Goal: Task Accomplishment & Management: Manage account settings

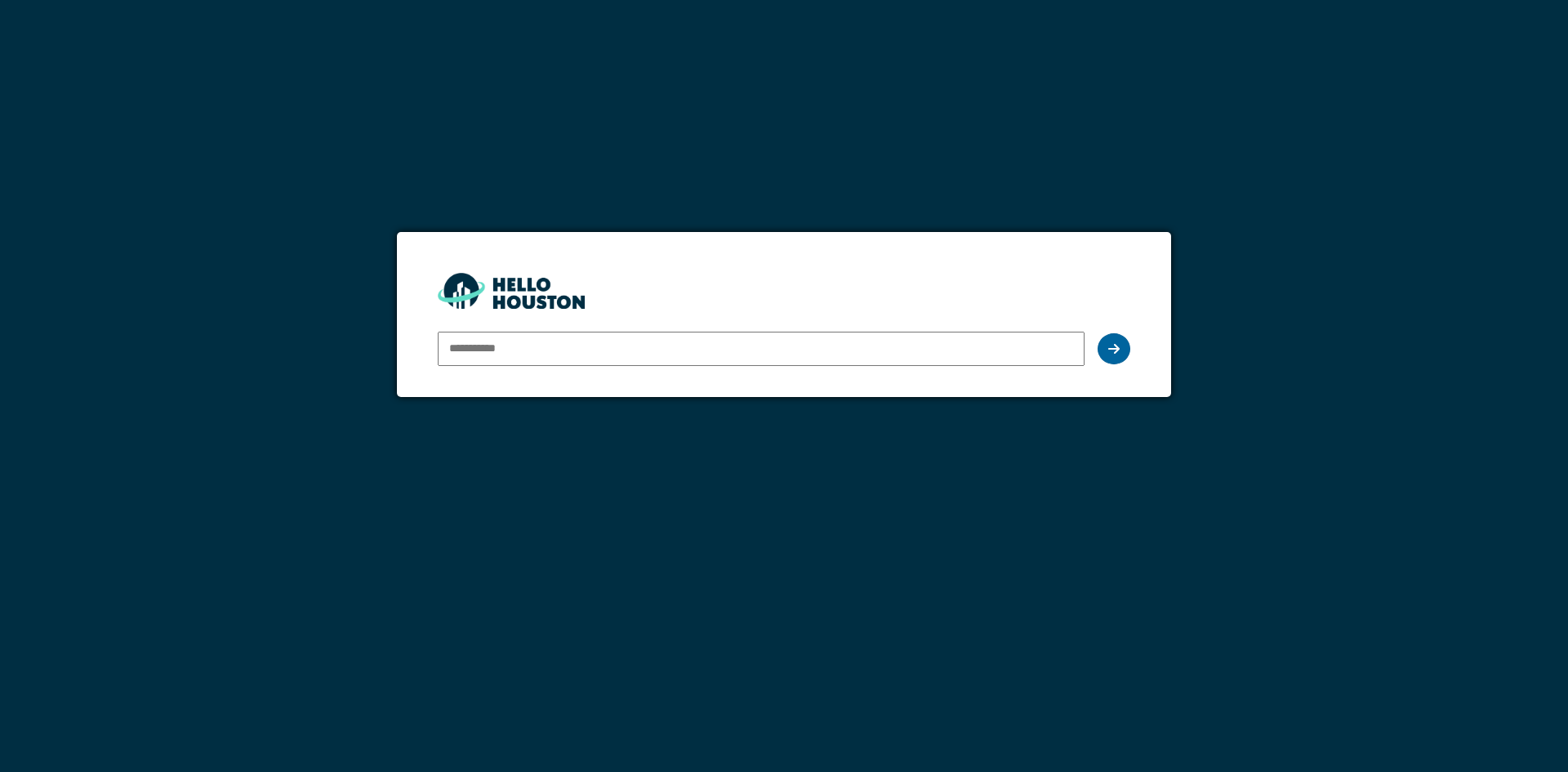
type input "**********"
click at [1106, 343] on div at bounding box center [1113, 348] width 33 height 31
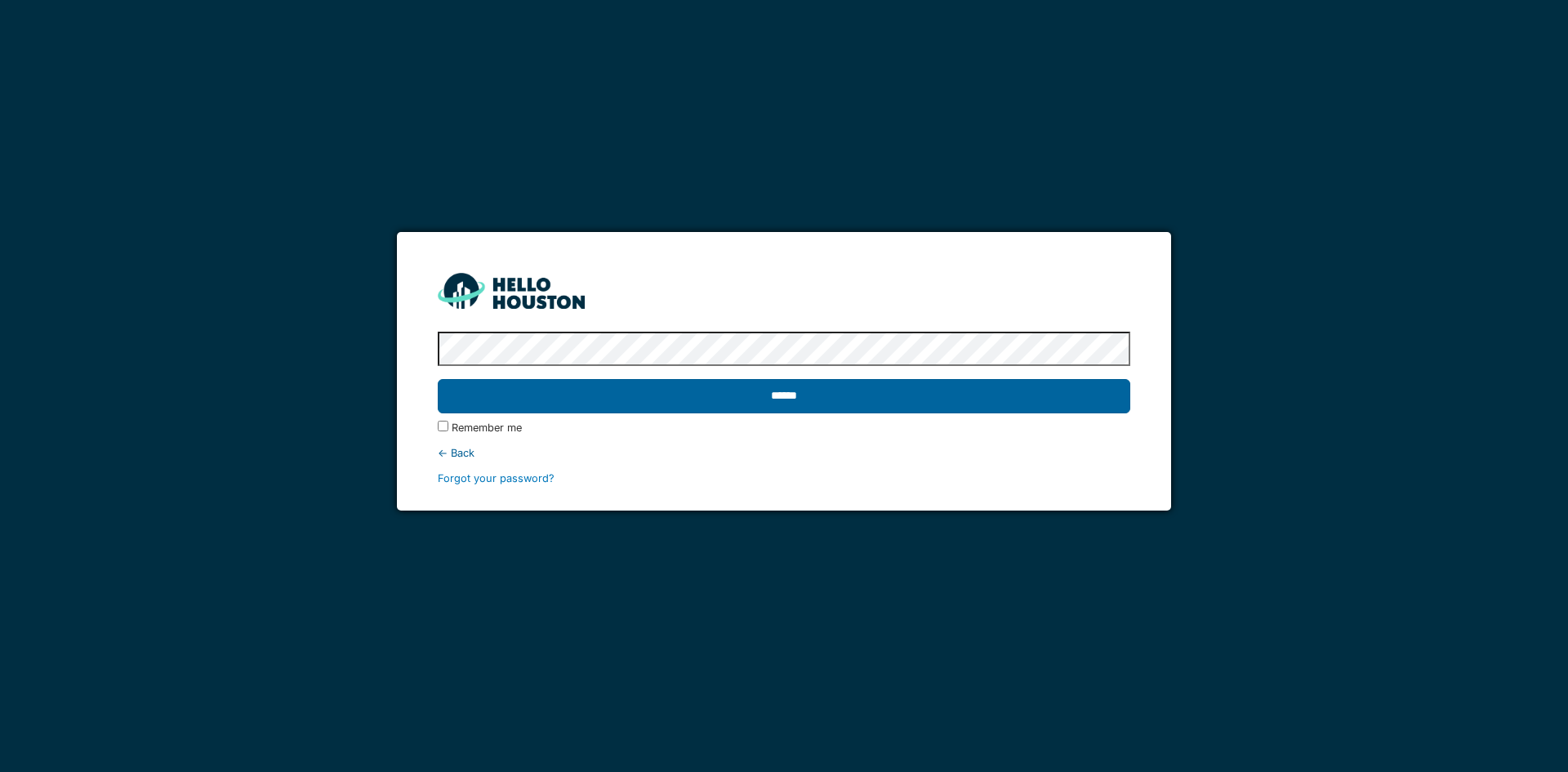
click at [642, 394] on input "******" at bounding box center [784, 396] width 692 height 35
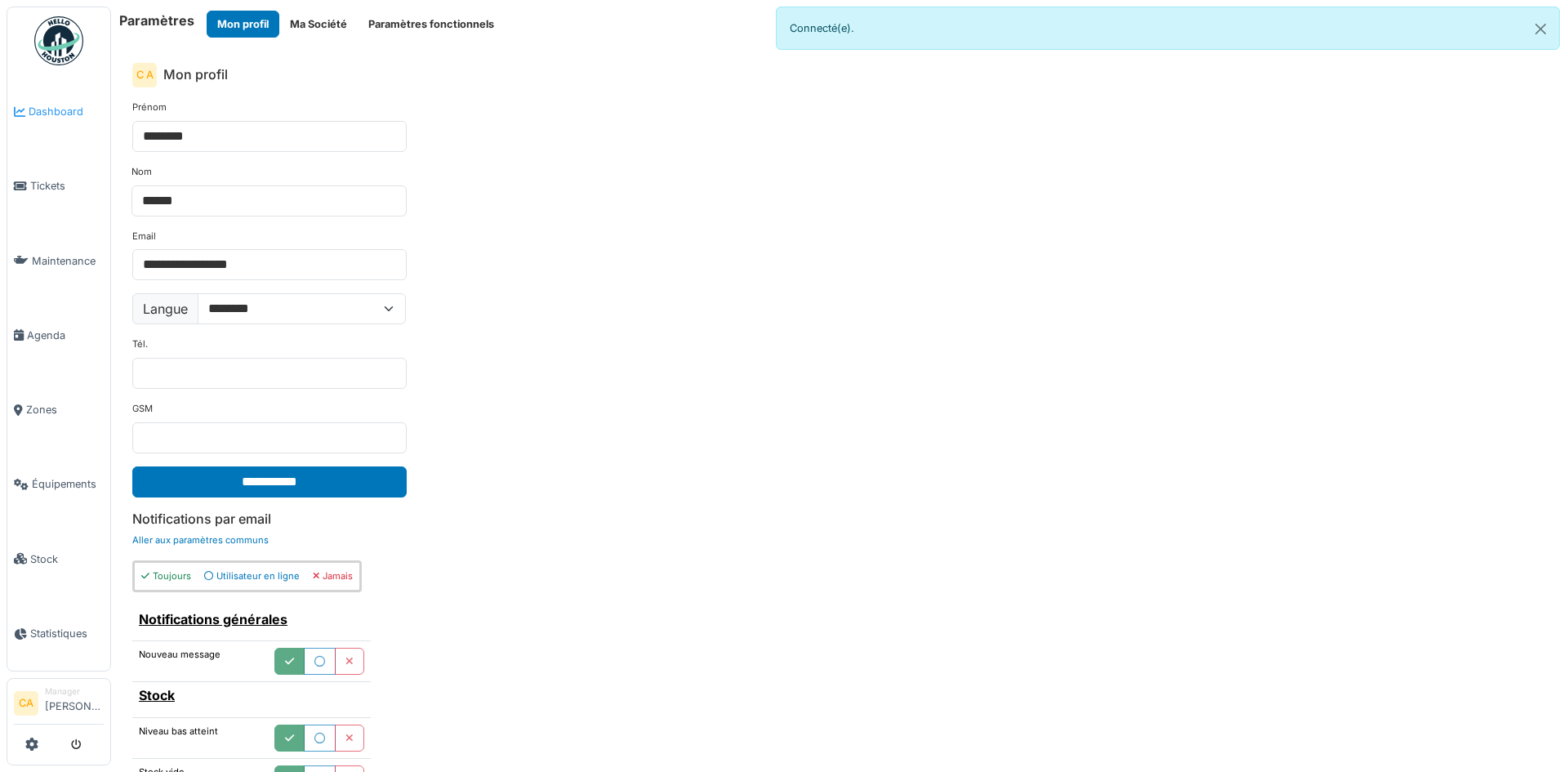
click at [49, 118] on span "Dashboard" at bounding box center [66, 112] width 75 height 16
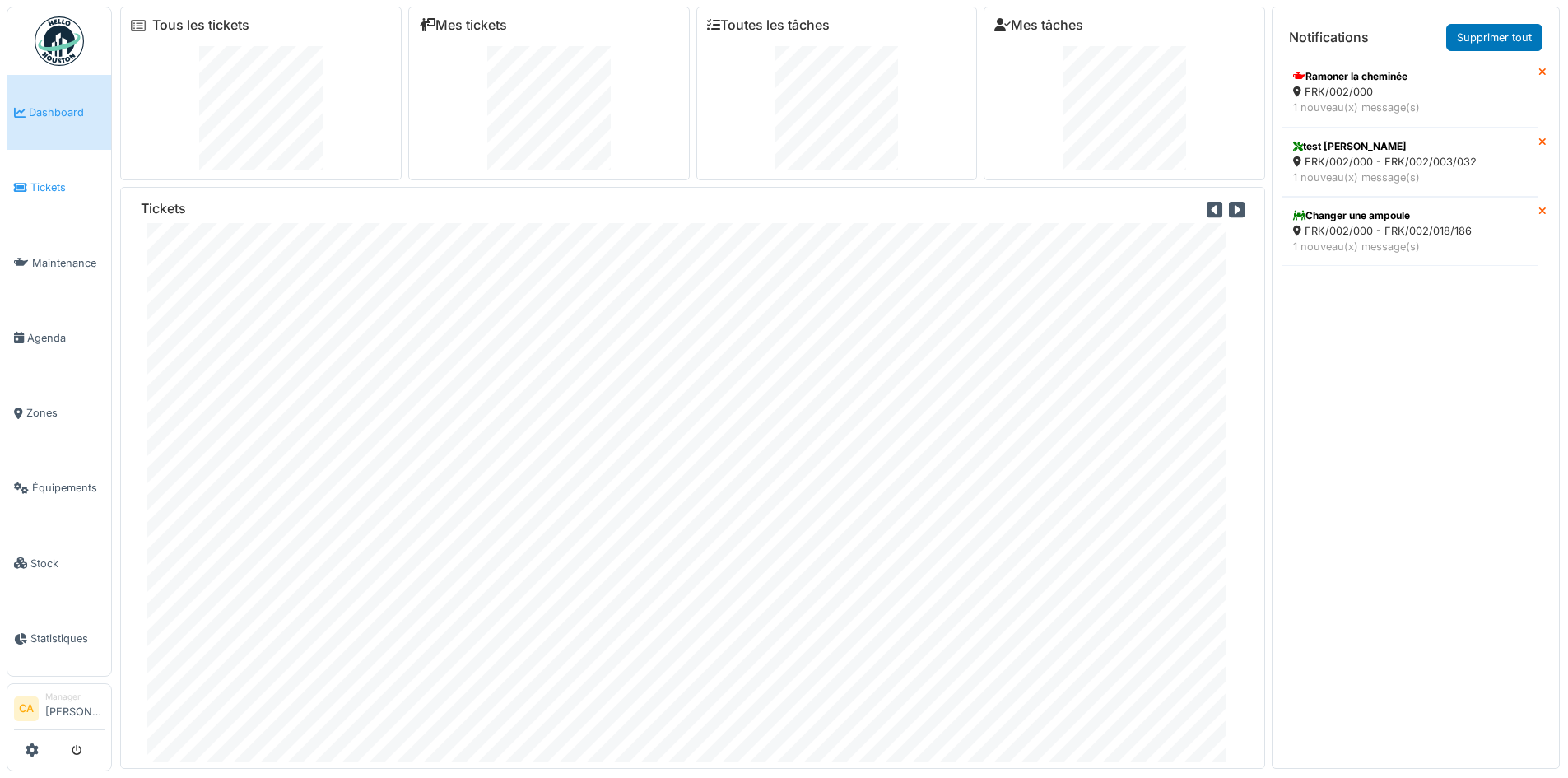
click at [44, 193] on link "Tickets" at bounding box center [59, 187] width 104 height 75
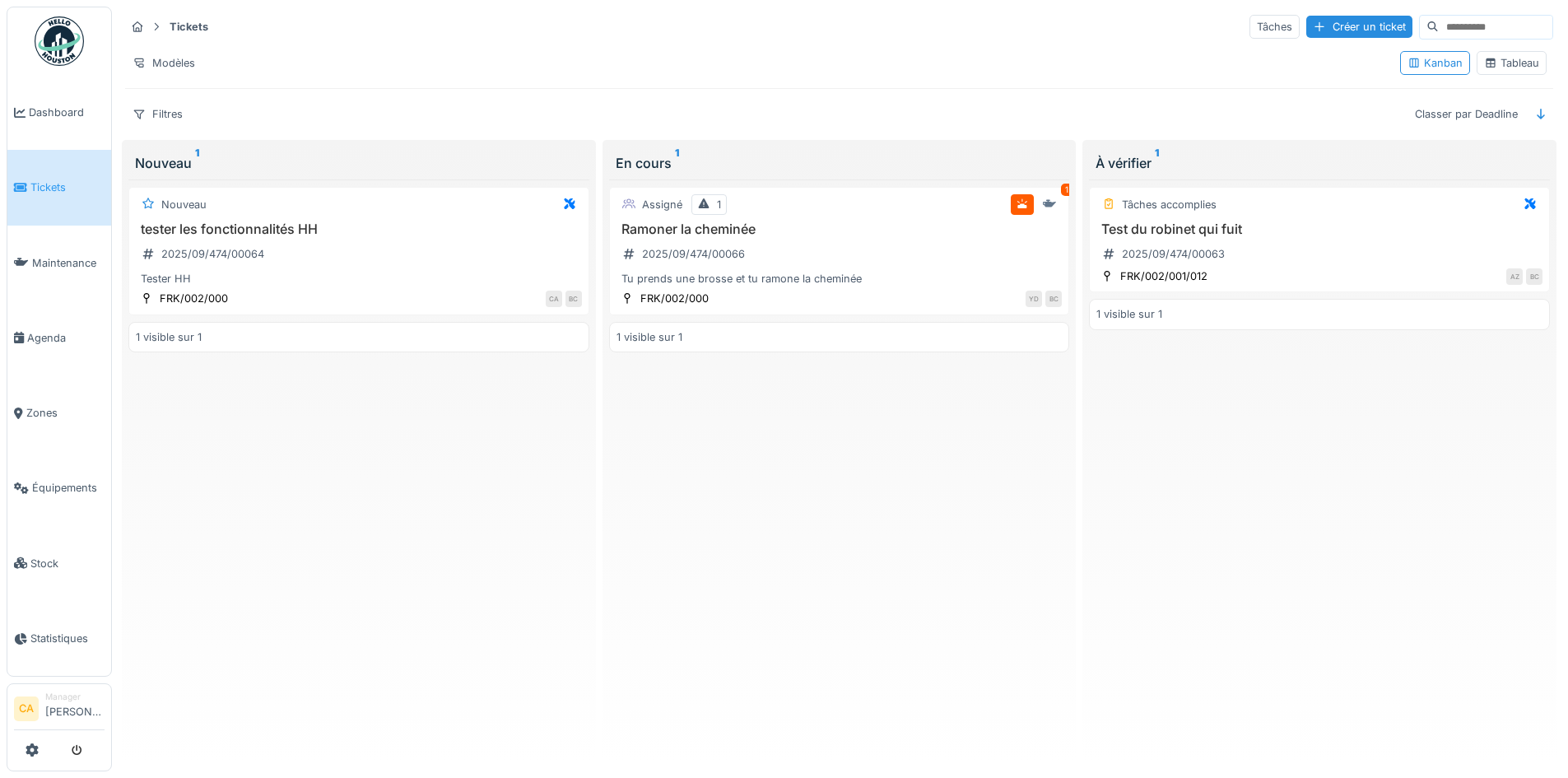
click at [791, 253] on div "Ramoner la cheminée 2025/09/474/00066 Tu prends une brosse et tu ramone la chem…" at bounding box center [839, 255] width 446 height 66
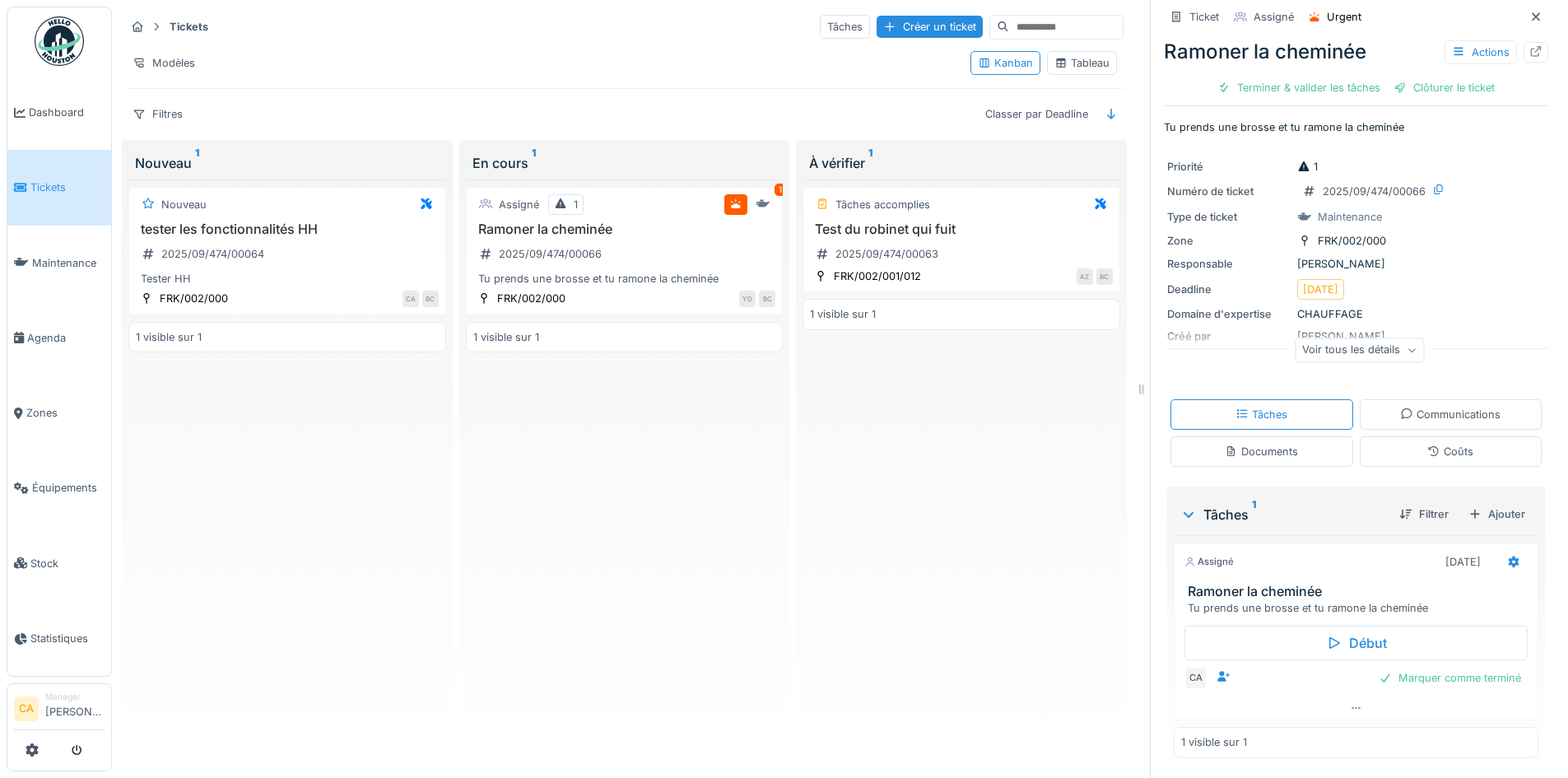
scroll to position [8, 0]
click at [1340, 340] on div "Voir tous les détails" at bounding box center [1358, 351] width 129 height 24
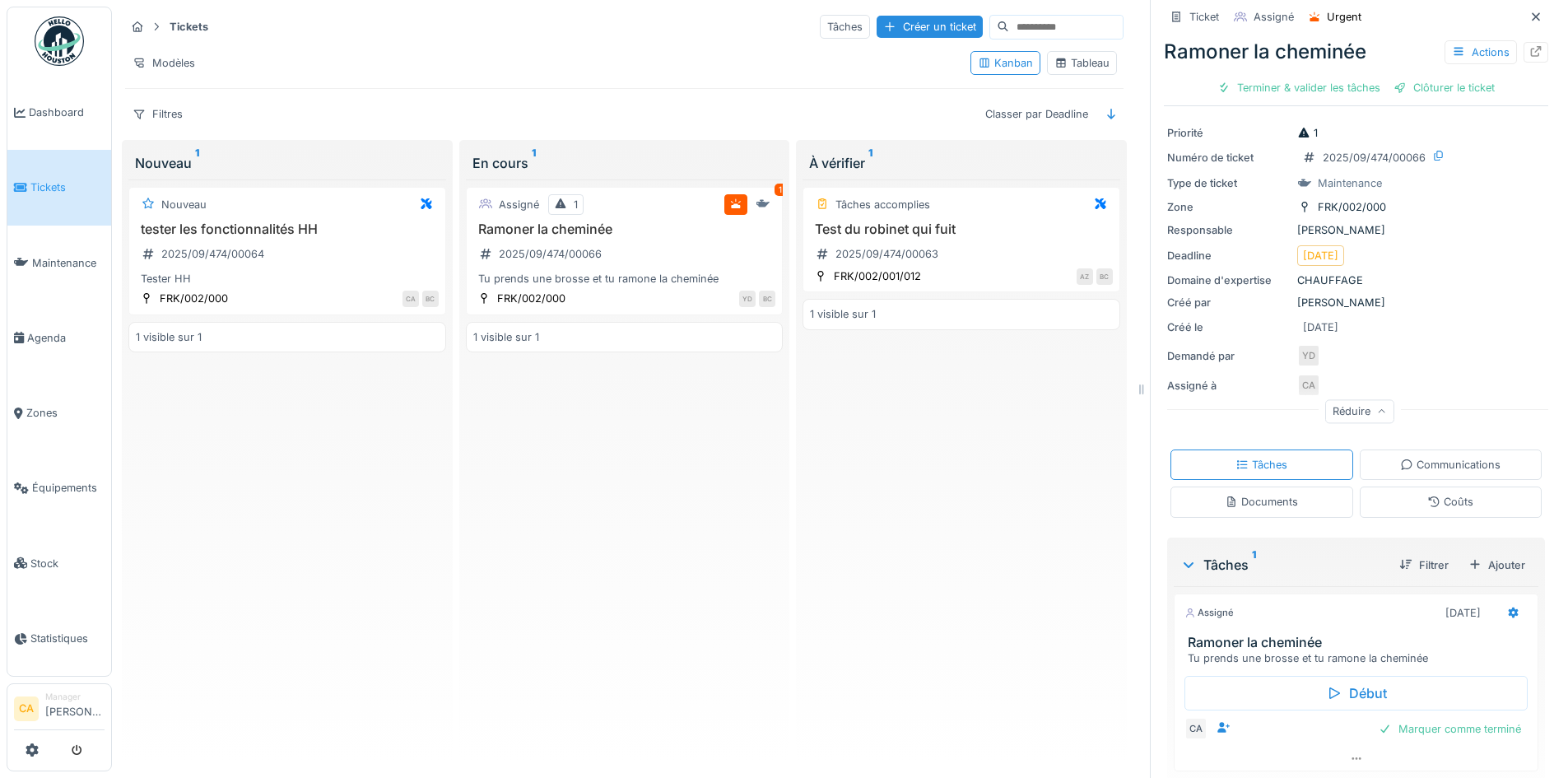
scroll to position [91, 0]
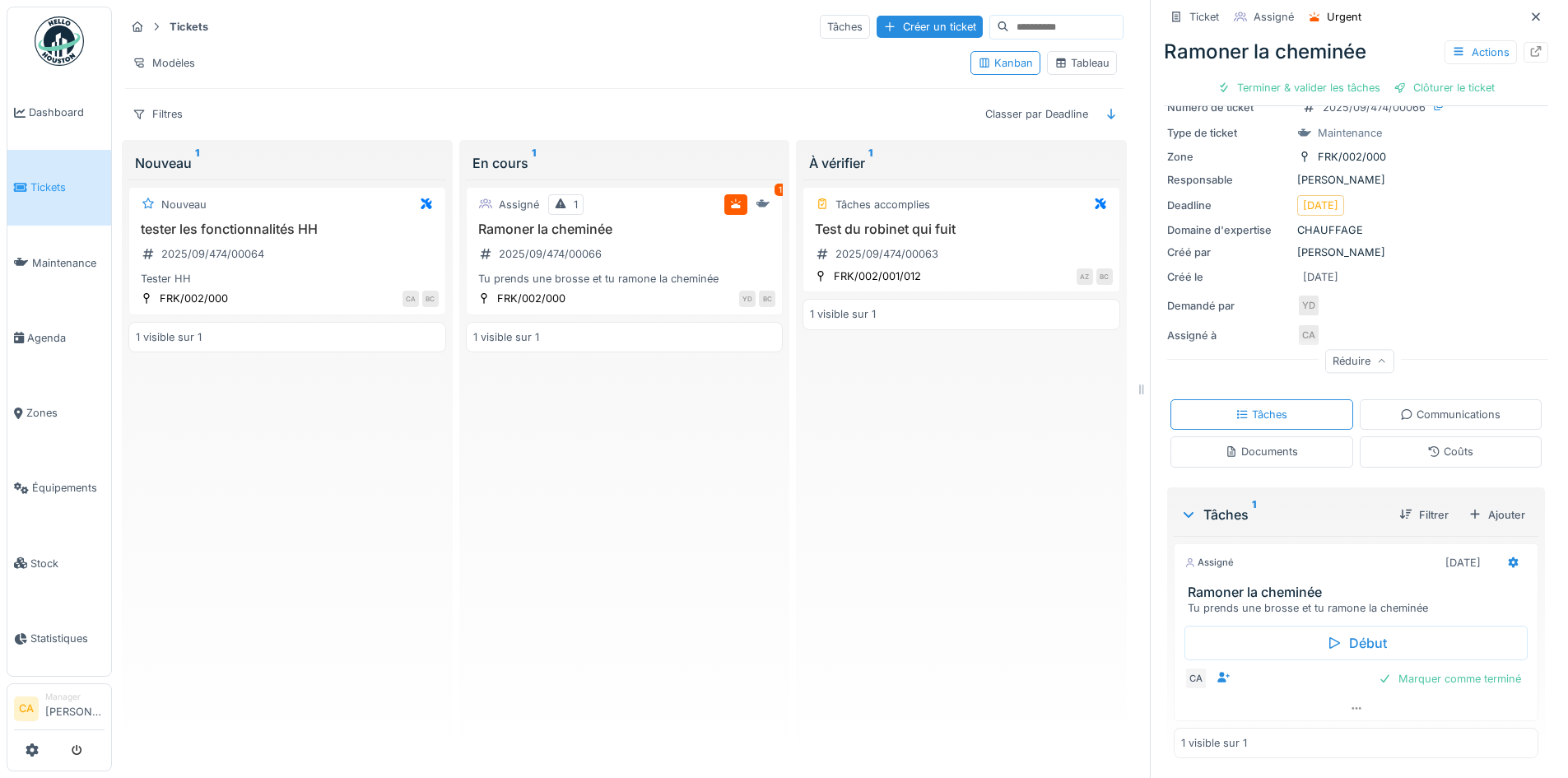
click at [1449, 391] on div "Ticket Assigné Urgent Ramoner la cheminée Actions Terminer & valider les tâches…" at bounding box center [1355, 344] width 384 height 869
click at [1444, 406] on div "Communications" at bounding box center [1450, 414] width 101 height 16
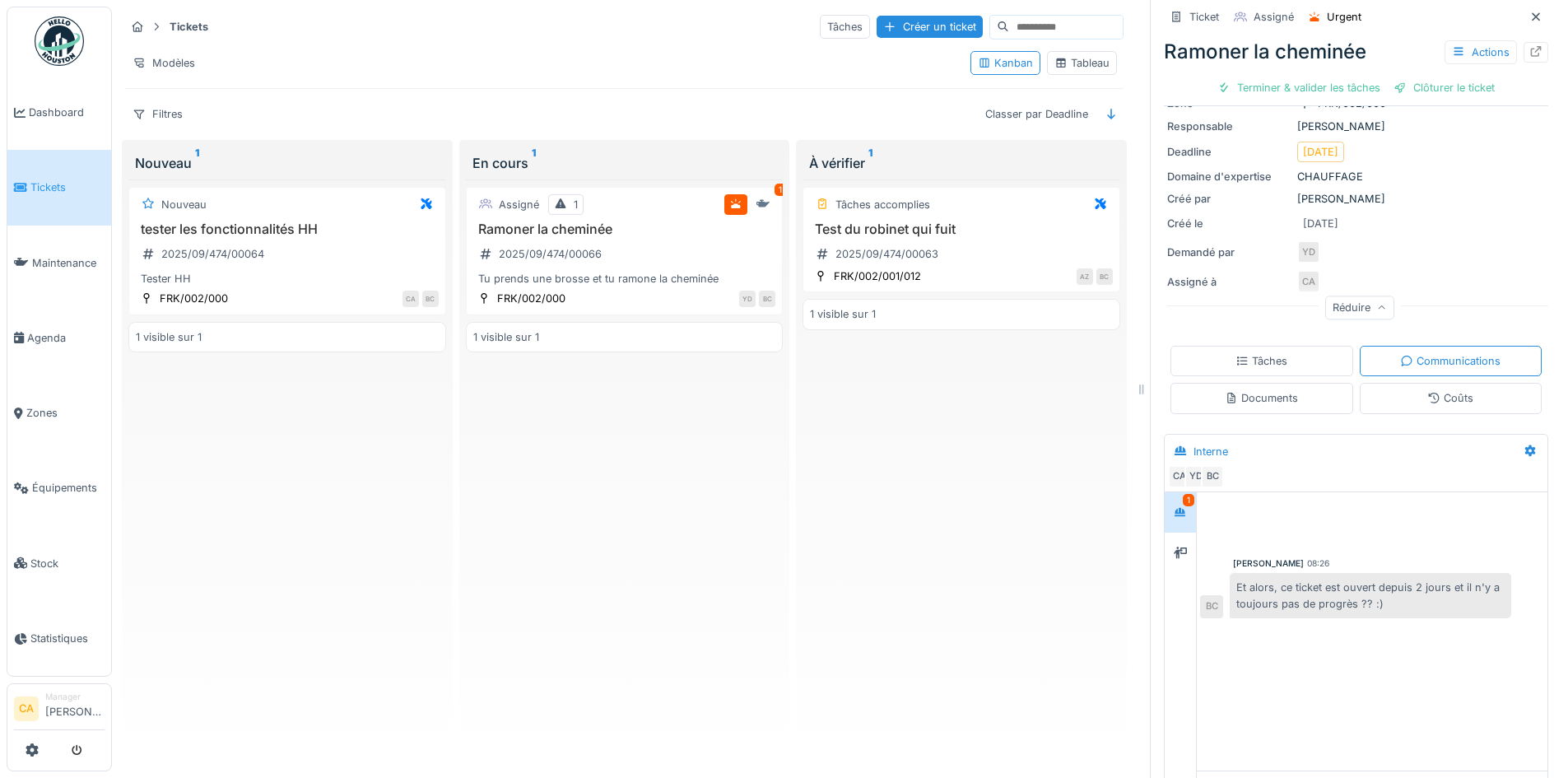
scroll to position [215, 0]
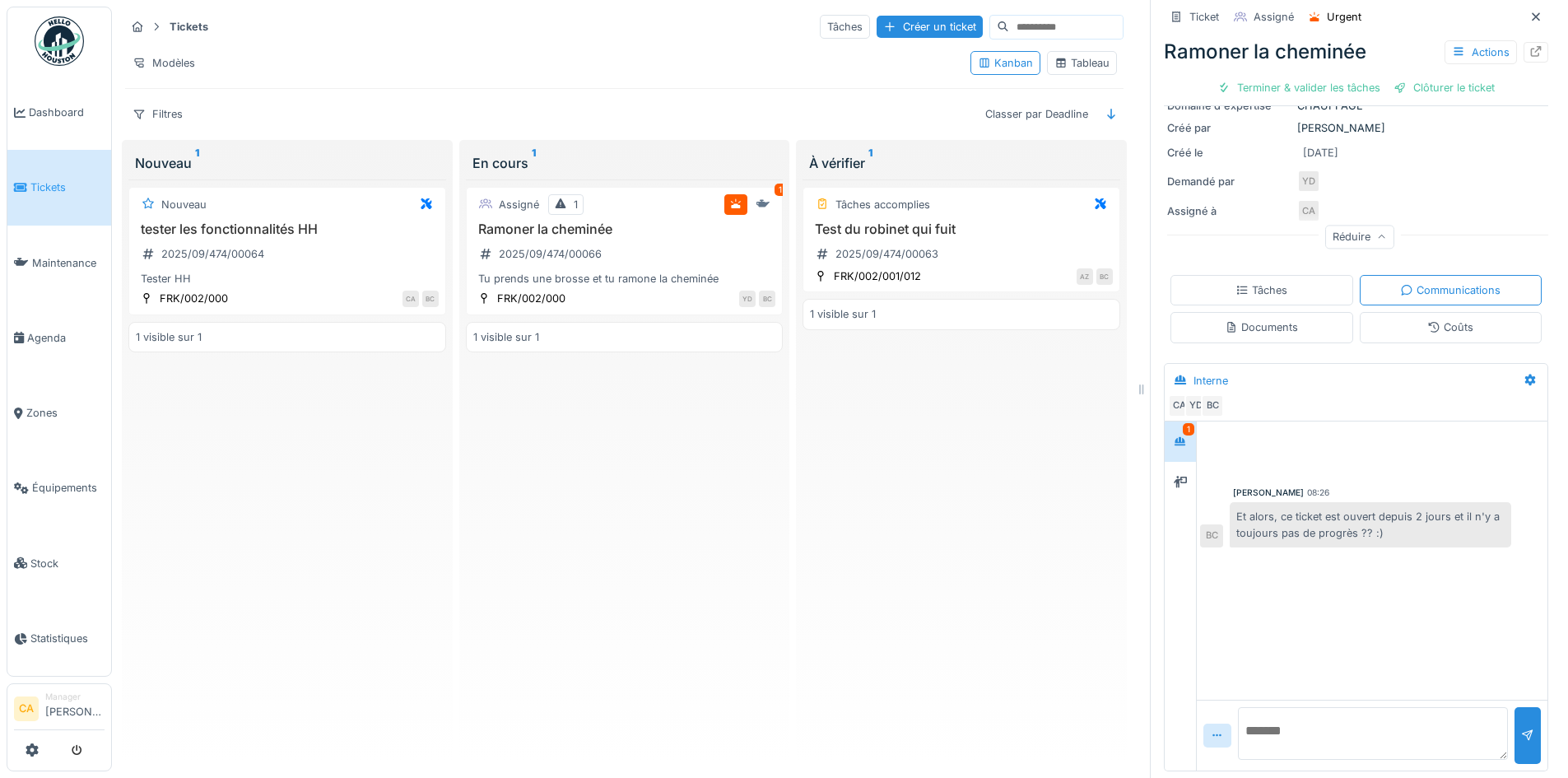
click at [1244, 283] on div "Tâches" at bounding box center [1262, 291] width 52 height 16
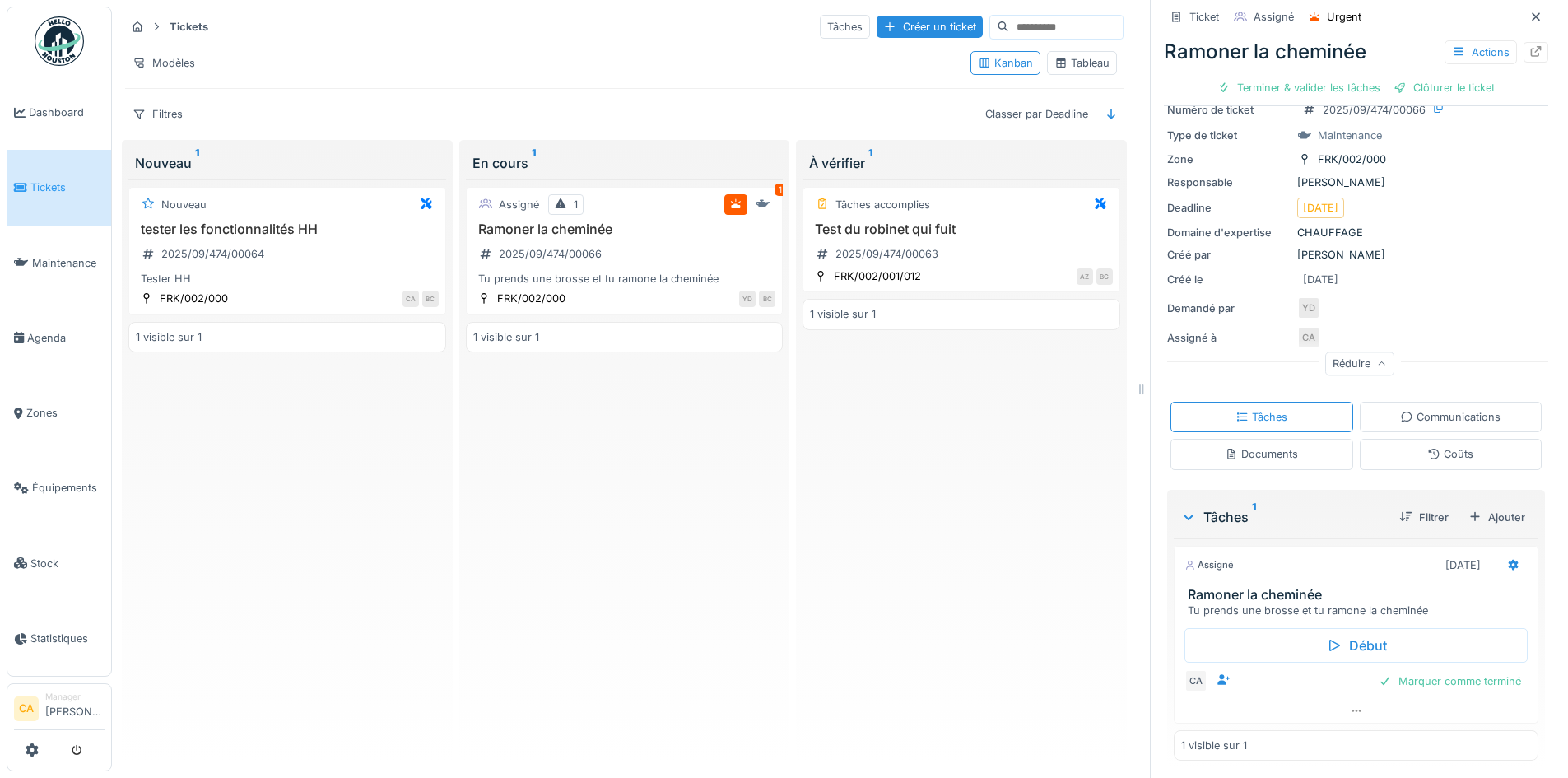
scroll to position [91, 0]
click at [1307, 436] on div "Documents" at bounding box center [1262, 451] width 183 height 31
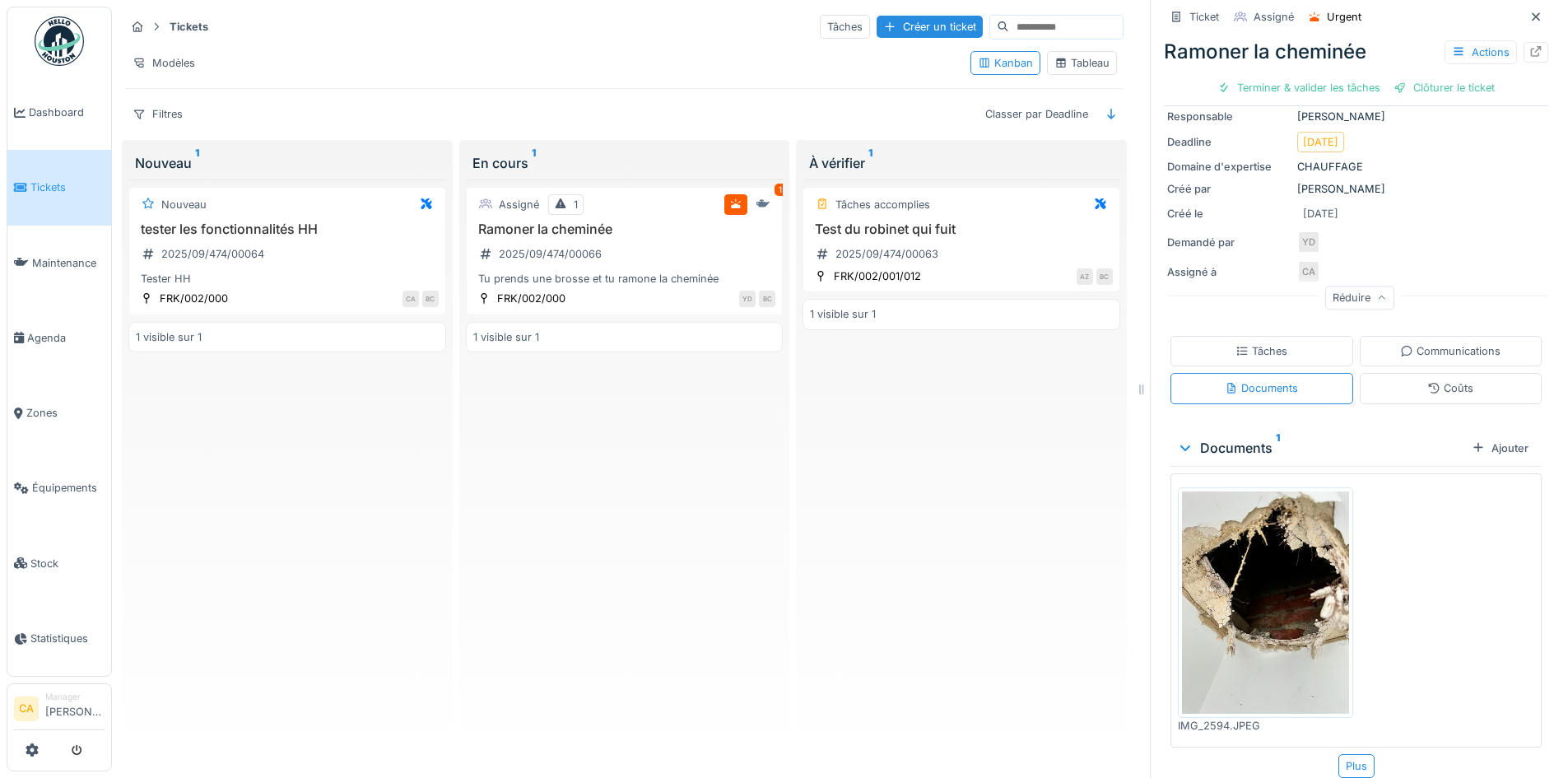
scroll to position [166, 0]
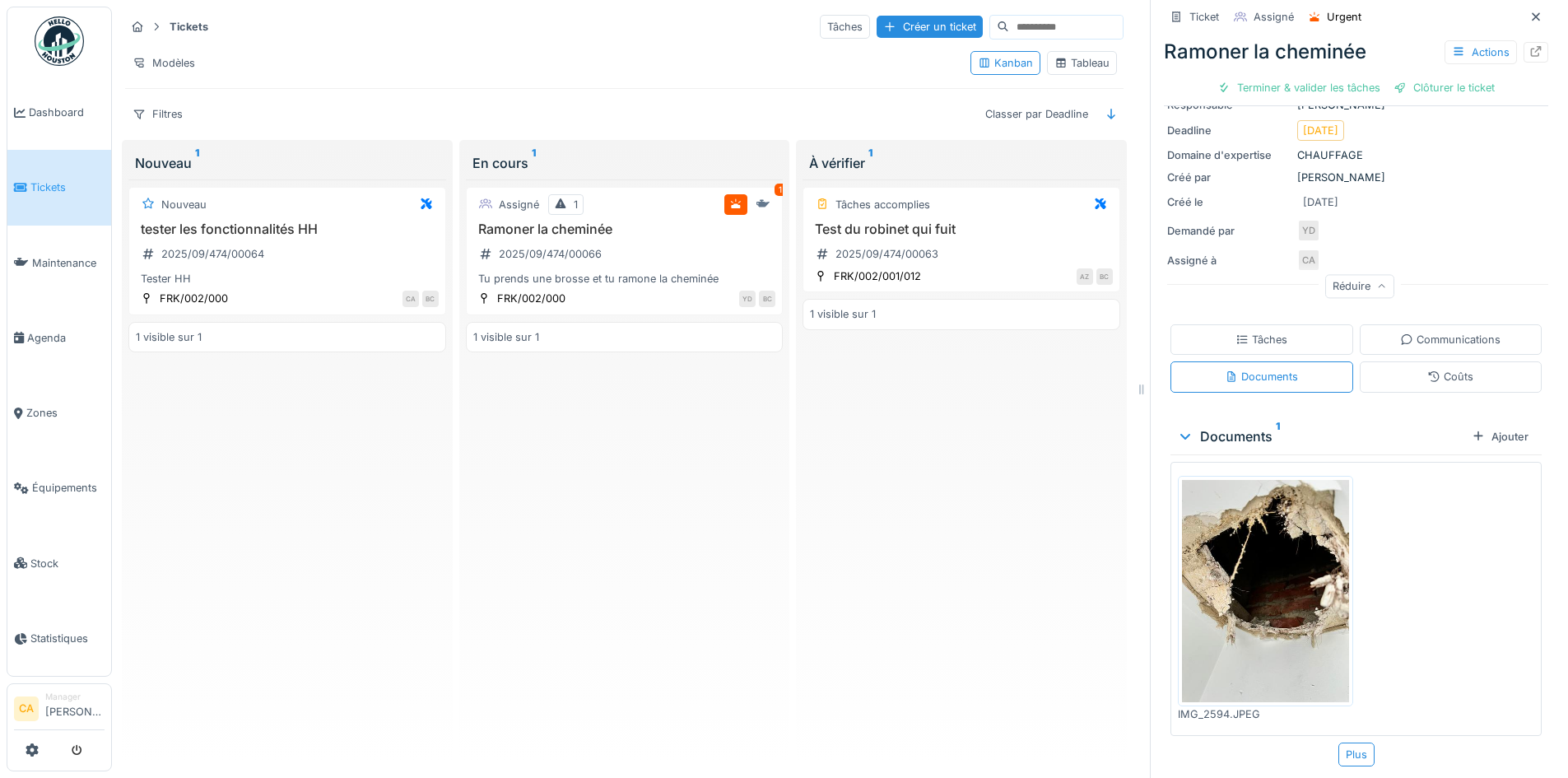
click at [1376, 362] on div "Coûts" at bounding box center [1450, 377] width 183 height 31
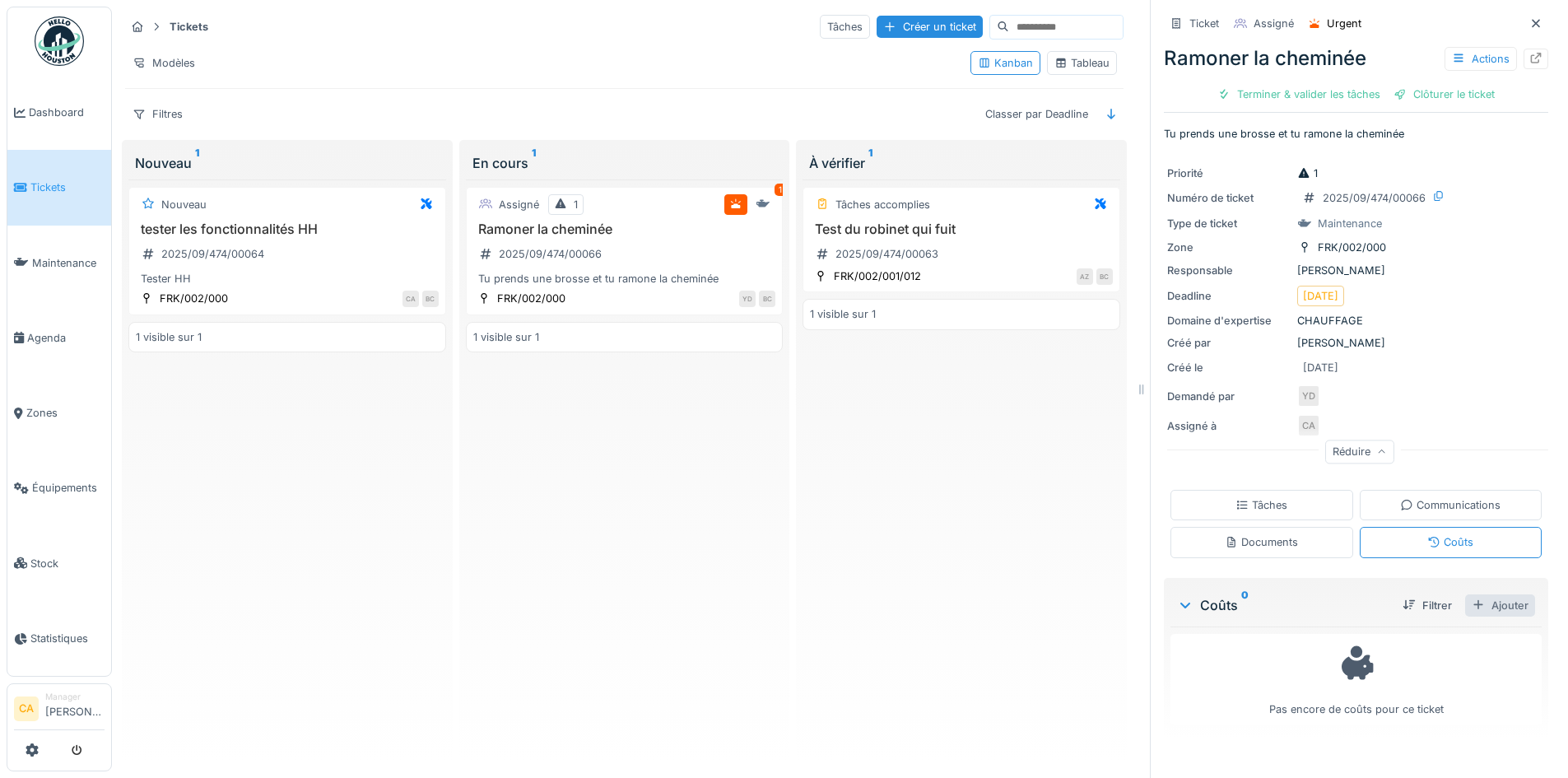
click at [1478, 594] on div "Ajouter" at bounding box center [1500, 605] width 70 height 22
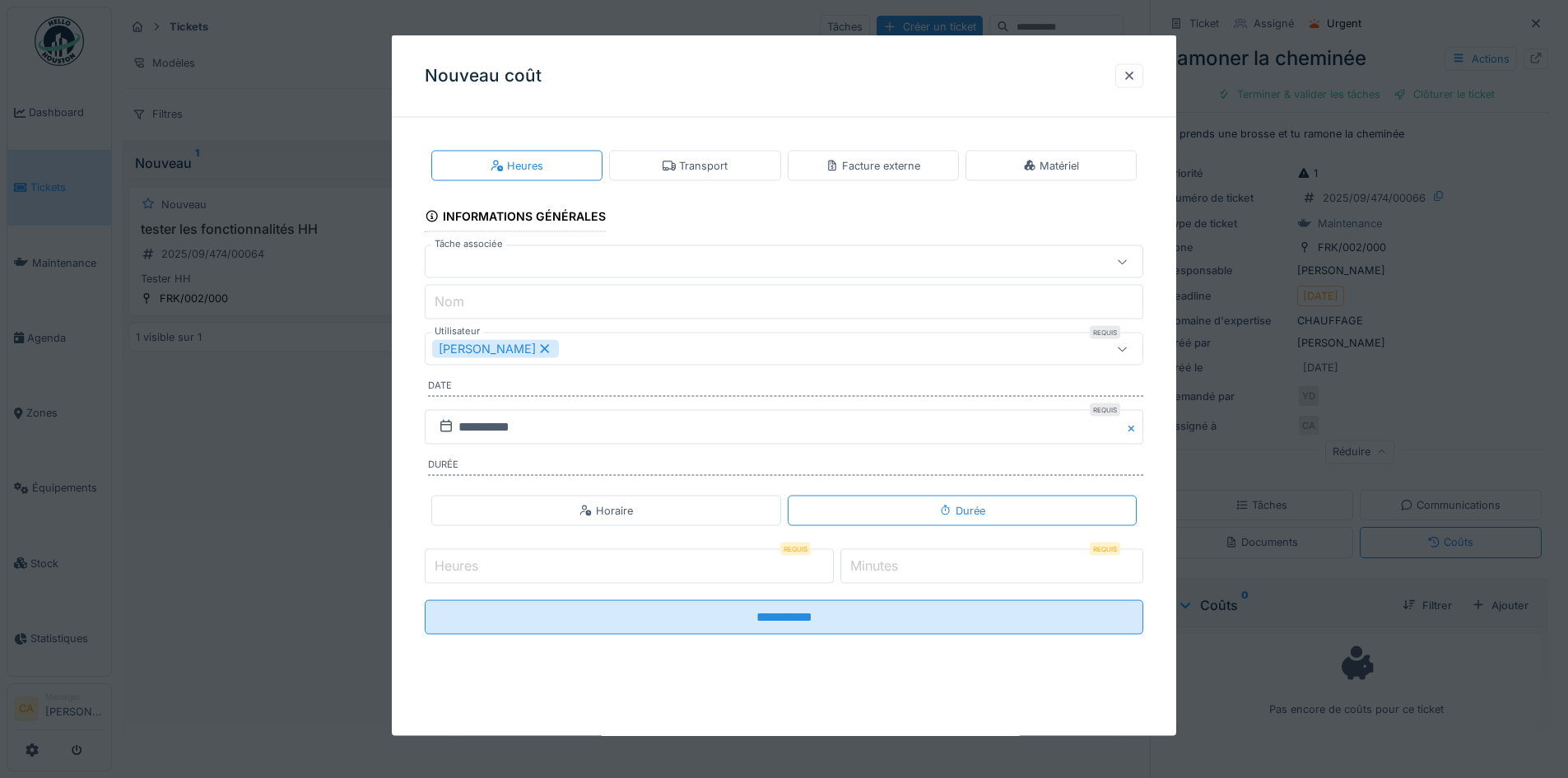
click at [486, 261] on div at bounding box center [742, 262] width 620 height 18
click at [517, 337] on span "Ramoner la cheminée" at bounding box center [499, 346] width 120 height 18
type input "******"
click at [521, 307] on input "Nom" at bounding box center [784, 302] width 719 height 35
click at [561, 300] on input "Nom" at bounding box center [784, 302] width 719 height 35
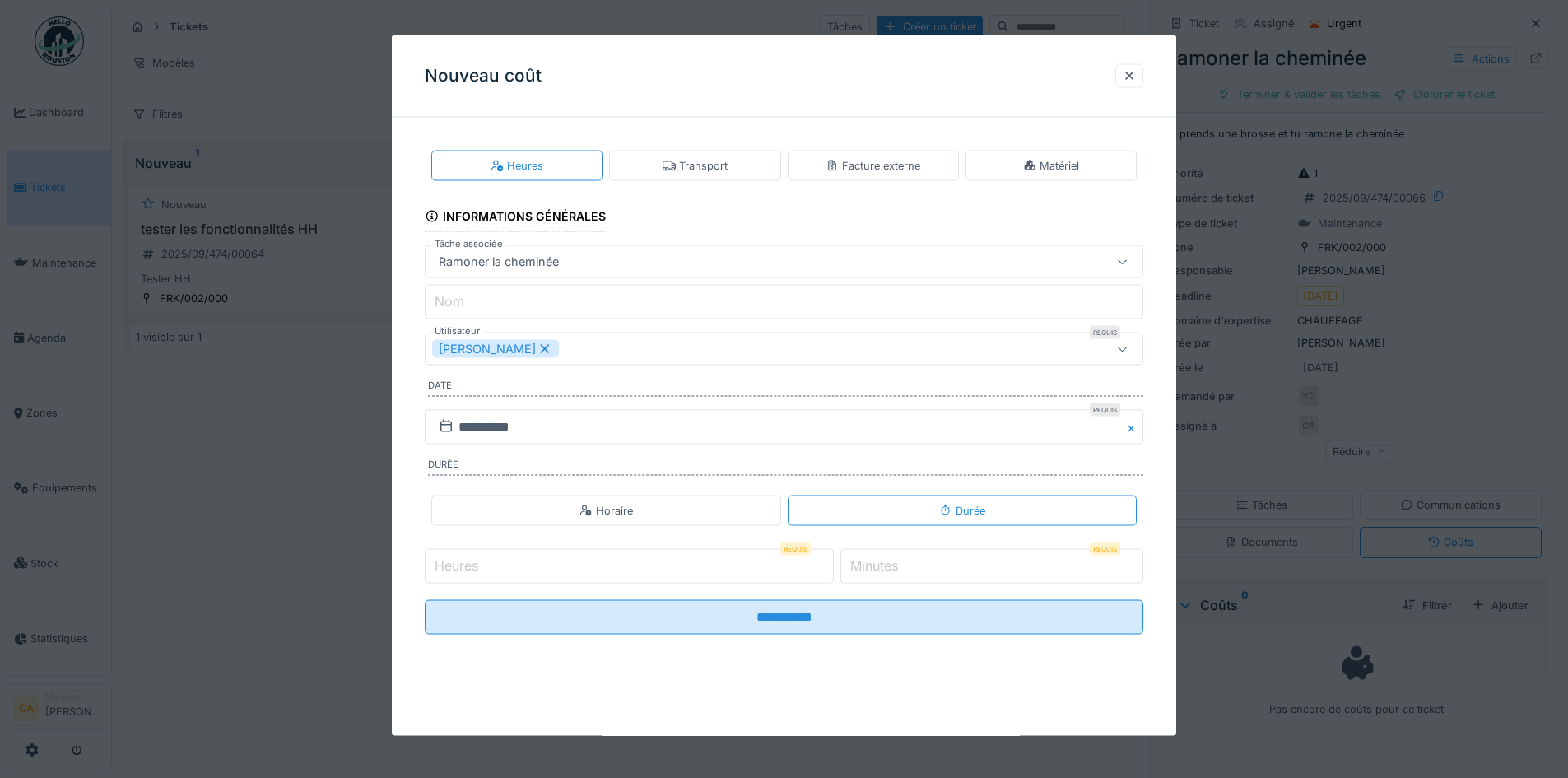
click at [826, 389] on label "Date" at bounding box center [785, 388] width 716 height 18
click at [868, 167] on div "Facture externe" at bounding box center [872, 166] width 95 height 16
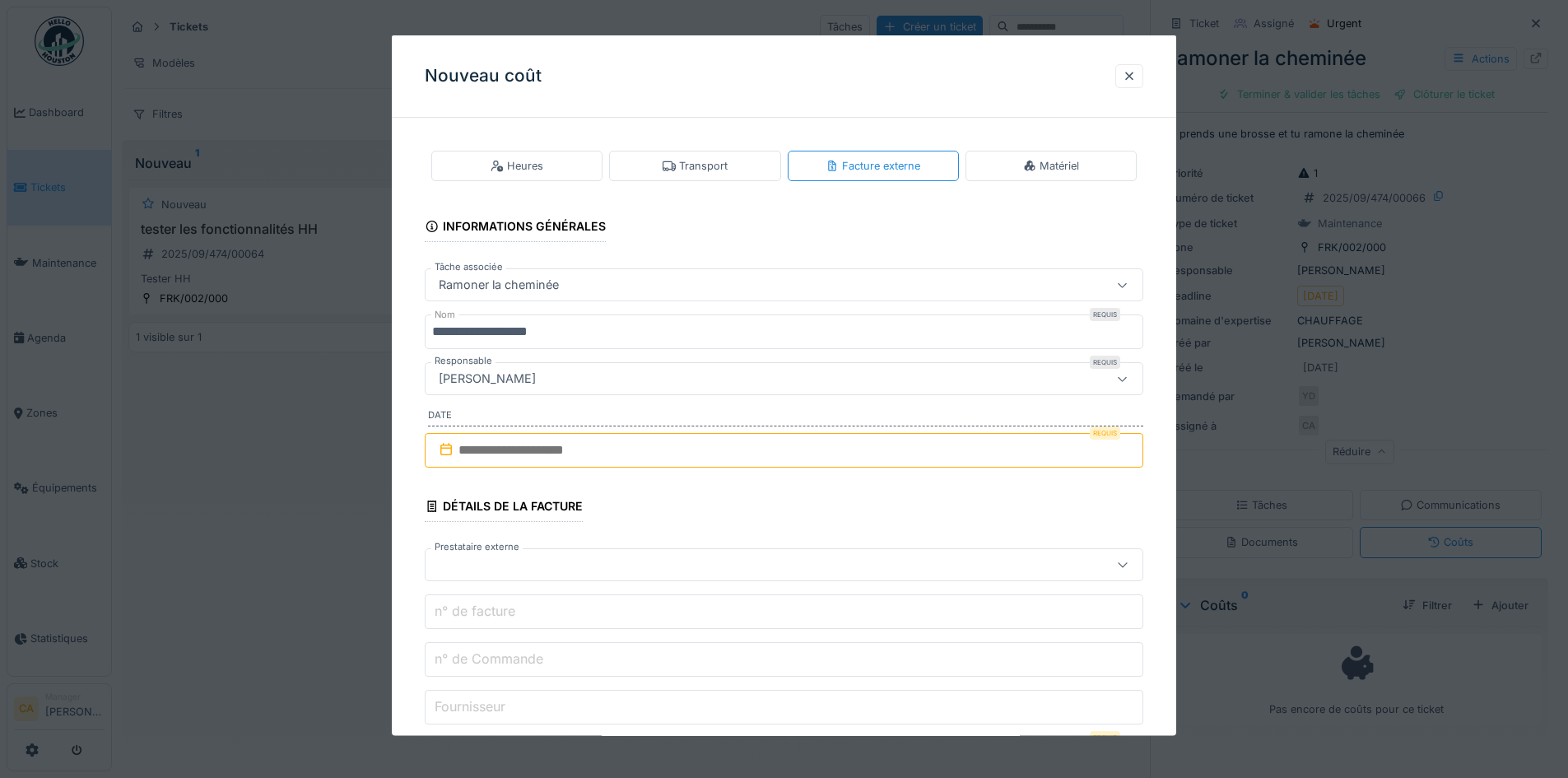
click at [686, 448] on input "text" at bounding box center [784, 450] width 719 height 35
click at [626, 502] on fieldset "**********" at bounding box center [784, 622] width 719 height 983
click at [1045, 167] on div "Matériel" at bounding box center [1051, 166] width 56 height 16
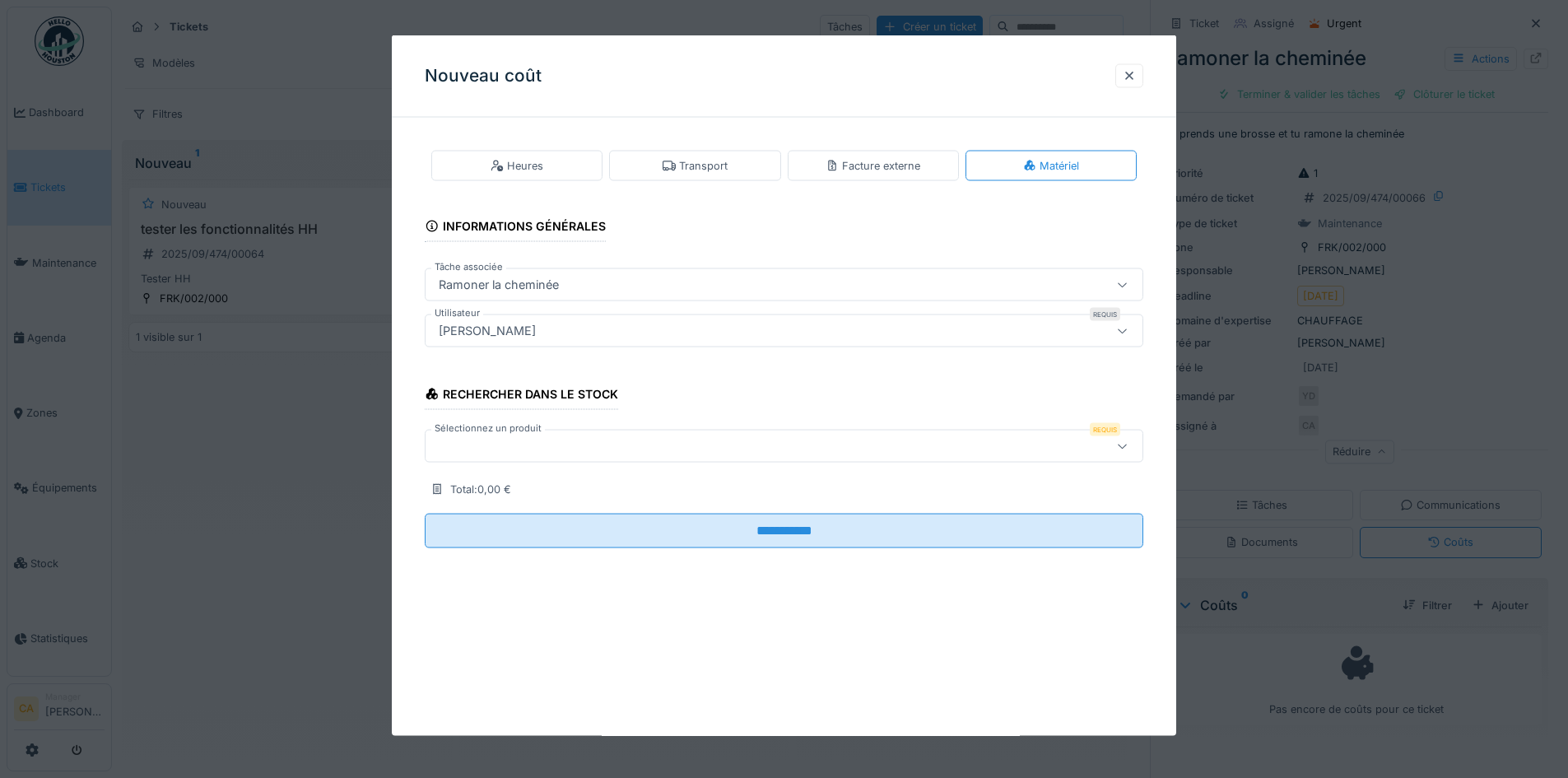
click at [703, 443] on div at bounding box center [742, 446] width 620 height 18
click at [712, 406] on div "Rechercher dans le stock Sélectionnez un produit Requis Total : 0,00 €" at bounding box center [784, 433] width 719 height 131
click at [854, 166] on div "Facture externe" at bounding box center [872, 166] width 95 height 16
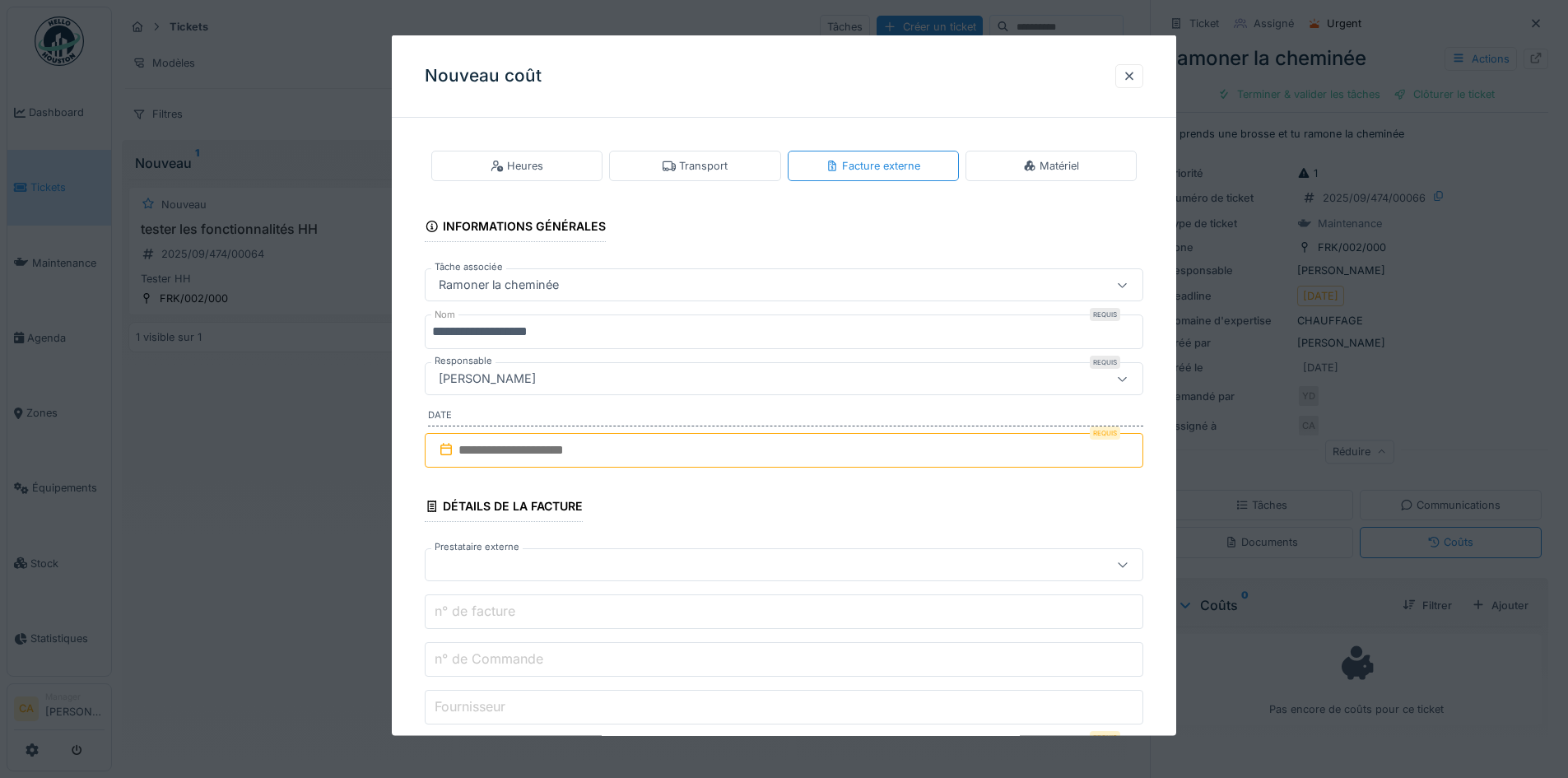
click at [717, 176] on div "Transport" at bounding box center [695, 166] width 172 height 31
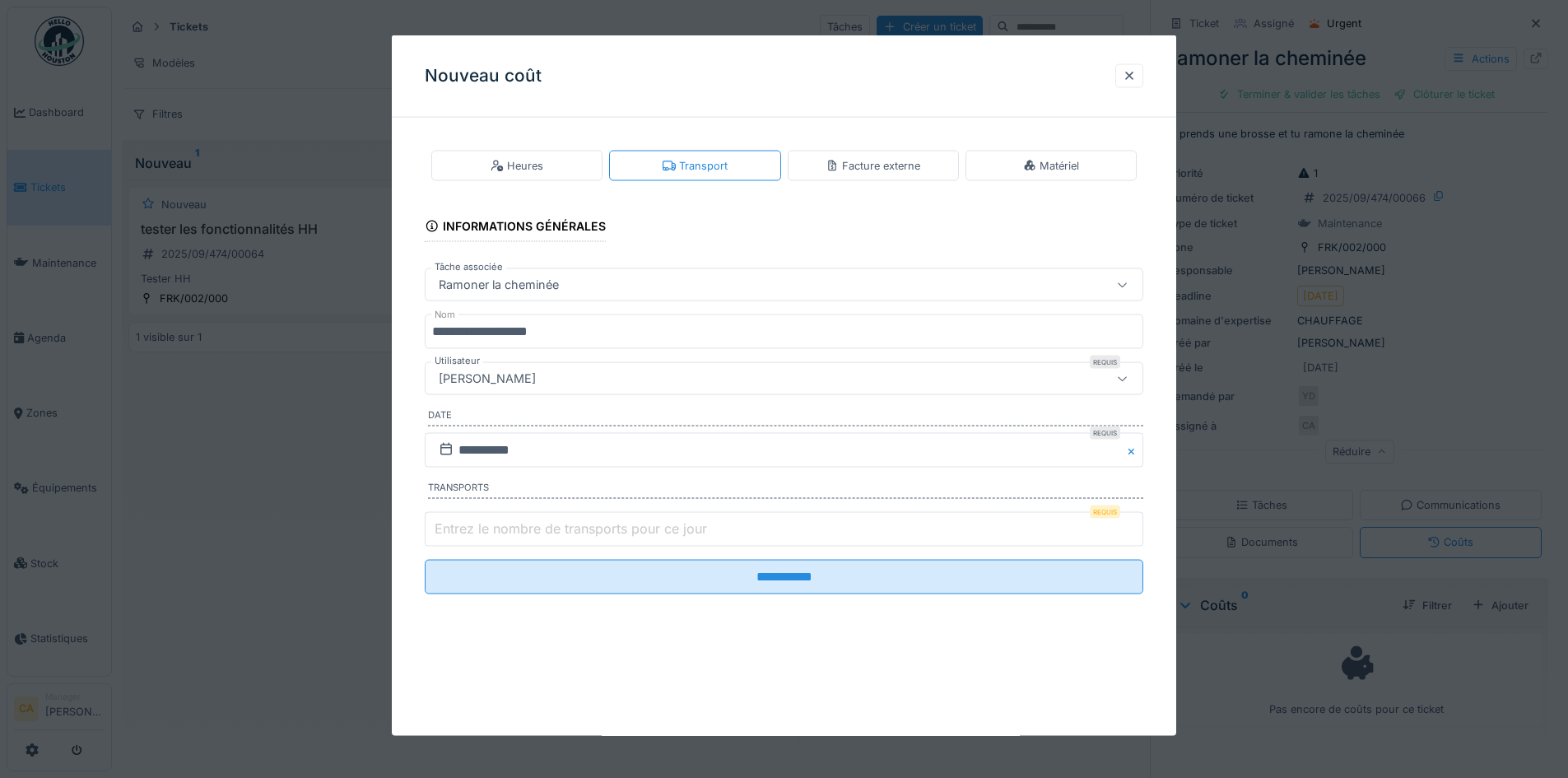
click at [698, 530] on label "Entrez le nombre de transports pour ce jour" at bounding box center [571, 529] width 279 height 20
click at [698, 530] on input "Entrez le nombre de transports pour ce jour" at bounding box center [784, 528] width 719 height 35
click at [1129, 78] on div at bounding box center [1129, 76] width 13 height 16
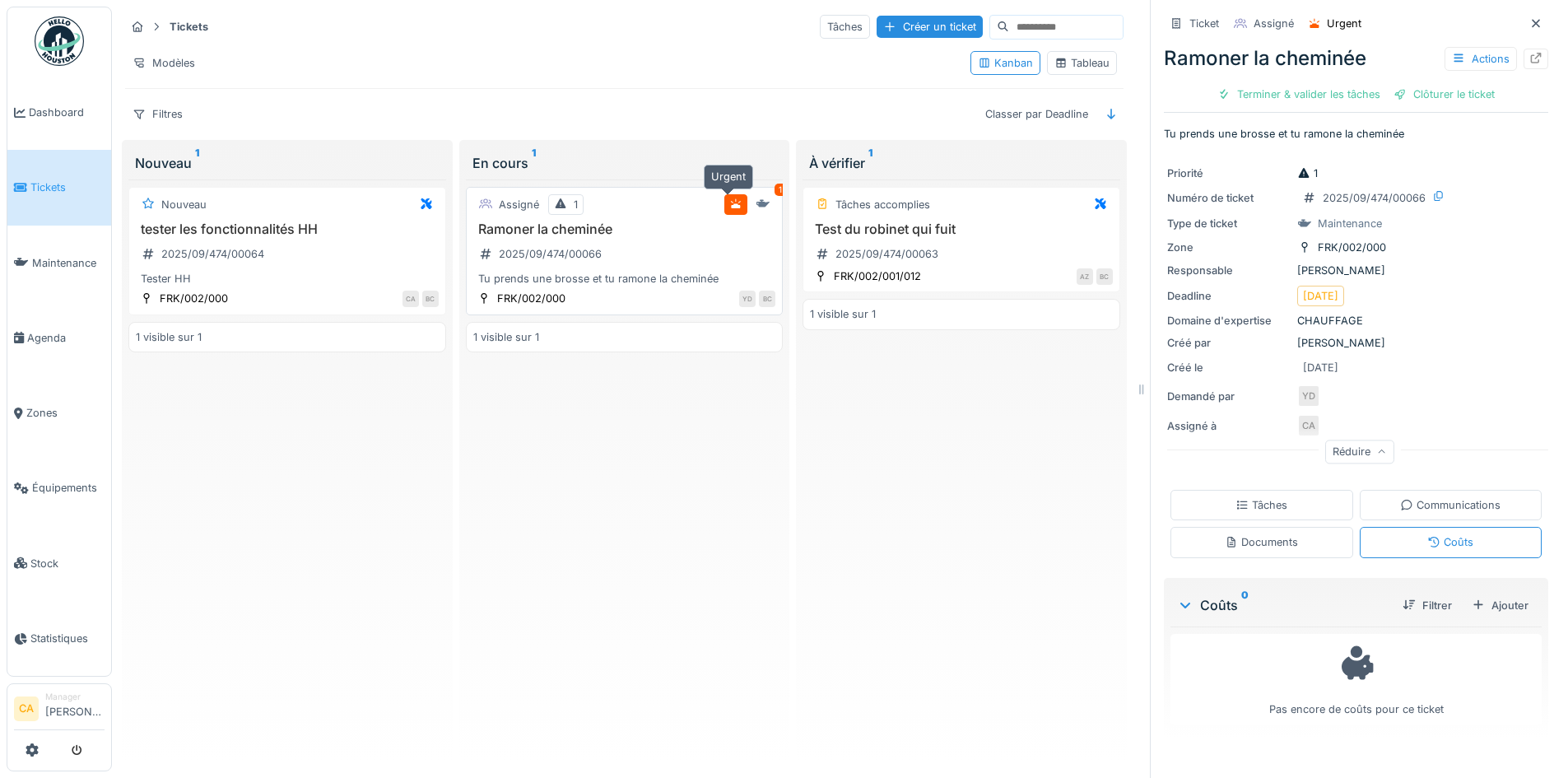
click at [731, 200] on icon at bounding box center [736, 205] width 10 height 10
click at [1284, 493] on div "Tâches" at bounding box center [1262, 505] width 183 height 31
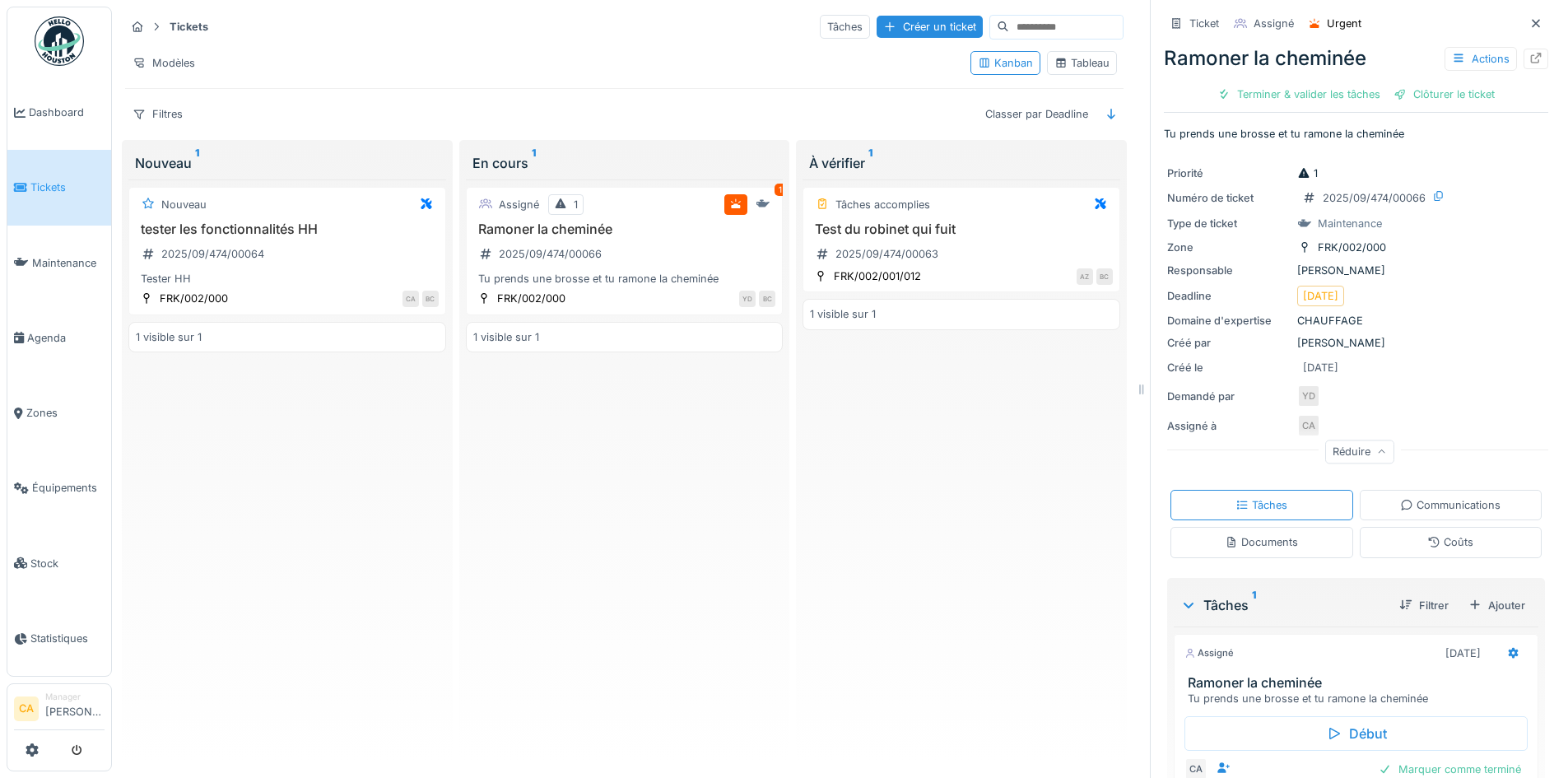
click at [1478, 500] on div "Communications" at bounding box center [1450, 505] width 101 height 16
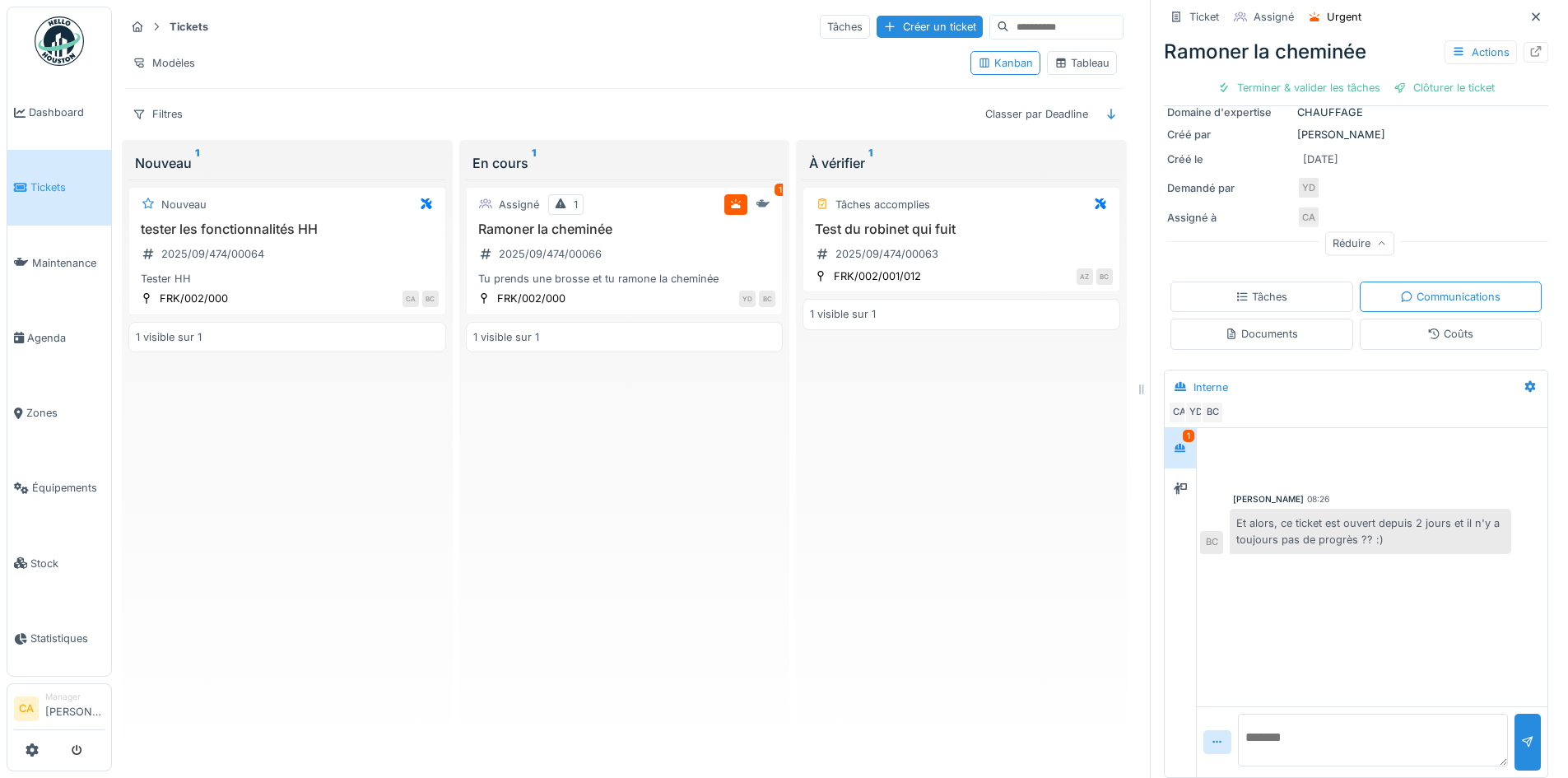
scroll to position [215, 0]
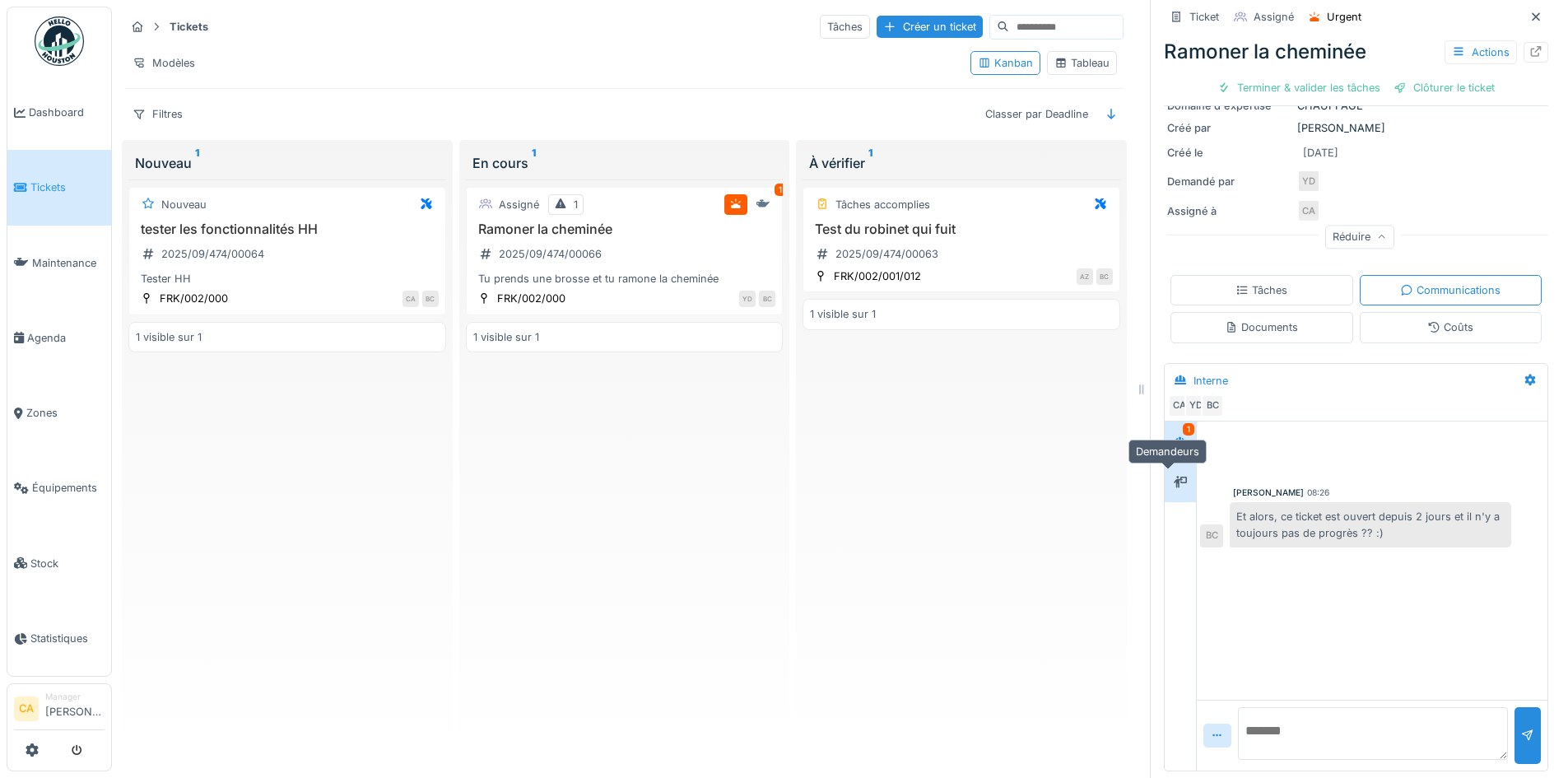
click at [1171, 468] on div at bounding box center [1180, 481] width 25 height 27
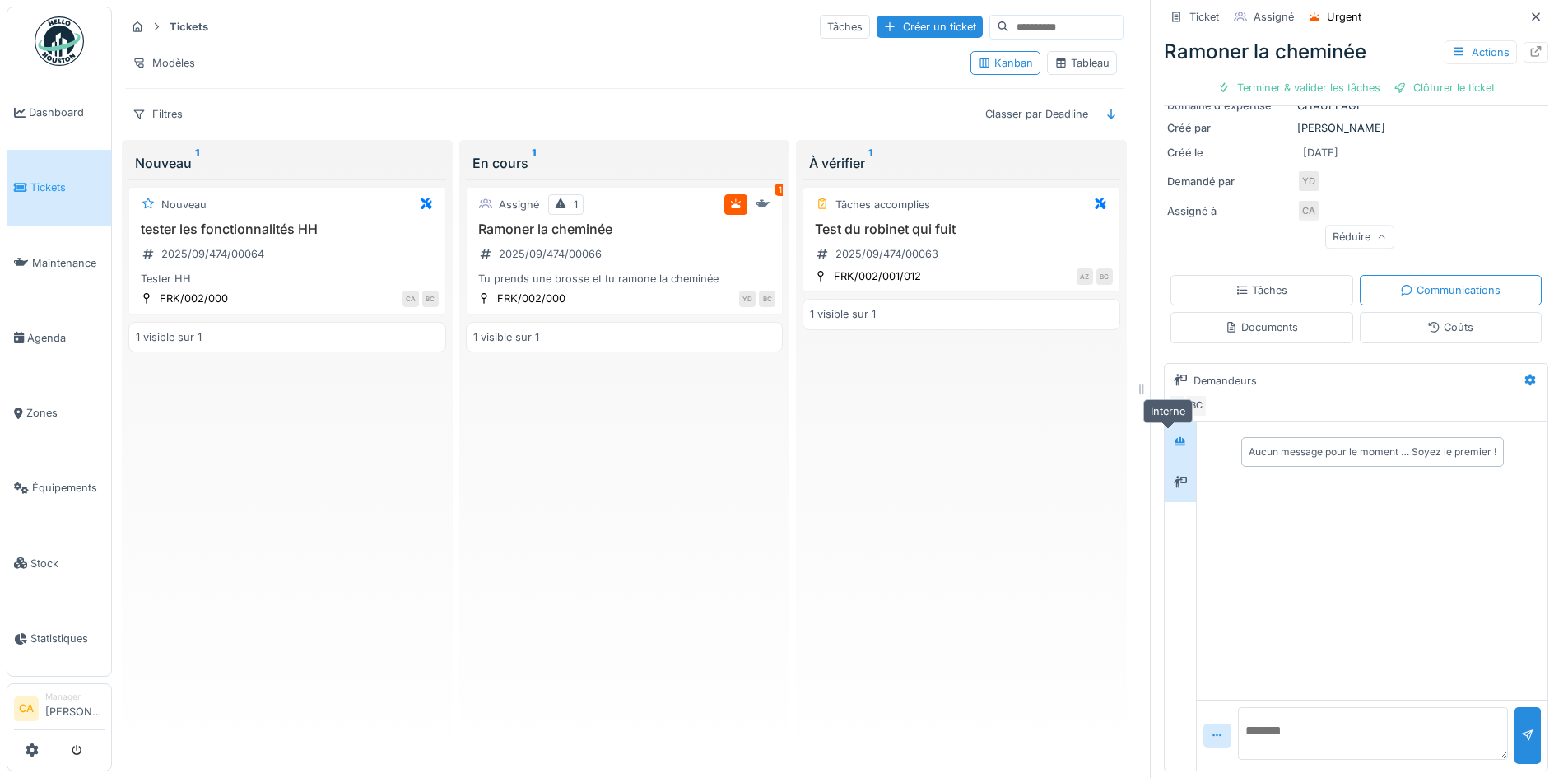
click at [1174, 435] on div at bounding box center [1180, 442] width 13 height 16
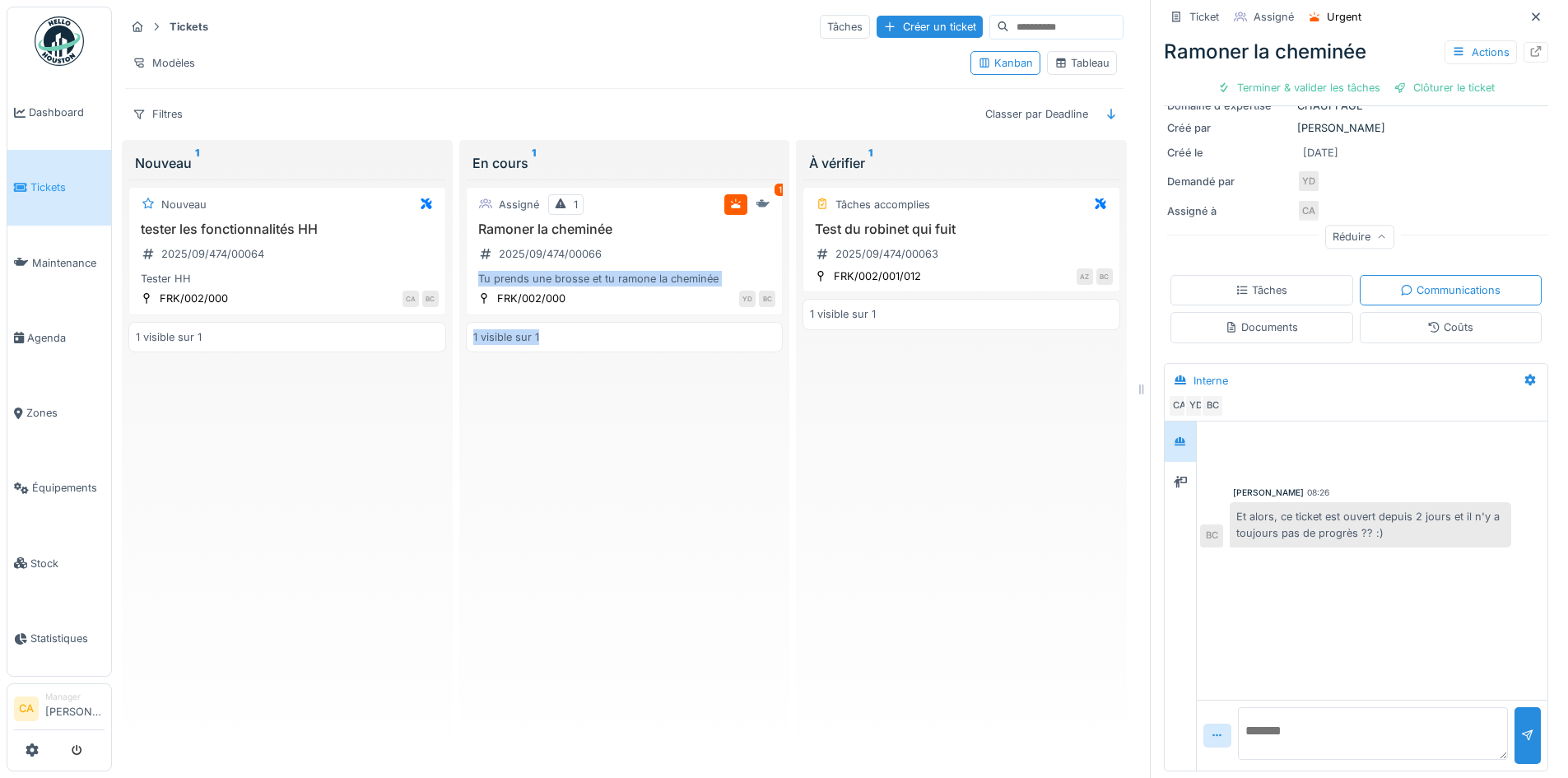
scroll to position [0, 3]
drag, startPoint x: 664, startPoint y: 243, endPoint x: 857, endPoint y: 390, distance: 242.6
click at [861, 395] on div "Tickets Tâches Créer un ticket Modèles Kanban Tableau Filtres Classer par Deadl…" at bounding box center [625, 389] width 1012 height 763
click at [651, 240] on div "Ramoner la cheminée 2025/09/474/00066 Tu prends une brosse et tu ramone la chem…" at bounding box center [621, 255] width 302 height 66
drag, startPoint x: 643, startPoint y: 219, endPoint x: 644, endPoint y: 275, distance: 56.0
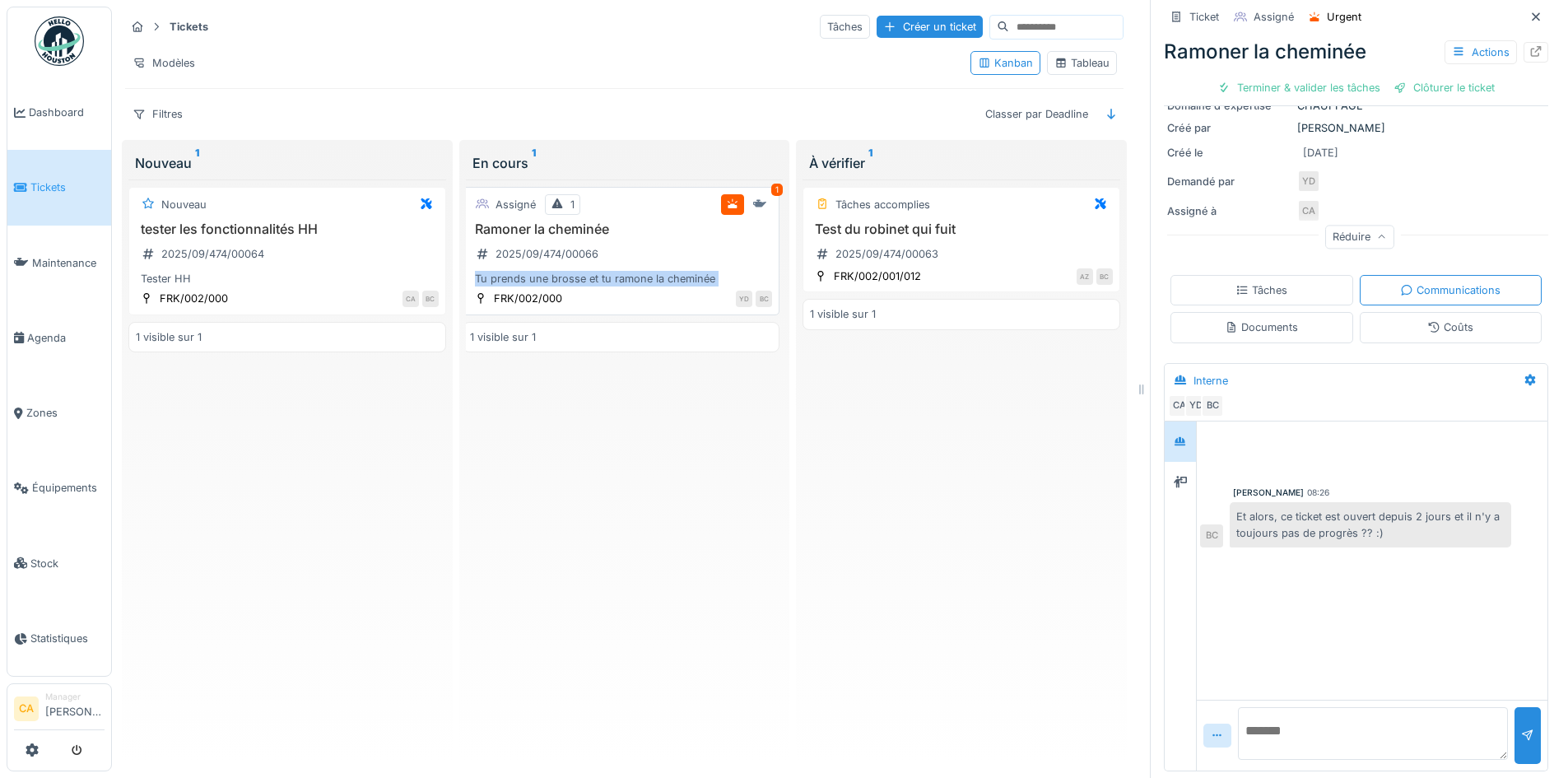
click at [674, 285] on div "Assigné 1 1 Ramoner la cheminée 2025/09/474/00066 Tu prends une brosse et tu ra…" at bounding box center [621, 251] width 317 height 129
drag, startPoint x: 624, startPoint y: 180, endPoint x: 682, endPoint y: 219, distance: 69.9
click at [728, 219] on div "Assigné 1 1 Ramoner la cheminée 2025/09/474/00066 Tu prends une brosse et tu ra…" at bounding box center [621, 251] width 317 height 129
click at [676, 222] on h3 "Ramoner la cheminée" at bounding box center [621, 230] width 302 height 16
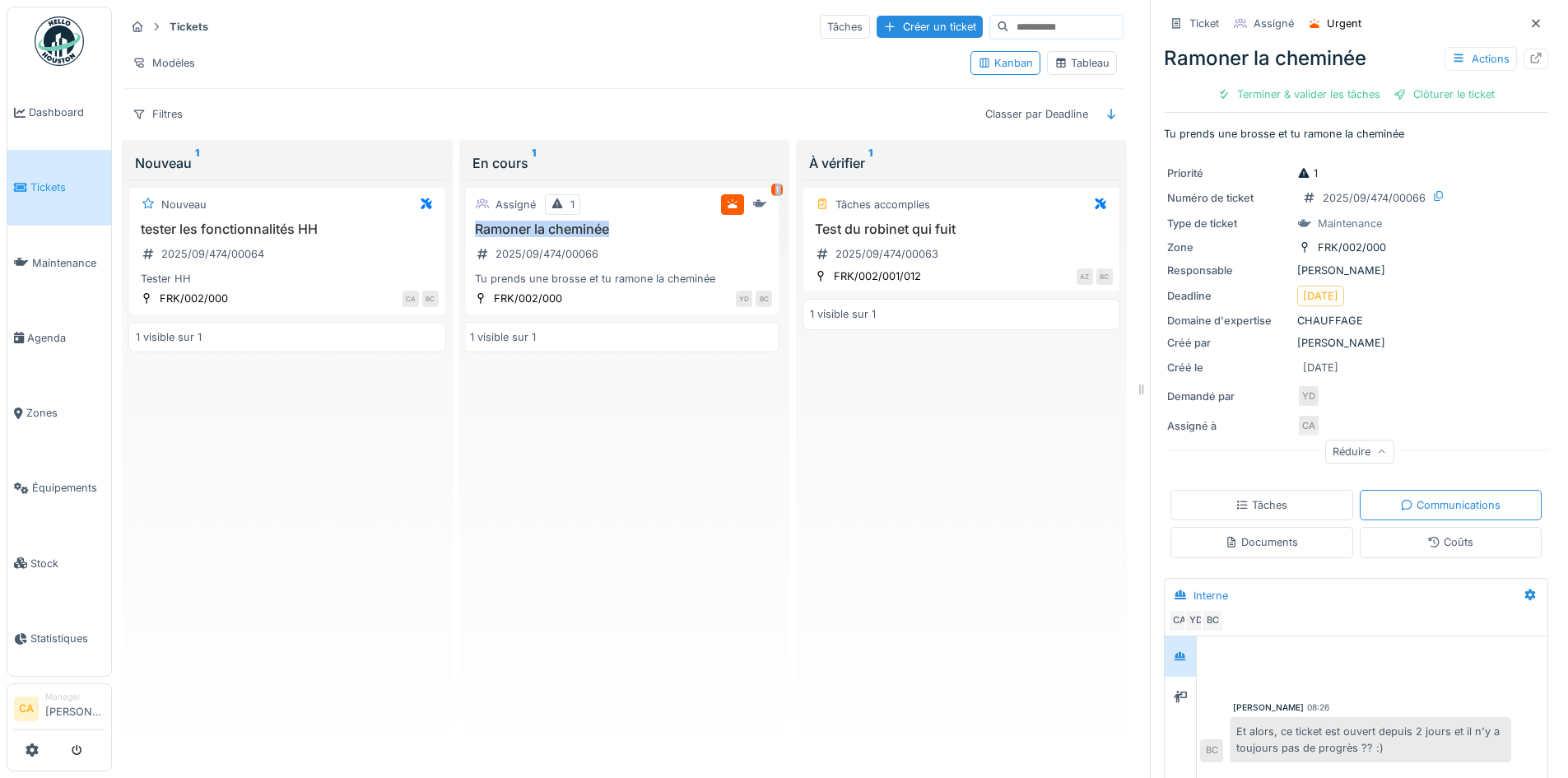
scroll to position [0, 0]
click at [1331, 99] on div "Terminer & valider les tâches" at bounding box center [1299, 94] width 176 height 22
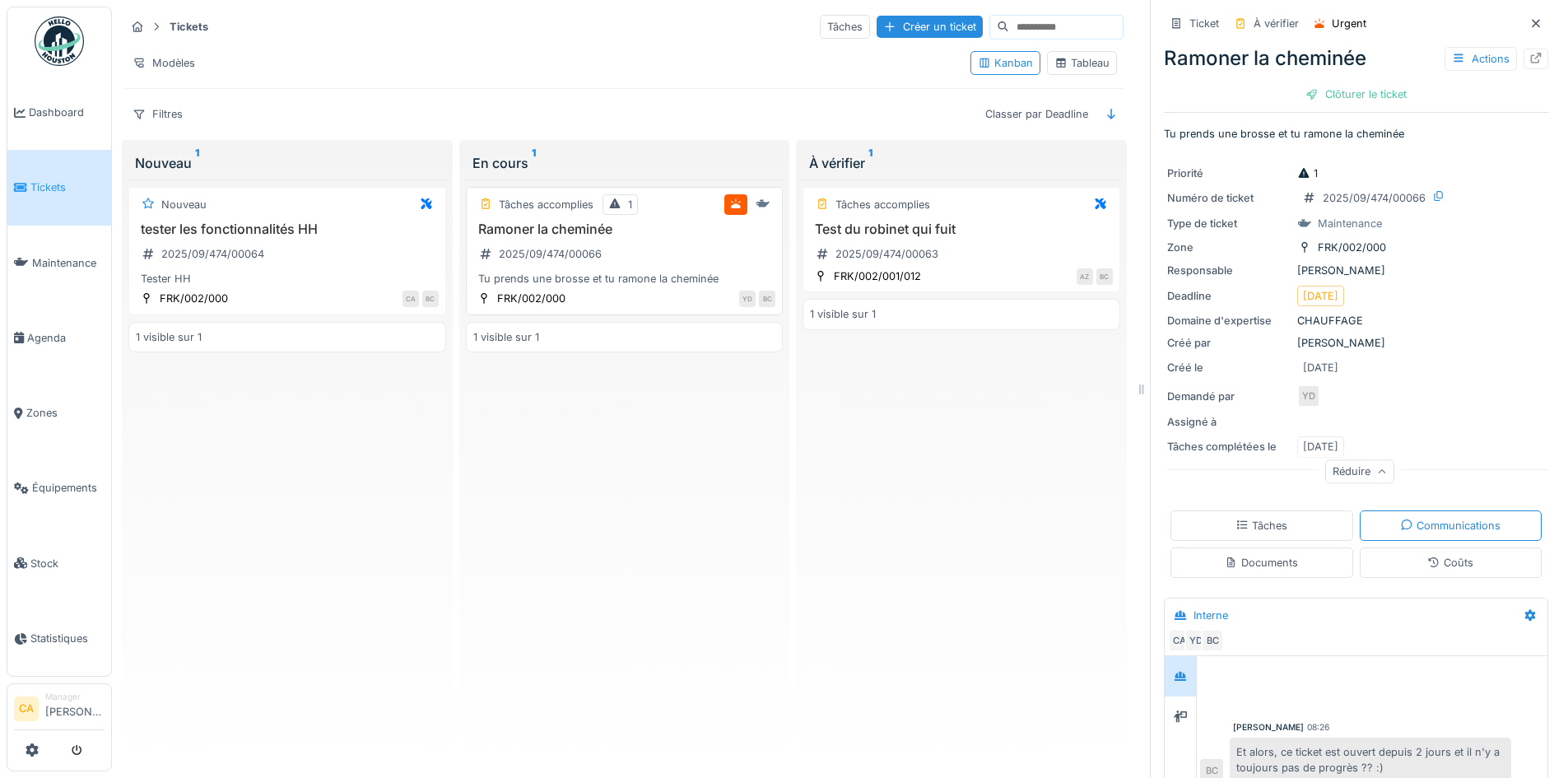
click at [702, 276] on div "Tu prends une brosse et tu ramone la cheminée" at bounding box center [624, 279] width 302 height 16
click at [1341, 101] on div "Clôturer le ticket" at bounding box center [1355, 94] width 115 height 22
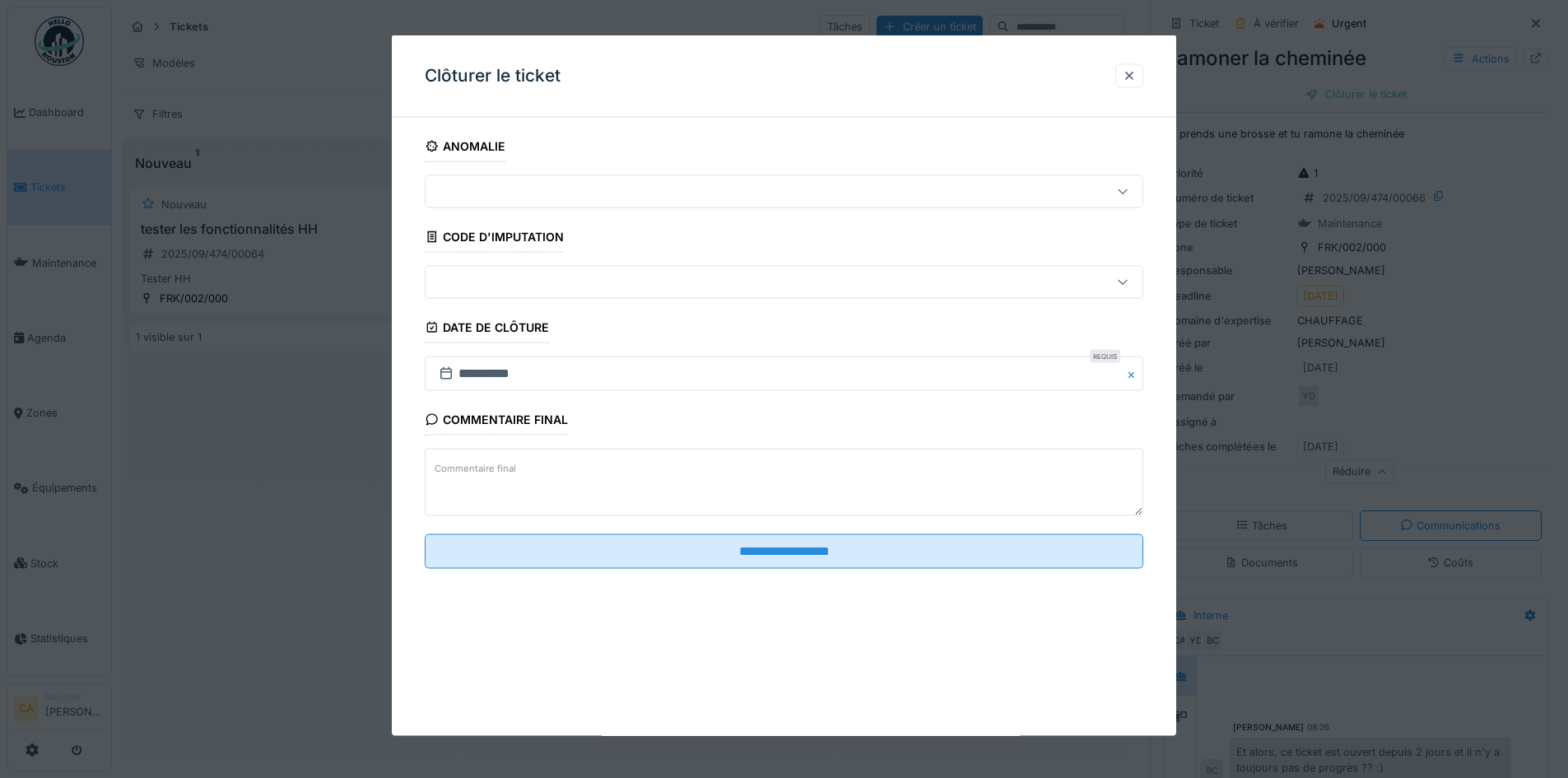
click at [600, 191] on div at bounding box center [742, 192] width 620 height 18
click at [669, 240] on input at bounding box center [786, 241] width 703 height 35
type input "**********"
click at [638, 402] on fieldset "**********" at bounding box center [784, 357] width 719 height 451
click at [557, 195] on div at bounding box center [742, 192] width 620 height 18
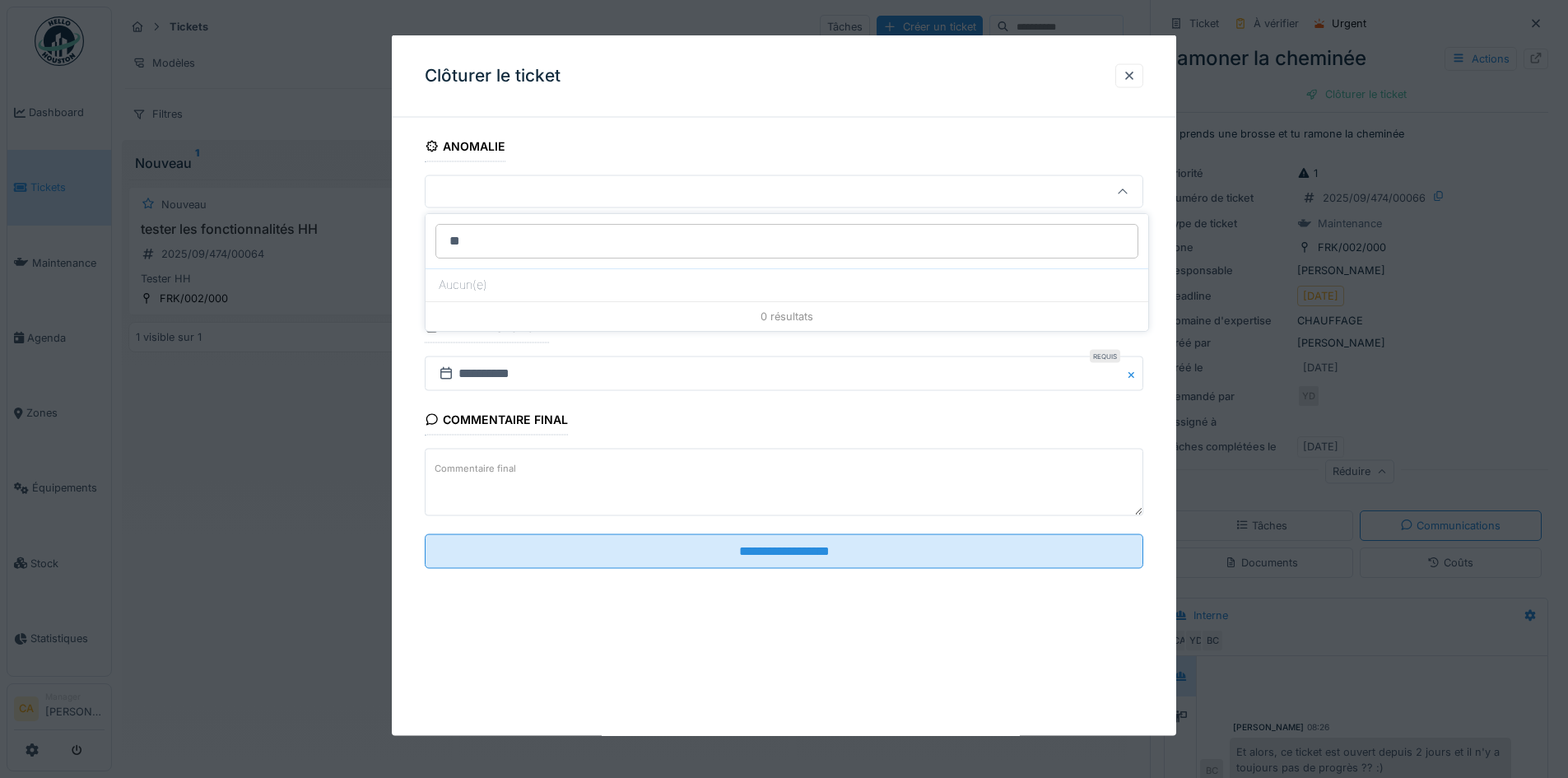
type input "*"
click at [606, 365] on input "**********" at bounding box center [784, 374] width 719 height 35
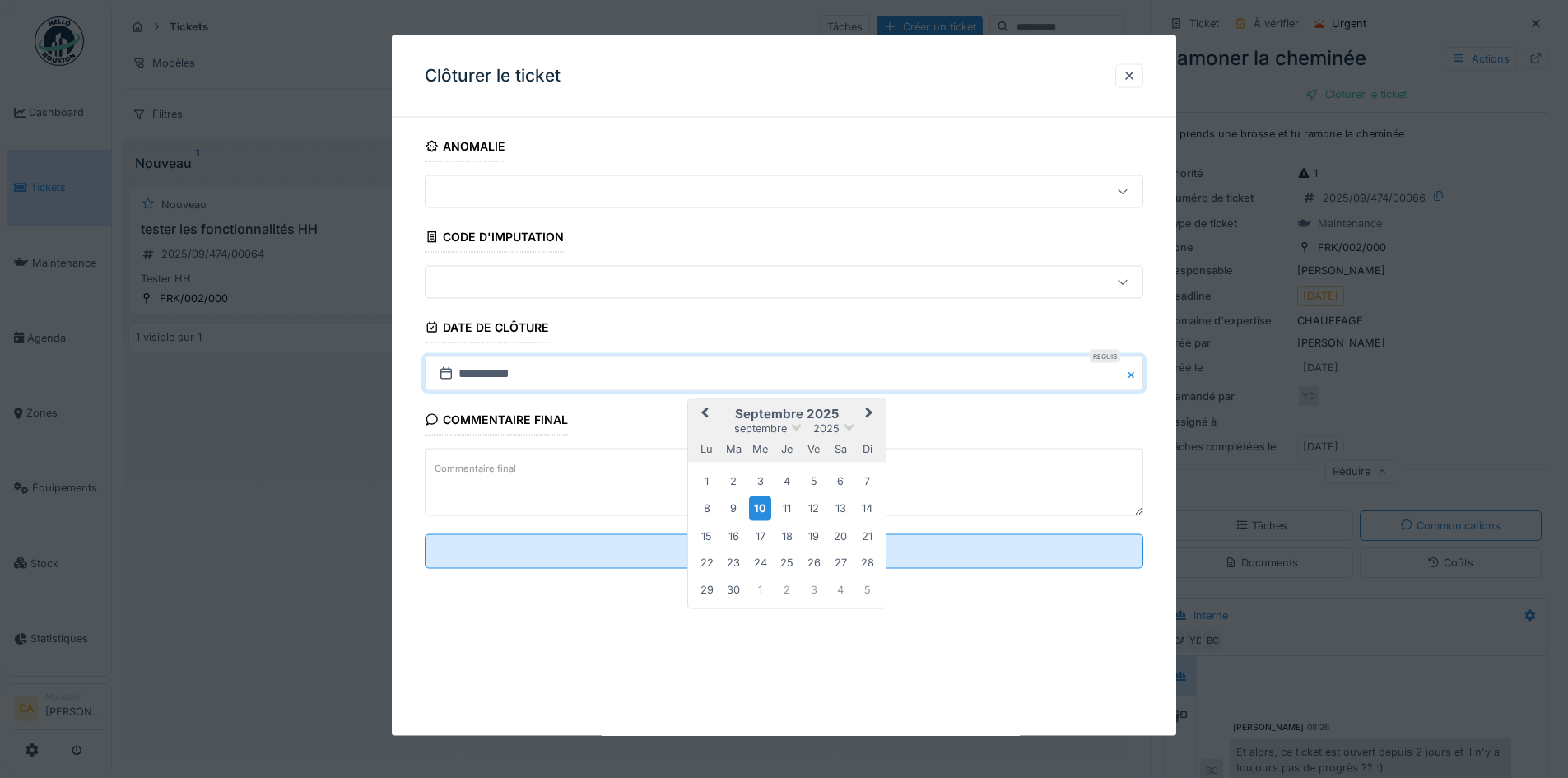
click at [566, 283] on div at bounding box center [742, 283] width 620 height 18
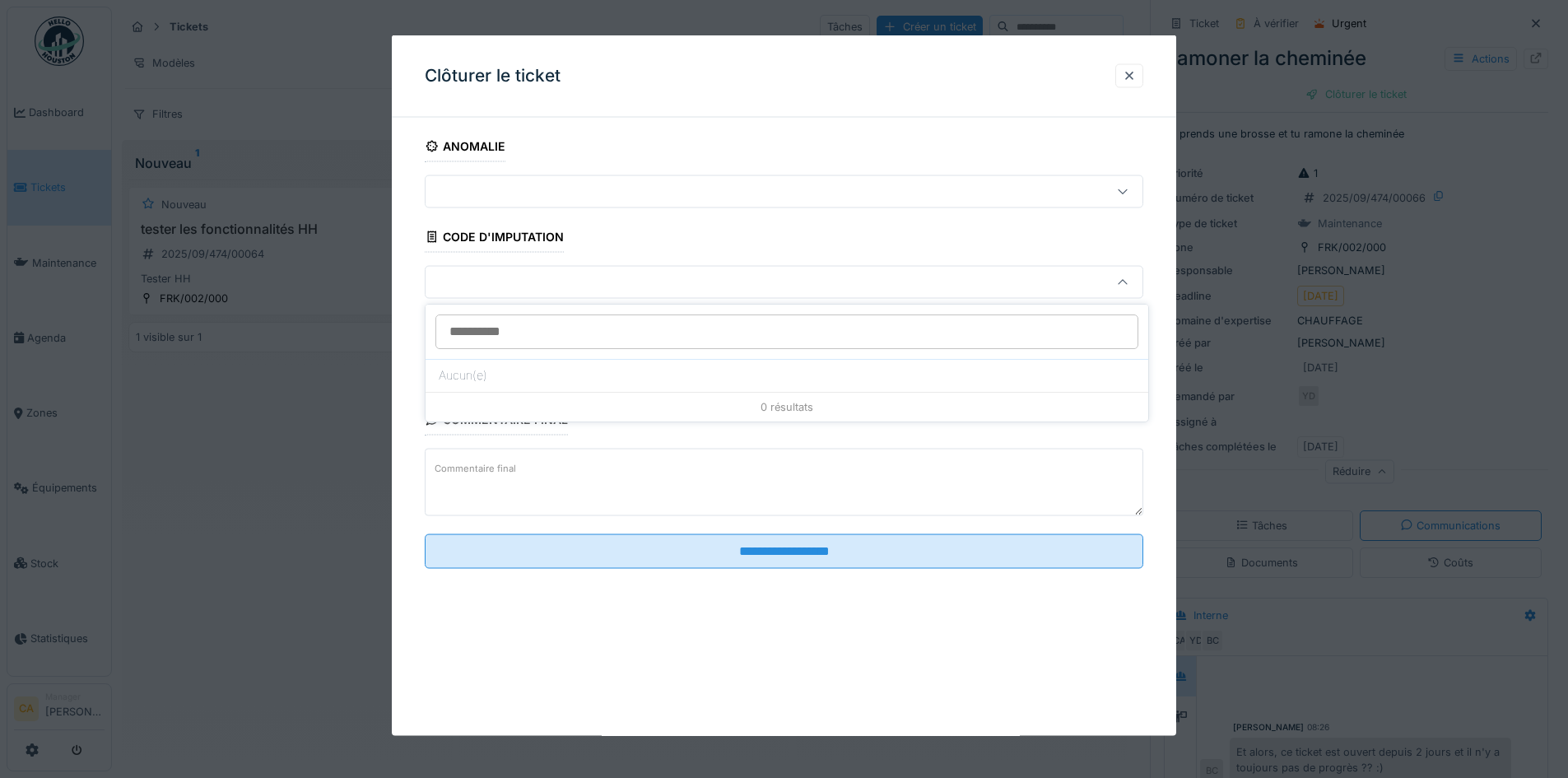
click at [639, 447] on div "Commentaire final Commentaire final" at bounding box center [784, 462] width 719 height 116
click at [479, 141] on div "Anomalie" at bounding box center [465, 148] width 81 height 28
click at [490, 147] on div "Anomalie" at bounding box center [465, 148] width 81 height 28
click at [1116, 76] on div "Clôturer le ticket" at bounding box center [784, 76] width 784 height 82
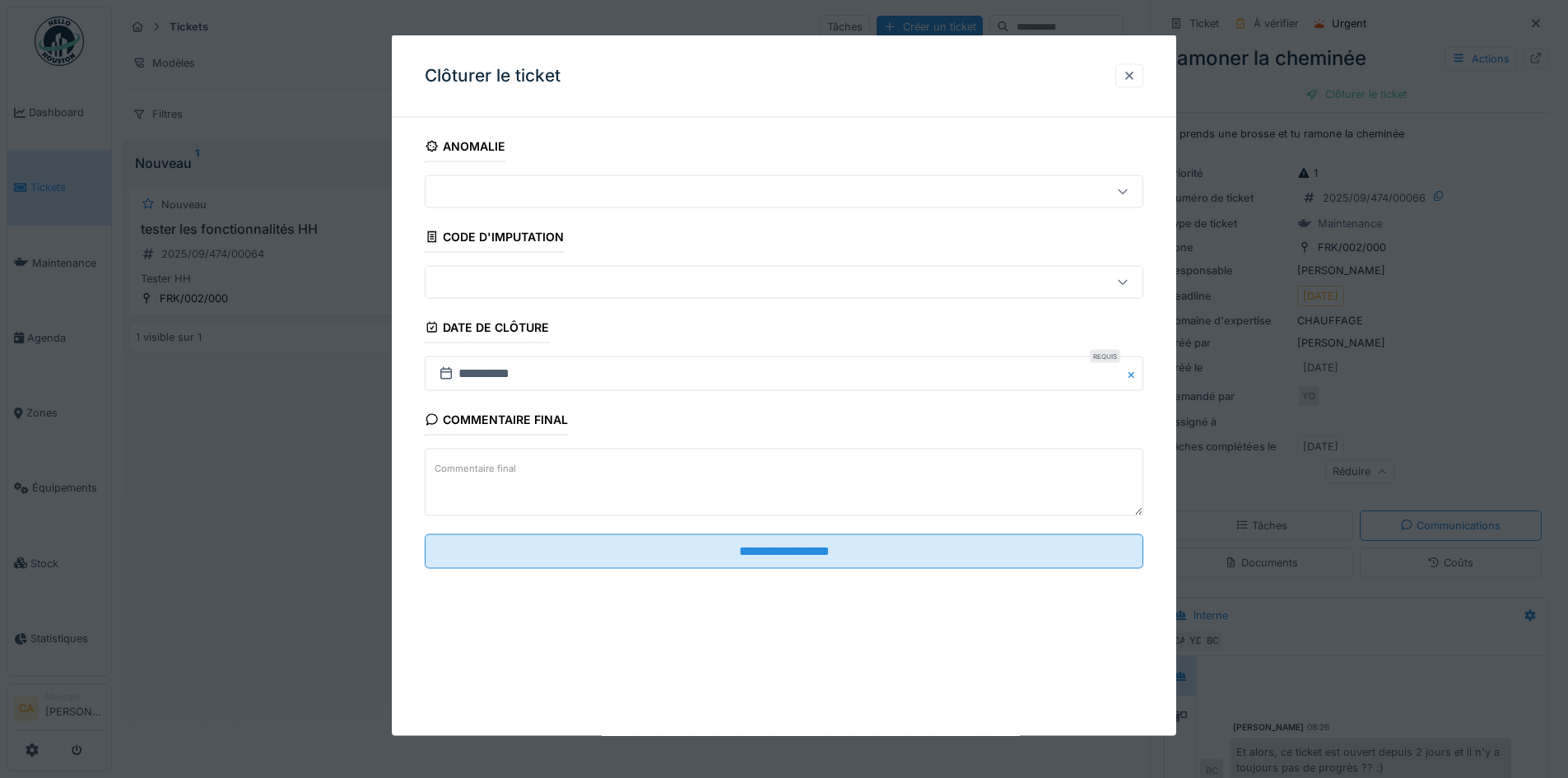
click at [1128, 82] on div at bounding box center [1129, 76] width 28 height 24
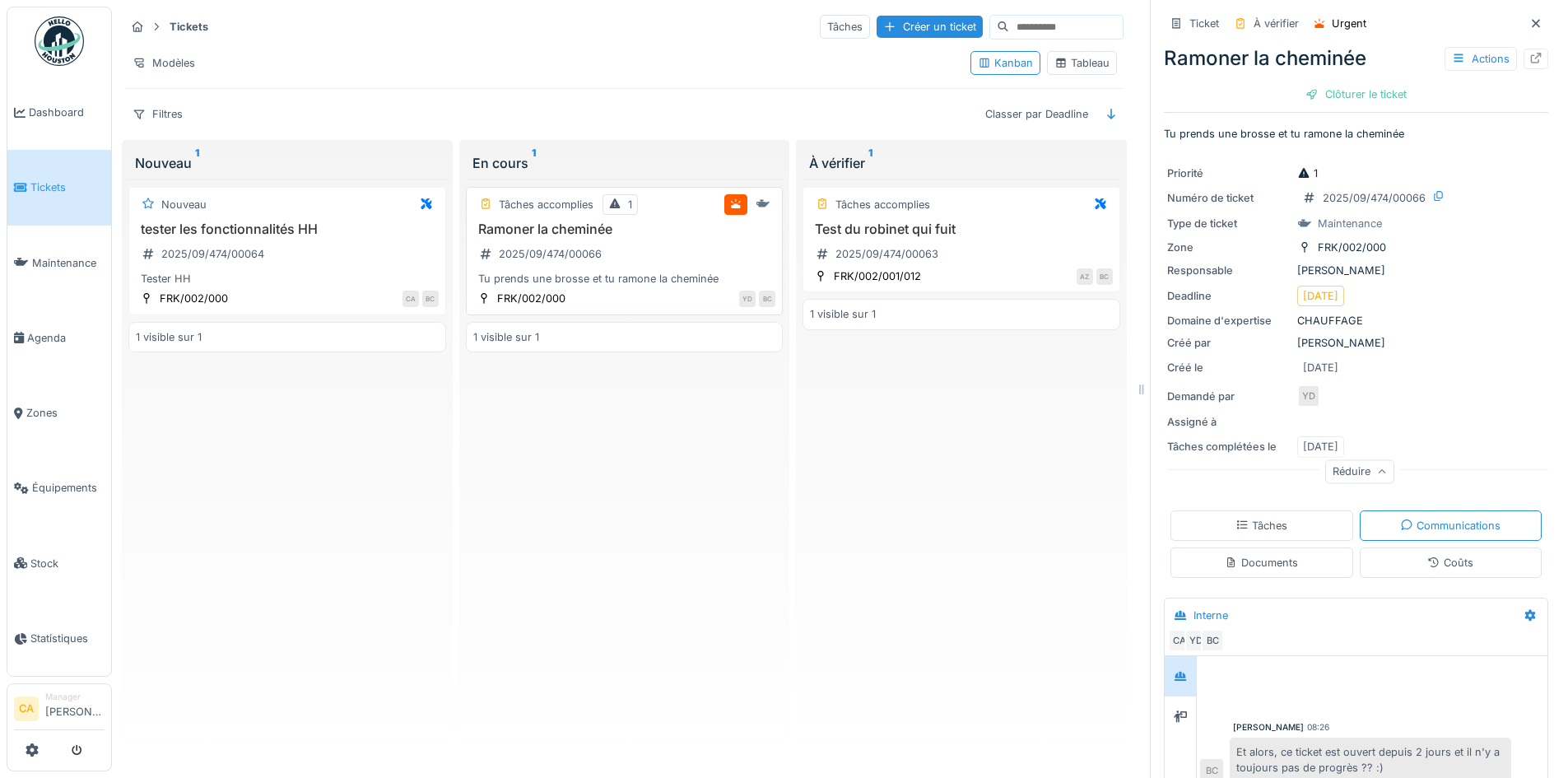
click at [668, 259] on div "Ramoner la cheminée 2025/09/474/00066 Tu prends une brosse et tu ramone la chem…" at bounding box center [624, 255] width 302 height 66
click at [557, 294] on div "FRK/002/000" at bounding box center [531, 299] width 68 height 16
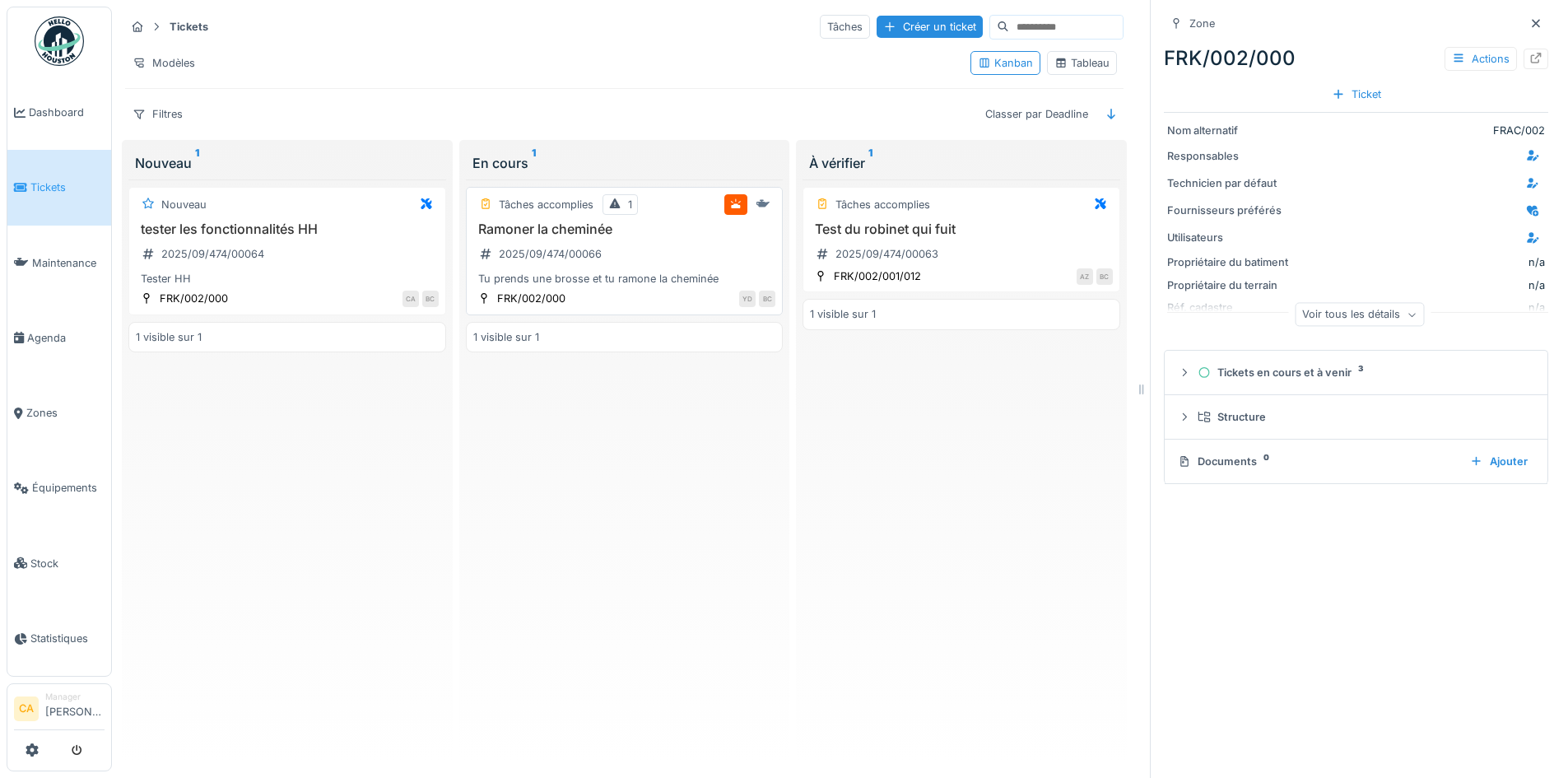
click at [627, 239] on div "Ramoner la cheminée 2025/09/474/00066 Tu prends une brosse et tu ramone la chem…" at bounding box center [624, 255] width 302 height 66
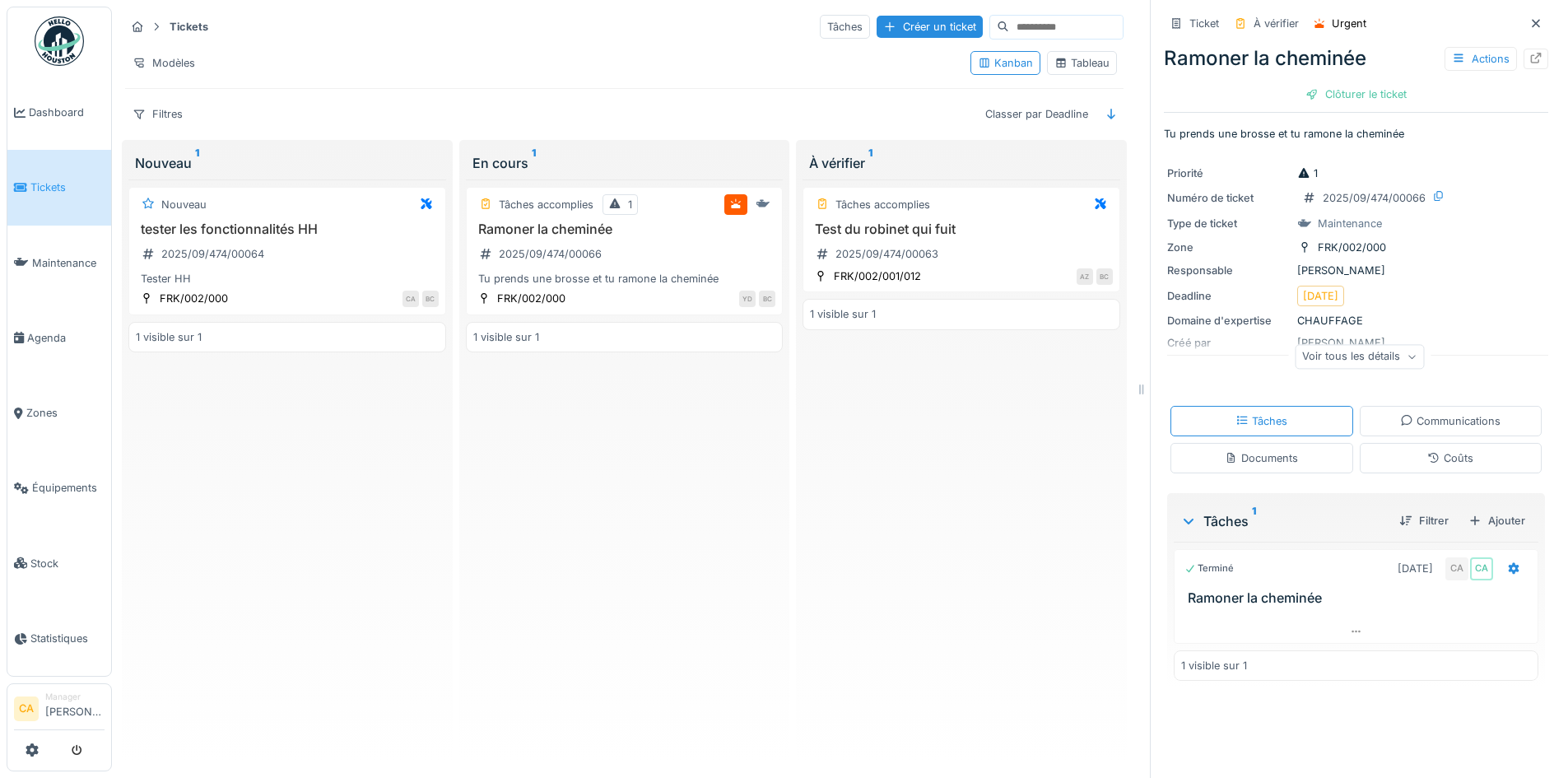
drag, startPoint x: 1318, startPoint y: 206, endPoint x: 1343, endPoint y: 206, distance: 25.0
click at [1343, 206] on div "2025/09/474/00066" at bounding box center [1364, 198] width 134 height 21
click at [1237, 654] on div "1 visible sur 1" at bounding box center [1355, 666] width 364 height 31
click at [819, 15] on div "Tâches" at bounding box center [844, 27] width 50 height 24
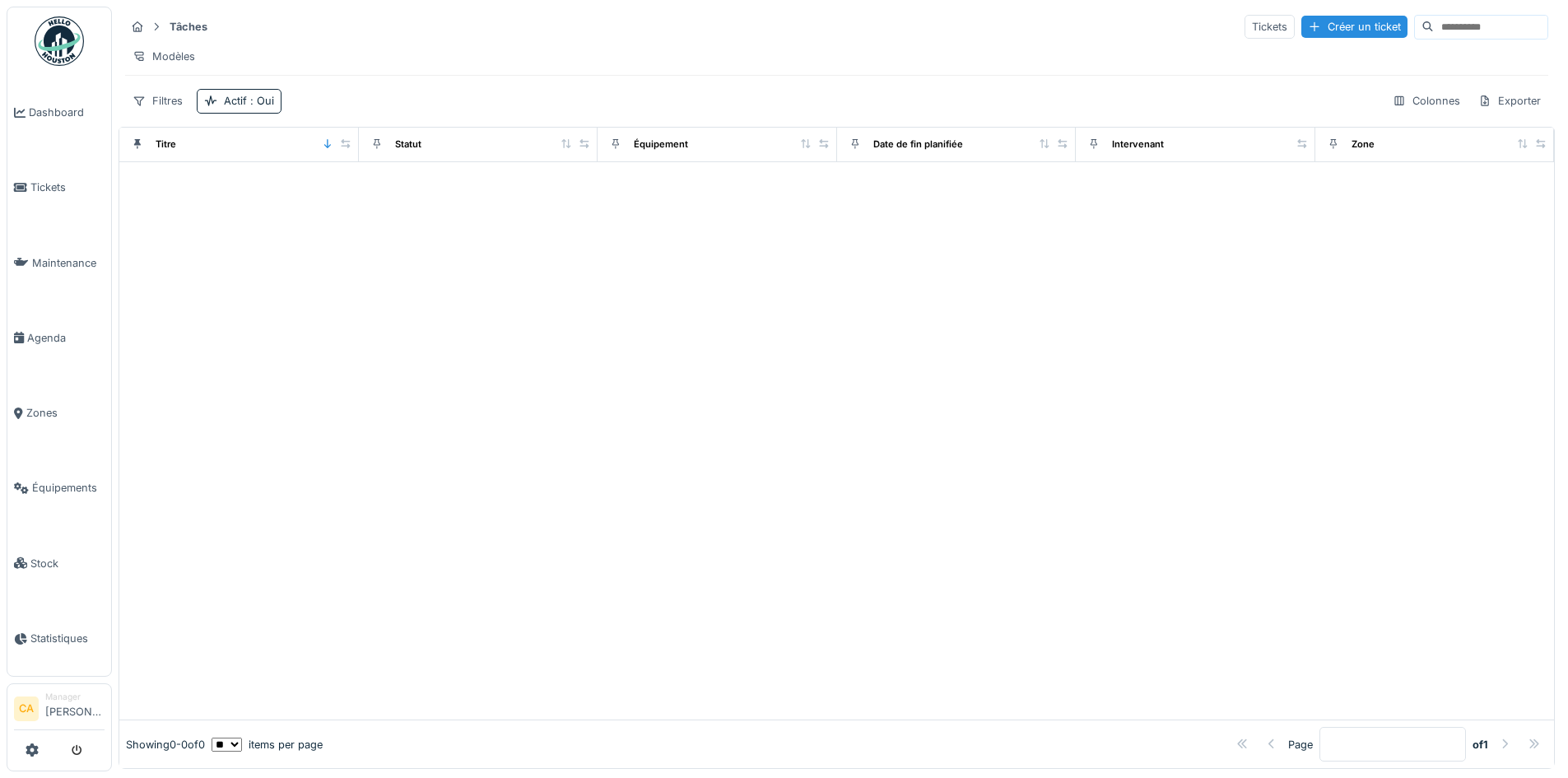
click at [496, 245] on div at bounding box center [836, 440] width 1434 height 557
click at [73, 186] on span "Tickets" at bounding box center [68, 188] width 74 height 16
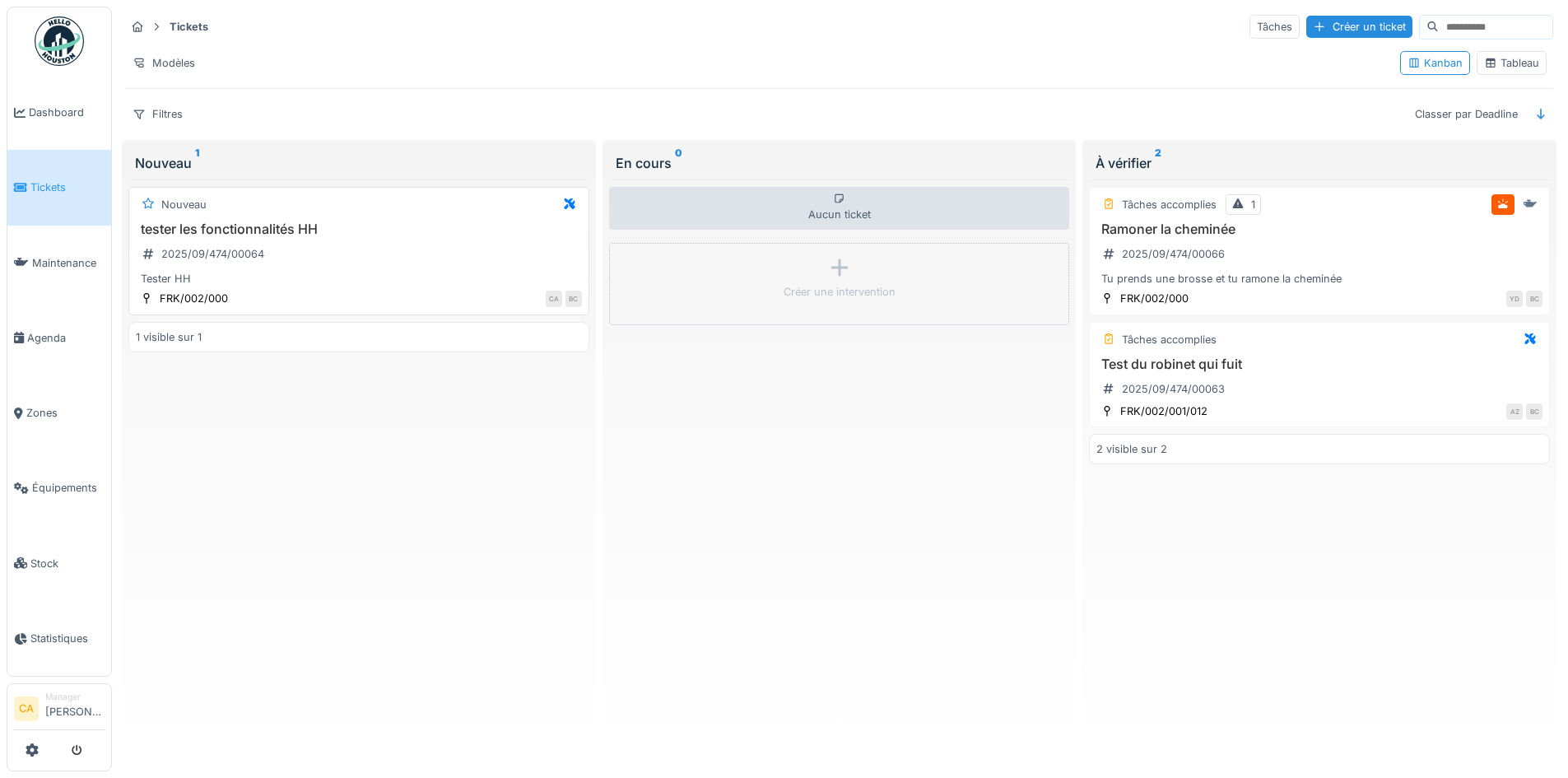
click at [321, 266] on div "tester les fonctionnalités HH 2025/09/474/00064 Tester HH" at bounding box center [358, 255] width 446 height 66
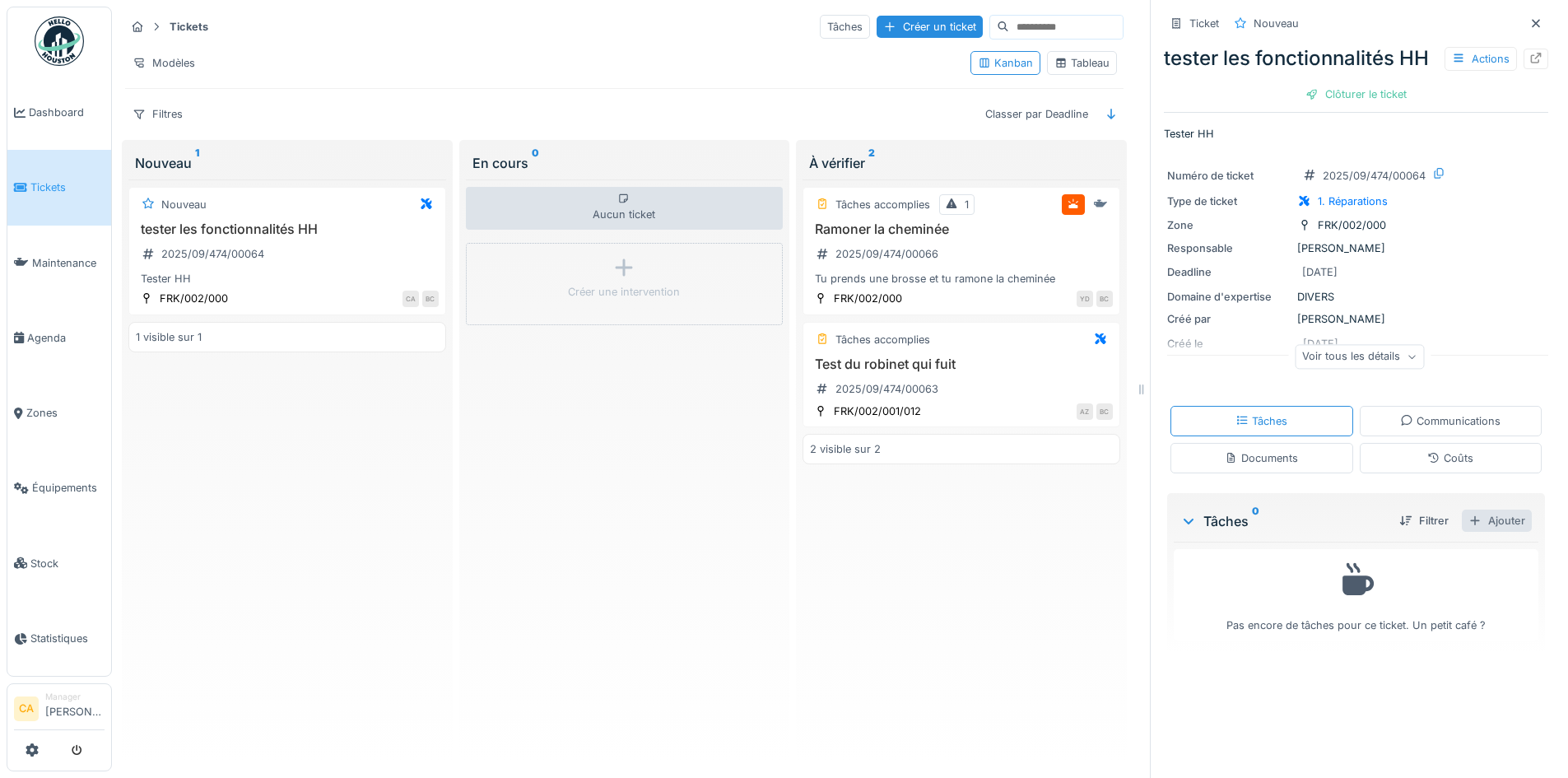
click at [1468, 528] on div at bounding box center [1474, 521] width 13 height 16
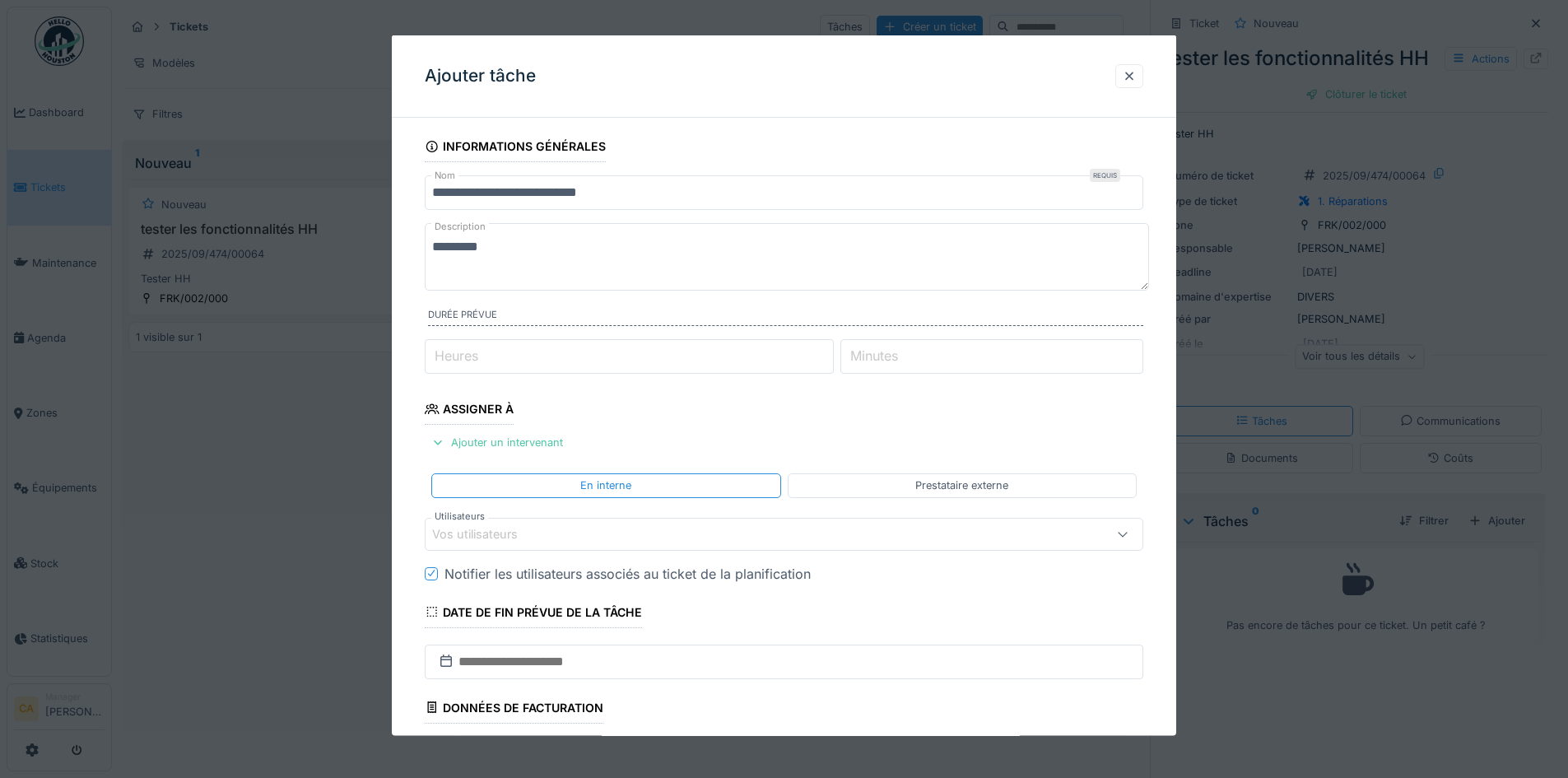
click at [624, 238] on textarea "*********" at bounding box center [787, 257] width 725 height 68
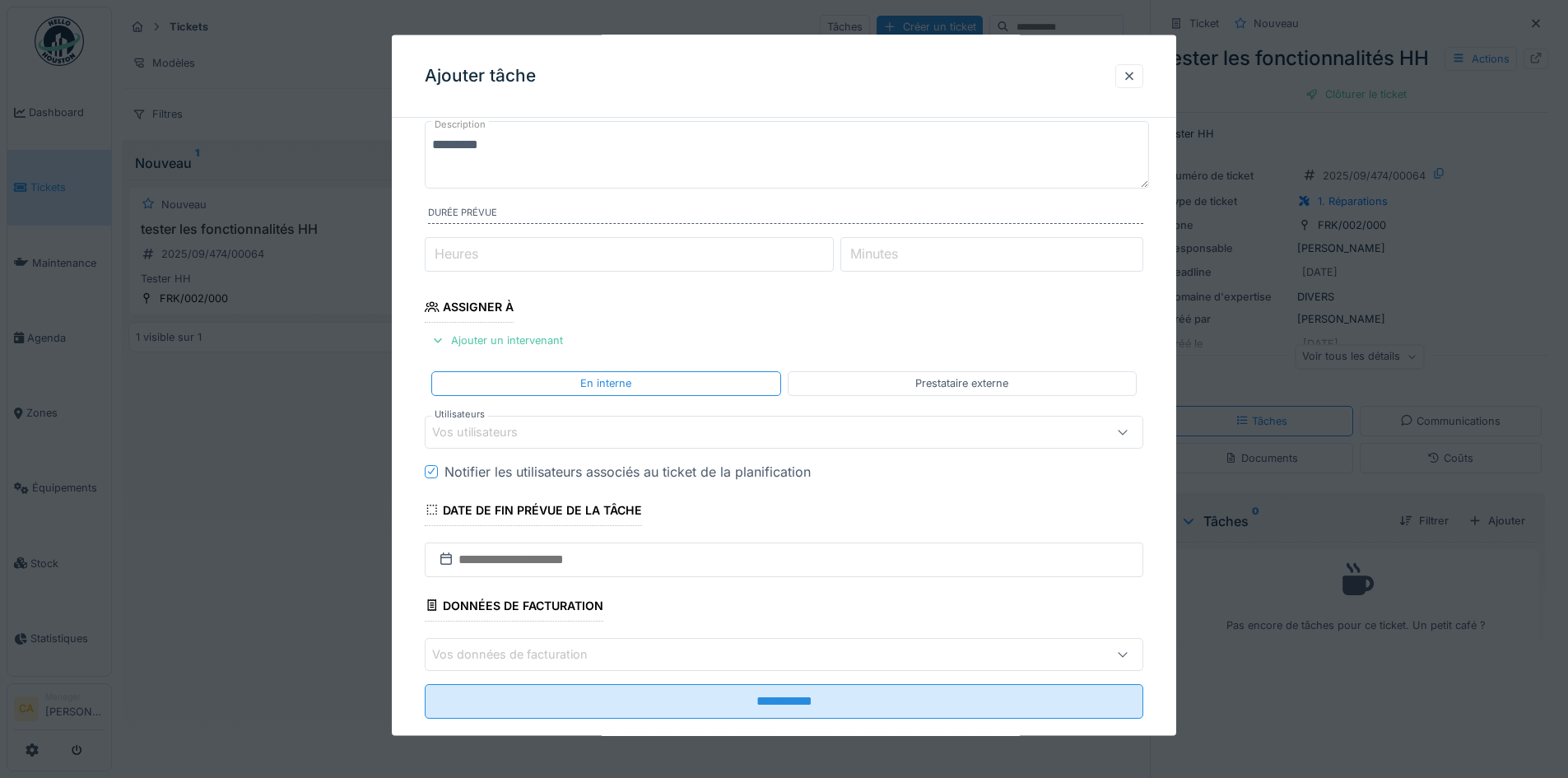
scroll to position [131, 0]
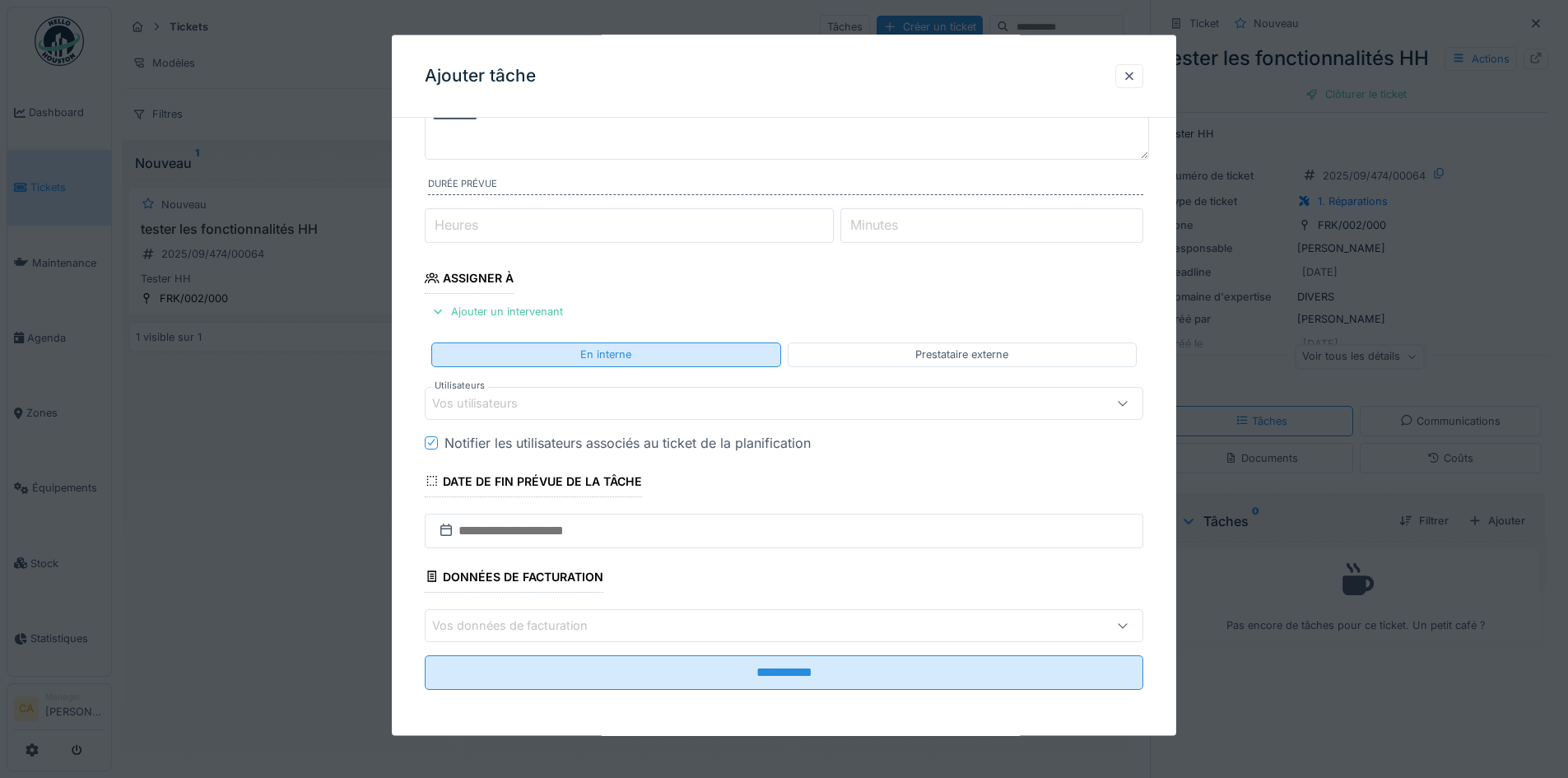
click at [617, 361] on div "En interne" at bounding box center [605, 355] width 51 height 16
click at [585, 413] on div "Vos utilisateurs" at bounding box center [784, 402] width 719 height 33
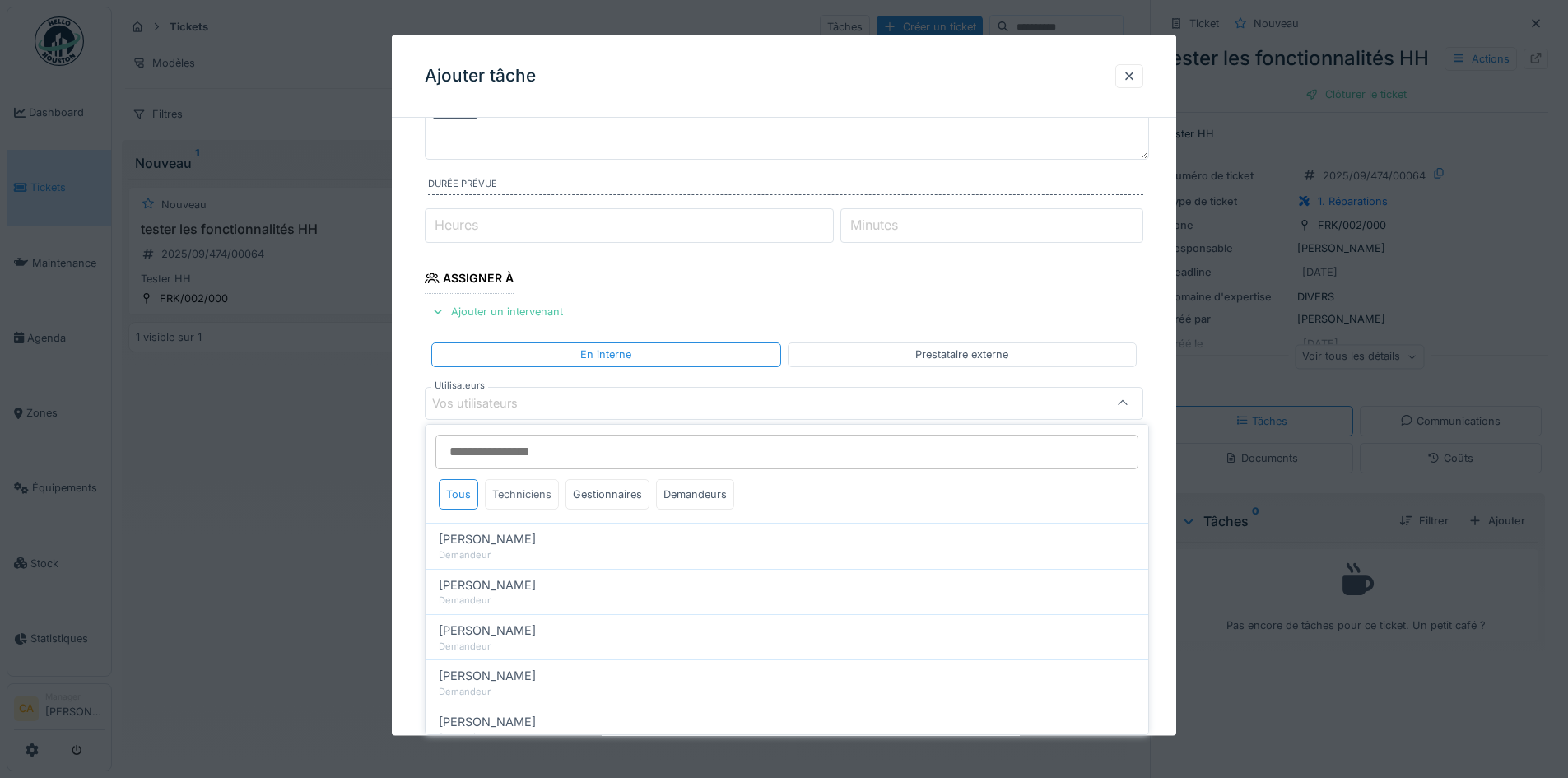
click at [532, 500] on div "Techniciens" at bounding box center [522, 494] width 74 height 31
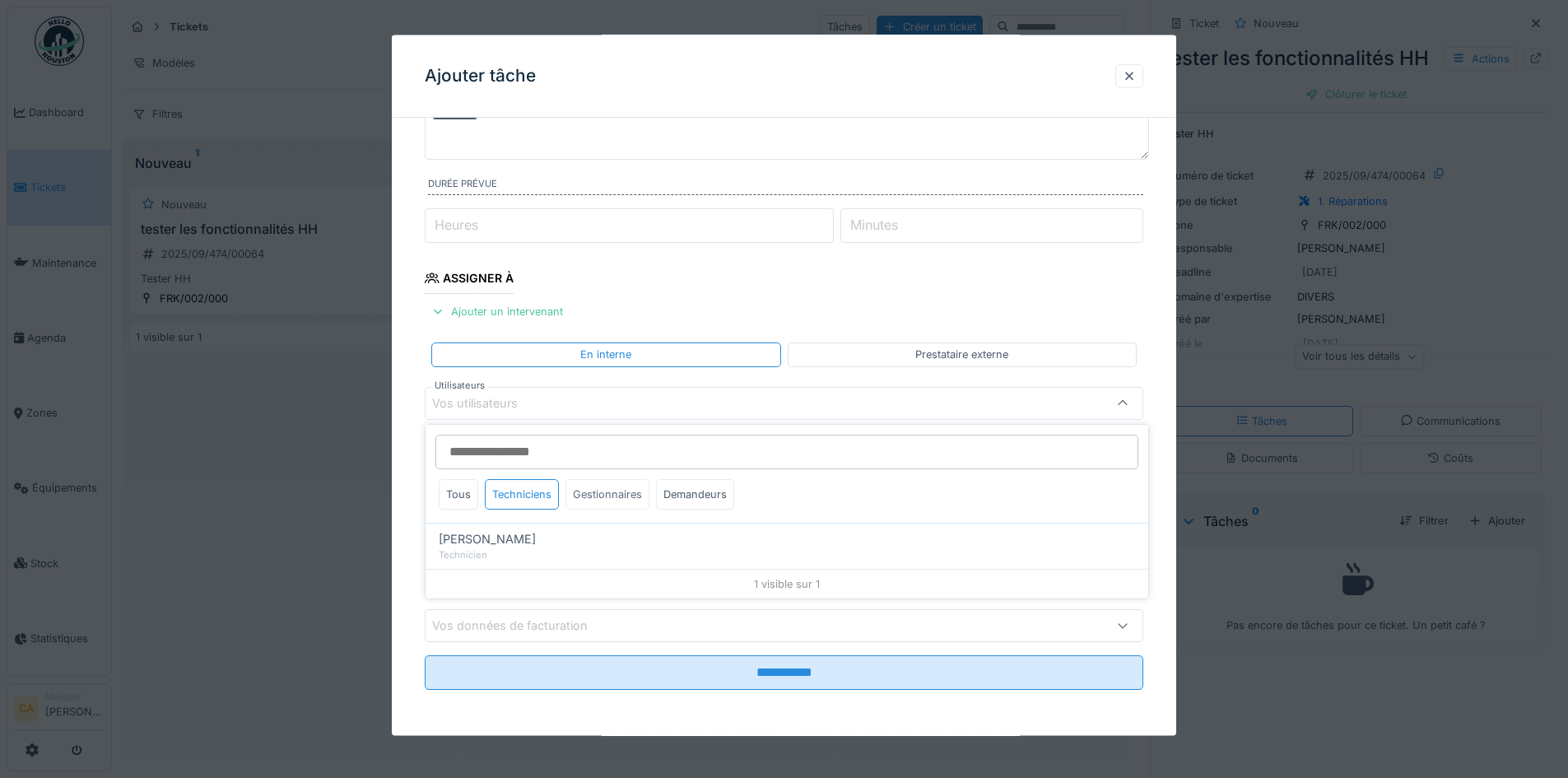
click at [609, 486] on div "Gestionnaires" at bounding box center [608, 494] width 84 height 31
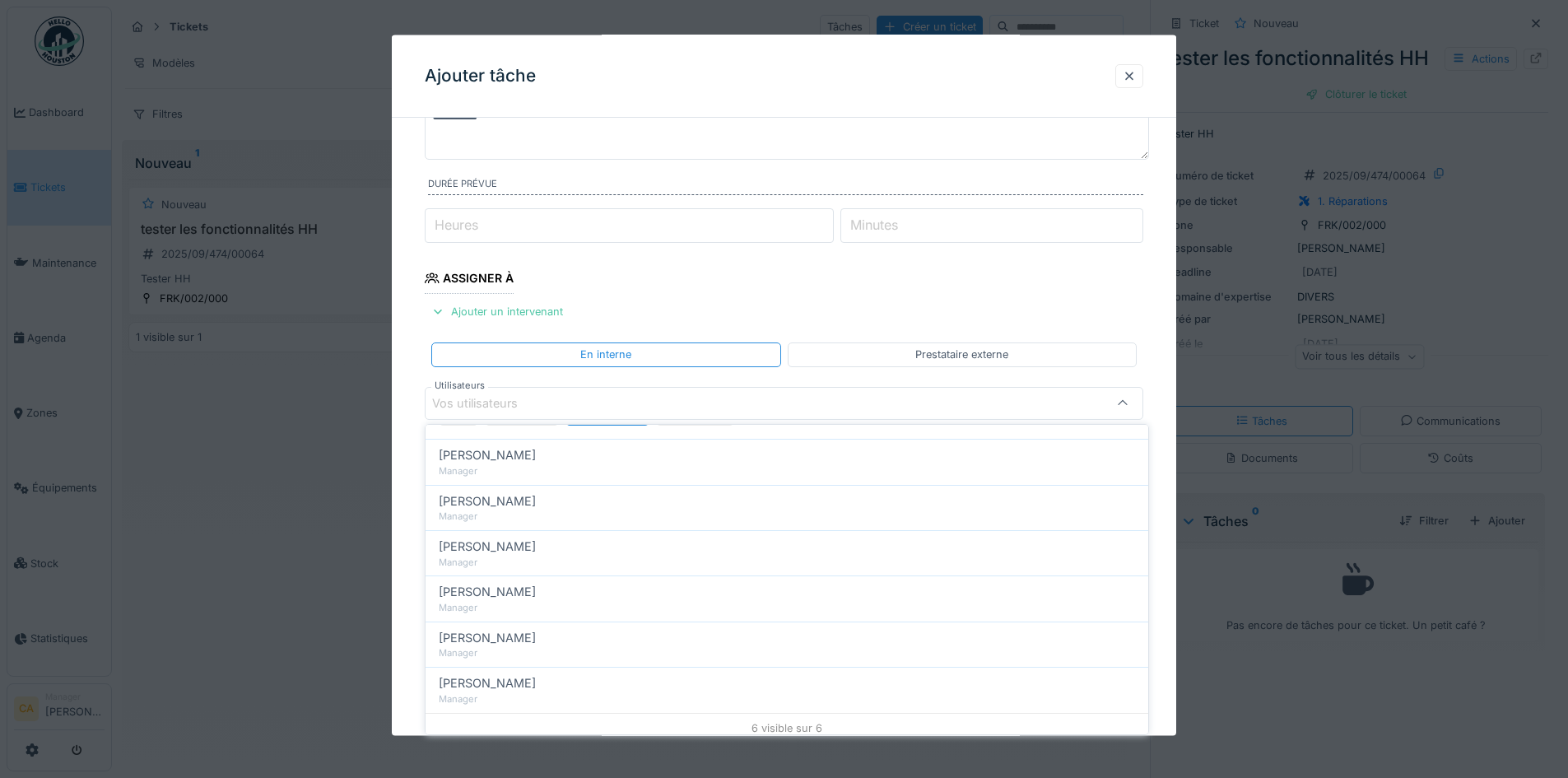
scroll to position [92, 0]
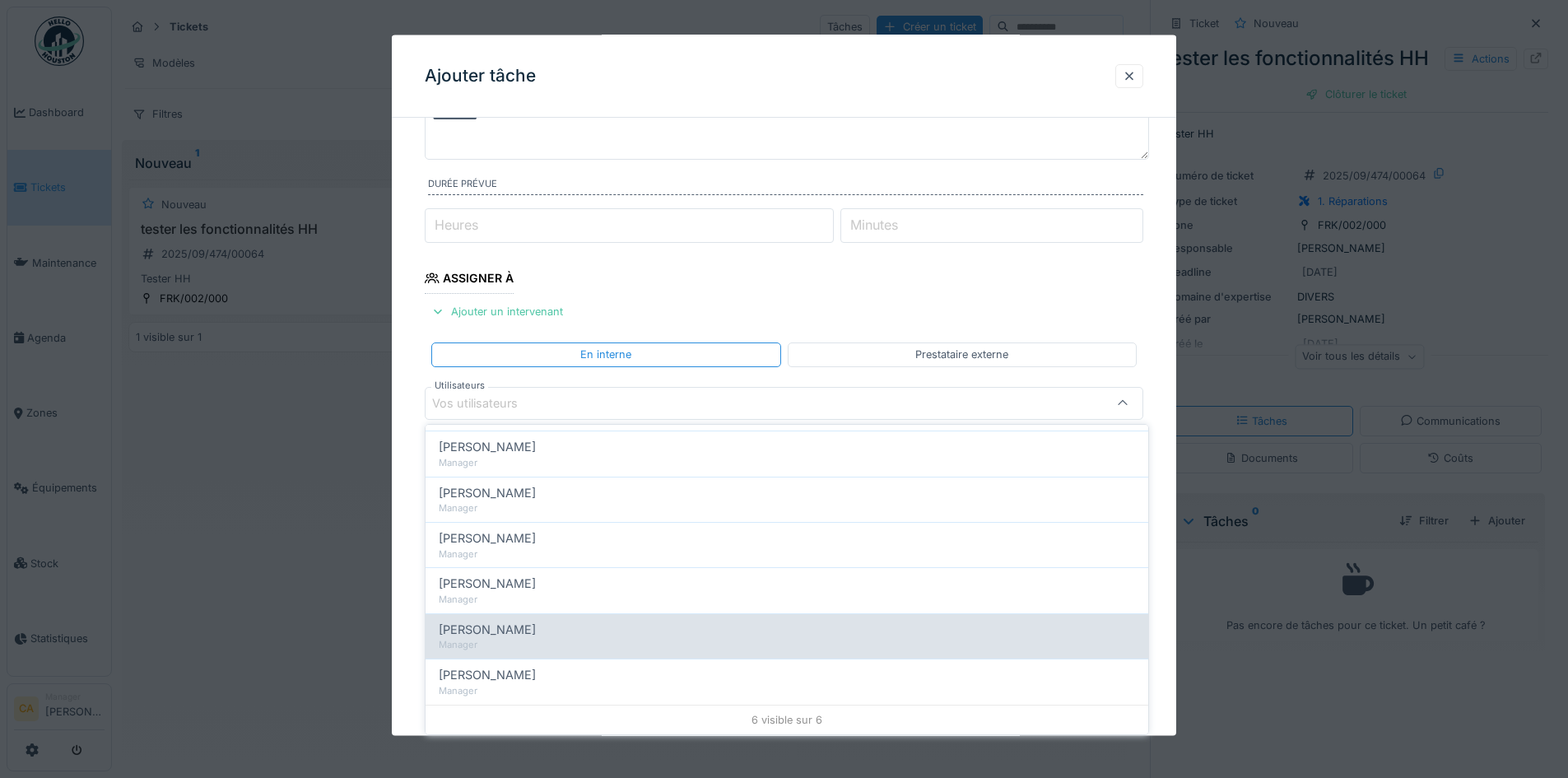
click at [534, 643] on div "Manager" at bounding box center [787, 645] width 697 height 14
type input "*****"
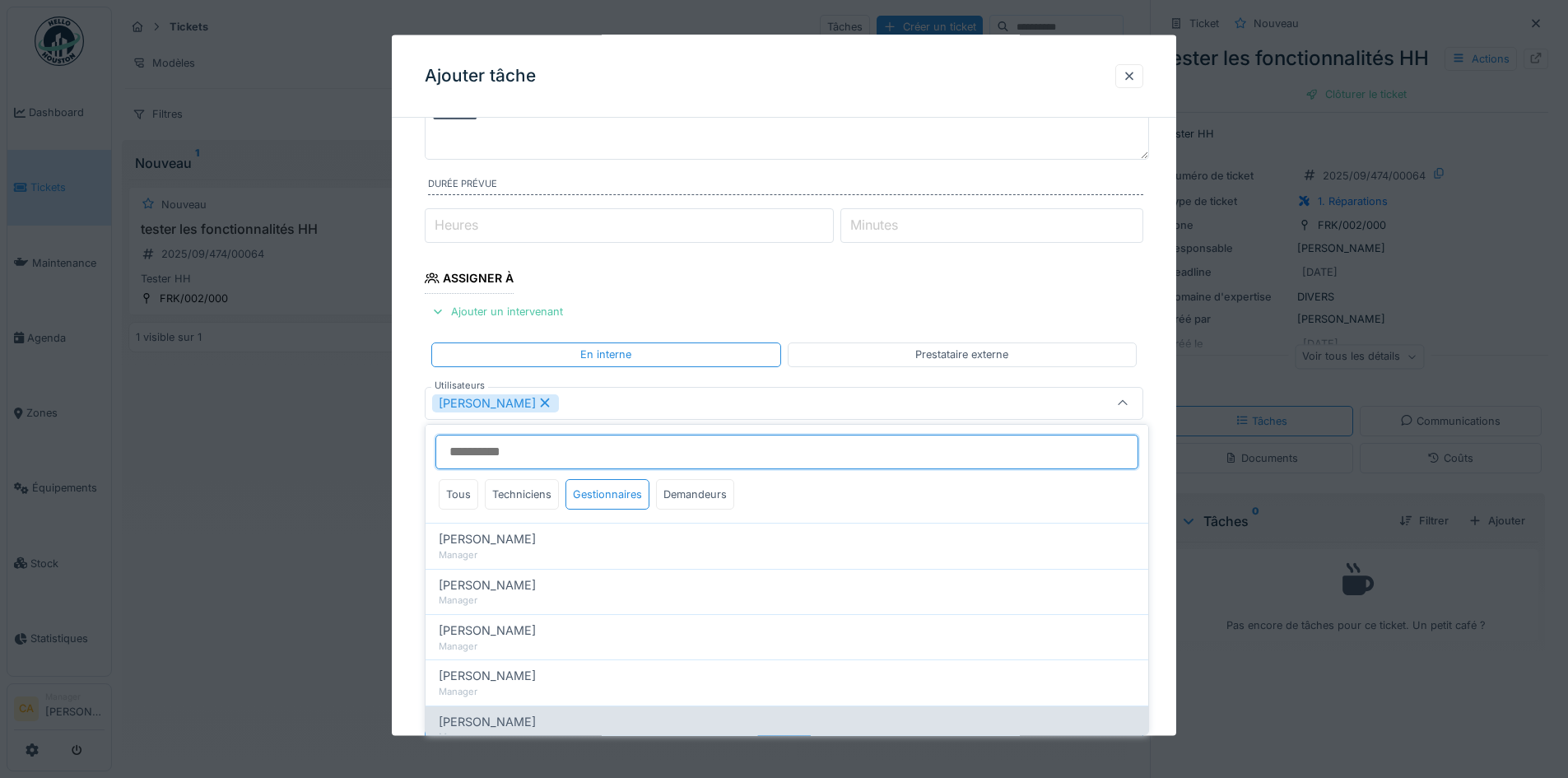
scroll to position [148, 0]
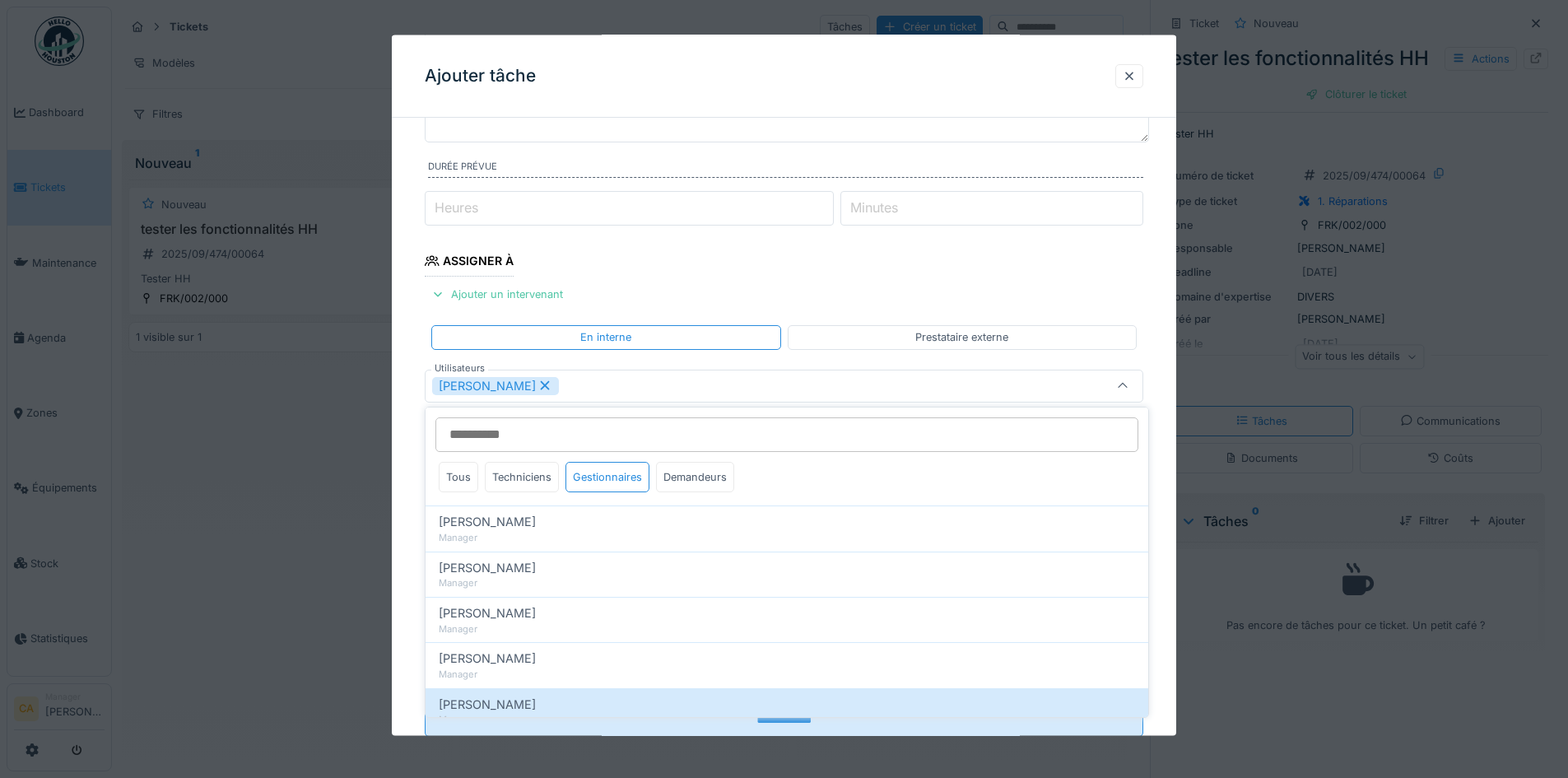
click at [779, 383] on div "[PERSON_NAME]" at bounding box center [742, 386] width 620 height 18
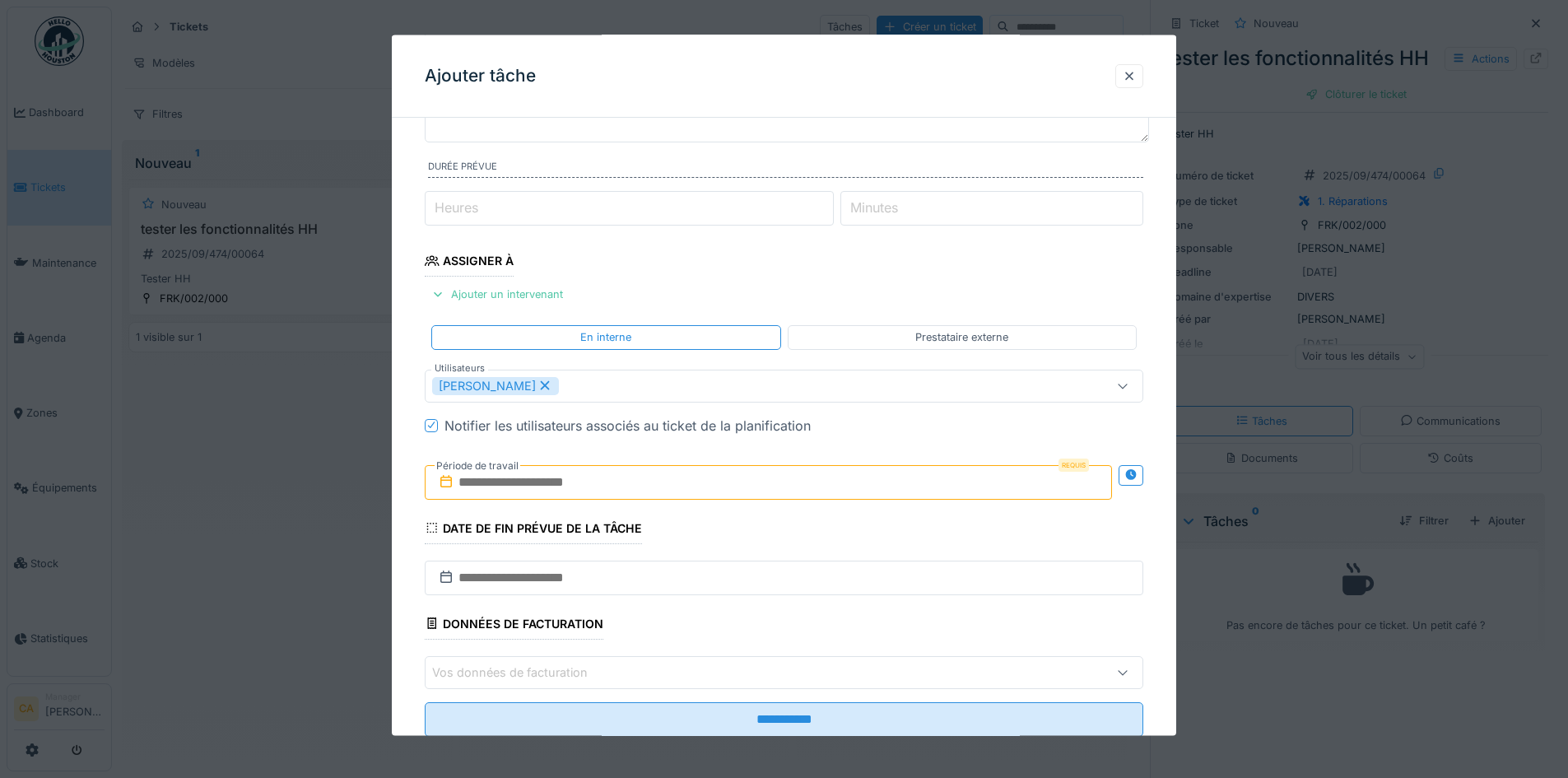
click at [727, 486] on input "text" at bounding box center [769, 481] width 688 height 35
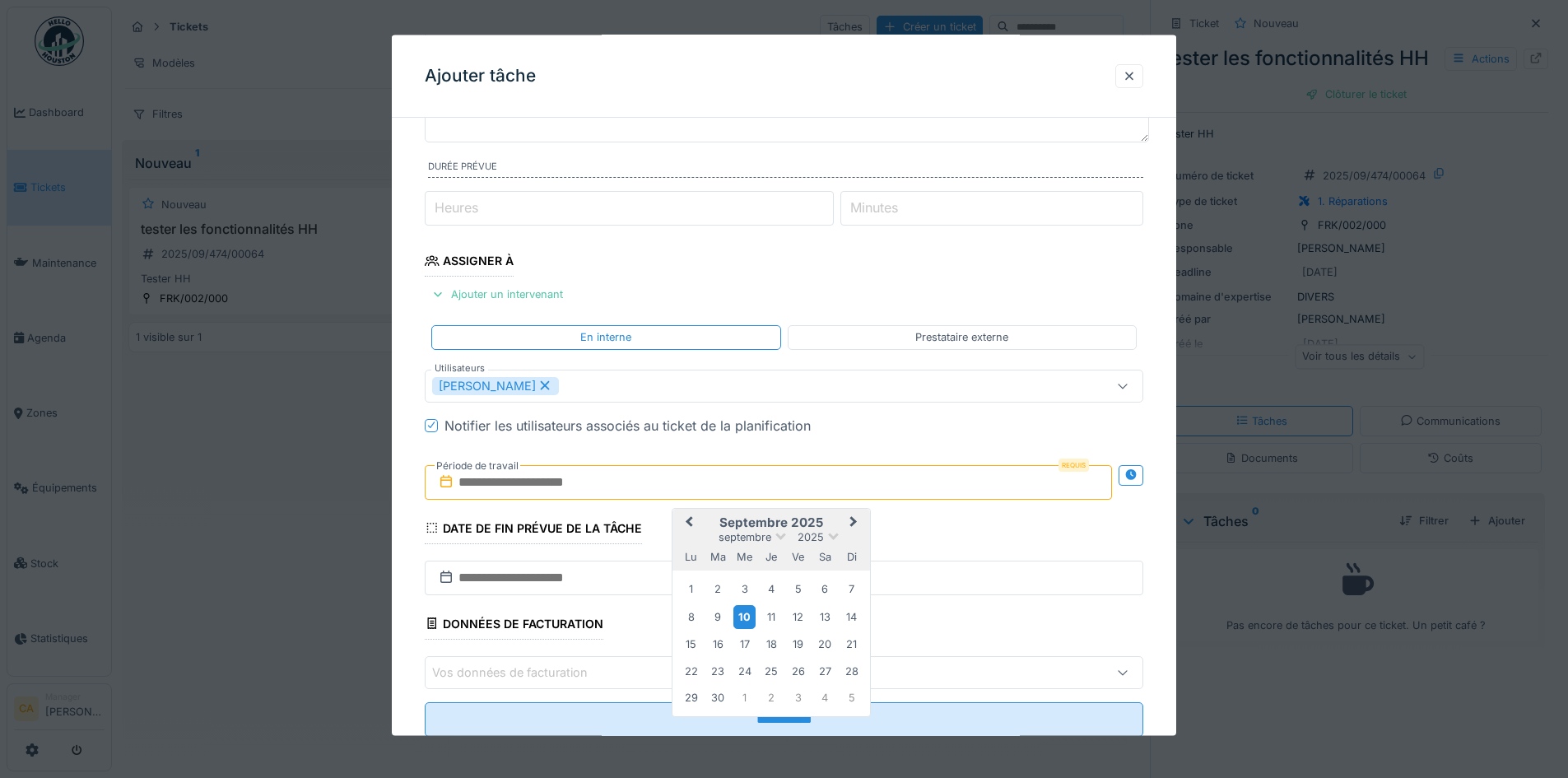
click at [745, 612] on div "10" at bounding box center [745, 616] width 22 height 24
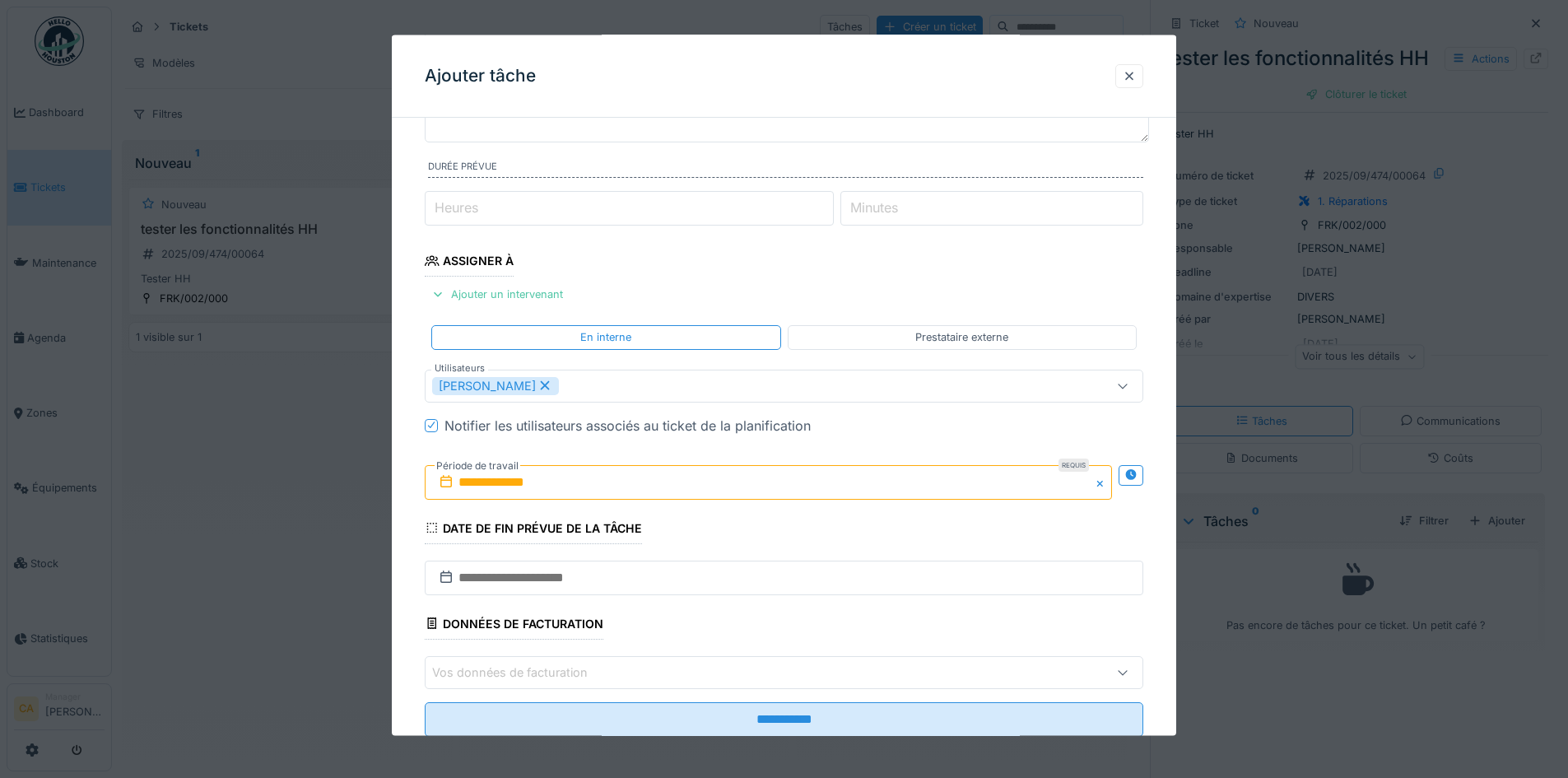
click at [604, 526] on div "Date de fin prévue de la tâche" at bounding box center [534, 529] width 218 height 28
click at [582, 571] on input "text" at bounding box center [784, 577] width 719 height 35
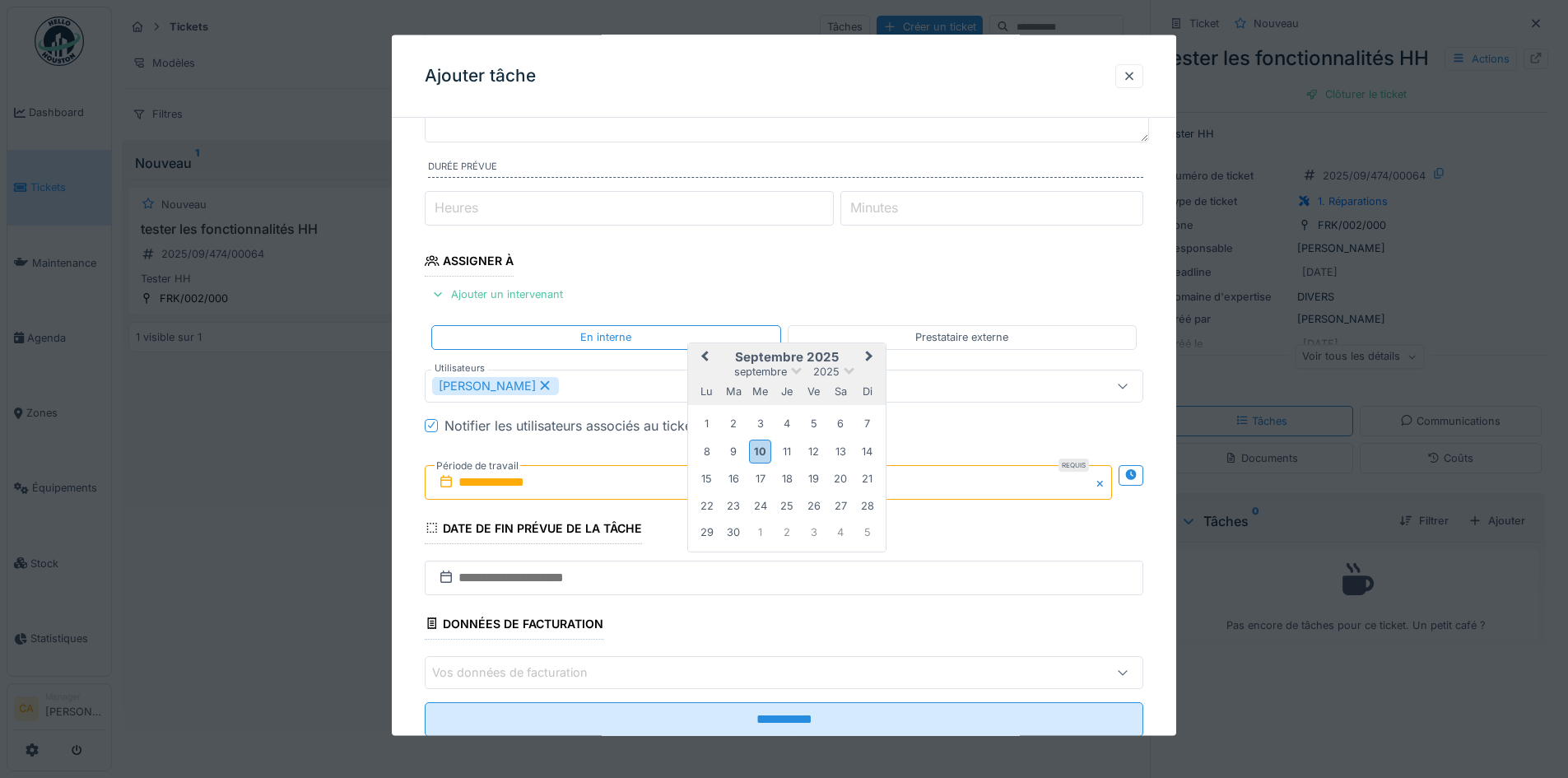
click at [741, 524] on div "30" at bounding box center [734, 532] width 22 height 22
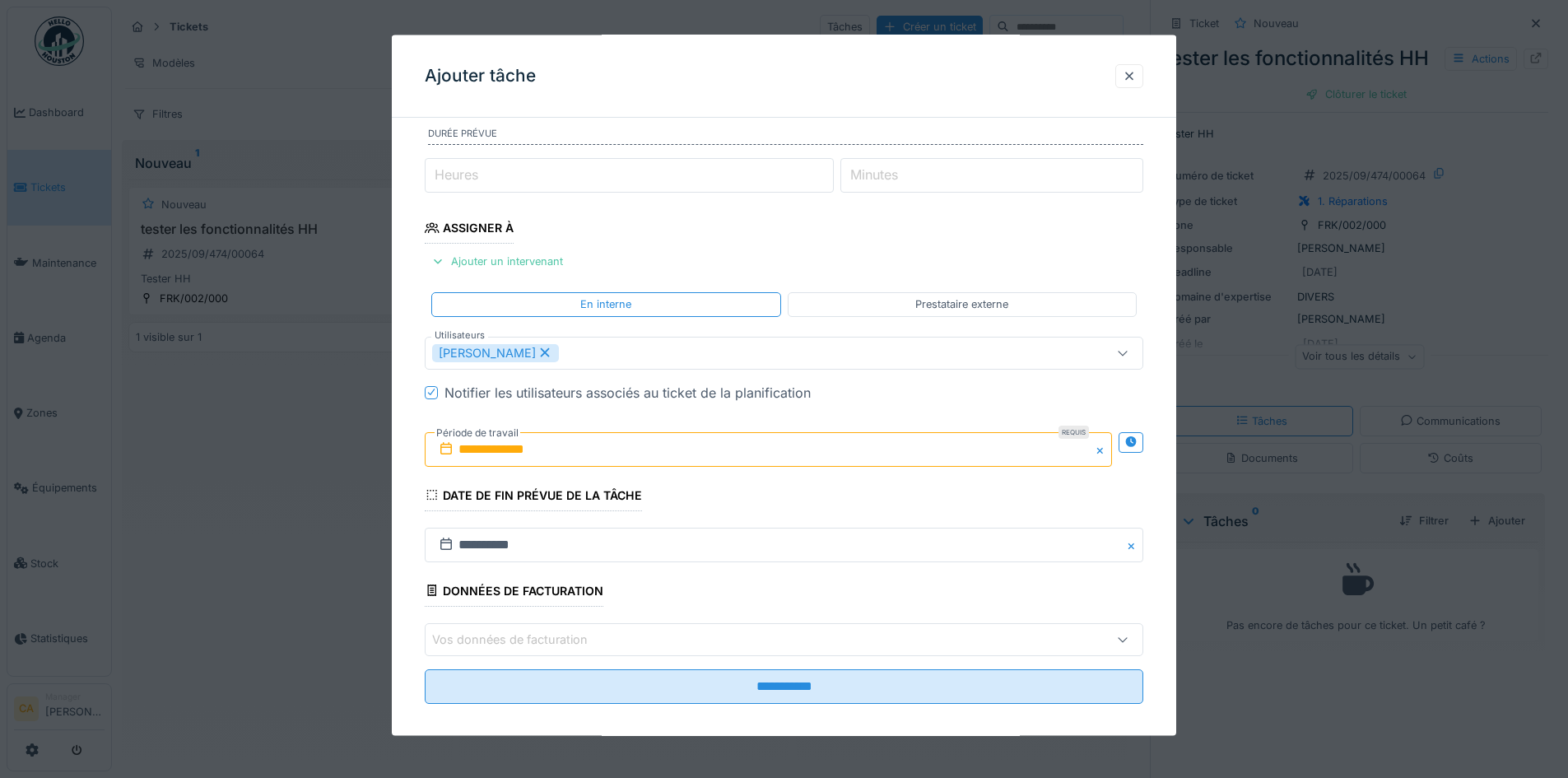
scroll to position [195, 0]
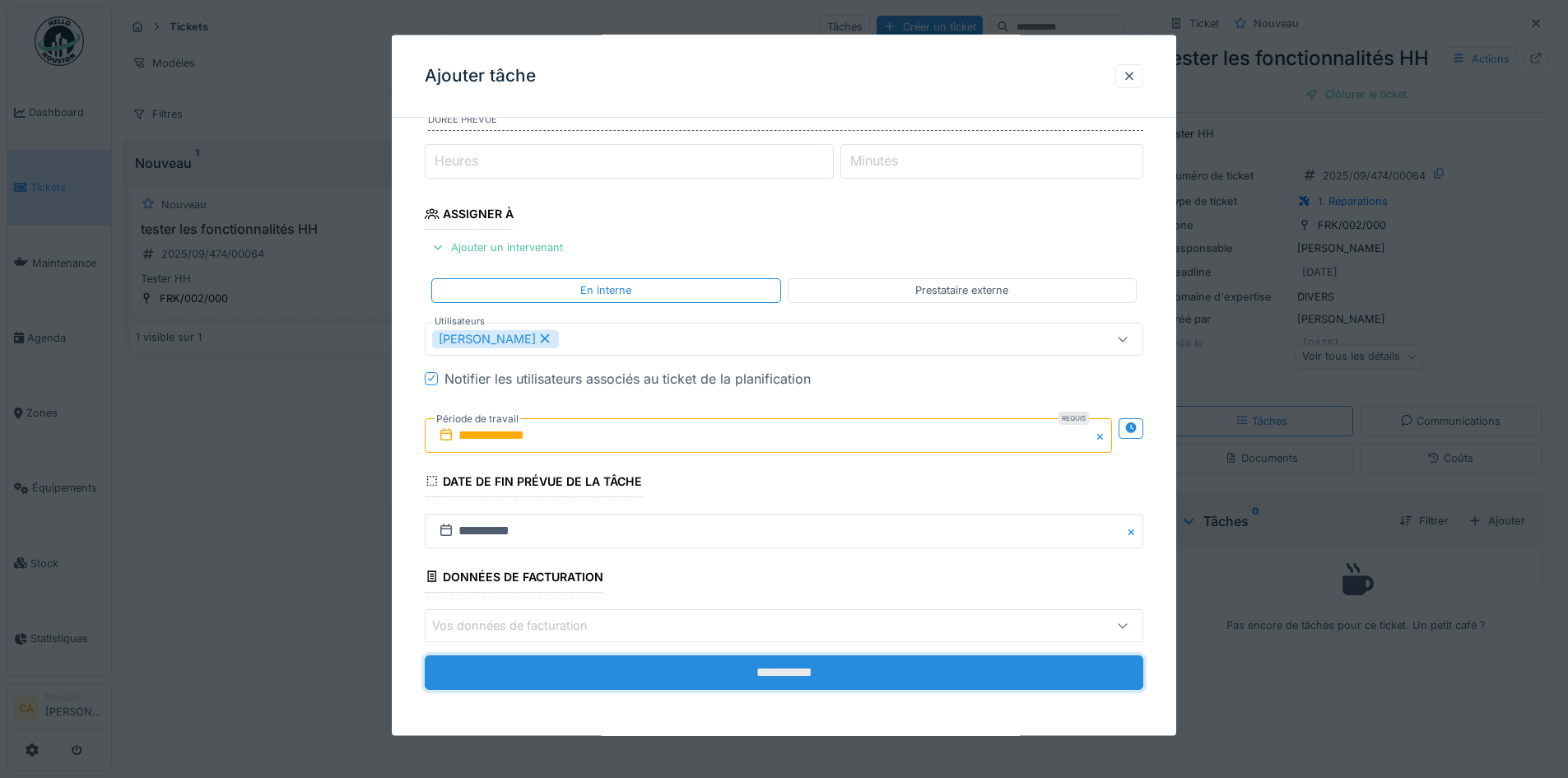
click at [712, 673] on input "**********" at bounding box center [784, 672] width 719 height 35
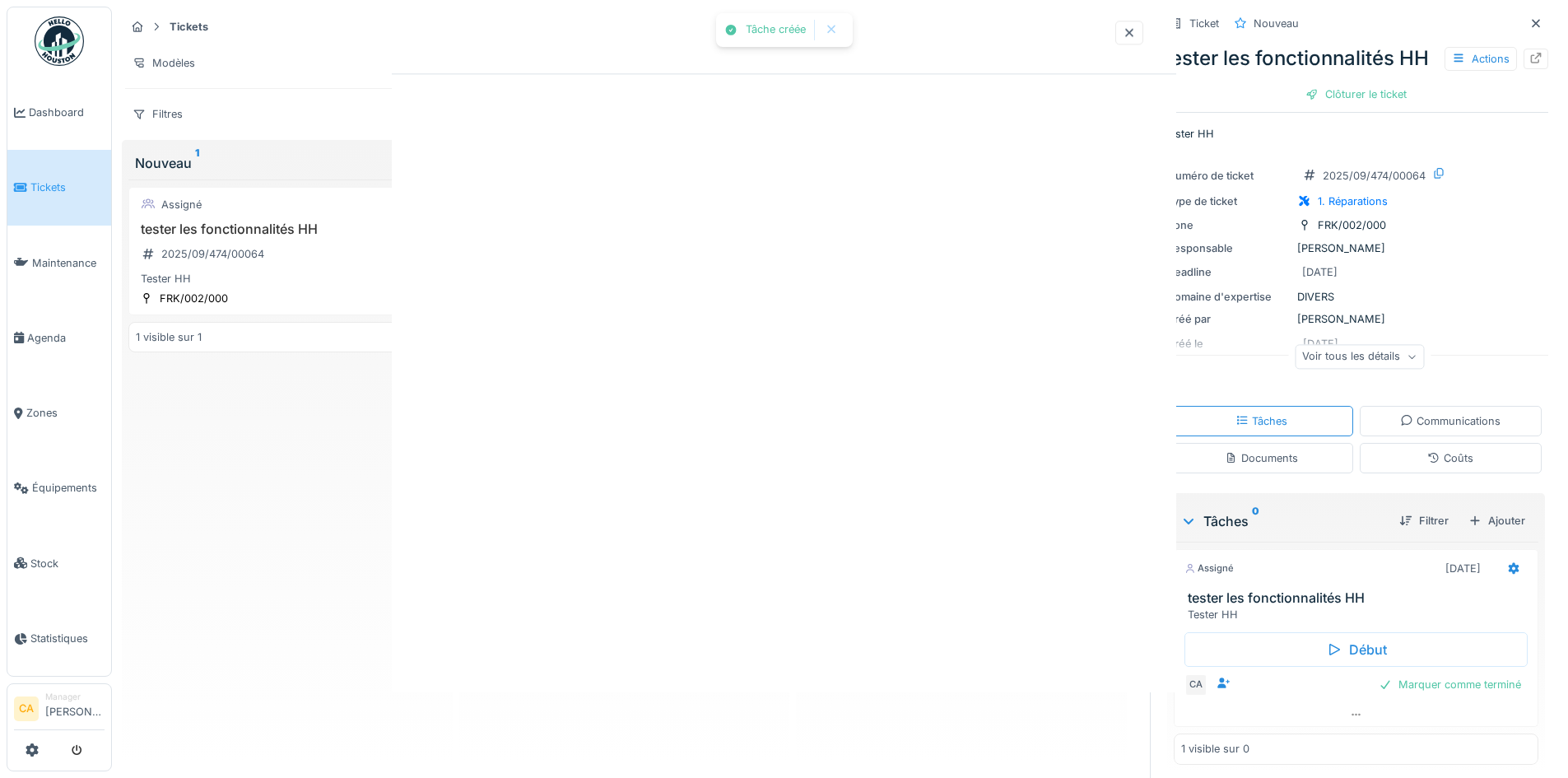
scroll to position [0, 0]
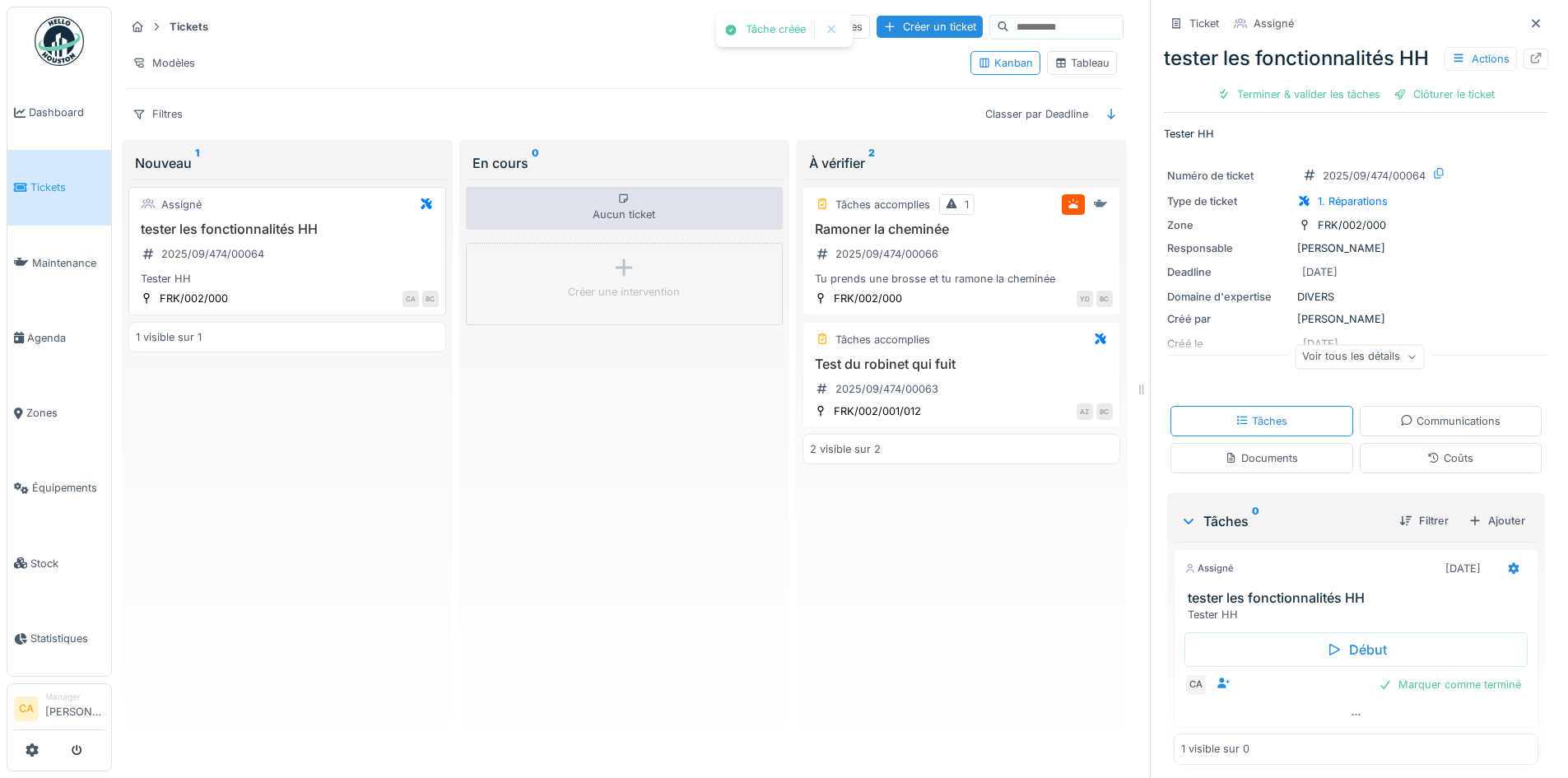
click at [354, 214] on div "Assigné" at bounding box center [286, 205] width 302 height 21
click at [388, 247] on div "tester les fonctionnalités HH 2025/09/474/00064 Tester HH" at bounding box center [286, 255] width 302 height 66
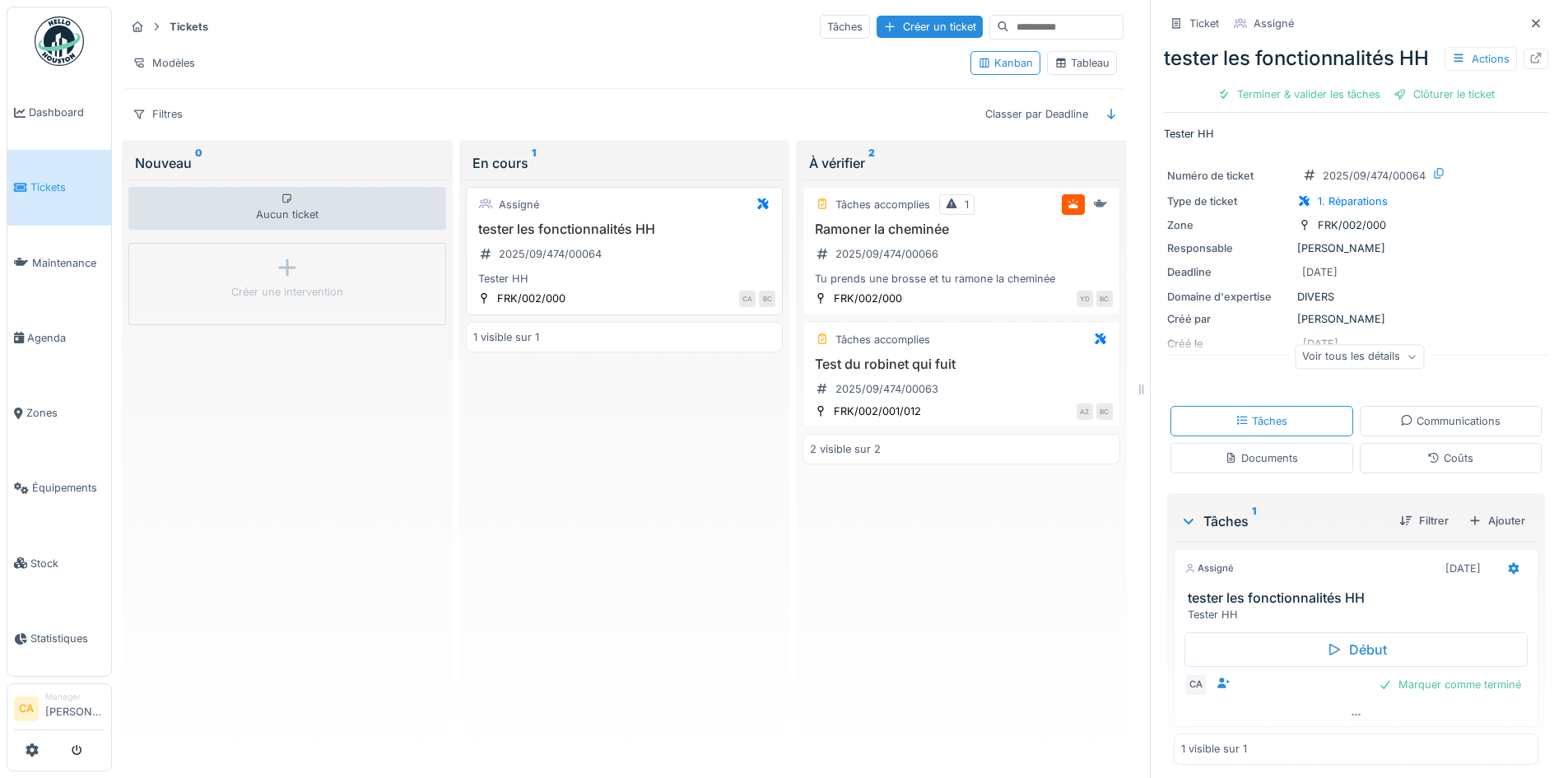
click at [645, 279] on div "Tester HH" at bounding box center [624, 279] width 302 height 16
click at [540, 208] on div "Assigné" at bounding box center [624, 205] width 302 height 21
click at [540, 209] on div "Assigné" at bounding box center [624, 205] width 302 height 21
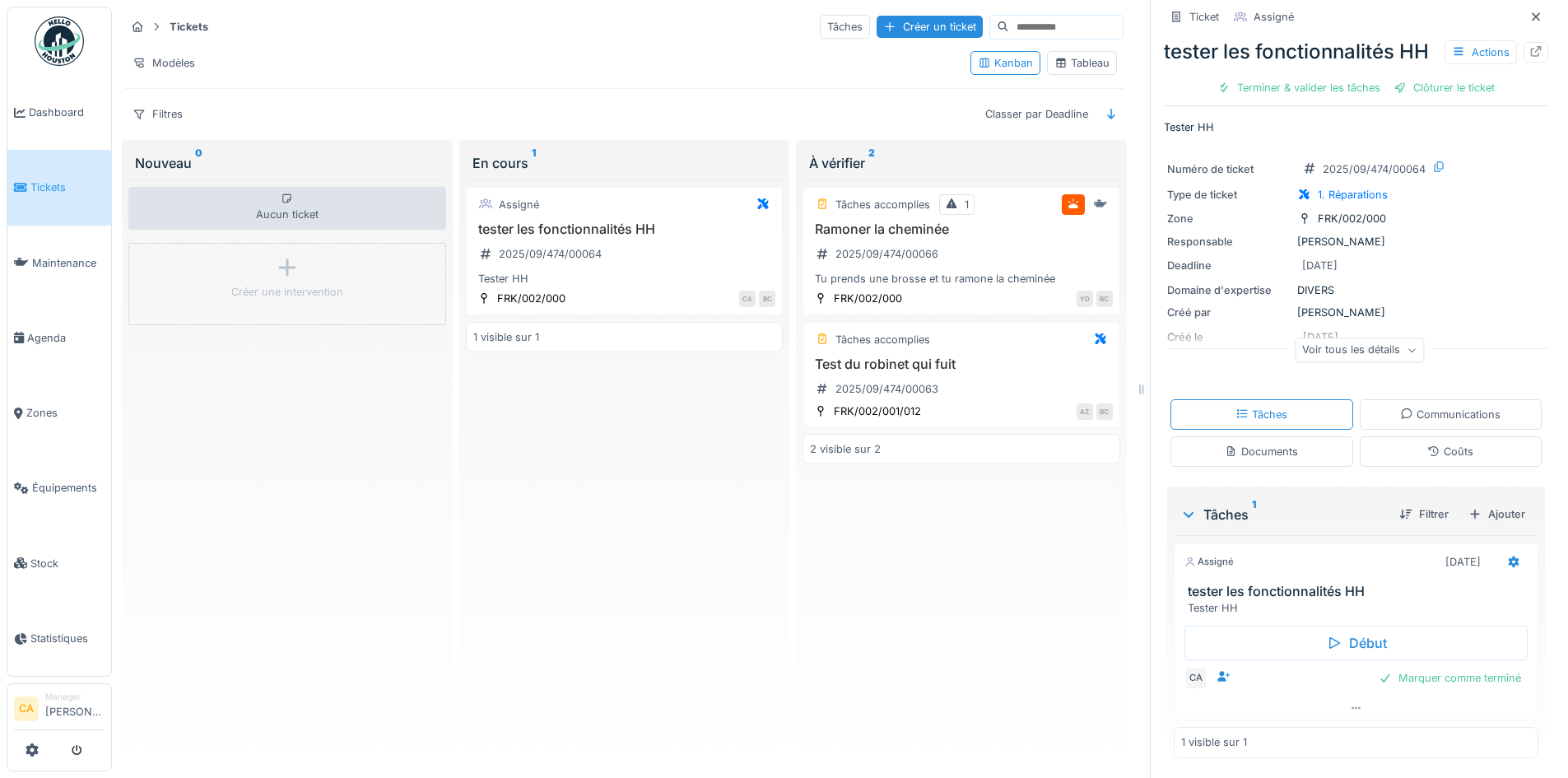
scroll to position [38, 0]
click at [581, 199] on div "Assigné" at bounding box center [624, 205] width 302 height 21
click at [538, 226] on h3 "tester les fonctionnalités HH" at bounding box center [624, 230] width 302 height 16
click at [608, 229] on h3 "tester les fonctionnalités HH" at bounding box center [624, 230] width 302 height 16
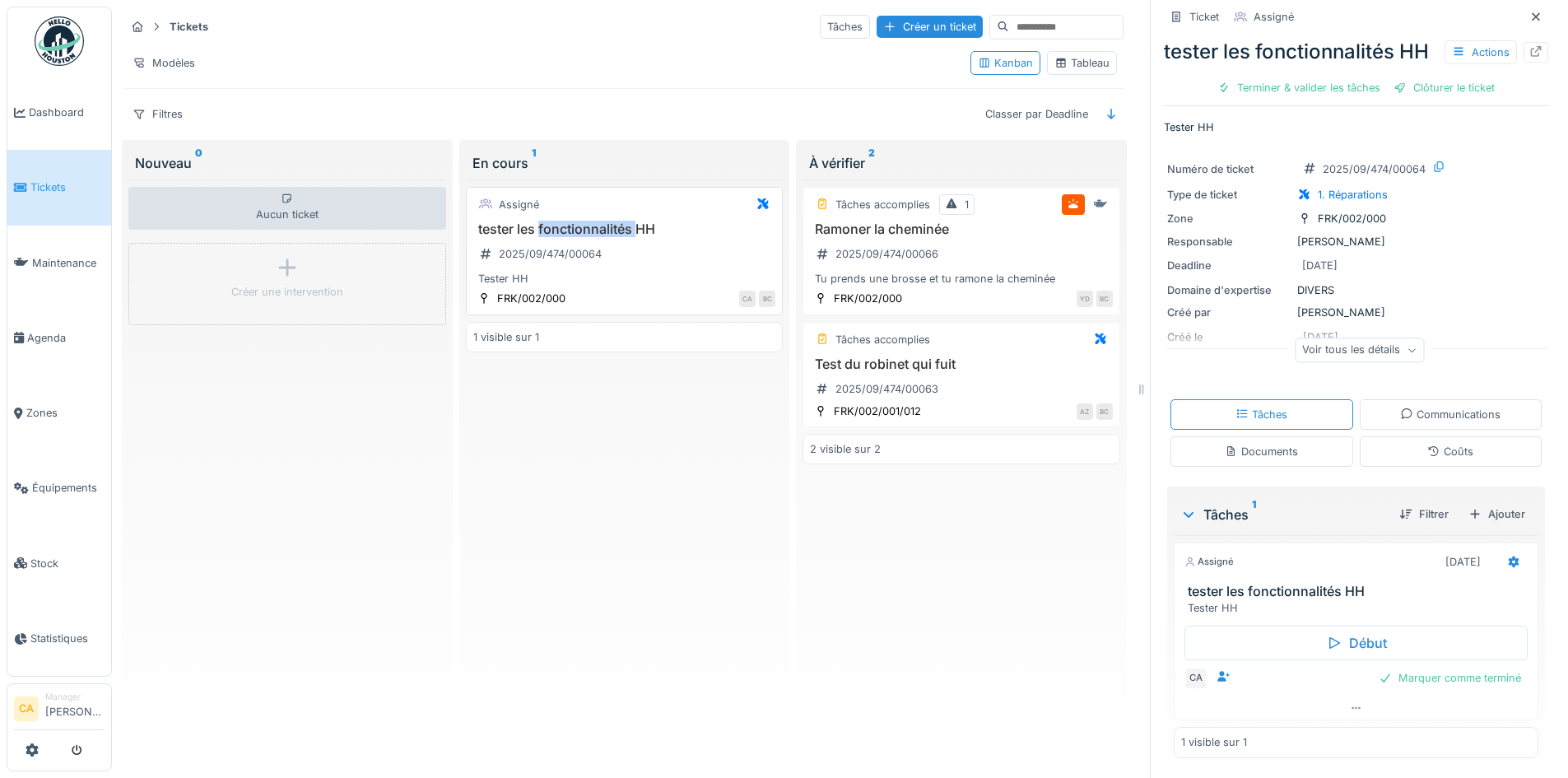
click at [608, 229] on h3 "tester les fonctionnalités HH" at bounding box center [624, 230] width 302 height 16
click at [628, 241] on div "tester les fonctionnalités HH 2025/09/474/00064 Tester HH" at bounding box center [624, 255] width 302 height 66
click at [626, 264] on div "tester les fonctionnalités HH 2025/09/474/00064 Tester HH" at bounding box center [624, 255] width 302 height 66
click at [293, 280] on div "Créer une intervention" at bounding box center [287, 284] width 317 height 82
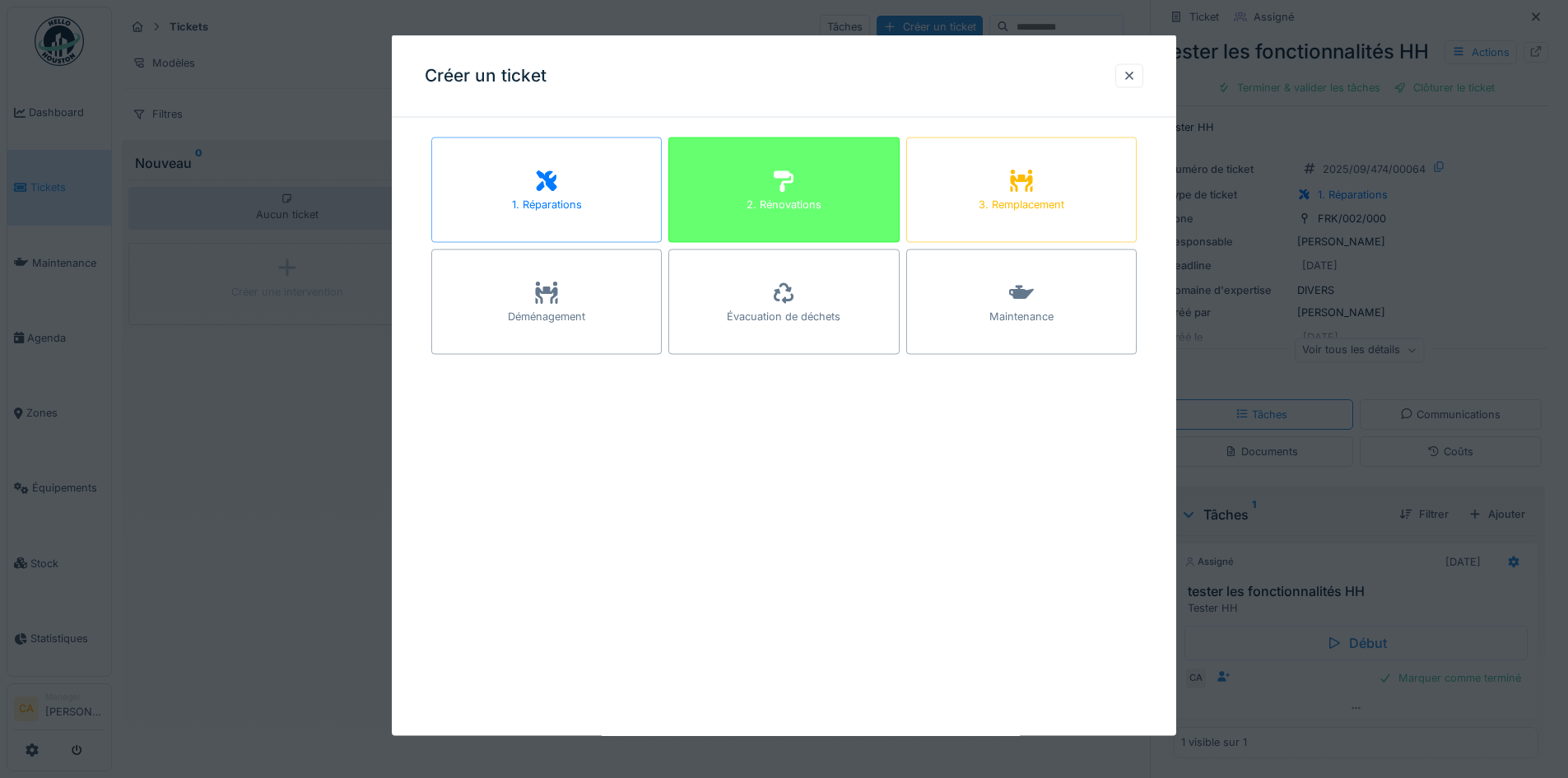
click at [887, 211] on div "2. Rénovations" at bounding box center [784, 191] width 231 height 106
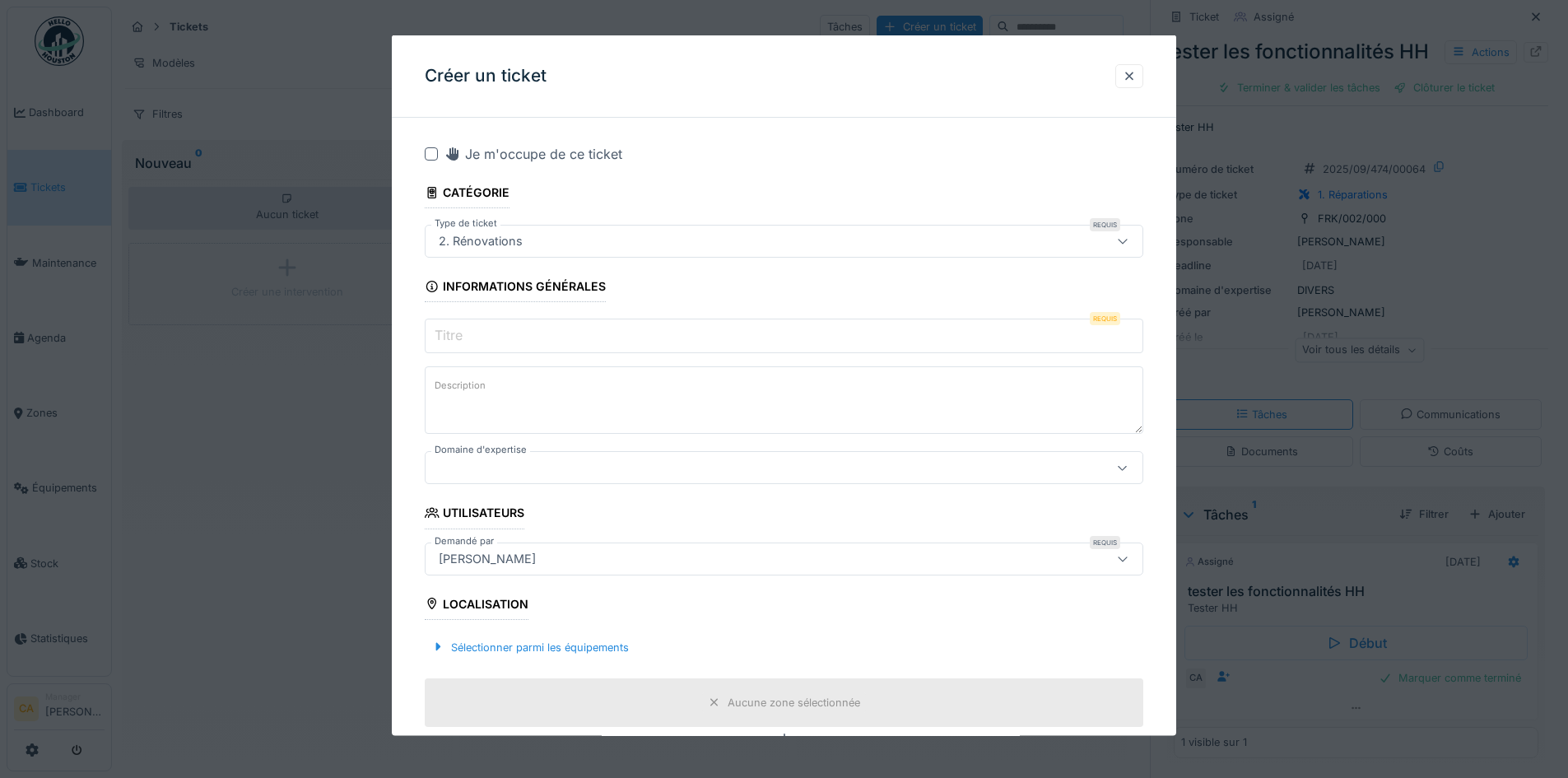
click at [506, 329] on input "Titre" at bounding box center [784, 336] width 719 height 35
click at [746, 325] on input "Titre" at bounding box center [784, 336] width 719 height 35
click at [1129, 83] on div at bounding box center [1129, 76] width 13 height 16
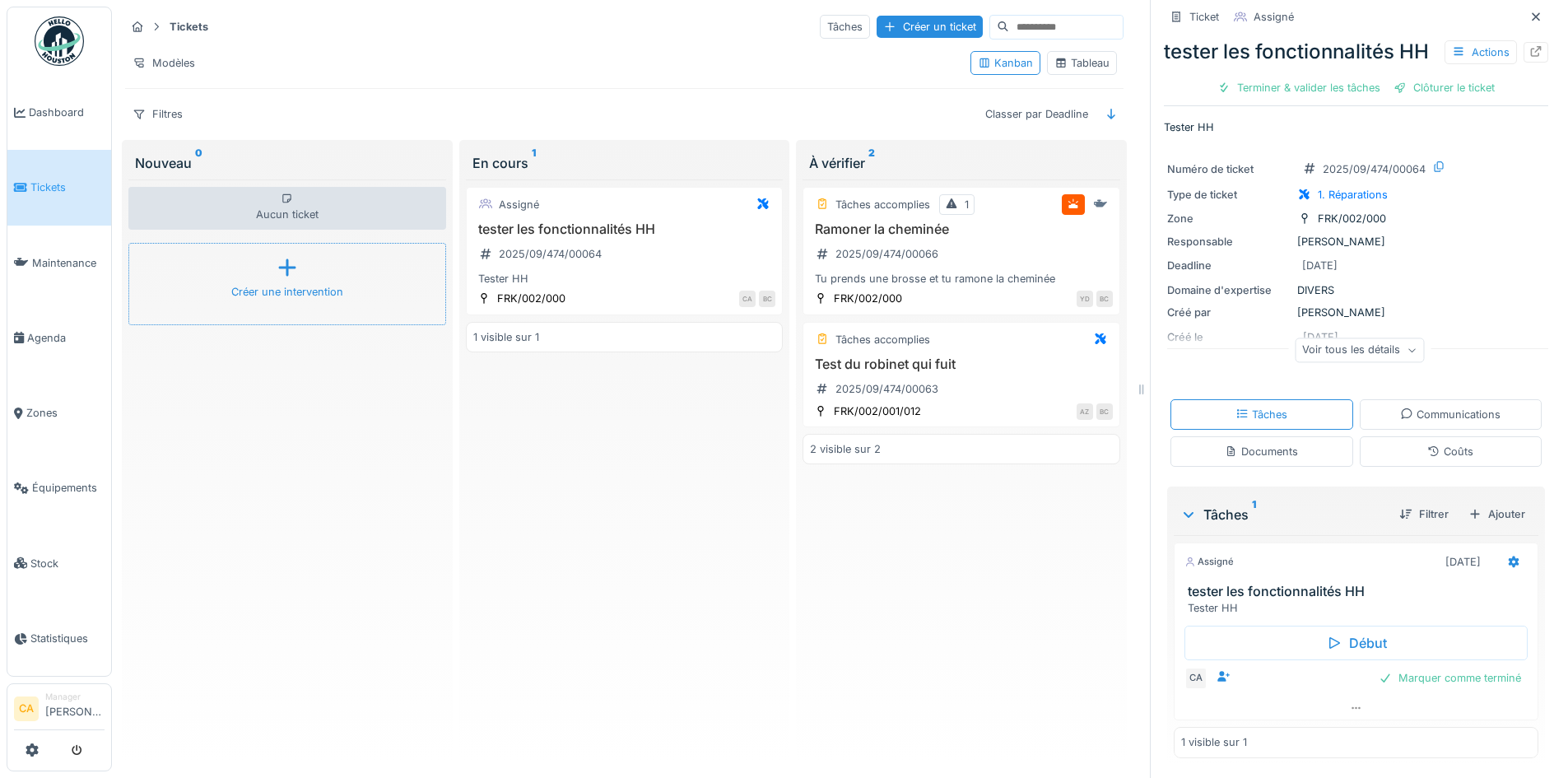
click at [301, 272] on div "Créer une intervention" at bounding box center [287, 284] width 317 height 82
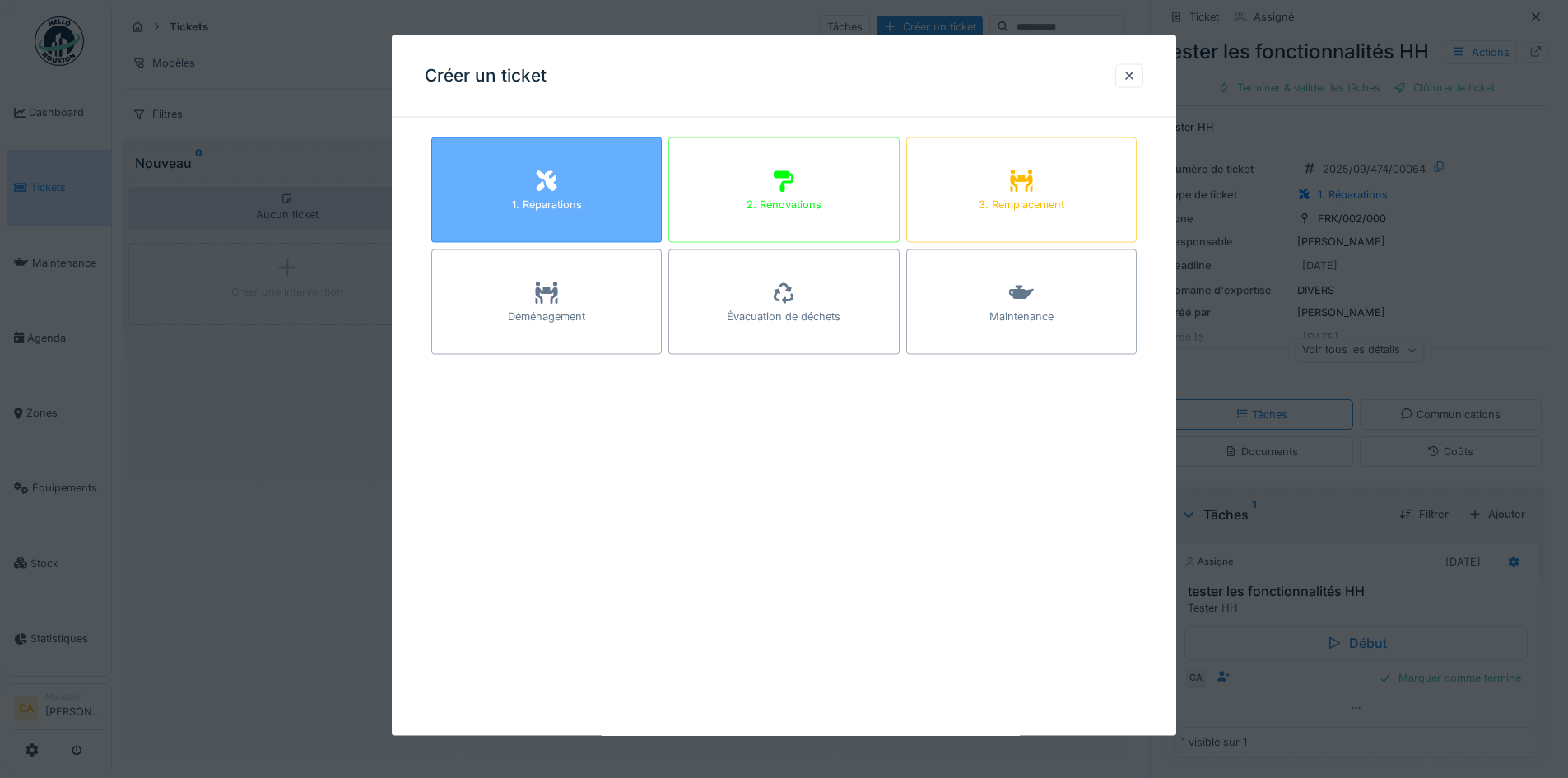
click at [514, 199] on div "1. Réparations" at bounding box center [547, 205] width 70 height 16
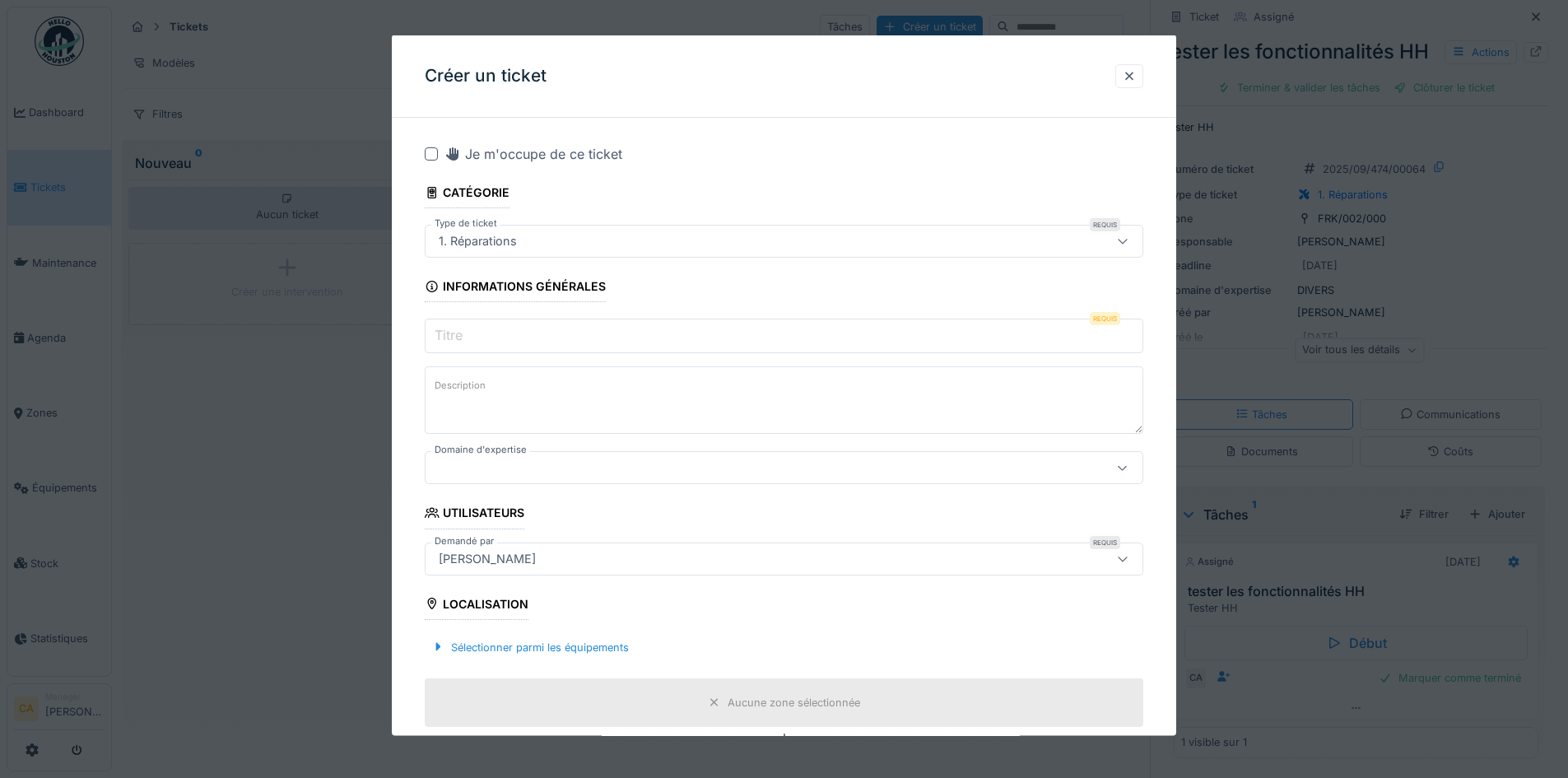
click at [523, 331] on input "Titre" at bounding box center [784, 336] width 719 height 35
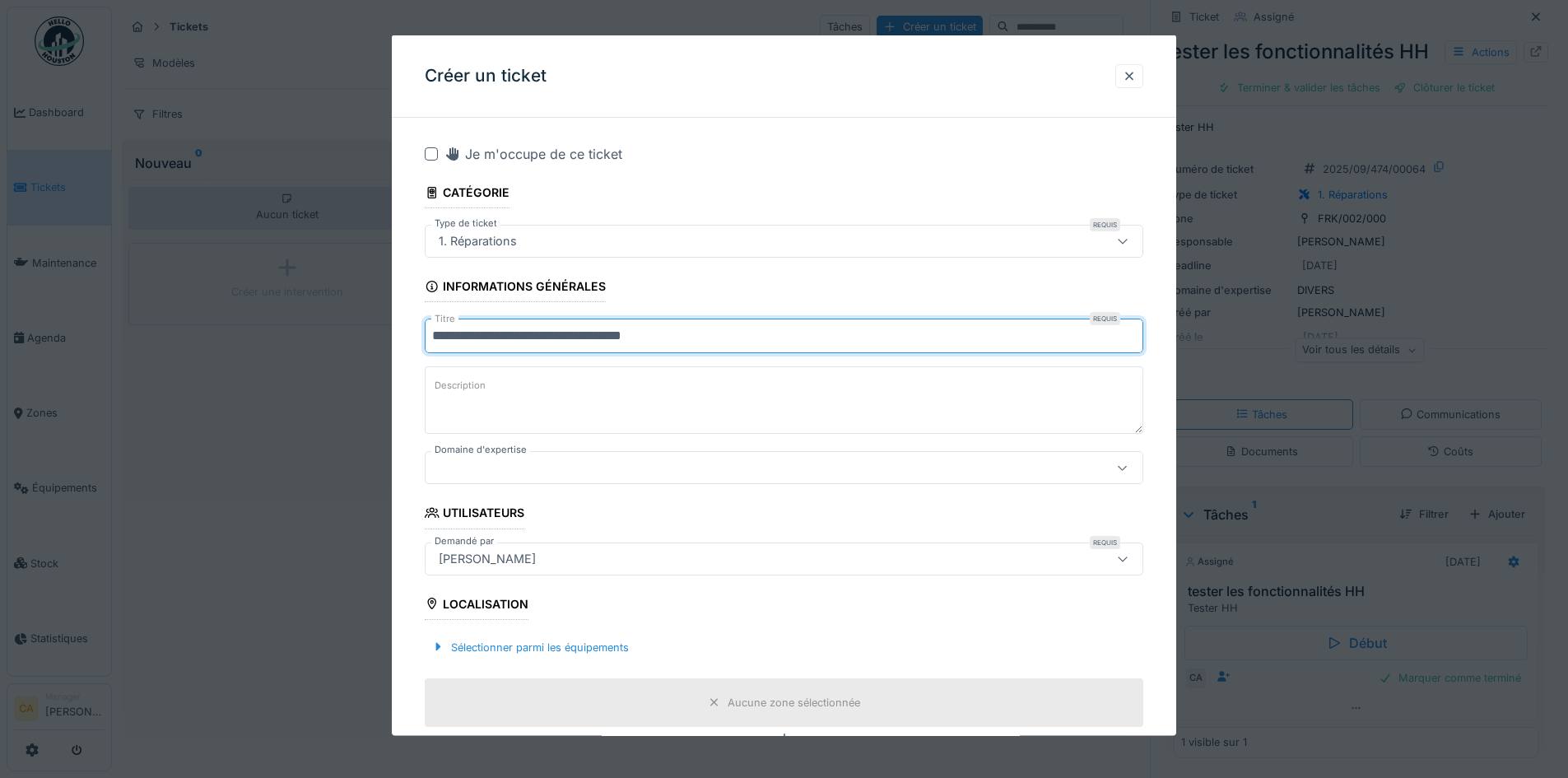
type input "**********"
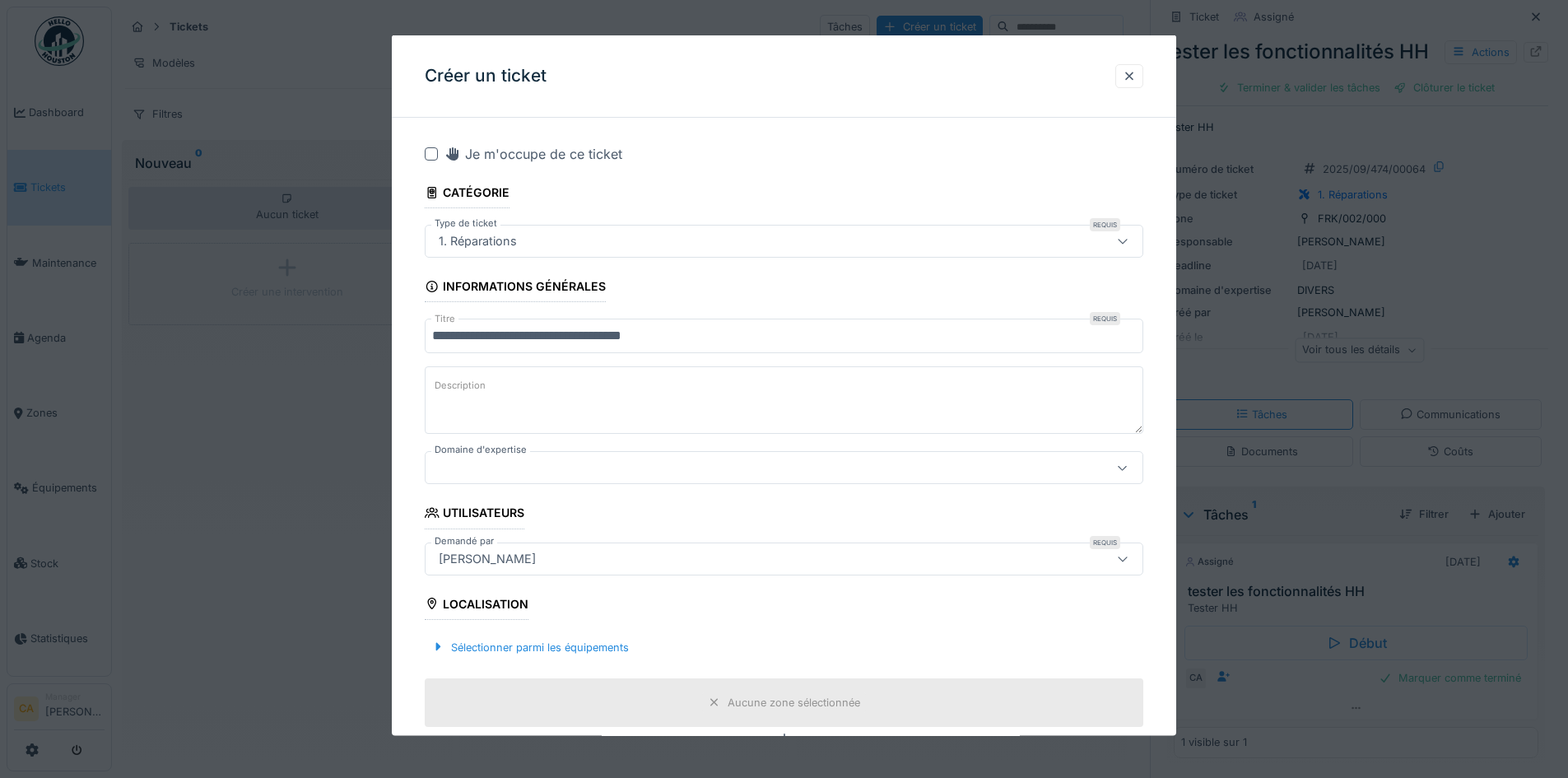
click at [510, 371] on textarea "Description" at bounding box center [784, 400] width 719 height 68
type textarea "**********"
click at [537, 466] on div at bounding box center [742, 467] width 620 height 18
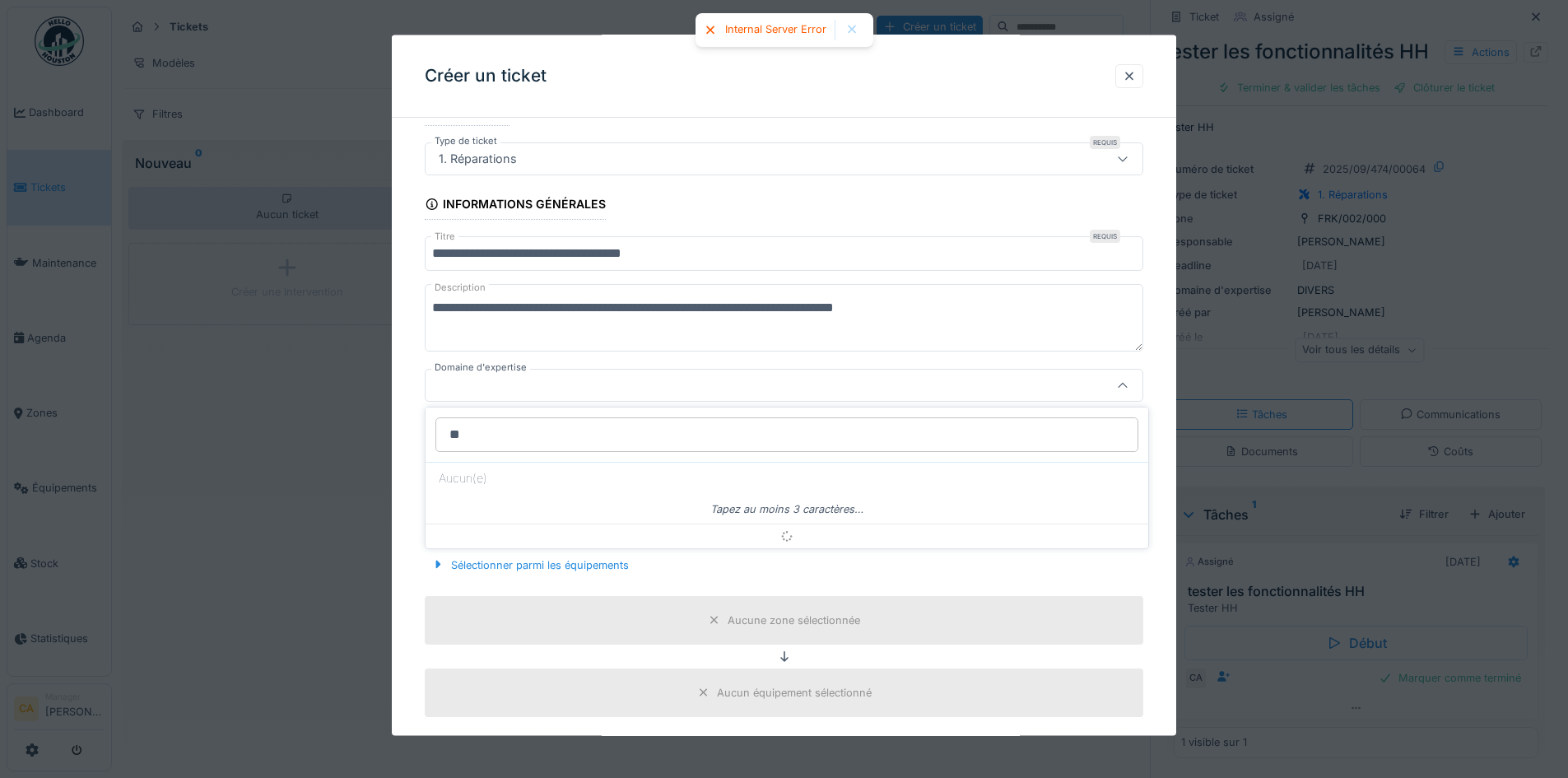
type input "*"
click at [616, 364] on fieldset "**********" at bounding box center [784, 682] width 719 height 1266
click at [555, 387] on div at bounding box center [742, 386] width 620 height 18
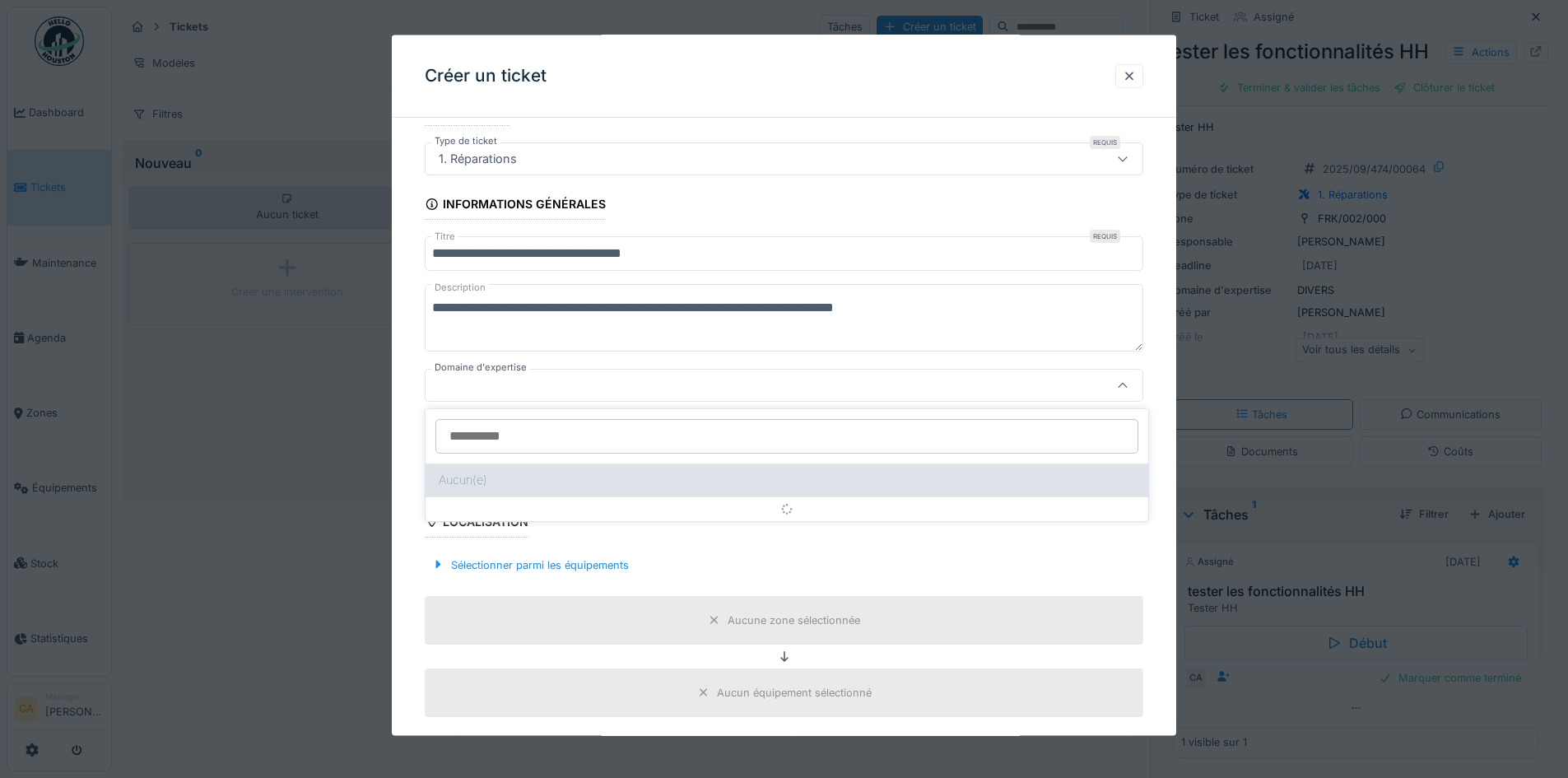
scroll to position [12, 0]
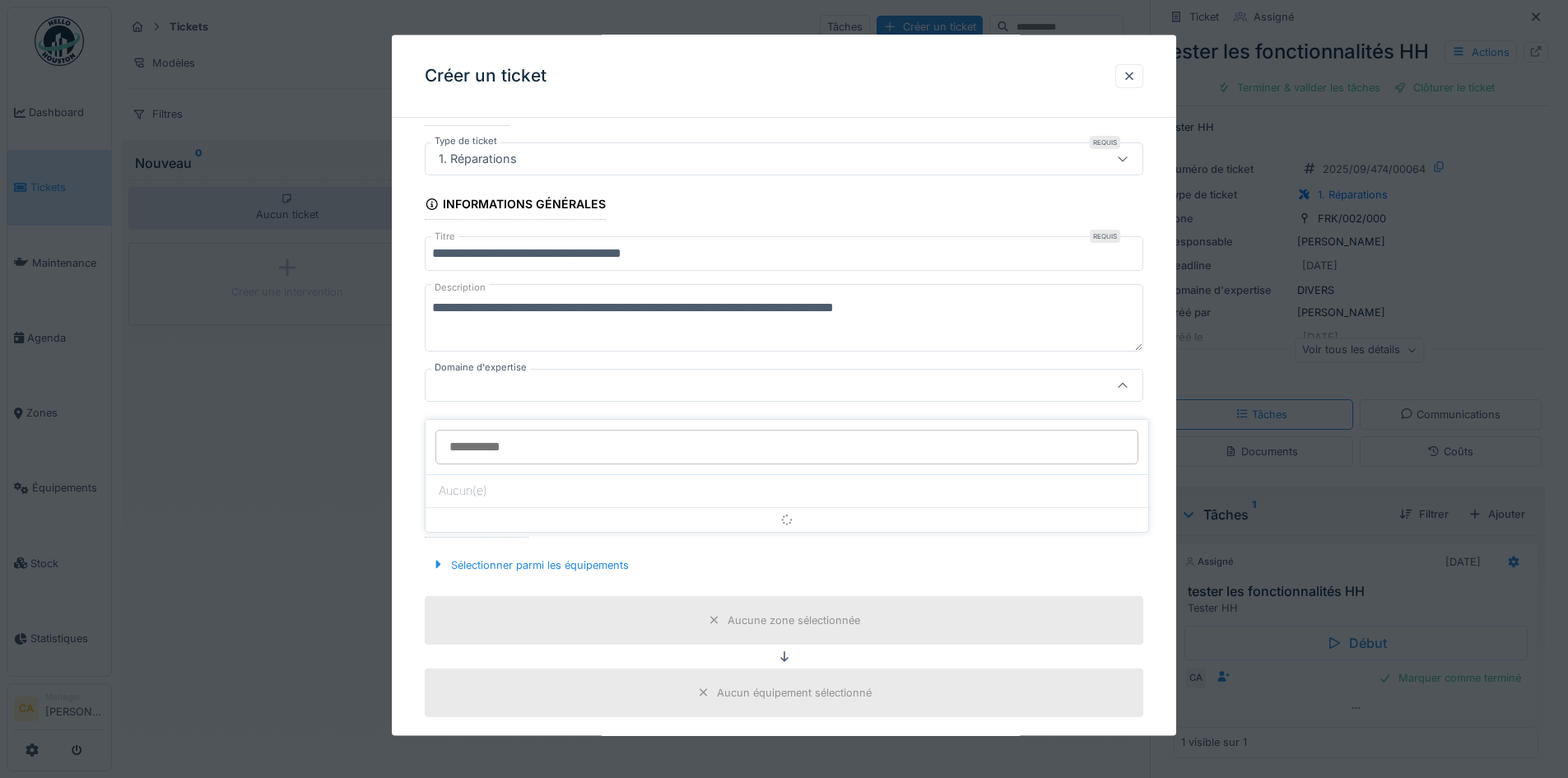
click at [611, 335] on textarea "**********" at bounding box center [784, 319] width 719 height 68
click at [520, 372] on label "Domaine d'expertise" at bounding box center [480, 368] width 99 height 14
click at [575, 383] on div at bounding box center [742, 386] width 620 height 18
click at [667, 370] on div at bounding box center [784, 385] width 719 height 33
click at [553, 392] on div at bounding box center [742, 386] width 620 height 18
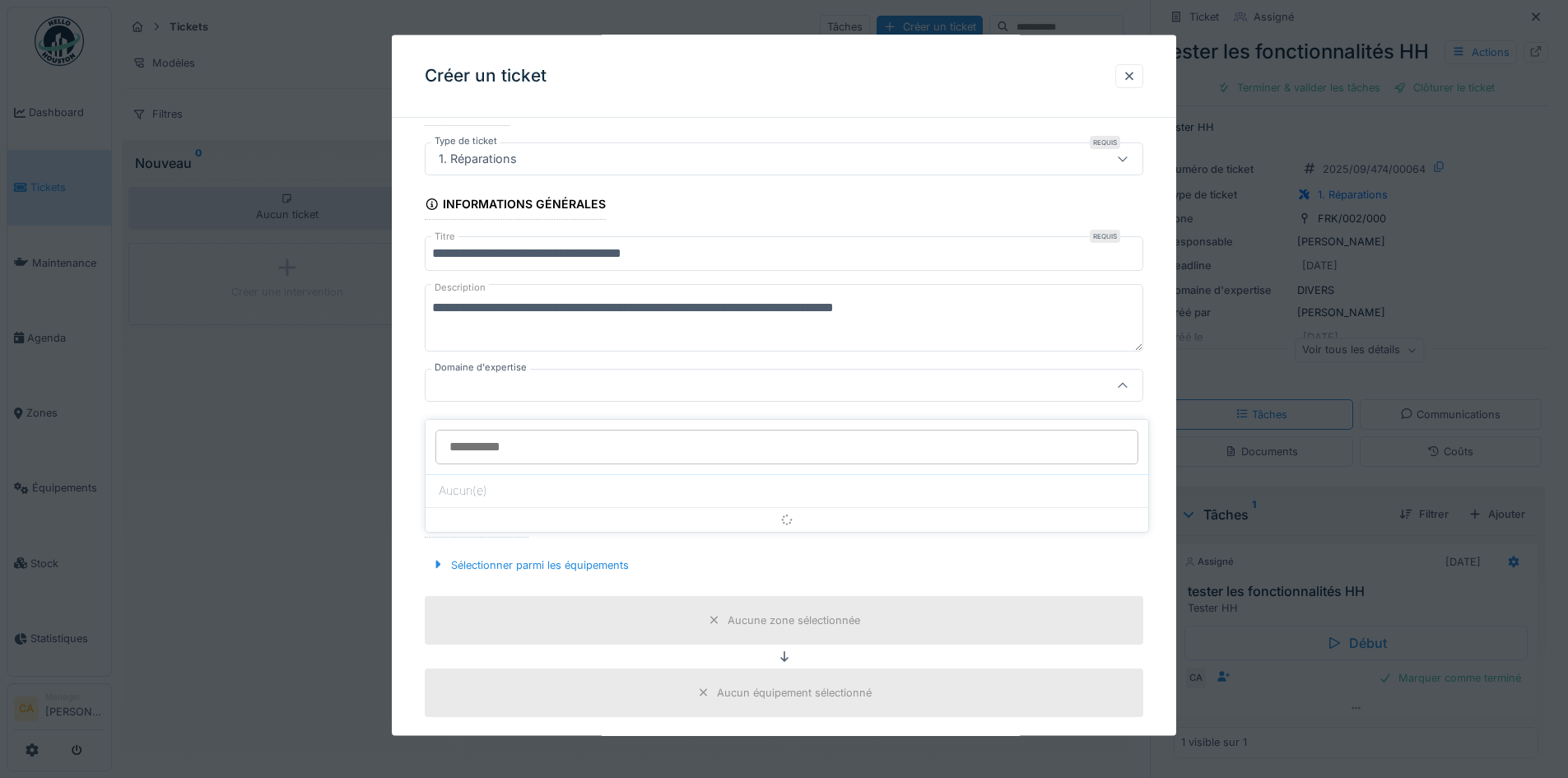
click at [579, 367] on fieldset "**********" at bounding box center [784, 682] width 719 height 1266
click at [560, 387] on div at bounding box center [742, 386] width 620 height 18
click at [749, 551] on div "Sélectionner parmi les équipements" at bounding box center [784, 564] width 719 height 49
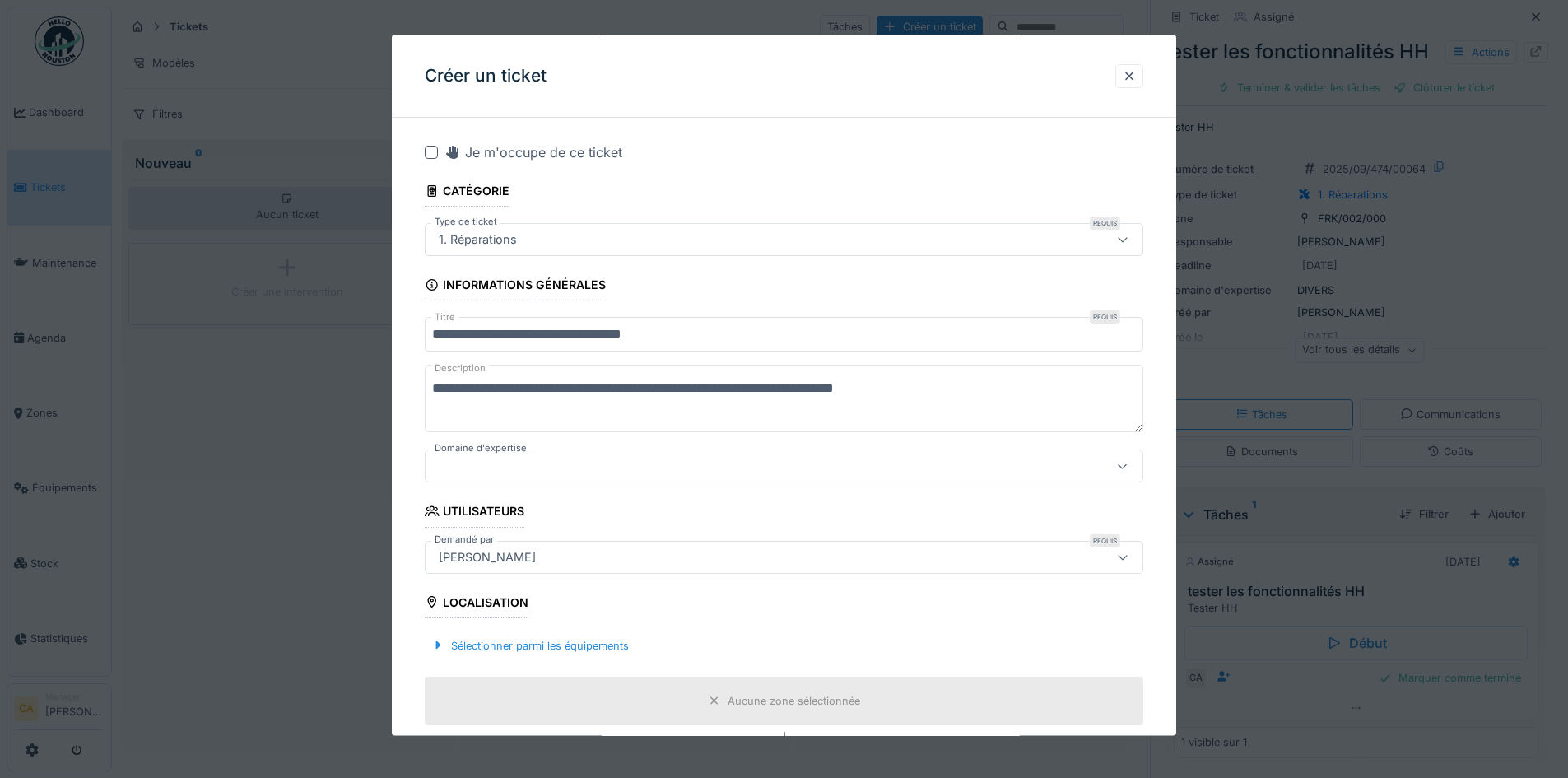
scroll to position [0, 0]
click at [527, 139] on fieldset "**********" at bounding box center [784, 764] width 719 height 1266
click at [531, 149] on div "Je m'occupe de ce ticket" at bounding box center [533, 154] width 178 height 20
click at [528, 453] on div at bounding box center [784, 467] width 719 height 33
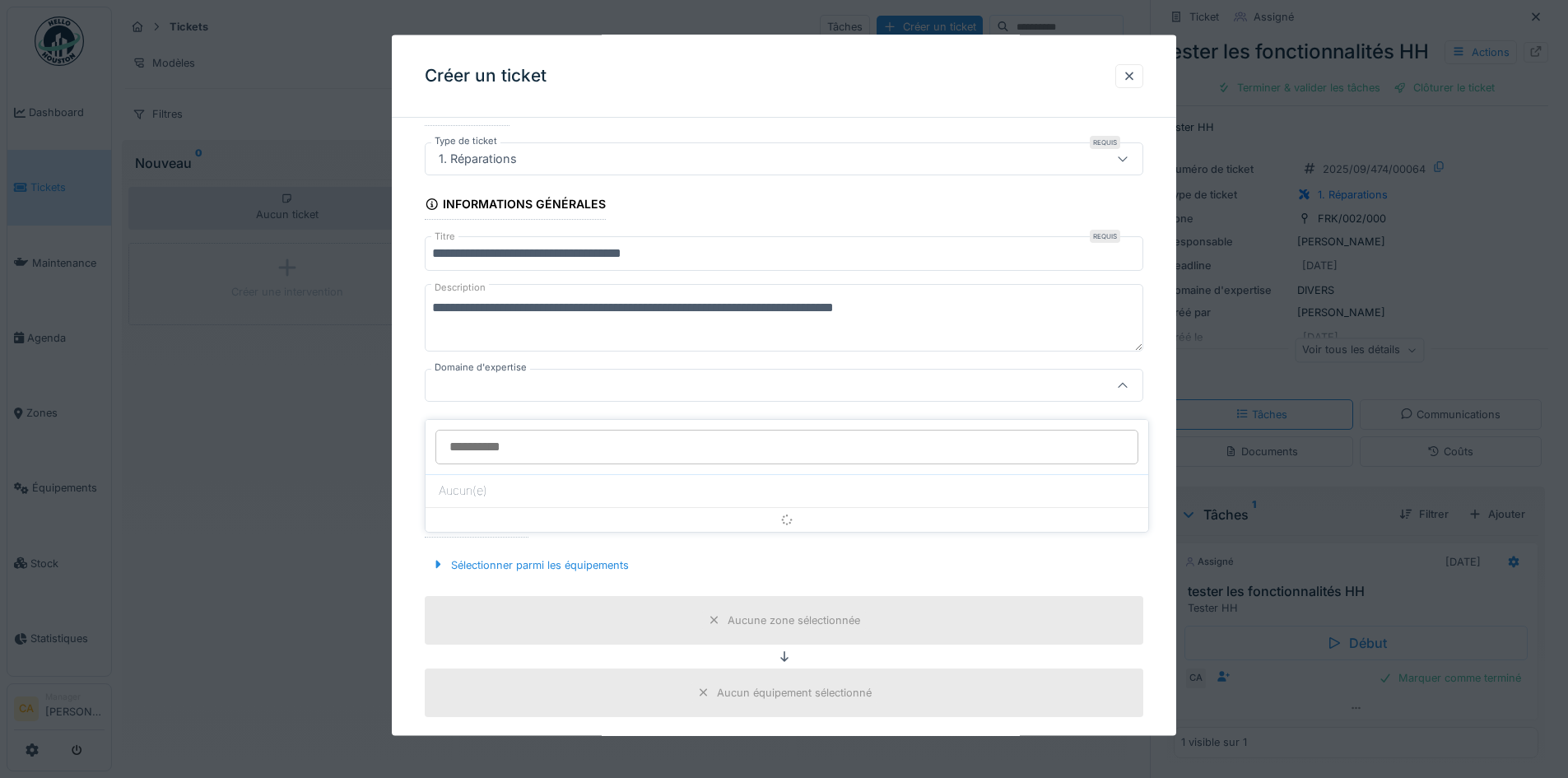
click at [574, 430] on input "Domaine d'expertise" at bounding box center [786, 447] width 703 height 35
type input "*********"
click at [655, 382] on div at bounding box center [742, 386] width 620 height 18
click at [666, 388] on div at bounding box center [742, 386] width 620 height 18
drag, startPoint x: 447, startPoint y: 362, endPoint x: 560, endPoint y: 369, distance: 113.2
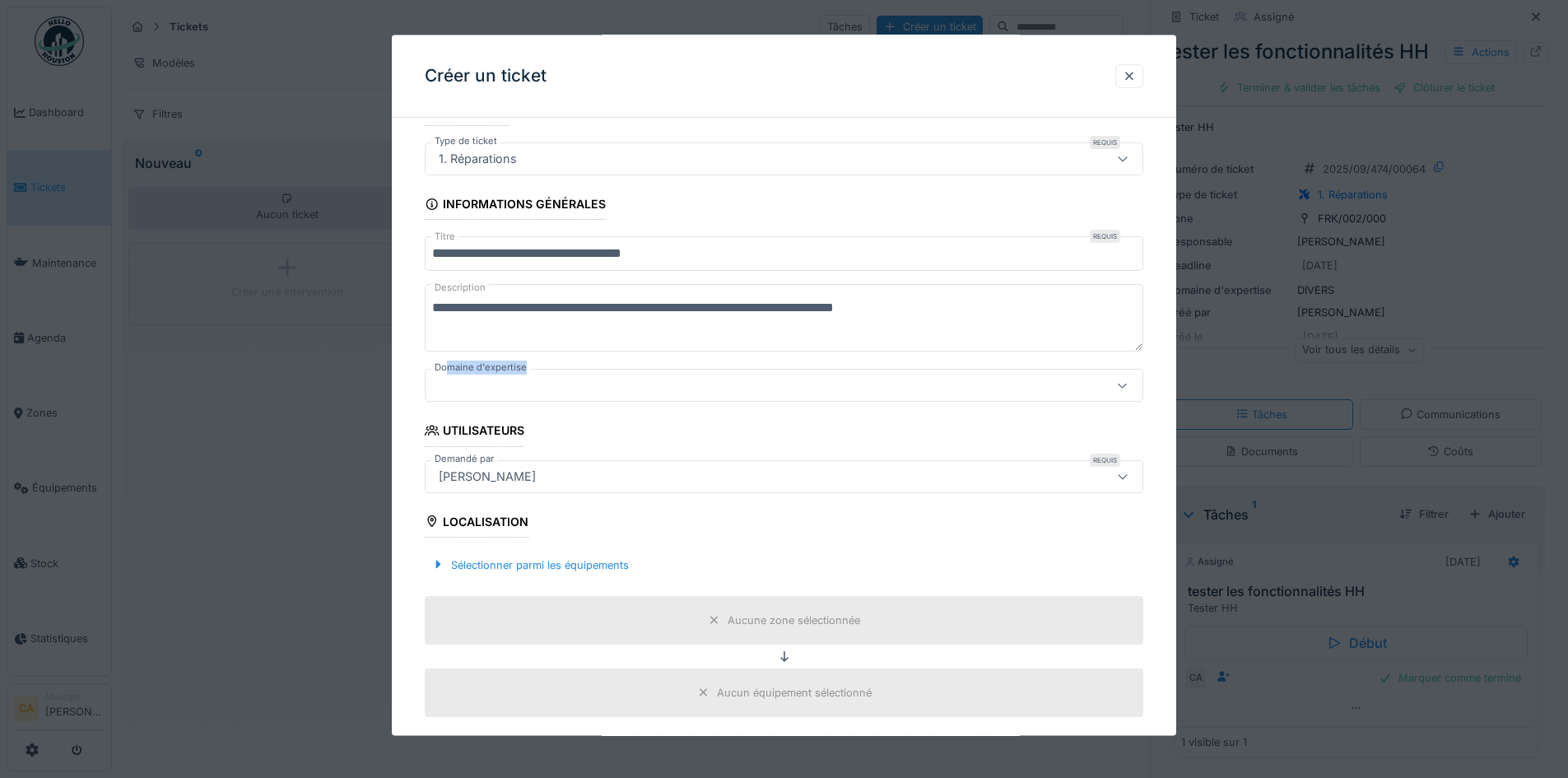
click at [560, 369] on div "Domaine d'expertise" at bounding box center [784, 385] width 719 height 33
click at [560, 369] on div at bounding box center [784, 385] width 719 height 33
click at [580, 360] on fieldset "**********" at bounding box center [784, 664] width 719 height 1230
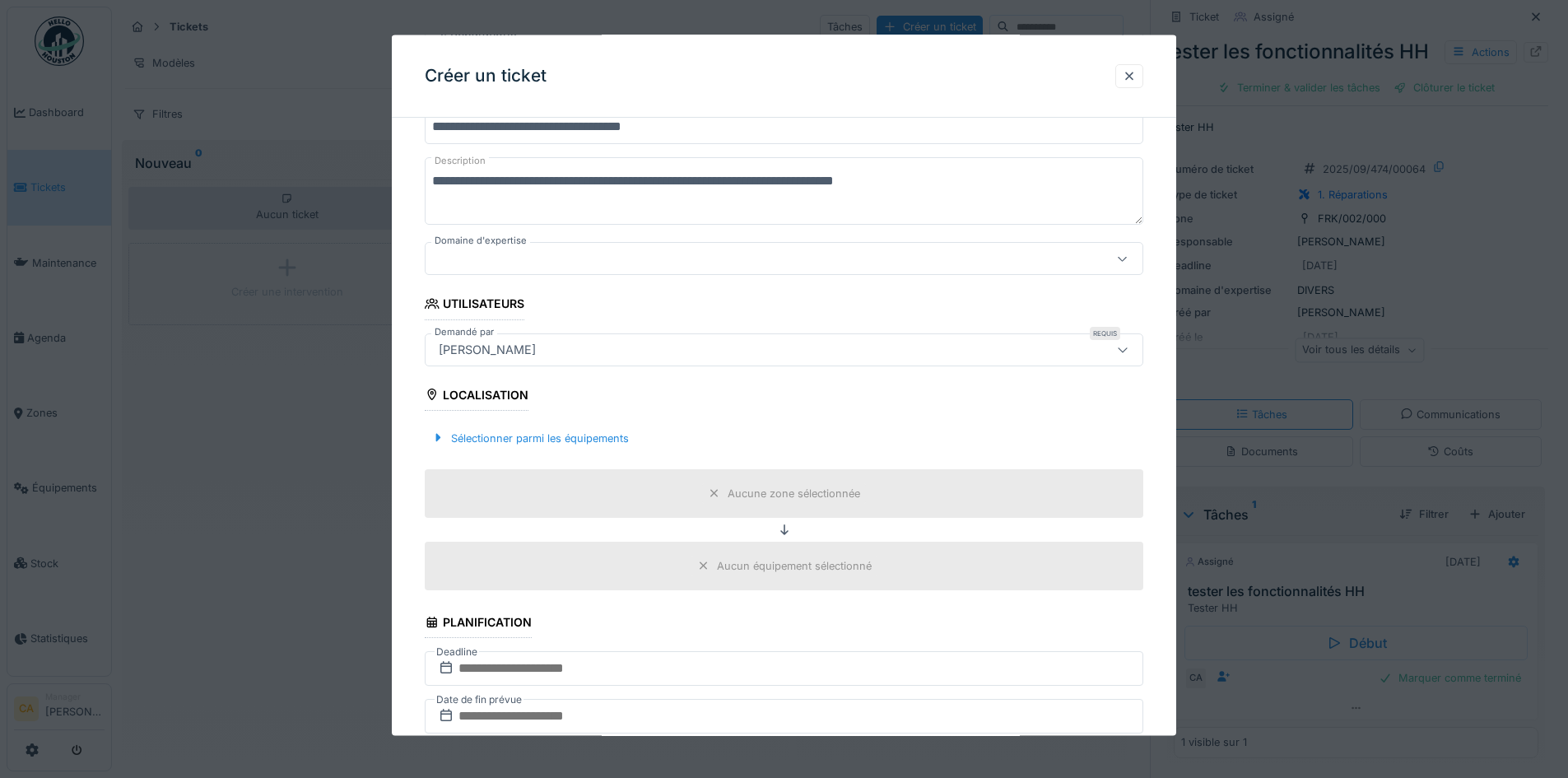
scroll to position [247, 0]
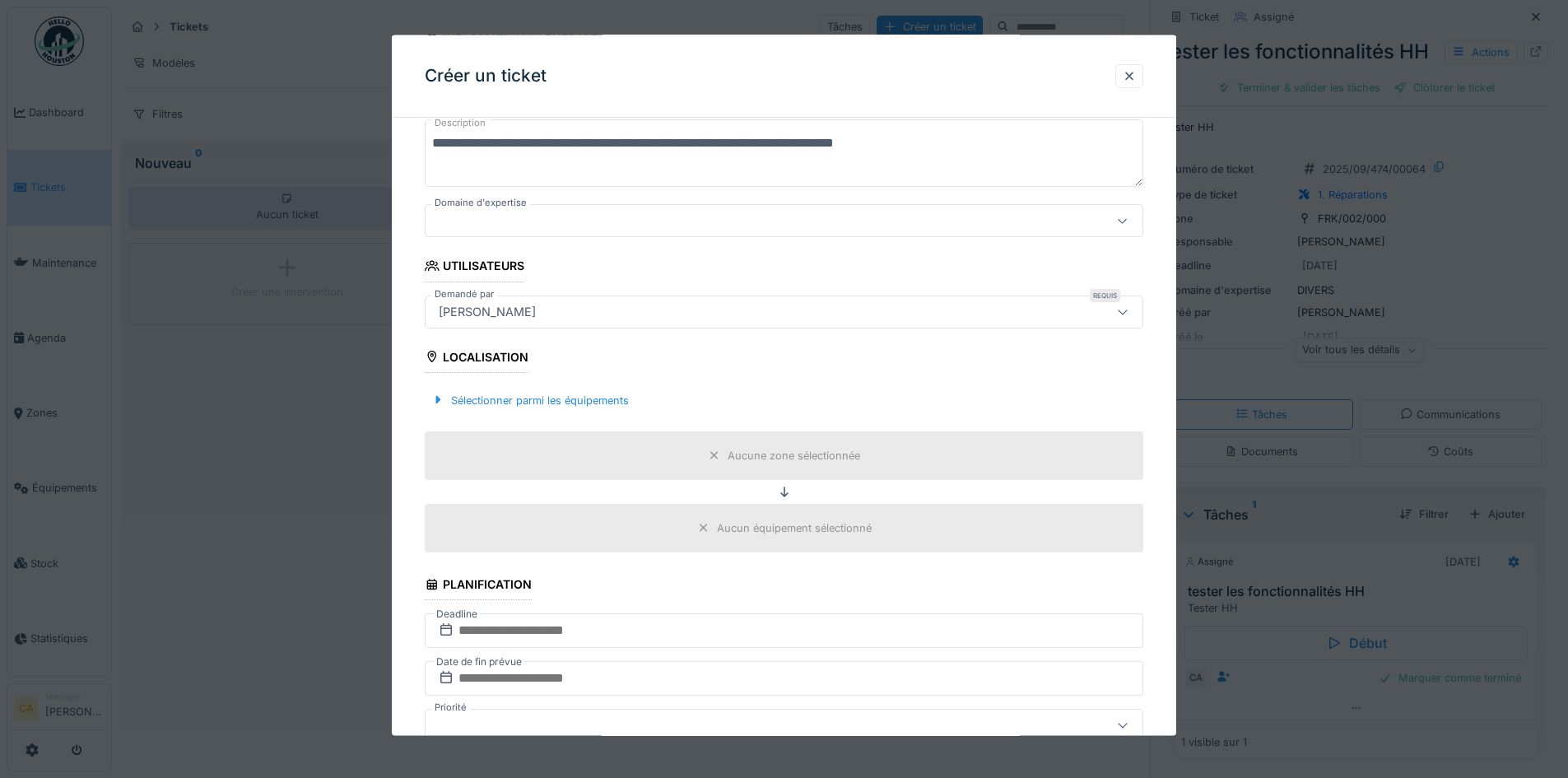
click at [594, 314] on div "[PERSON_NAME]" at bounding box center [742, 312] width 620 height 18
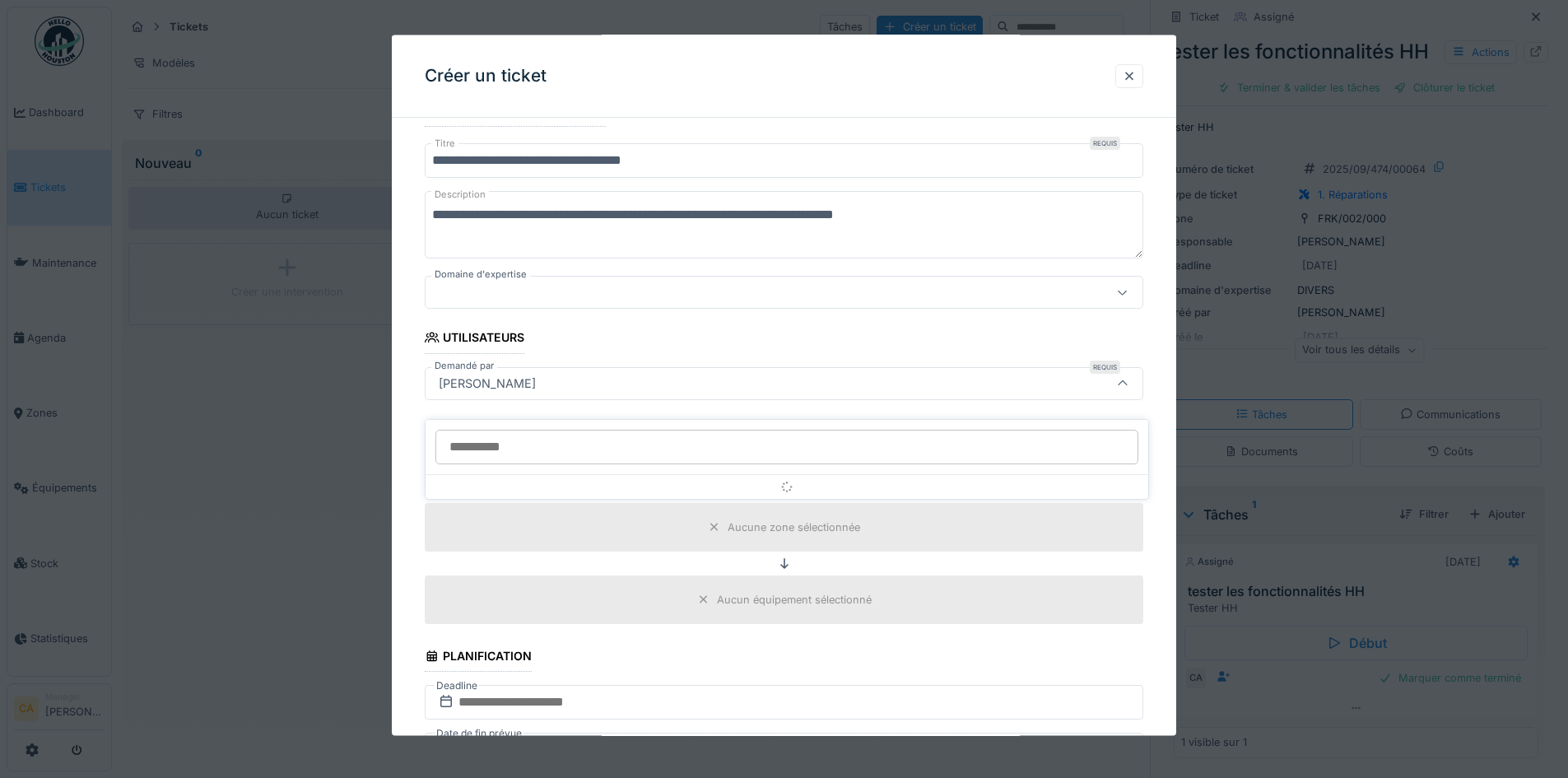
scroll to position [173, 0]
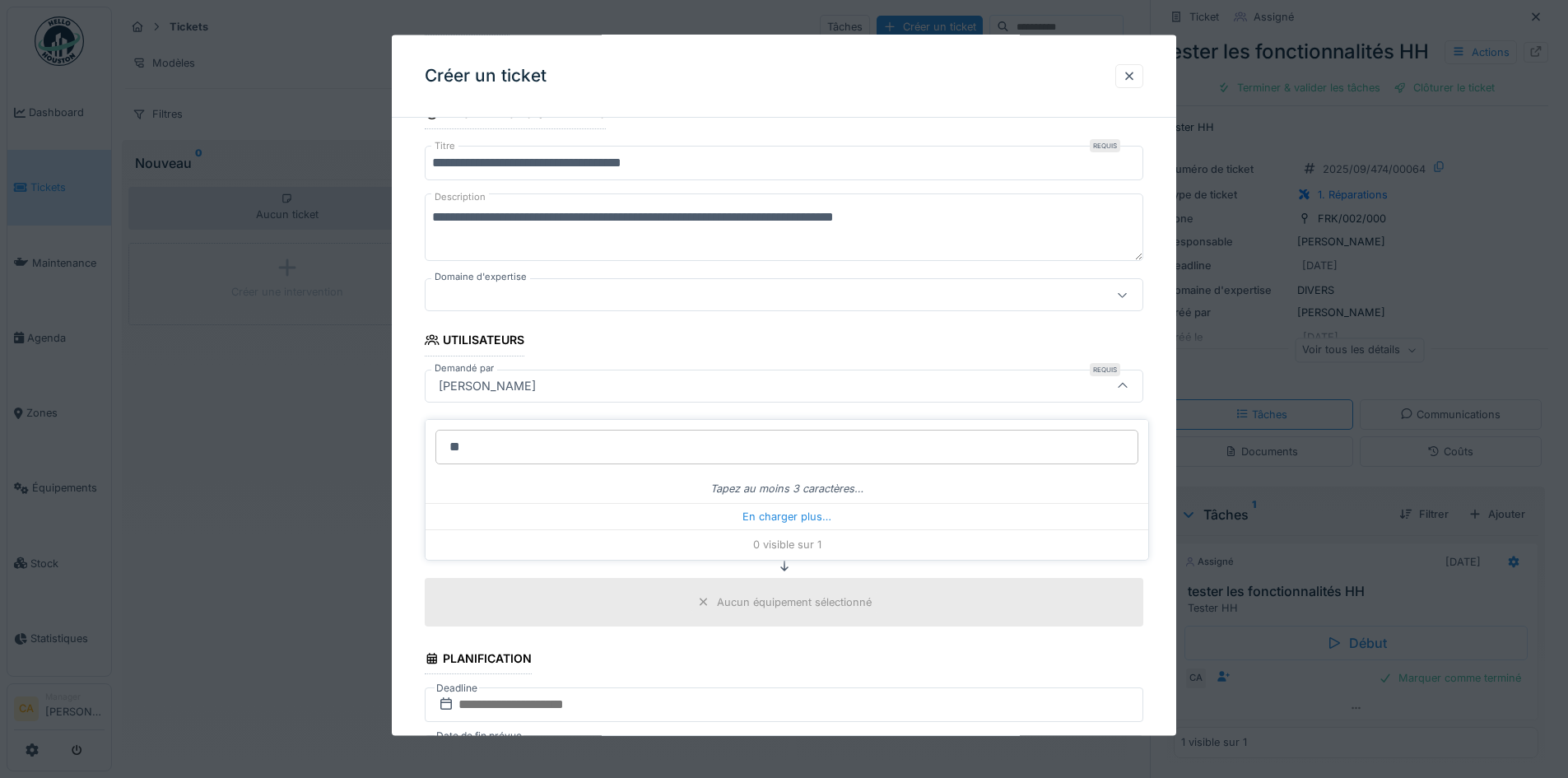
type input "*"
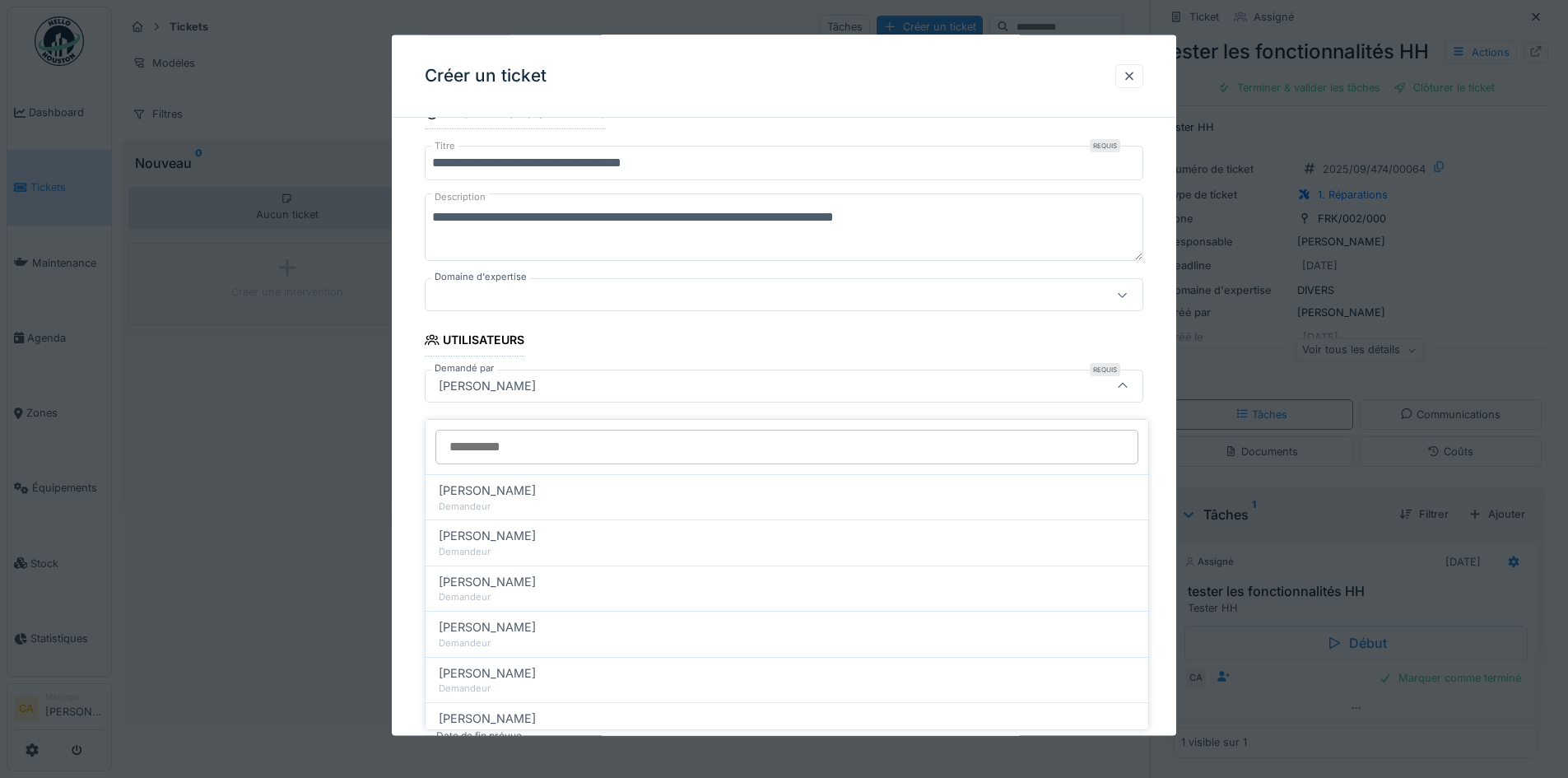
drag, startPoint x: 631, startPoint y: 305, endPoint x: 627, endPoint y: 290, distance: 15.5
click at [628, 299] on div at bounding box center [784, 295] width 719 height 33
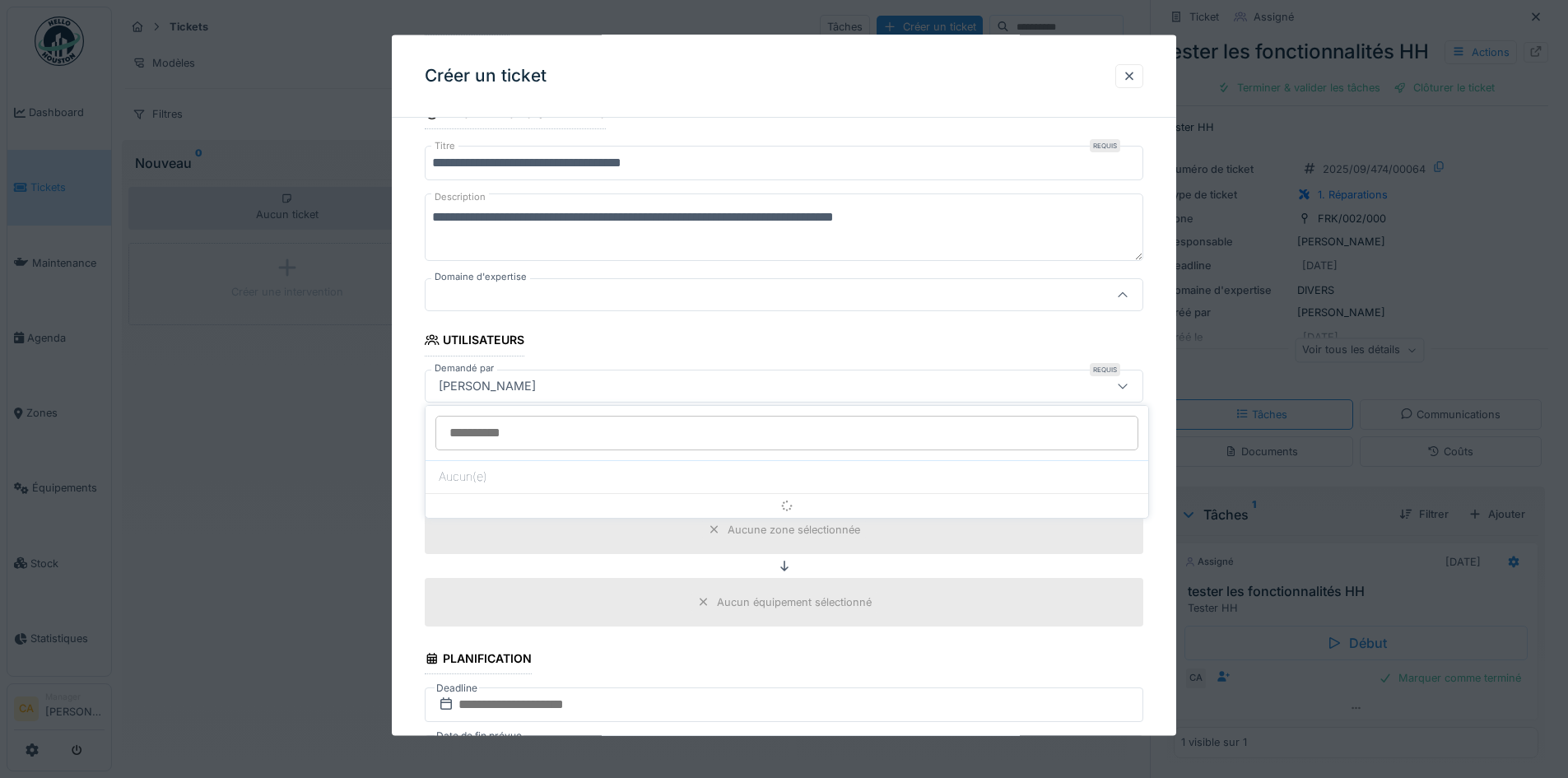
scroll to position [82, 0]
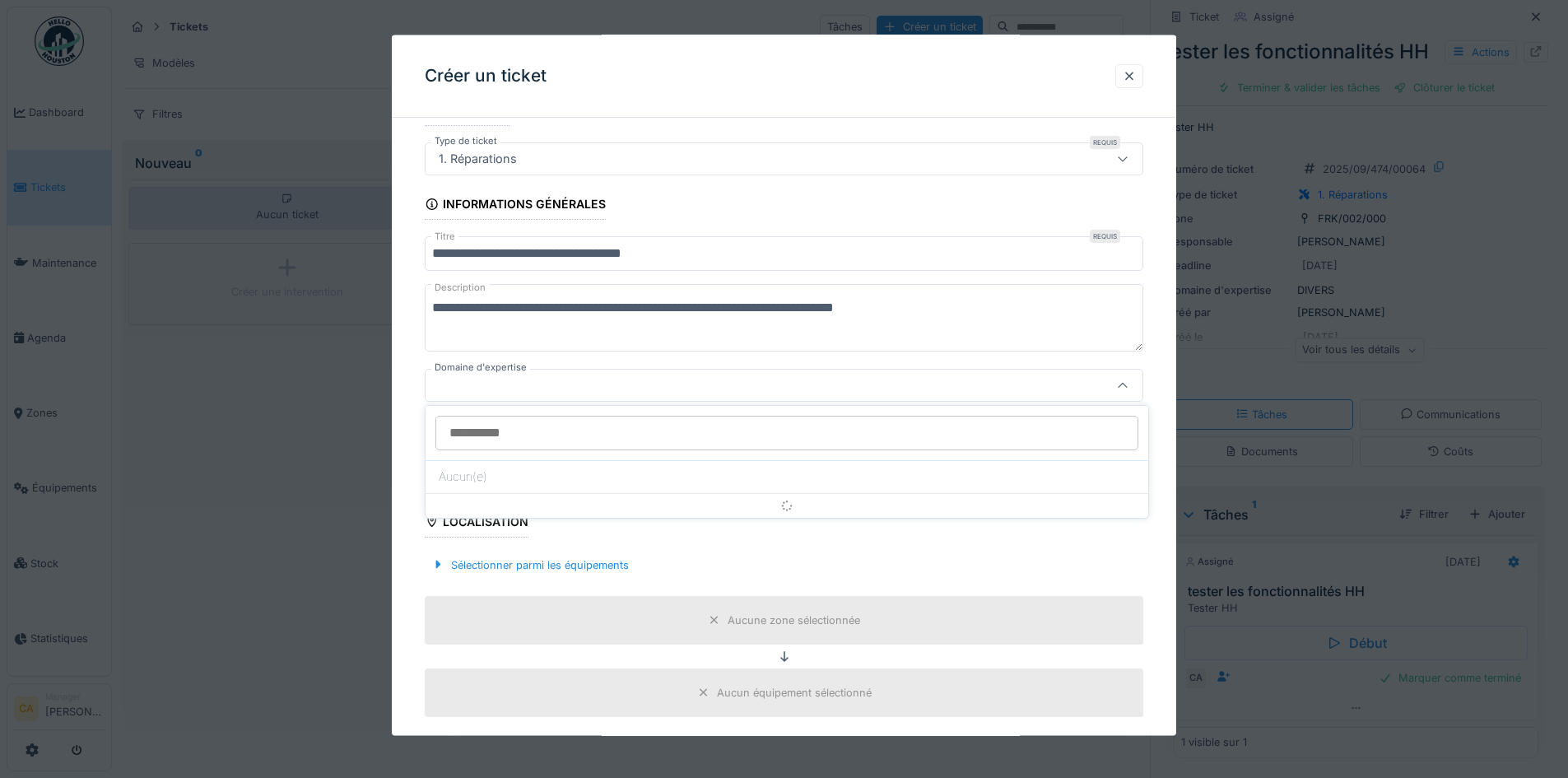
click at [622, 288] on textarea "**********" at bounding box center [784, 319] width 719 height 68
click at [510, 388] on div at bounding box center [742, 386] width 620 height 18
click at [1177, 383] on div "**********" at bounding box center [784, 680] width 784 height 1263
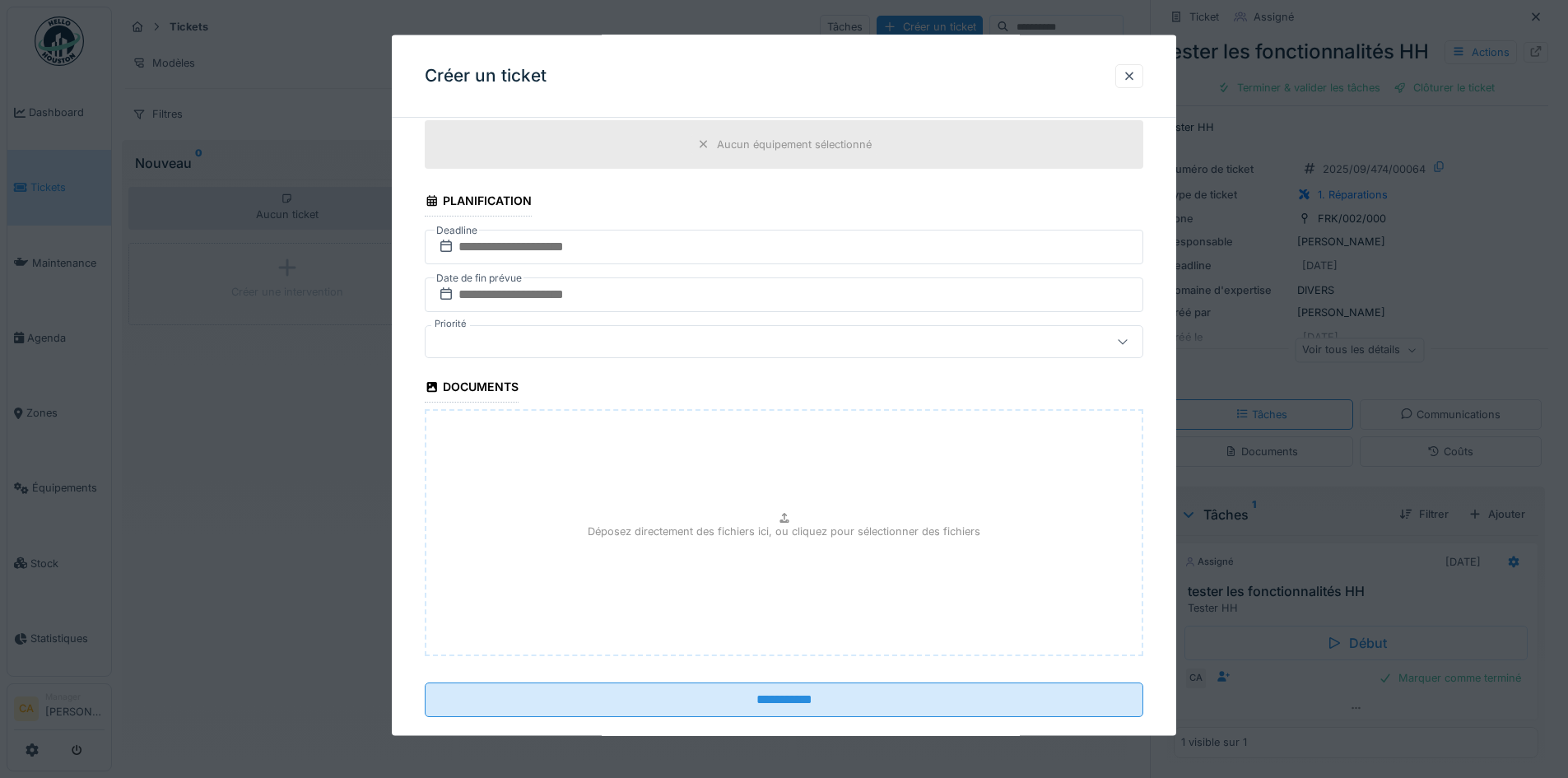
scroll to position [658, 0]
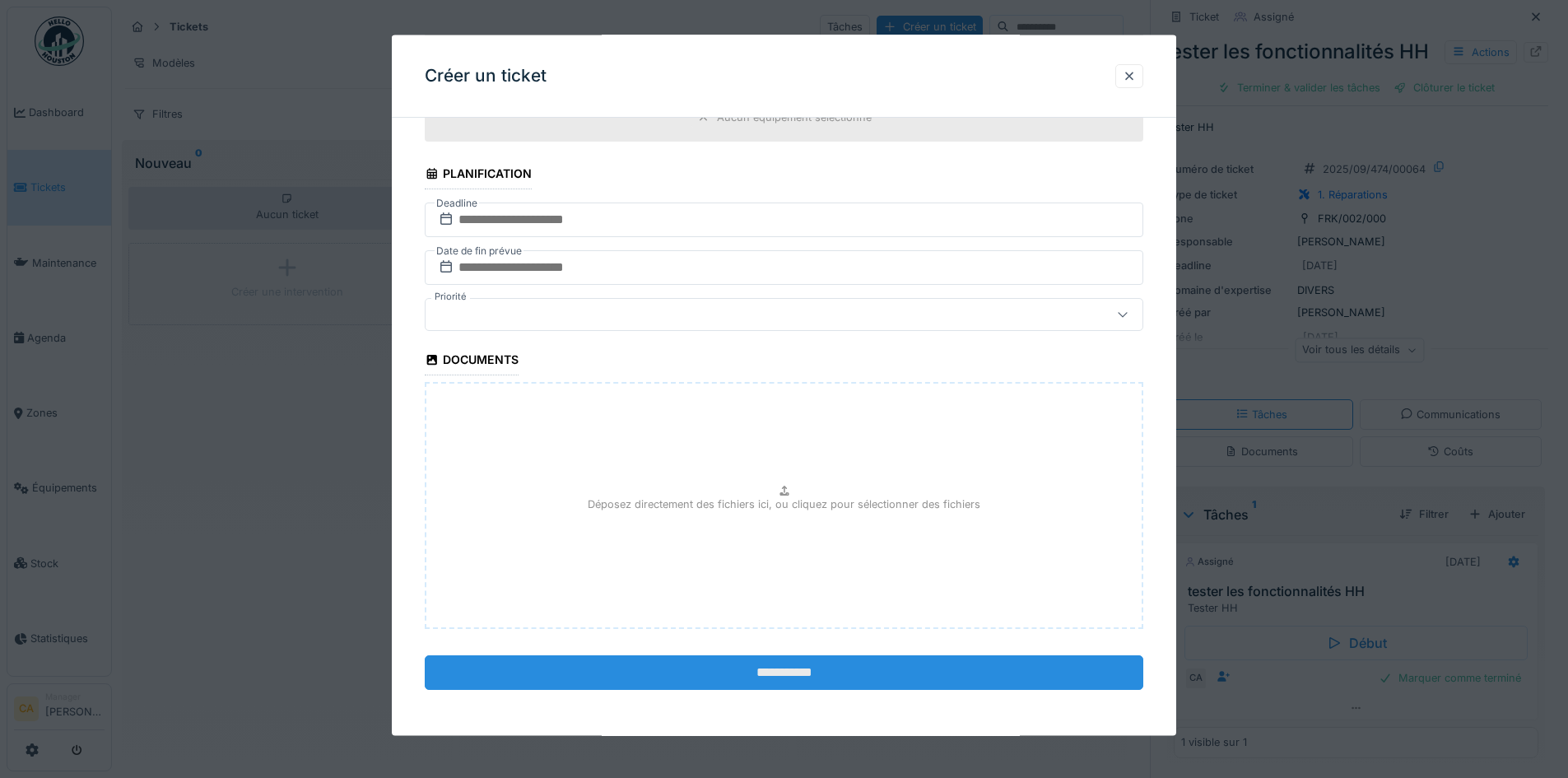
click at [759, 665] on input "**********" at bounding box center [784, 672] width 719 height 35
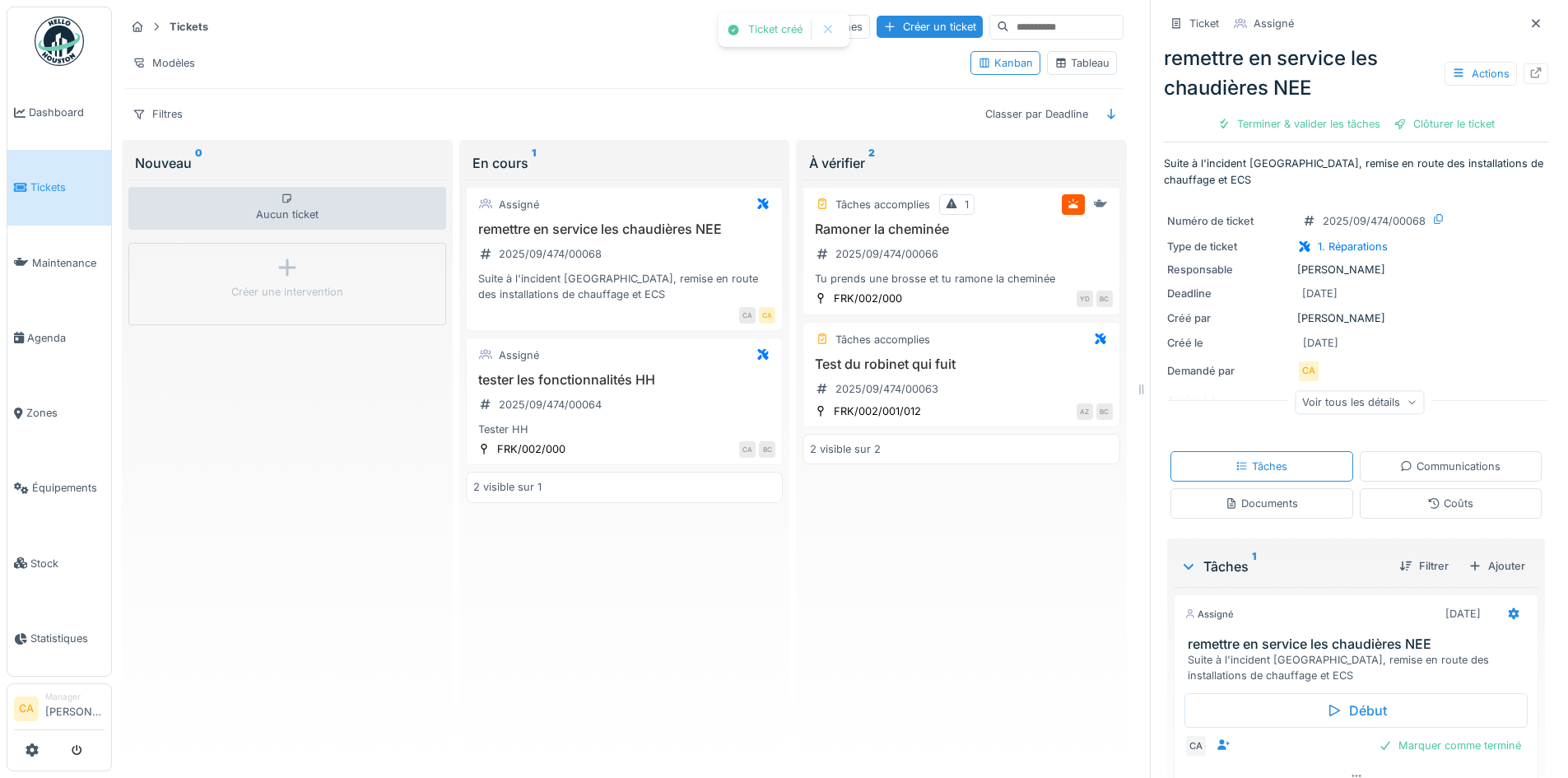
click at [506, 575] on div "Assigné remettre en service les chaudières NEE 2025/09/474/00068 Suite à l'inci…" at bounding box center [625, 468] width 317 height 577
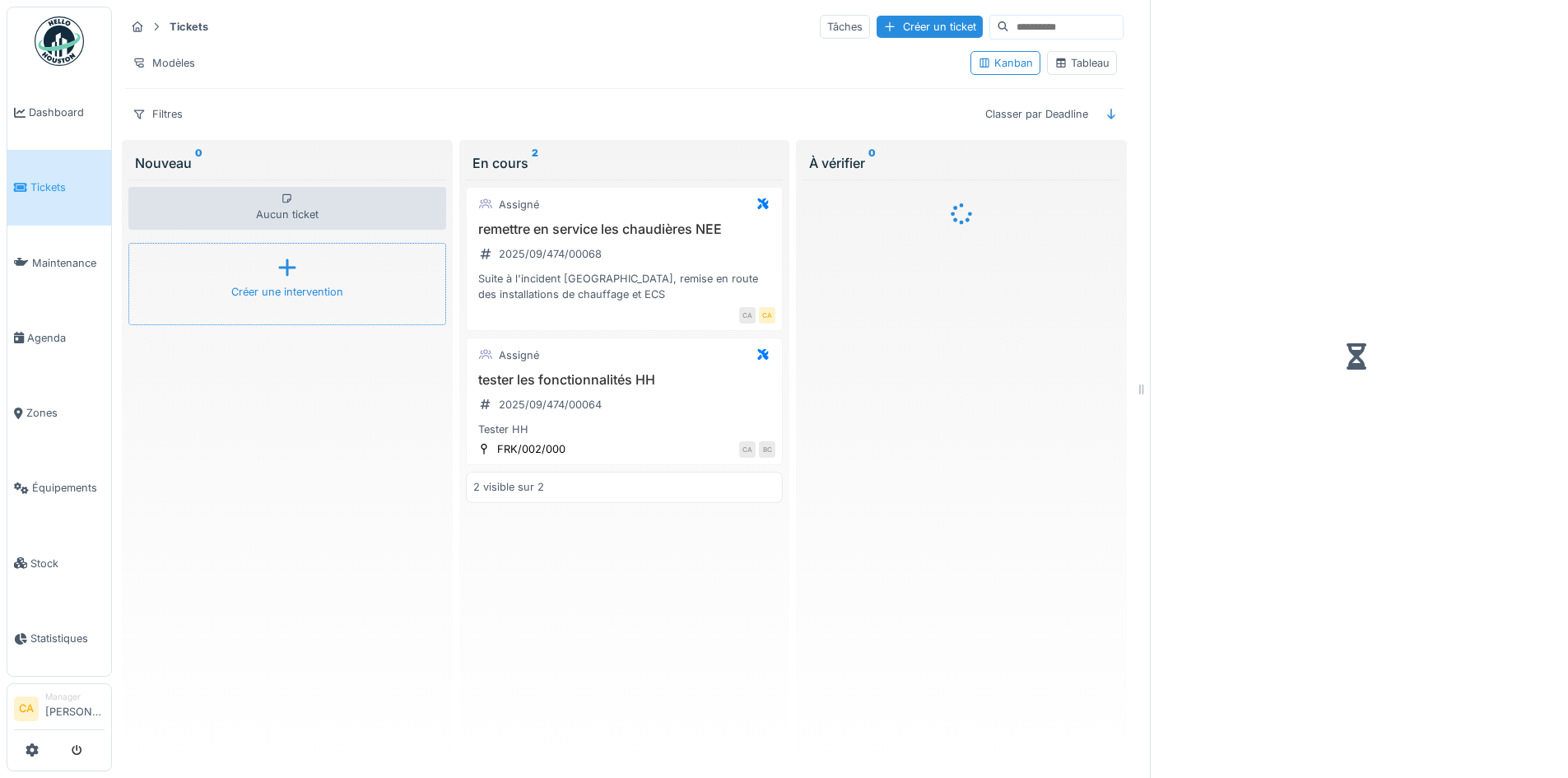
scroll to position [12, 0]
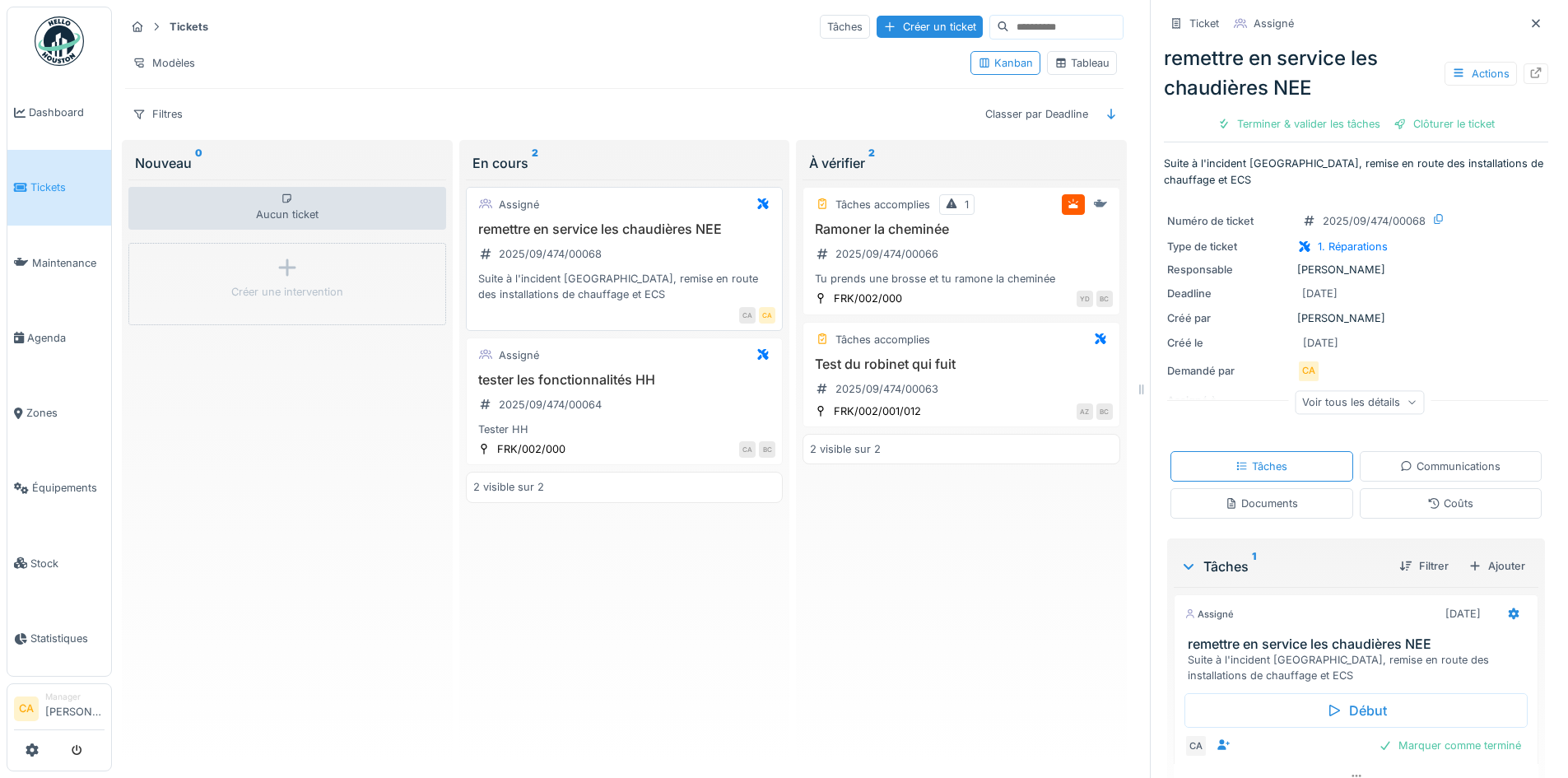
click at [570, 255] on div "2025/09/474/00068" at bounding box center [540, 254] width 134 height 27
click at [632, 222] on h3 "remettre en service les chaudières NEE" at bounding box center [624, 230] width 302 height 16
click at [597, 199] on div "Assigné" at bounding box center [624, 205] width 302 height 21
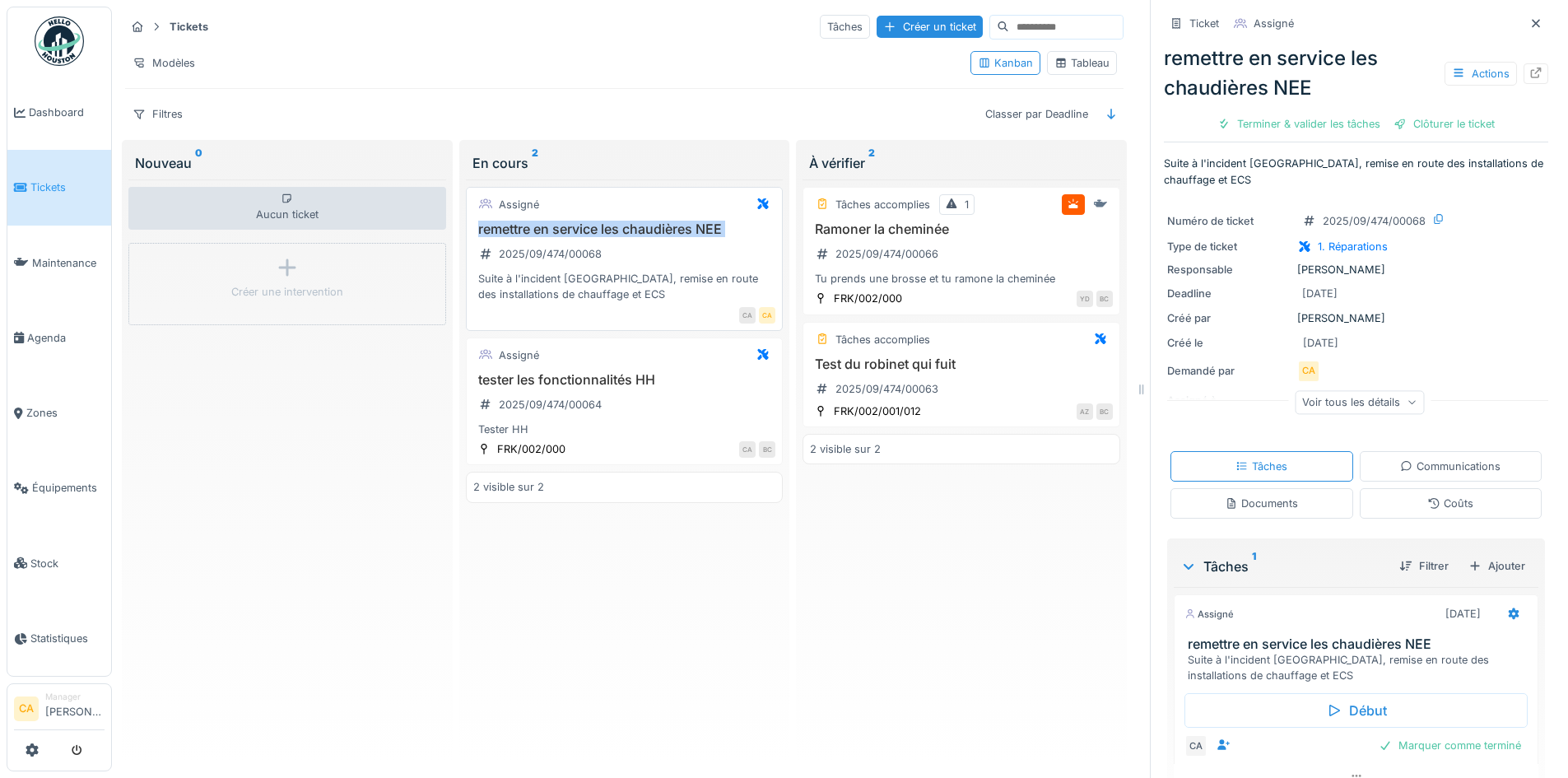
click at [597, 199] on div "Assigné" at bounding box center [624, 205] width 302 height 21
click at [1343, 392] on div "Voir tous les détails" at bounding box center [1358, 402] width 129 height 24
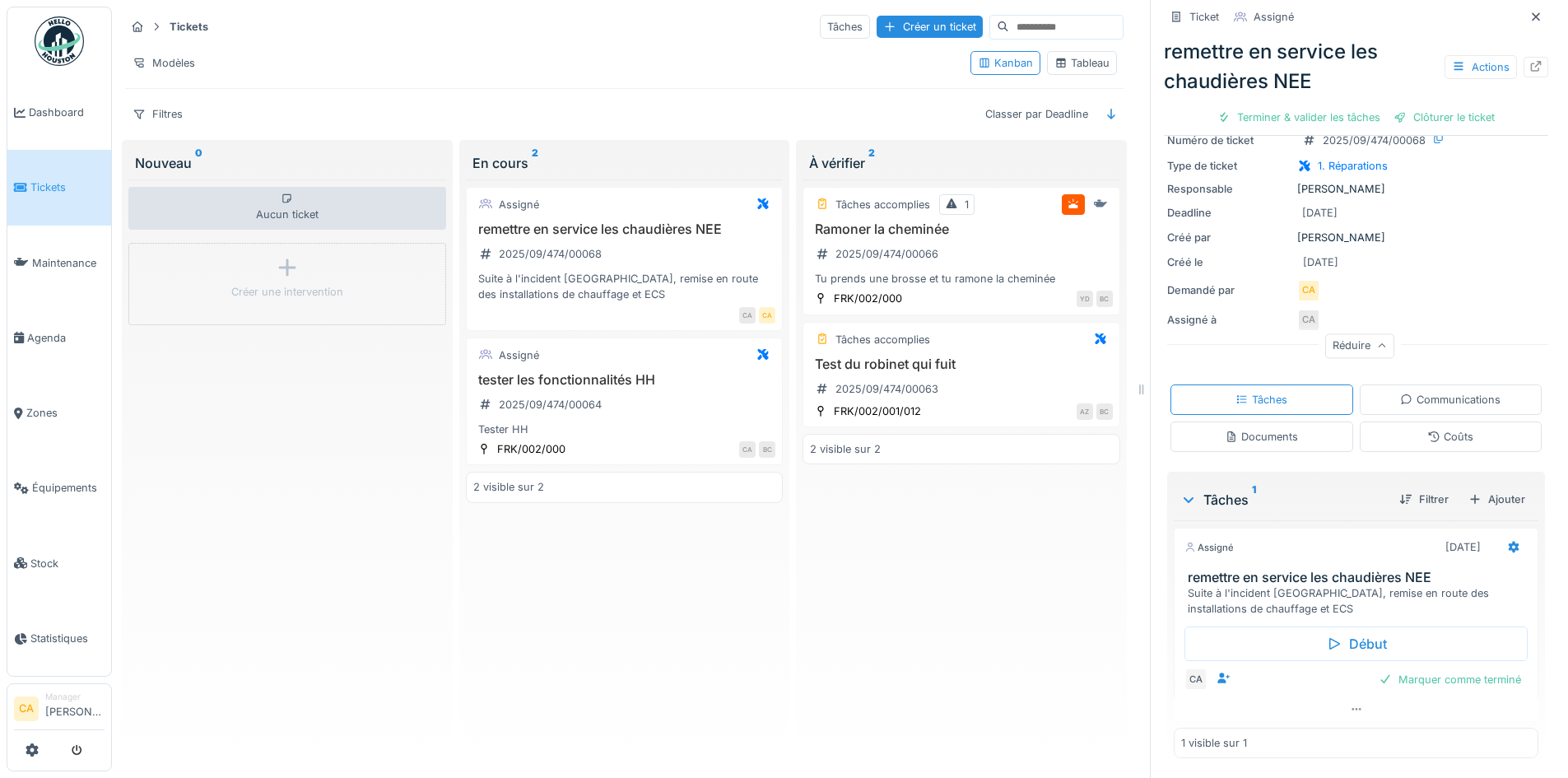
click at [1287, 570] on h3 "remettre en service les chaudières NEE" at bounding box center [1359, 578] width 343 height 16
click at [1287, 569] on h3 "remettre en service les chaudières NEE" at bounding box center [1359, 577] width 343 height 16
click at [1287, 570] on h3 "remettre en service les chaudières NEE" at bounding box center [1359, 578] width 343 height 16
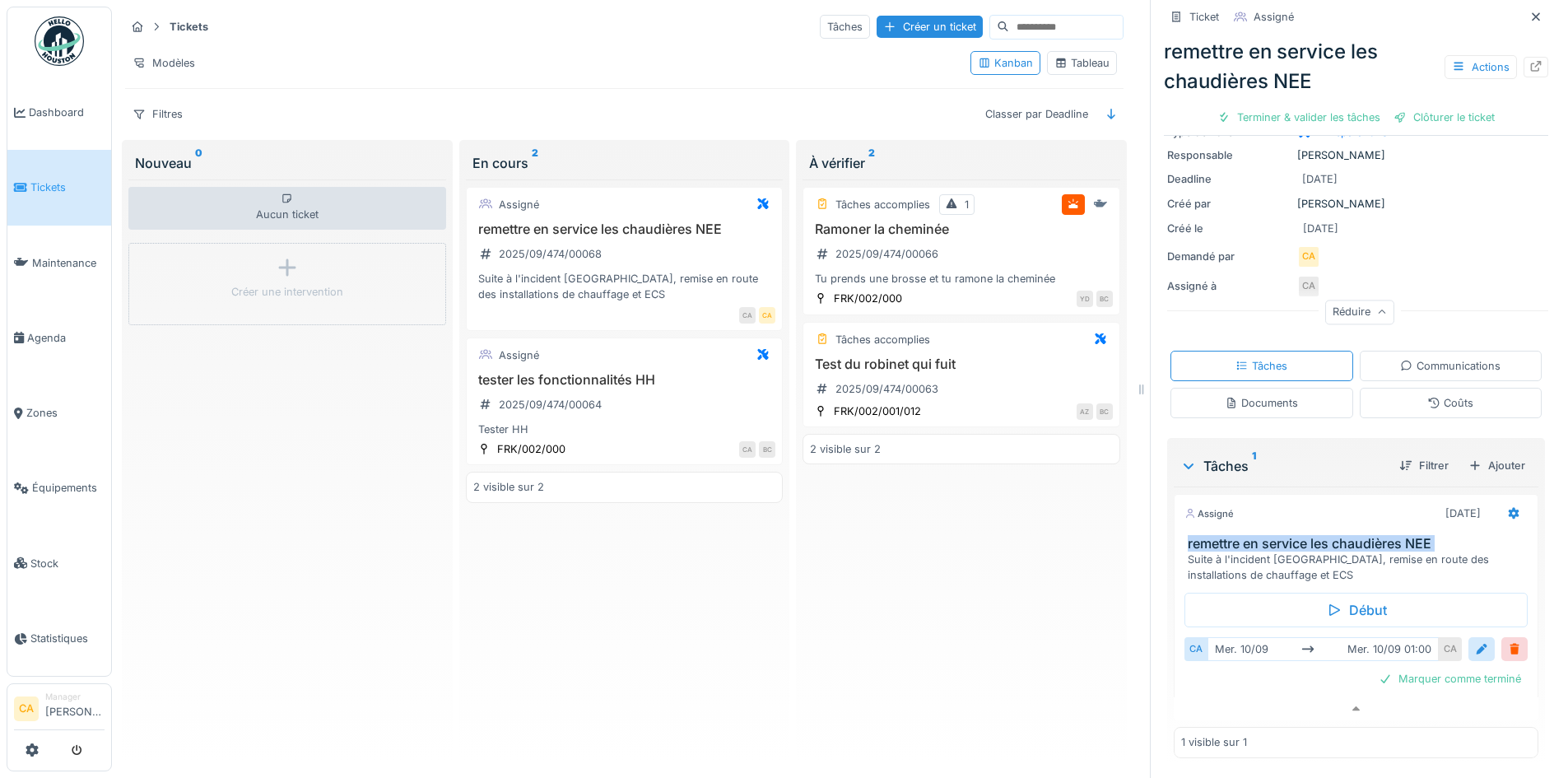
click at [1290, 536] on h3 "remettre en service les chaudières NEE" at bounding box center [1359, 544] width 343 height 16
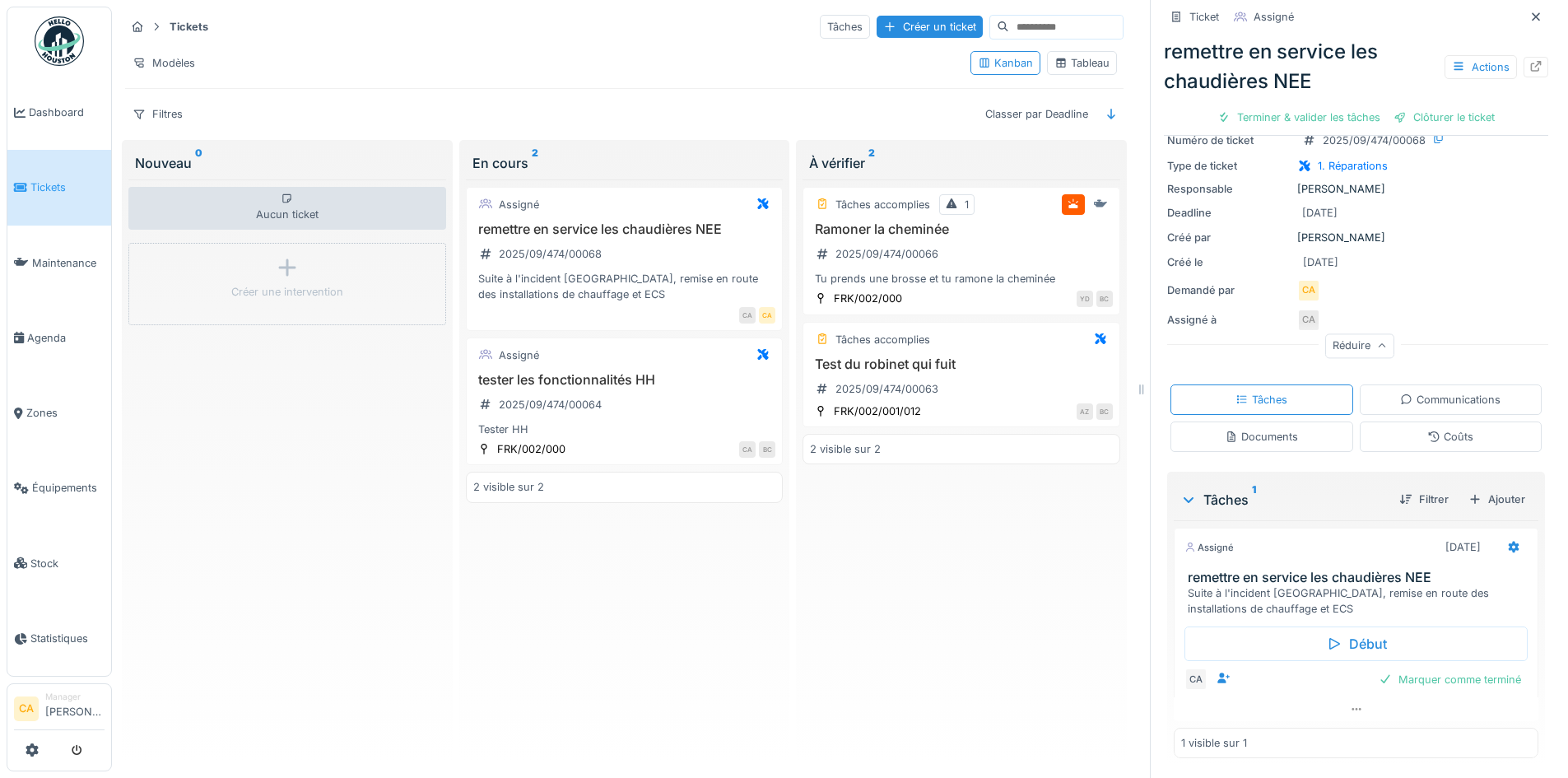
click at [1308, 570] on h3 "remettre en service les chaudières NEE" at bounding box center [1359, 578] width 343 height 16
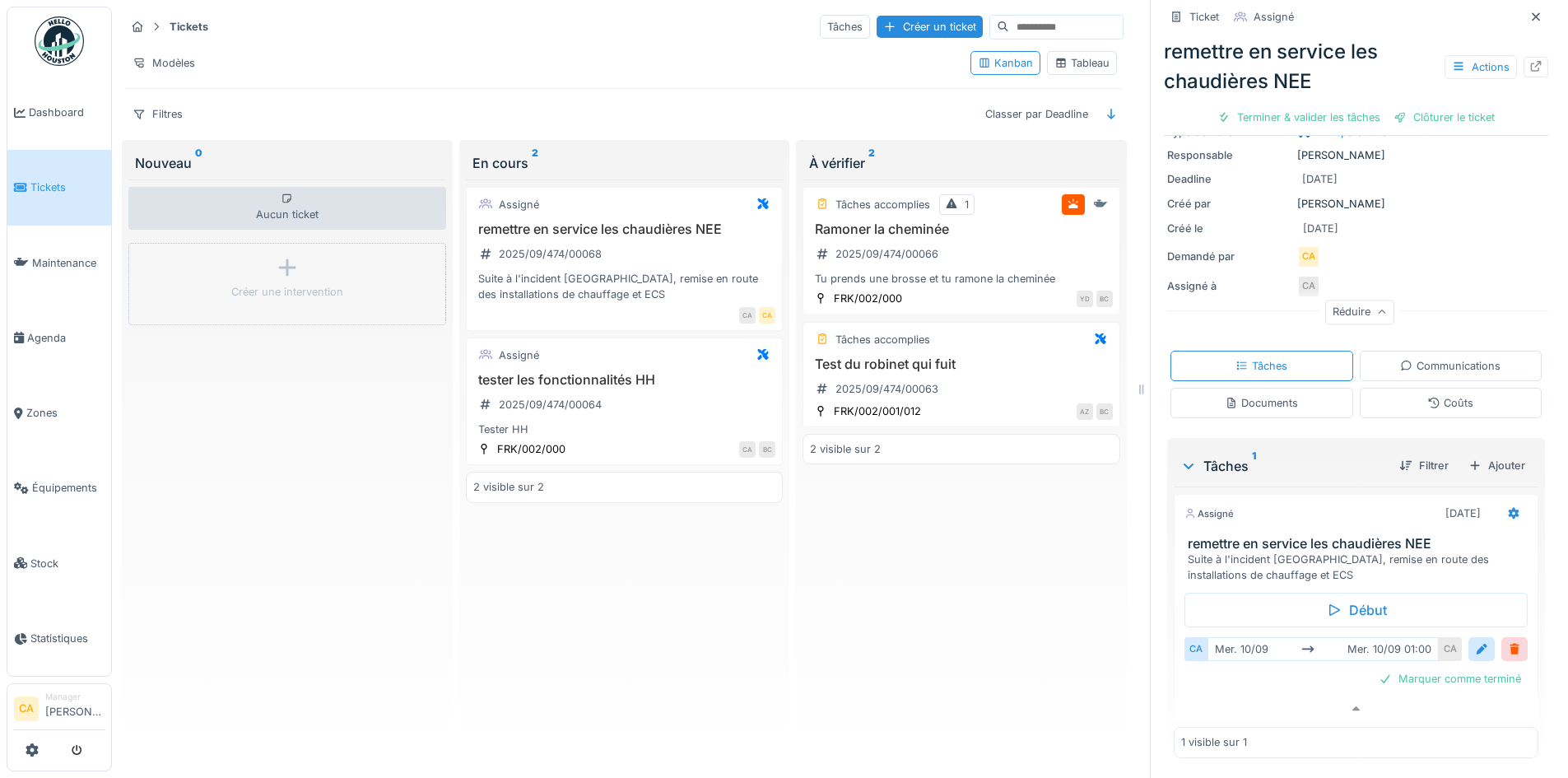
click at [1222, 456] on div "Tâches 1" at bounding box center [1284, 466] width 206 height 20
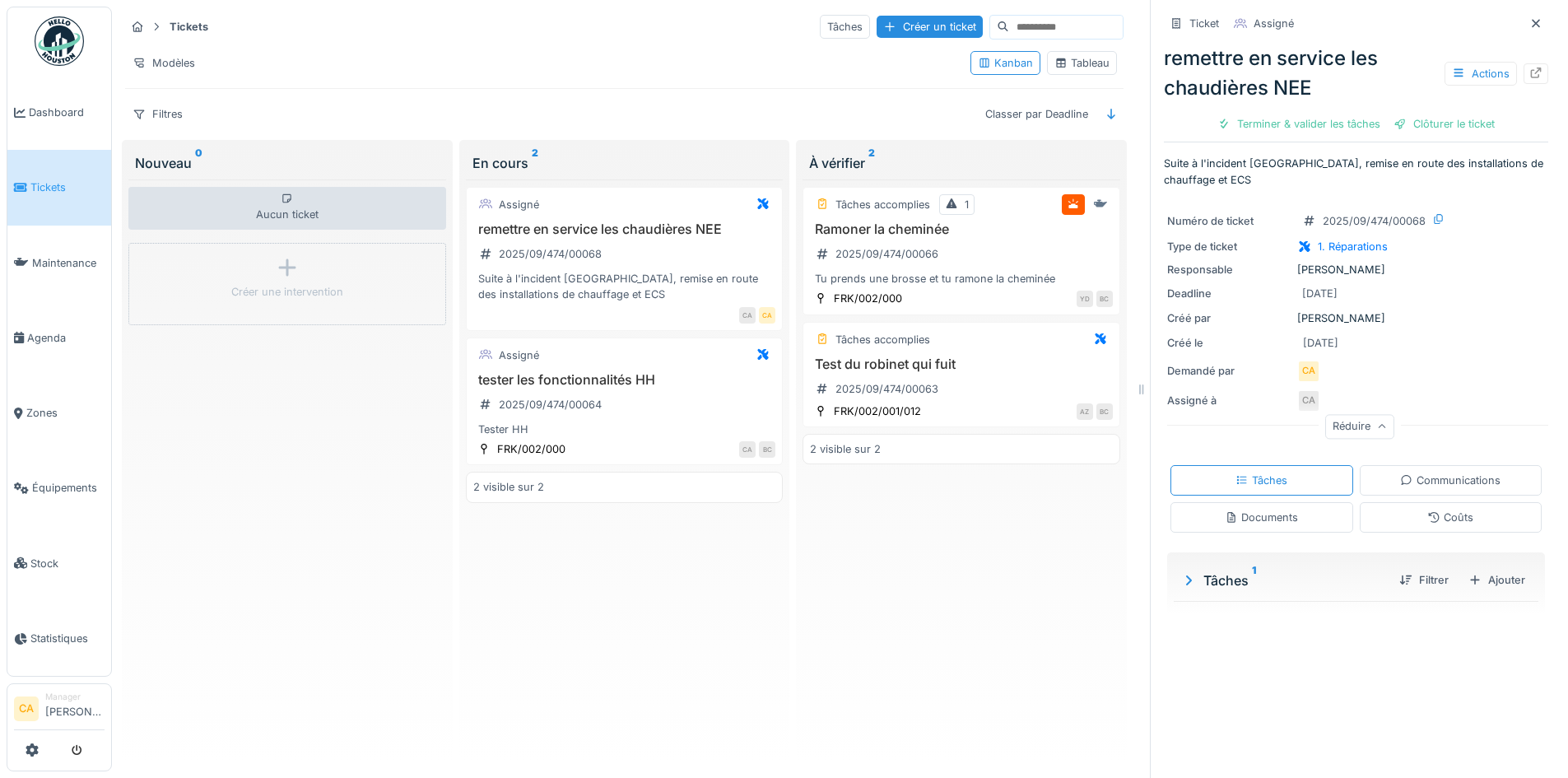
scroll to position [0, 0]
click at [1252, 571] on sup "1" at bounding box center [1254, 581] width 4 height 20
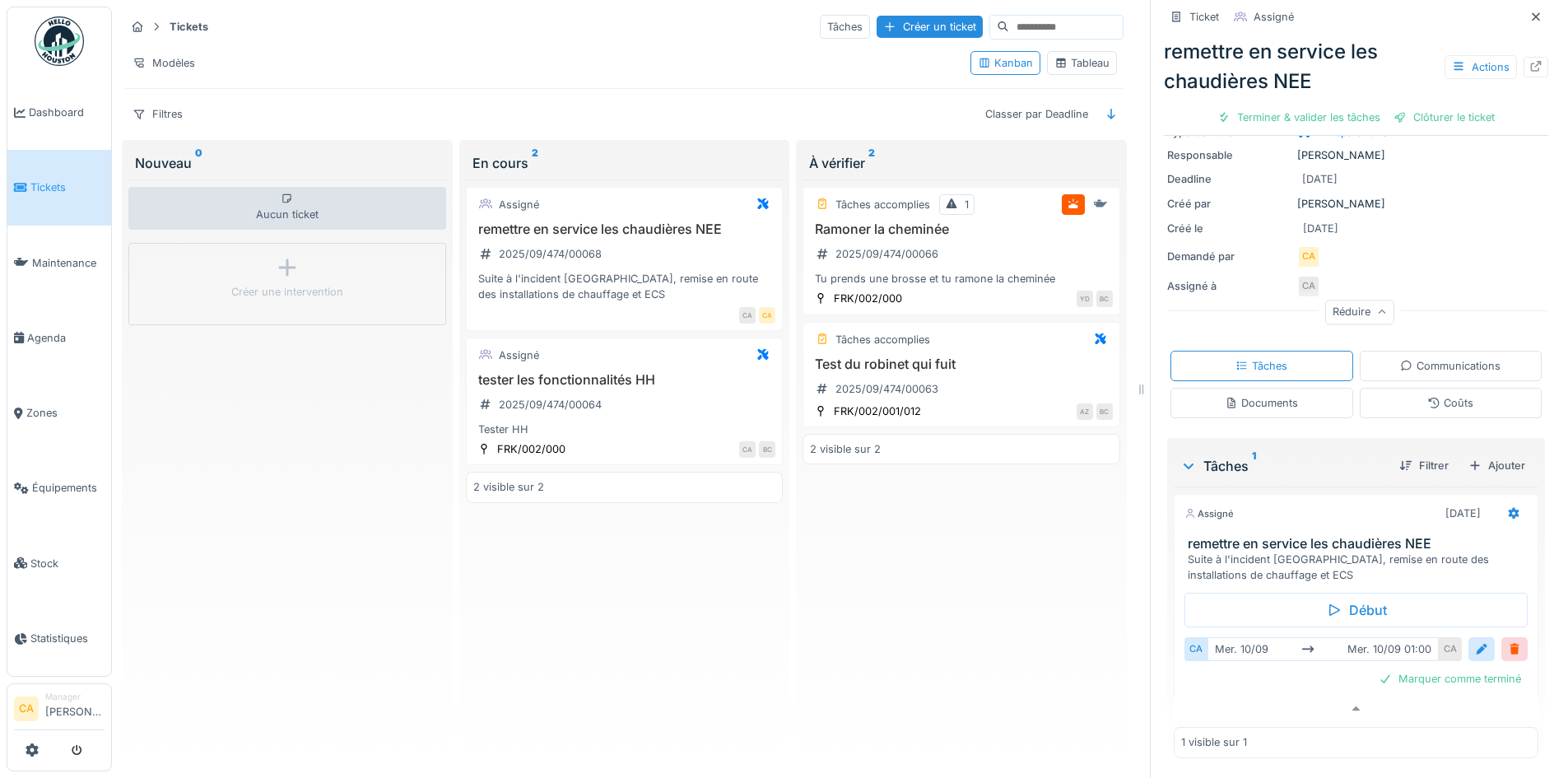
click at [1379, 552] on div "Suite à l'incident Sibelga, remise en route des installations de chauffage et E…" at bounding box center [1359, 567] width 343 height 31
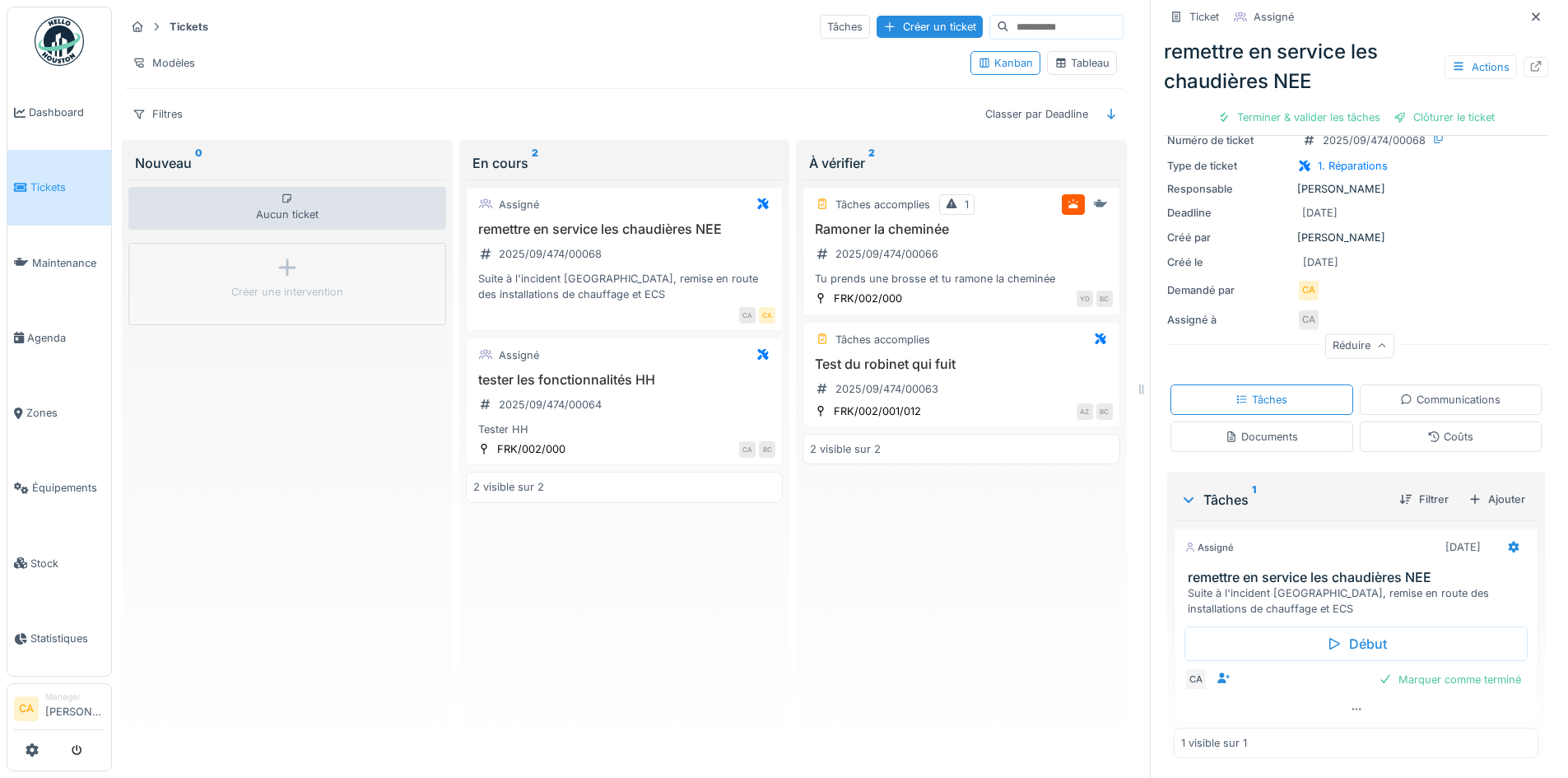
scroll to position [82, 0]
click at [1345, 698] on div at bounding box center [1355, 710] width 364 height 24
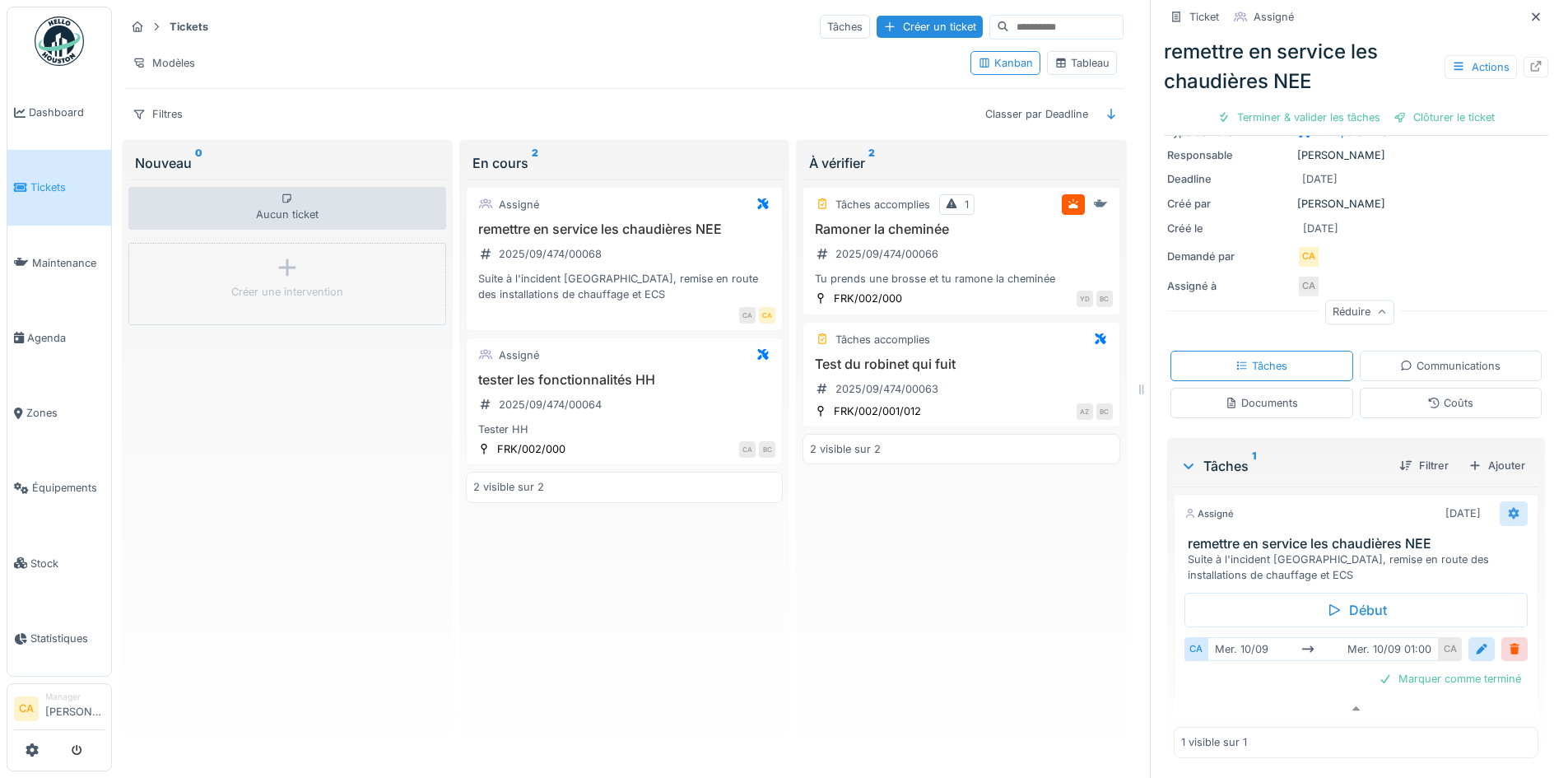
click at [1500, 501] on div at bounding box center [1514, 513] width 28 height 24
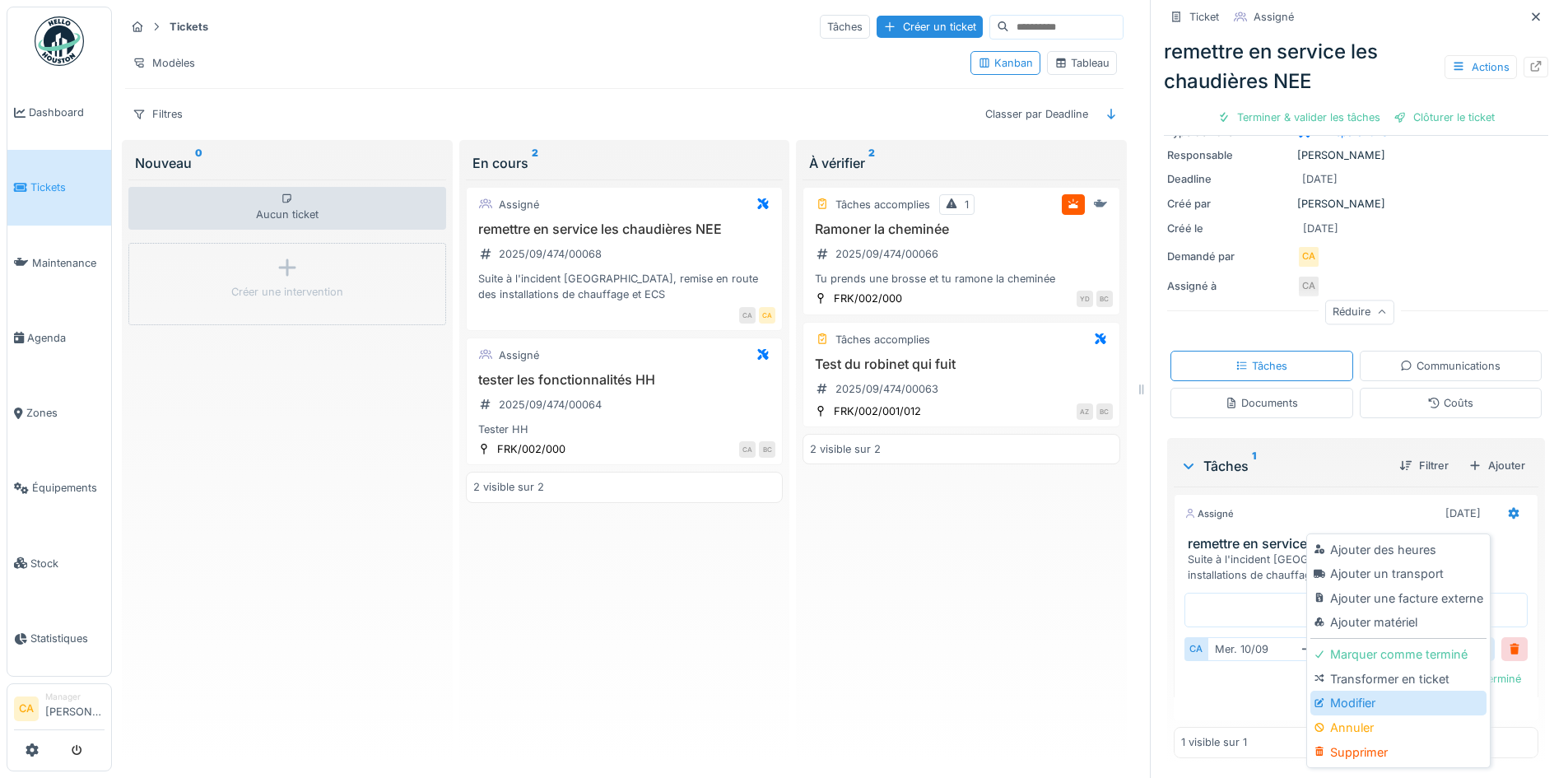
click at [1382, 691] on div "Modifier" at bounding box center [1398, 703] width 176 height 25
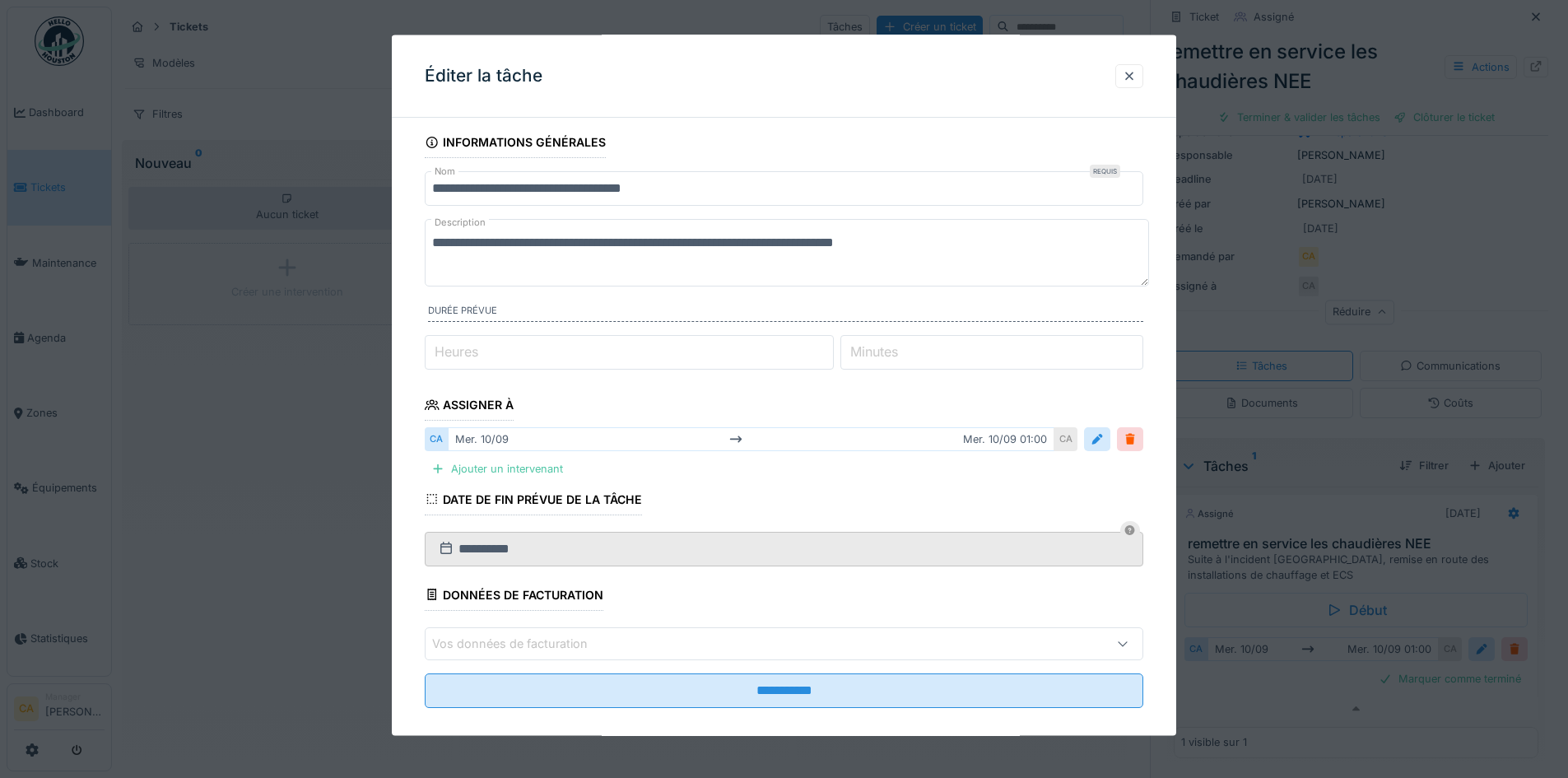
scroll to position [0, 0]
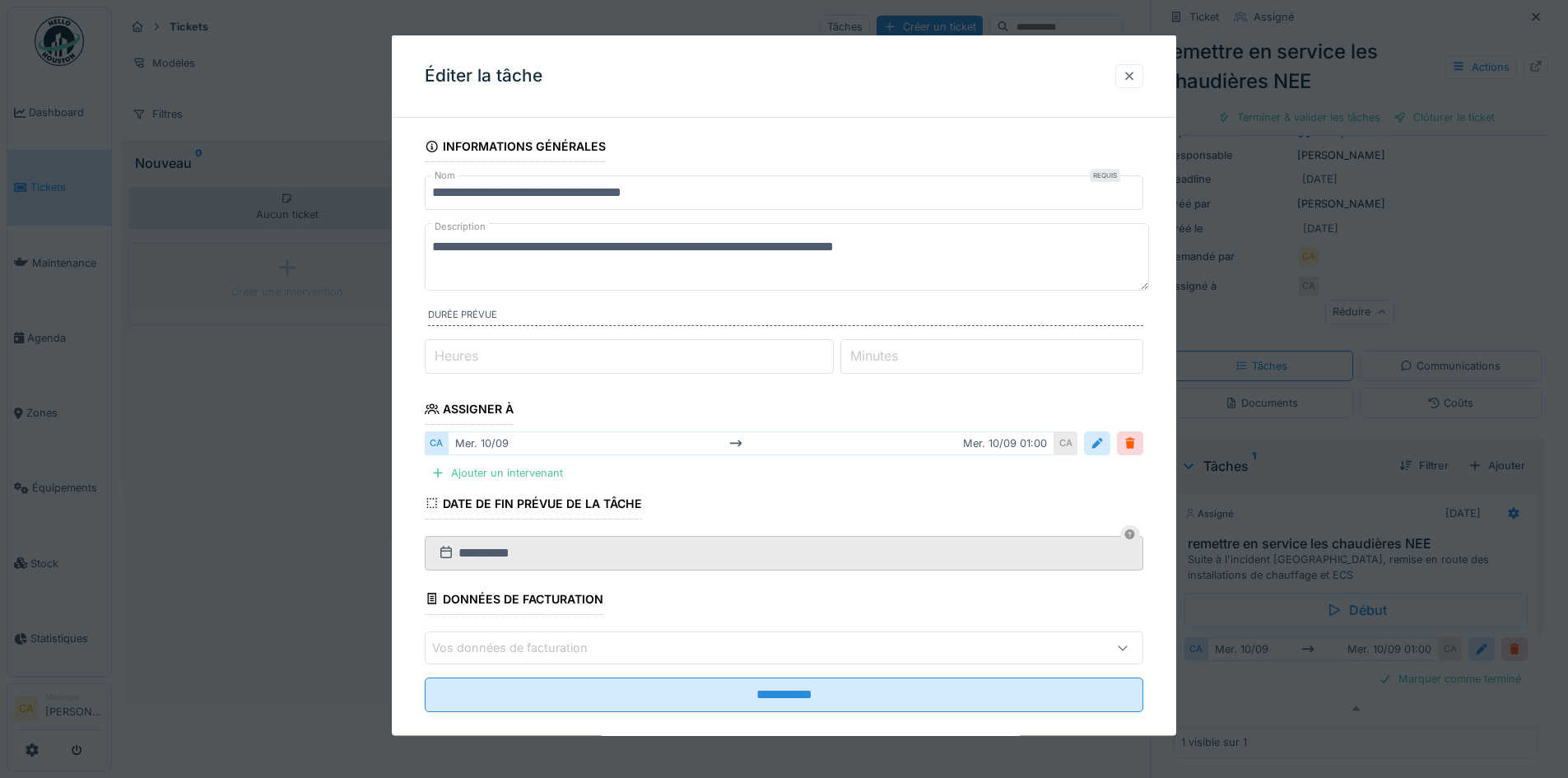
click at [1136, 75] on div at bounding box center [1129, 76] width 13 height 16
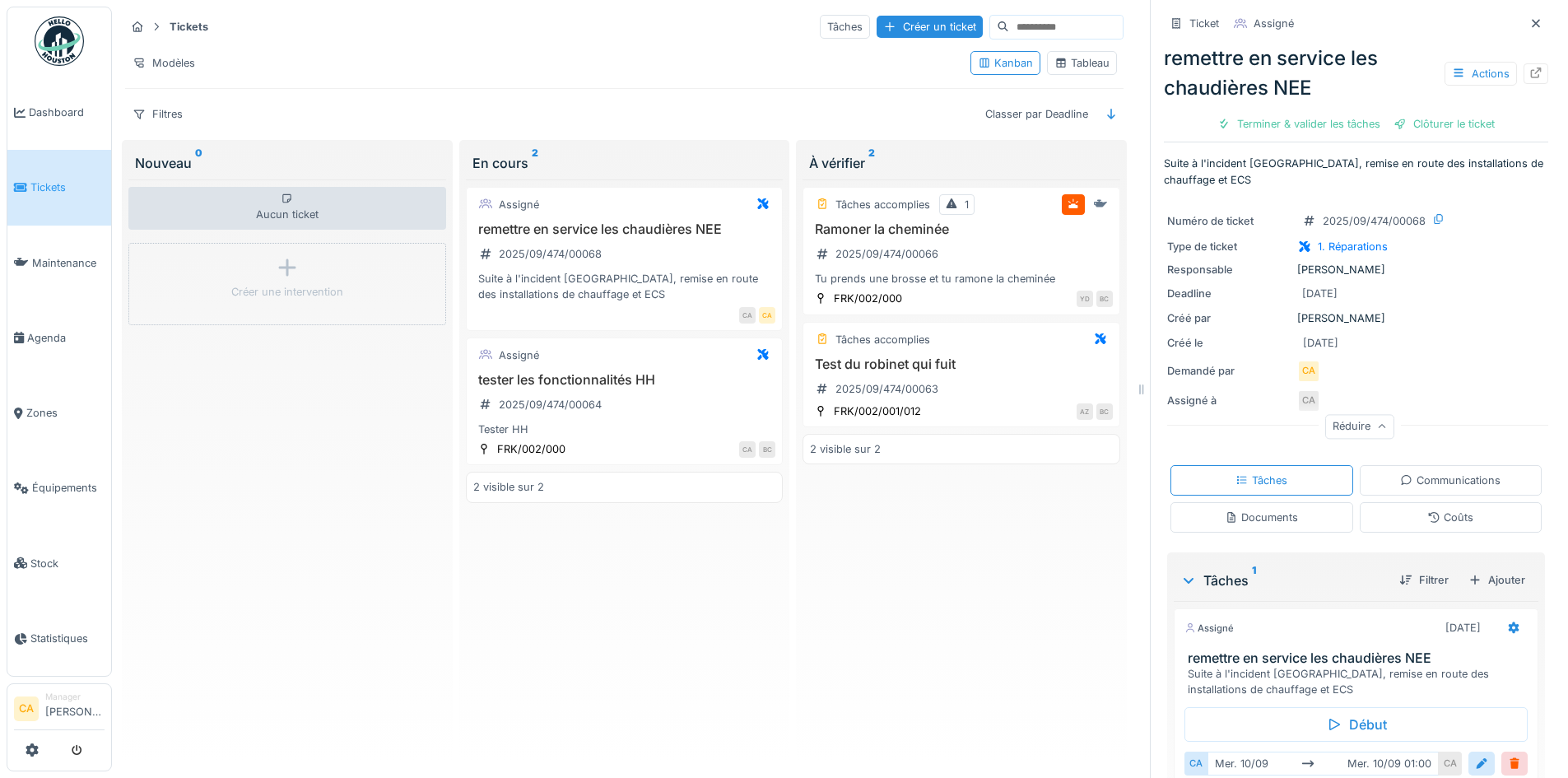
click at [1406, 170] on p "Suite à l'incident [GEOGRAPHIC_DATA], remise en route des installations de chau…" at bounding box center [1355, 171] width 384 height 31
click at [1397, 346] on div "Numéro de ticket 2025/09/474/00068 Type de ticket 1. Réparations Responsable Co…" at bounding box center [1355, 323] width 384 height 245
click at [1398, 292] on div "Numéro de ticket 2025/09/474/00068 Type de ticket 1. Réparations Responsable Co…" at bounding box center [1355, 323] width 384 height 245
click at [1463, 62] on div "Actions" at bounding box center [1480, 74] width 73 height 24
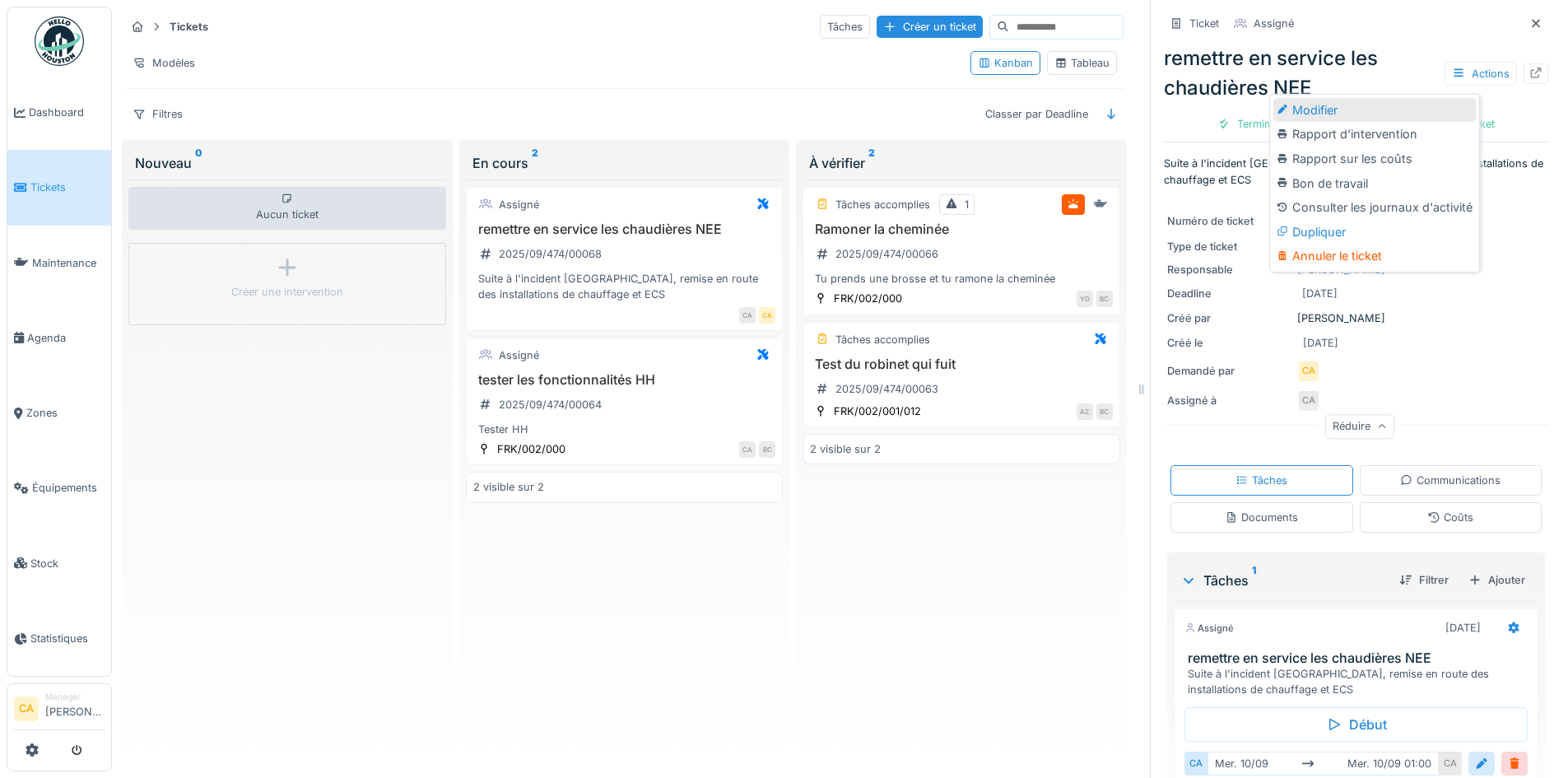
click at [1324, 98] on div "Modifier" at bounding box center [1374, 110] width 203 height 25
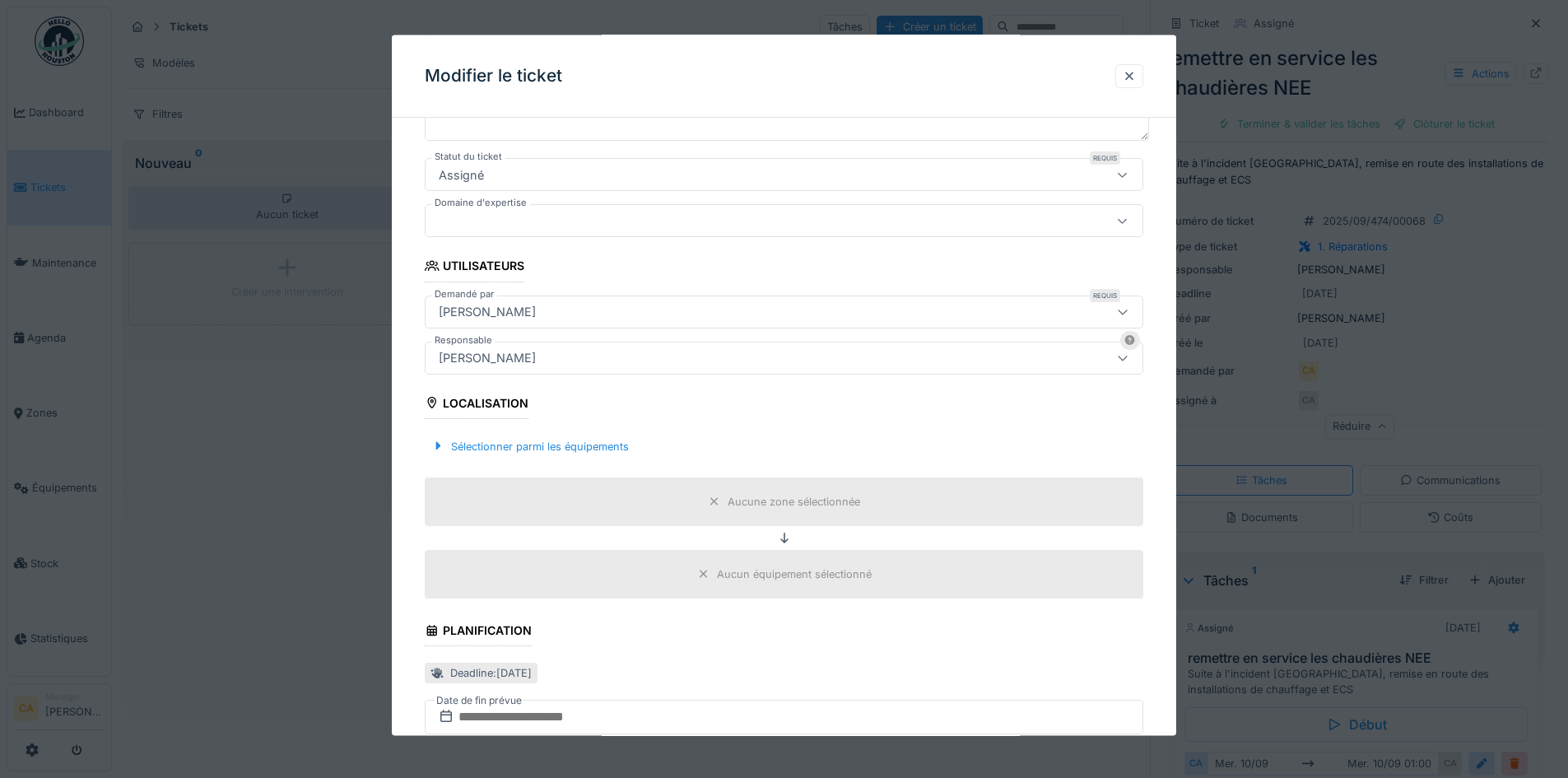
scroll to position [82, 0]
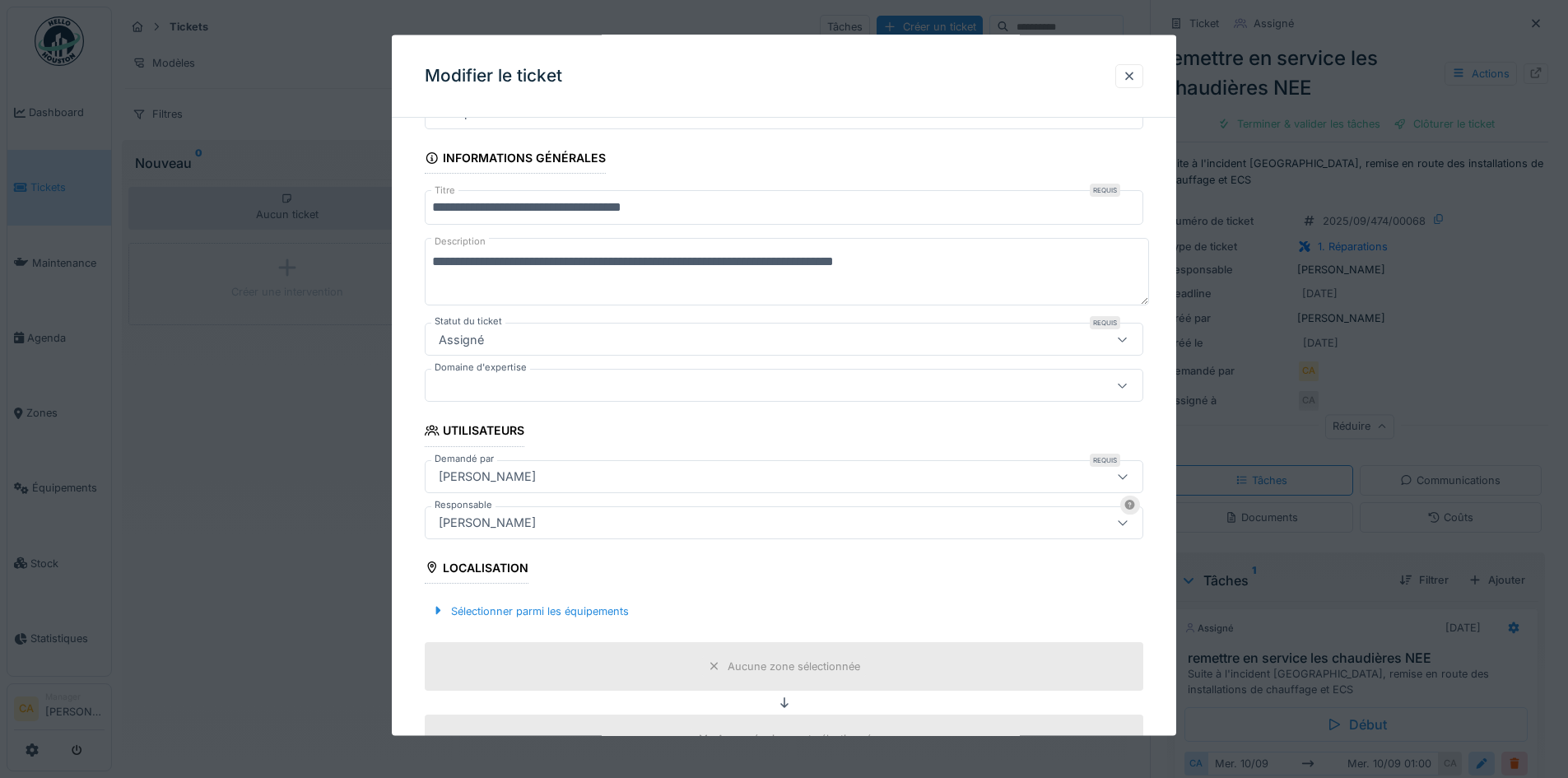
click at [528, 385] on div at bounding box center [742, 386] width 620 height 18
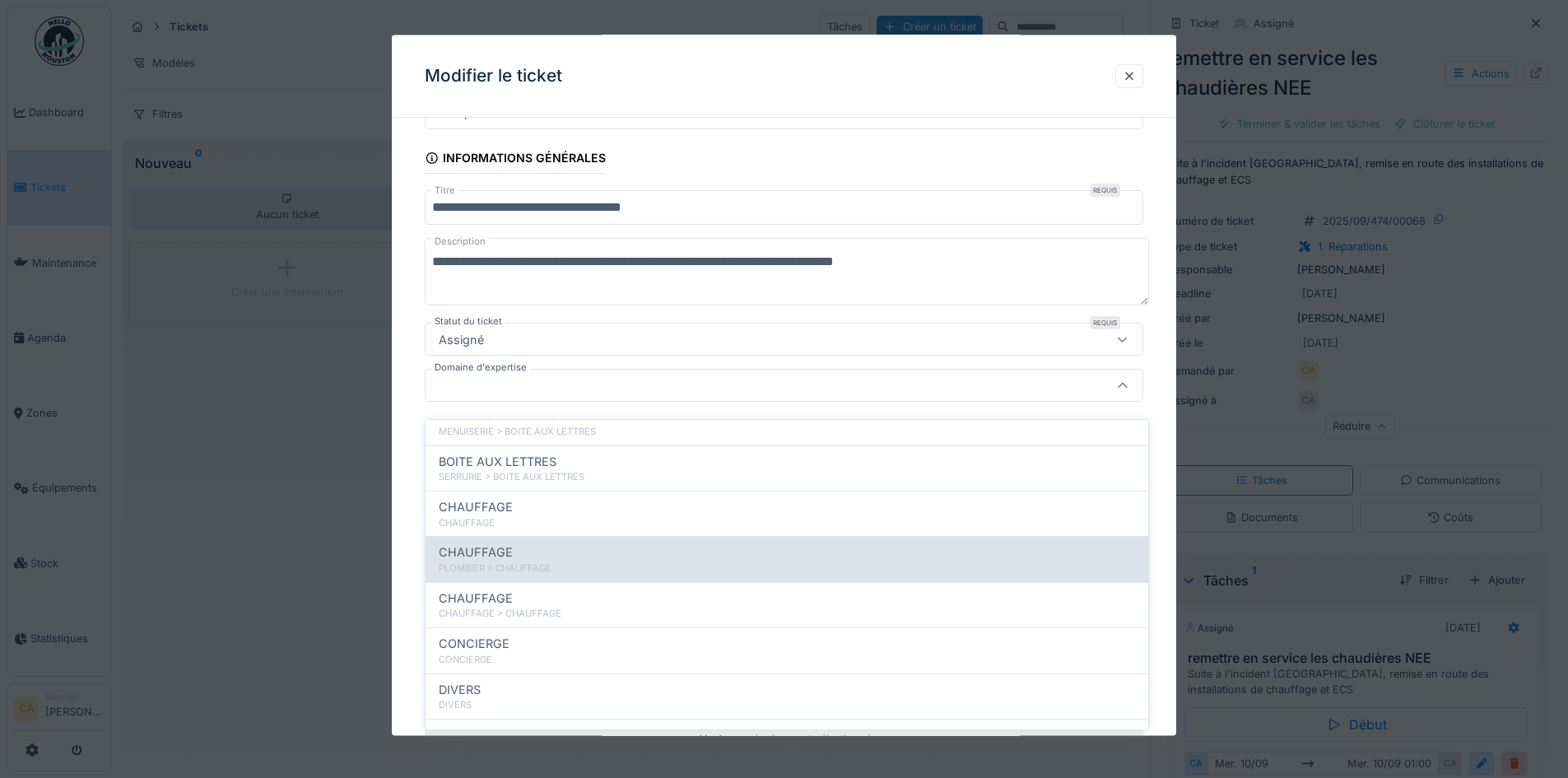
scroll to position [247, 0]
click at [515, 543] on div "CHAUFFAGE" at bounding box center [787, 550] width 697 height 18
type input "****"
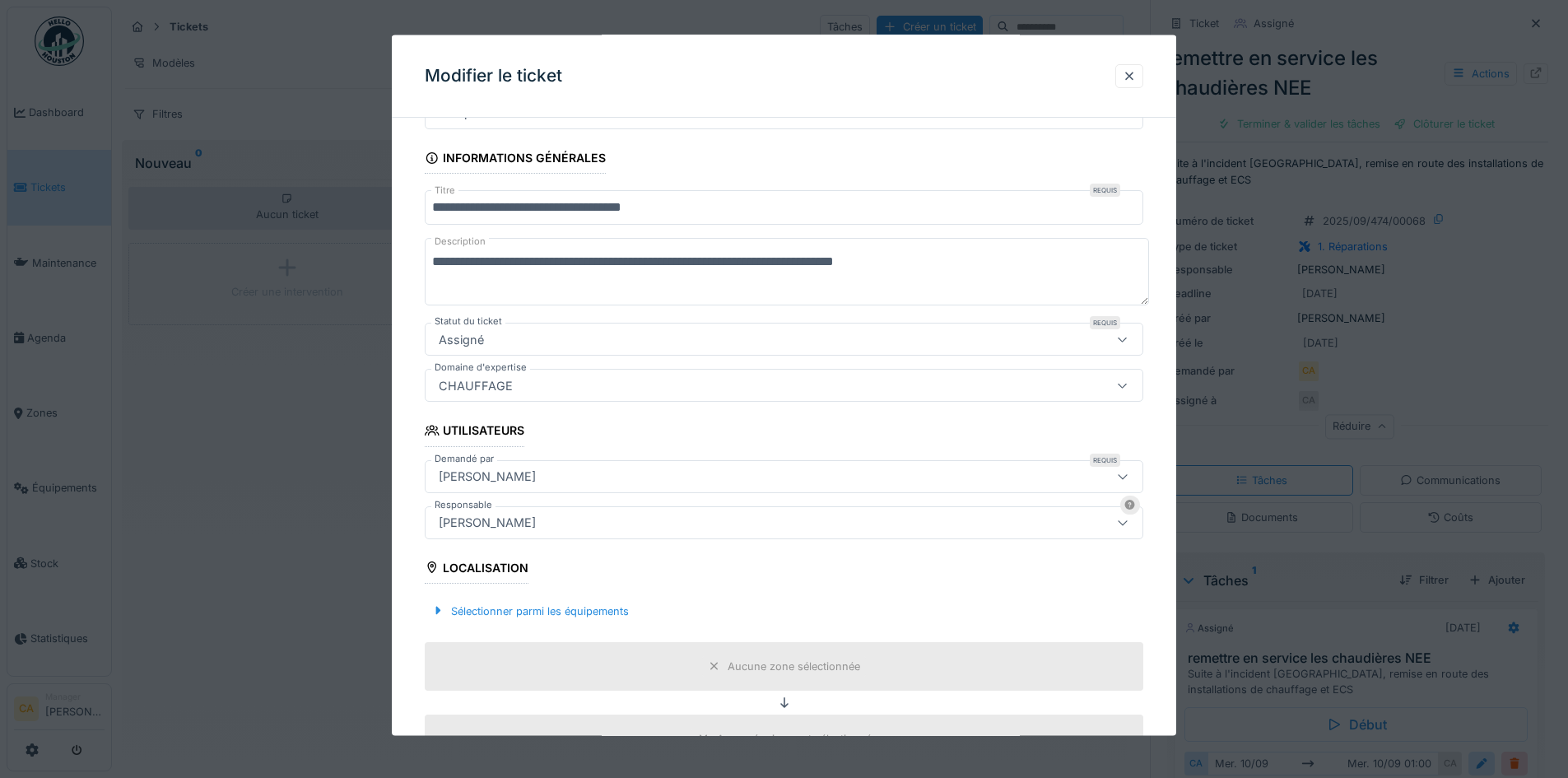
click at [598, 417] on fieldset "**********" at bounding box center [784, 527] width 719 height 958
click at [476, 392] on div "CHAUFFAGE" at bounding box center [475, 386] width 87 height 18
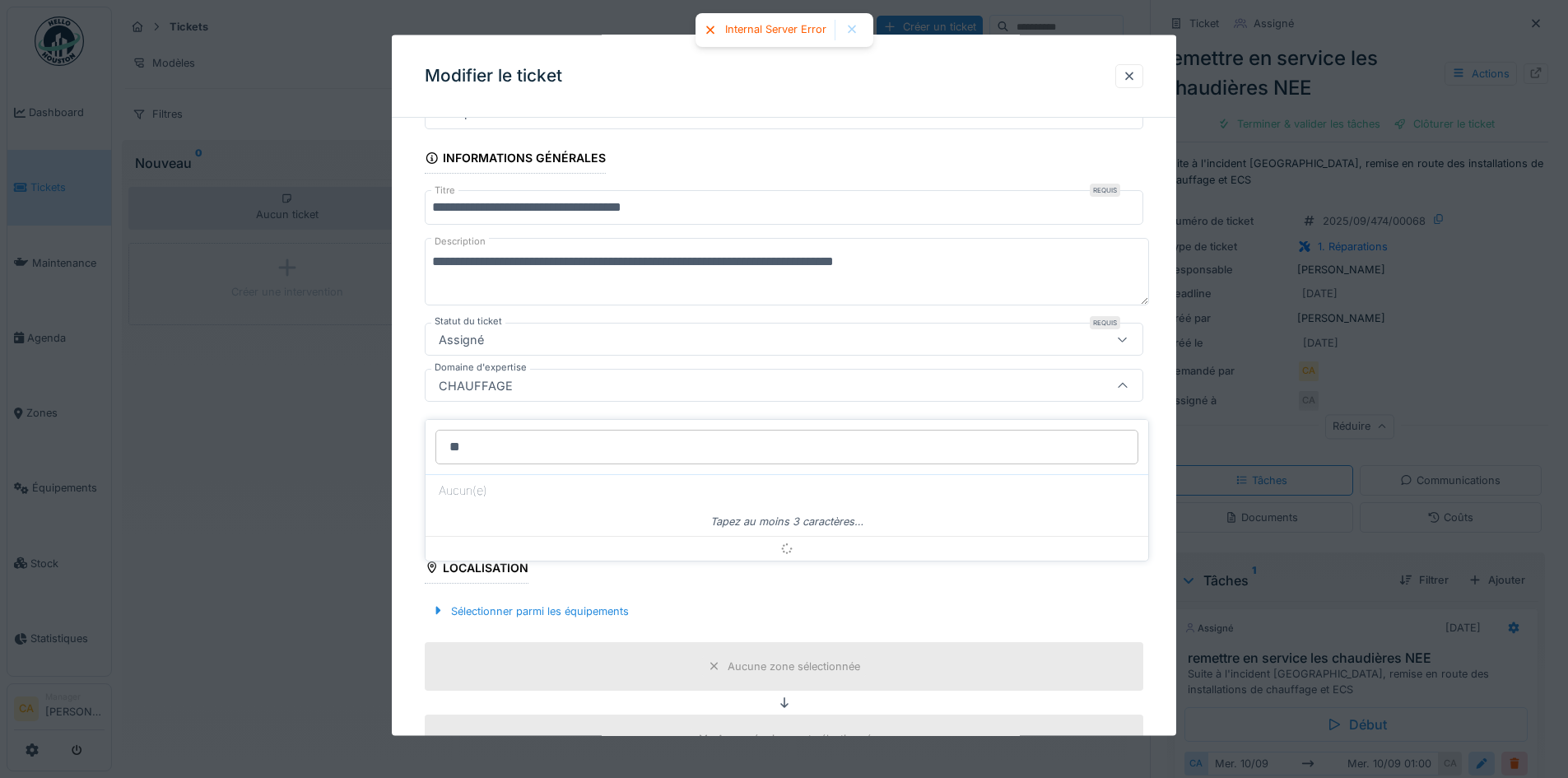
type input "*"
type input "***"
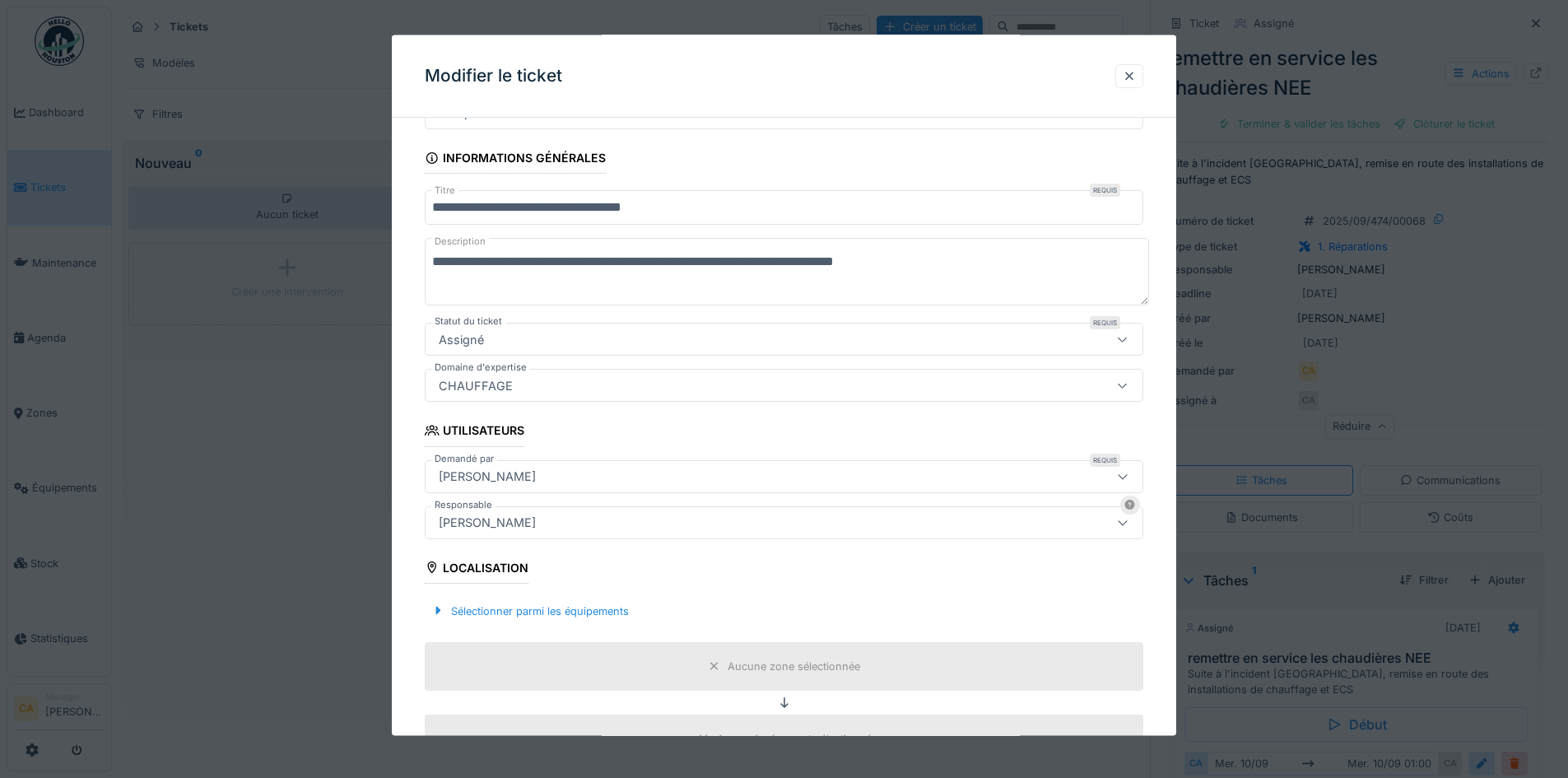
drag, startPoint x: 693, startPoint y: 367, endPoint x: 673, endPoint y: 367, distance: 20.0
click at [685, 366] on fieldset "**********" at bounding box center [784, 527] width 719 height 958
click at [534, 381] on div "CHAUFFAGE" at bounding box center [742, 386] width 620 height 18
click at [517, 382] on div "CHAUFFAGE" at bounding box center [742, 386] width 620 height 18
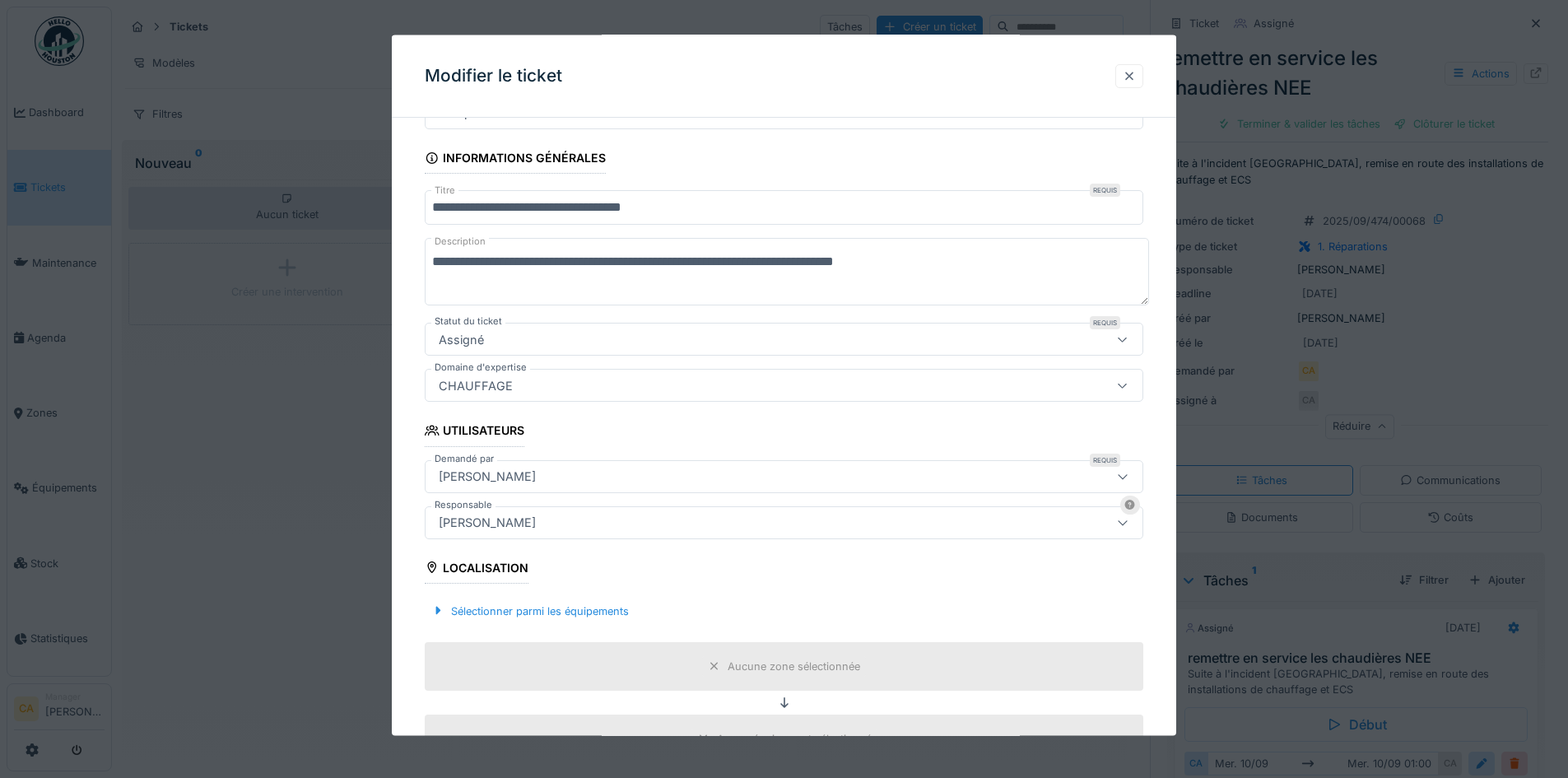
click at [1130, 70] on div at bounding box center [1129, 76] width 13 height 16
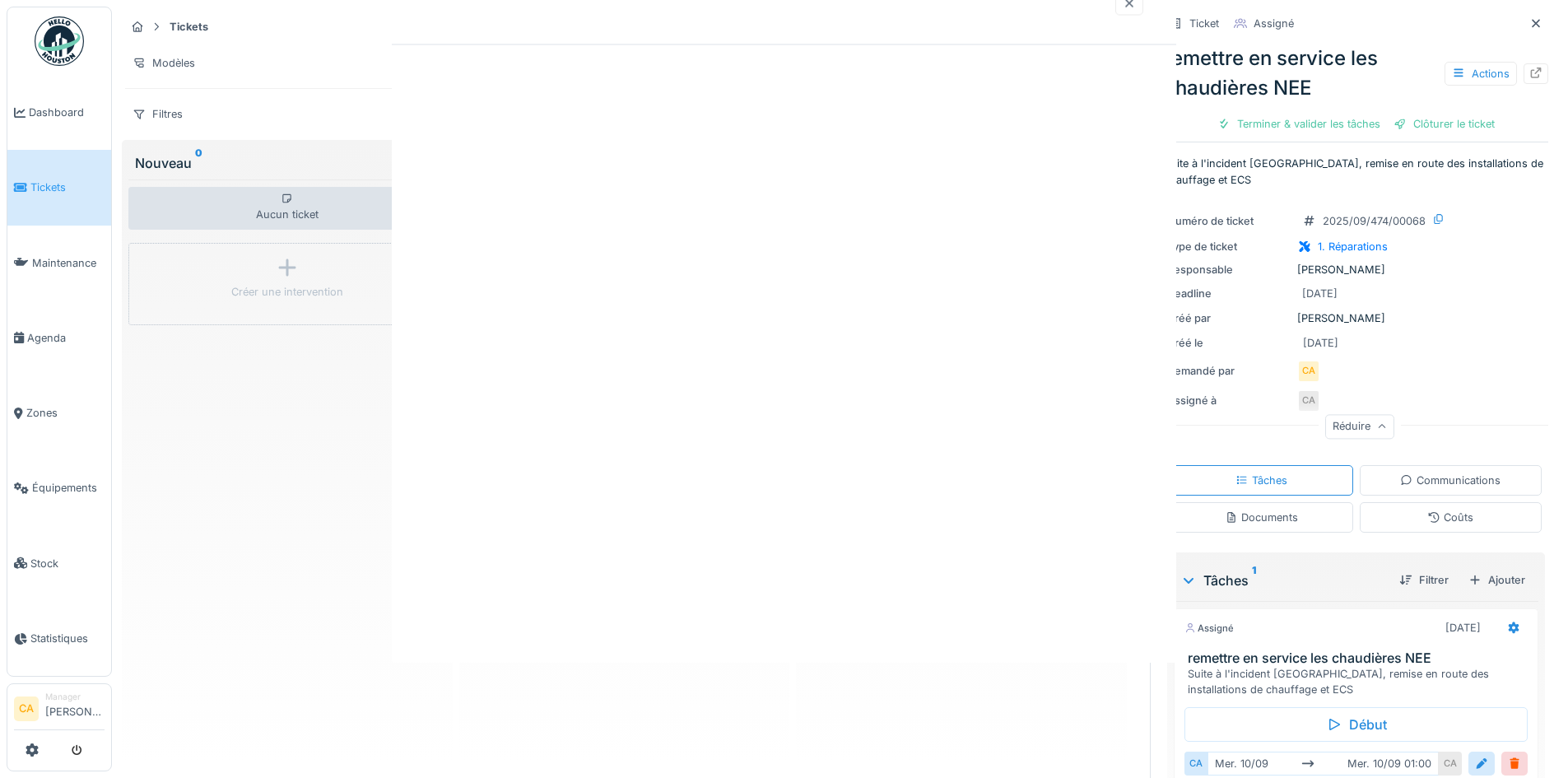
scroll to position [0, 0]
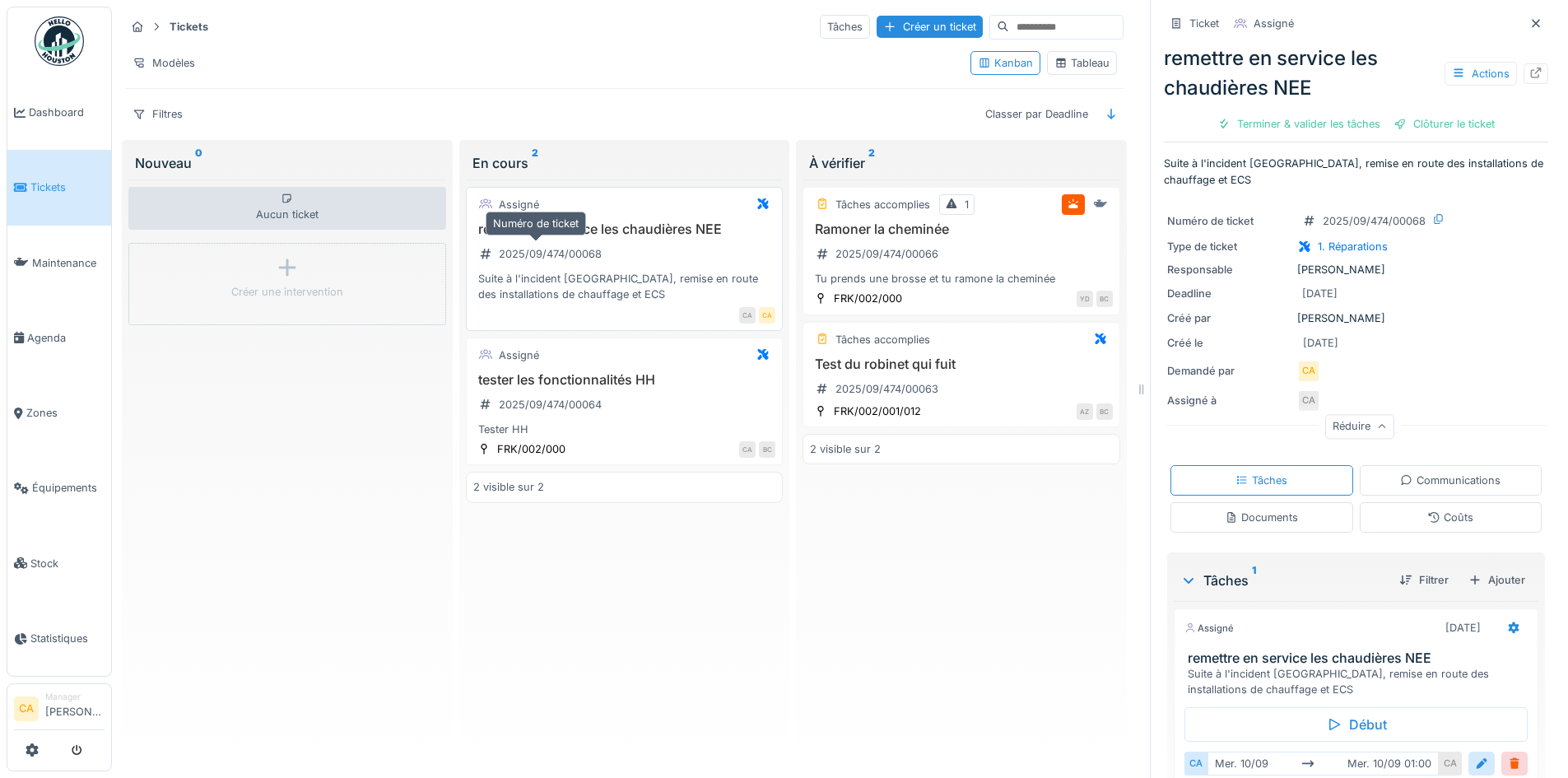
click at [524, 249] on div "2025/09/474/00068" at bounding box center [550, 255] width 103 height 16
click at [568, 257] on div "remettre en service les chaudières NEE 2025/09/474/00068 Suite à l'incident Sib…" at bounding box center [624, 263] width 302 height 82
click at [641, 248] on div "remettre en service les chaudières NEE 2025/09/474/00068 Suite à l'incident Sib…" at bounding box center [624, 263] width 302 height 82
click at [1467, 64] on div "Actions" at bounding box center [1480, 74] width 73 height 24
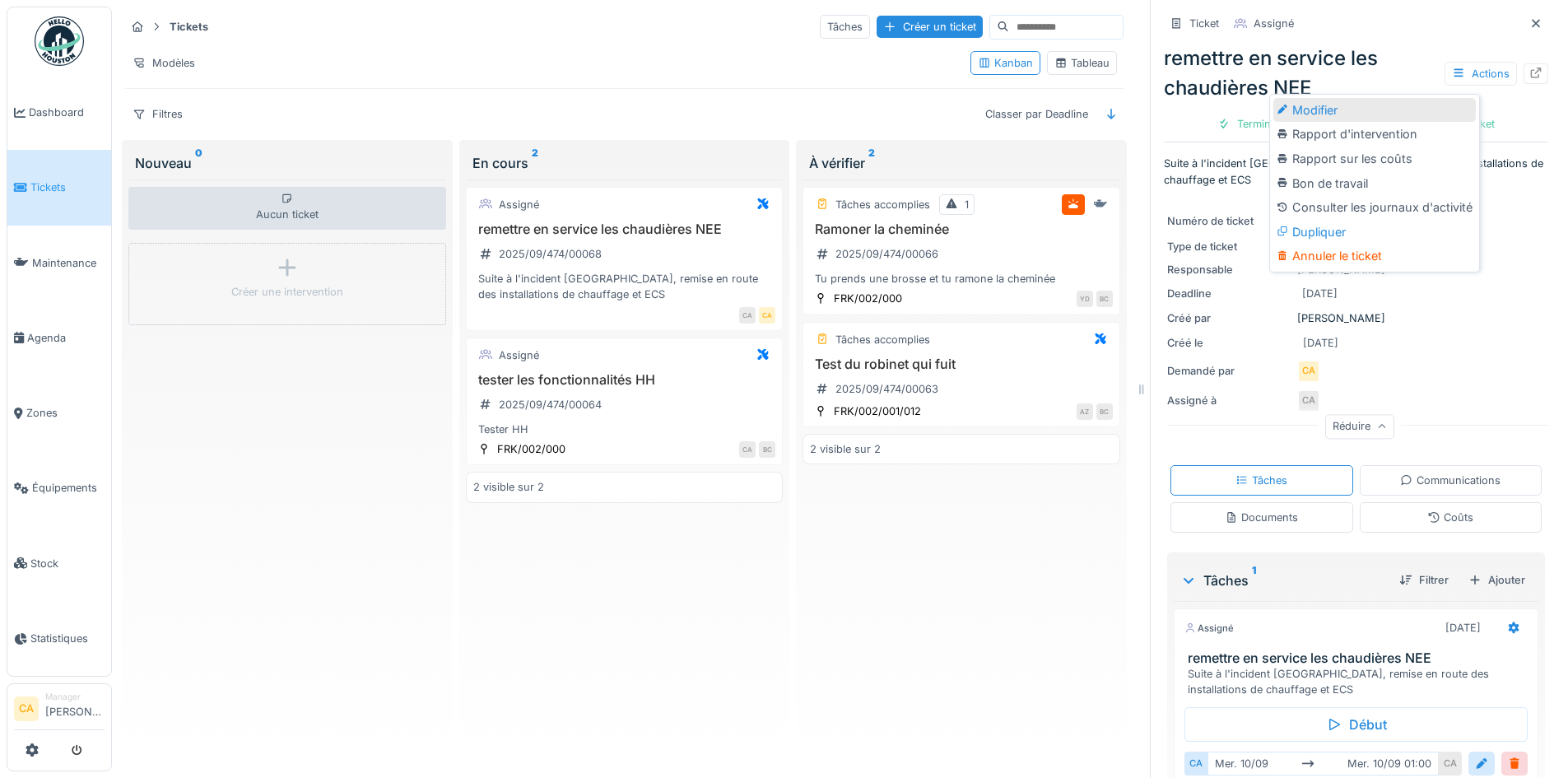
click at [1337, 98] on div "Modifier" at bounding box center [1374, 110] width 203 height 25
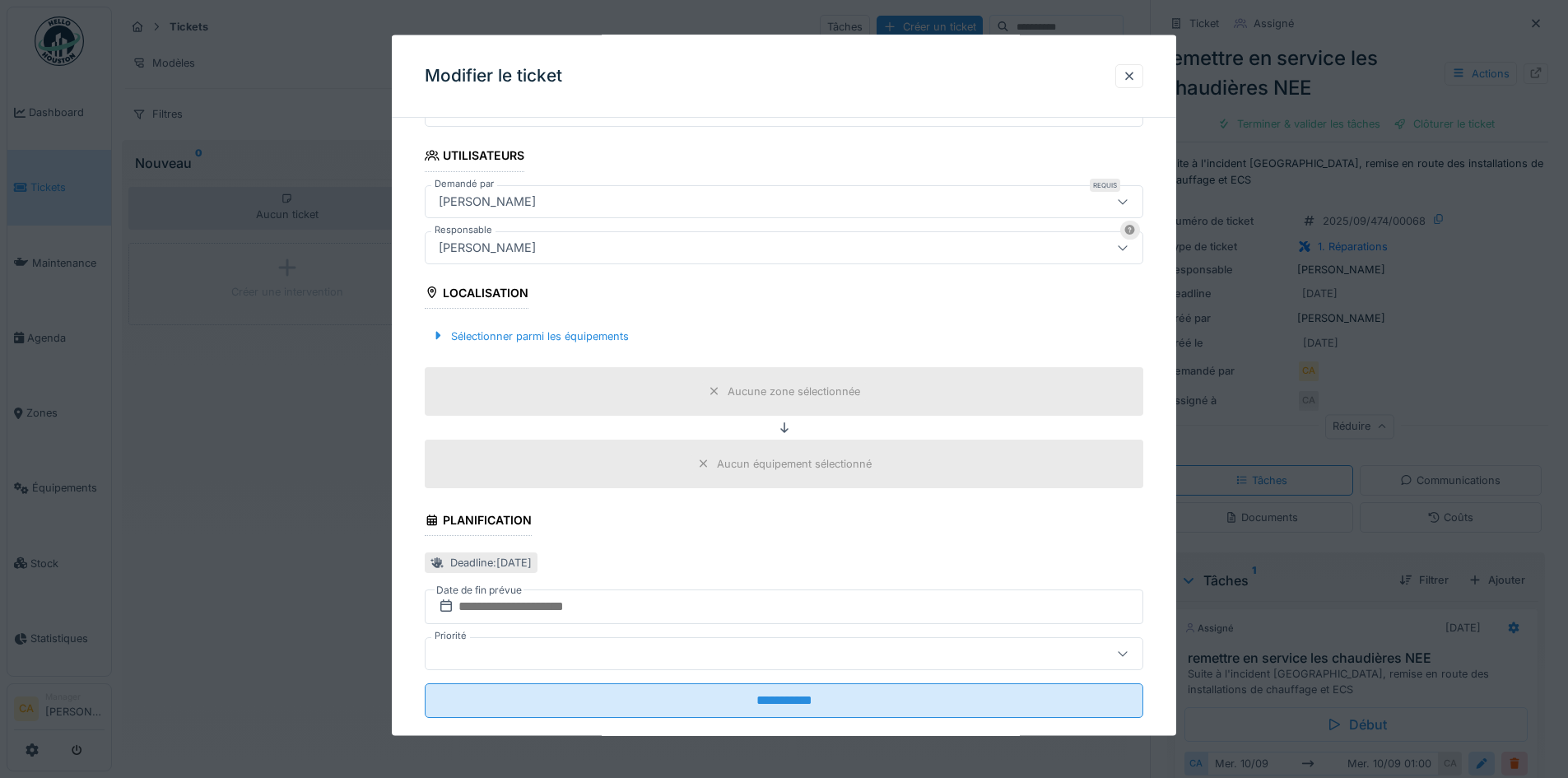
scroll to position [386, 0]
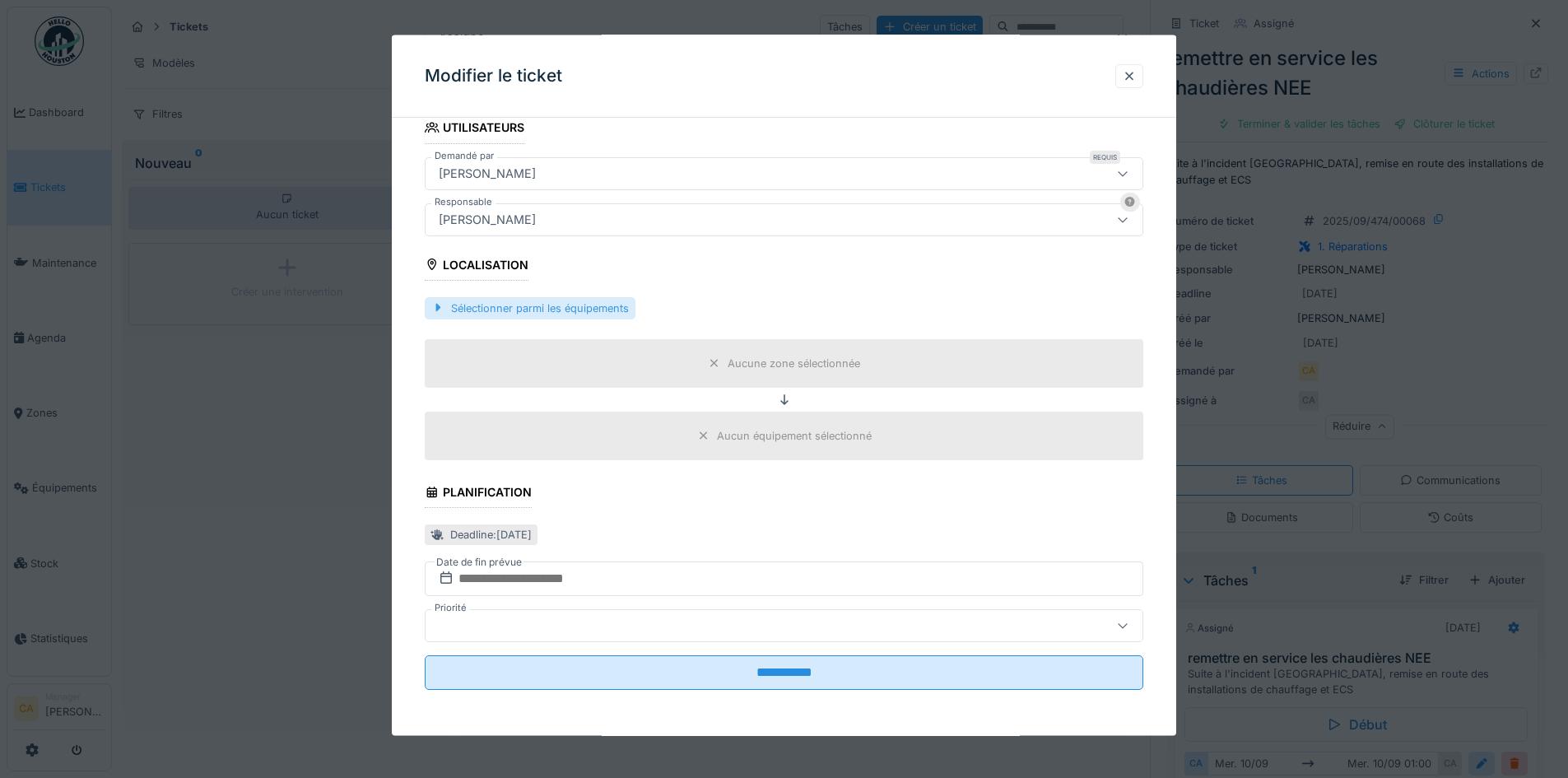
click at [524, 305] on div "Sélectionner parmi les équipements" at bounding box center [530, 308] width 211 height 22
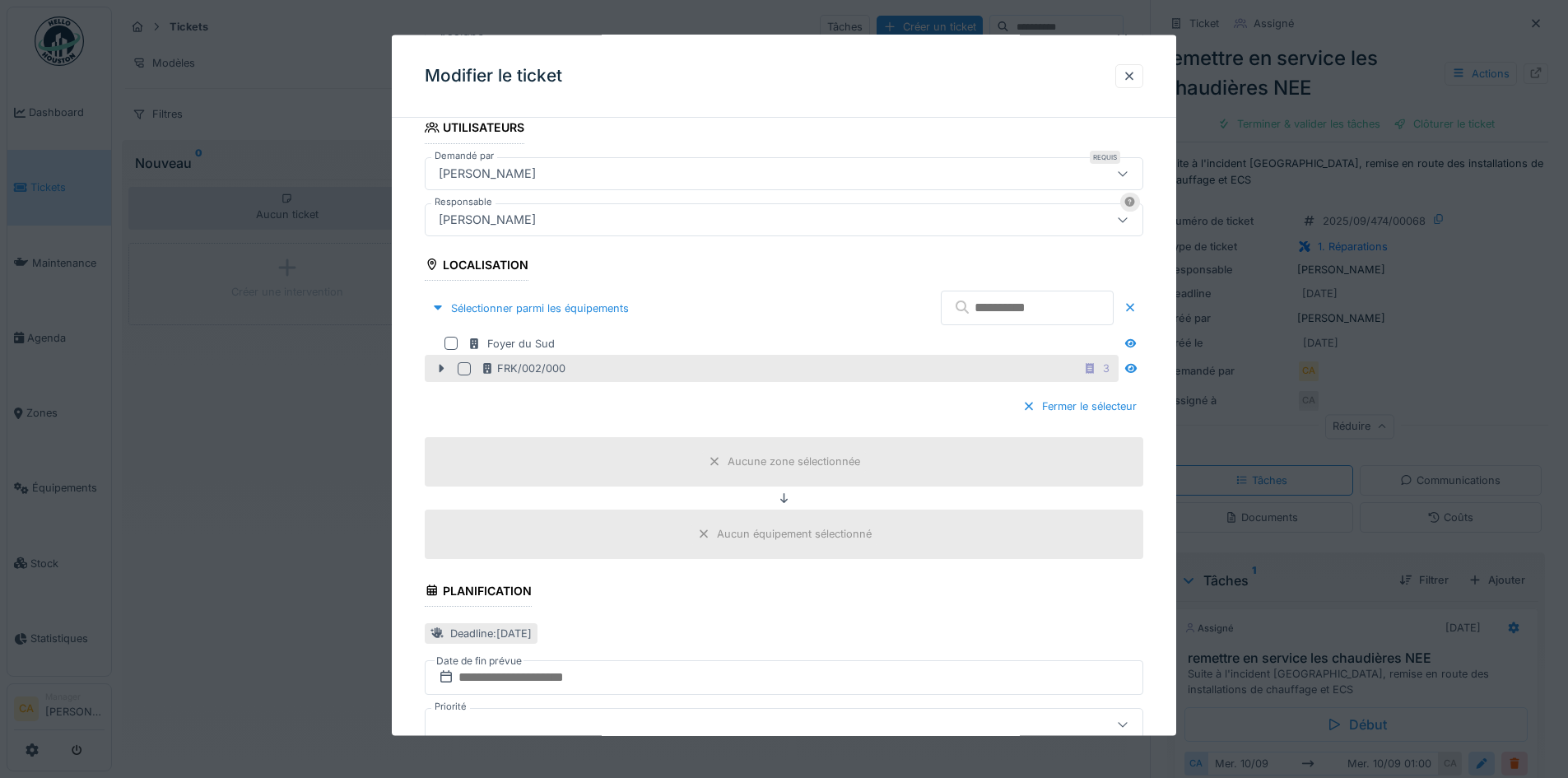
click at [465, 368] on div at bounding box center [464, 368] width 13 height 13
click at [442, 369] on icon at bounding box center [441, 369] width 5 height 8
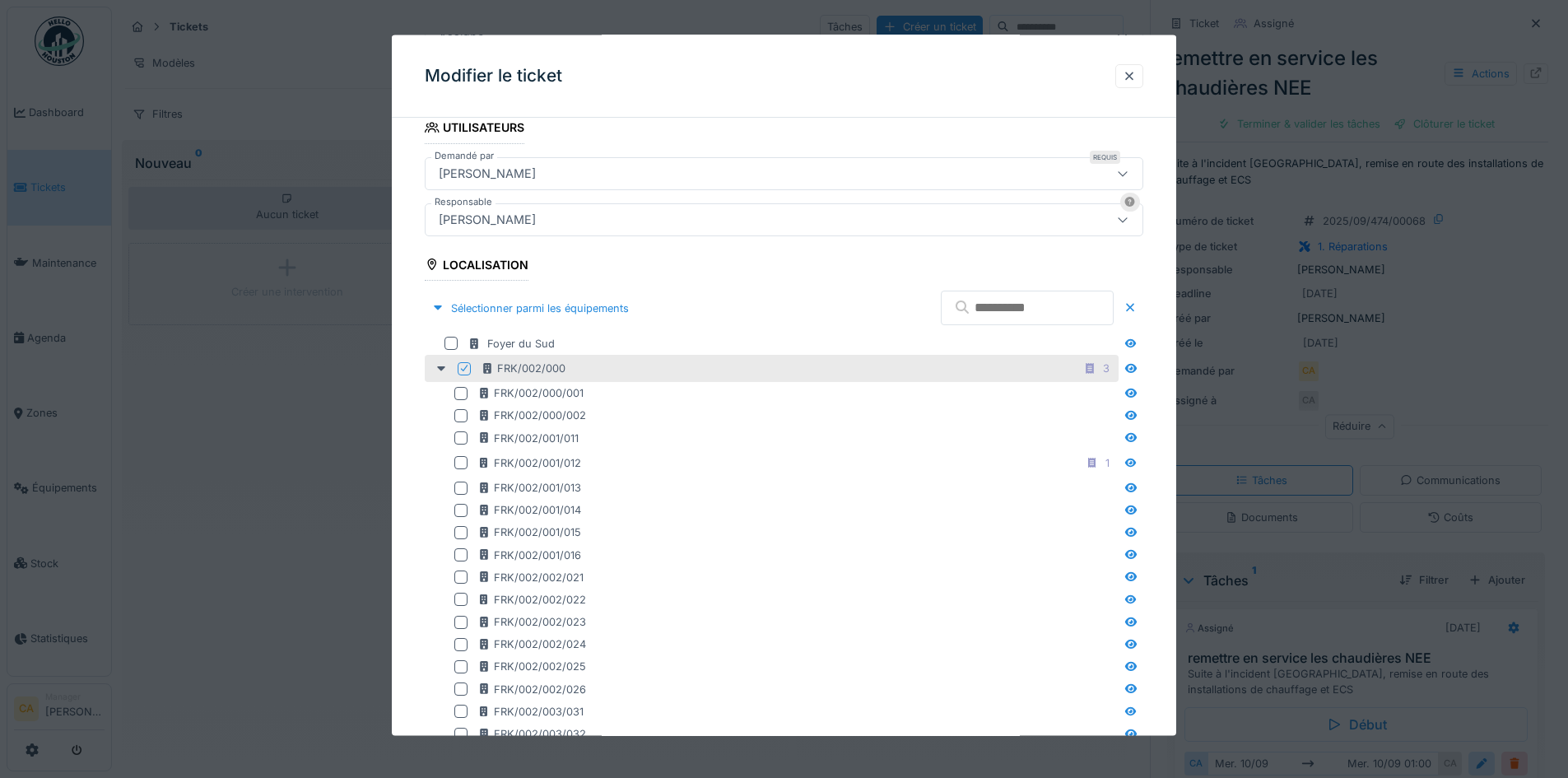
click at [462, 360] on div "FRK/002/000 3" at bounding box center [772, 368] width 694 height 27
click at [467, 370] on icon at bounding box center [464, 369] width 10 height 8
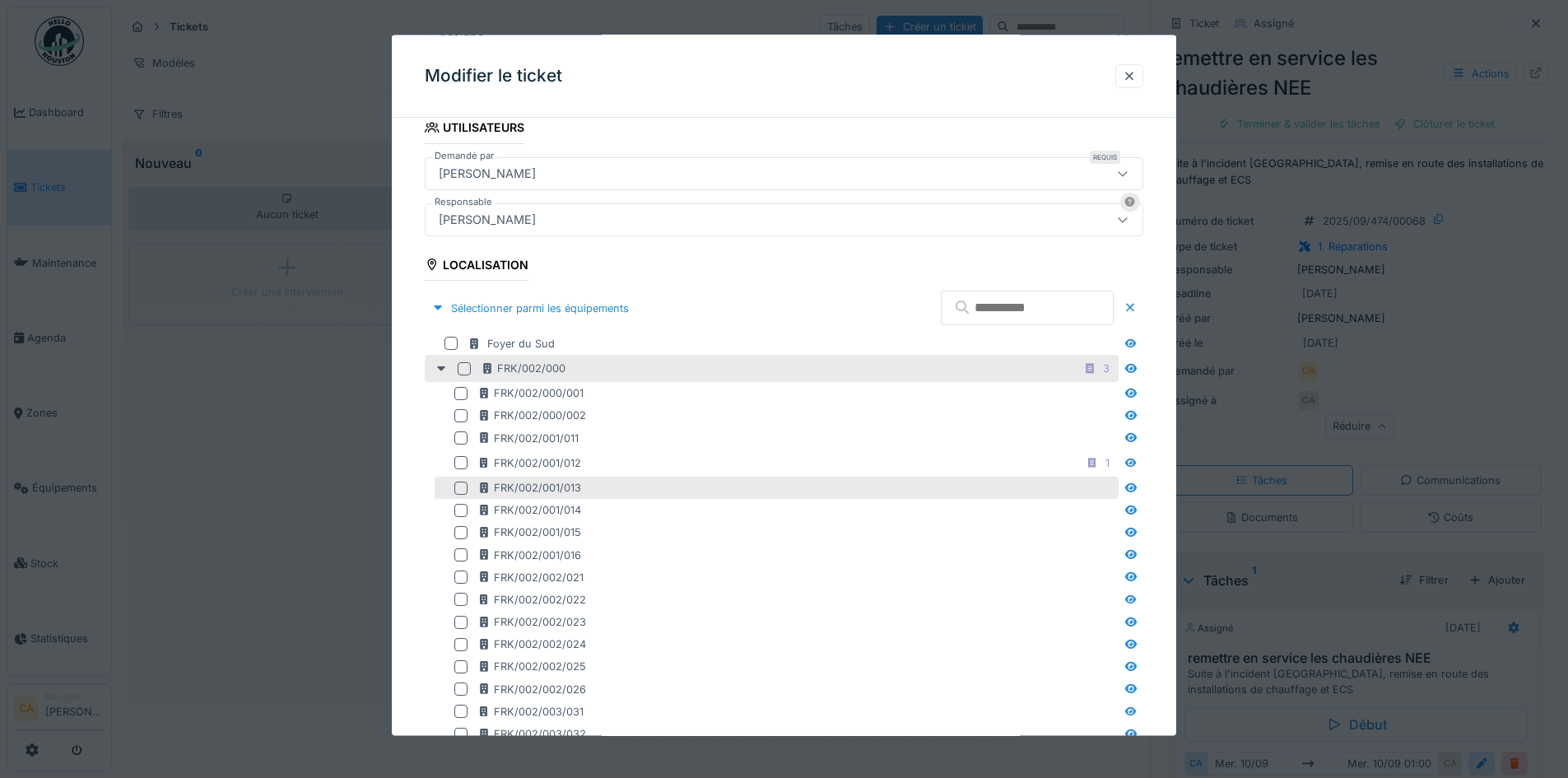
click at [455, 490] on div "FRK/002/001/013" at bounding box center [776, 487] width 684 height 22
click at [457, 490] on div at bounding box center [460, 487] width 13 height 13
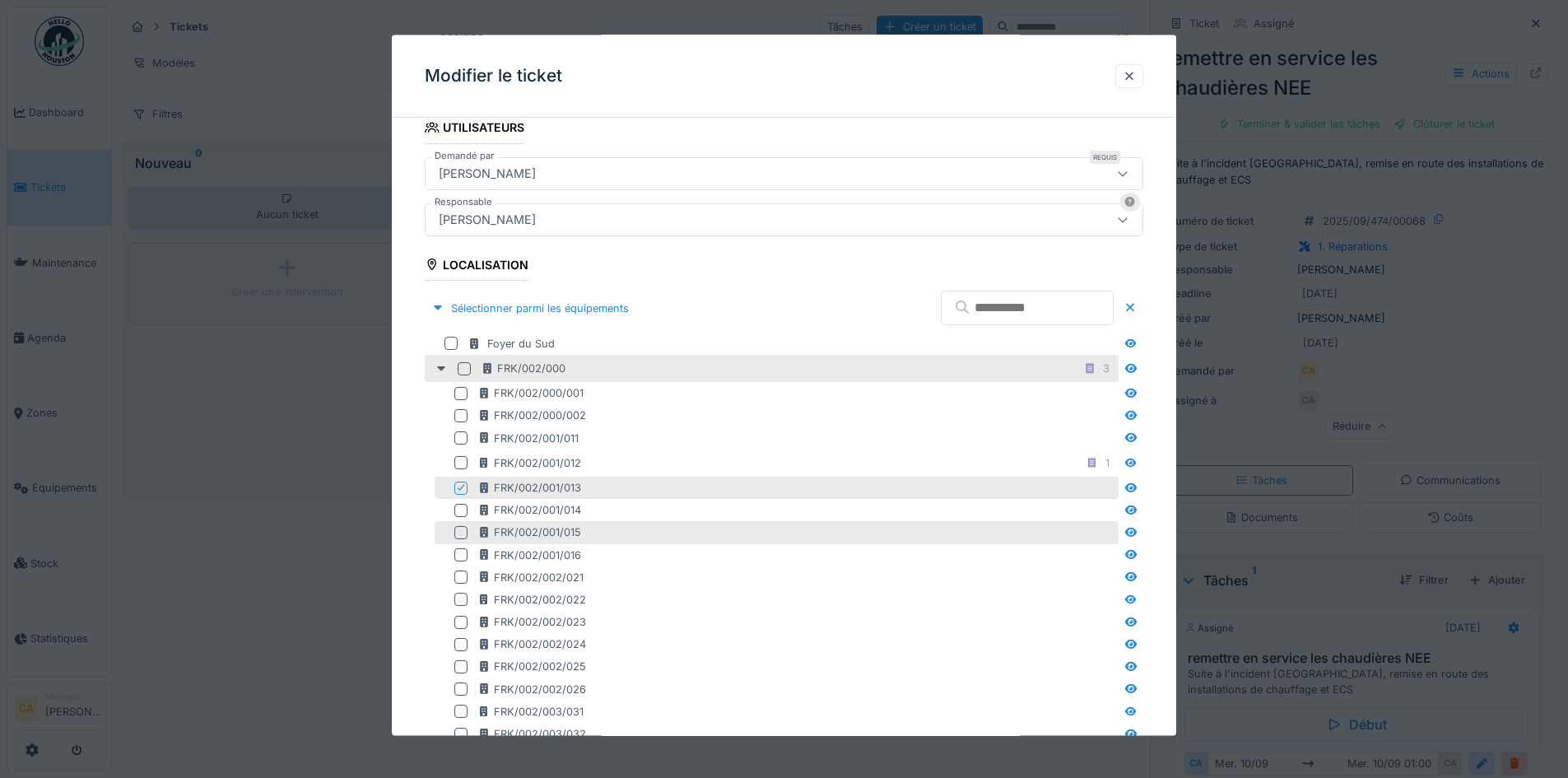
drag, startPoint x: 461, startPoint y: 508, endPoint x: 470, endPoint y: 536, distance: 29.4
click at [460, 512] on div at bounding box center [460, 509] width 13 height 13
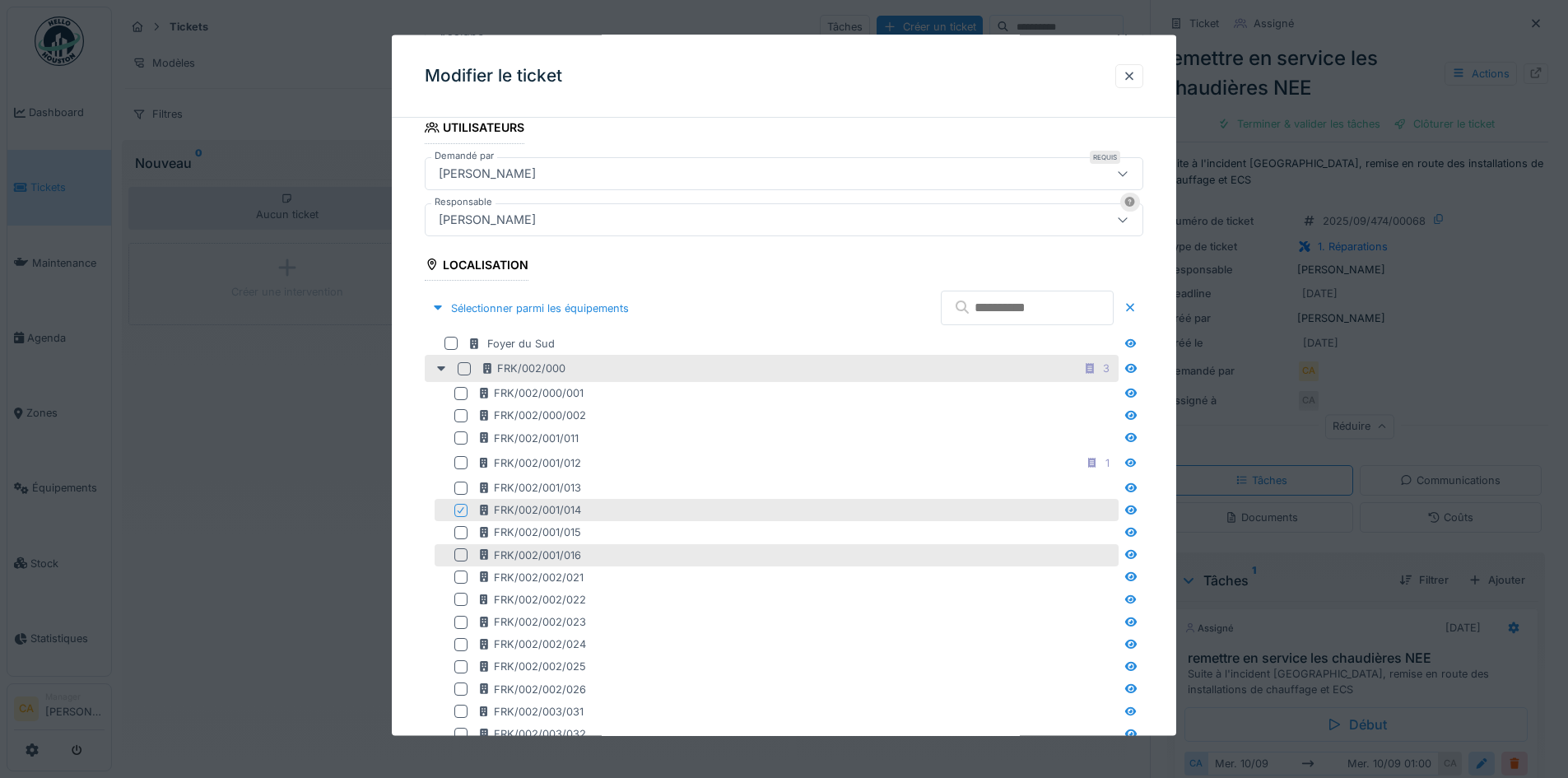
click at [473, 544] on div "FRK/002/001/016" at bounding box center [776, 554] width 684 height 22
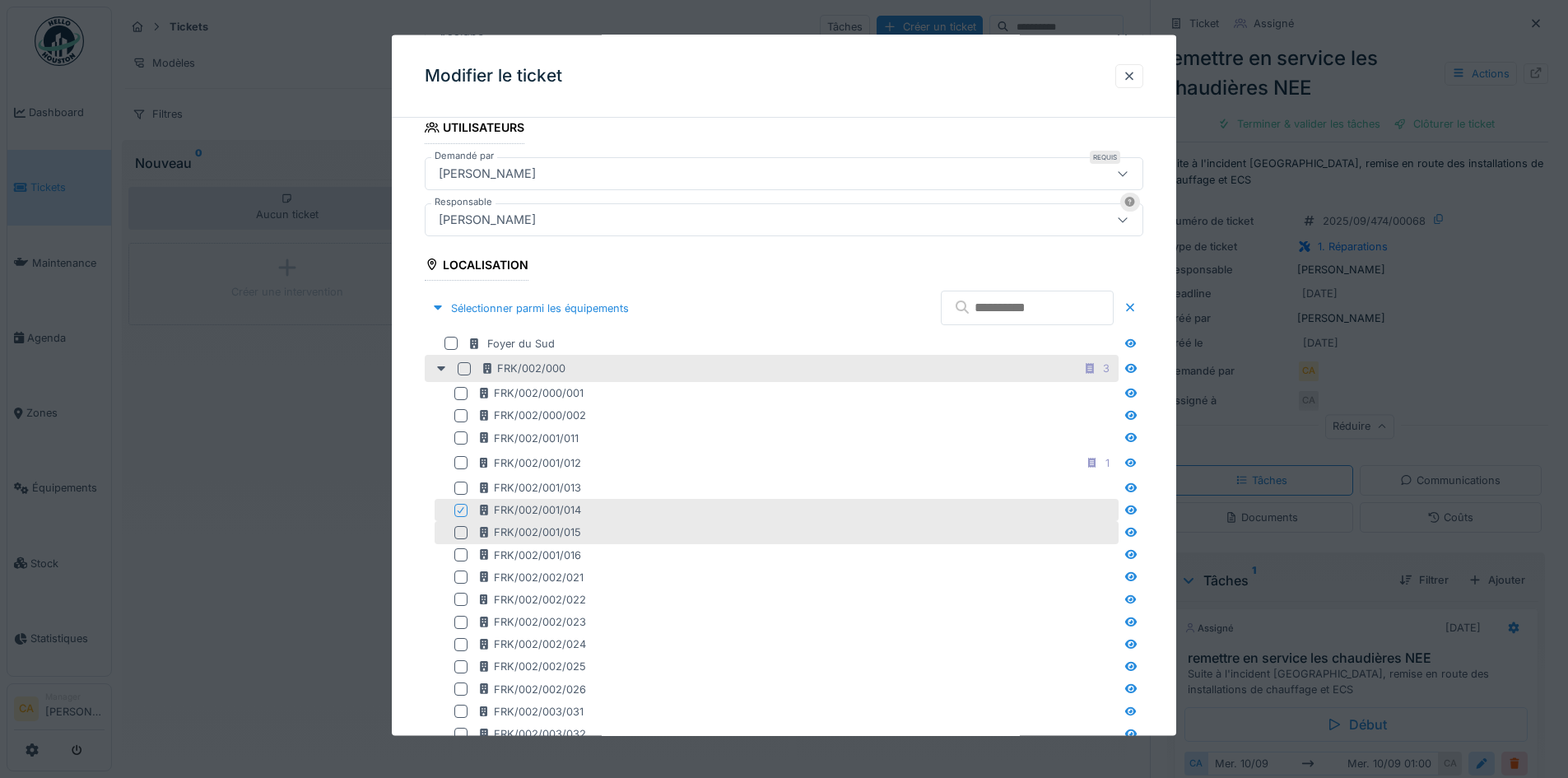
drag, startPoint x: 457, startPoint y: 552, endPoint x: 461, endPoint y: 542, distance: 10.8
click at [457, 549] on div at bounding box center [460, 554] width 13 height 13
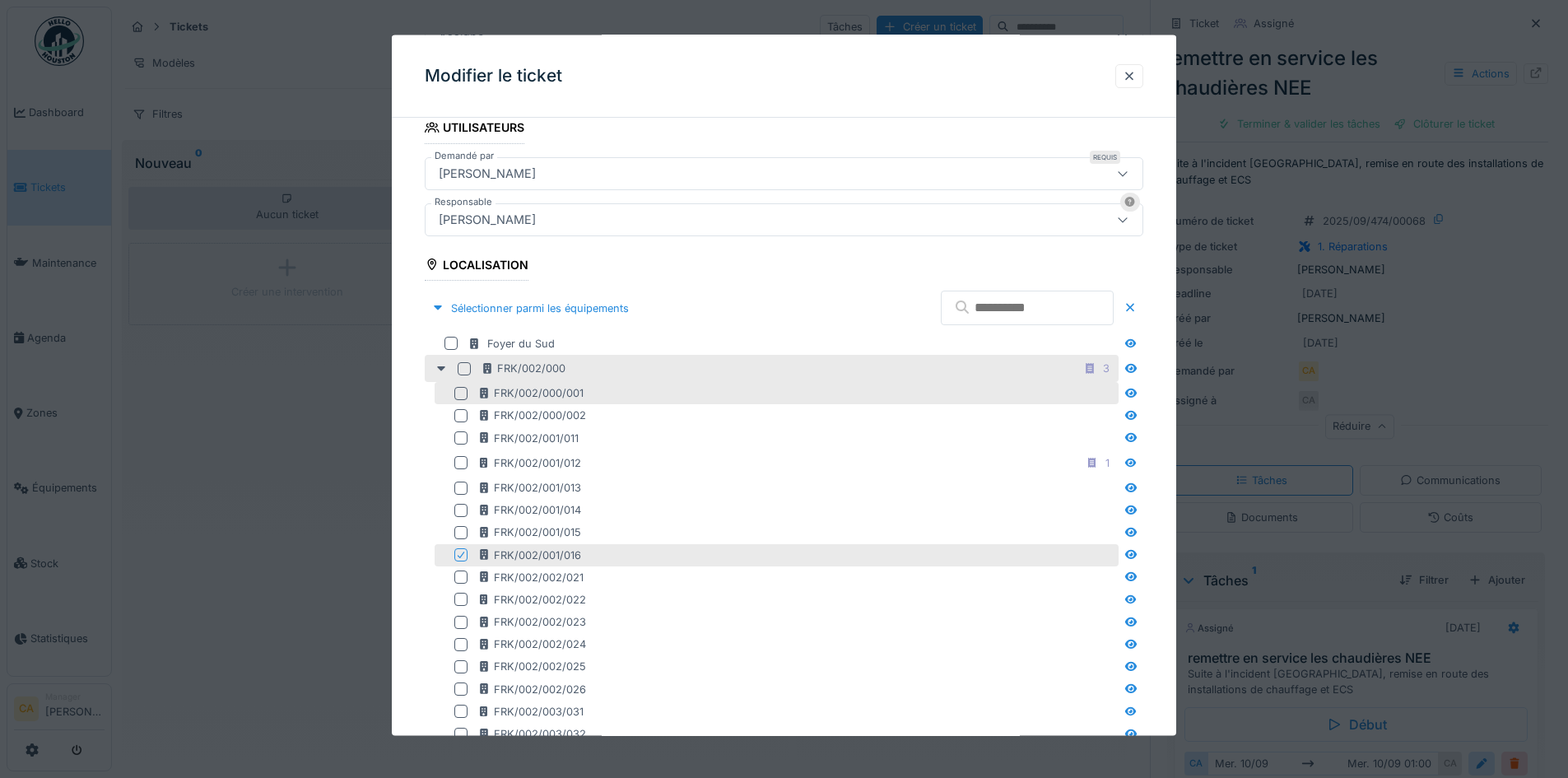
click at [462, 393] on div at bounding box center [460, 392] width 13 height 13
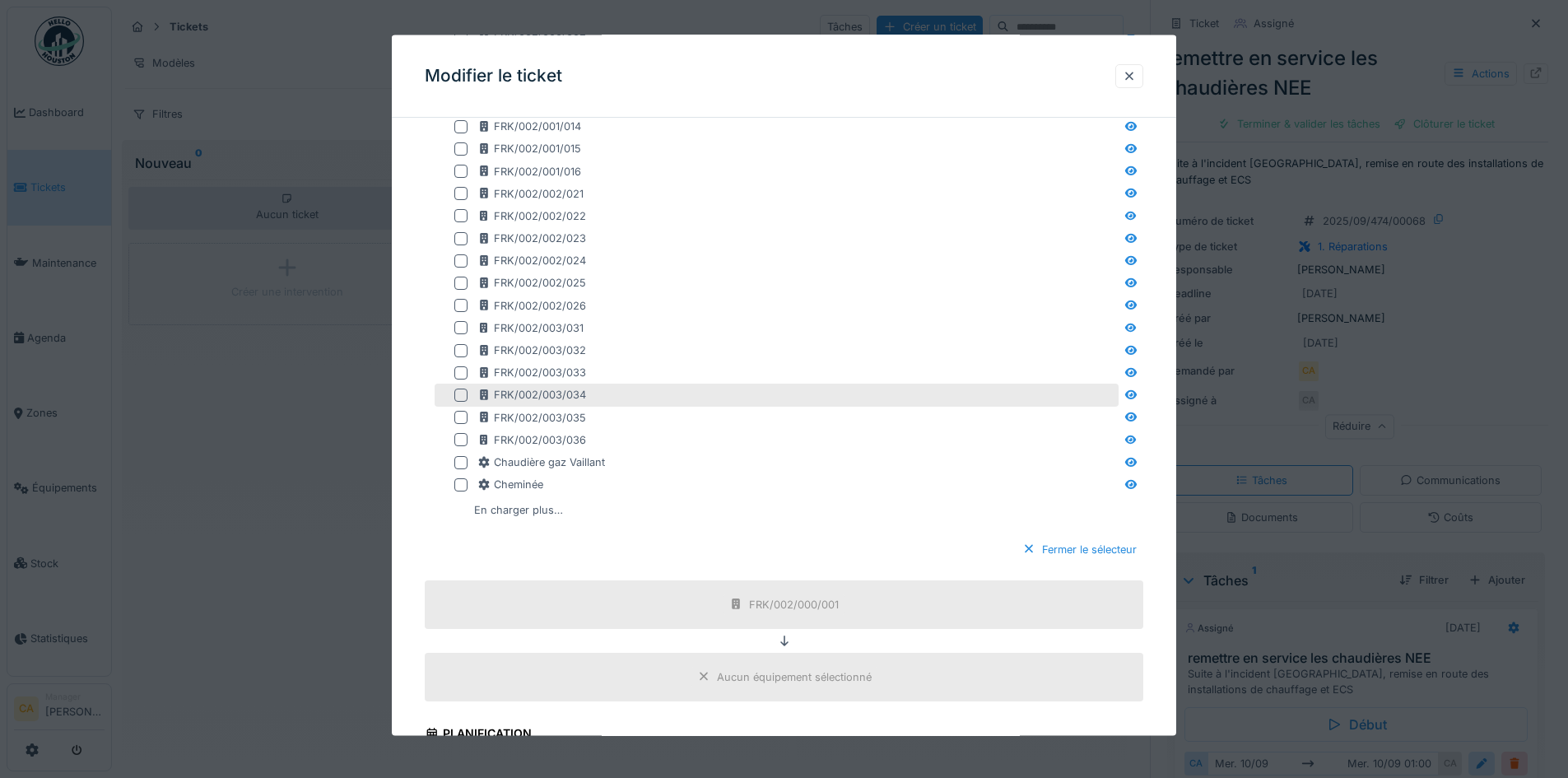
scroll to position [764, 0]
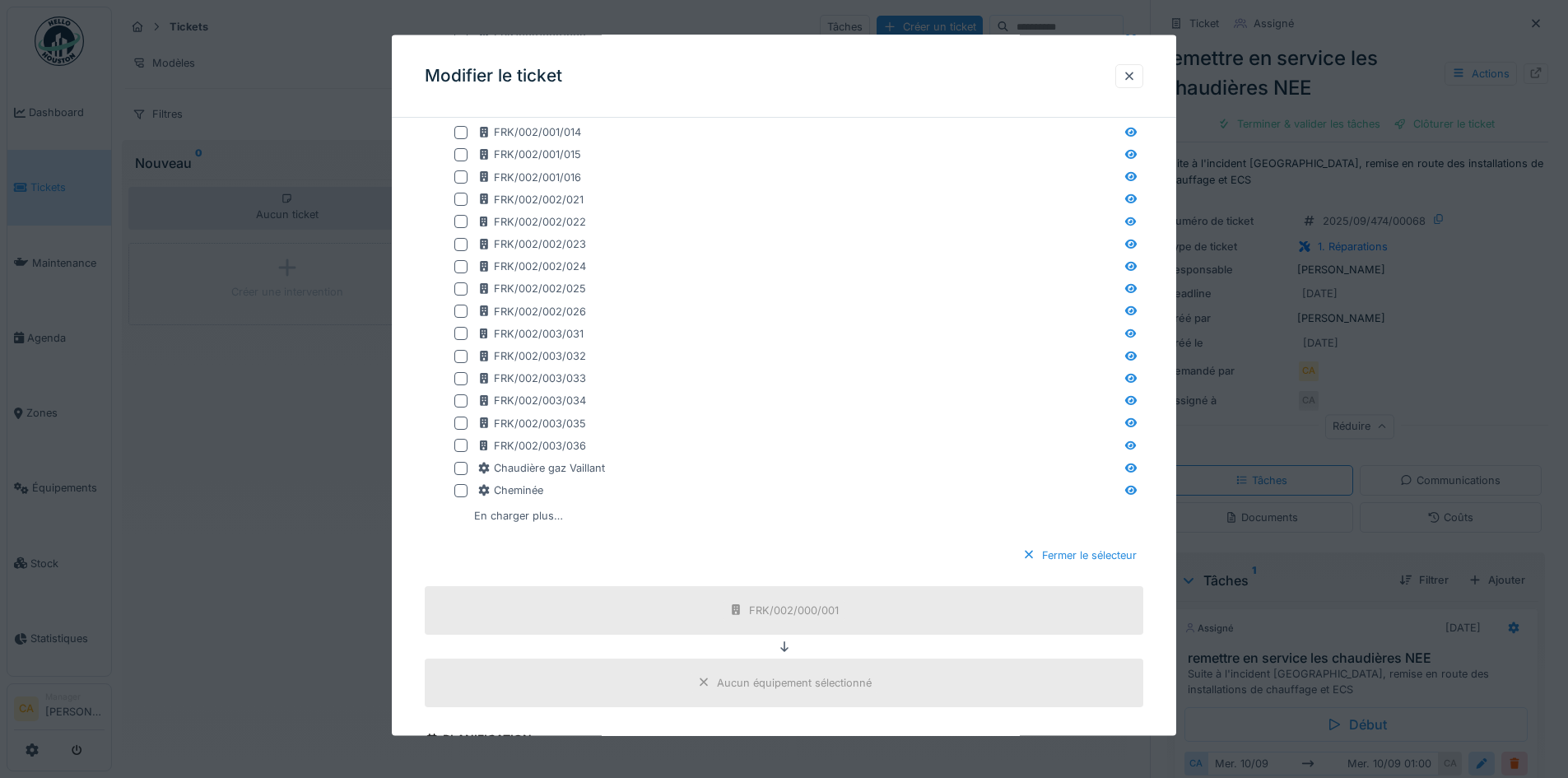
click at [1115, 552] on div "Fermer le sélecteur" at bounding box center [1080, 554] width 128 height 22
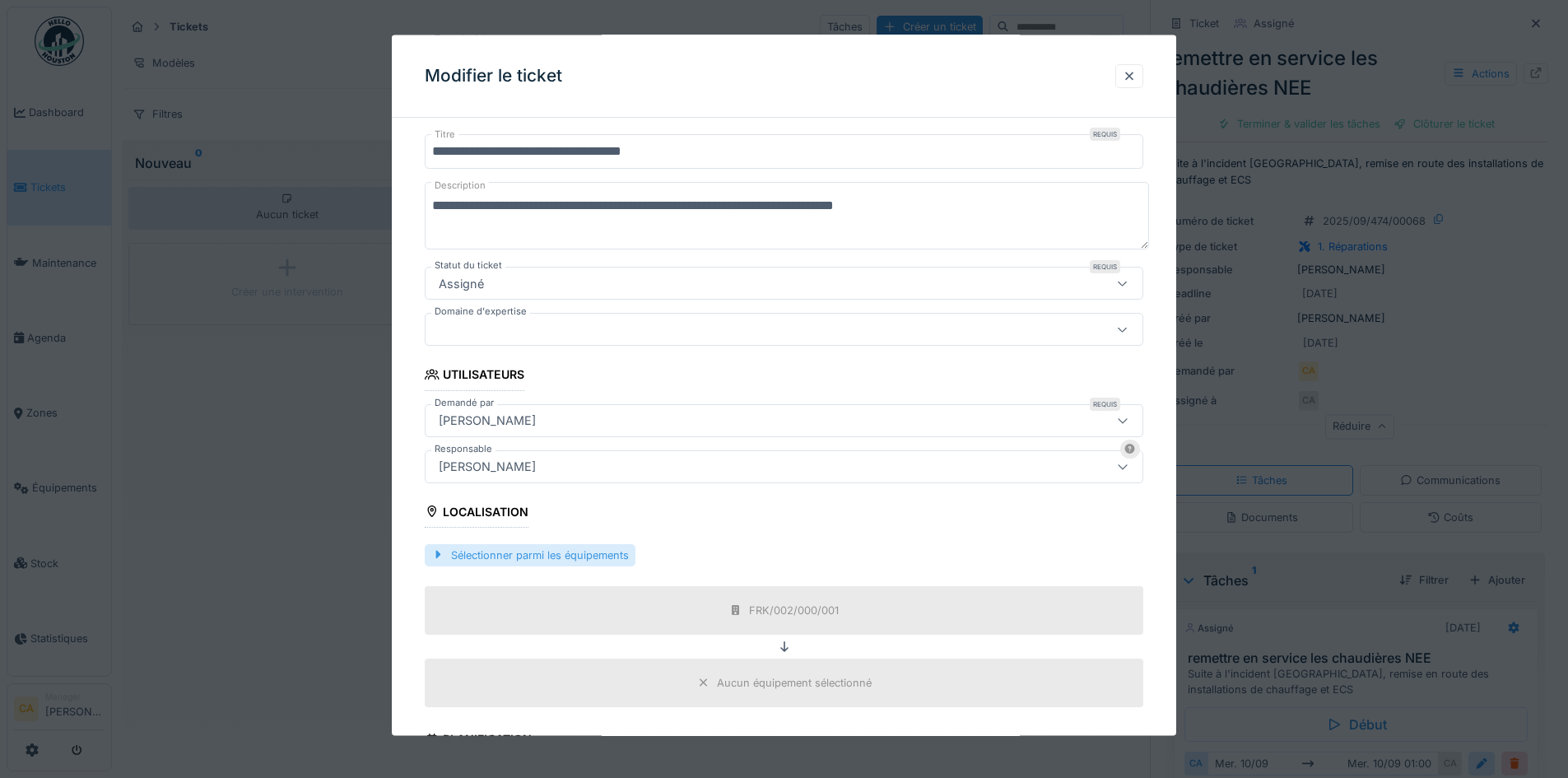
click at [548, 552] on div "Sélectionner parmi les équipements" at bounding box center [530, 554] width 211 height 22
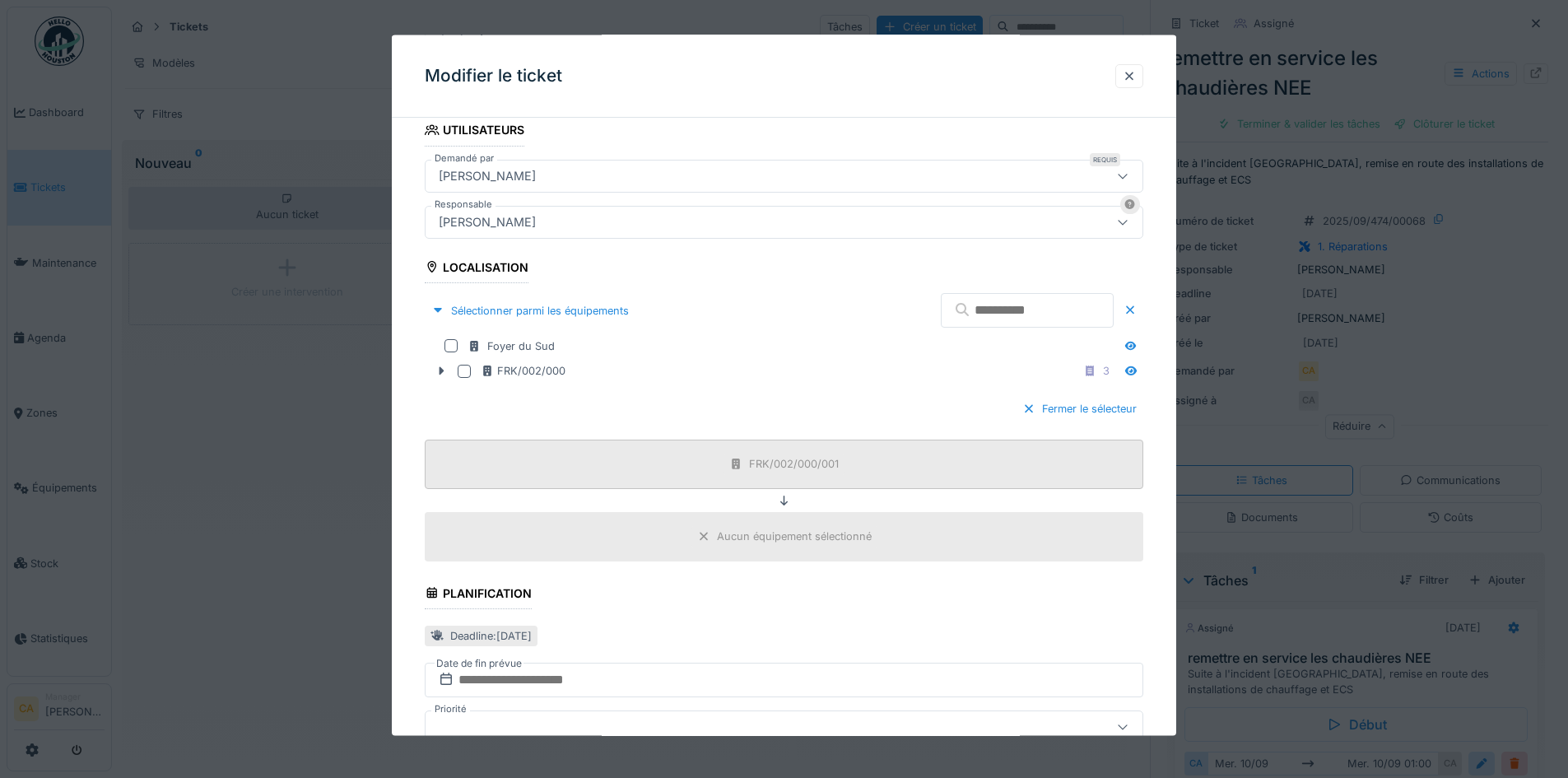
scroll to position [386, 0]
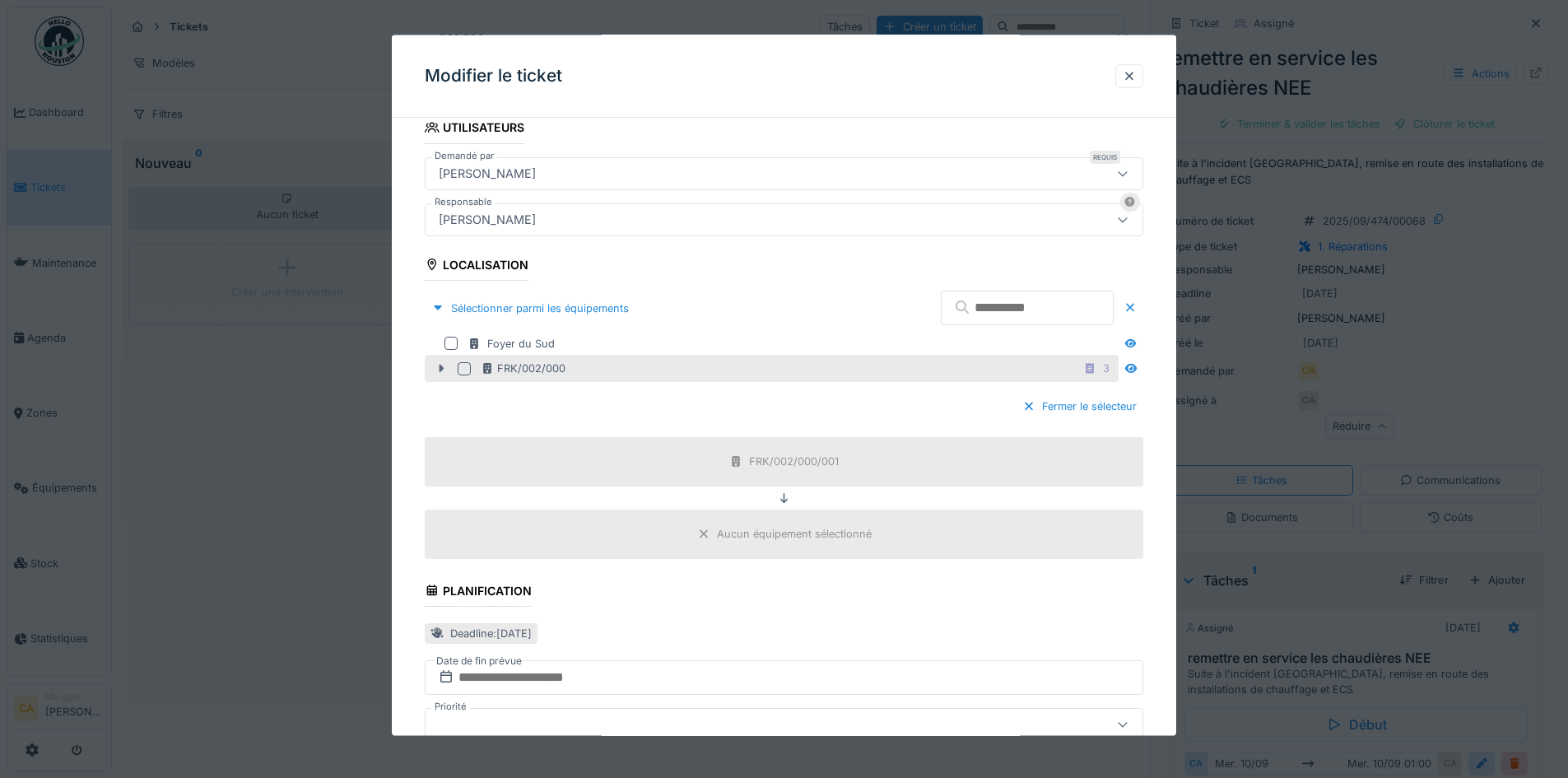
click at [439, 360] on div at bounding box center [441, 368] width 26 height 17
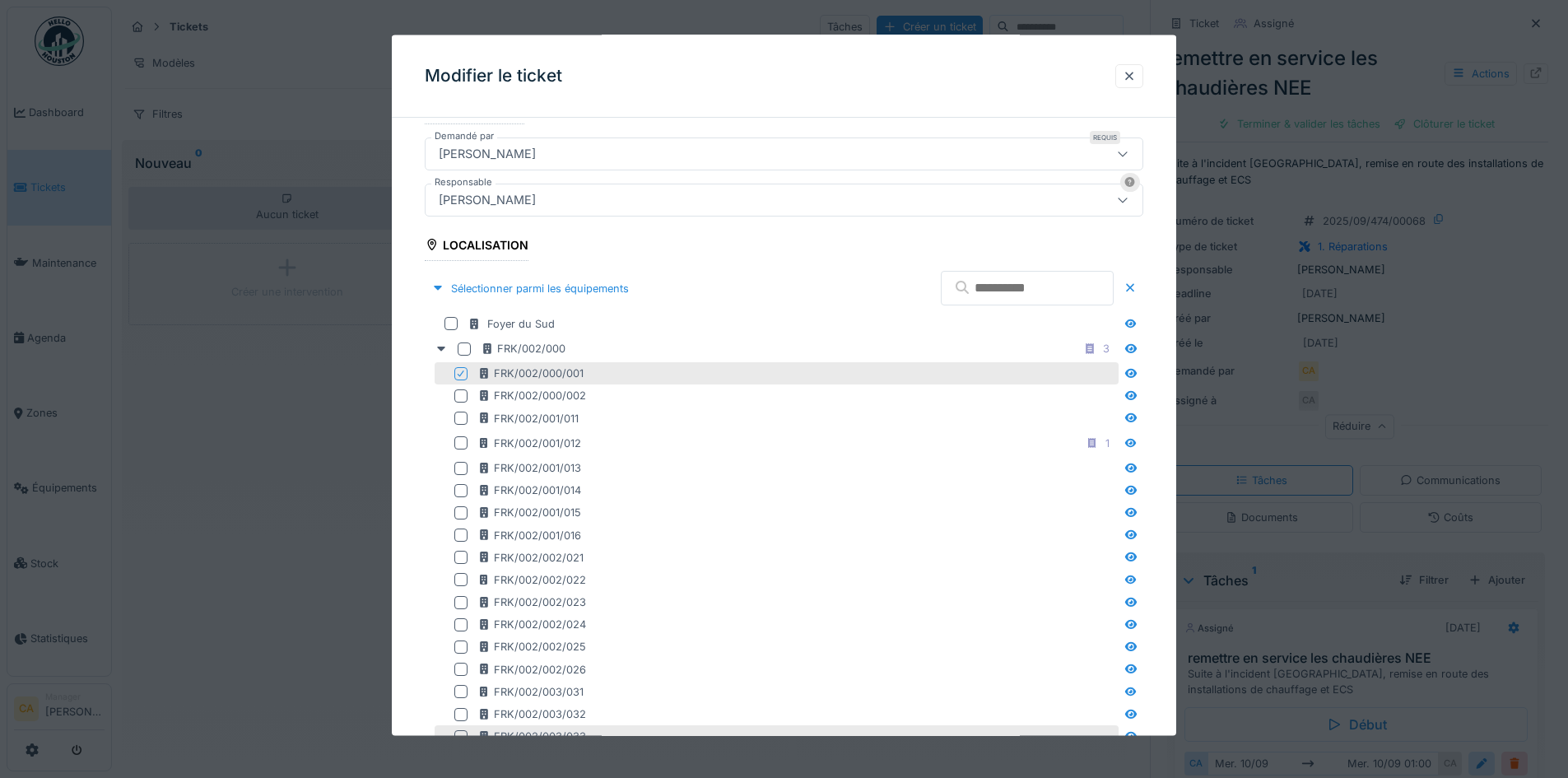
scroll to position [434, 0]
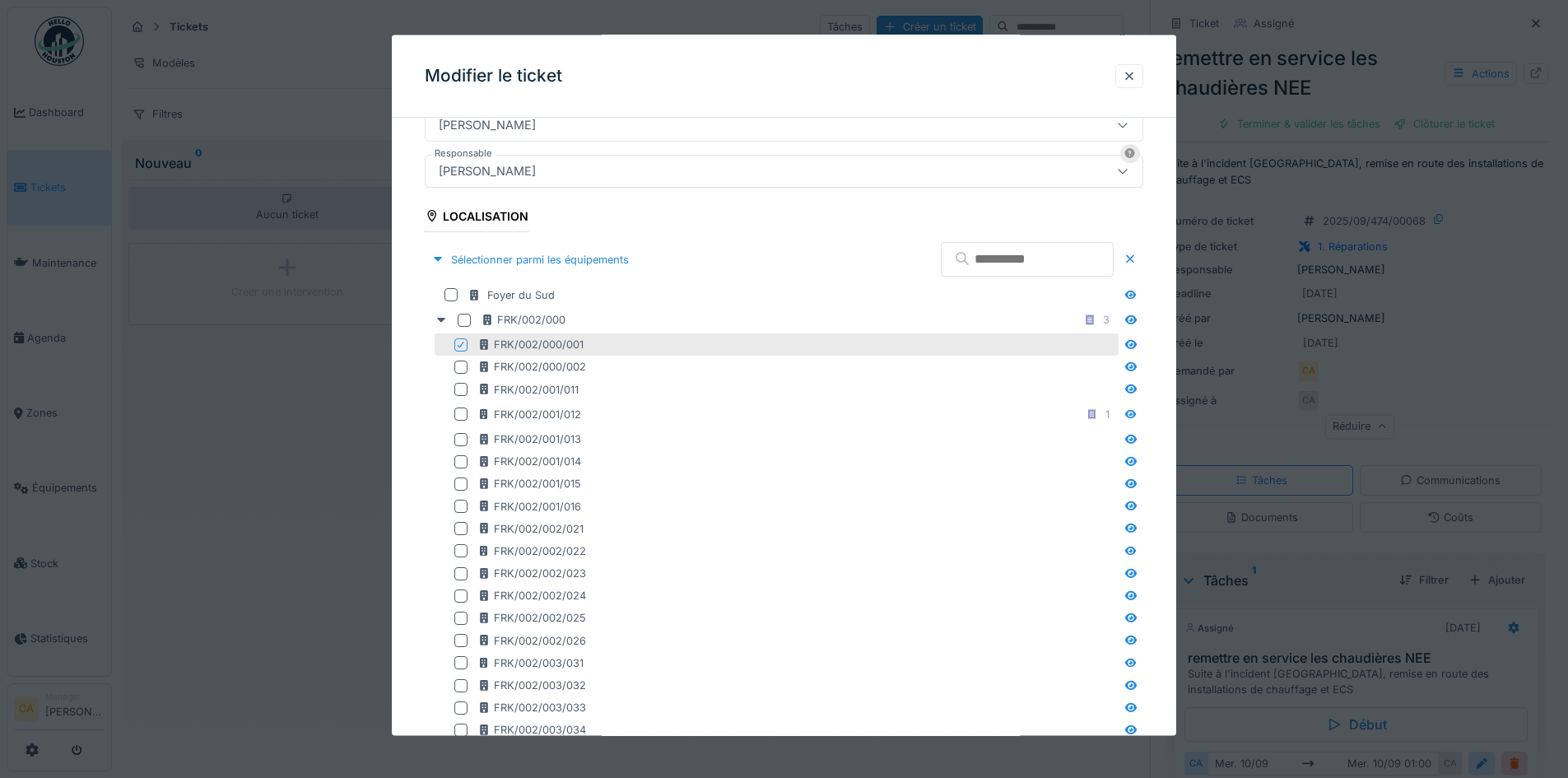
click at [960, 261] on input "text" at bounding box center [1027, 259] width 173 height 35
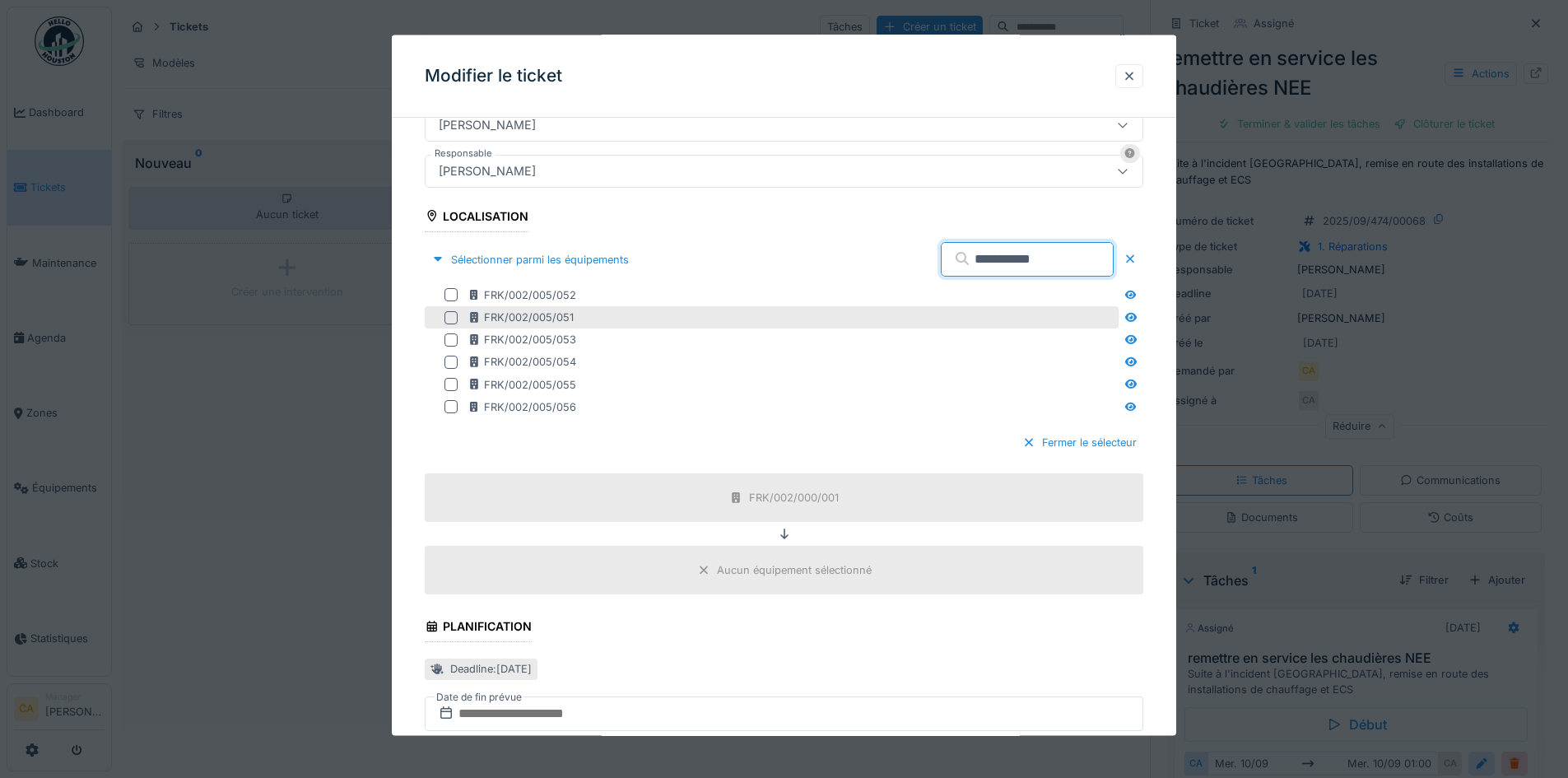
type input "**********"
click at [461, 322] on div at bounding box center [454, 317] width 20 height 13
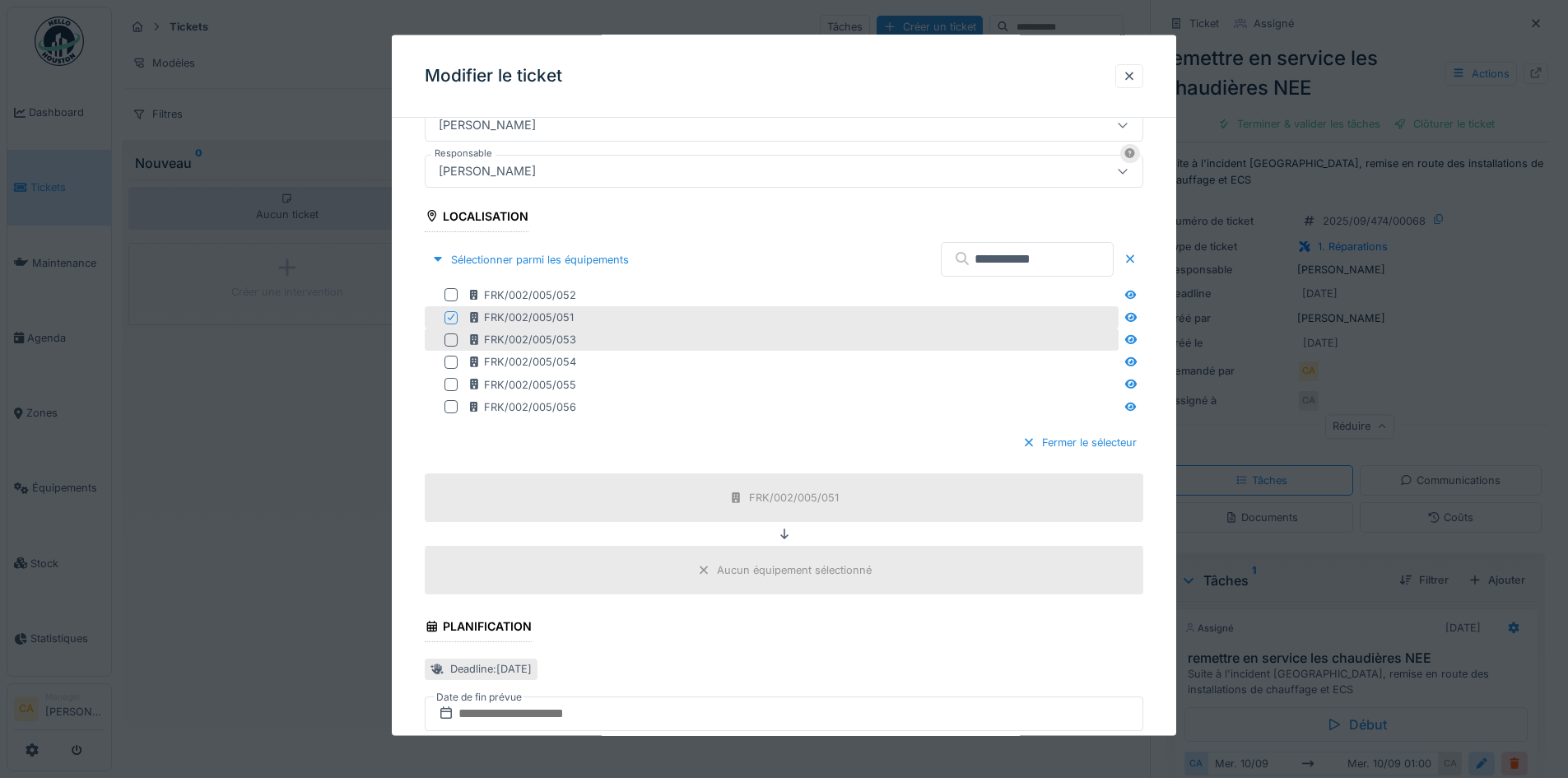
click at [448, 344] on div at bounding box center [450, 339] width 13 height 13
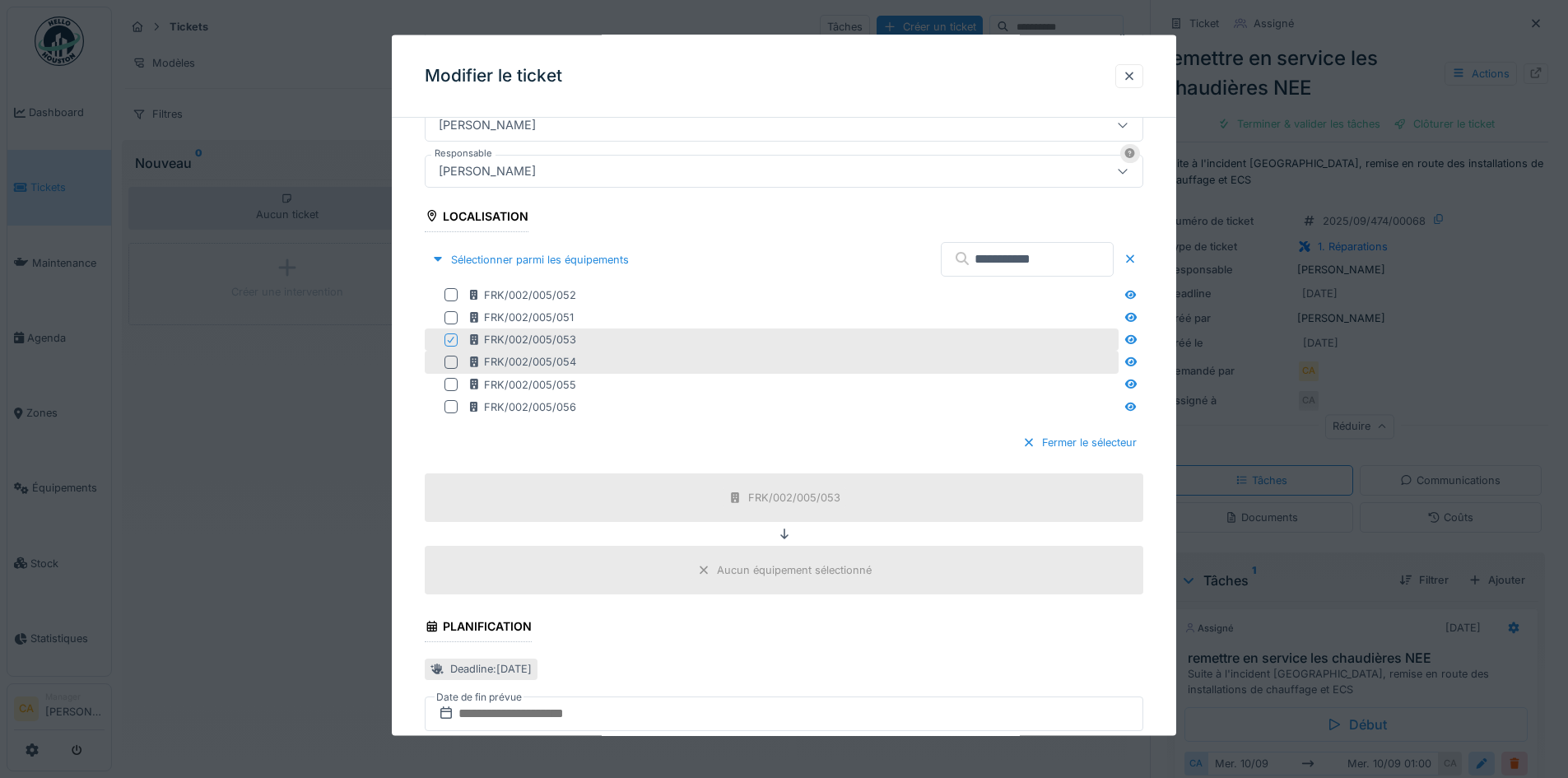
click at [453, 369] on div at bounding box center [450, 361] width 13 height 13
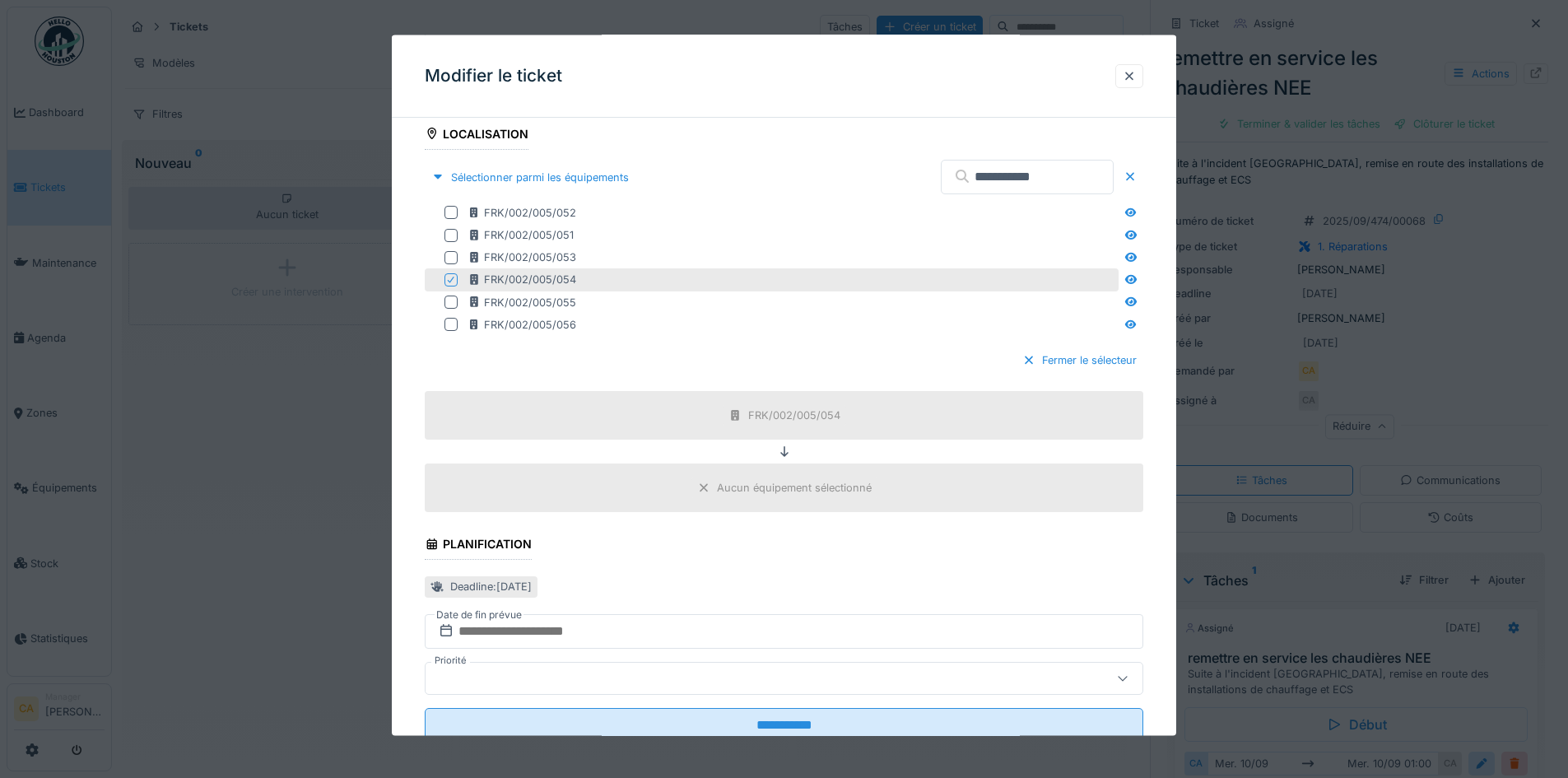
click at [747, 480] on div "Aucun équipement sélectionné" at bounding box center [793, 488] width 155 height 16
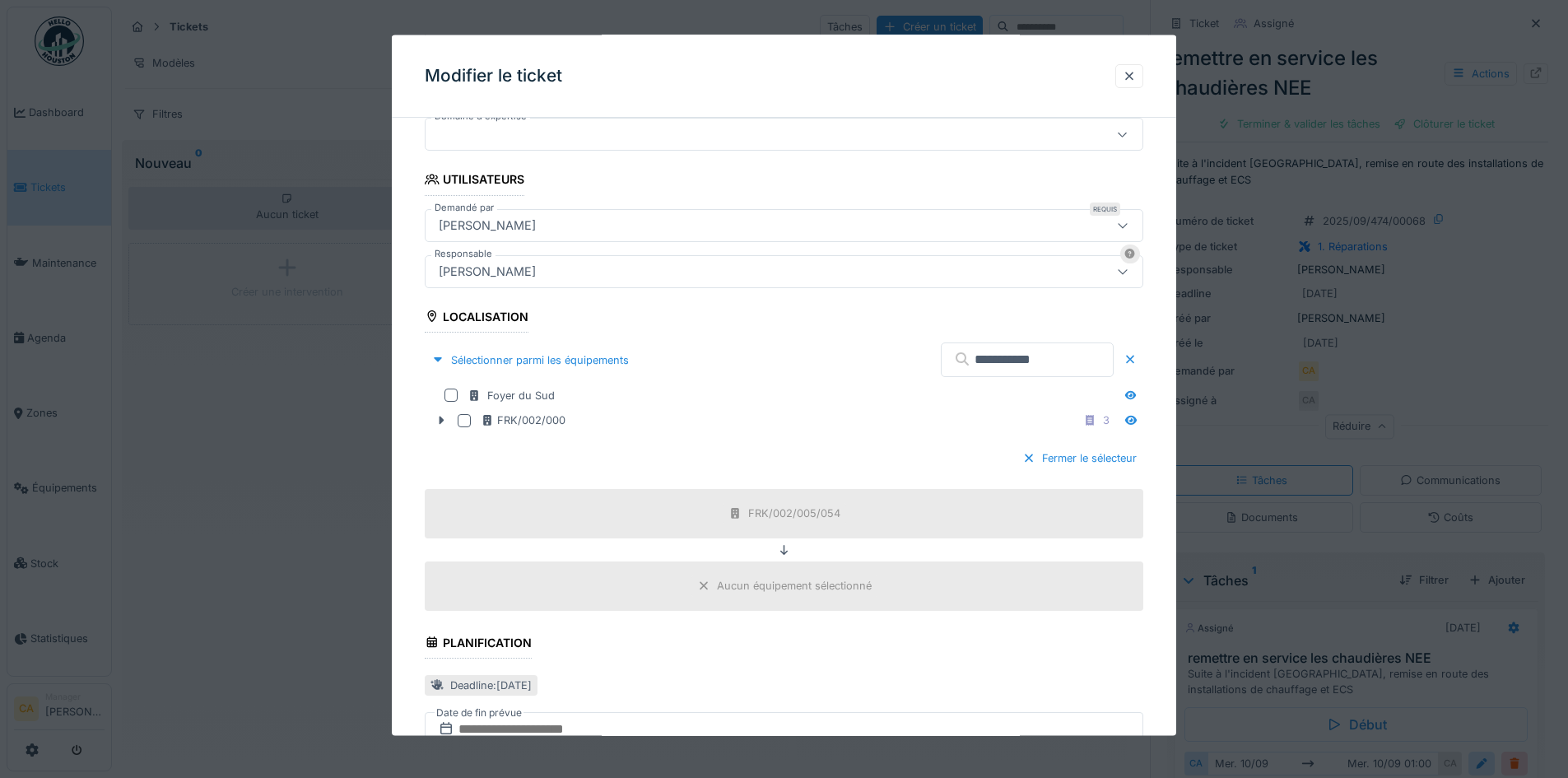
scroll to position [320, 0]
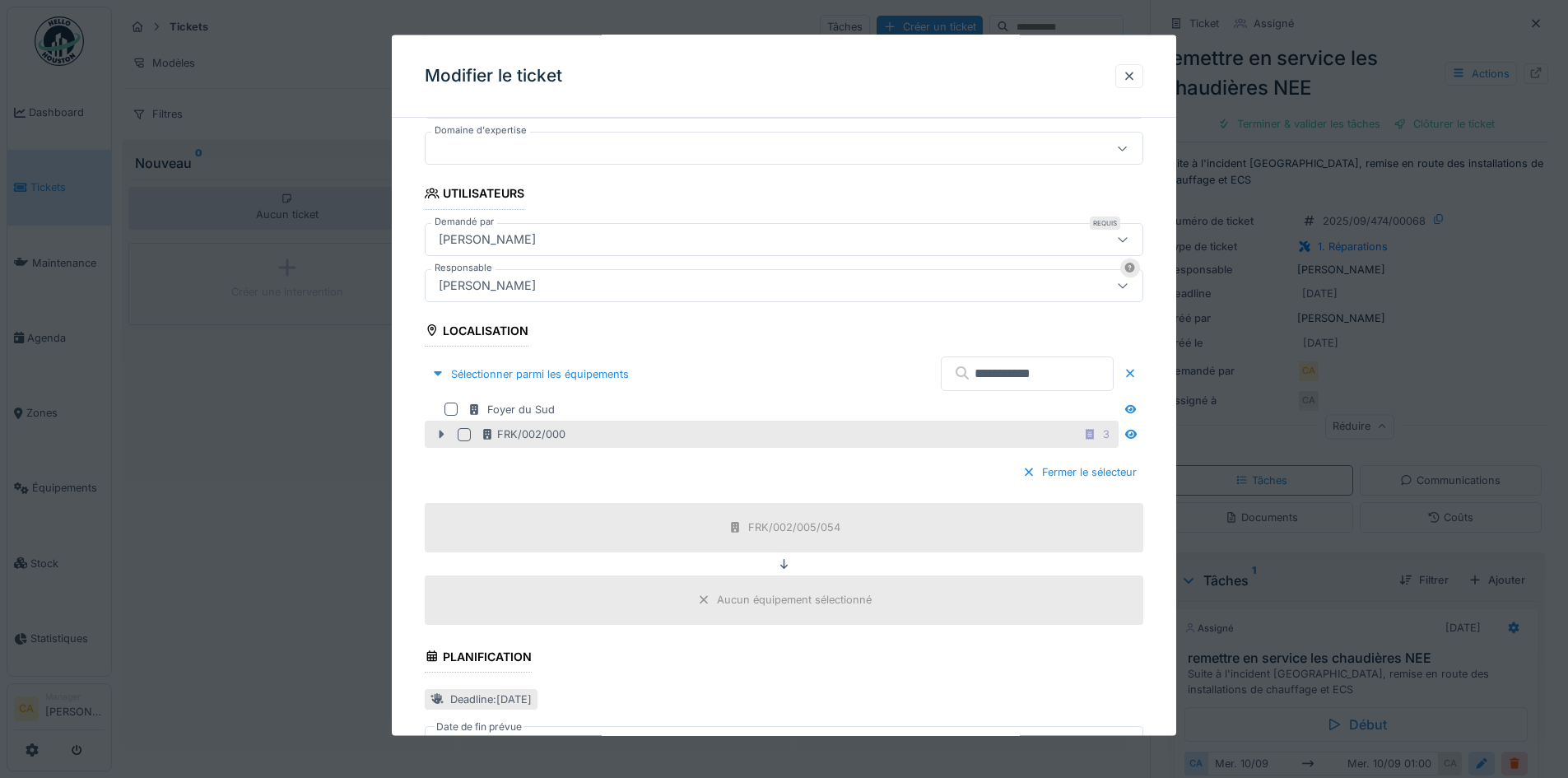
click at [445, 436] on icon at bounding box center [440, 434] width 13 height 11
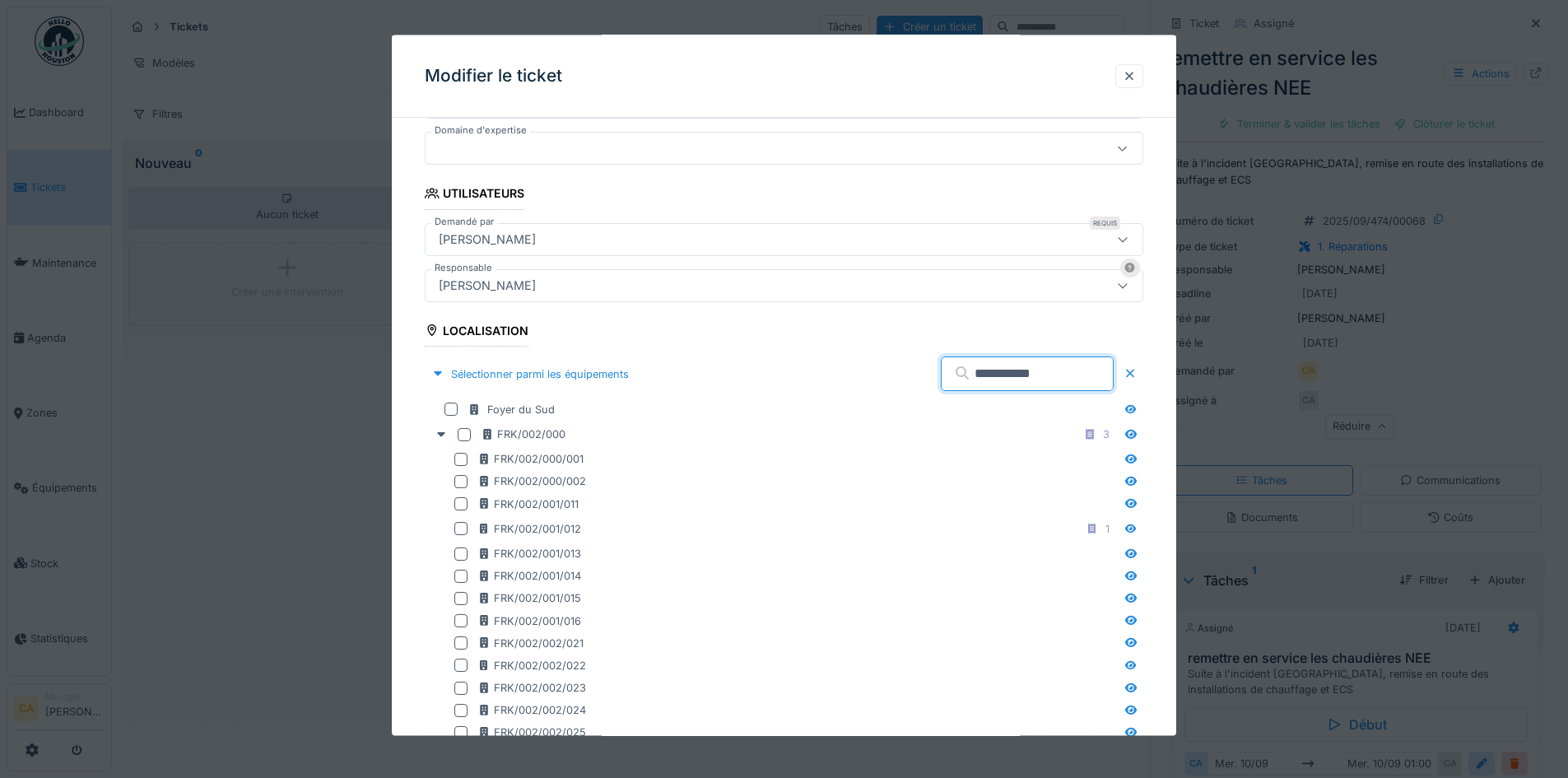
click at [1046, 368] on input "**********" at bounding box center [1027, 374] width 173 height 35
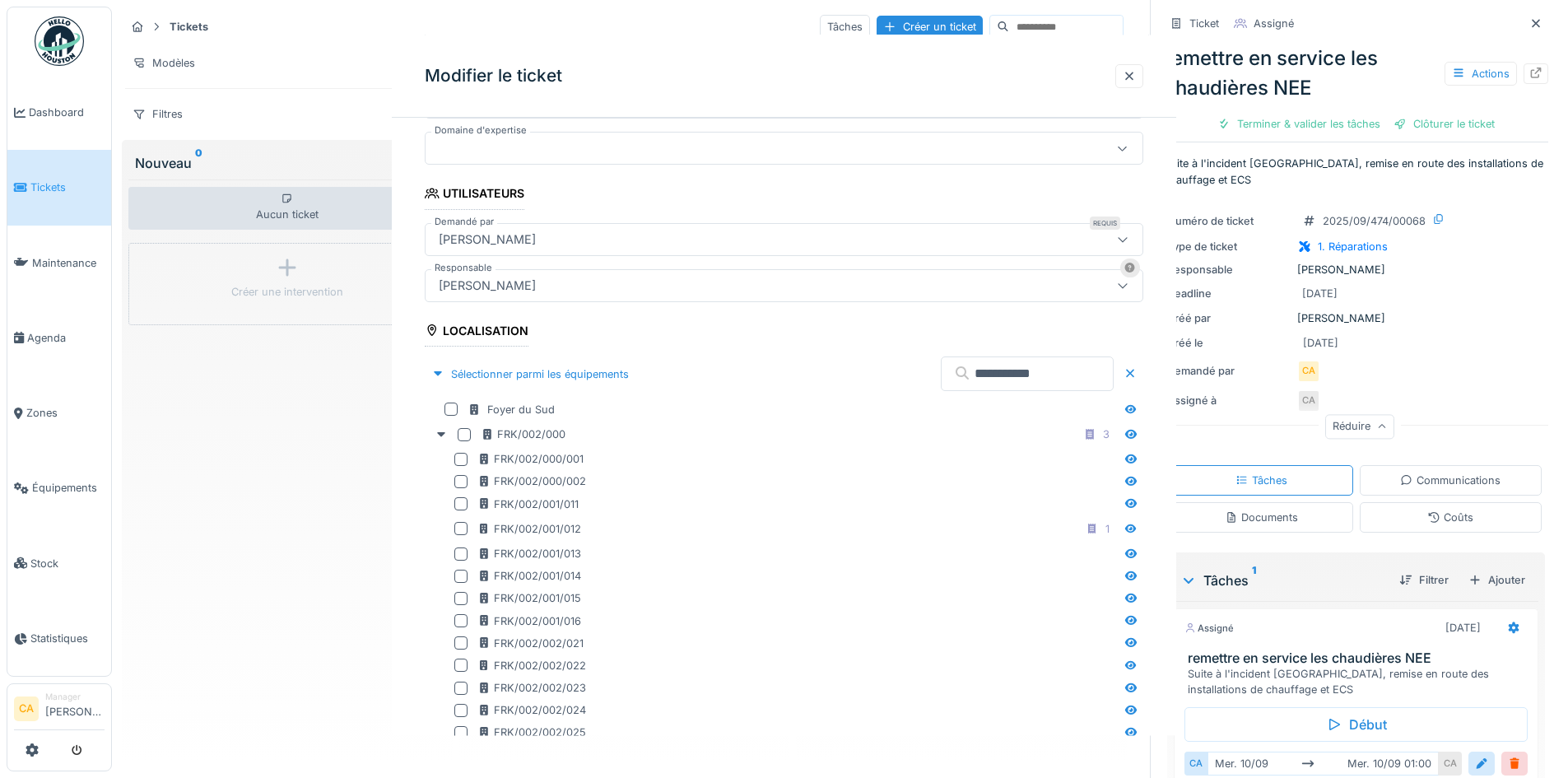
scroll to position [0, 0]
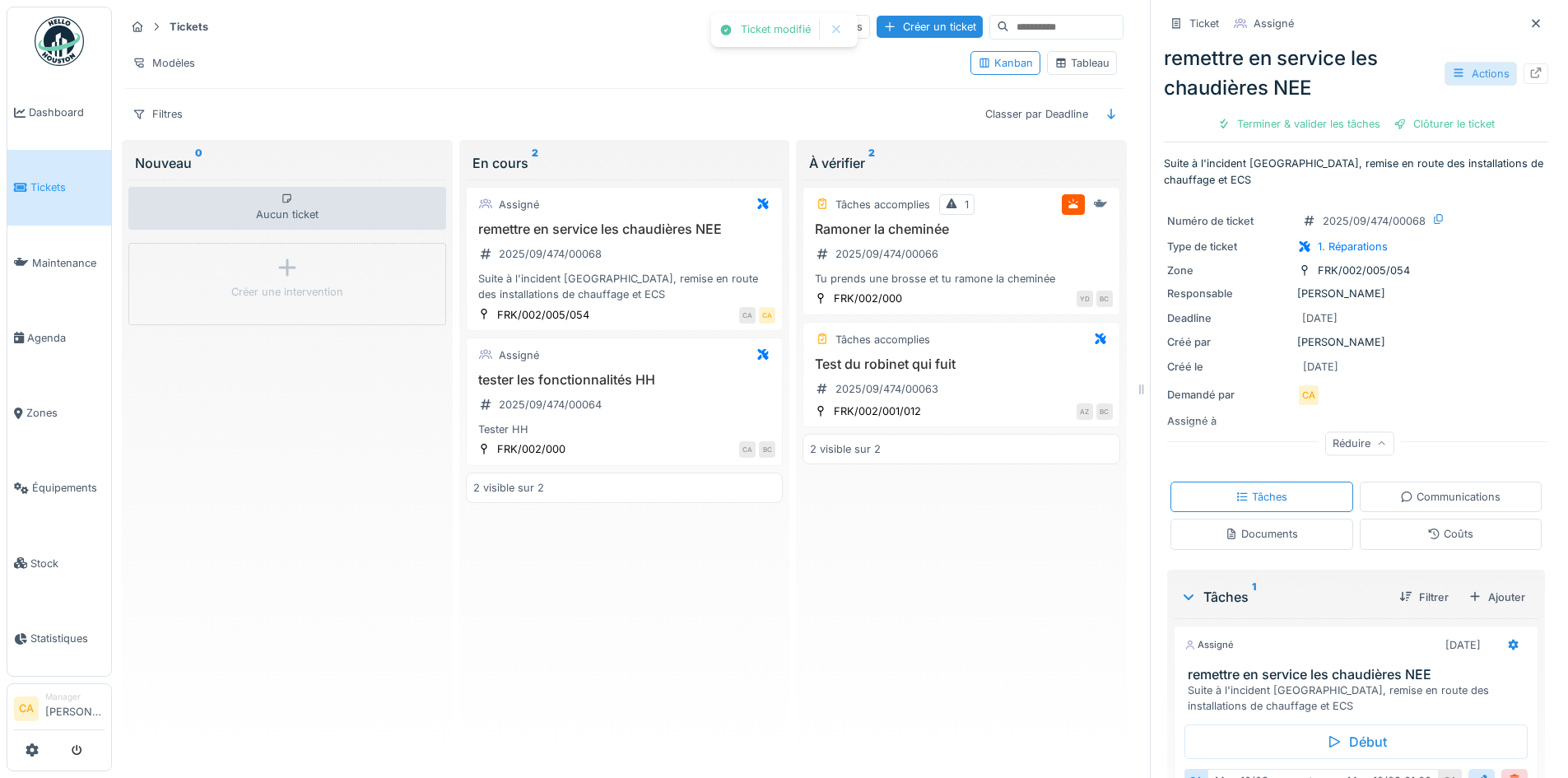
click at [1453, 71] on div "Actions" at bounding box center [1480, 74] width 73 height 24
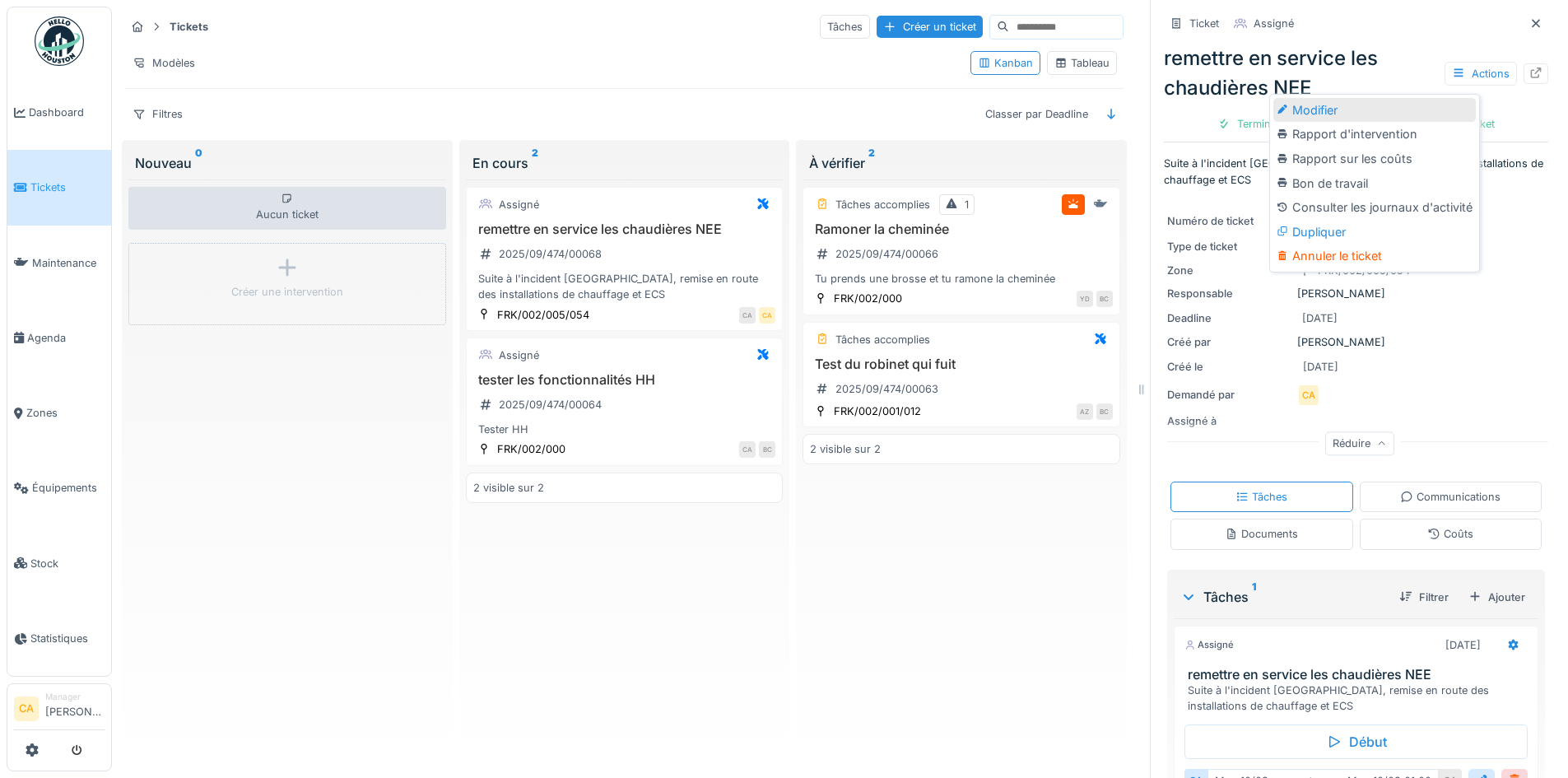
click at [1370, 111] on div "Modifier" at bounding box center [1374, 110] width 203 height 25
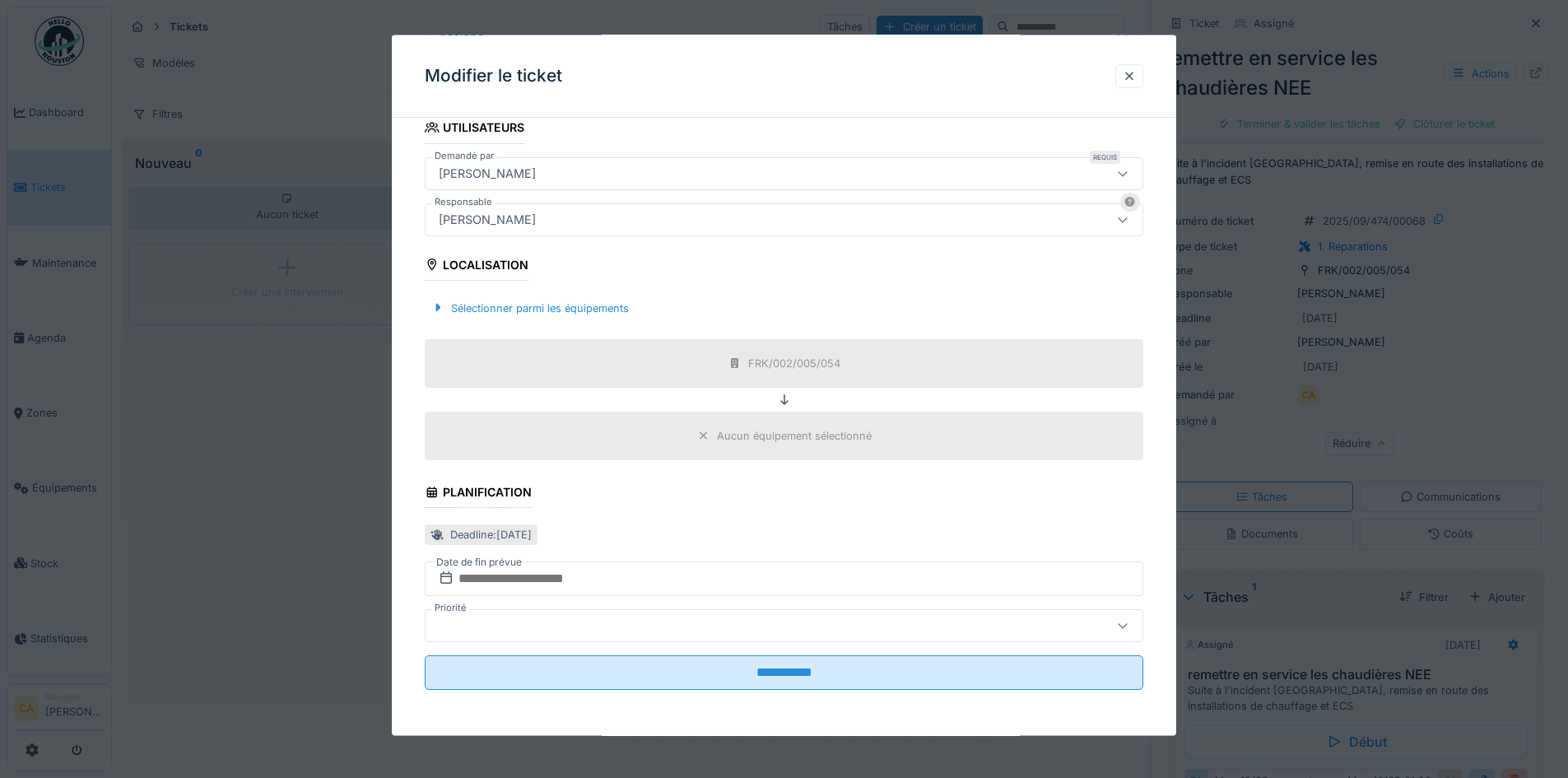
scroll to position [12, 0]
click at [725, 351] on div "FRK/002/005/054" at bounding box center [784, 363] width 719 height 49
click at [571, 303] on div "Sélectionner parmi les équipements" at bounding box center [530, 308] width 211 height 22
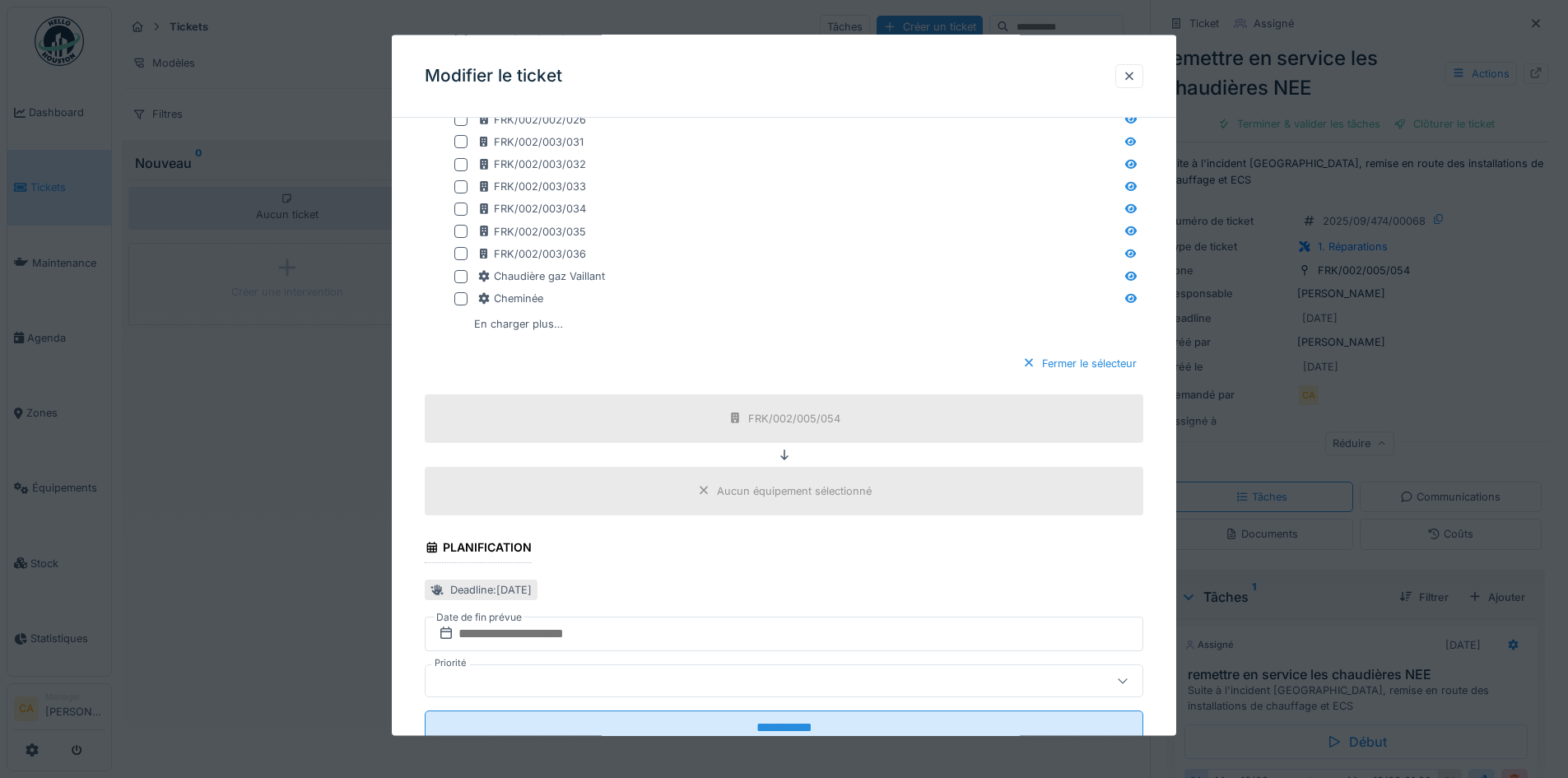
scroll to position [962, 0]
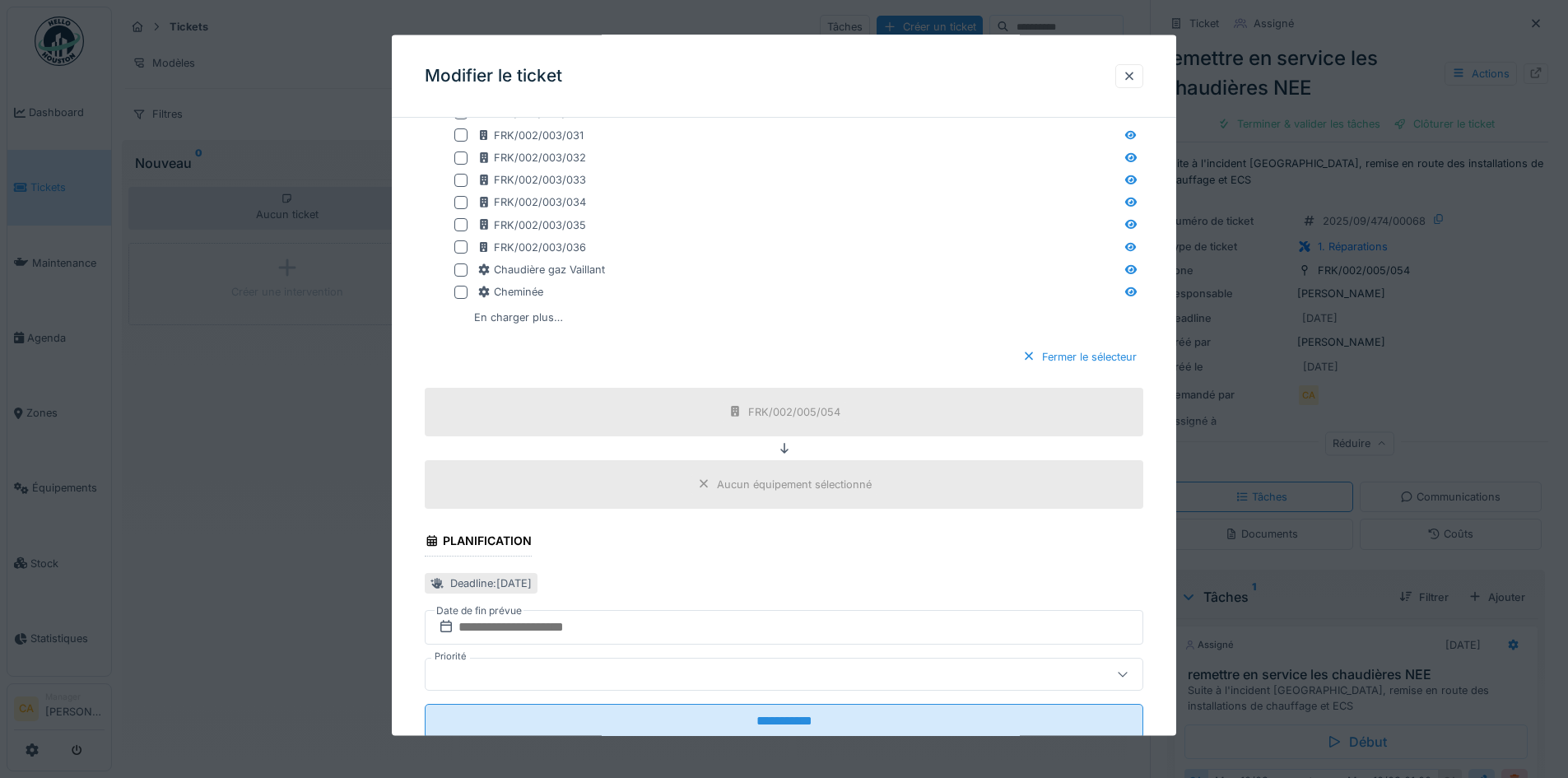
click at [782, 493] on div "Aucun équipement sélectionné" at bounding box center [784, 483] width 186 height 21
click at [769, 465] on div "Aucun équipement sélectionné" at bounding box center [784, 483] width 719 height 49
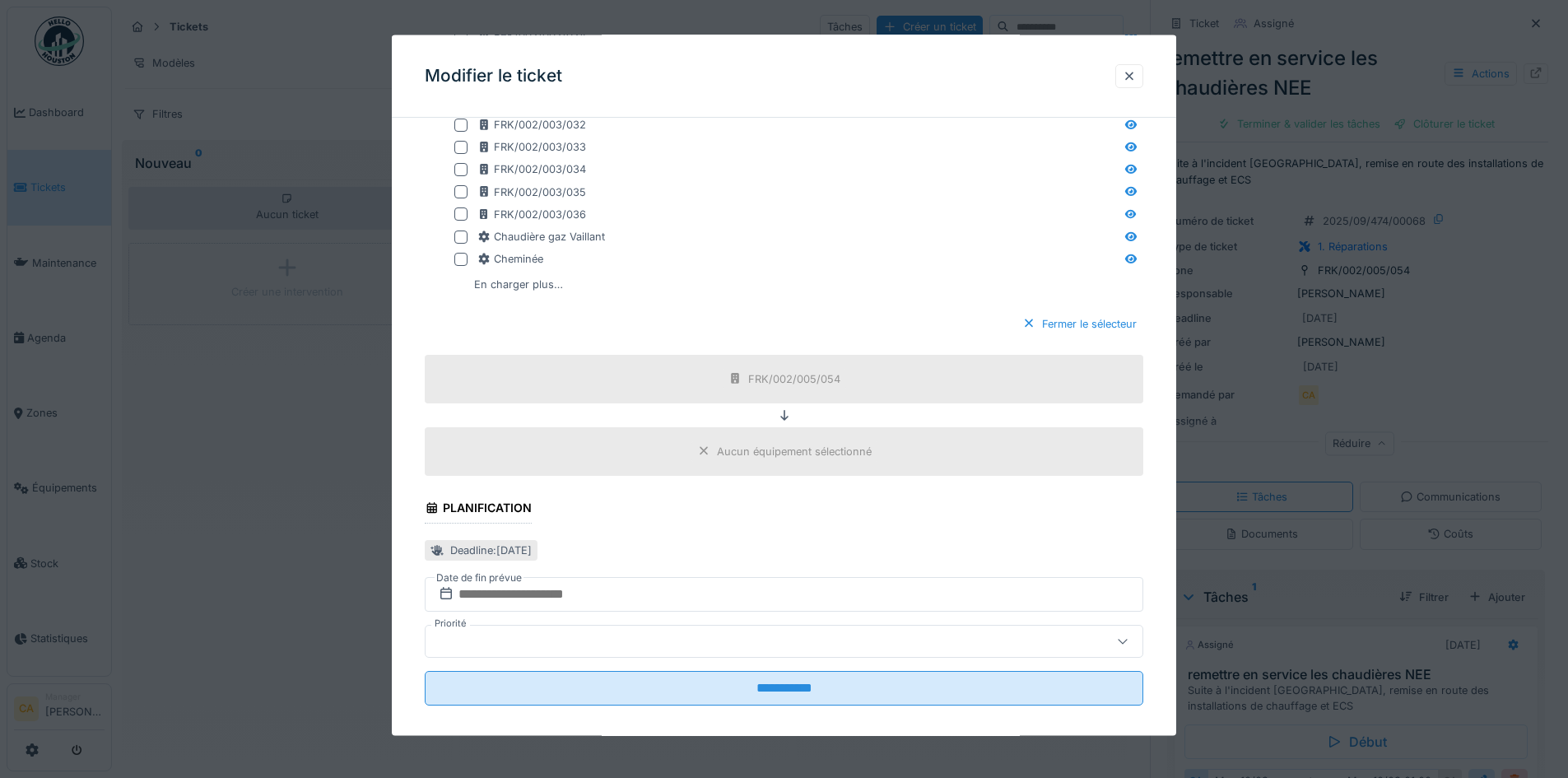
scroll to position [1011, 0]
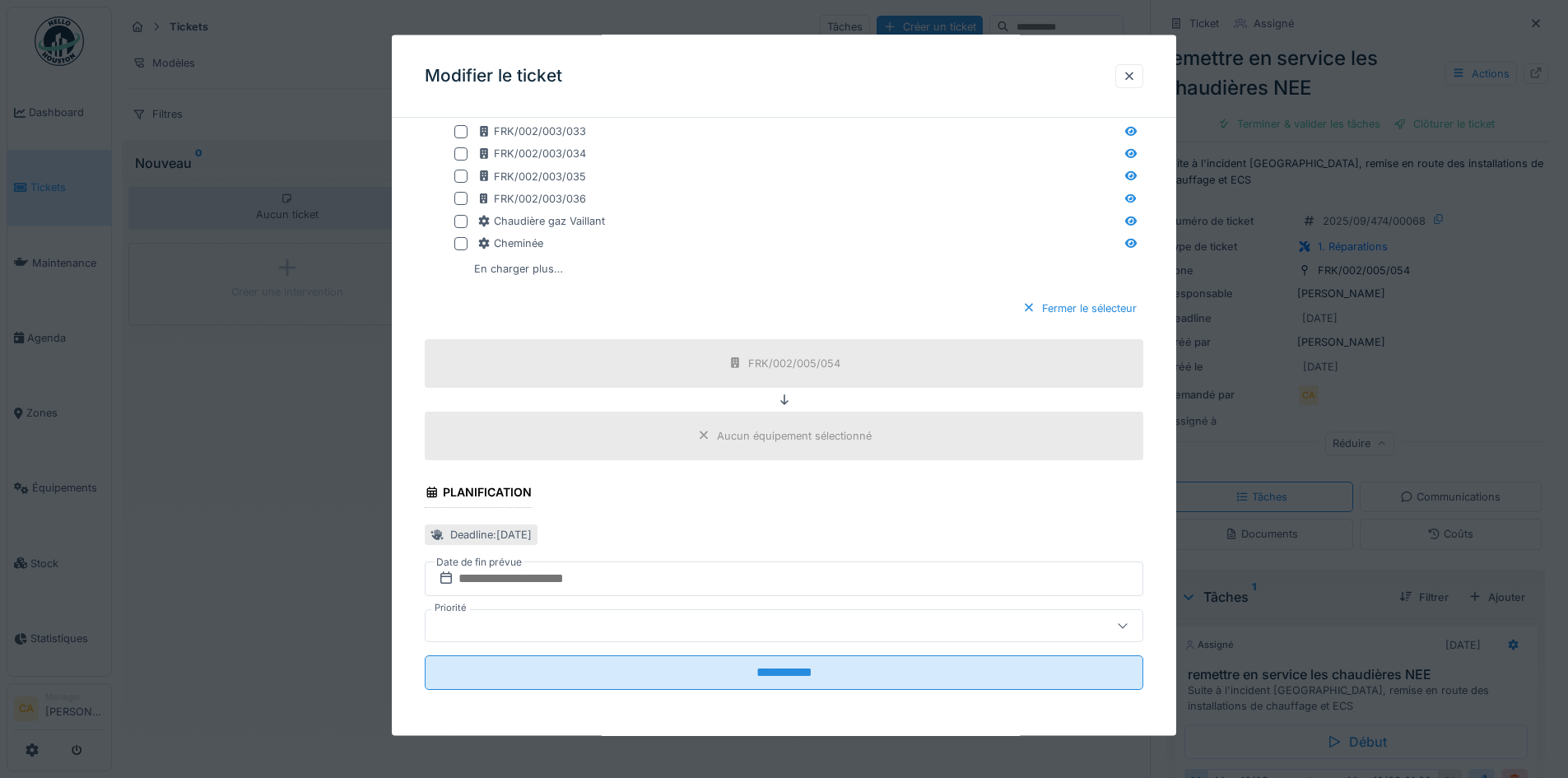
click at [794, 435] on div "Aucun équipement sélectionné" at bounding box center [793, 435] width 155 height 16
click at [582, 575] on input "text" at bounding box center [784, 578] width 719 height 35
click at [816, 453] on div "12" at bounding box center [813, 452] width 22 height 22
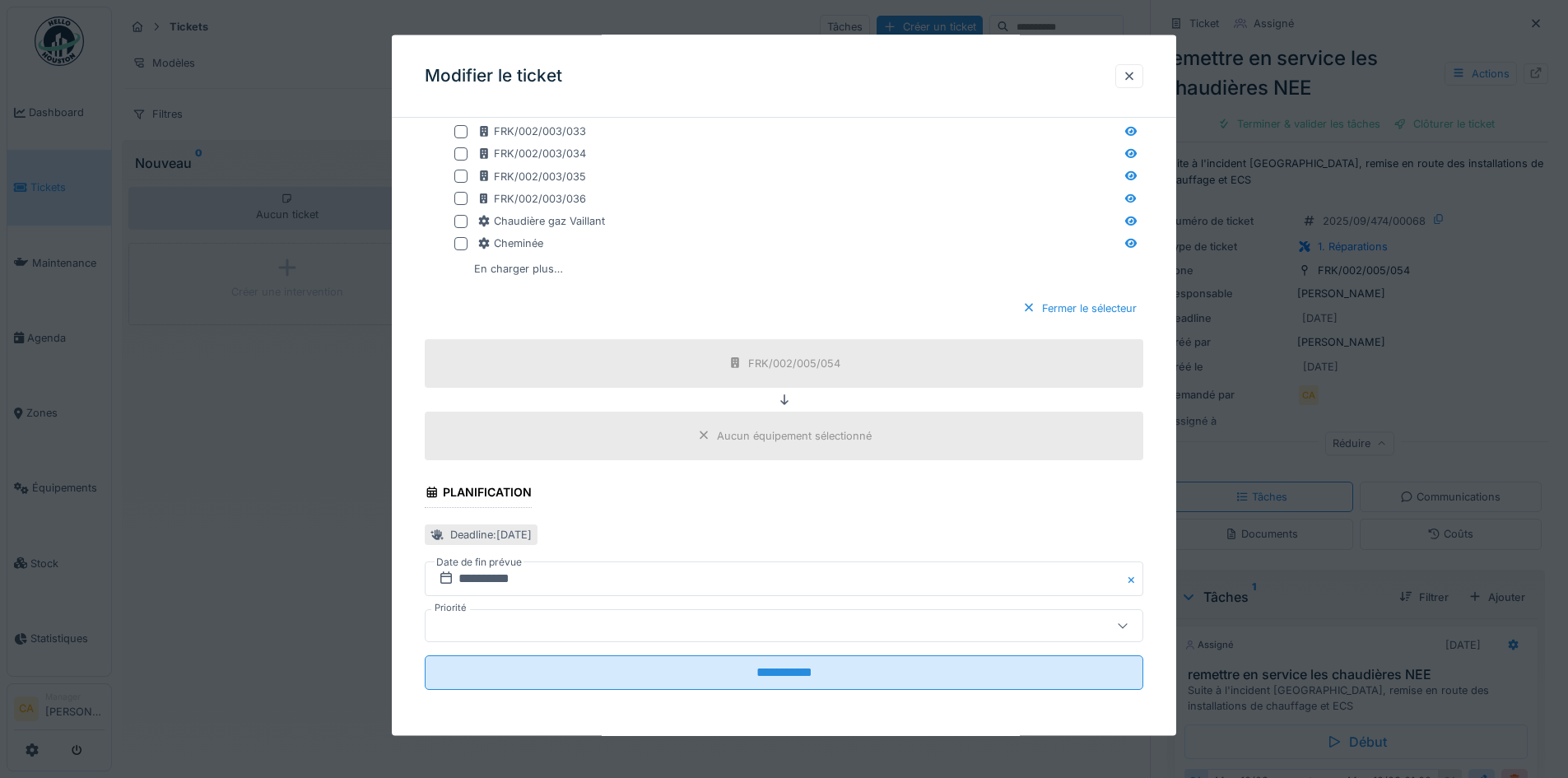
click at [747, 525] on div "Deadline : mercredi 17 sept. 2025" at bounding box center [784, 533] width 719 height 27
click at [730, 621] on div at bounding box center [742, 626] width 620 height 18
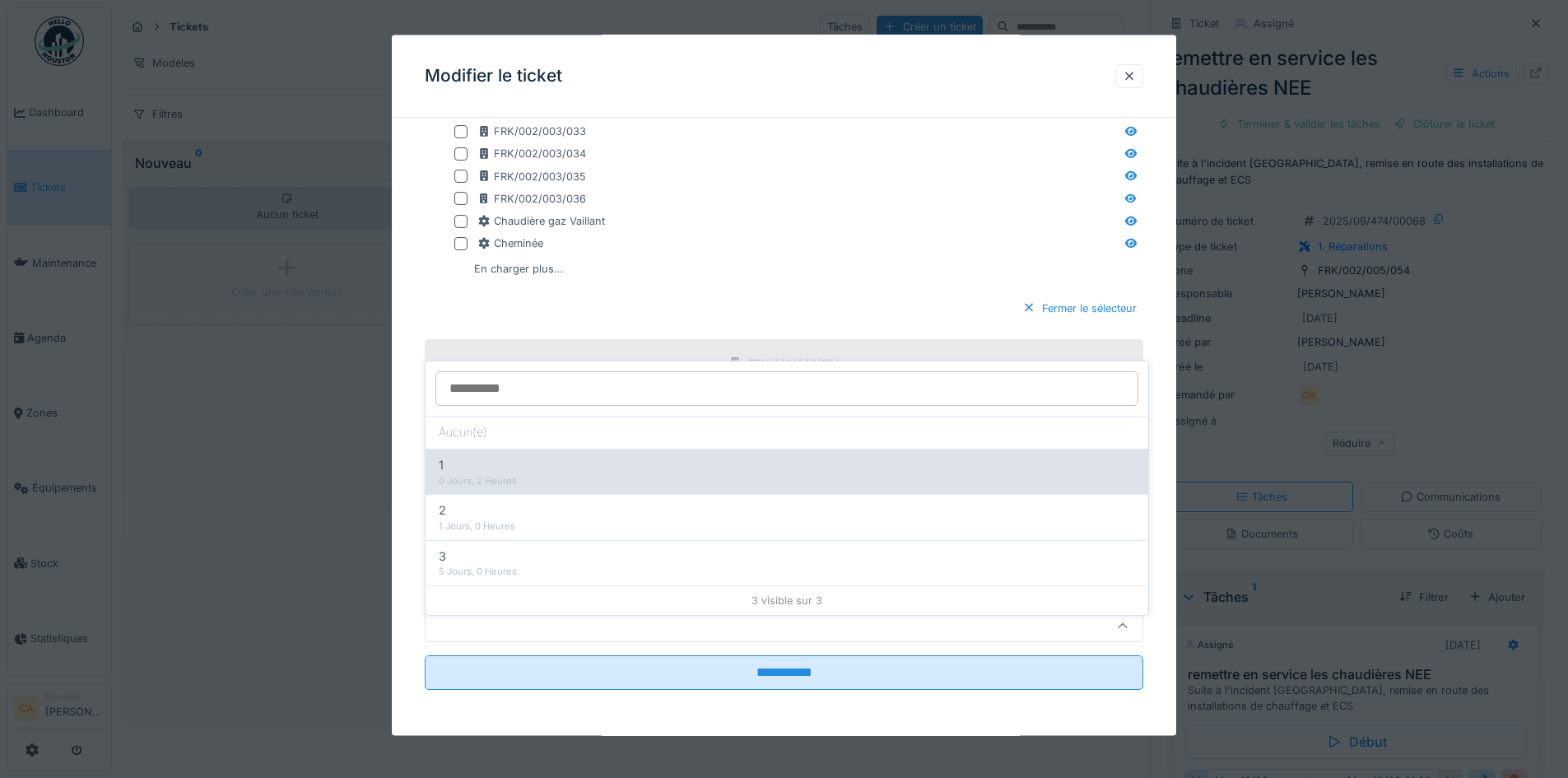
click at [549, 474] on div "0 Jours, 2 Heures" at bounding box center [787, 481] width 697 height 14
type input "***"
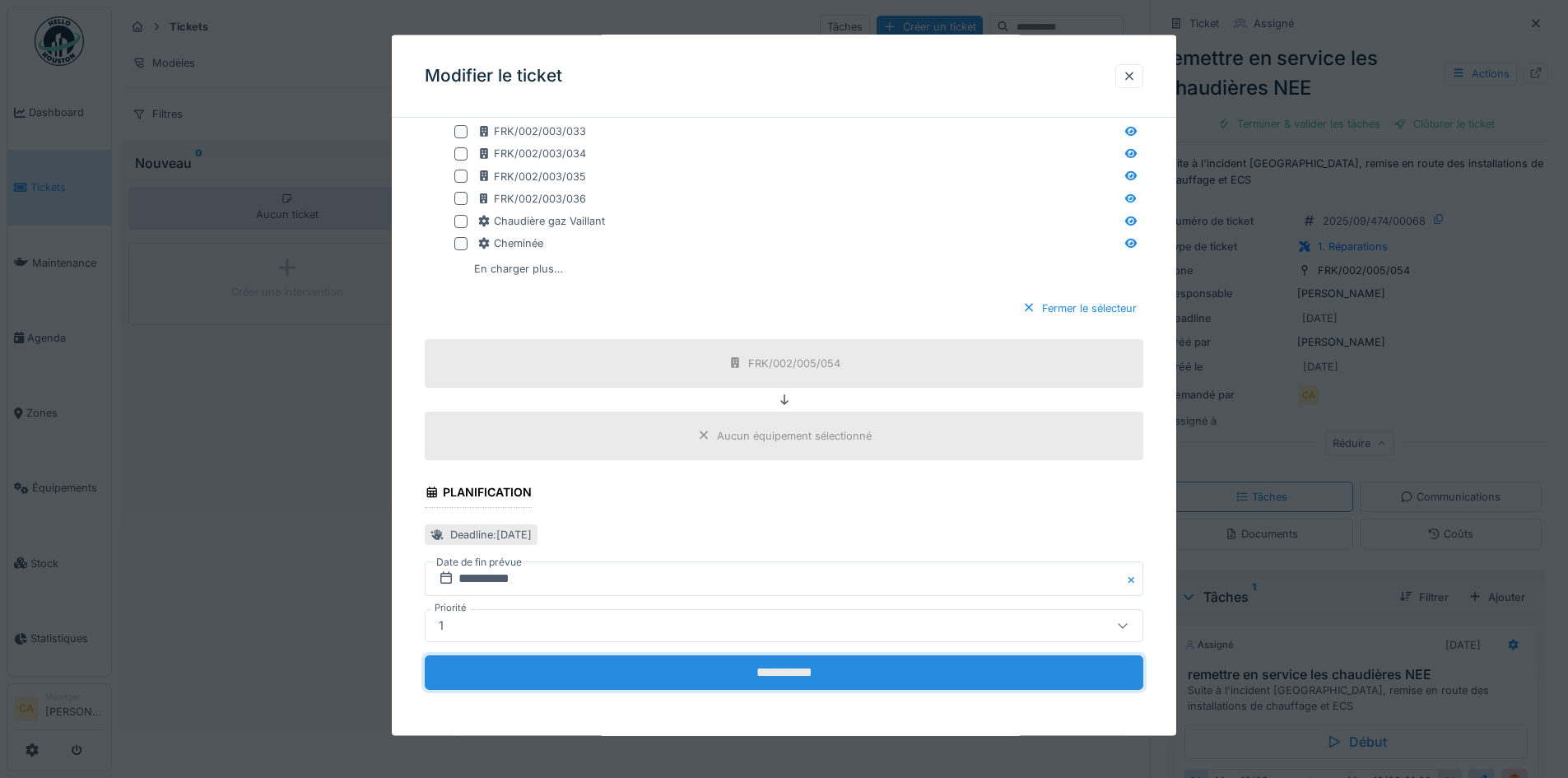
click at [636, 668] on input "**********" at bounding box center [784, 672] width 719 height 35
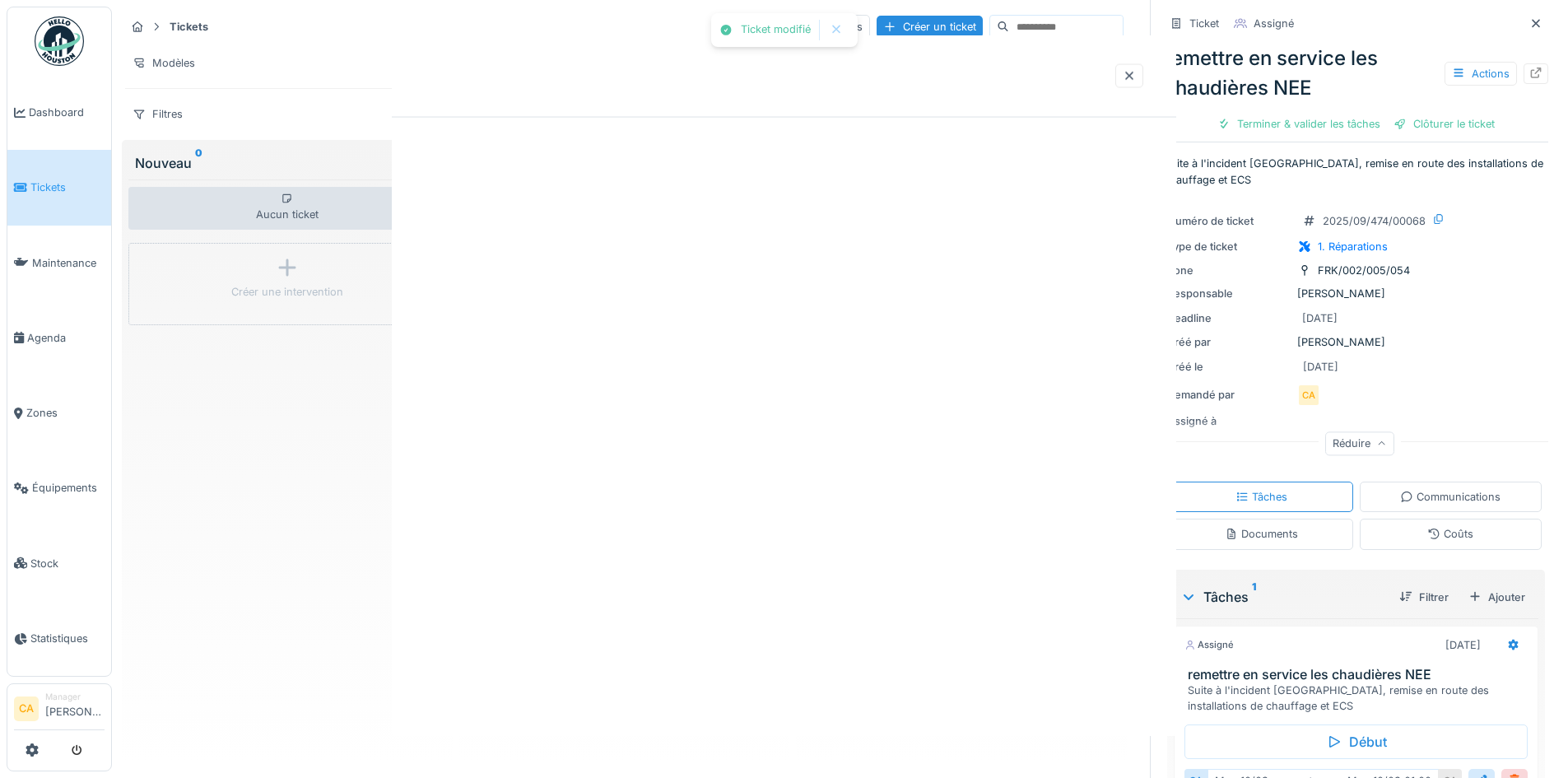
scroll to position [0, 0]
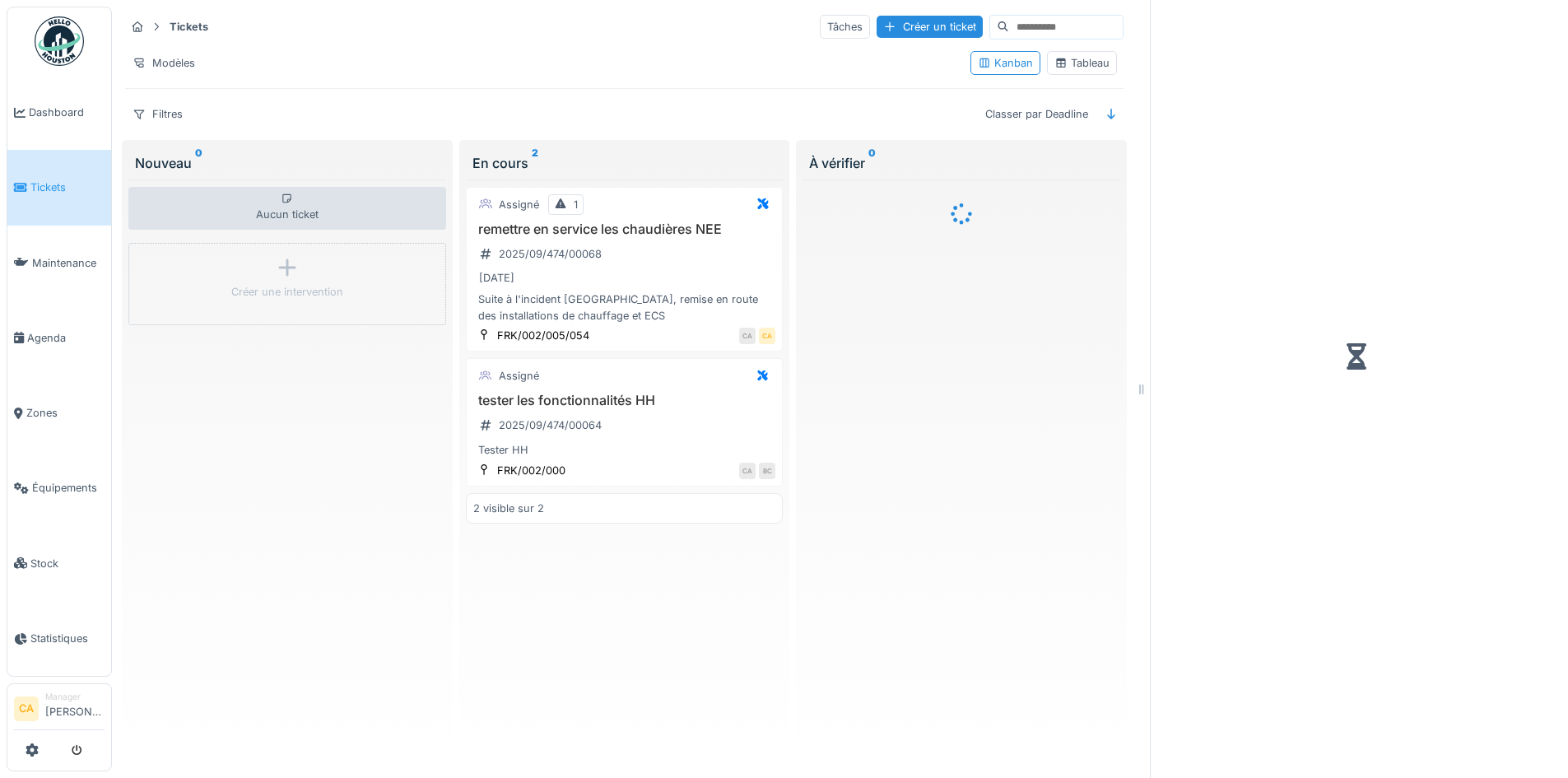
scroll to position [12, 0]
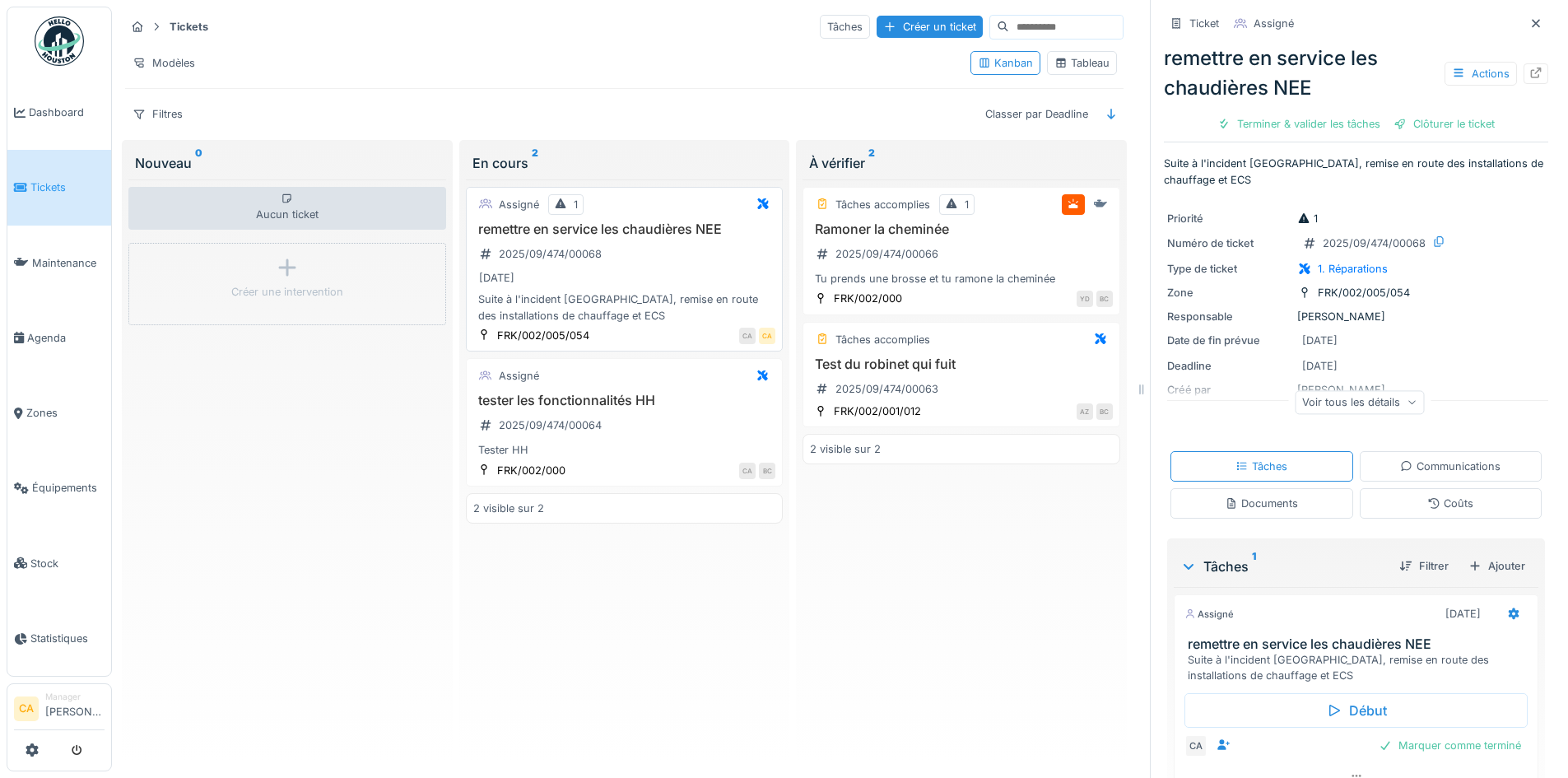
click at [680, 268] on div "[DATE]" at bounding box center [624, 278] width 302 height 21
click at [758, 199] on icon at bounding box center [763, 204] width 11 height 11
click at [706, 204] on div "Assigné 1 remettre en service les chaudières NEE 2025/09/474/00068 12/09/2025 S…" at bounding box center [625, 269] width 317 height 165
click at [604, 223] on h3 "remettre en service les chaudières NEE" at bounding box center [624, 230] width 302 height 16
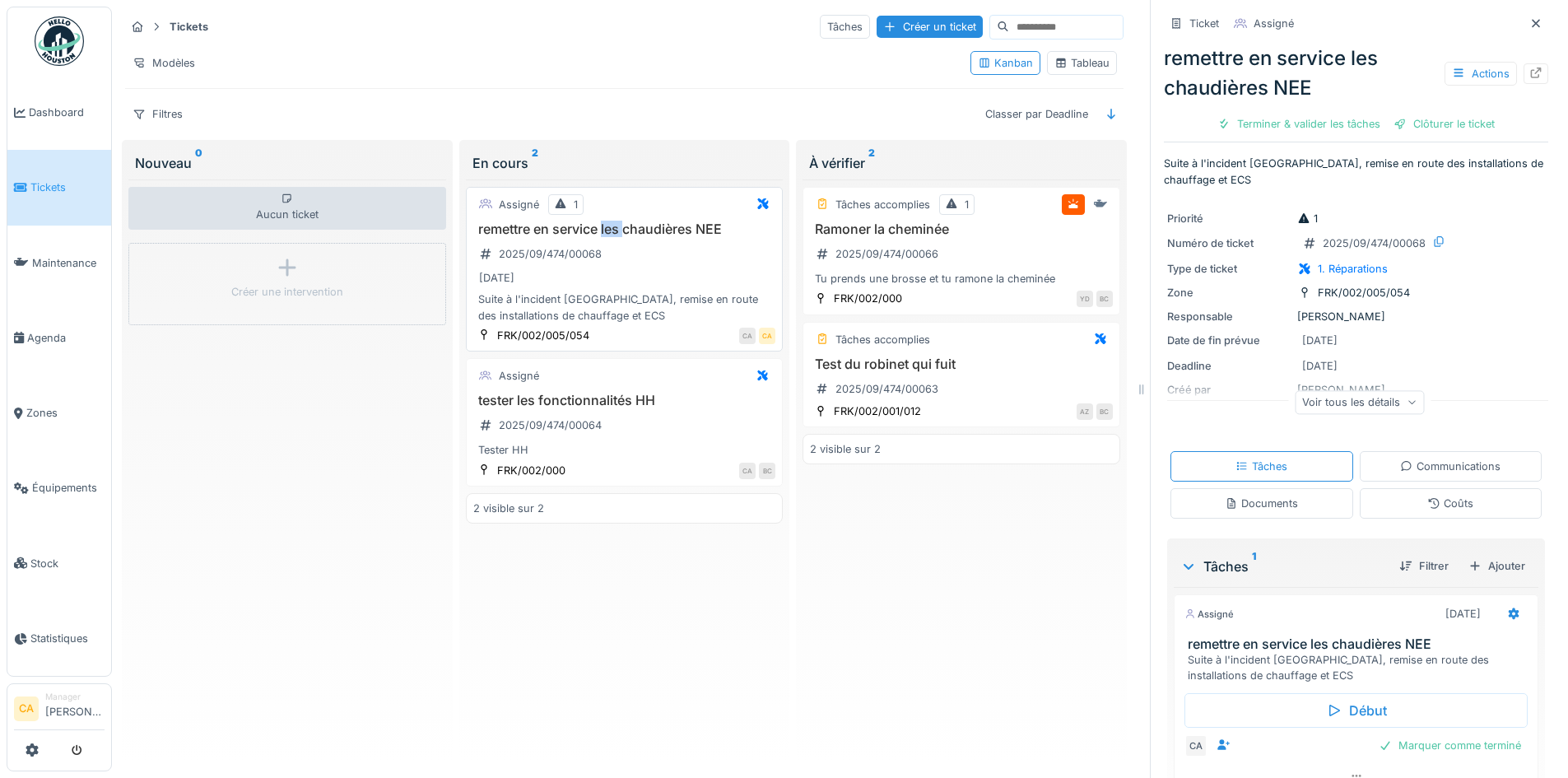
click at [603, 223] on h3 "remettre en service les chaudières NEE" at bounding box center [624, 230] width 302 height 16
click at [553, 223] on h3 "remettre en service les chaudières NEE" at bounding box center [624, 230] width 302 height 16
click at [509, 197] on div "Assigné" at bounding box center [519, 205] width 40 height 16
click at [661, 222] on h3 "remettre en service les chaudières NEE" at bounding box center [624, 230] width 302 height 16
click at [1340, 400] on div "Voir tous les détails" at bounding box center [1358, 402] width 129 height 24
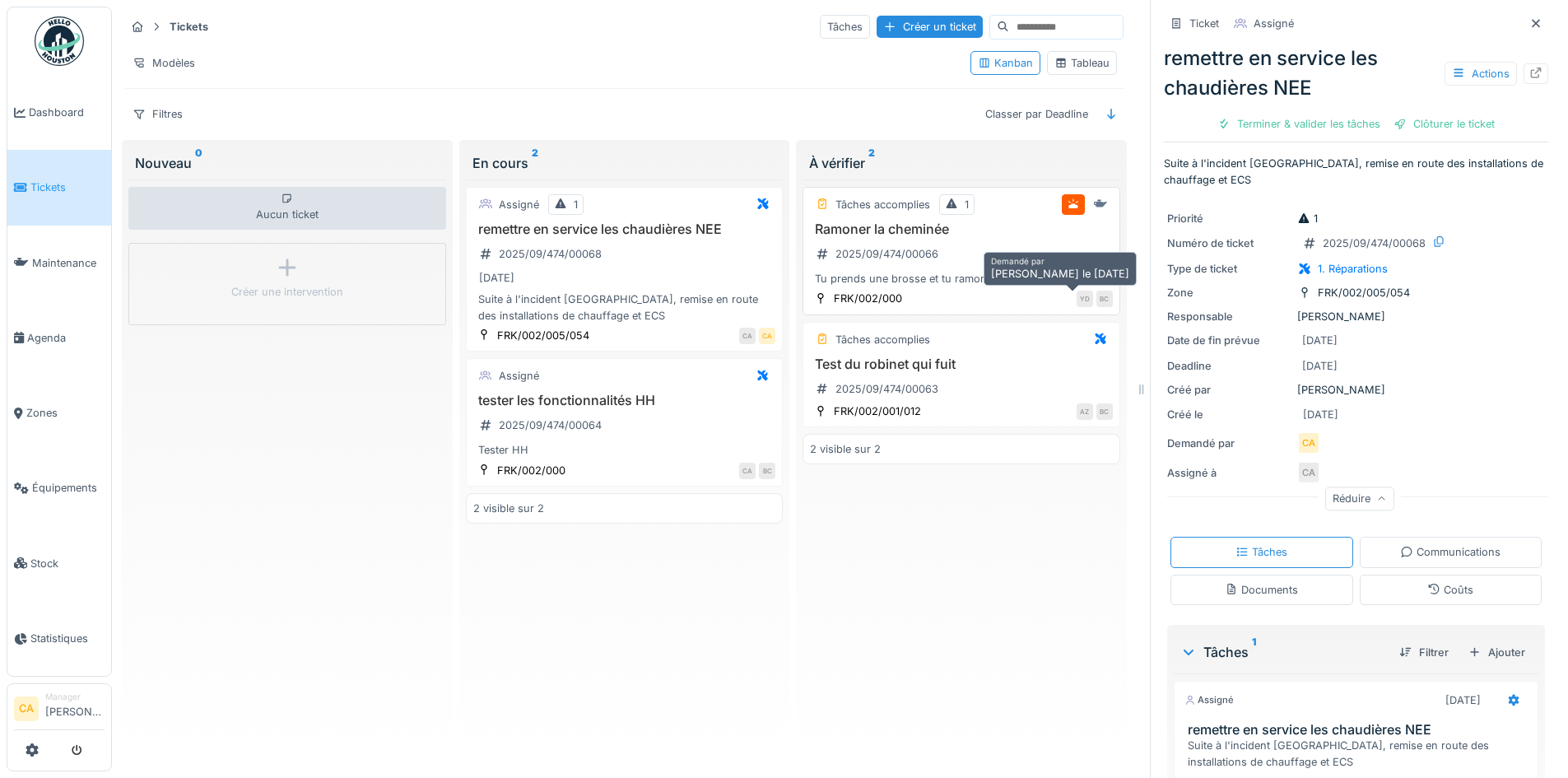
scroll to position [0, 0]
click at [62, 257] on span "Maintenance" at bounding box center [68, 264] width 73 height 16
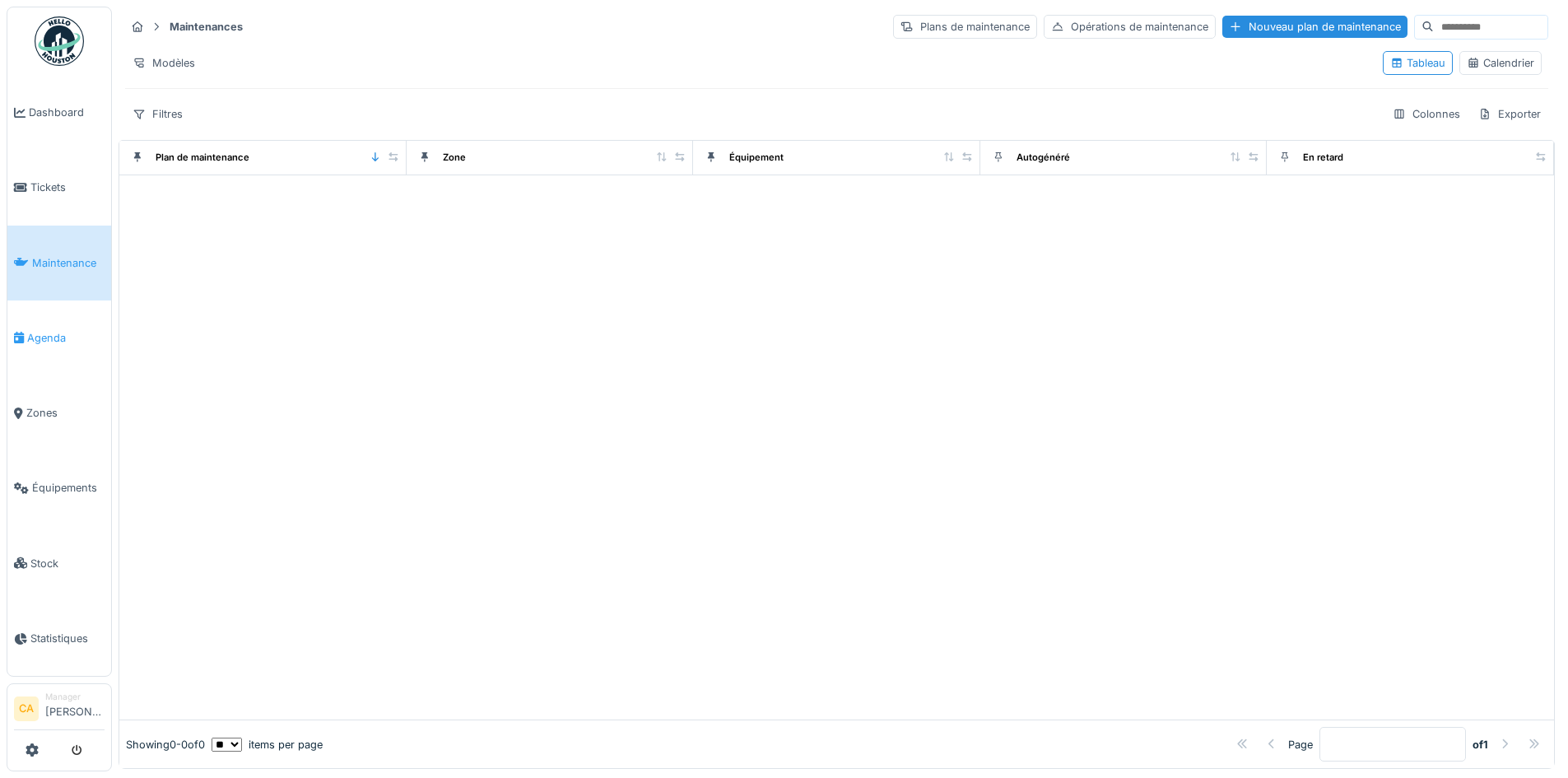
click at [54, 334] on span "Agenda" at bounding box center [66, 339] width 78 height 16
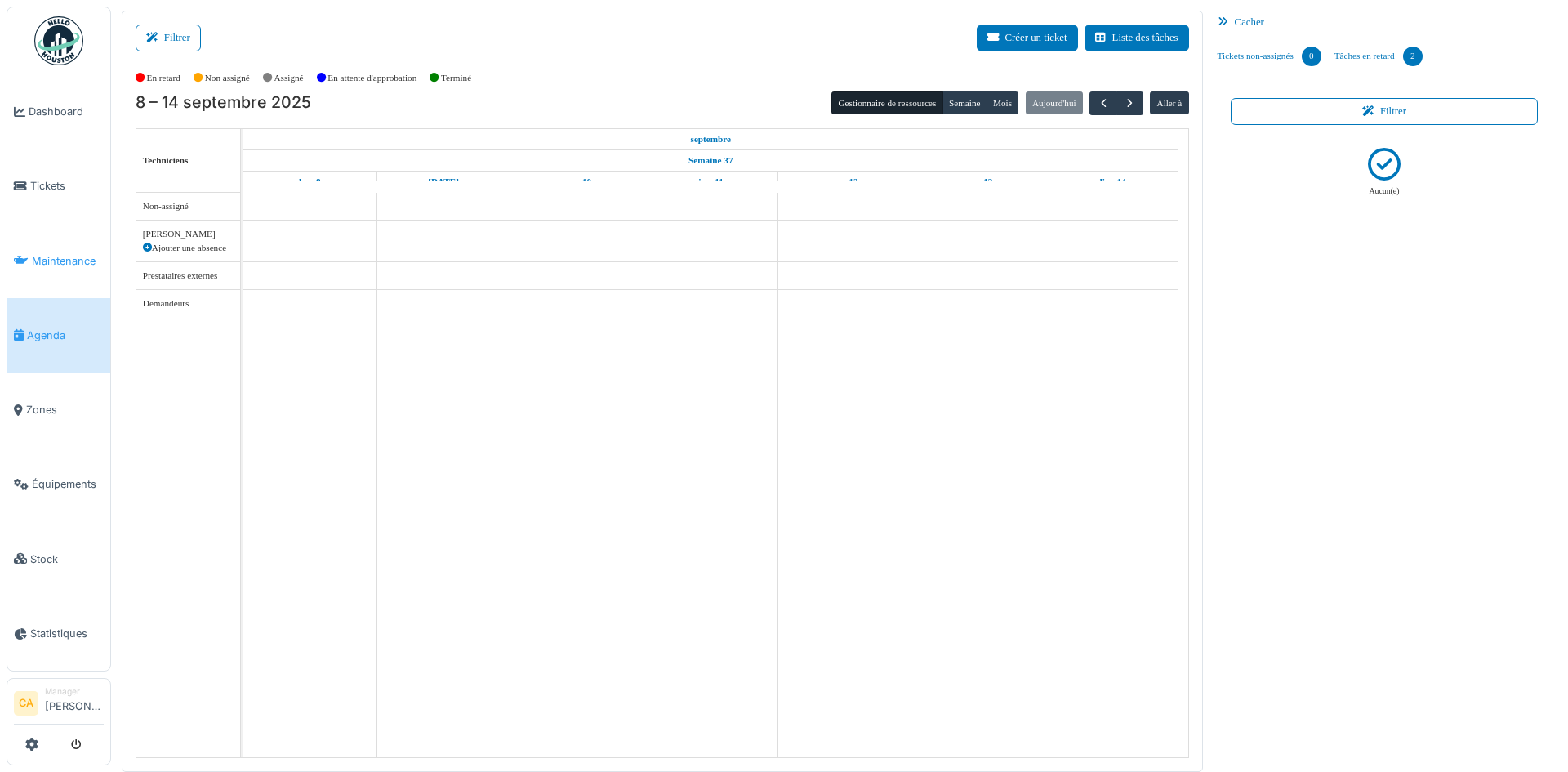
click at [58, 254] on span "Maintenance" at bounding box center [67, 262] width 72 height 16
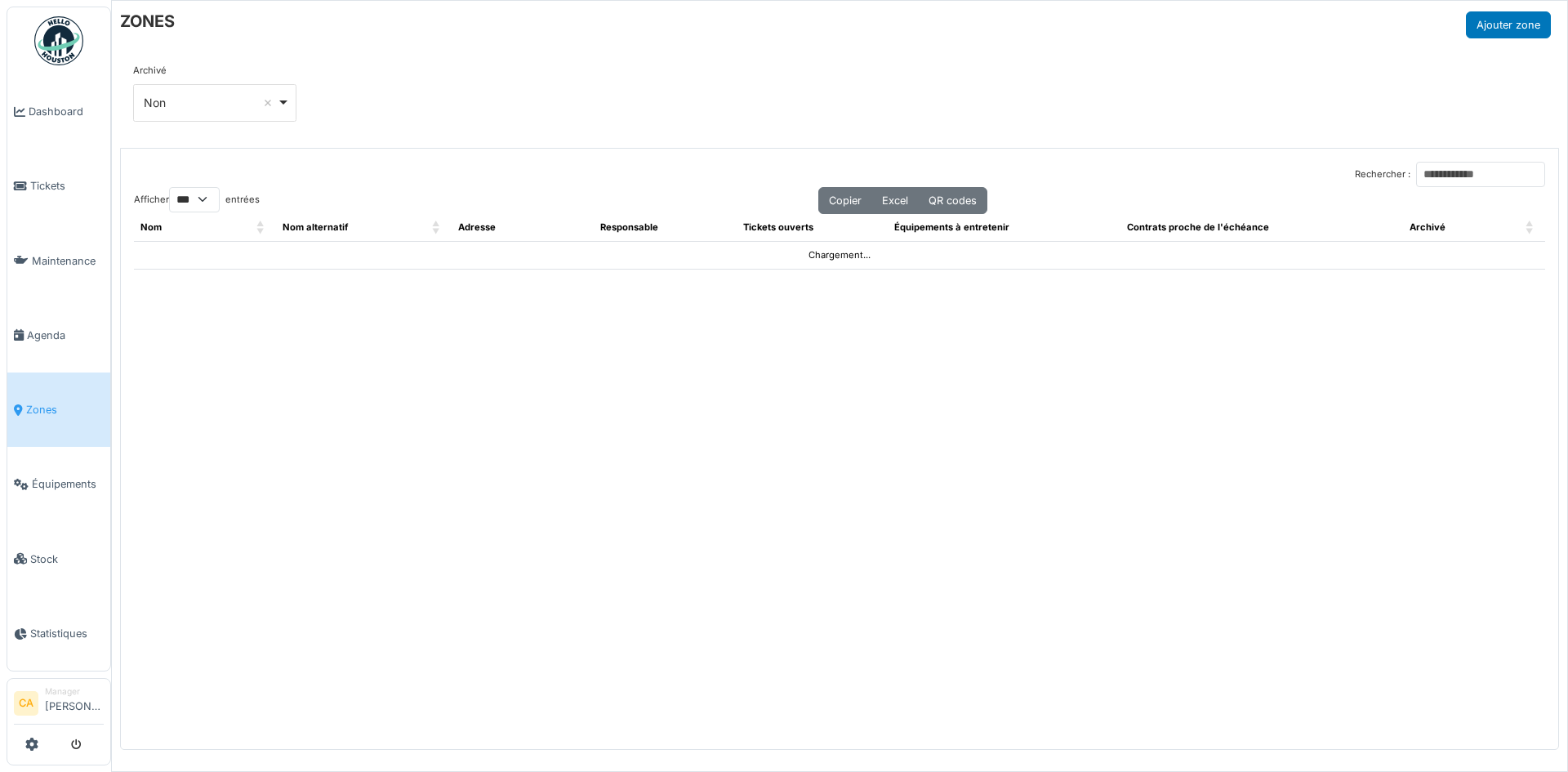
select select "***"
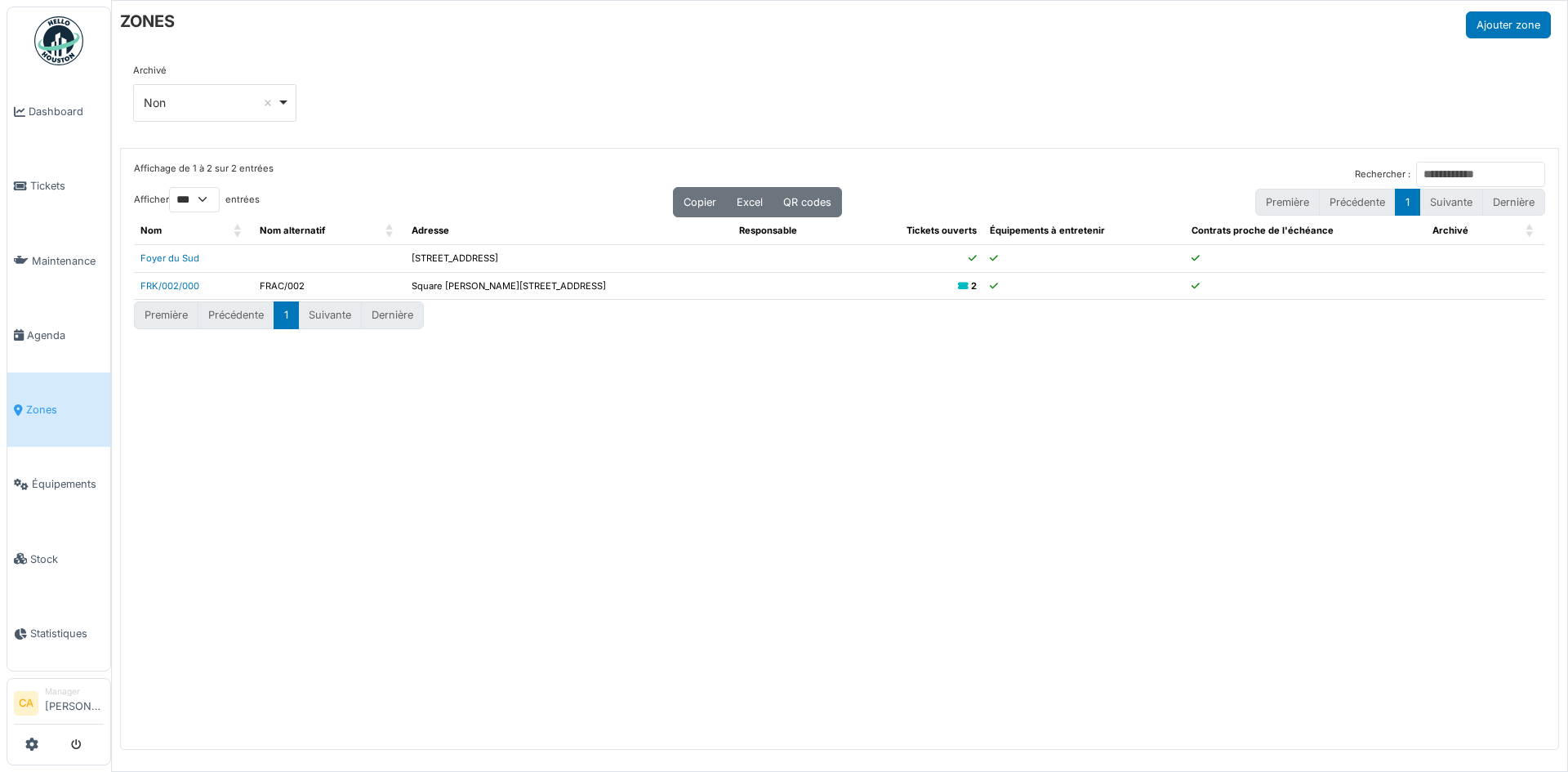
drag, startPoint x: 532, startPoint y: 288, endPoint x: 588, endPoint y: 277, distance: 57.1
click at [588, 277] on td "Square Jacques Franck 2, 1060, Saint-Gilles" at bounding box center [569, 286] width 327 height 28
click at [588, 277] on td "Square [PERSON_NAME][STREET_ADDRESS]" at bounding box center [569, 286] width 327 height 28
click at [534, 380] on div "Affichage de 1 à 2 sur 2 entrées Rechercher : Afficher ** ** *** *** entrées Co…" at bounding box center [840, 449] width 1438 height 602
click at [60, 193] on link "Tickets" at bounding box center [58, 185] width 103 height 74
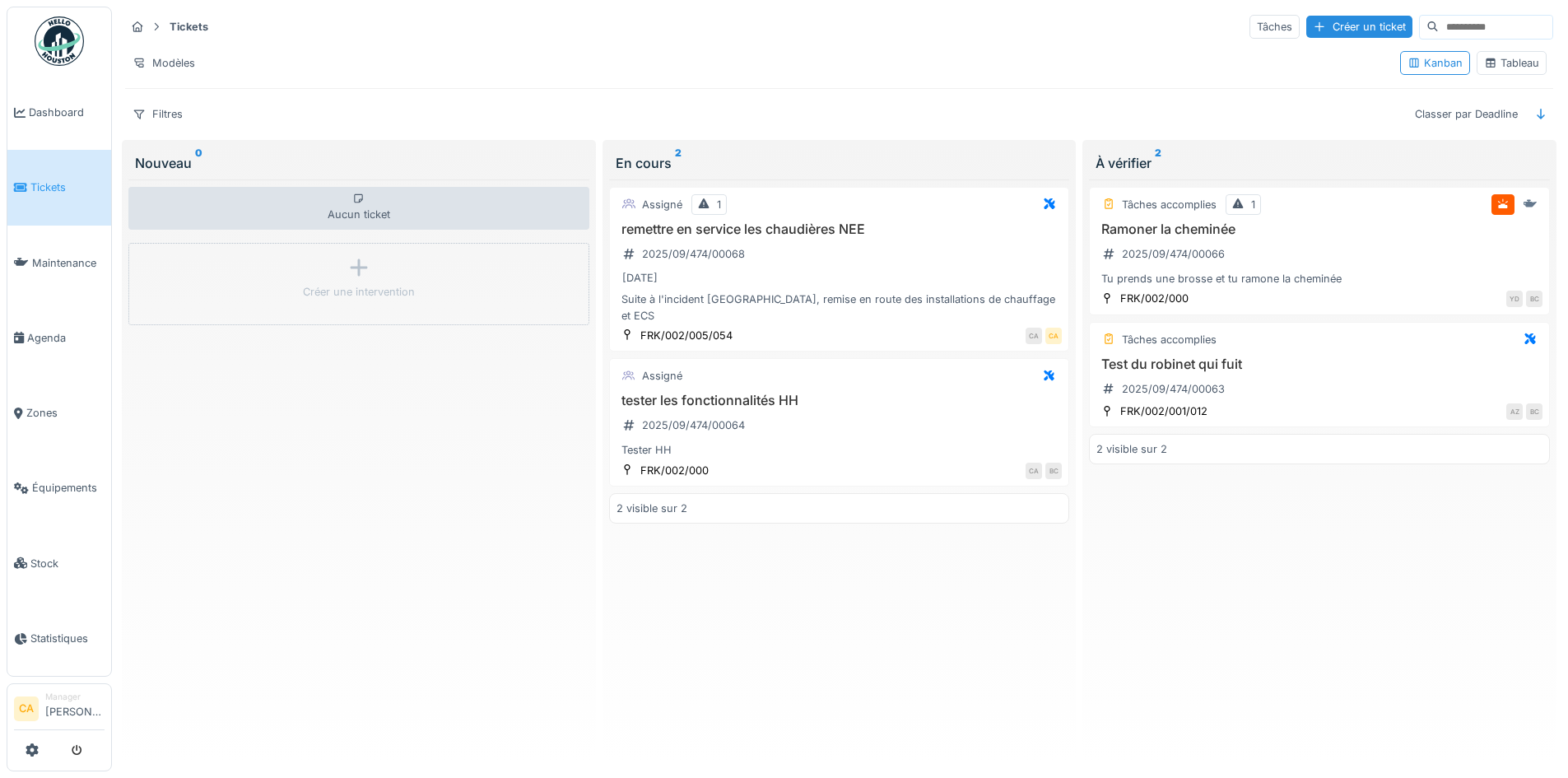
click at [740, 627] on div "Assigné 1 remettre en service les chaudières NEE 2025/09/474/00068 [DATE] Suite…" at bounding box center [839, 468] width 461 height 577
click at [495, 623] on div "Aucun ticket Créer une intervention" at bounding box center [359, 468] width 461 height 577
drag, startPoint x: 746, startPoint y: 128, endPoint x: 586, endPoint y: 148, distance: 161.2
click at [743, 127] on div "Tickets Tâches Créer un ticket Modèles Kanban Tableau Filtres Classer par Deadl…" at bounding box center [839, 70] width 1441 height 127
click at [313, 114] on div "Filtres Classer par Deadline" at bounding box center [838, 114] width 1428 height 24
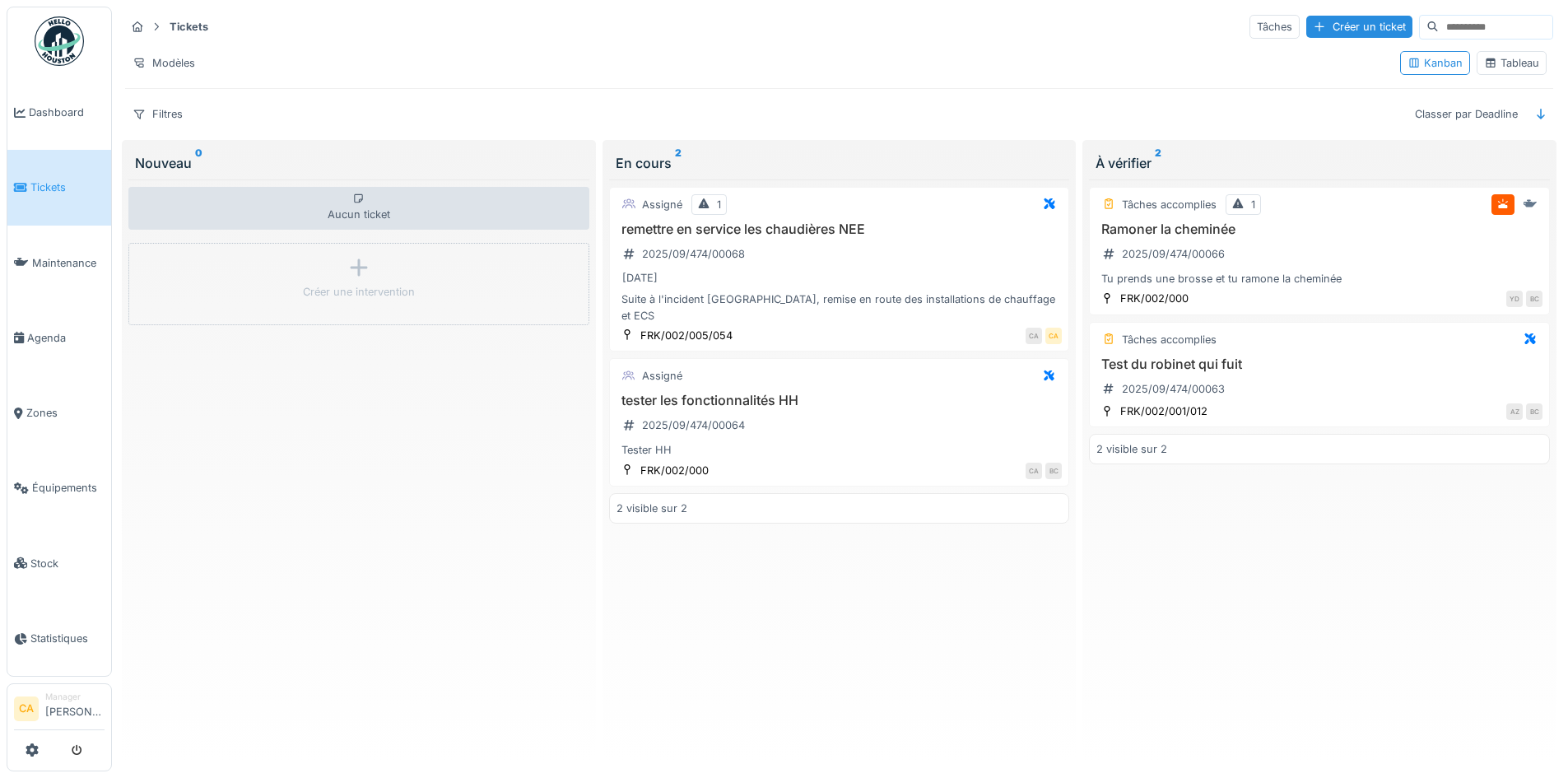
click at [394, 417] on div "Aucun ticket Créer une intervention" at bounding box center [359, 468] width 461 height 577
click at [655, 575] on div "Assigné 1 remettre en service les chaudières NEE 2025/09/474/00068 [DATE] Suite…" at bounding box center [839, 468] width 461 height 577
click at [49, 341] on link "Agenda" at bounding box center [59, 338] width 104 height 75
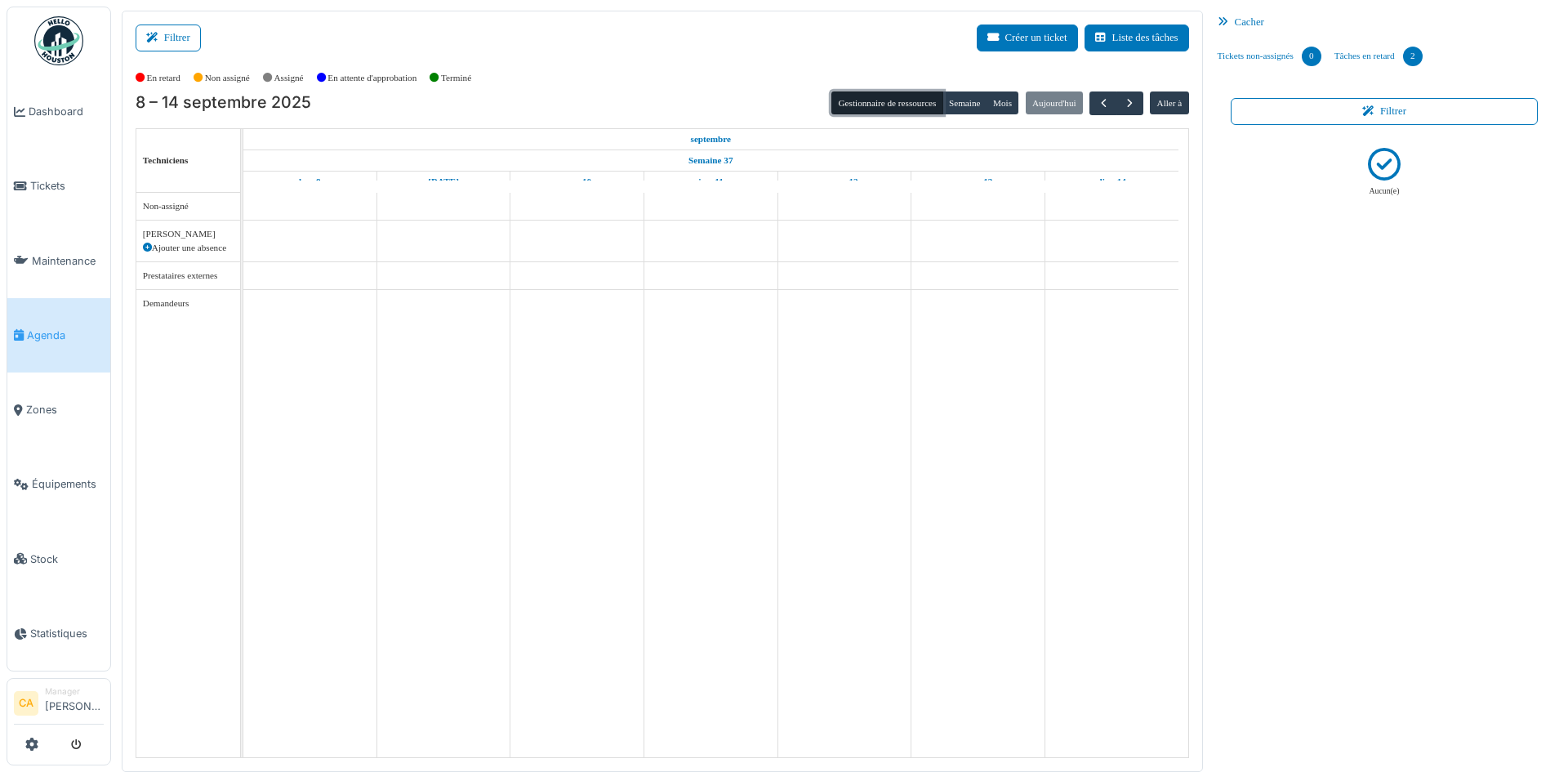
click at [849, 105] on button "Gestionnaire de ressources" at bounding box center [888, 102] width 111 height 23
click at [790, 84] on div "En retard Non assigné [GEOGRAPHIC_DATA] En attente d'approbation Terminé" at bounding box center [663, 77] width 1054 height 27
drag, startPoint x: 183, startPoint y: 275, endPoint x: 219, endPoint y: 288, distance: 38.3
click at [219, 288] on div "Prestataires externes" at bounding box center [188, 276] width 104 height 27
click at [58, 477] on span "Équipements" at bounding box center [67, 485] width 72 height 16
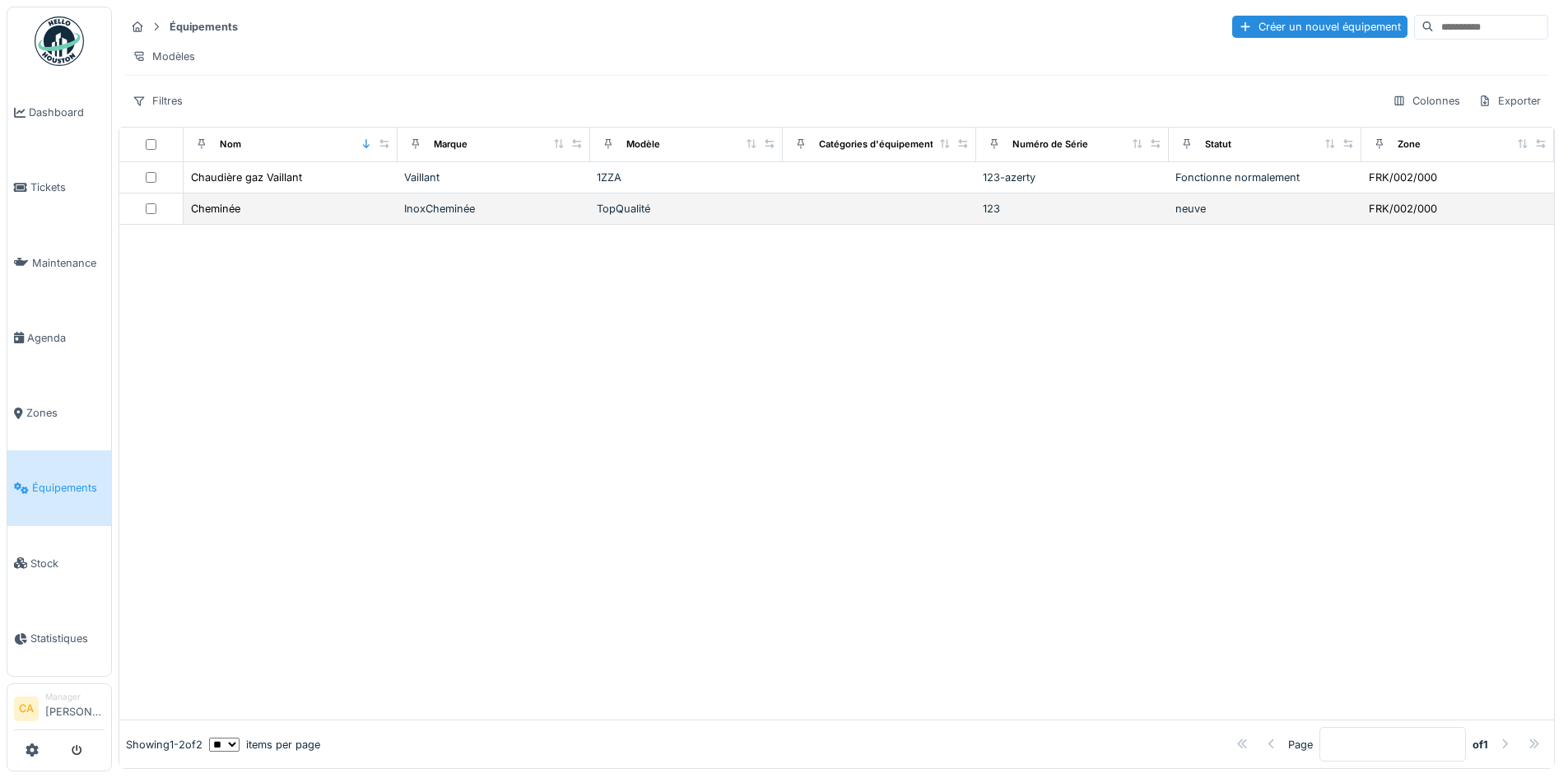
click at [153, 225] on td at bounding box center [152, 209] width 64 height 31
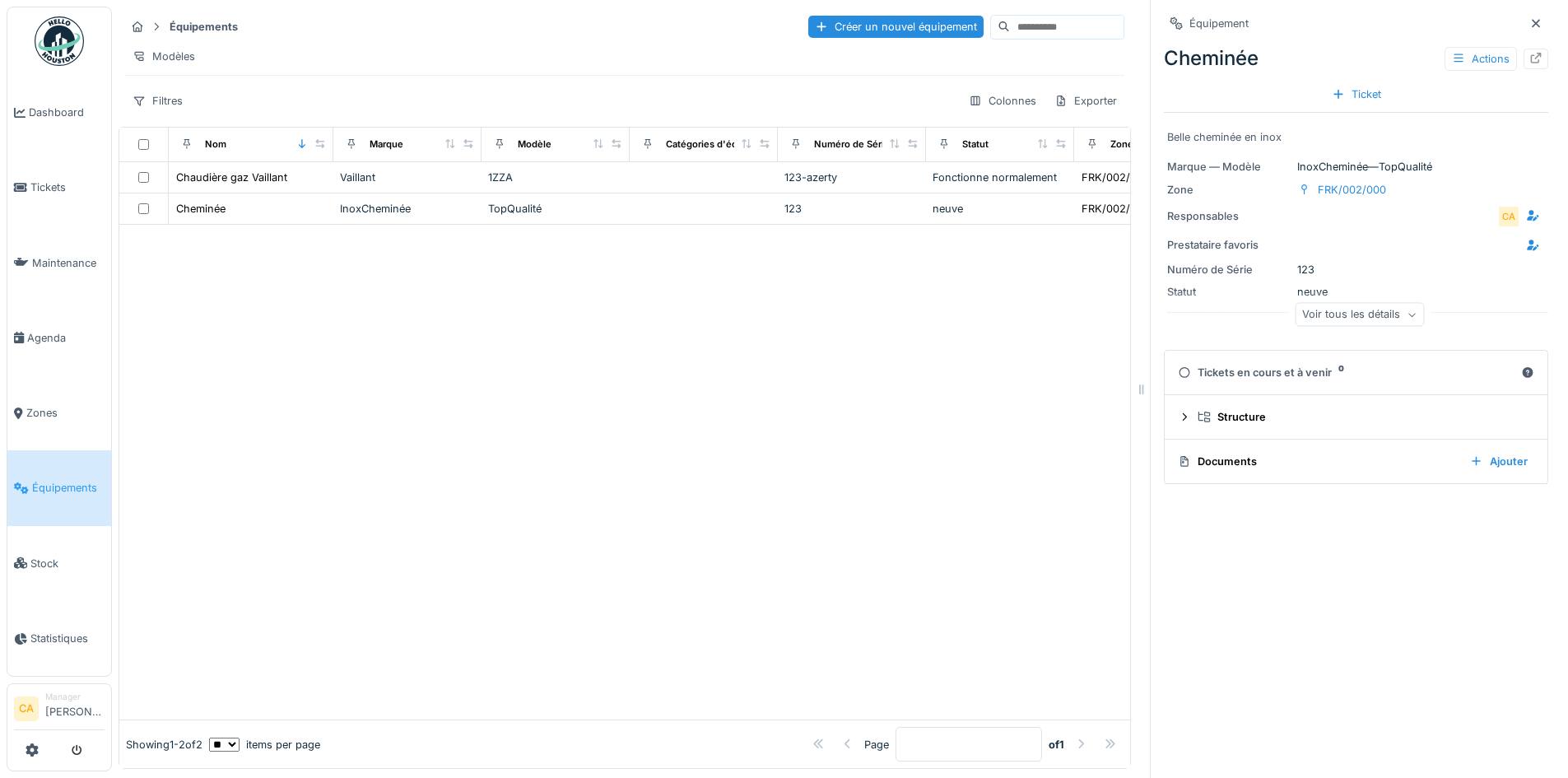
click at [340, 297] on div at bounding box center [625, 472] width 1011 height 495
click at [1529, 24] on icon at bounding box center [1535, 23] width 13 height 11
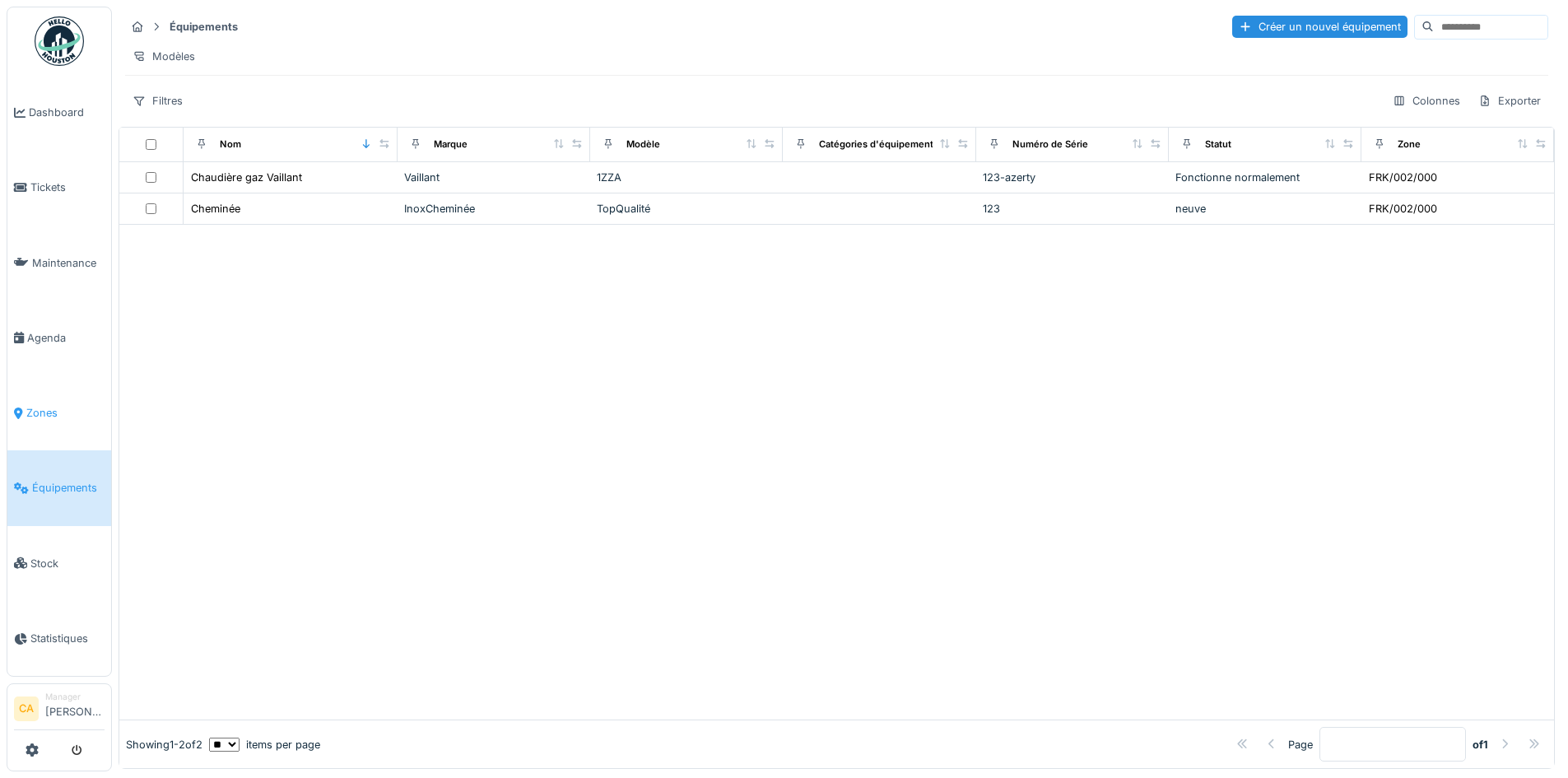
click at [51, 411] on span "Zones" at bounding box center [65, 413] width 78 height 16
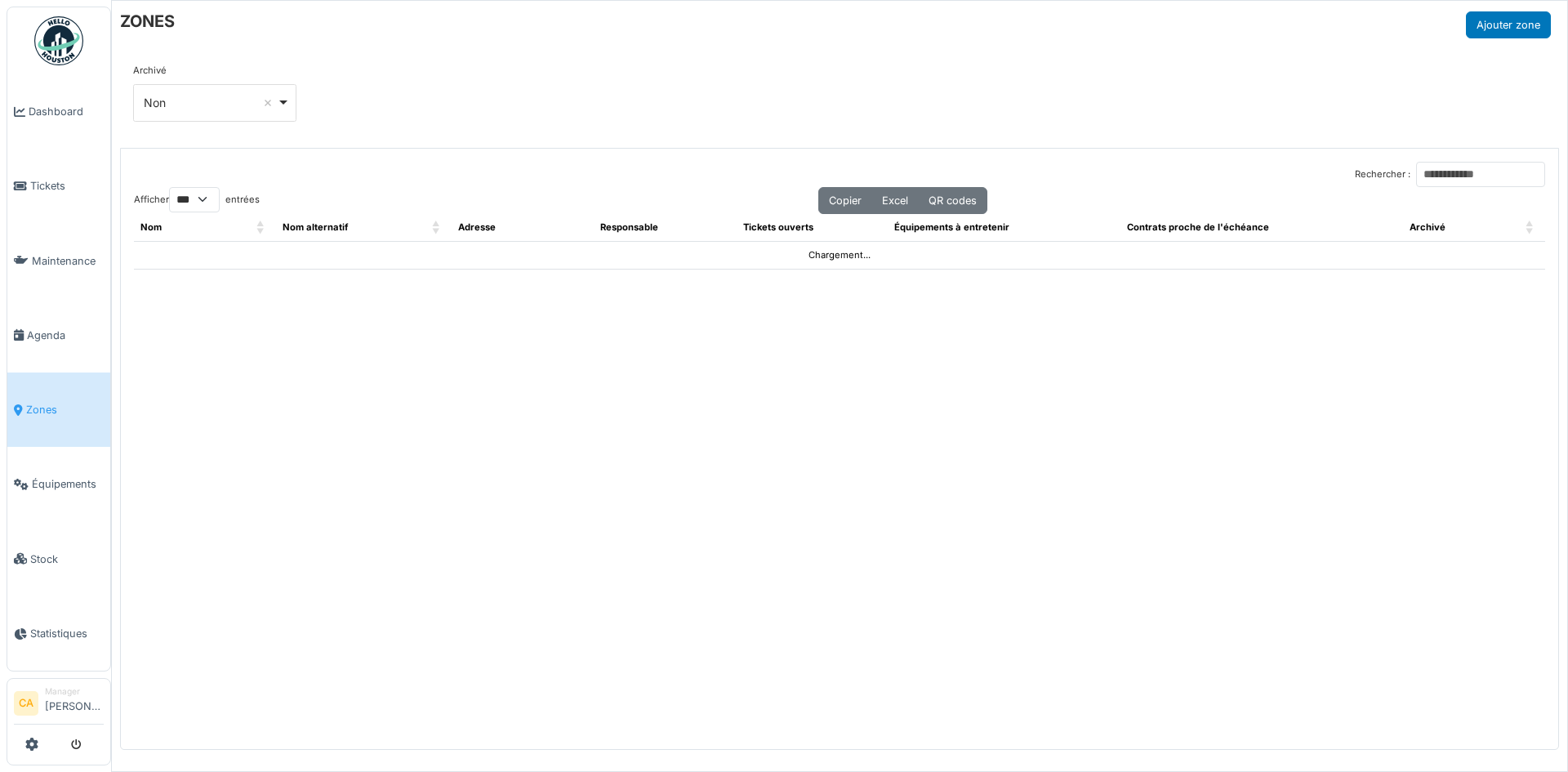
select select "***"
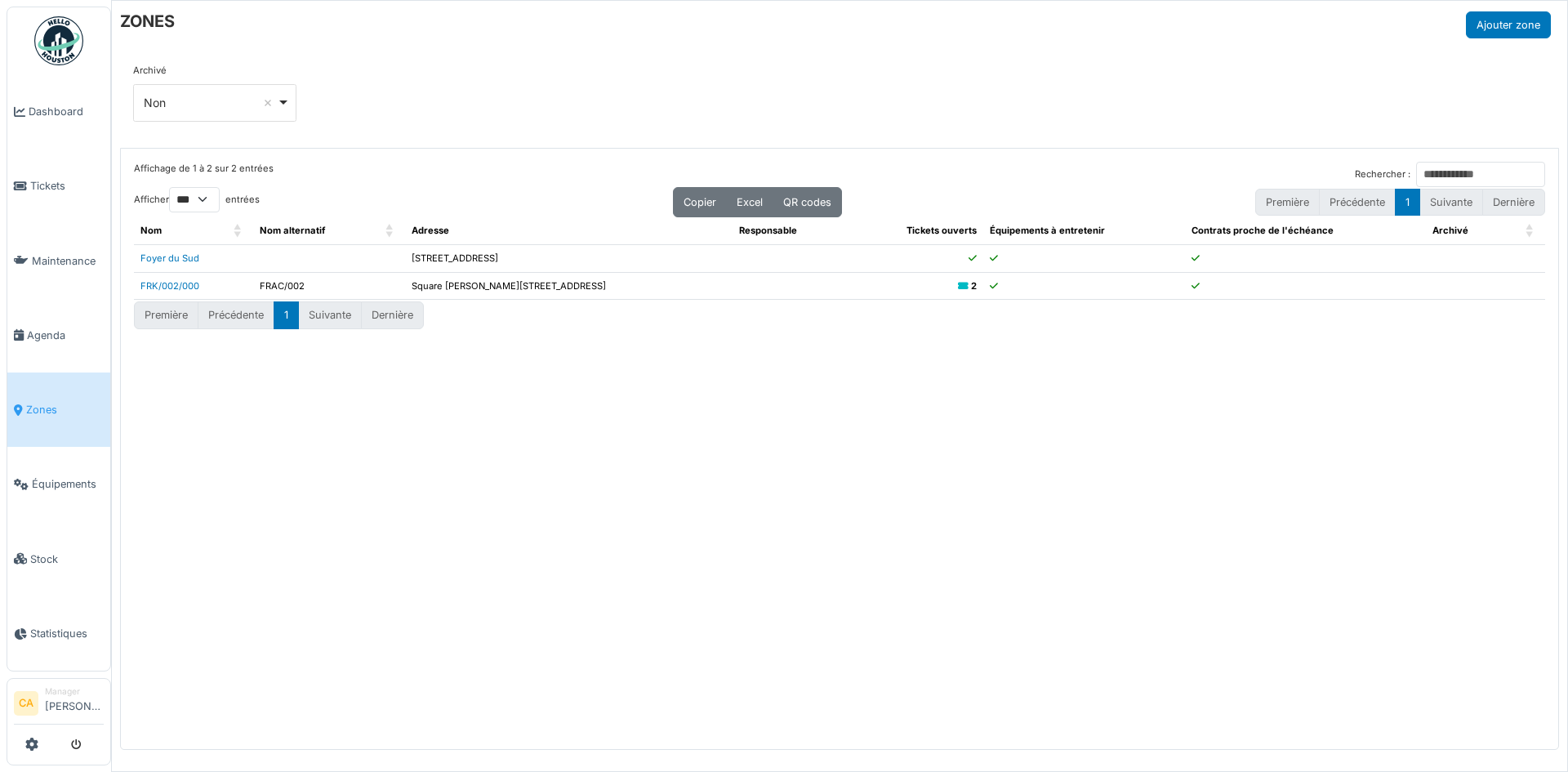
drag, startPoint x: 649, startPoint y: 519, endPoint x: 641, endPoint y: 513, distance: 10.0
click at [644, 515] on div "Affichage de 1 à 2 sur 2 entrées Rechercher : Afficher ** ** *** *** entrées Co…" at bounding box center [840, 449] width 1438 height 602
click at [26, 328] on li "Agenda" at bounding box center [58, 336] width 90 height 16
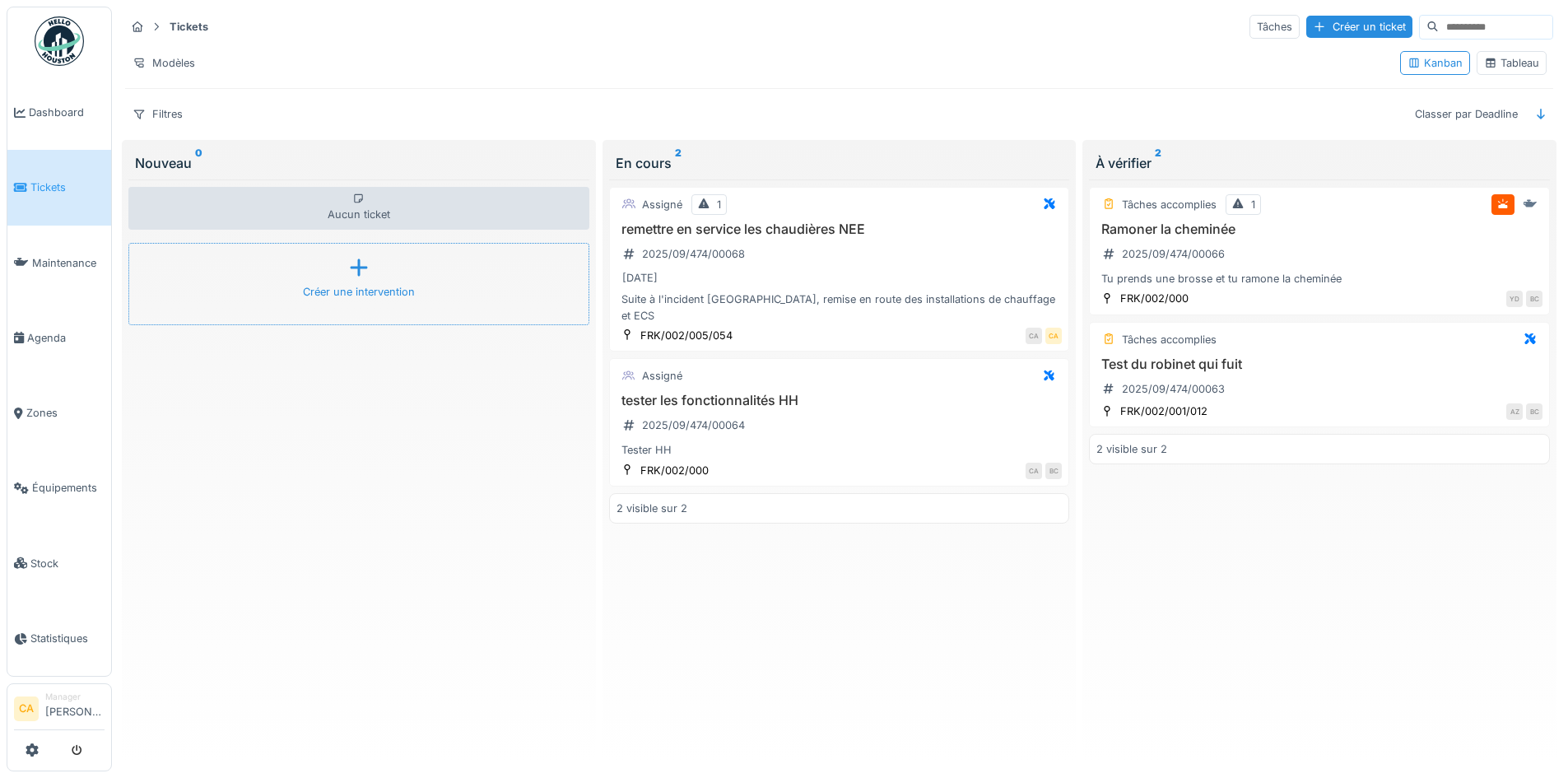
click at [331, 287] on div "Créer une intervention" at bounding box center [358, 293] width 112 height 16
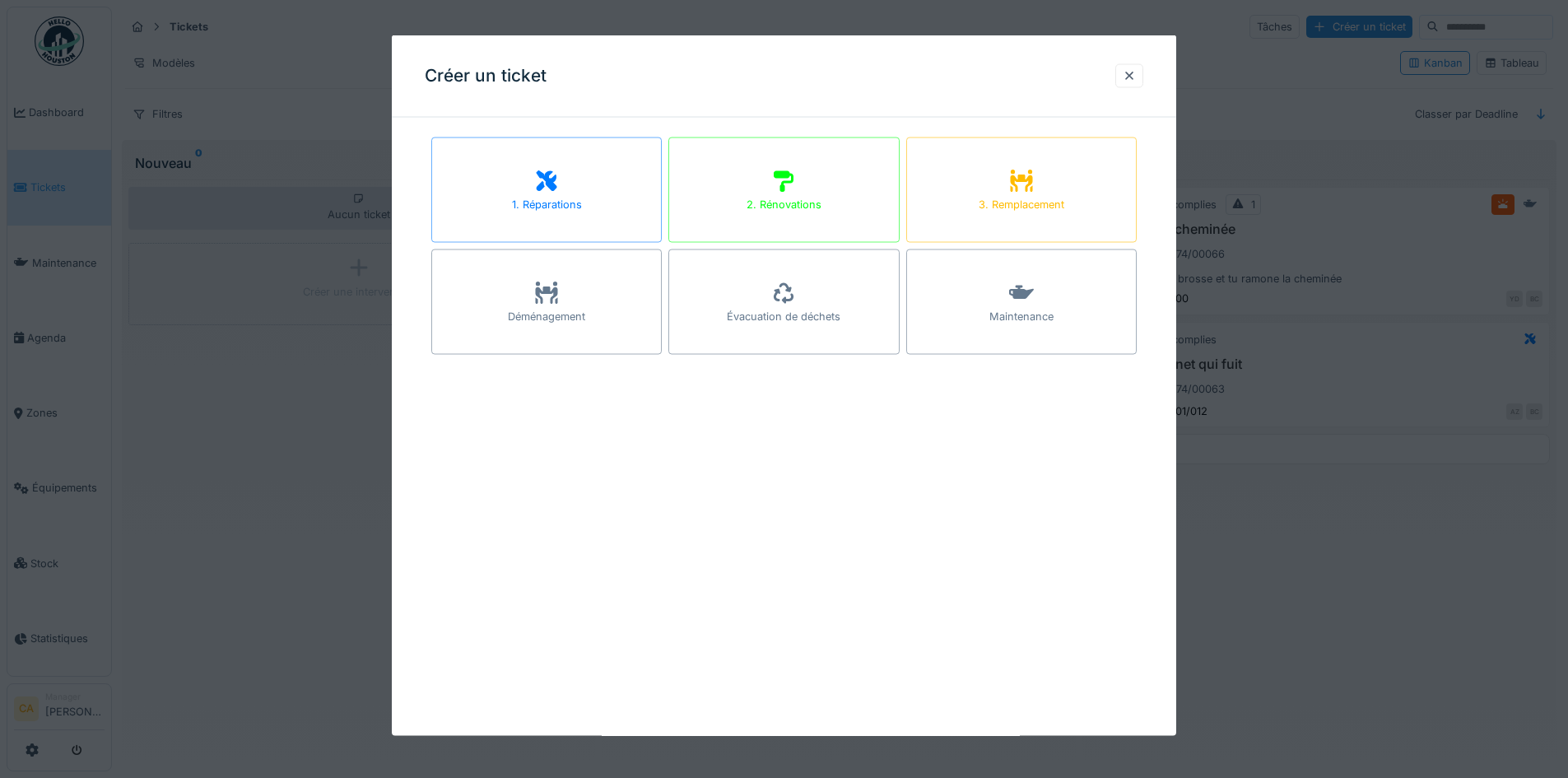
click at [1015, 295] on icon at bounding box center [1021, 293] width 25 height 14
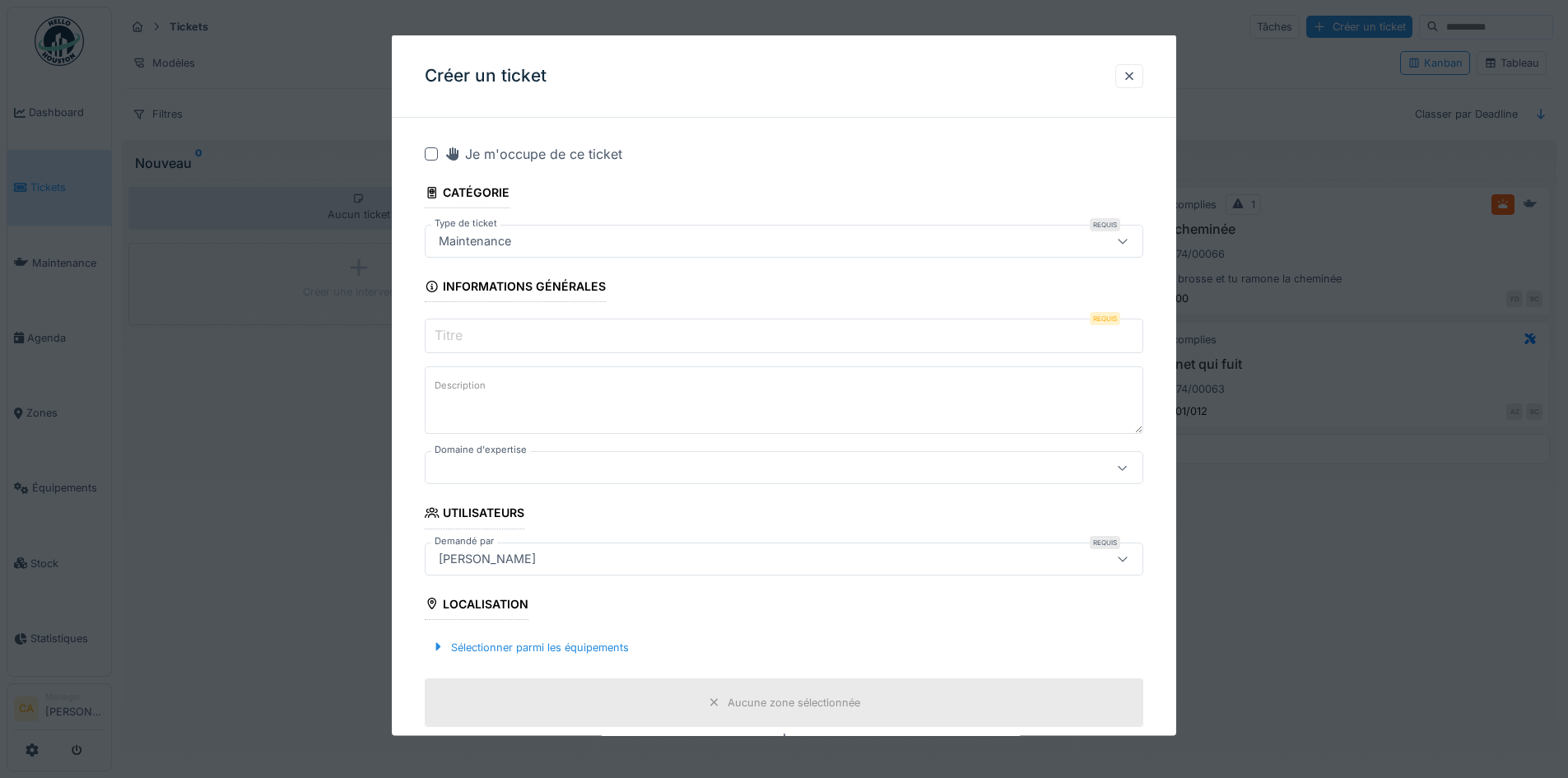
click at [500, 330] on input "Titre" at bounding box center [784, 336] width 719 height 35
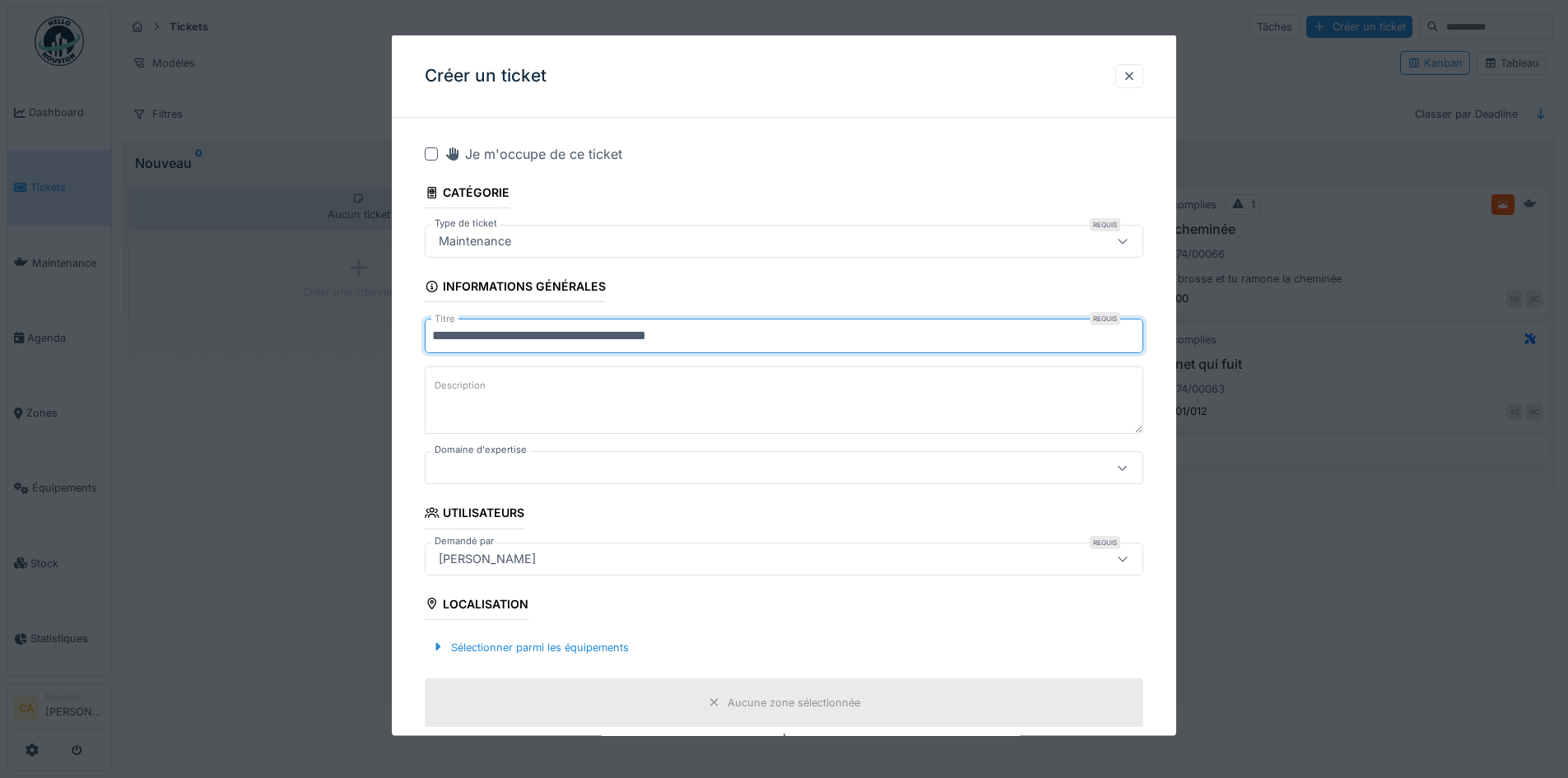
type input "**********"
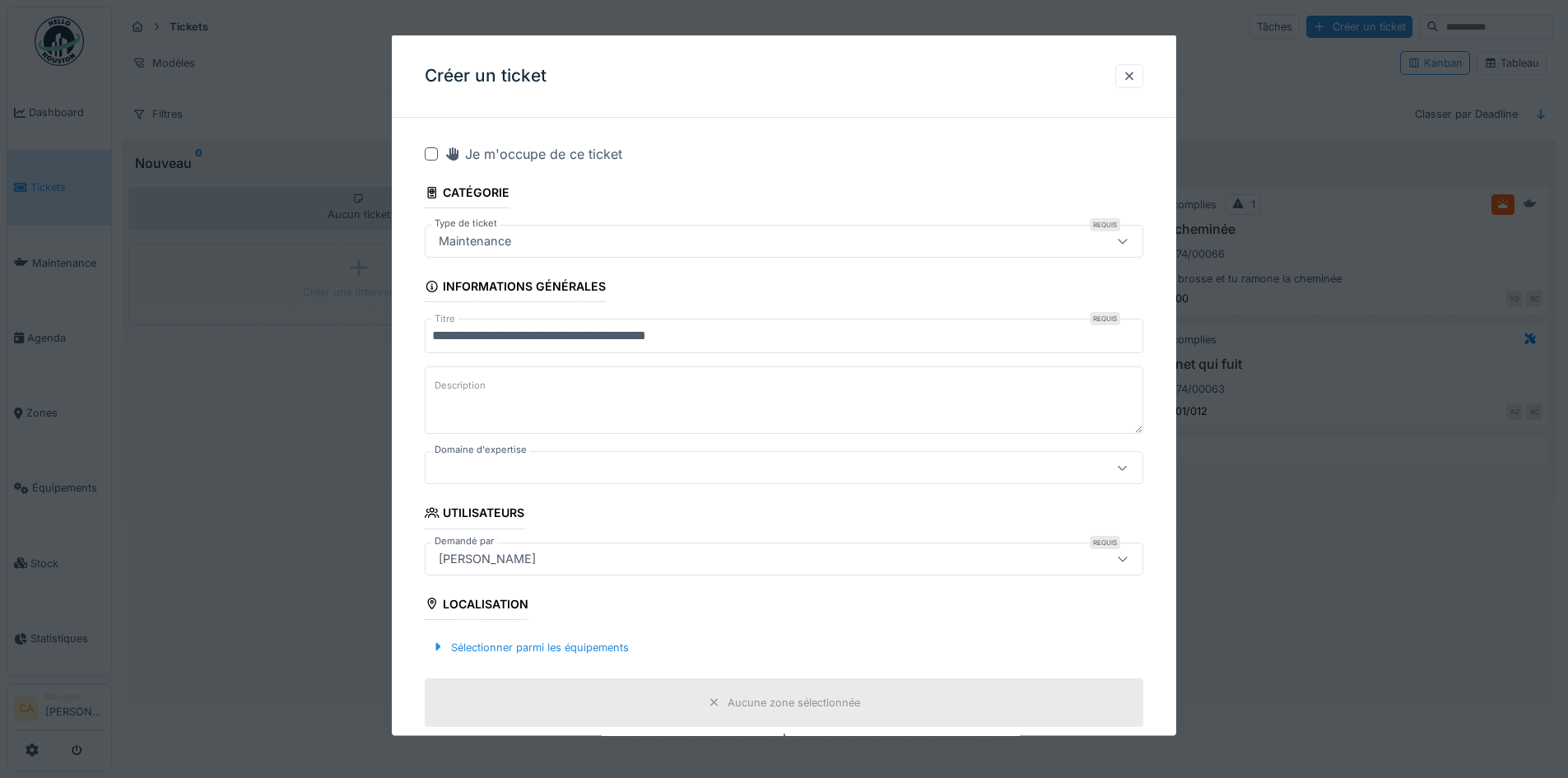
drag, startPoint x: 453, startPoint y: 374, endPoint x: 538, endPoint y: 397, distance: 88.1
click at [453, 374] on textarea "Description" at bounding box center [784, 400] width 719 height 68
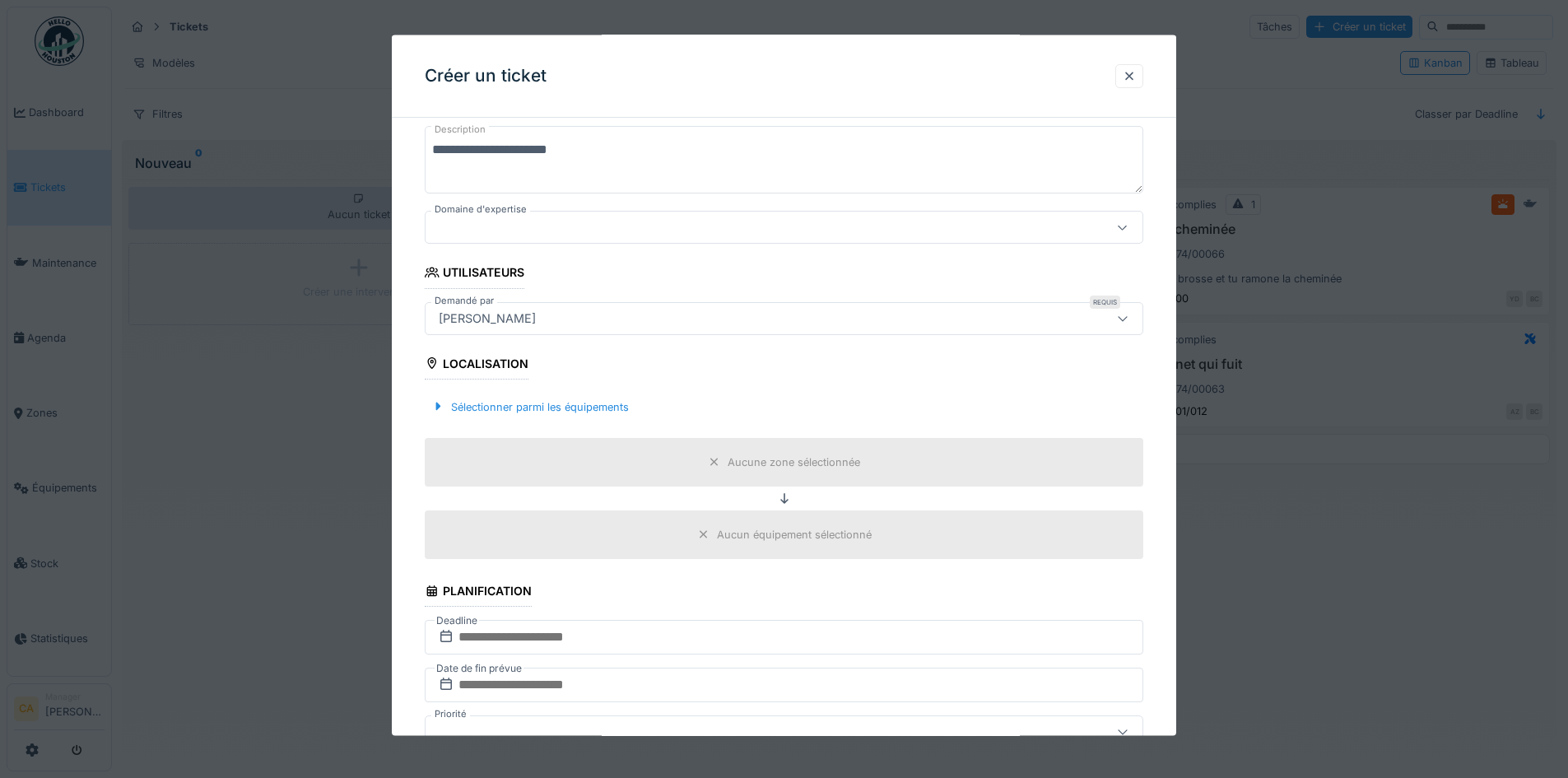
scroll to position [247, 0]
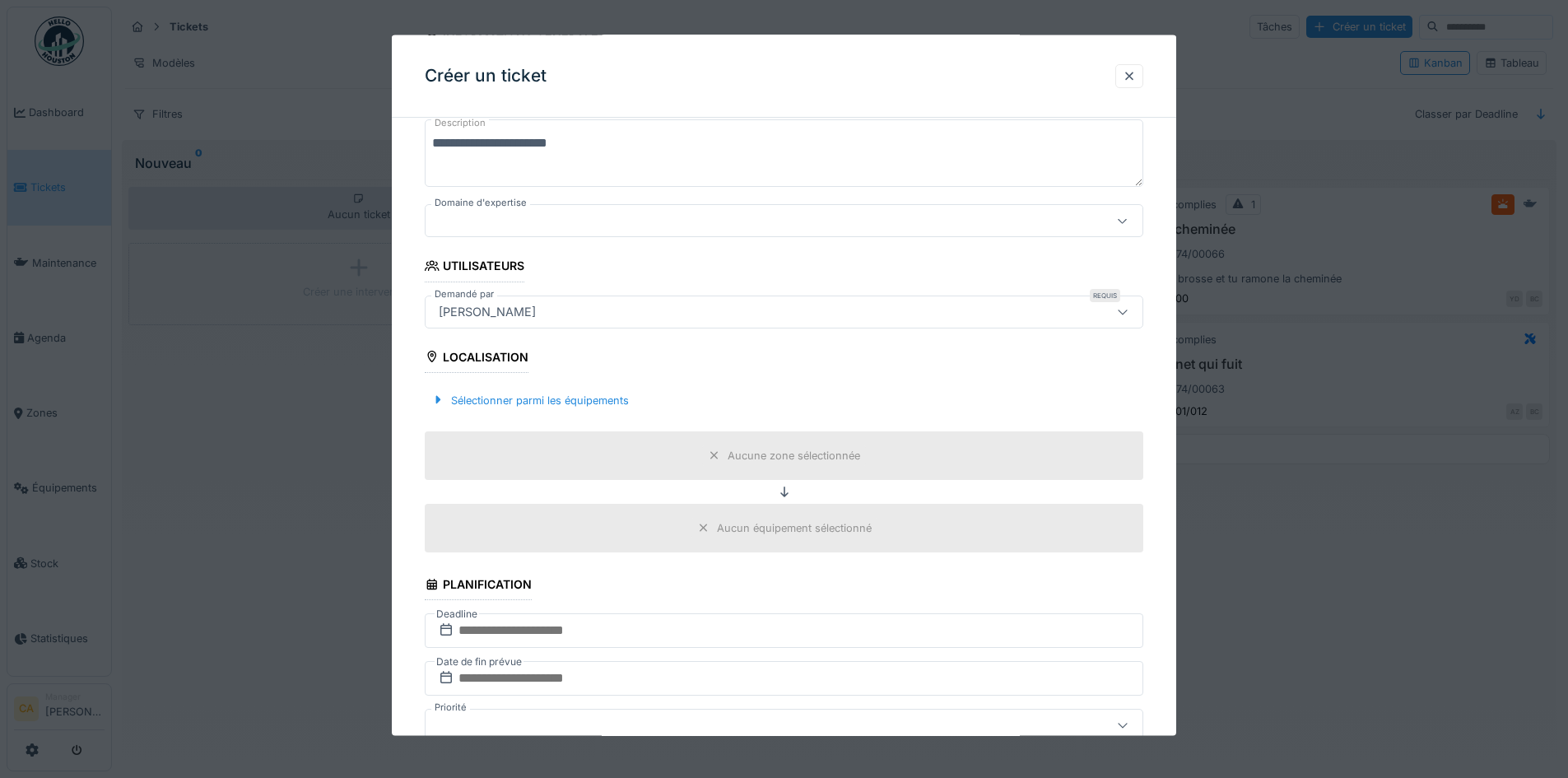
type textarea "**********"
click at [608, 219] on div at bounding box center [742, 221] width 620 height 18
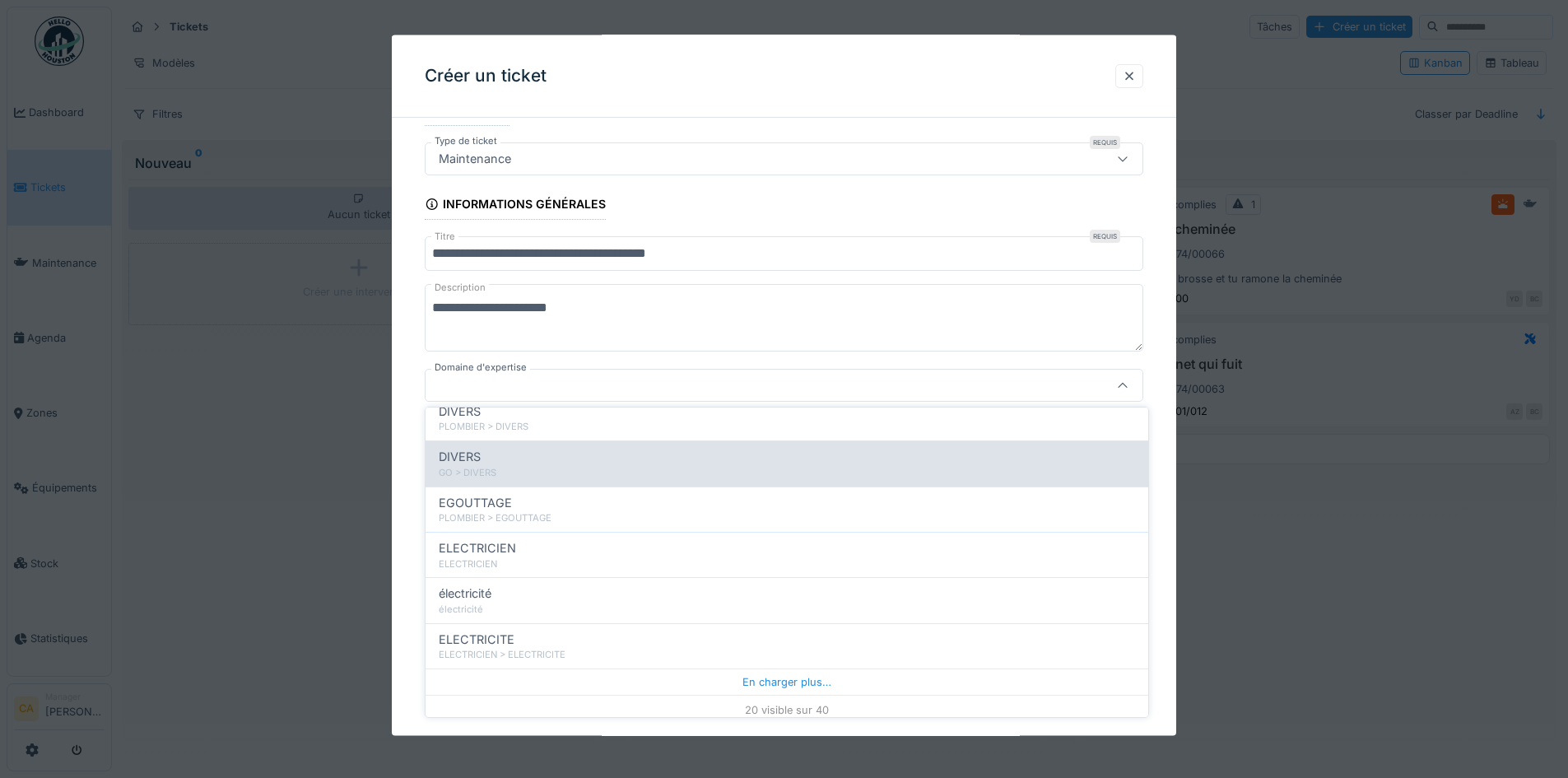
scroll to position [747, 0]
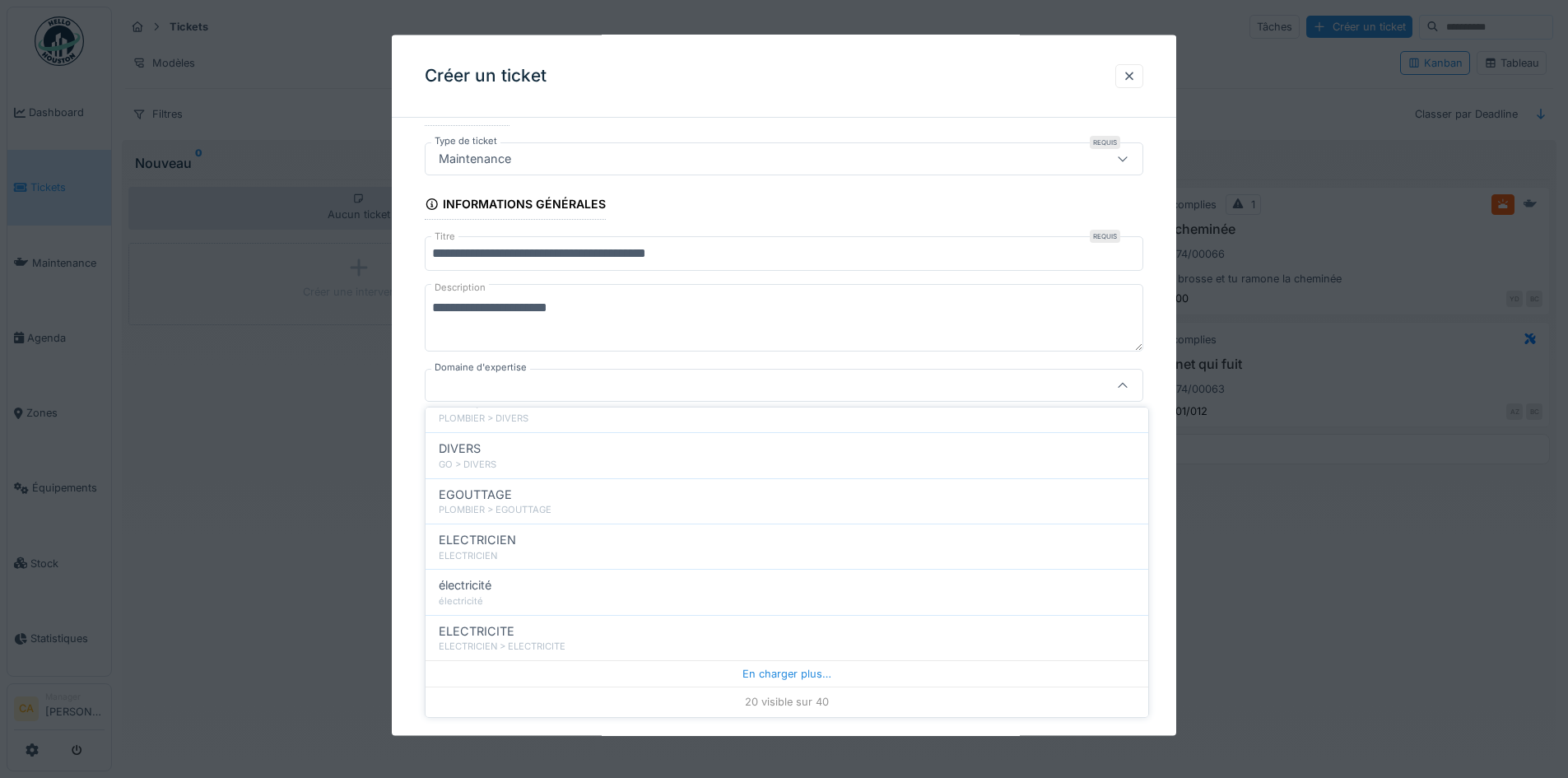
click at [602, 634] on div "ELECTRICITE" at bounding box center [787, 631] width 697 height 18
type input "****"
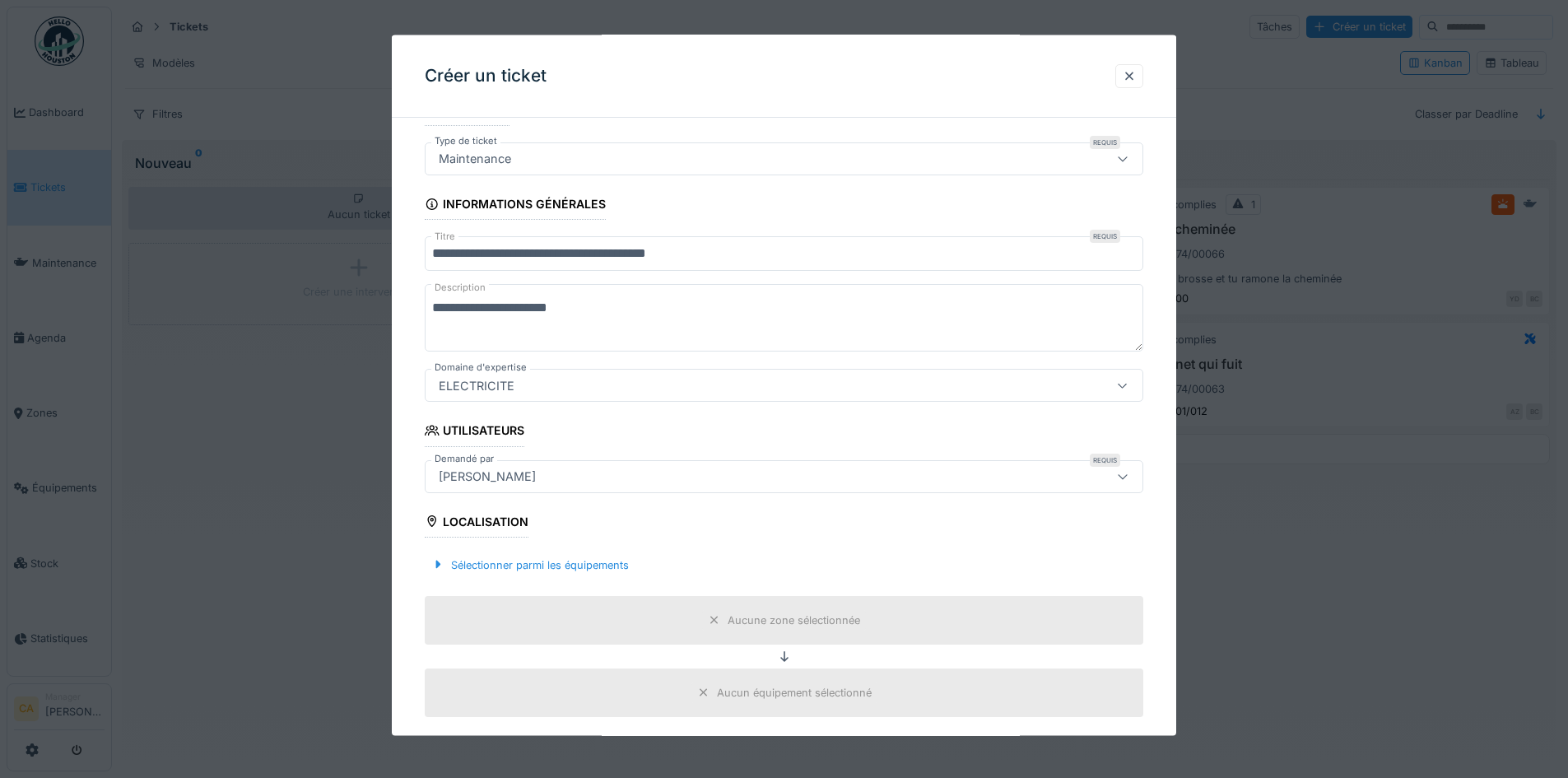
drag, startPoint x: 696, startPoint y: 505, endPoint x: 684, endPoint y: 506, distance: 12.0
click at [693, 505] on fieldset "**********" at bounding box center [784, 745] width 719 height 1393
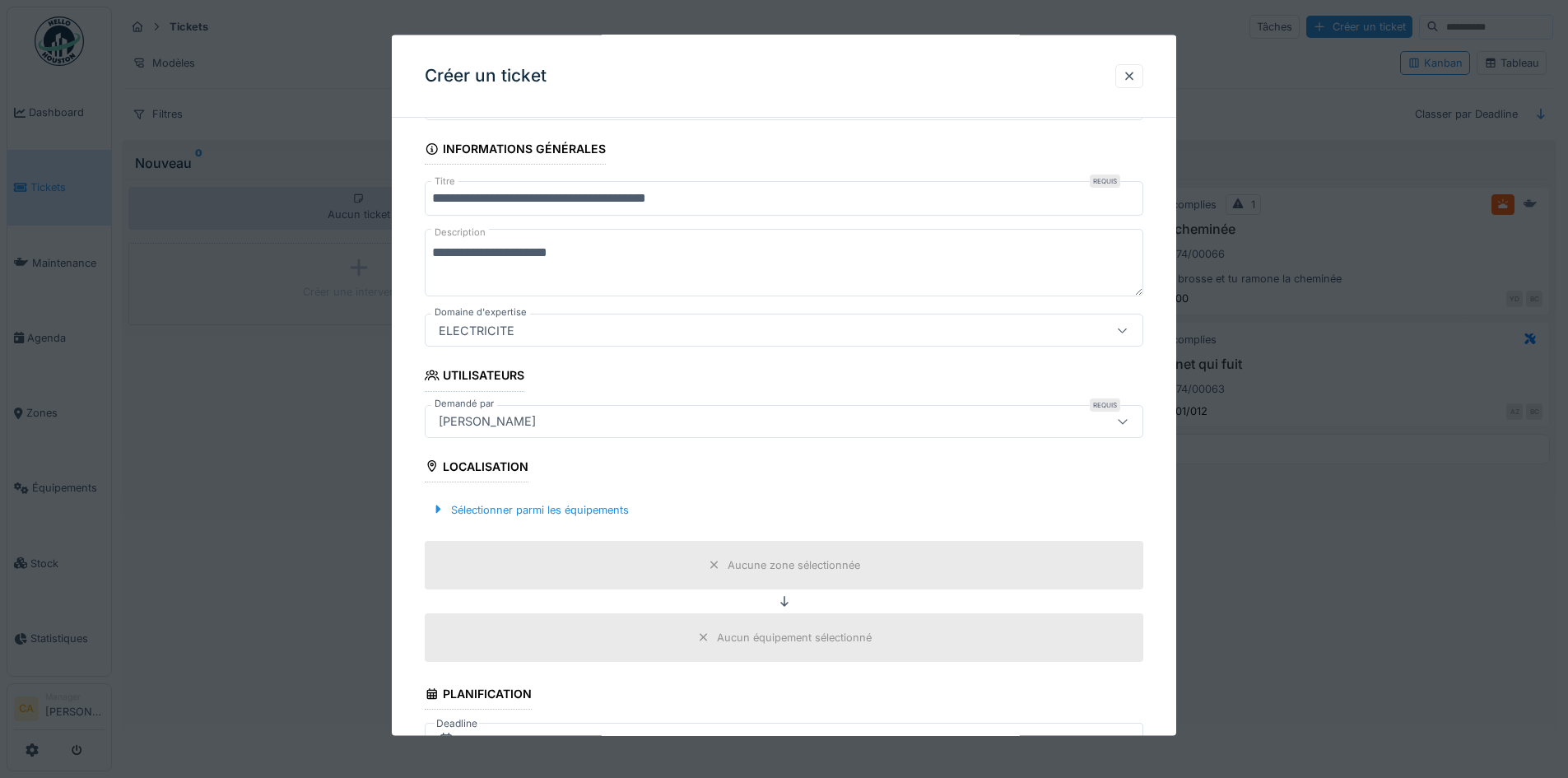
scroll to position [165, 0]
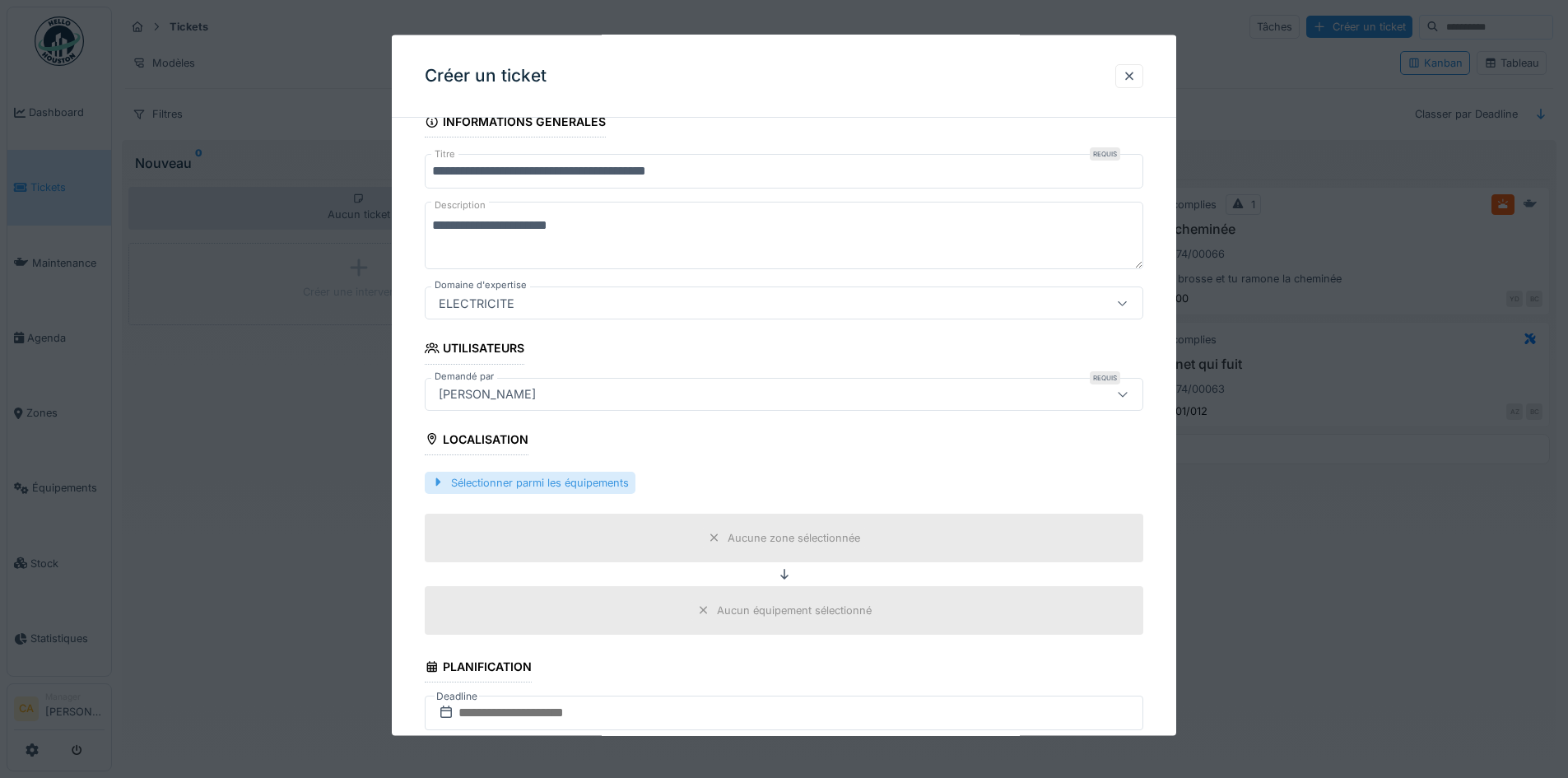
click at [586, 481] on div "Sélectionner parmi les équipements" at bounding box center [530, 482] width 211 height 22
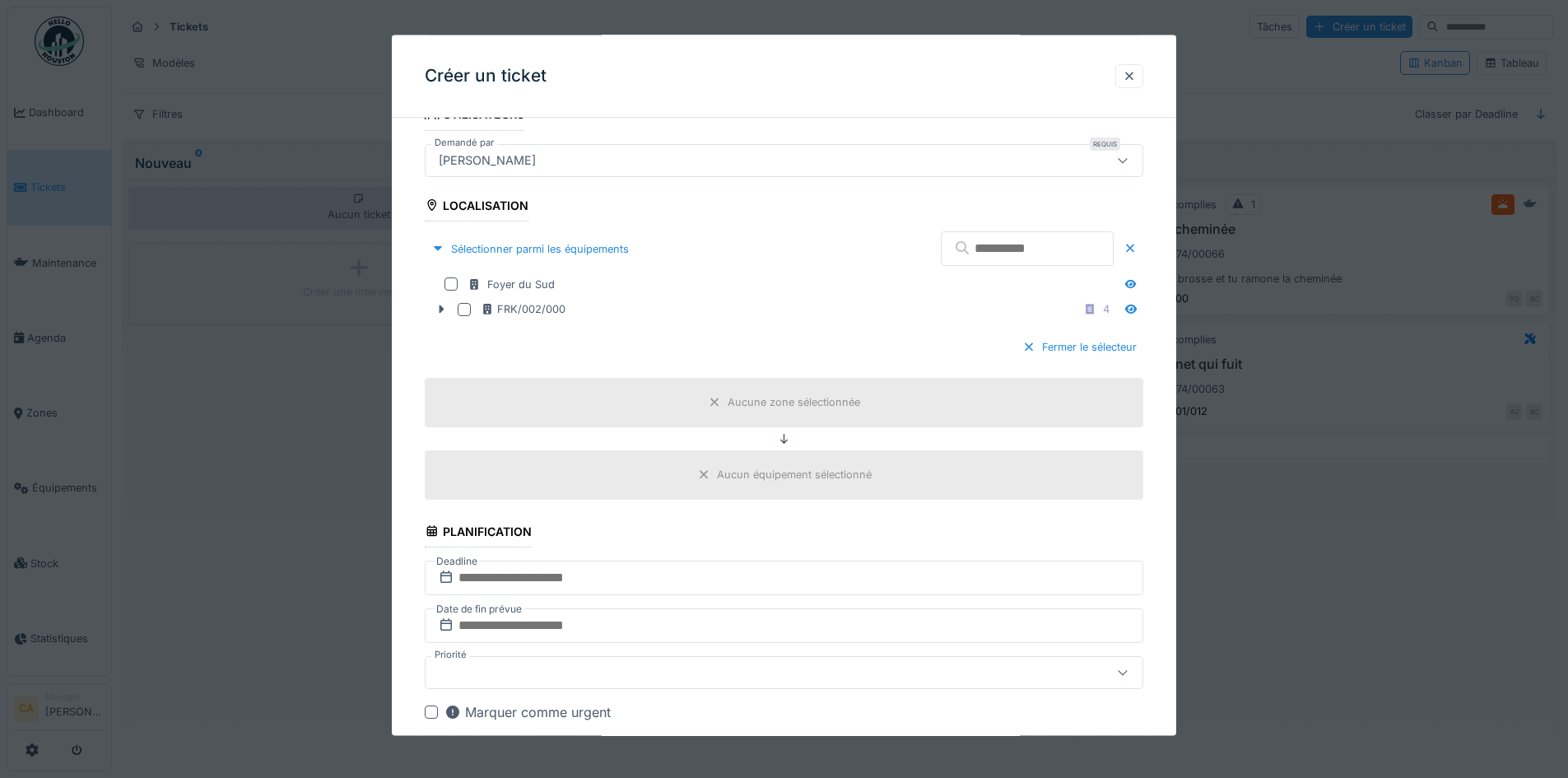
scroll to position [411, 0]
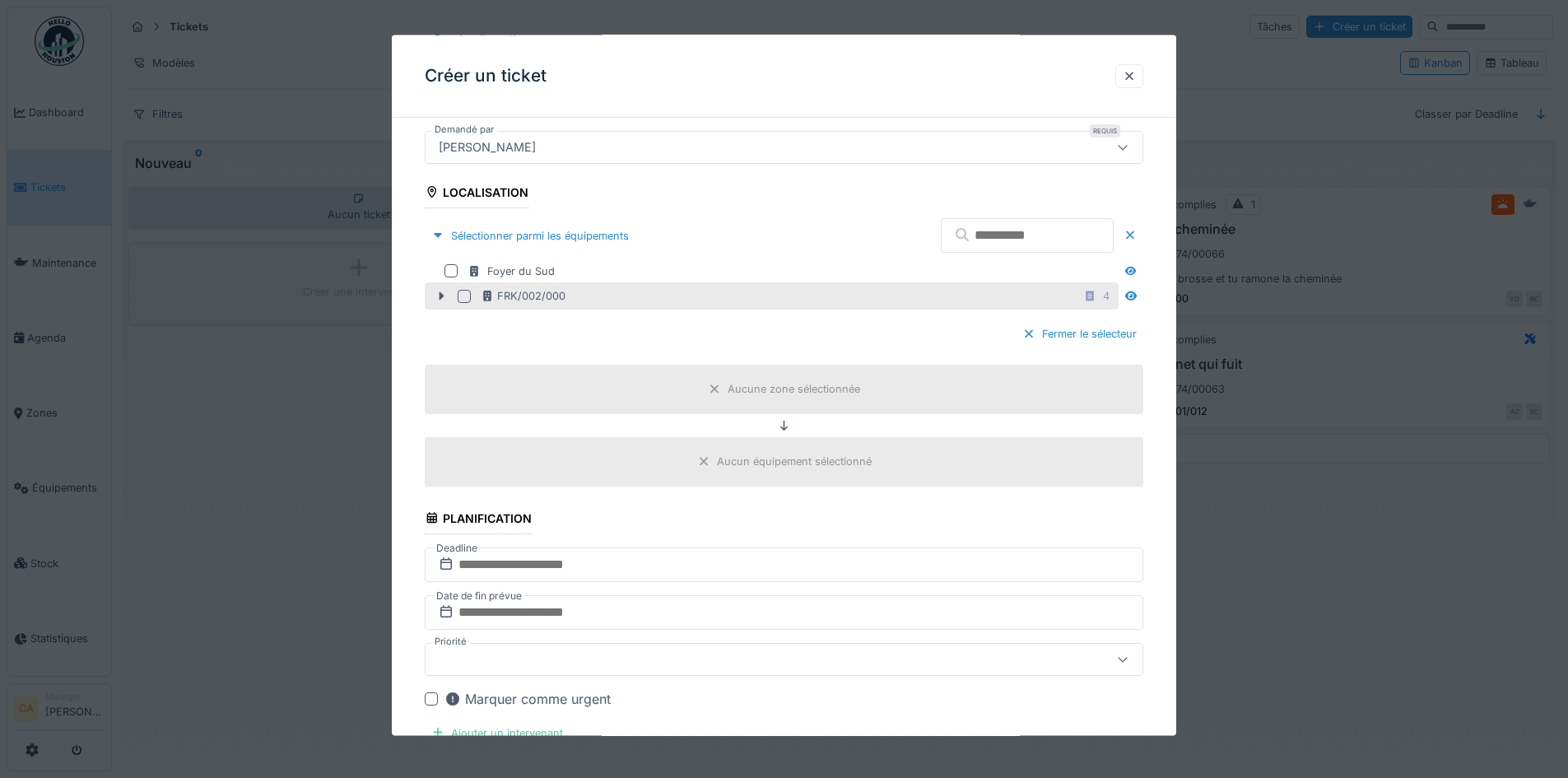
click at [462, 289] on div "FRK/002/000 4" at bounding box center [772, 296] width 694 height 27
click at [469, 294] on div at bounding box center [464, 295] width 13 height 13
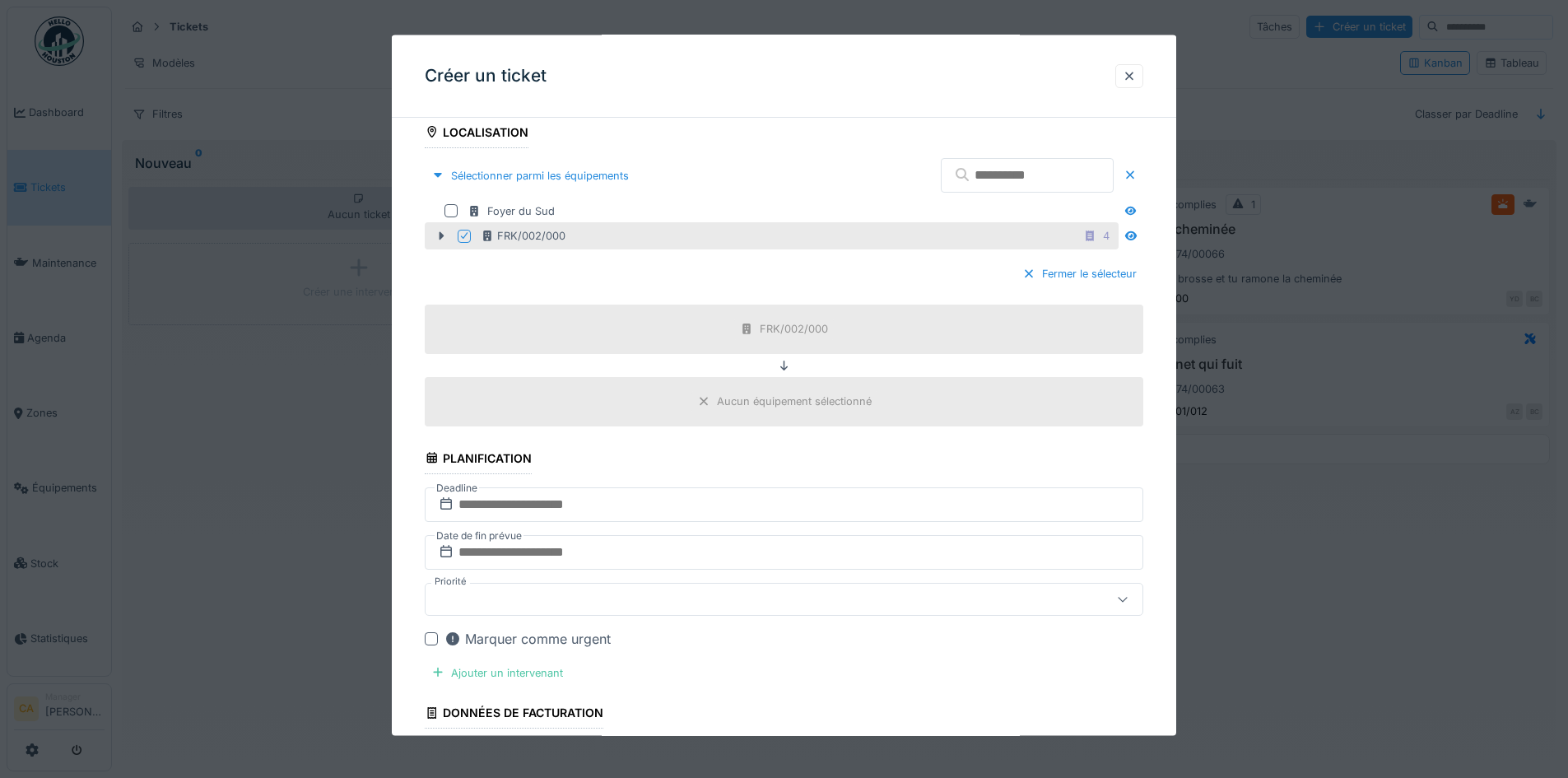
scroll to position [576, 0]
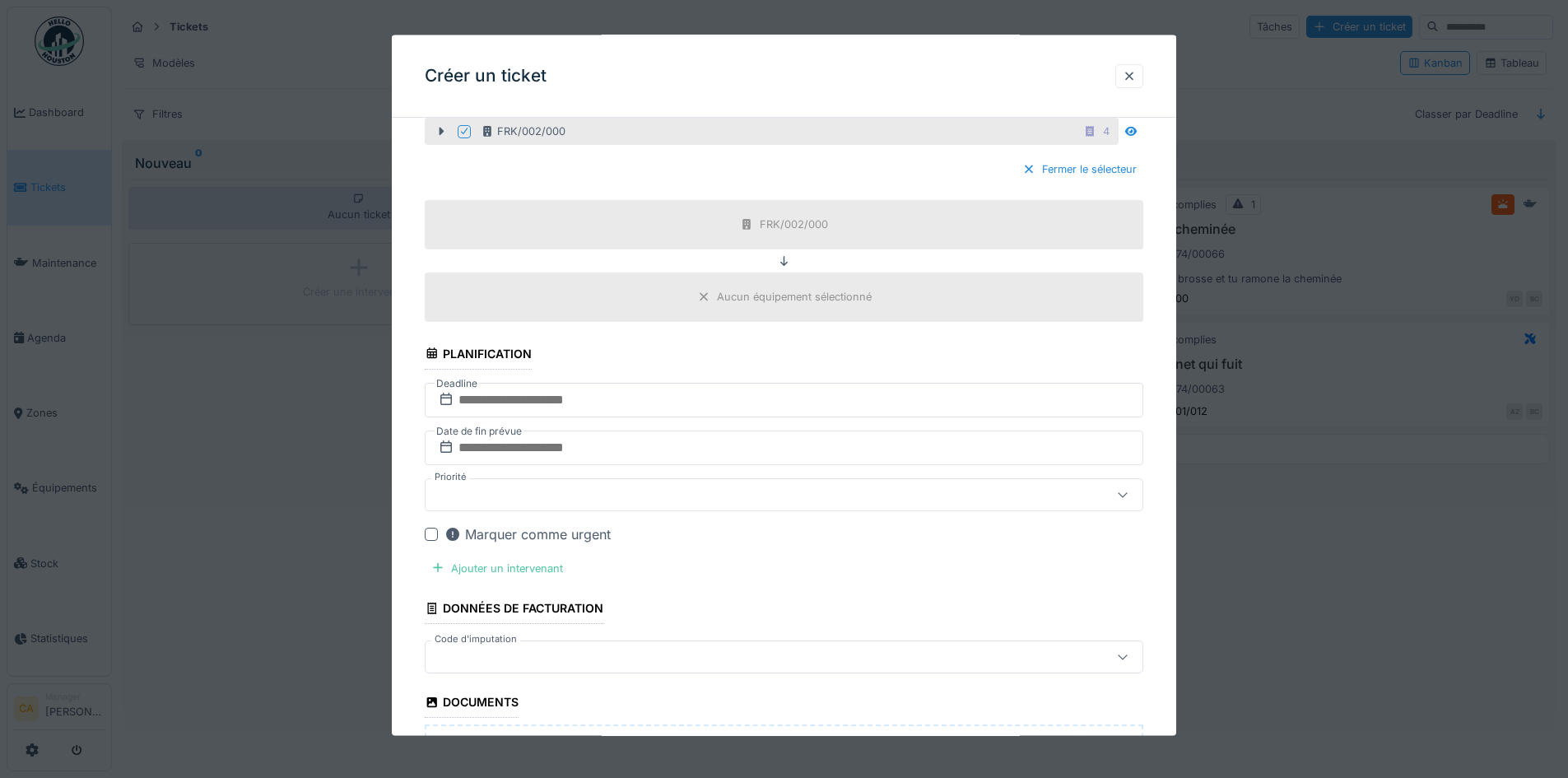
click at [647, 315] on div "Aucun équipement sélectionné" at bounding box center [784, 297] width 719 height 49
click at [645, 388] on input "text" at bounding box center [784, 399] width 719 height 35
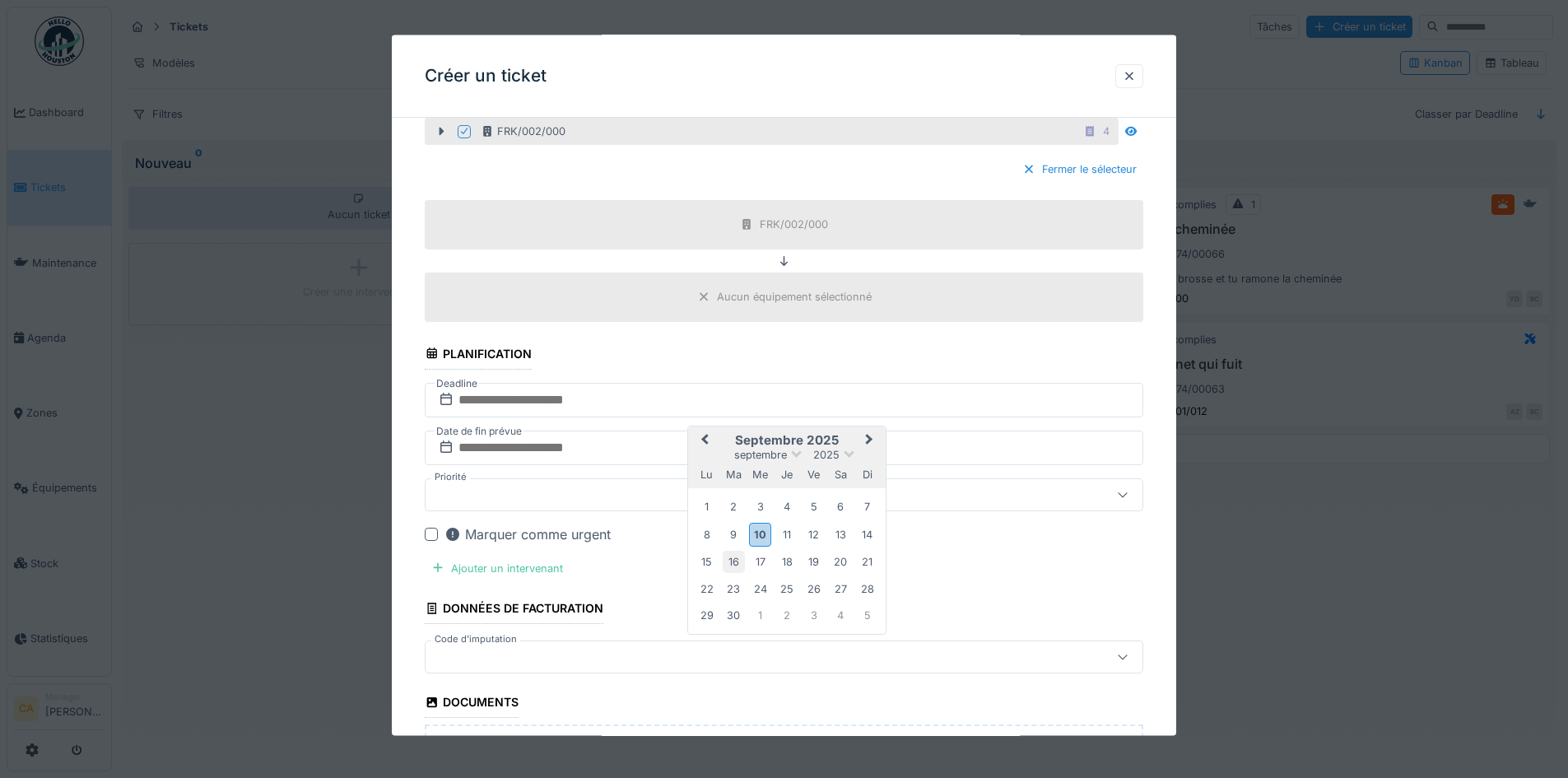
click at [736, 560] on div "16" at bounding box center [734, 562] width 22 height 22
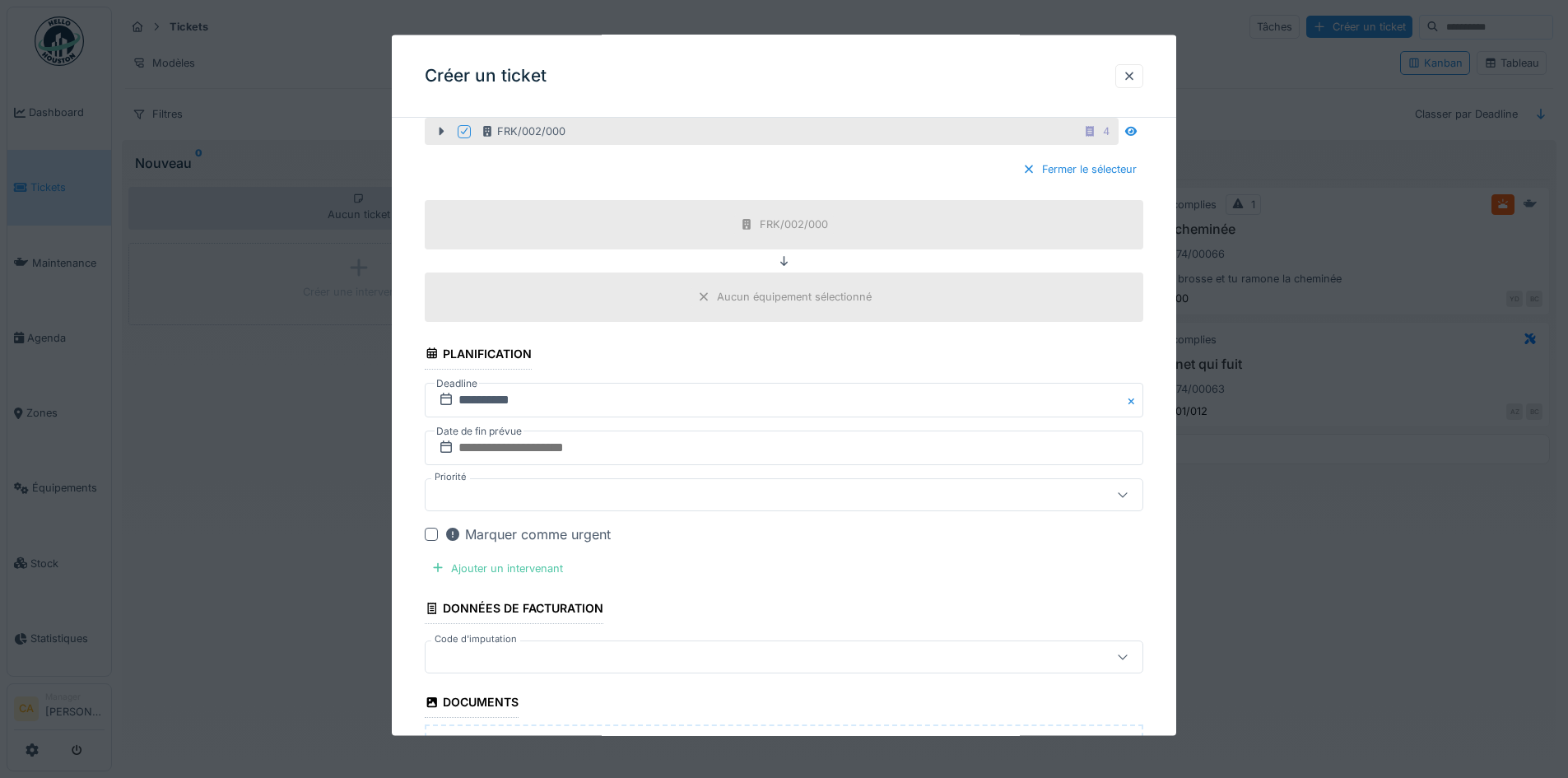
click at [745, 517] on fieldset "**********" at bounding box center [784, 301] width 719 height 1492
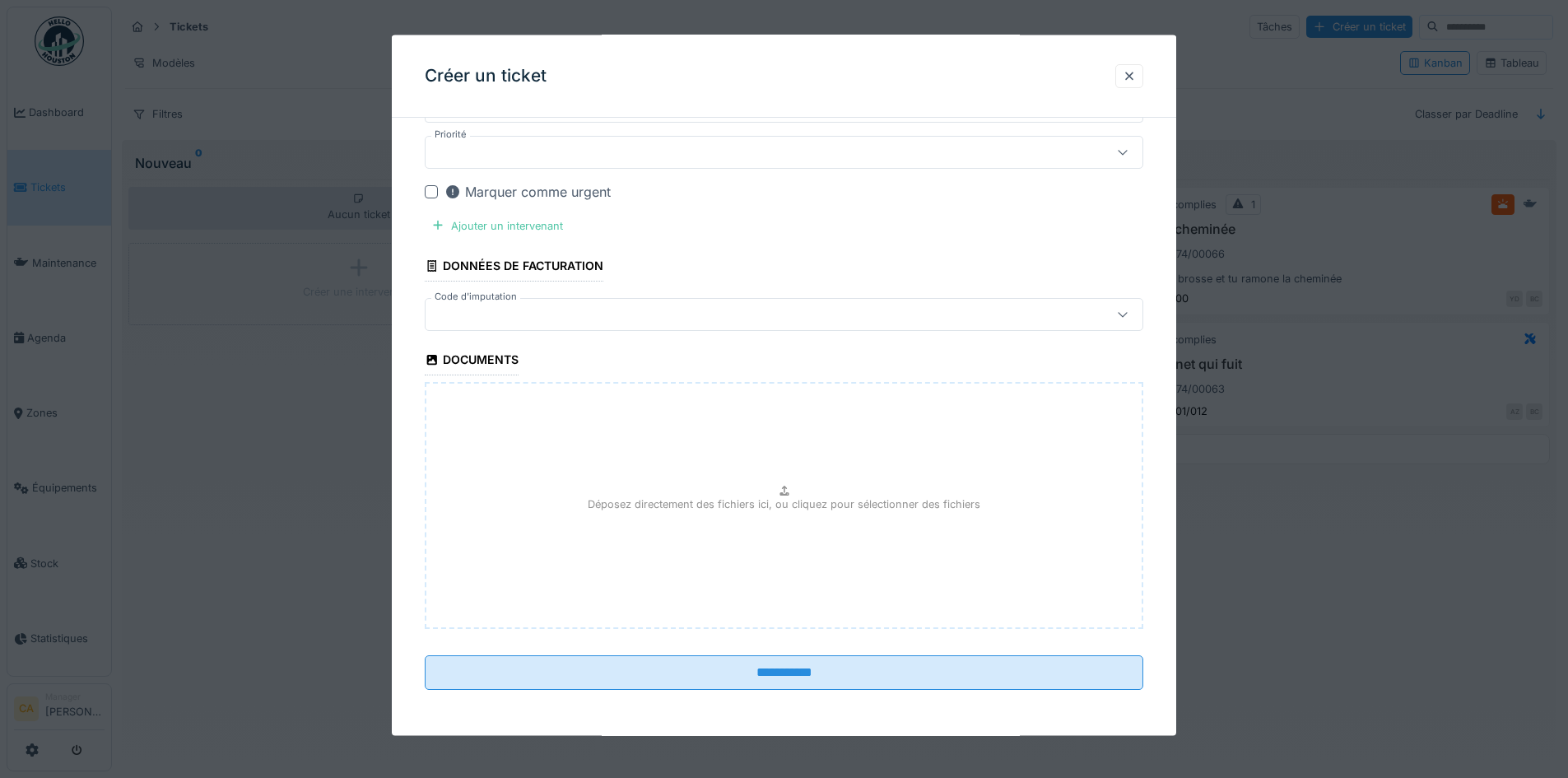
scroll to position [10, 0]
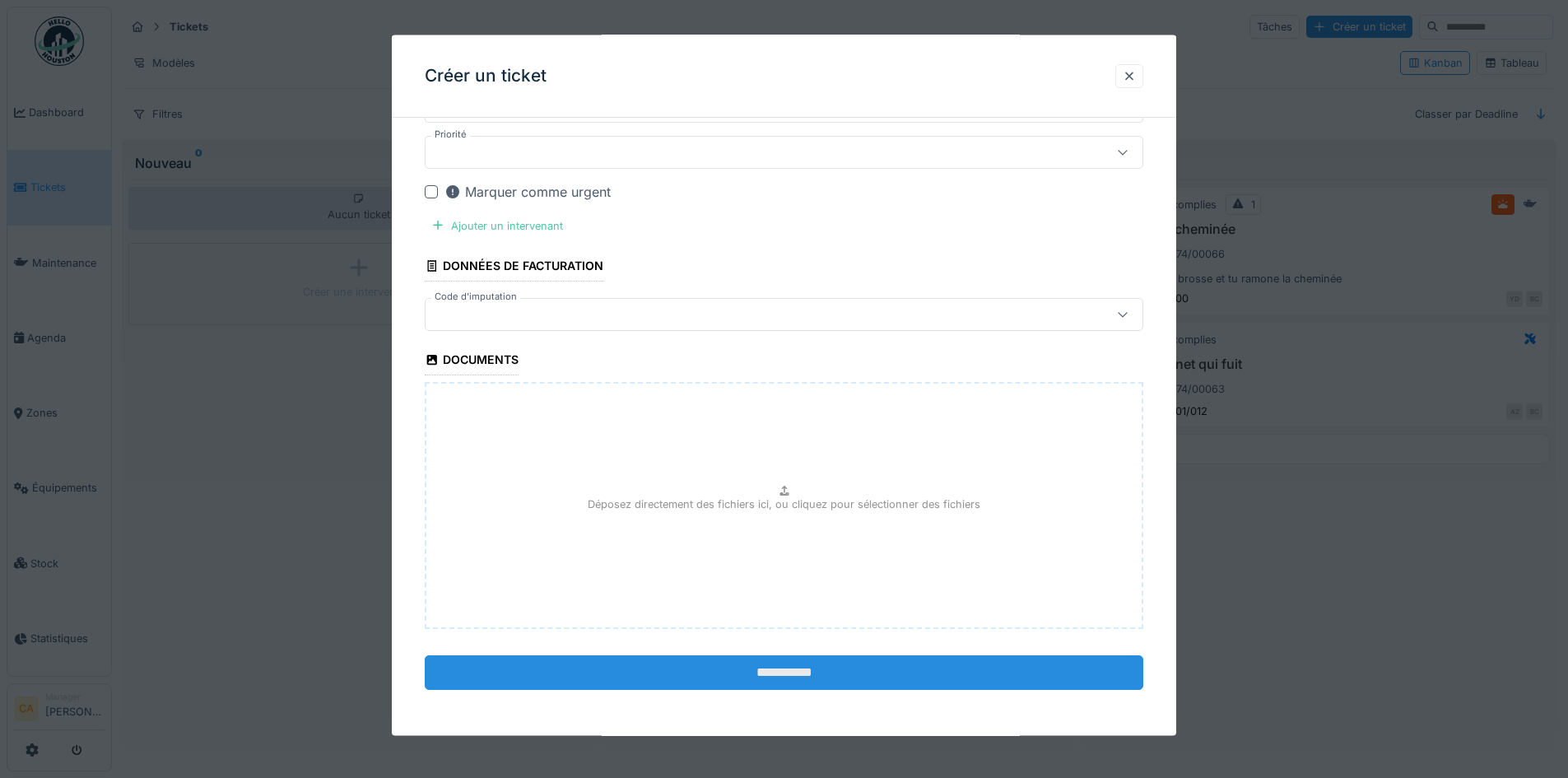
click at [808, 667] on input "**********" at bounding box center [784, 672] width 719 height 35
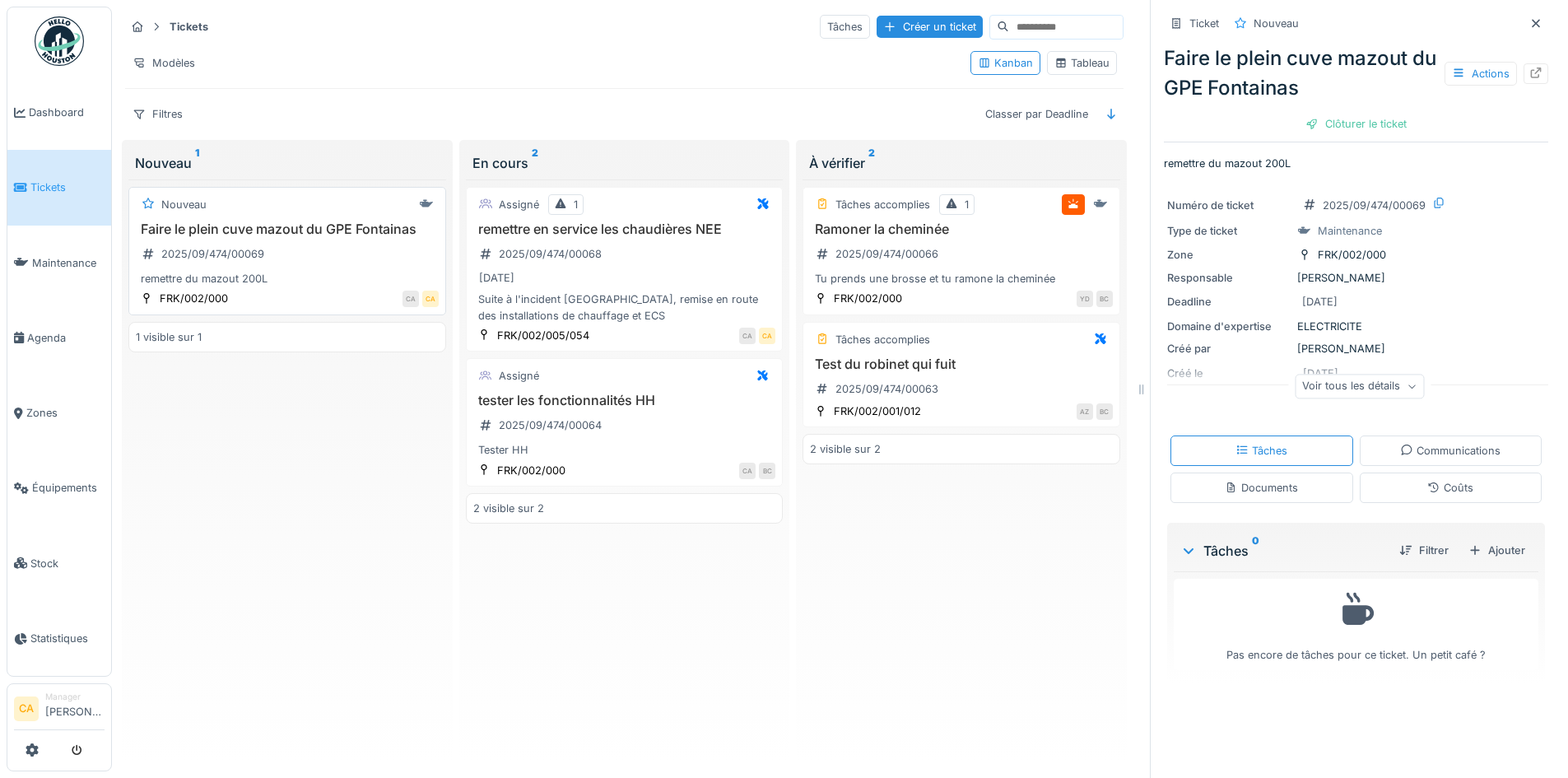
click at [364, 269] on div "Faire le plein cuve mazout du GPE Fontainas 2025/09/474/00069 remettre du mazou…" at bounding box center [286, 255] width 302 height 66
click at [1444, 62] on div "Actions" at bounding box center [1480, 74] width 73 height 24
click at [1466, 319] on div "Domaine d'expertise ELECTRICITE" at bounding box center [1355, 327] width 378 height 16
click at [1486, 541] on div "Ajouter" at bounding box center [1497, 550] width 70 height 22
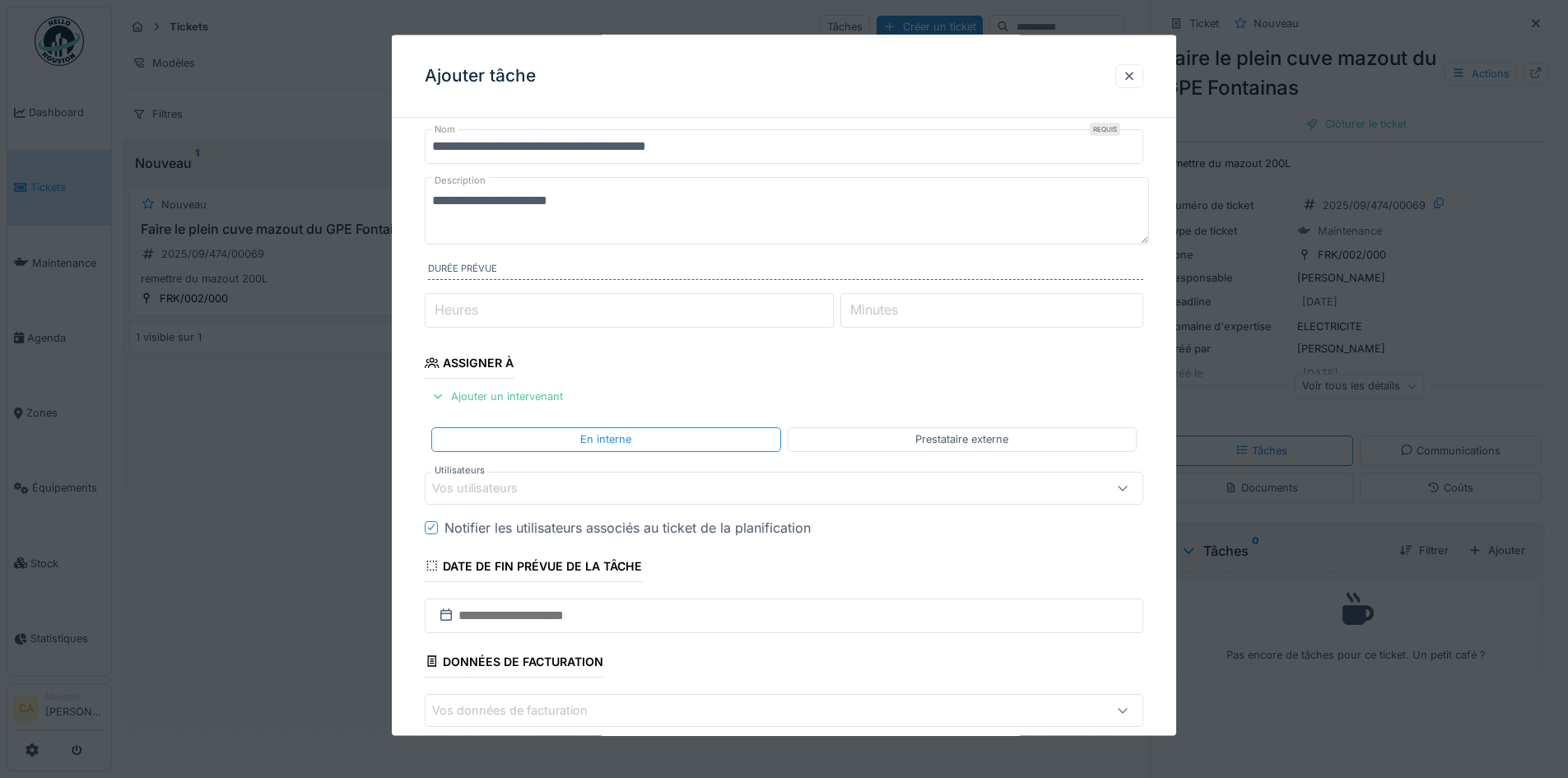
scroll to position [82, 0]
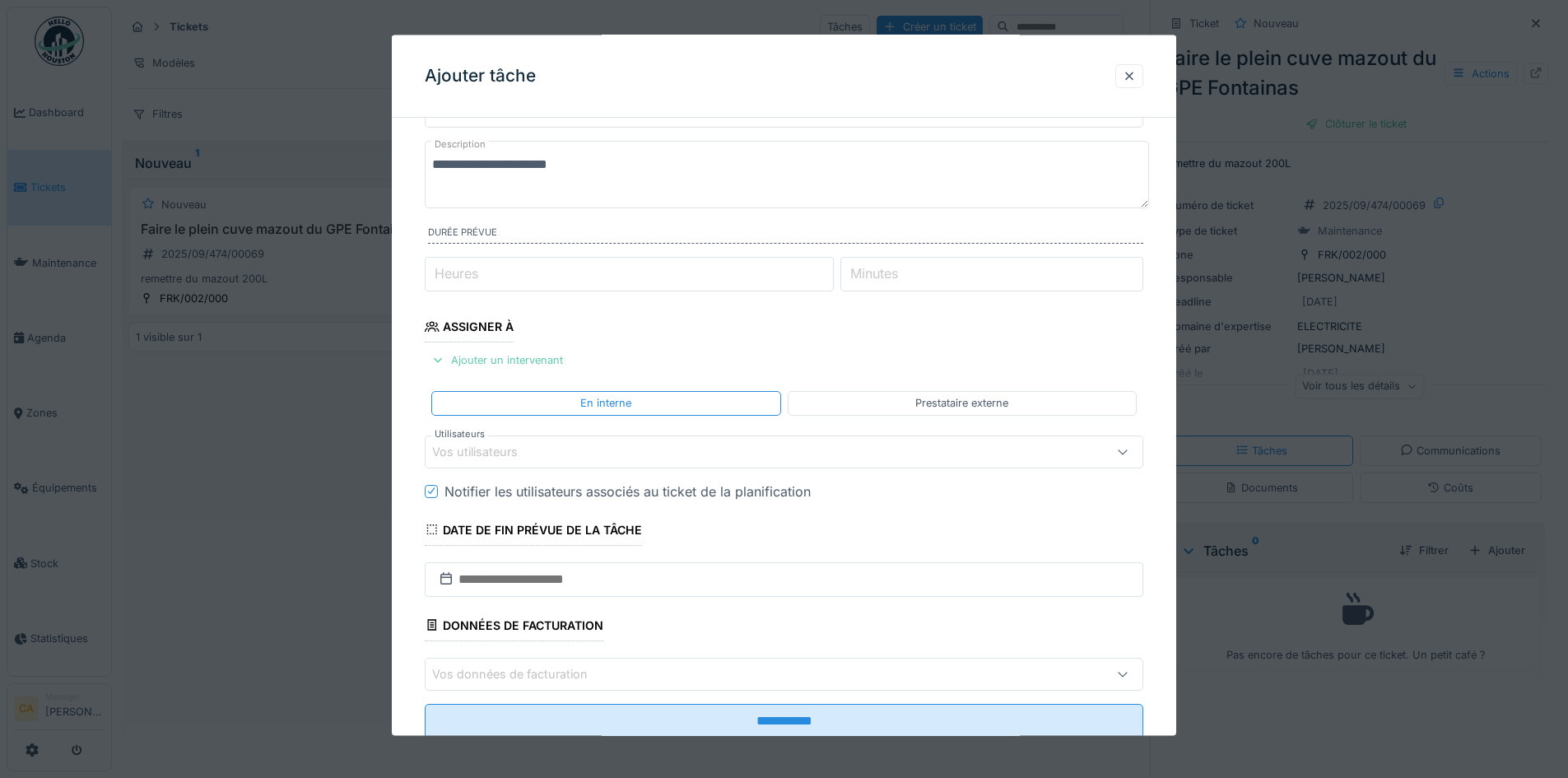
click at [496, 358] on div "Ajouter un intervenant" at bounding box center [497, 361] width 145 height 22
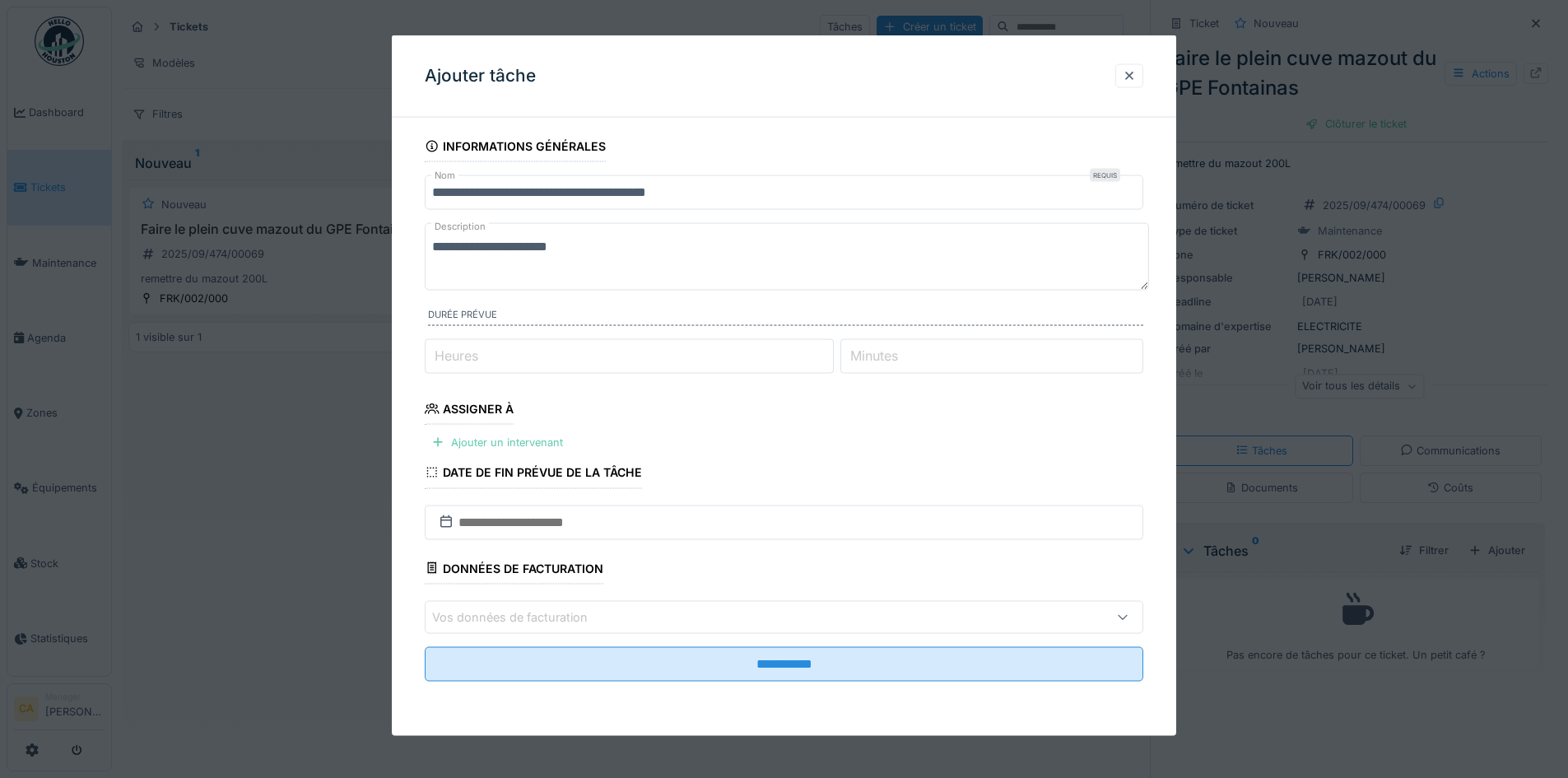
scroll to position [0, 0]
drag, startPoint x: 551, startPoint y: 439, endPoint x: 562, endPoint y: 434, distance: 12.1
click at [549, 439] on div "Ajouter un intervenant" at bounding box center [497, 442] width 145 height 22
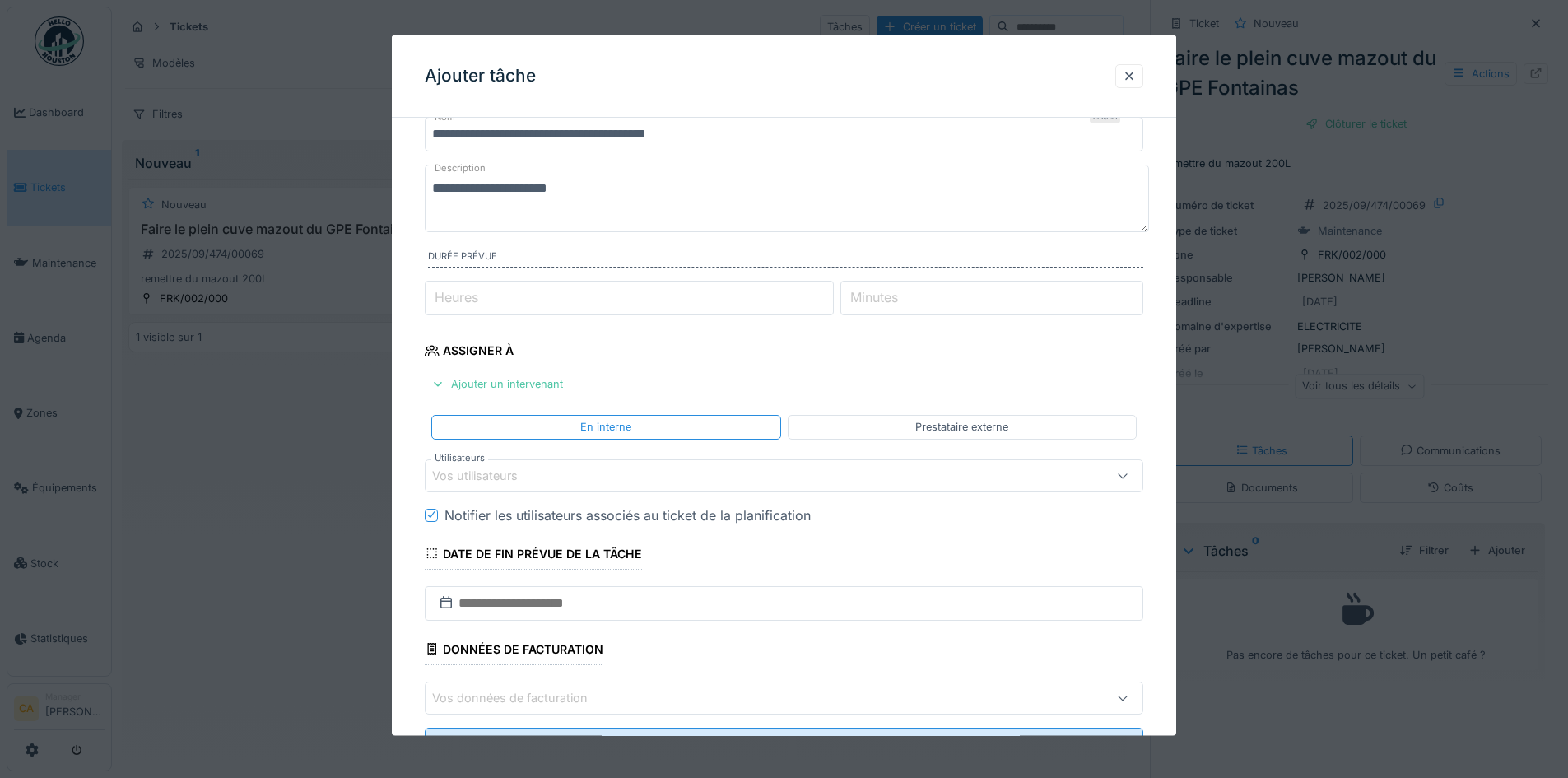
scroll to position [82, 0]
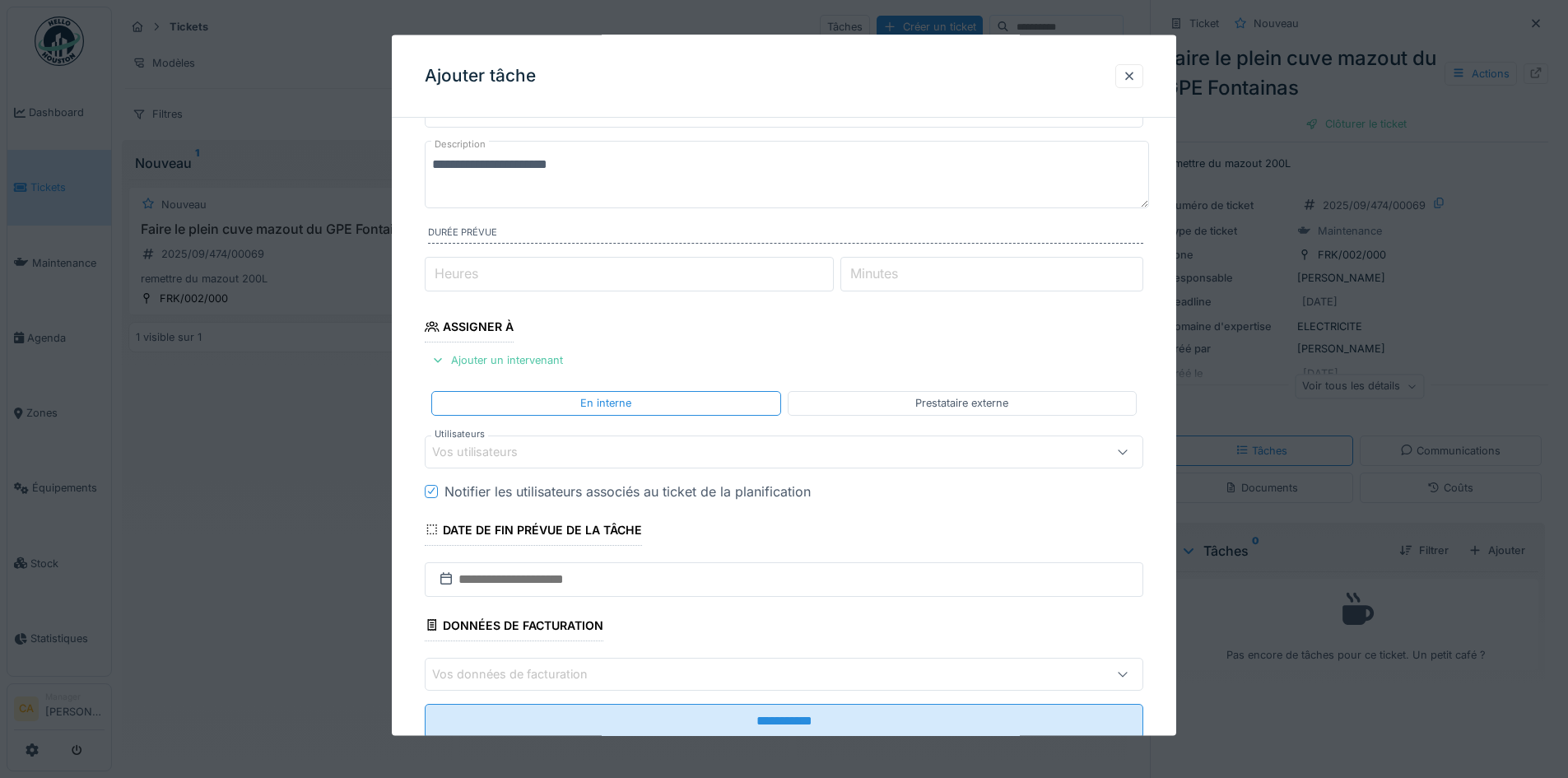
click at [663, 275] on input "Heures" at bounding box center [630, 274] width 409 height 35
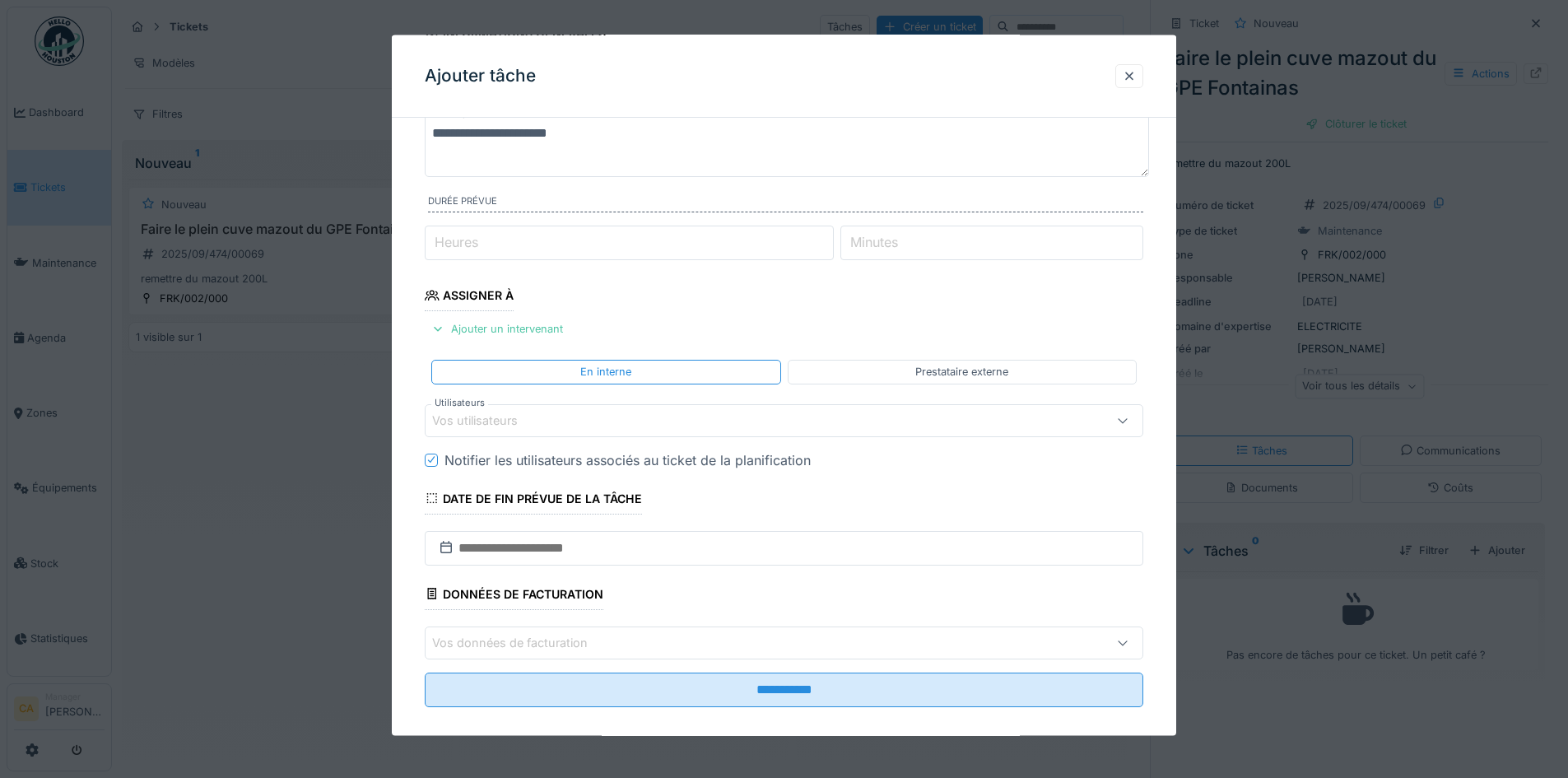
scroll to position [131, 0]
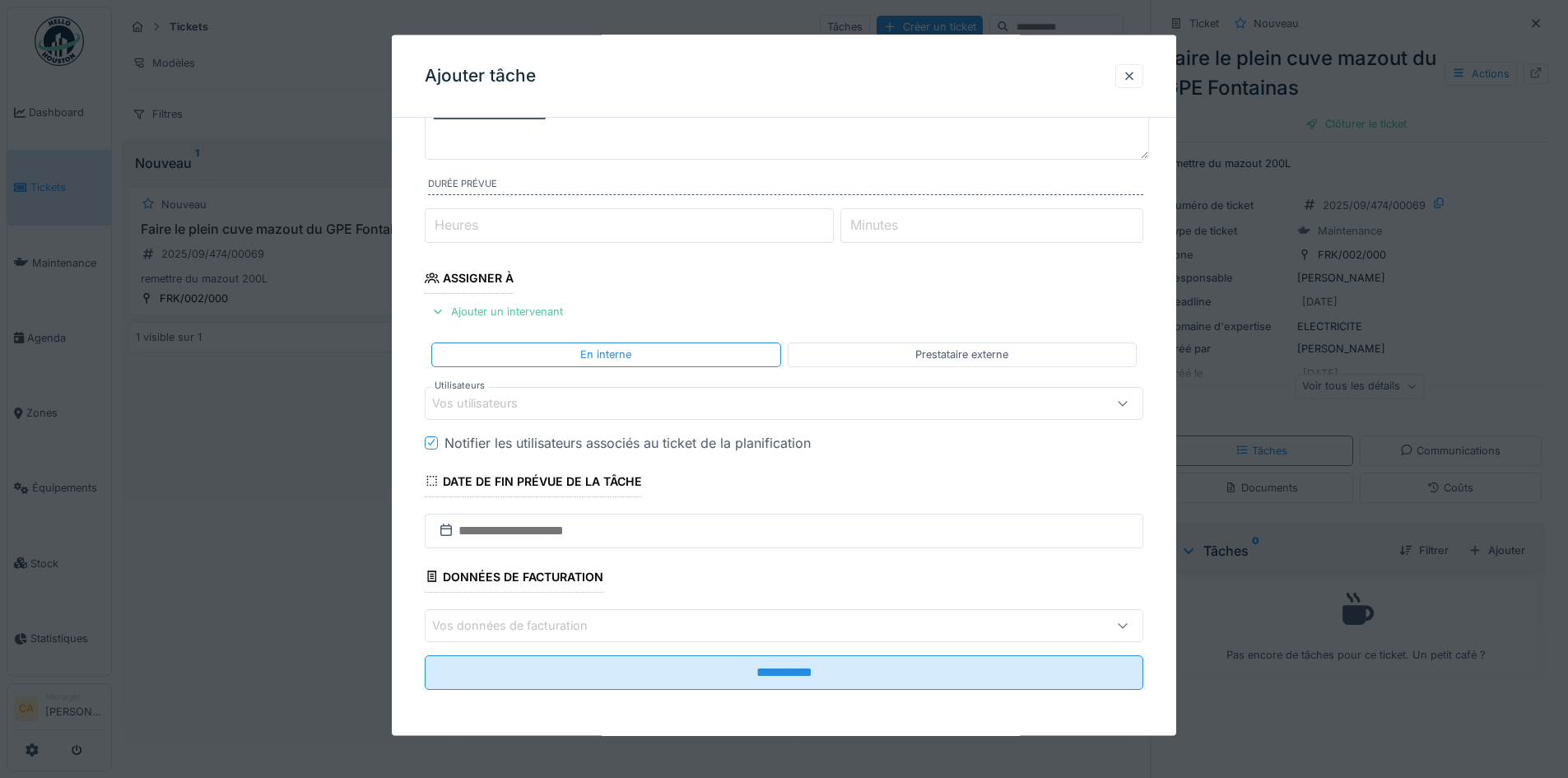
click at [1010, 219] on input "Minutes" at bounding box center [991, 226] width 302 height 35
type input "**"
click at [966, 280] on fieldset "**********" at bounding box center [784, 352] width 719 height 703
click at [803, 392] on div "Vos utilisateurs" at bounding box center [784, 402] width 719 height 33
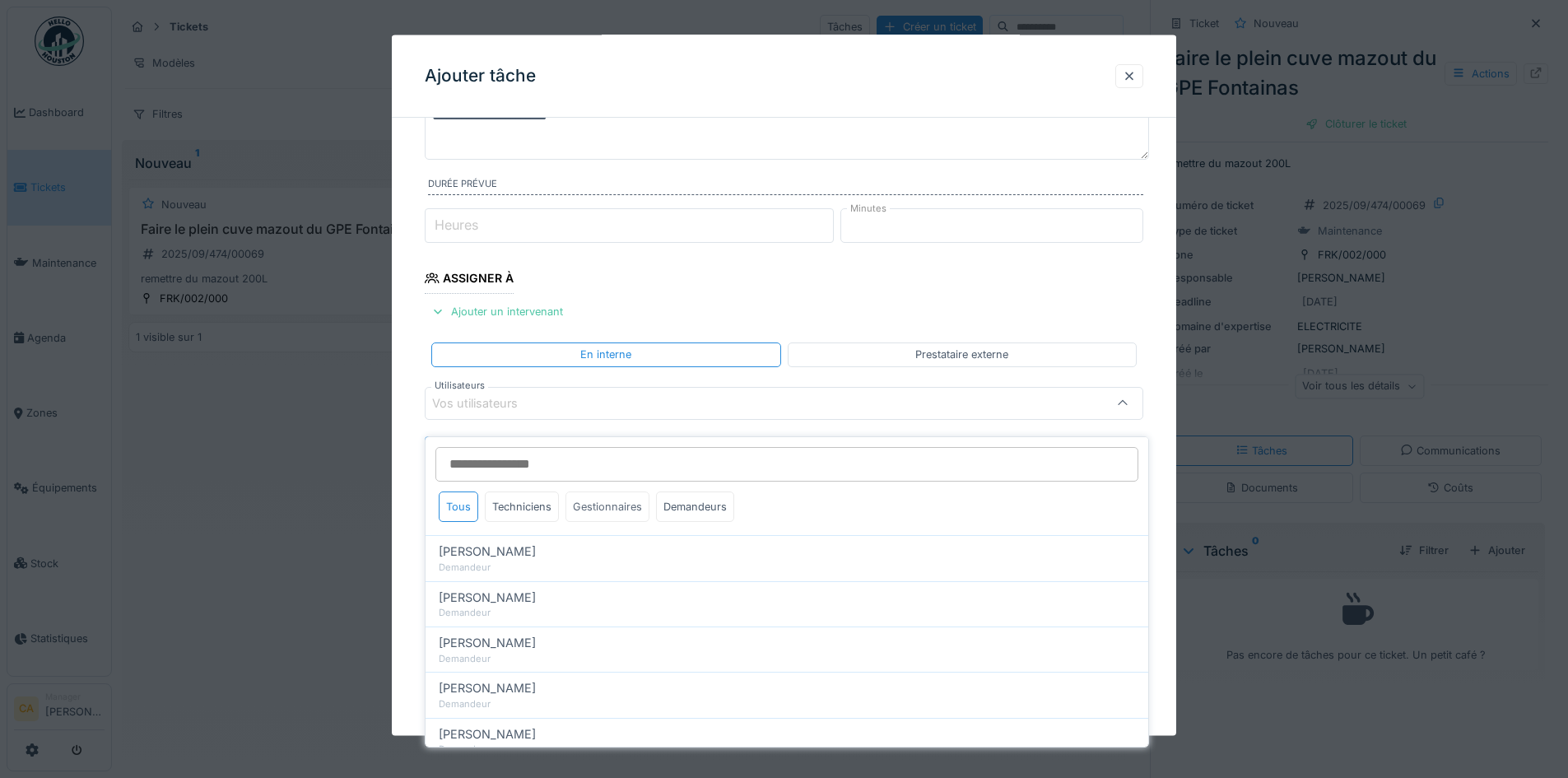
click at [617, 491] on div "Gestionnaires" at bounding box center [608, 506] width 84 height 31
click at [460, 491] on div "Tous" at bounding box center [459, 506] width 40 height 31
click at [628, 496] on div "Gestionnaires" at bounding box center [608, 506] width 84 height 31
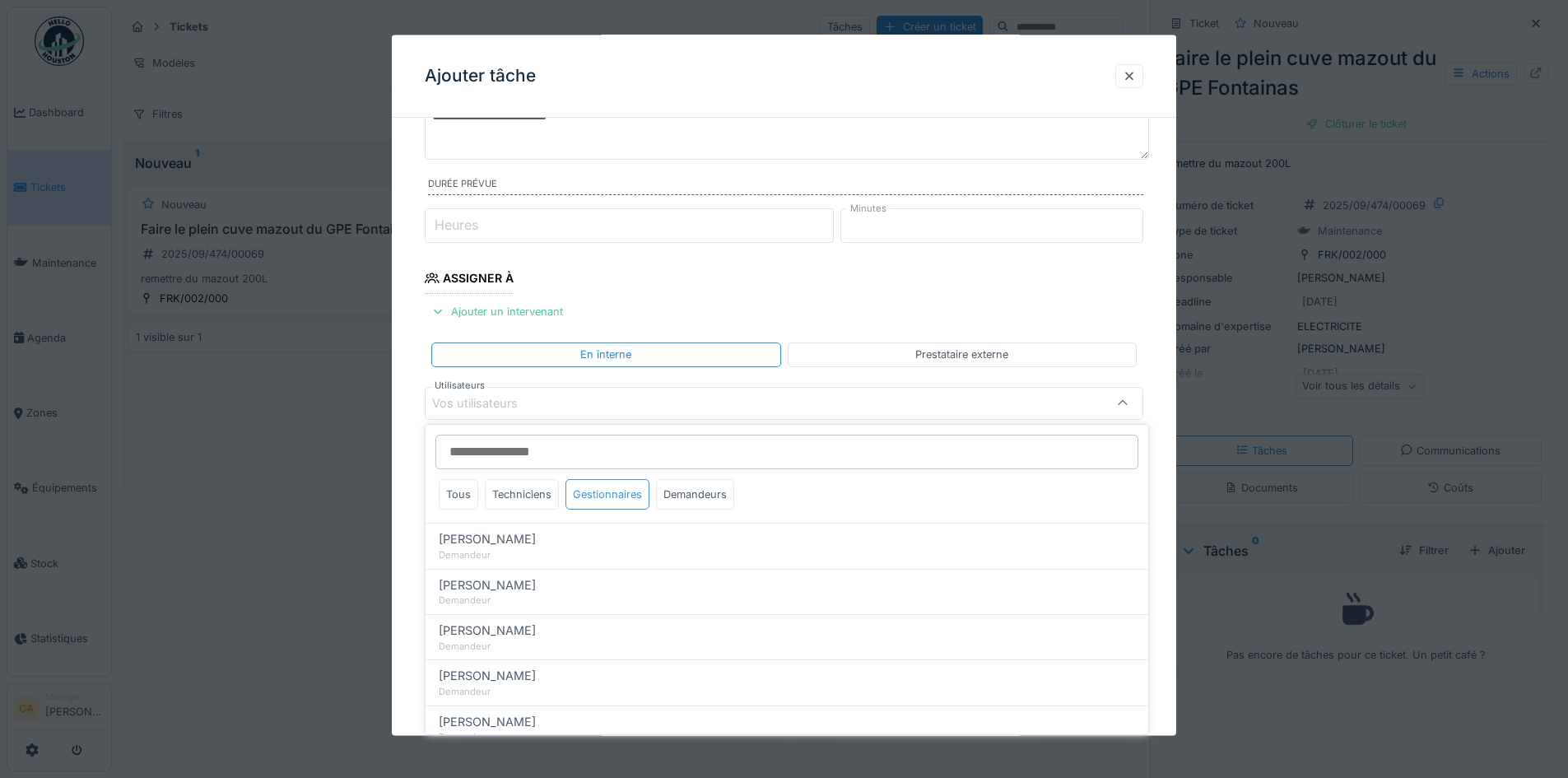
click at [606, 495] on div "Gestionnaires" at bounding box center [608, 494] width 84 height 31
click at [526, 489] on div "Techniciens" at bounding box center [522, 494] width 74 height 31
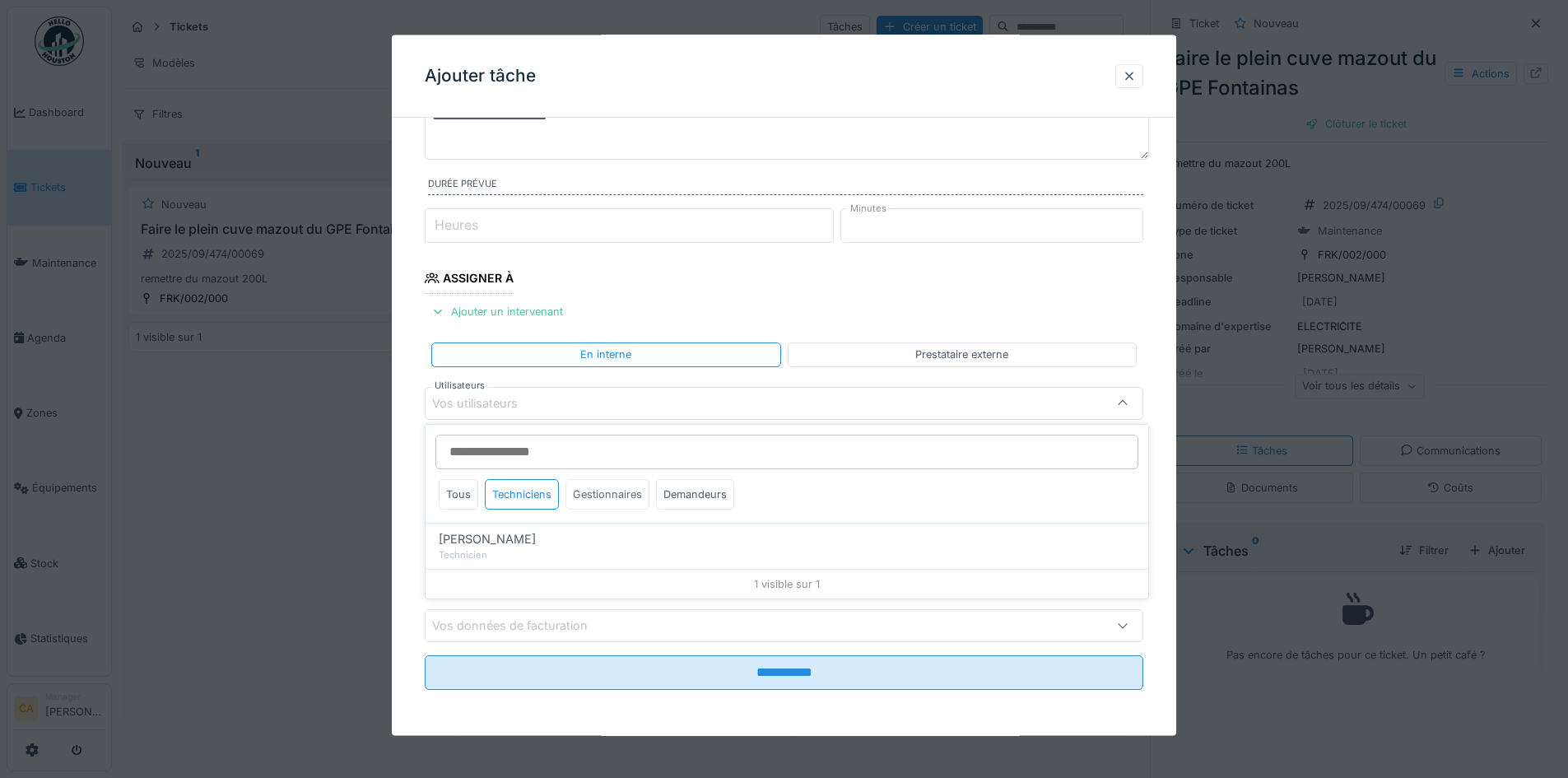
click at [607, 493] on div "Gestionnaires" at bounding box center [608, 494] width 84 height 31
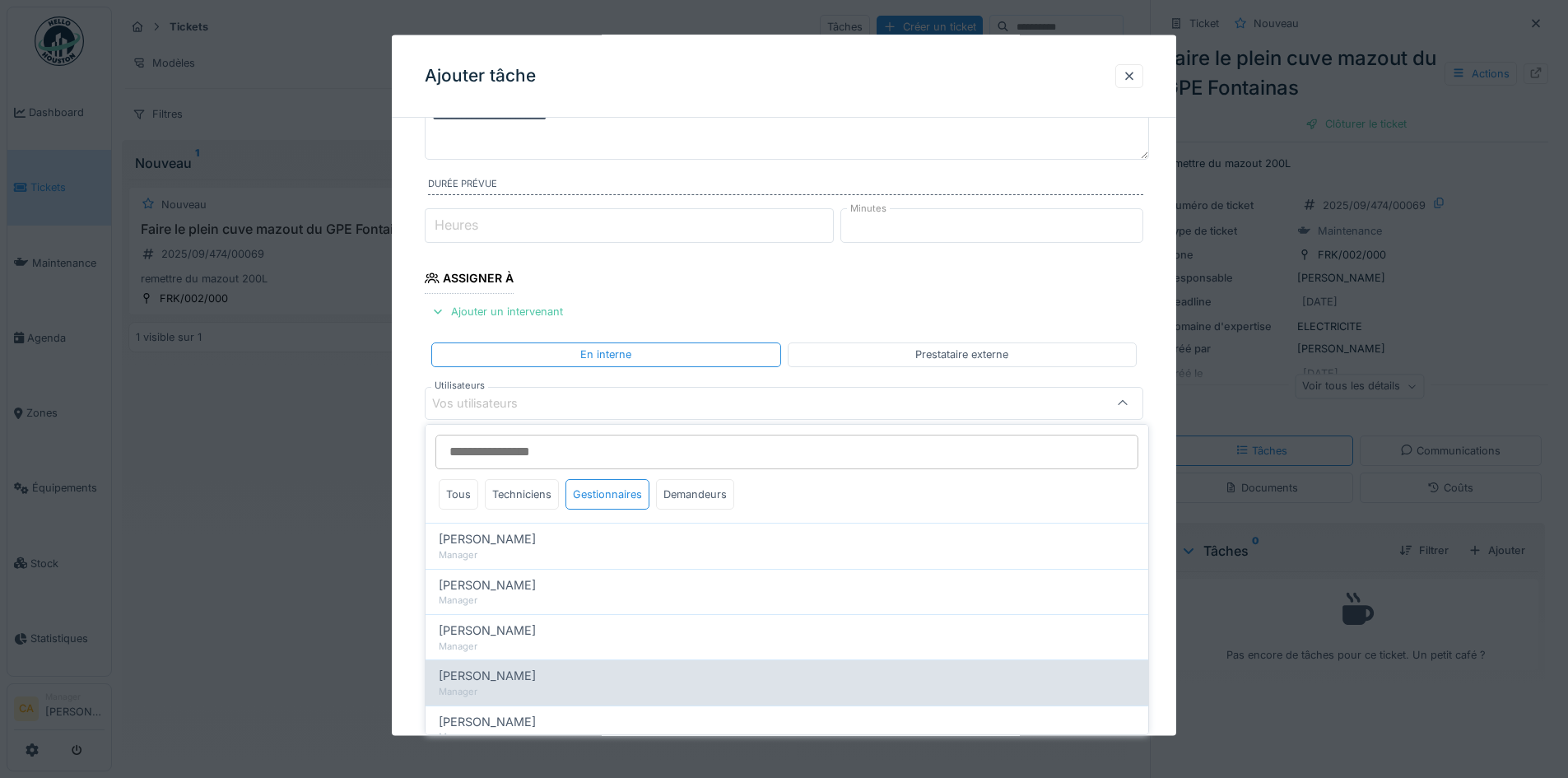
click at [493, 674] on span "Camille Bredael" at bounding box center [487, 676] width 97 height 18
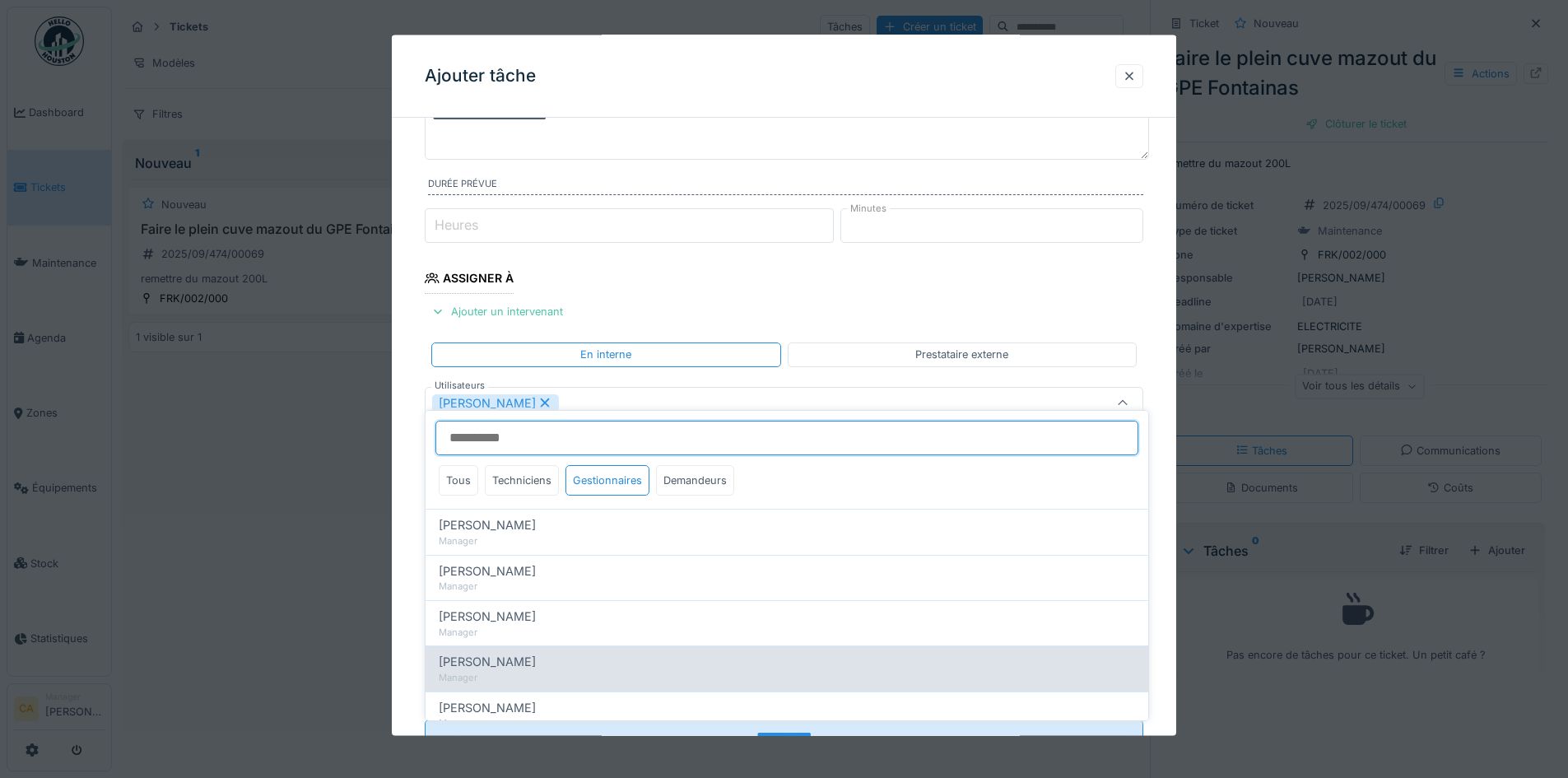
scroll to position [148, 0]
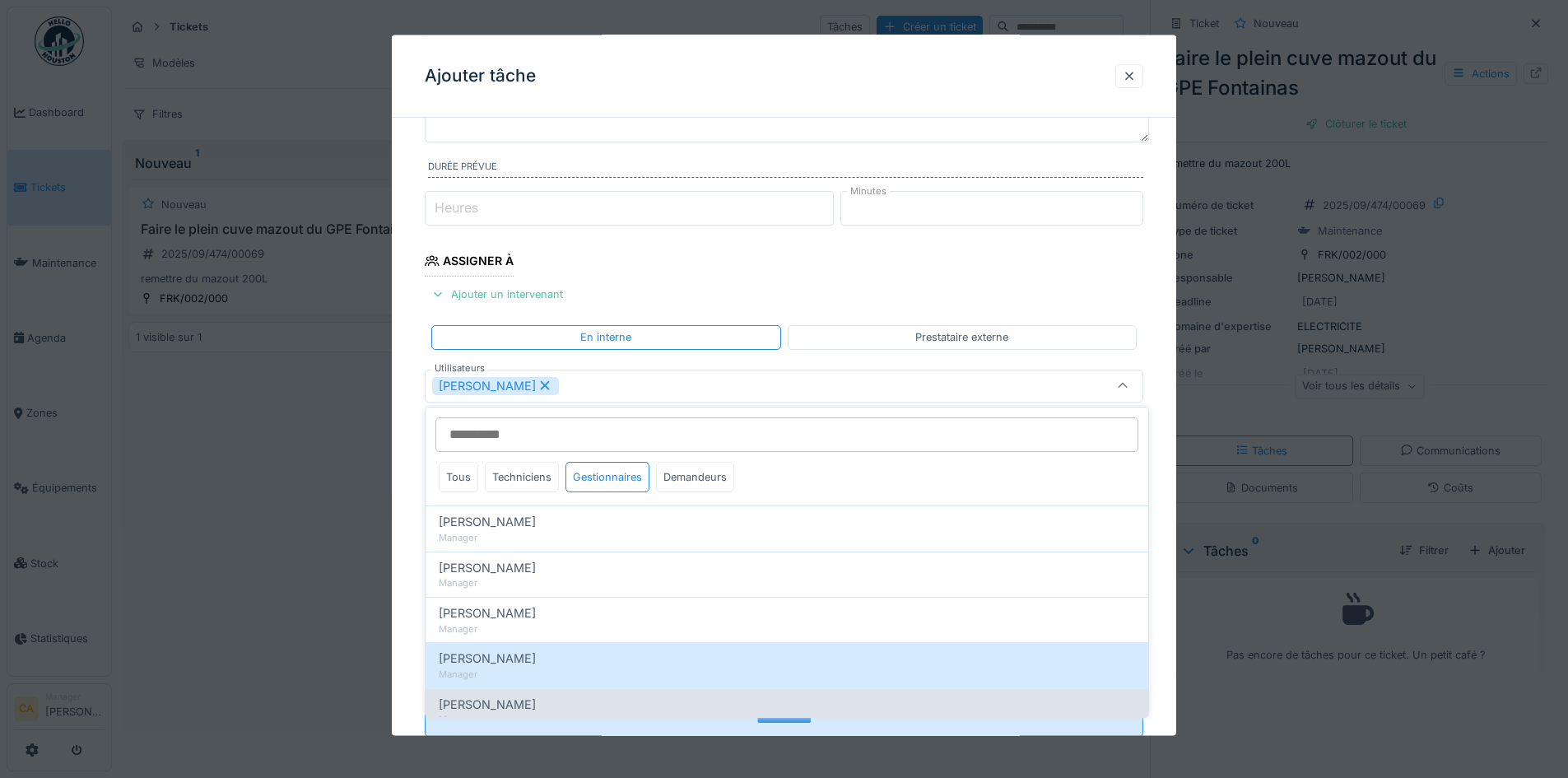
click at [520, 701] on div "[PERSON_NAME]" at bounding box center [787, 705] width 697 height 18
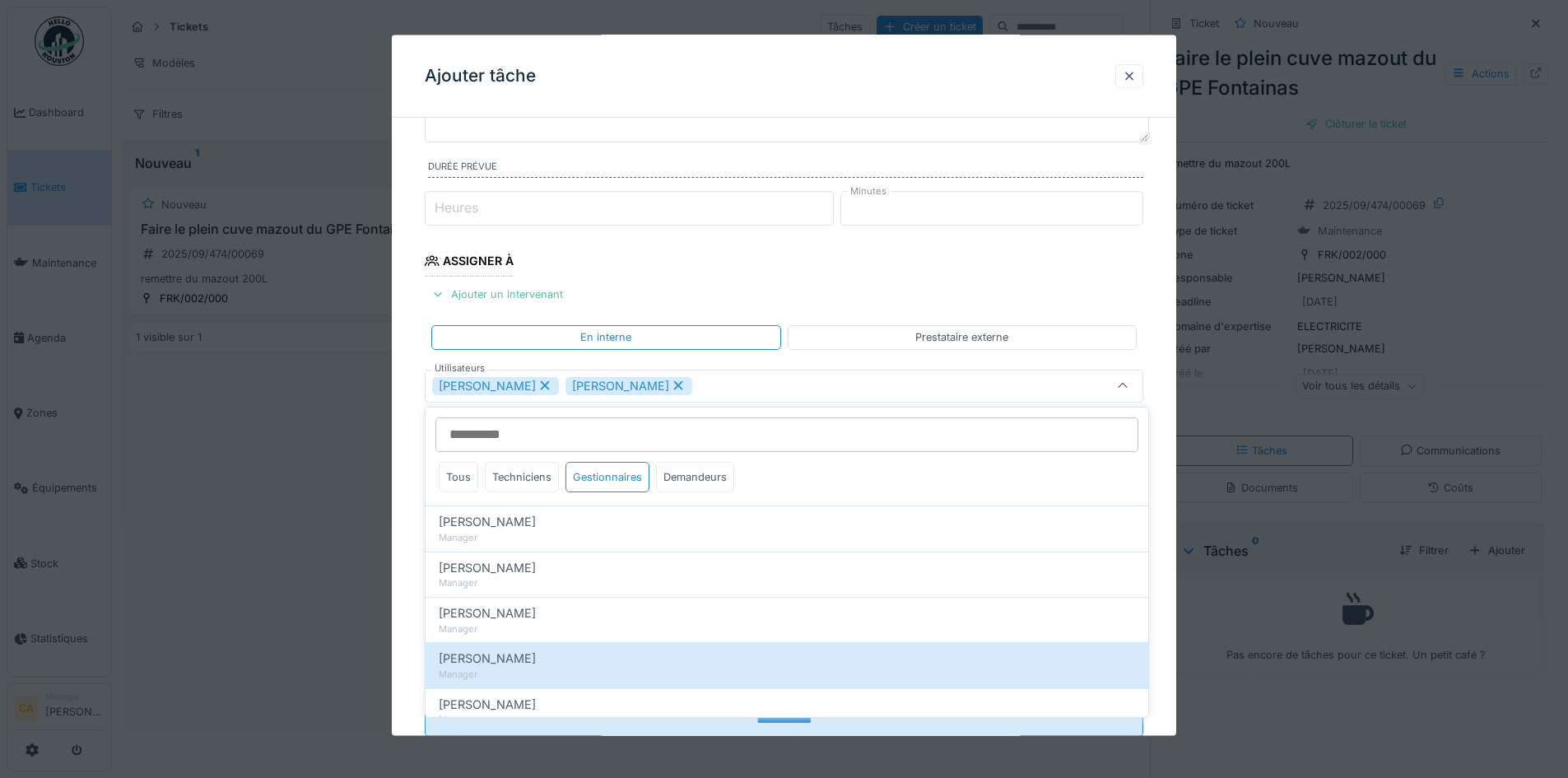
click at [541, 388] on icon at bounding box center [545, 386] width 9 height 9
type input "*****"
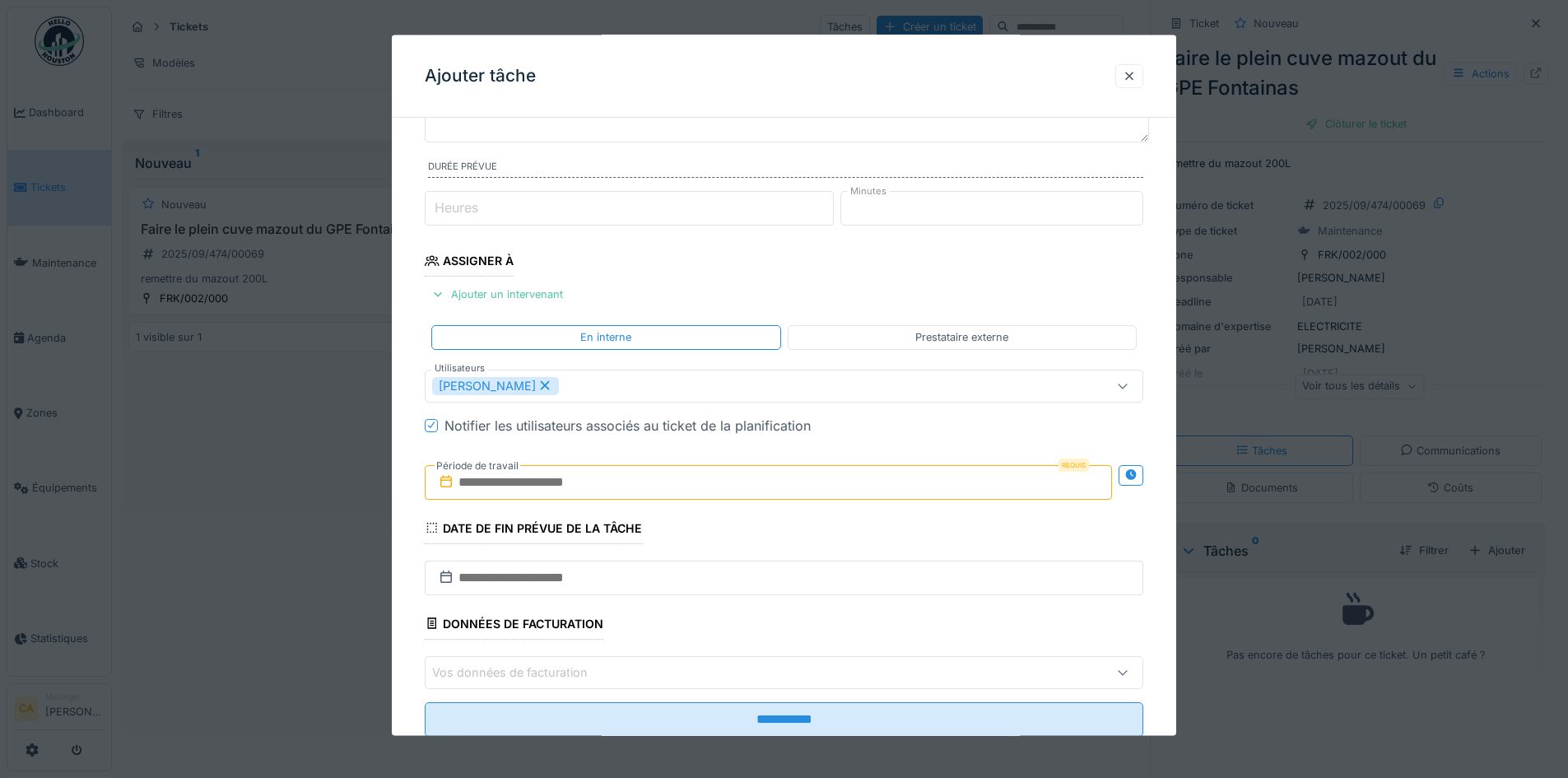
scroll to position [195, 0]
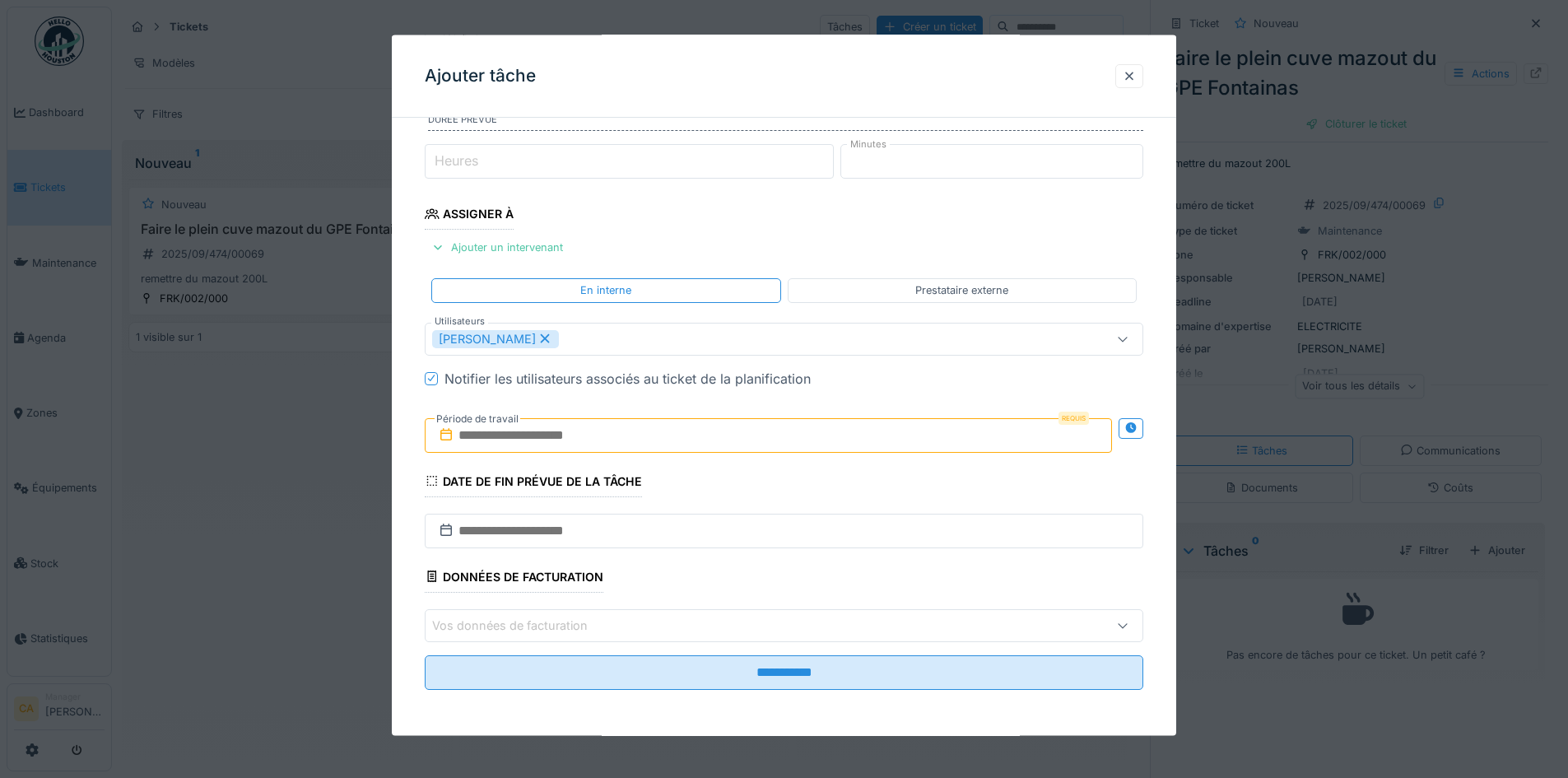
click at [669, 438] on input "text" at bounding box center [769, 434] width 688 height 35
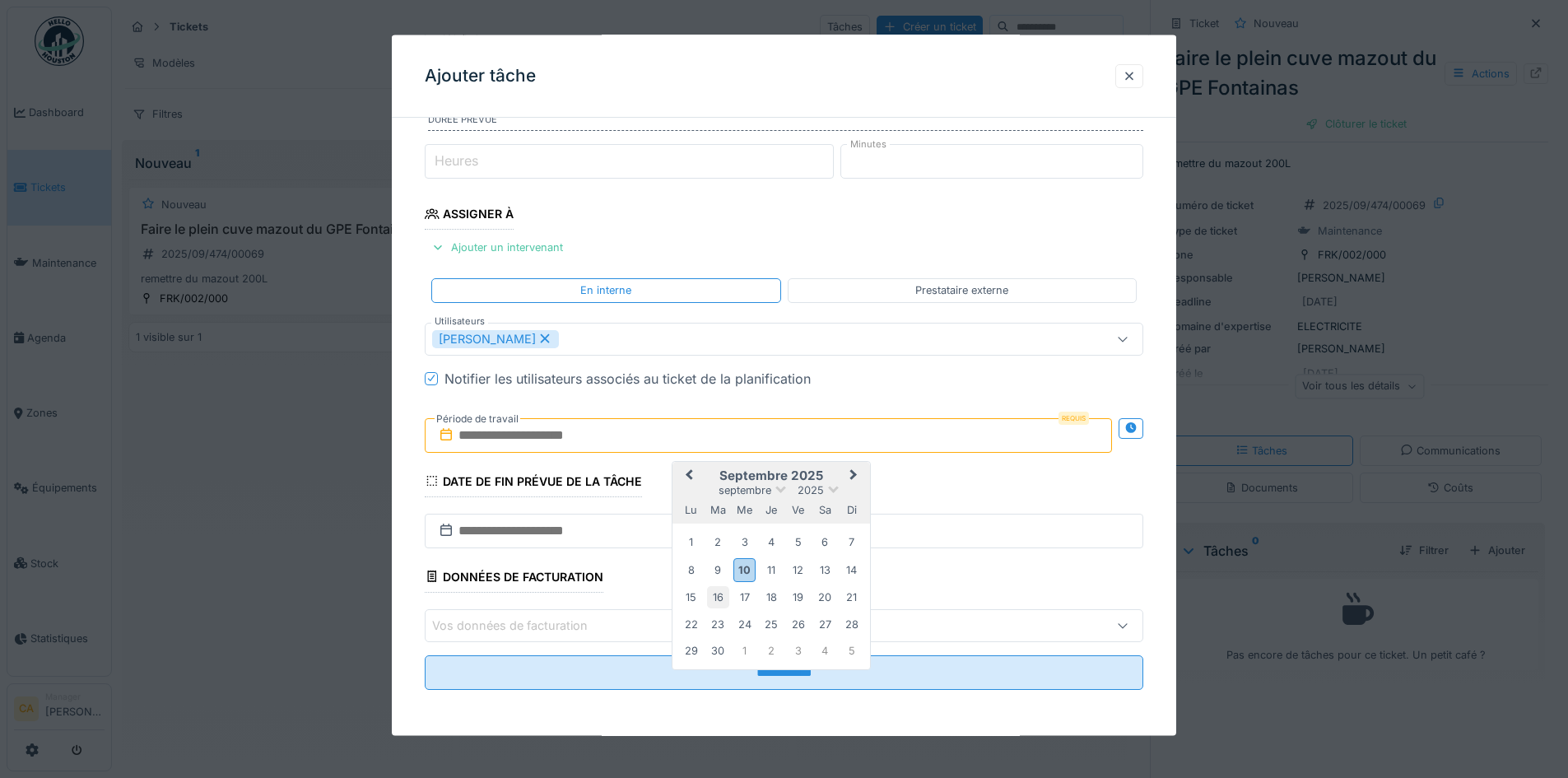
click at [726, 592] on div "16" at bounding box center [718, 597] width 22 height 22
click at [595, 569] on div "Données de facturation" at bounding box center [514, 578] width 179 height 28
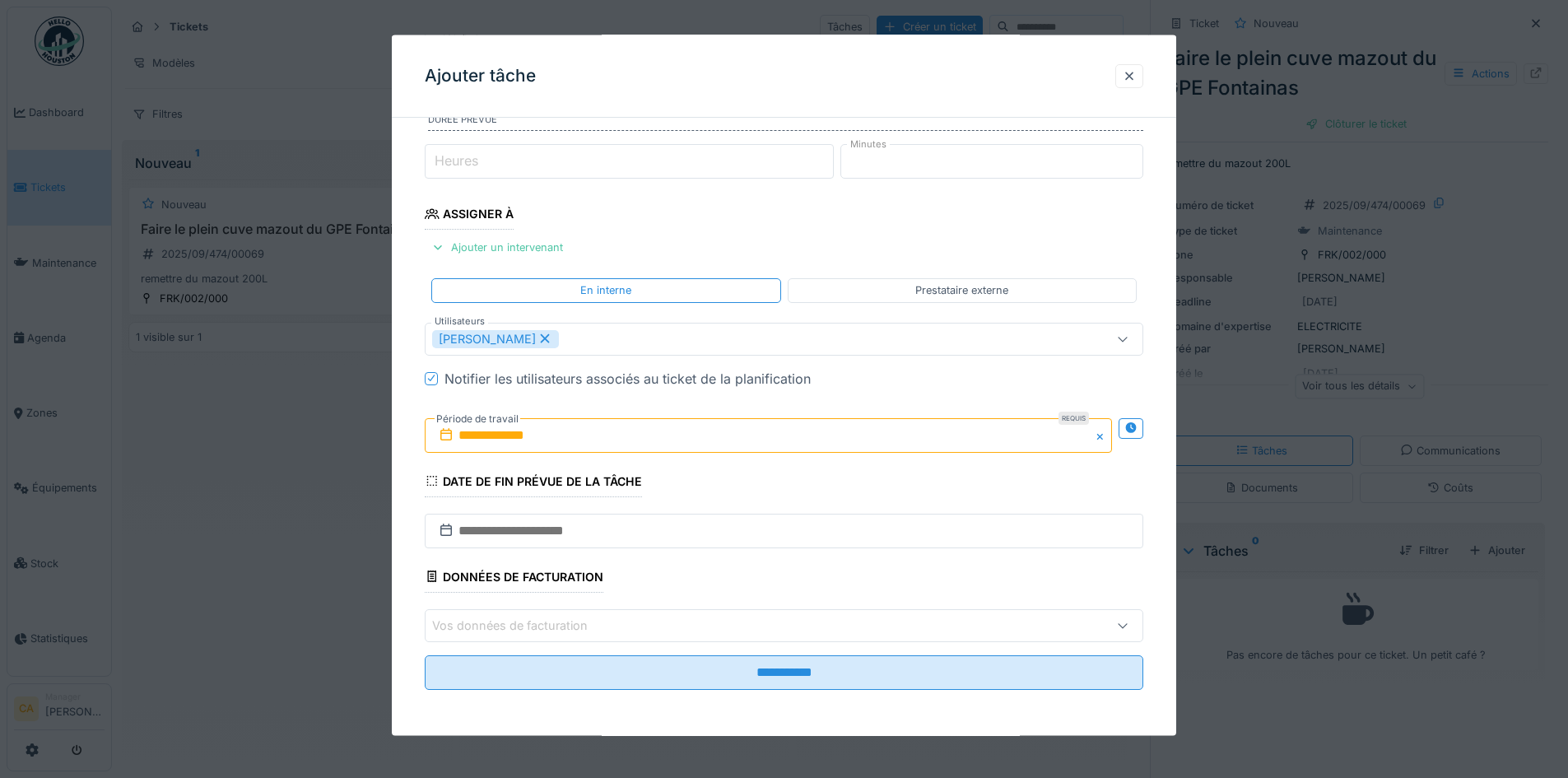
scroll to position [12, 0]
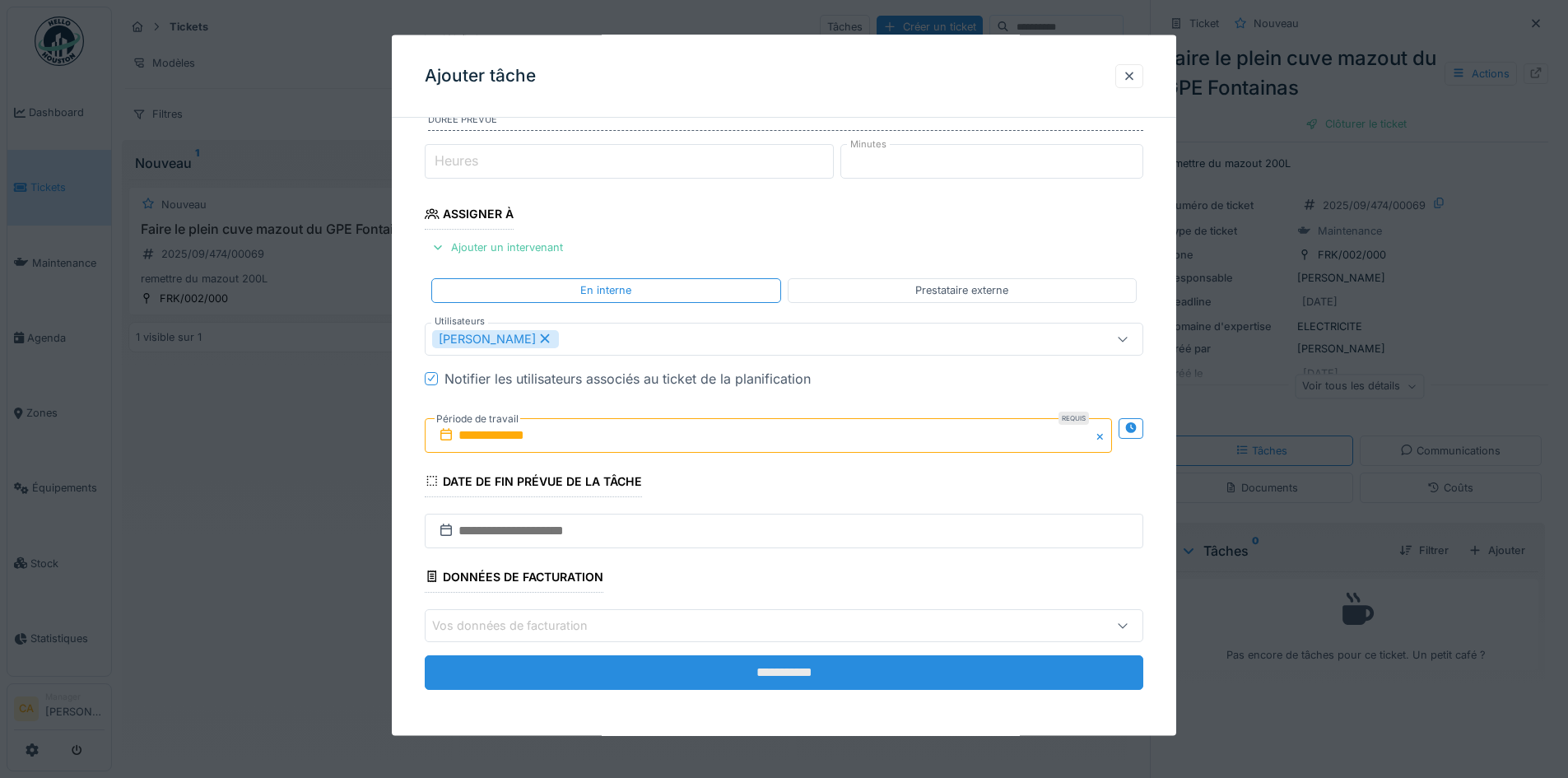
click at [722, 673] on input "**********" at bounding box center [784, 672] width 719 height 35
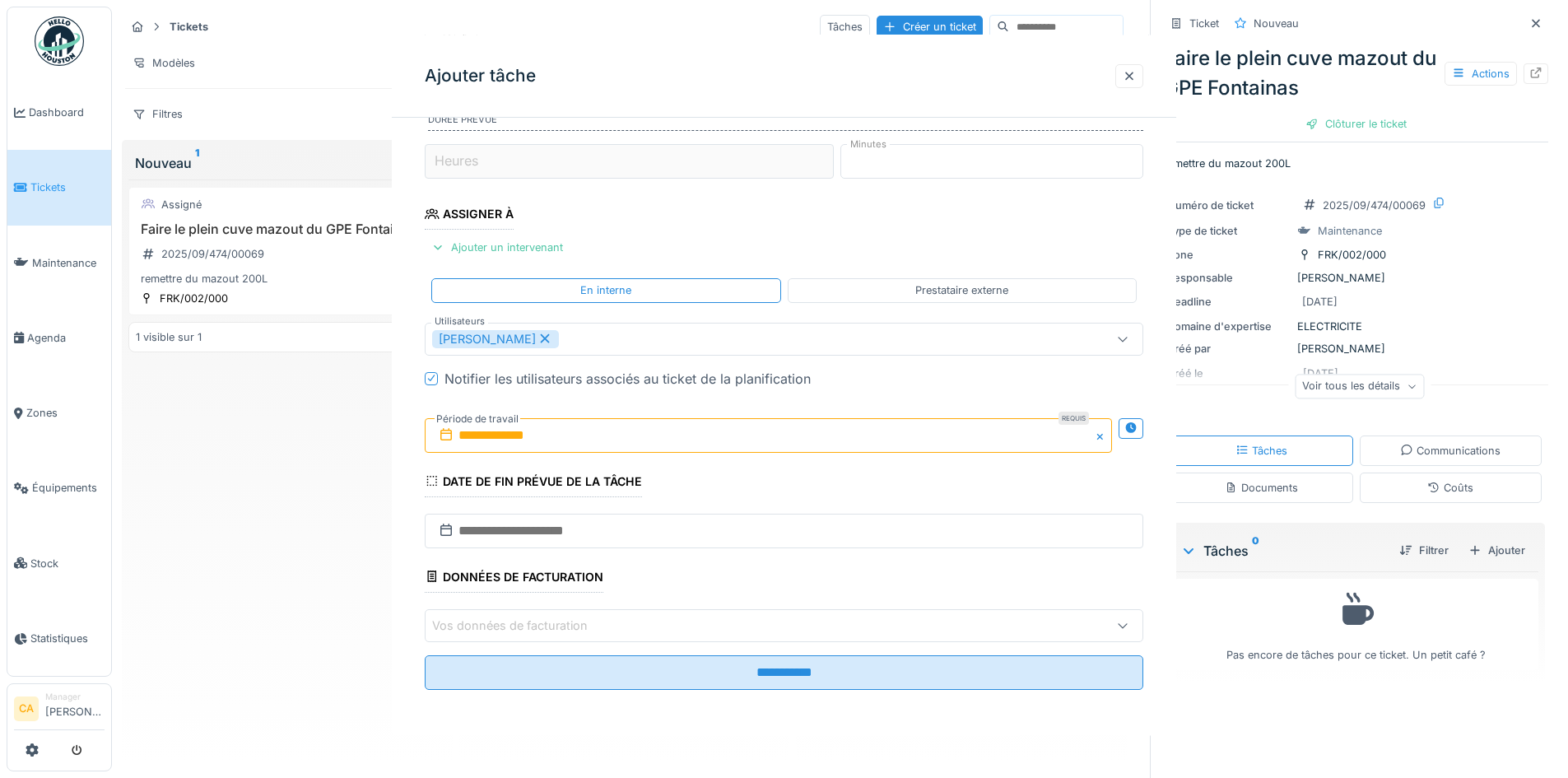
scroll to position [0, 0]
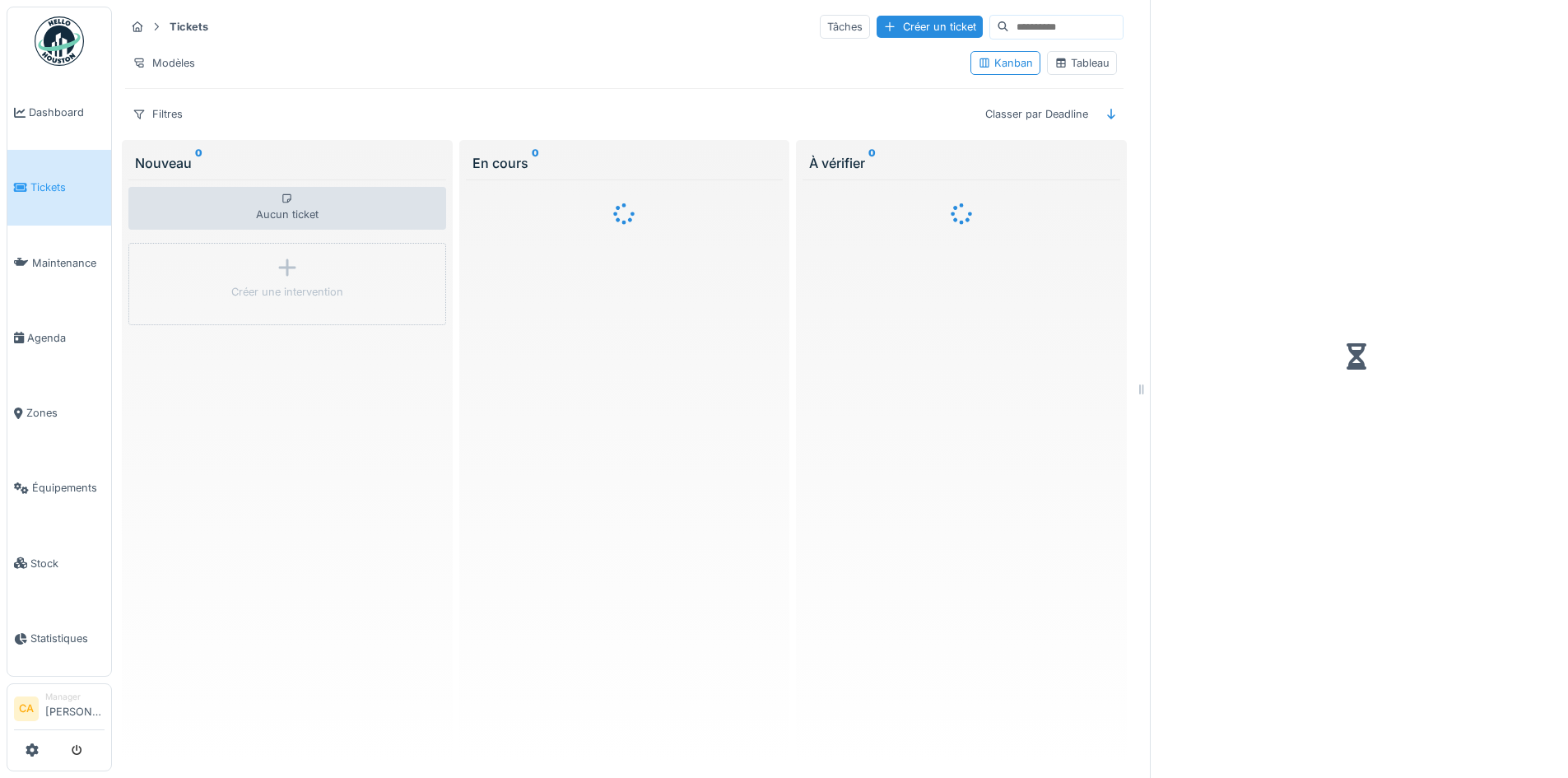
scroll to position [12, 0]
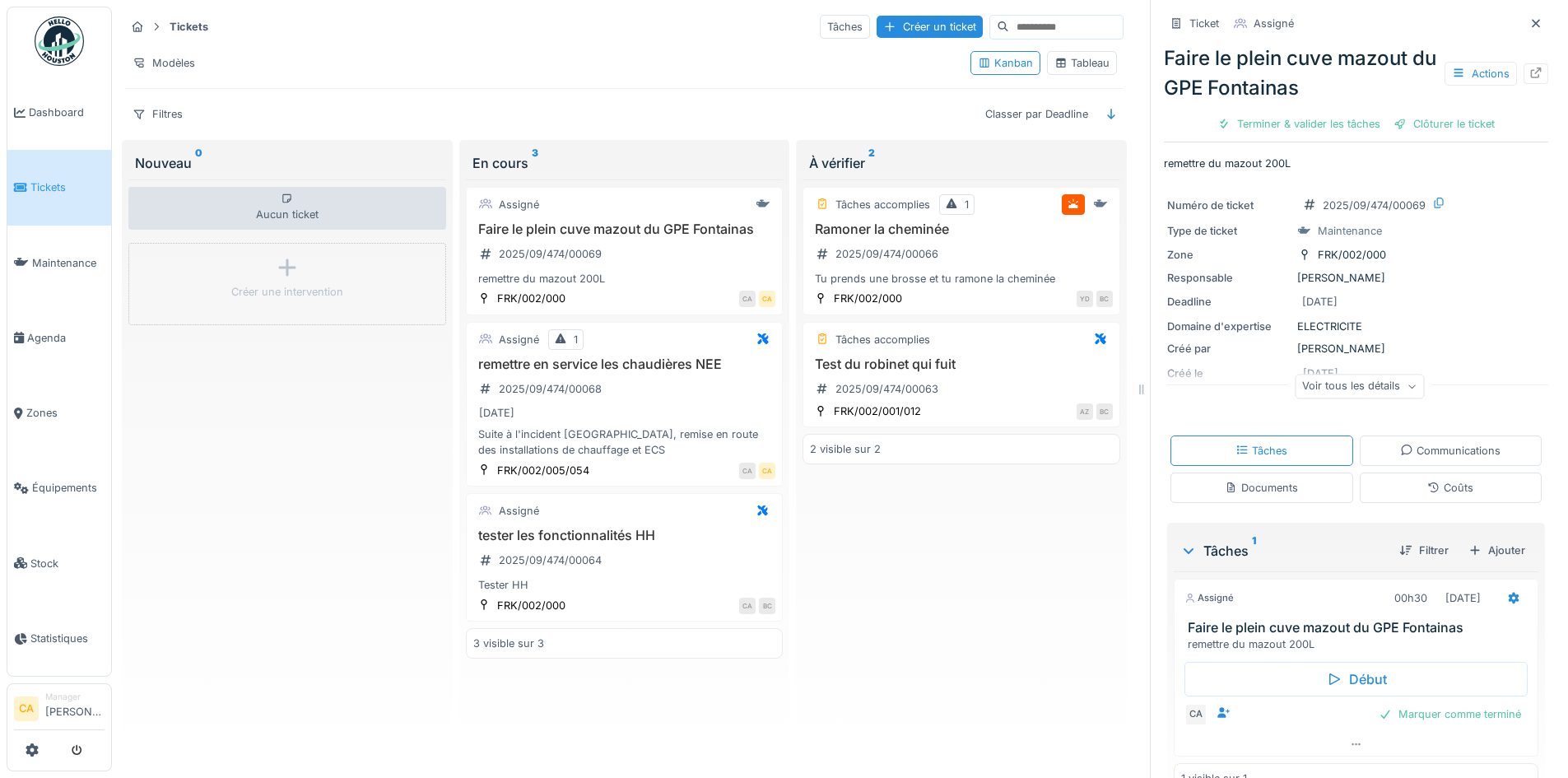
click at [991, 530] on div "Tâches accomplies 1 Ramoner la cheminée 2025/09/474/00066 Tu prends une brosse …" at bounding box center [961, 468] width 317 height 577
click at [321, 382] on div "Aucun ticket Créer une intervention" at bounding box center [287, 468] width 317 height 577
click at [311, 365] on div "Aucun ticket Créer une intervention" at bounding box center [287, 468] width 317 height 577
click at [274, 285] on div "Créer une intervention" at bounding box center [287, 293] width 112 height 16
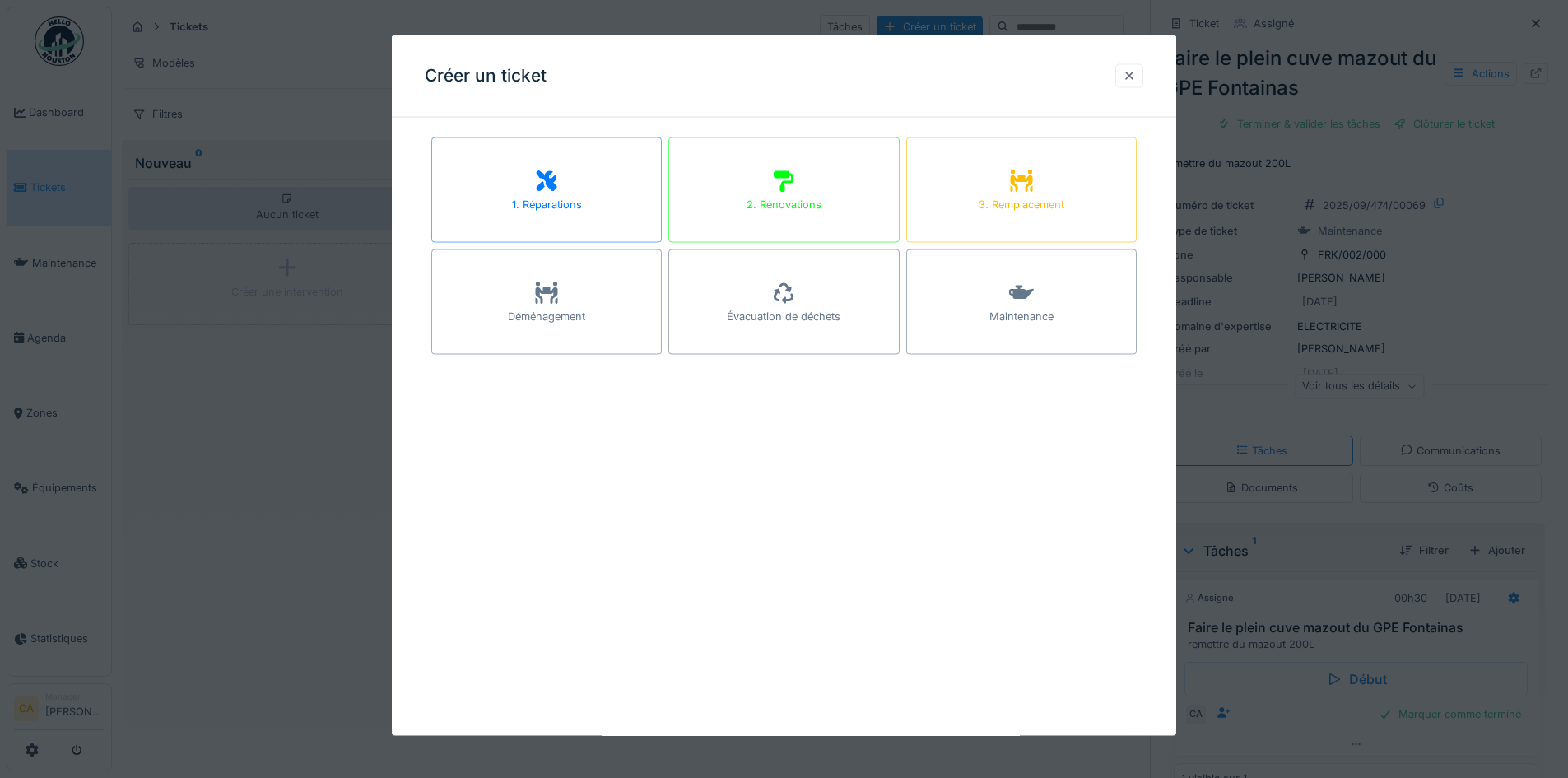
click at [1130, 74] on div at bounding box center [1129, 76] width 13 height 16
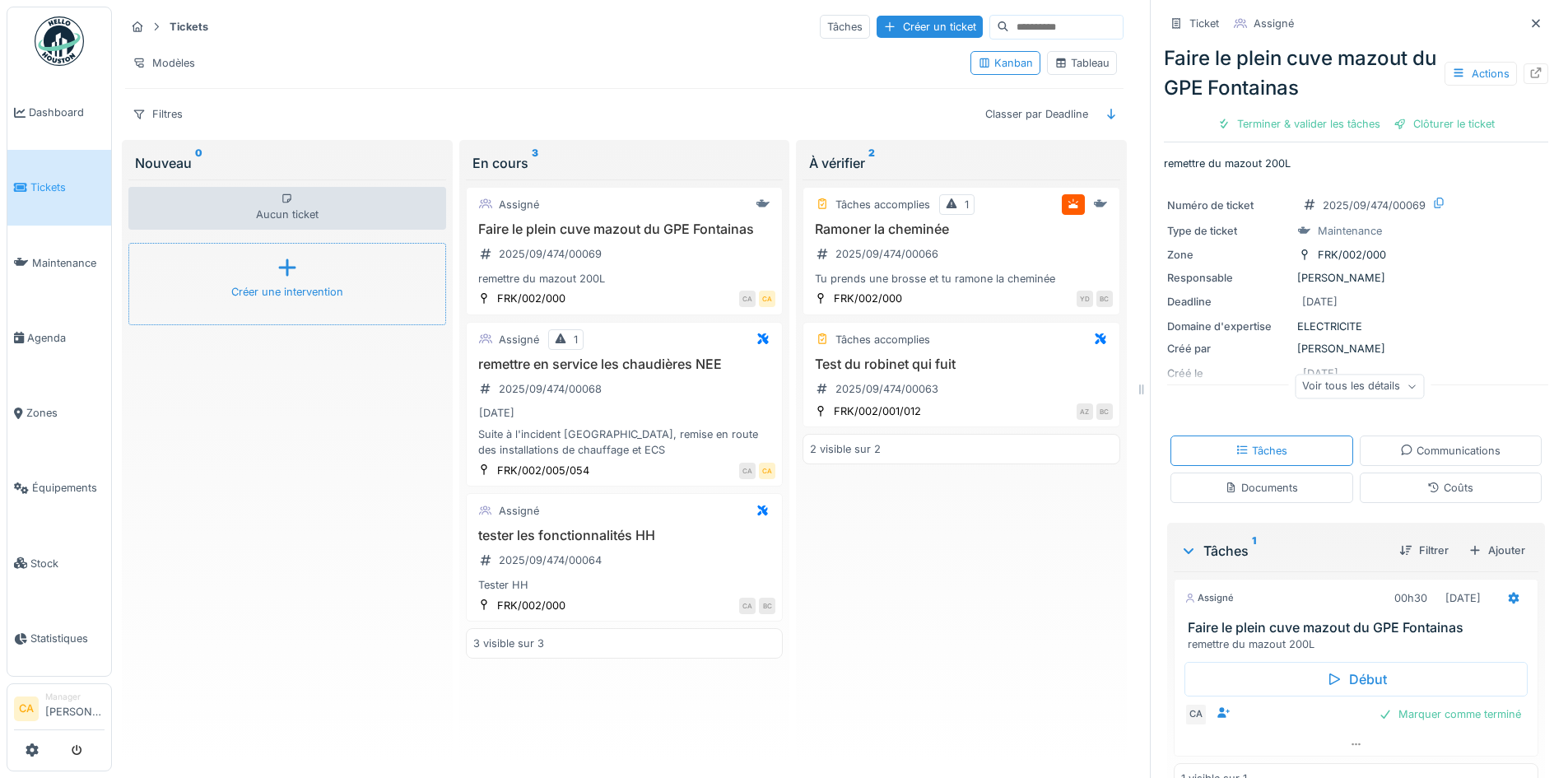
click at [303, 261] on div "Créer une intervention" at bounding box center [287, 284] width 317 height 82
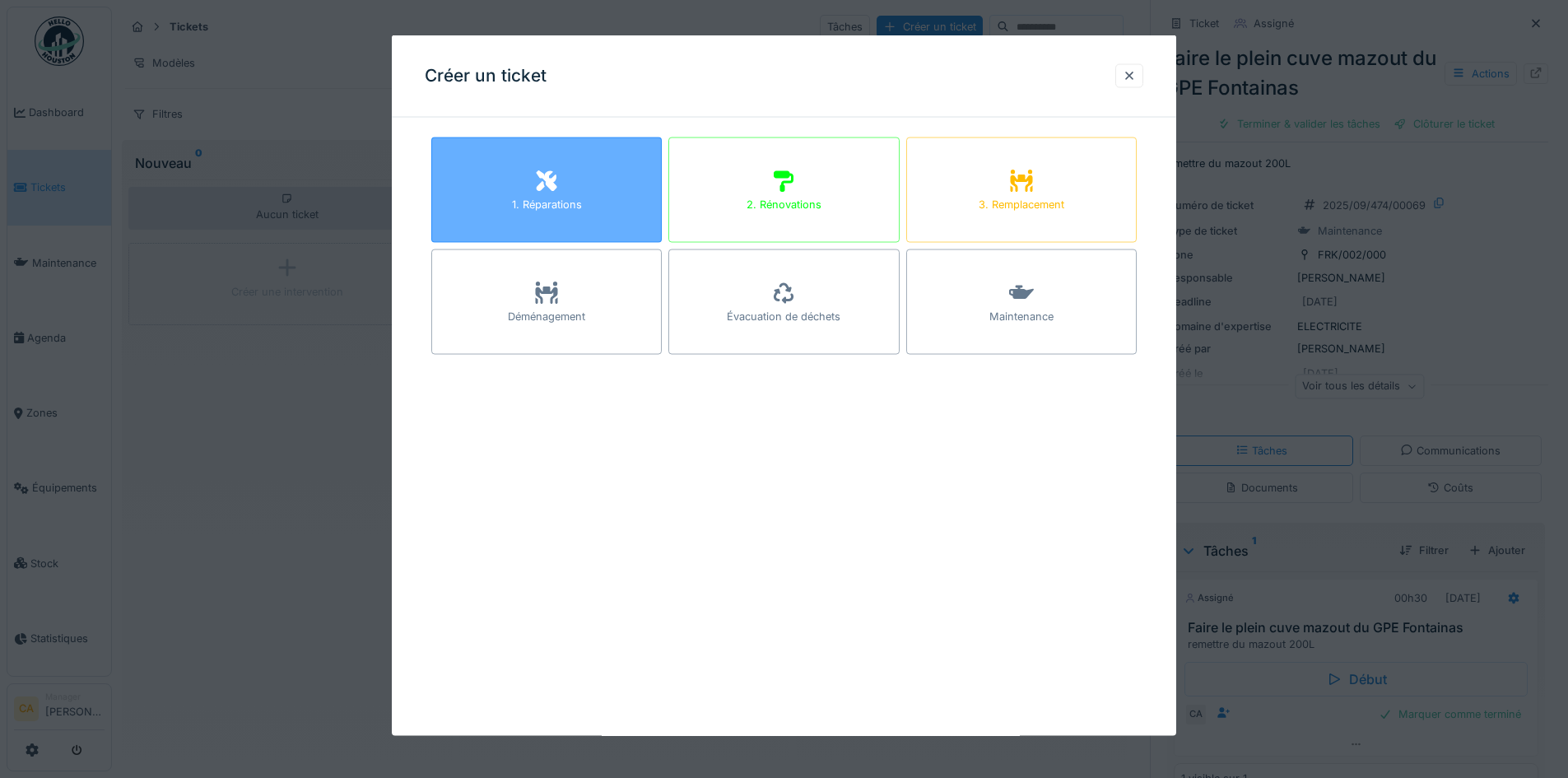
click at [570, 206] on div "1. Réparations" at bounding box center [547, 205] width 70 height 16
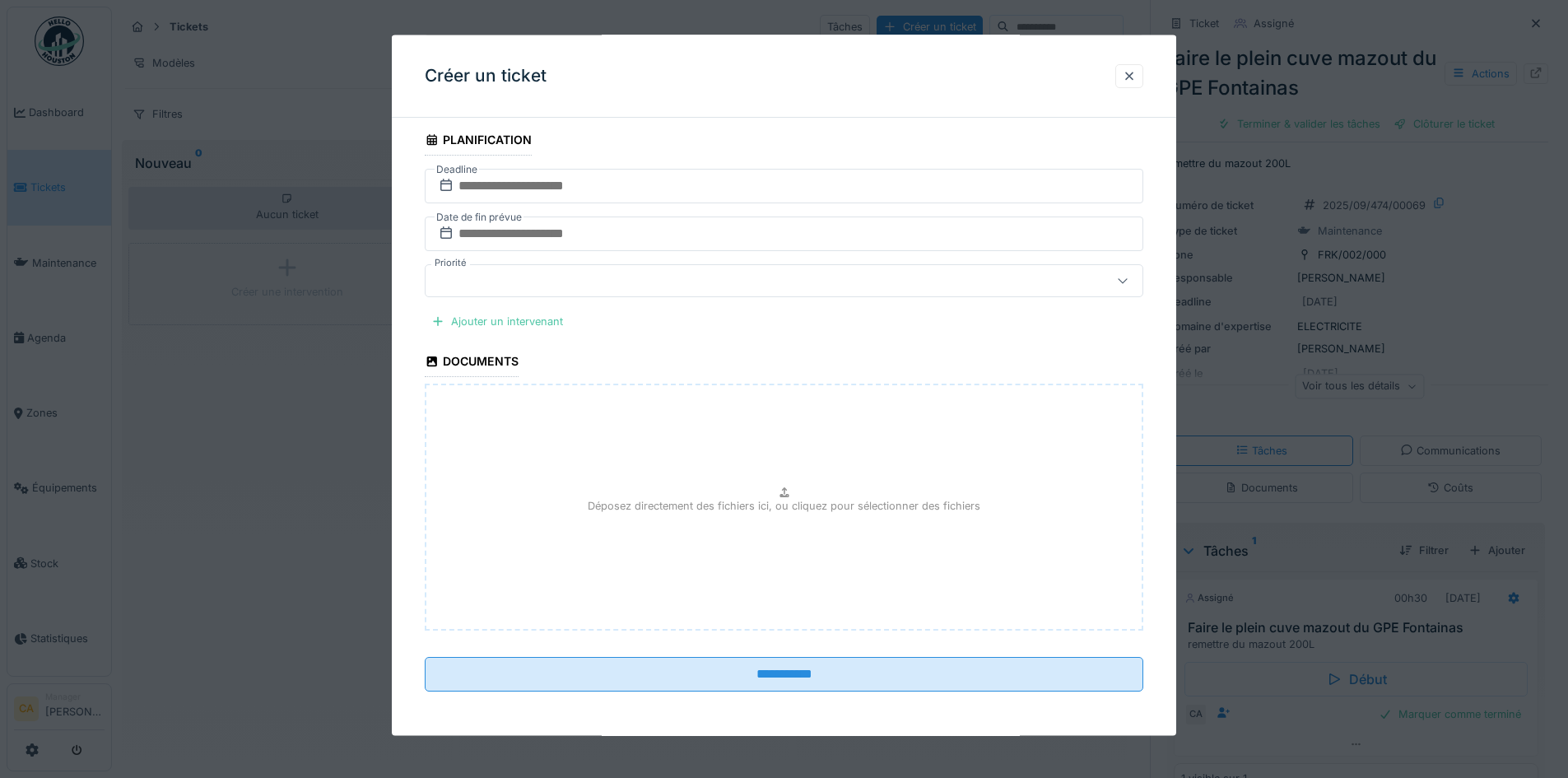
scroll to position [693, 0]
click at [744, 379] on fieldset "Déposez directement des fichiers ici, ou cliquez pour sélectionner des fichiers" at bounding box center [784, 508] width 719 height 267
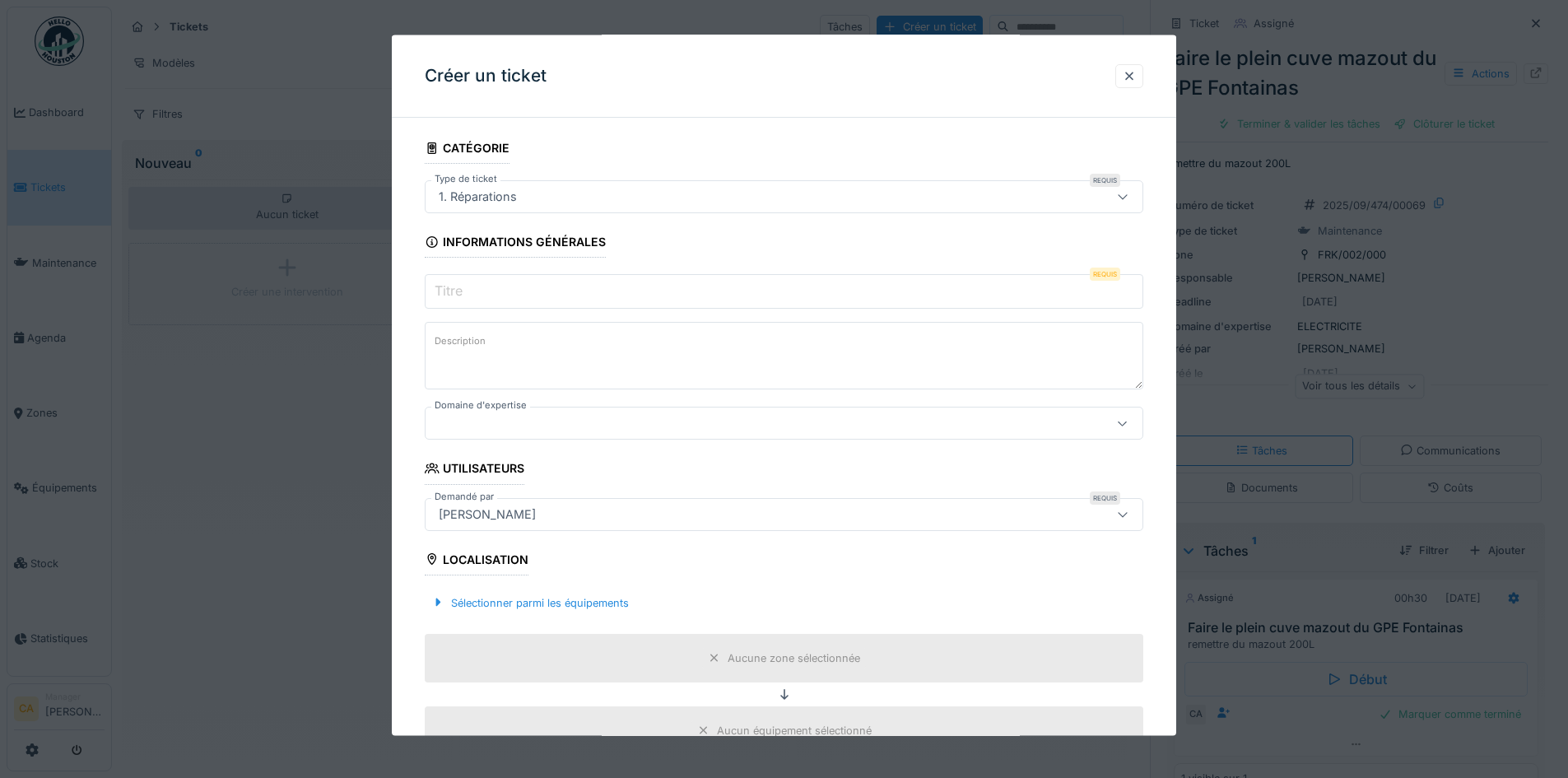
scroll to position [0, 0]
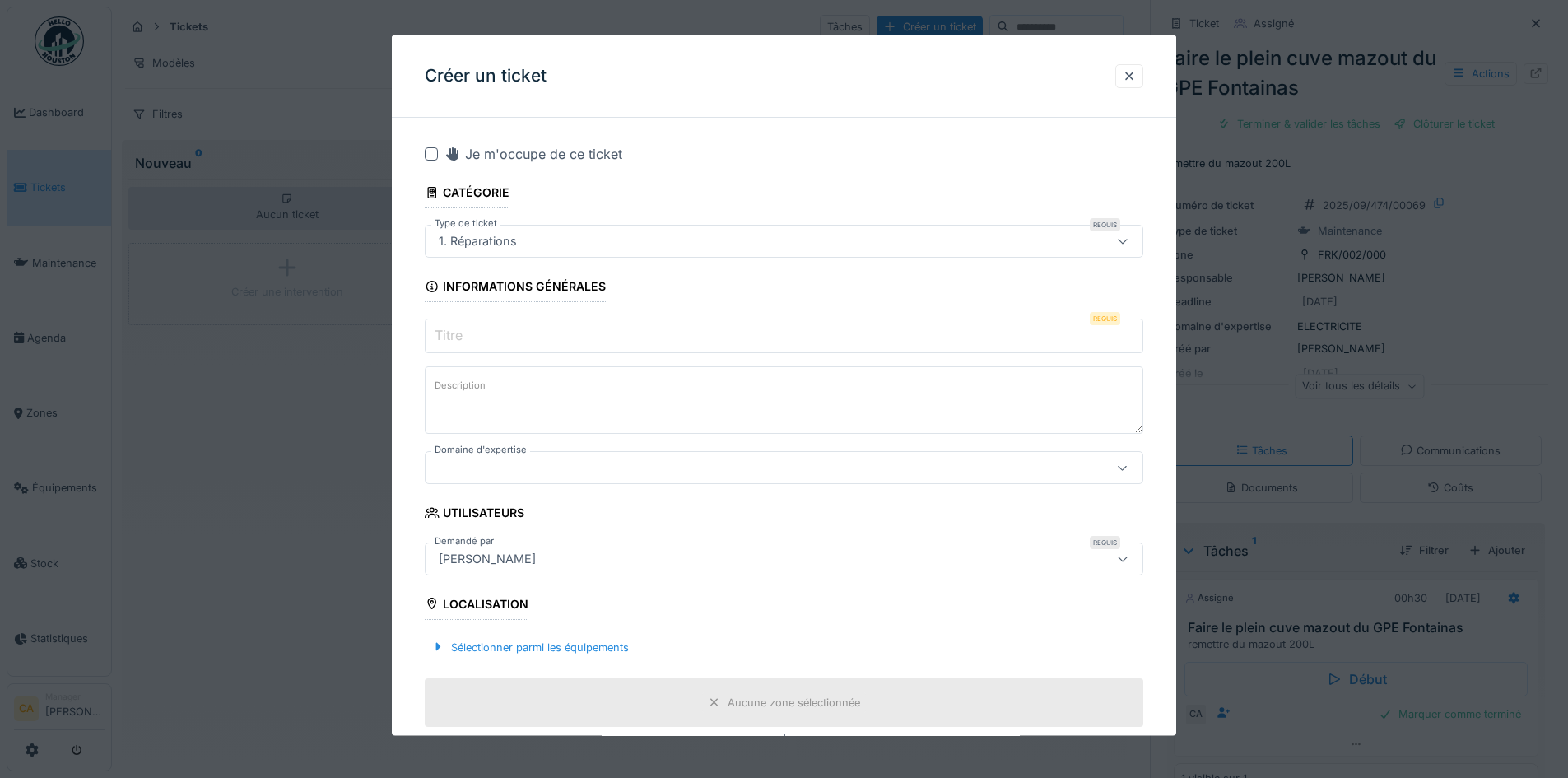
click at [566, 474] on div at bounding box center [742, 467] width 620 height 18
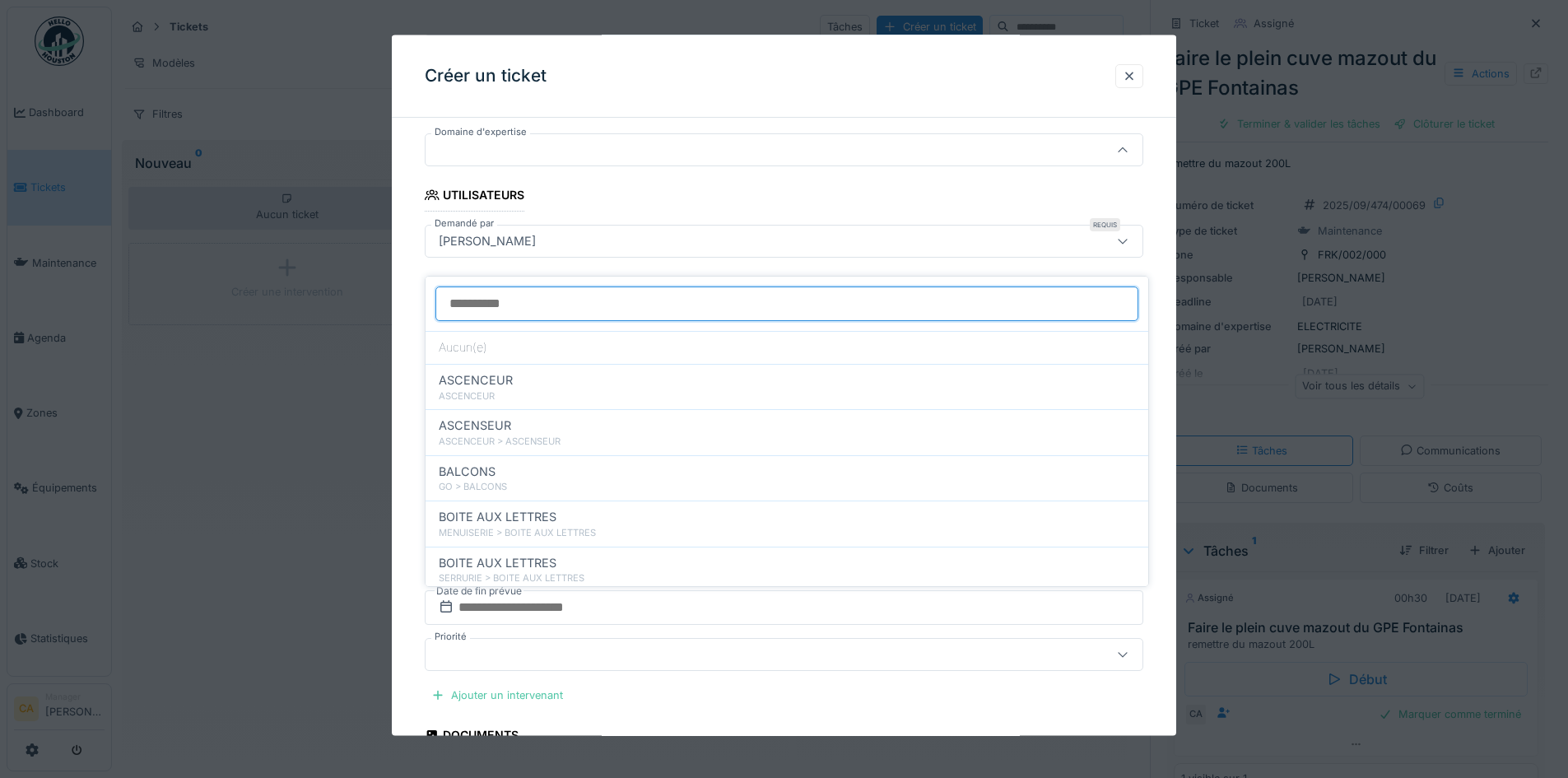
scroll to position [494, 0]
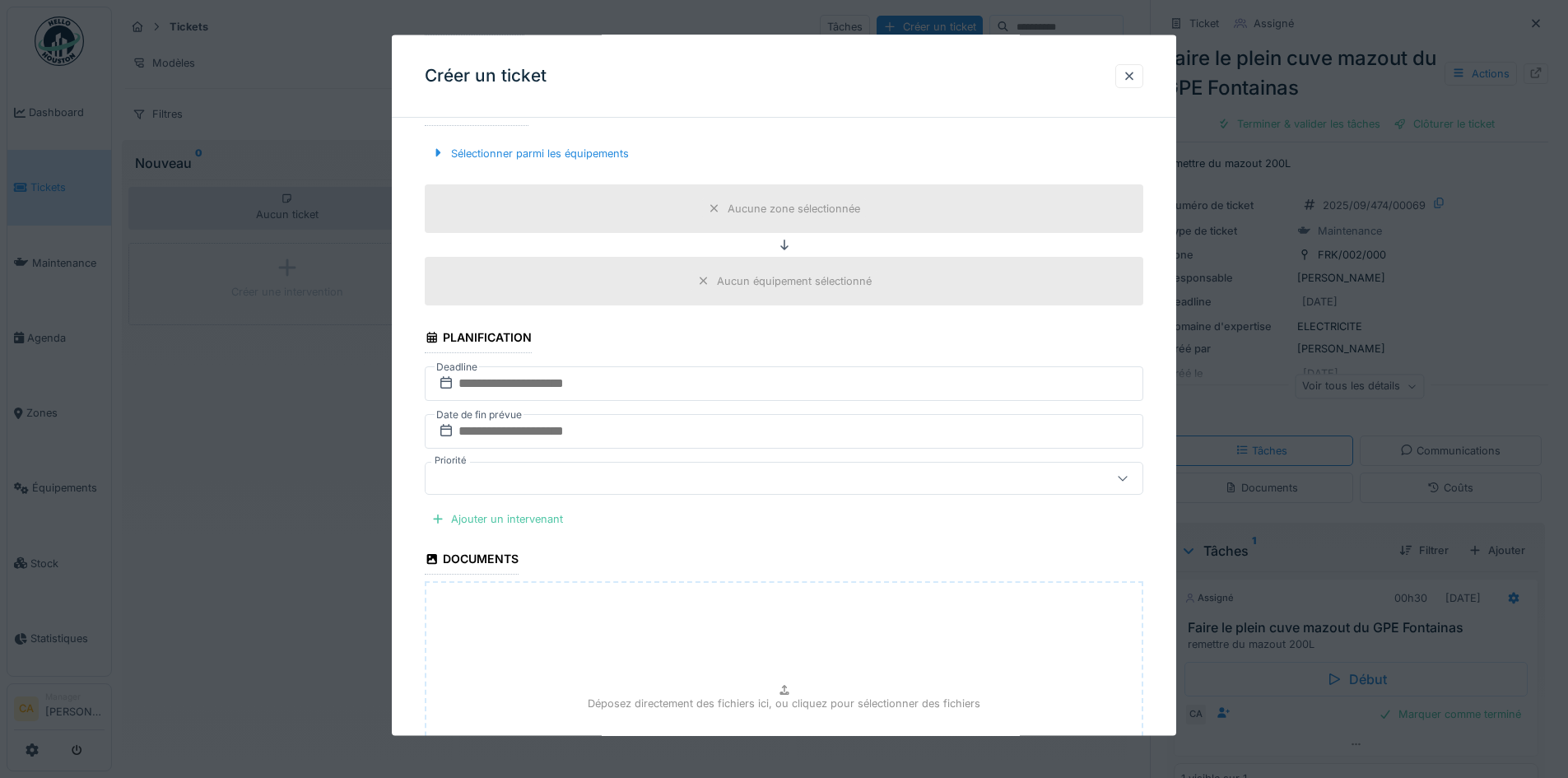
click at [787, 519] on fieldset "**********" at bounding box center [784, 270] width 719 height 1266
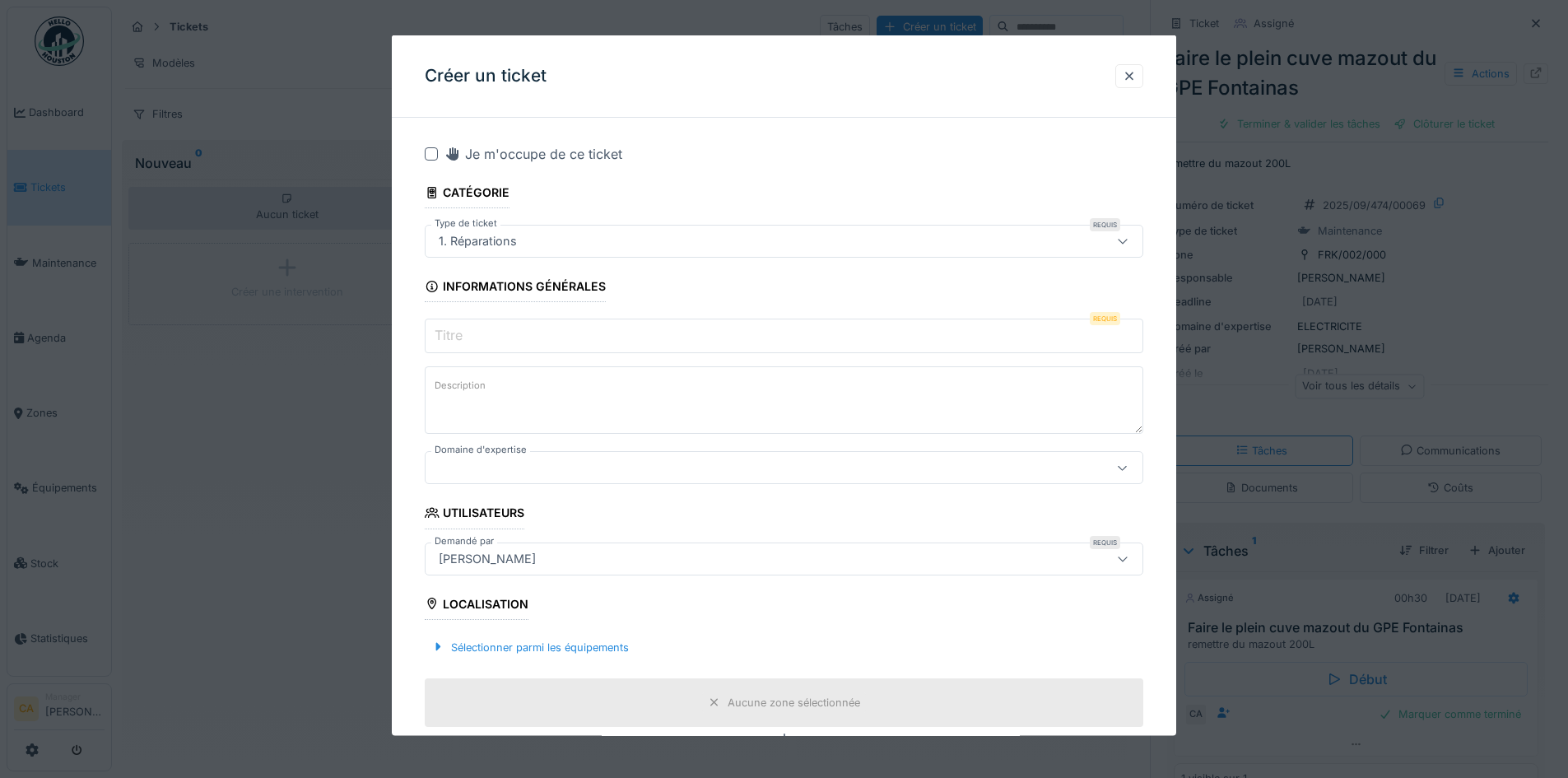
scroll to position [0, 0]
click at [1122, 67] on div at bounding box center [1129, 76] width 28 height 24
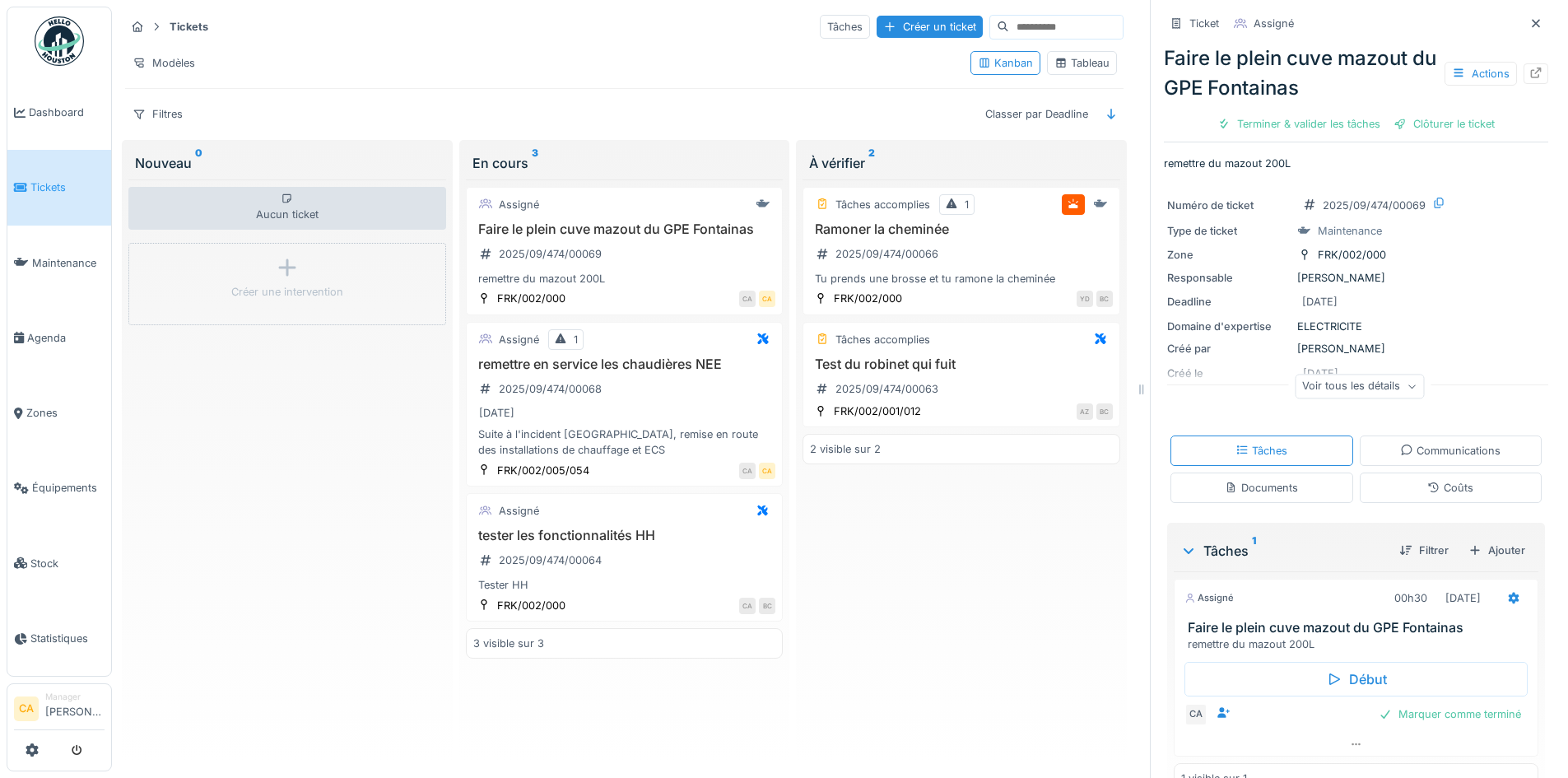
scroll to position [12, 0]
click at [916, 520] on div "Tâches accomplies 1 Ramoner la cheminée 2025/09/474/00066 Tu prends une brosse …" at bounding box center [961, 468] width 317 height 577
click at [1003, 264] on div "Ramoner la cheminée 2025/09/474/00066 Tu prends une brosse et tu ramone la chem…" at bounding box center [961, 255] width 302 height 66
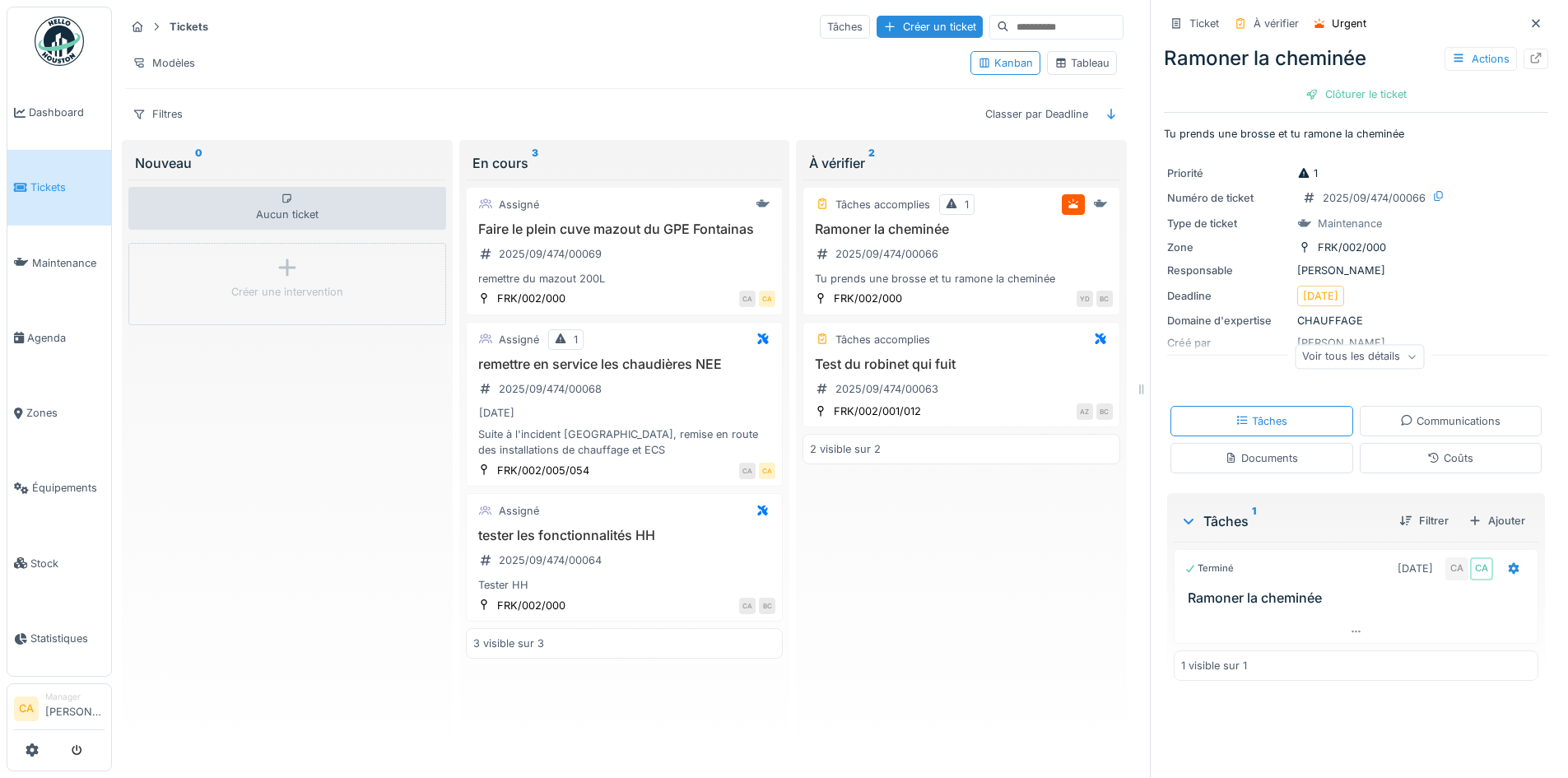
scroll to position [12, 0]
click at [1291, 590] on h3 "Ramoner la cheminée" at bounding box center [1359, 598] width 343 height 16
click at [1307, 83] on div "Clôturer le ticket" at bounding box center [1355, 94] width 115 height 22
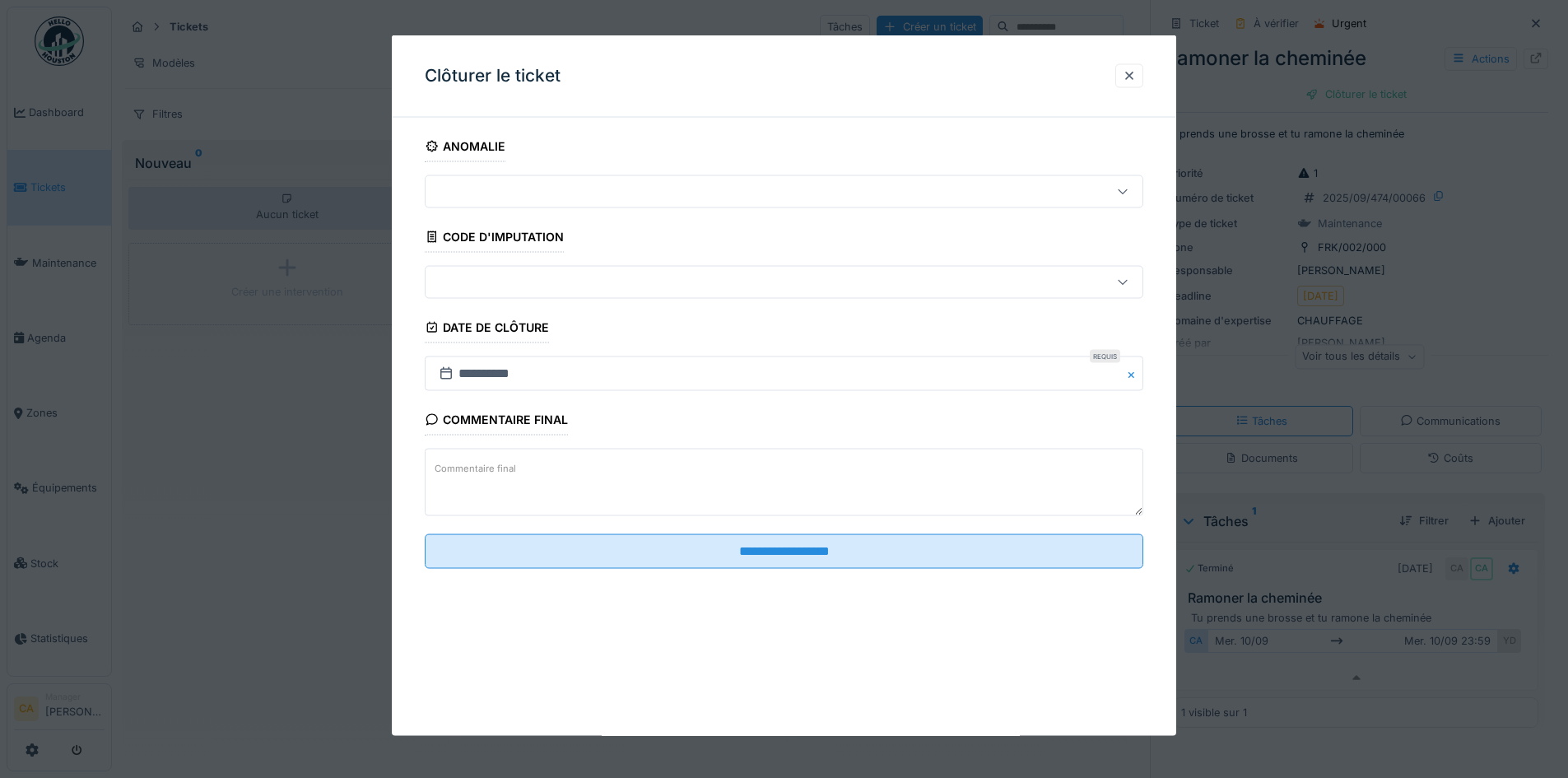
click at [474, 190] on div at bounding box center [742, 192] width 620 height 18
click at [684, 430] on div "Commentaire final Commentaire final" at bounding box center [784, 462] width 719 height 116
click at [518, 280] on div at bounding box center [742, 283] width 620 height 18
click at [580, 242] on fieldset "**********" at bounding box center [784, 357] width 719 height 451
click at [593, 455] on textarea "Commentaire final" at bounding box center [784, 482] width 719 height 68
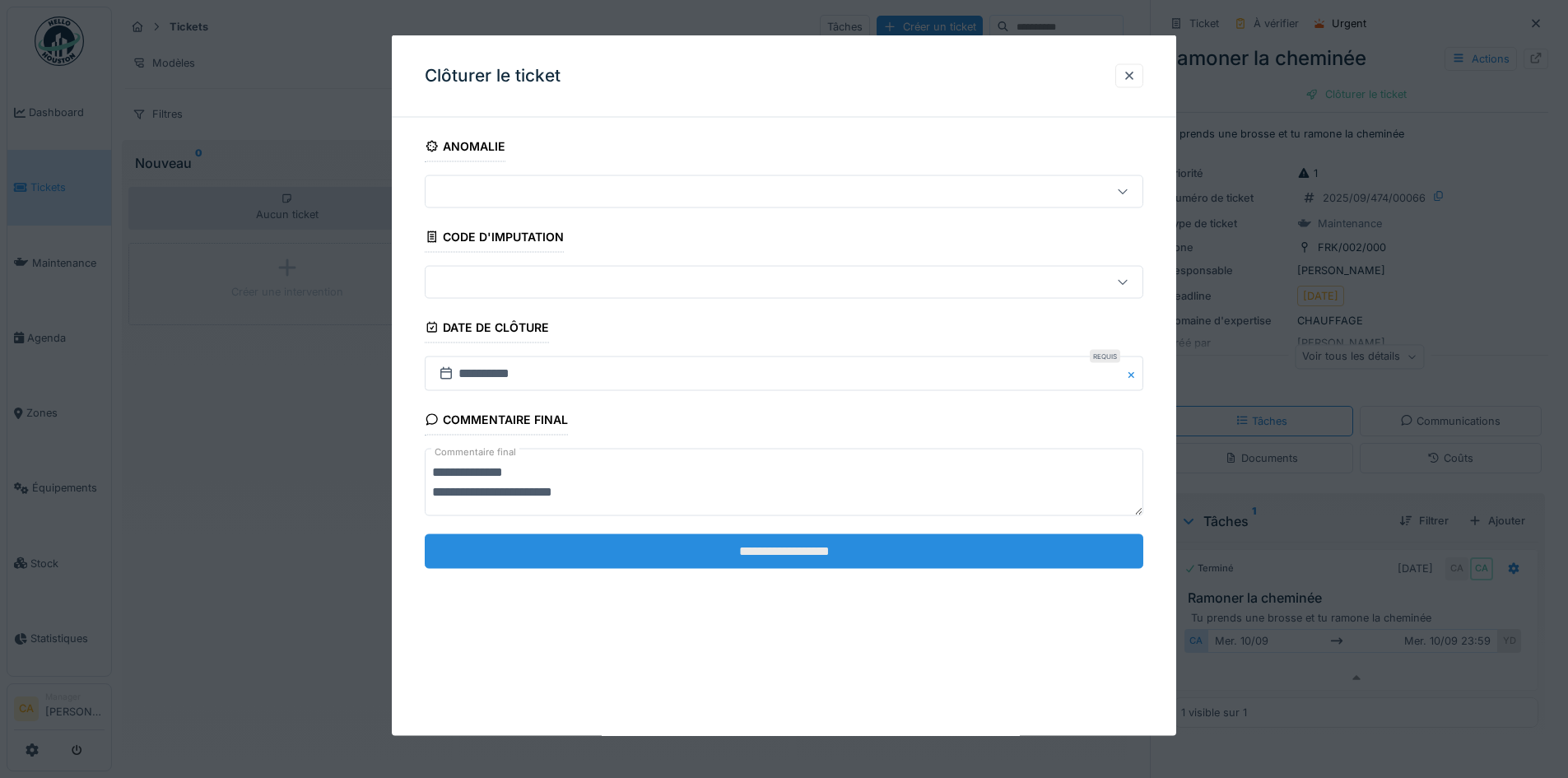
type textarea "**********"
click at [871, 548] on input "**********" at bounding box center [784, 550] width 719 height 35
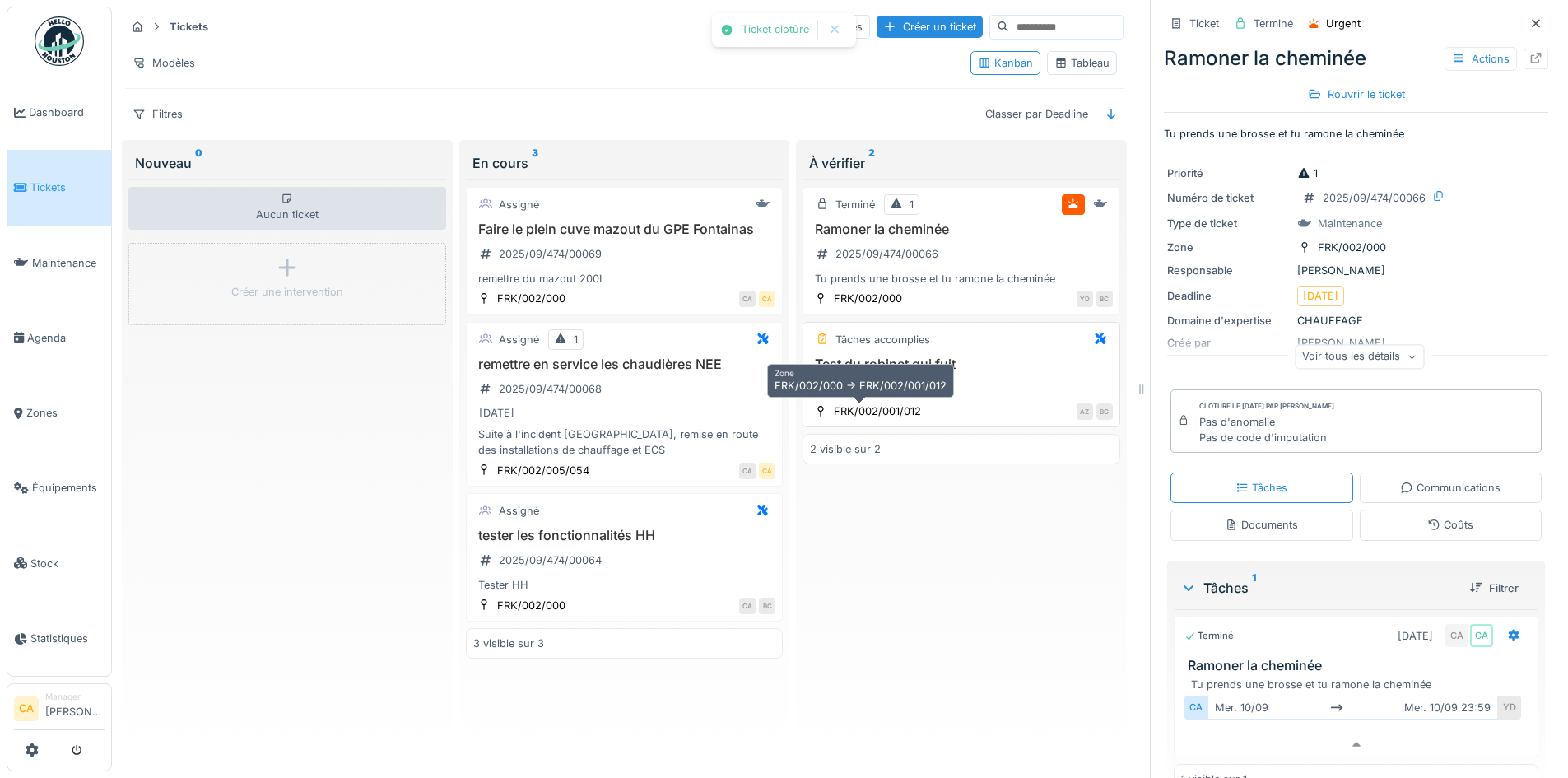
scroll to position [0, 0]
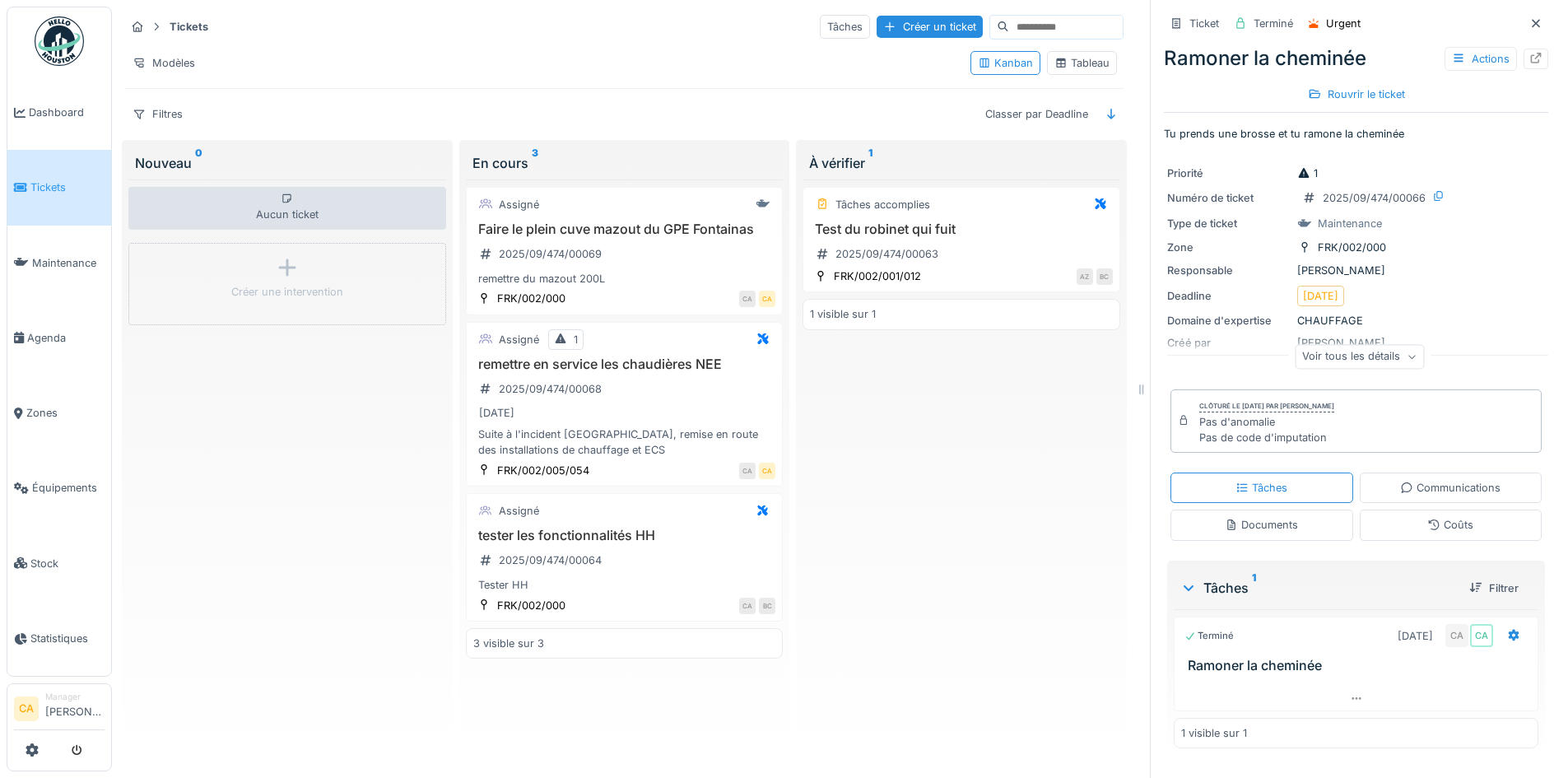
click at [1083, 462] on div "Tâches accomplies Test du robinet qui fuit 2025/09/474/00063 FRK/002/001/012 AZ…" at bounding box center [961, 468] width 317 height 577
click at [987, 62] on div "Kanban" at bounding box center [1005, 63] width 55 height 16
click at [1069, 62] on div "Tableau" at bounding box center [1081, 63] width 55 height 16
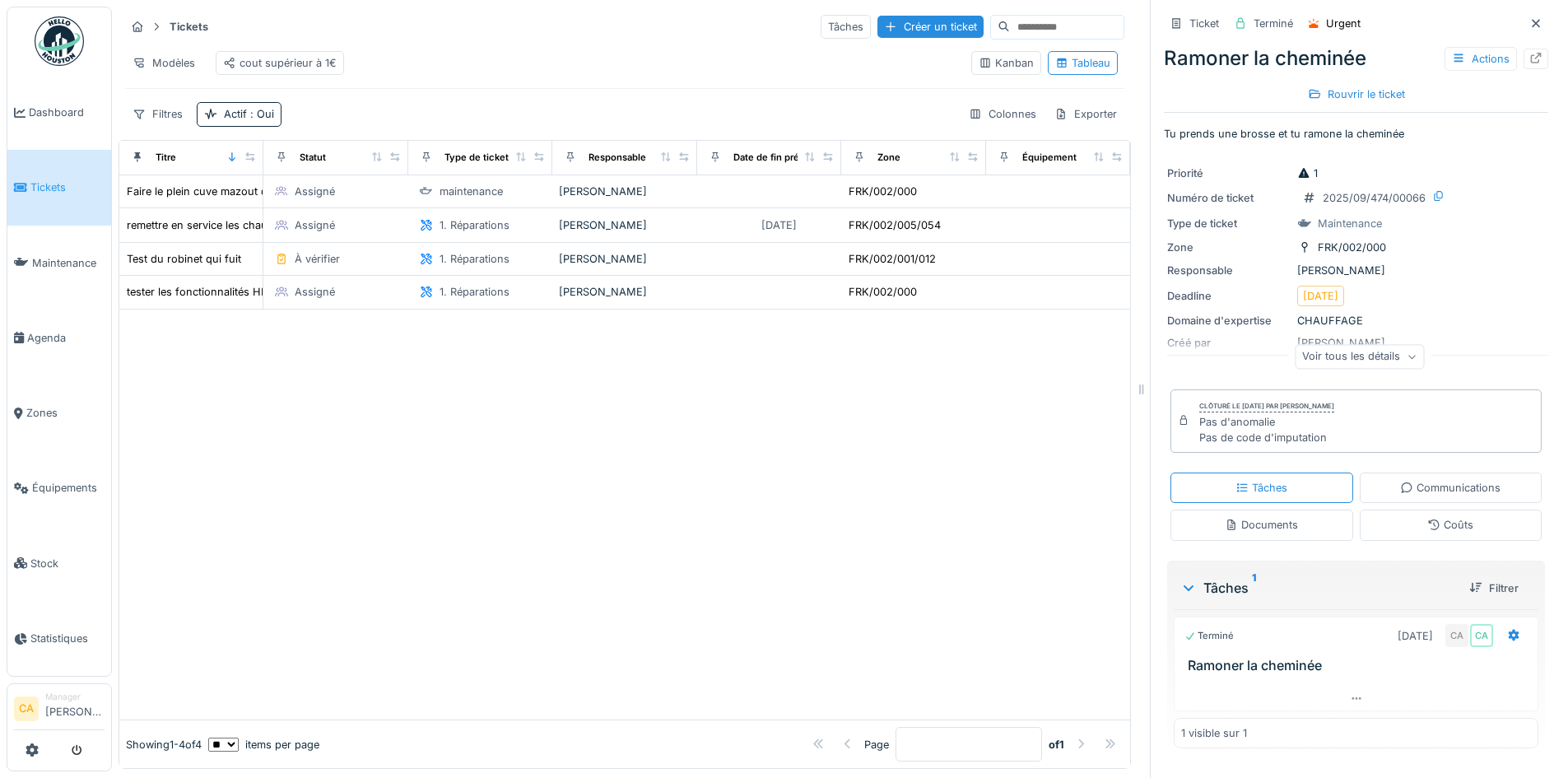
click at [979, 62] on div "Kanban" at bounding box center [1006, 63] width 55 height 16
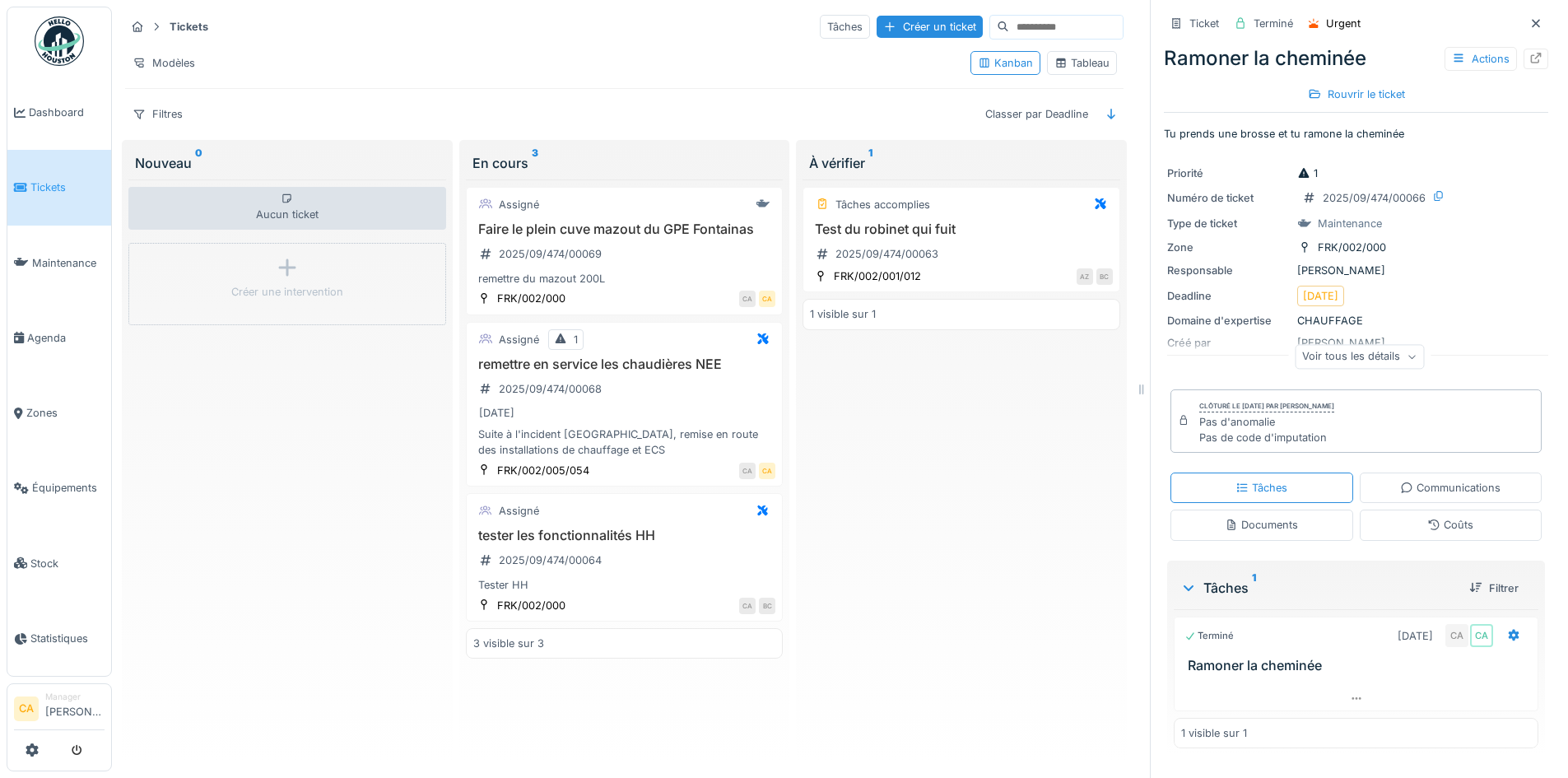
drag, startPoint x: 998, startPoint y: 64, endPoint x: 887, endPoint y: 53, distance: 111.5
click at [887, 53] on div "Modèles" at bounding box center [541, 63] width 832 height 24
click at [165, 56] on div "Modèles" at bounding box center [164, 63] width 78 height 24
click at [207, 90] on div "Nouvelle vue" at bounding box center [198, 94] width 138 height 25
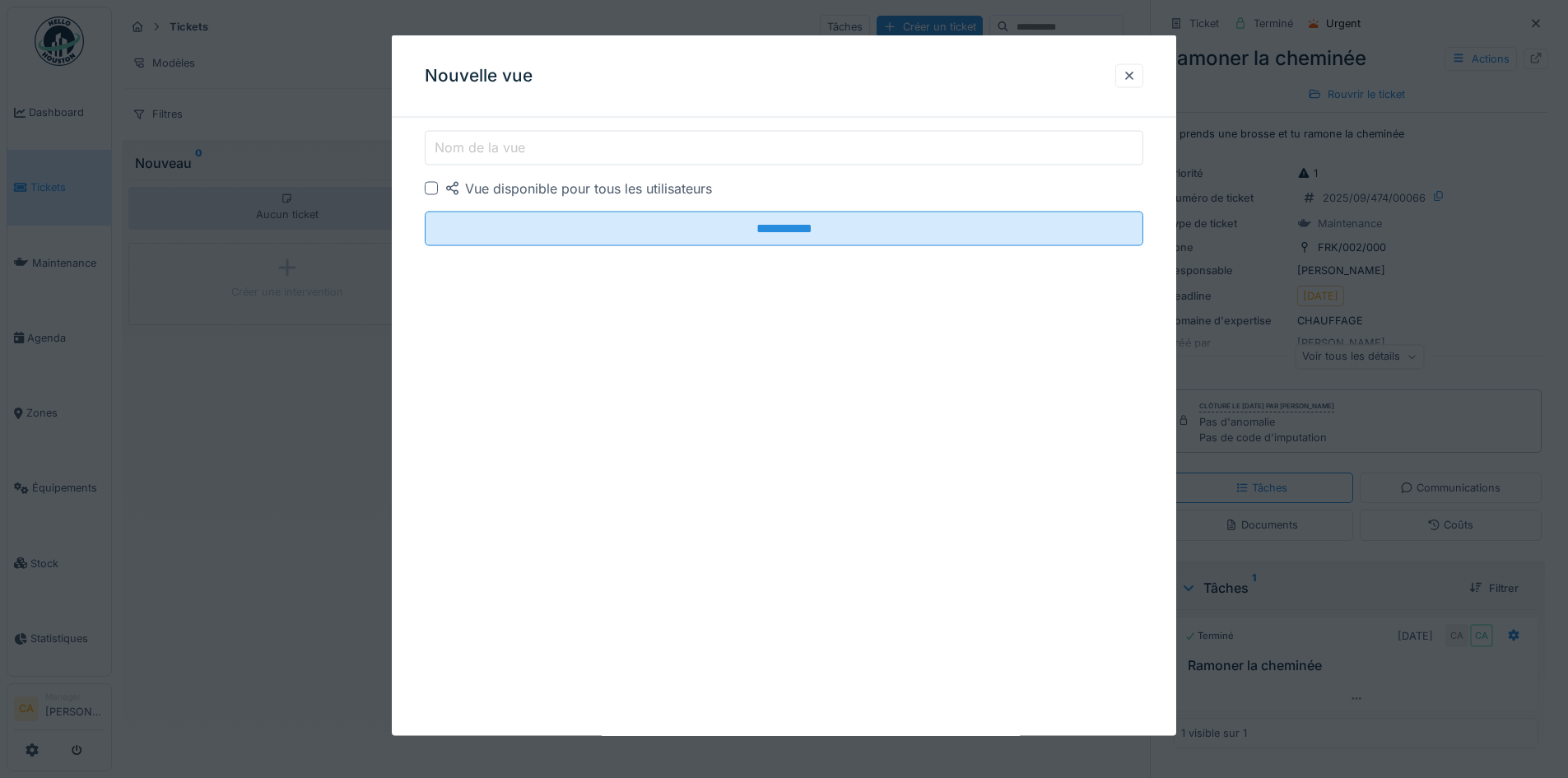
click at [589, 163] on input "Nom de la vue" at bounding box center [784, 148] width 719 height 35
type input "**********"
click at [1136, 74] on div at bounding box center [1129, 76] width 13 height 16
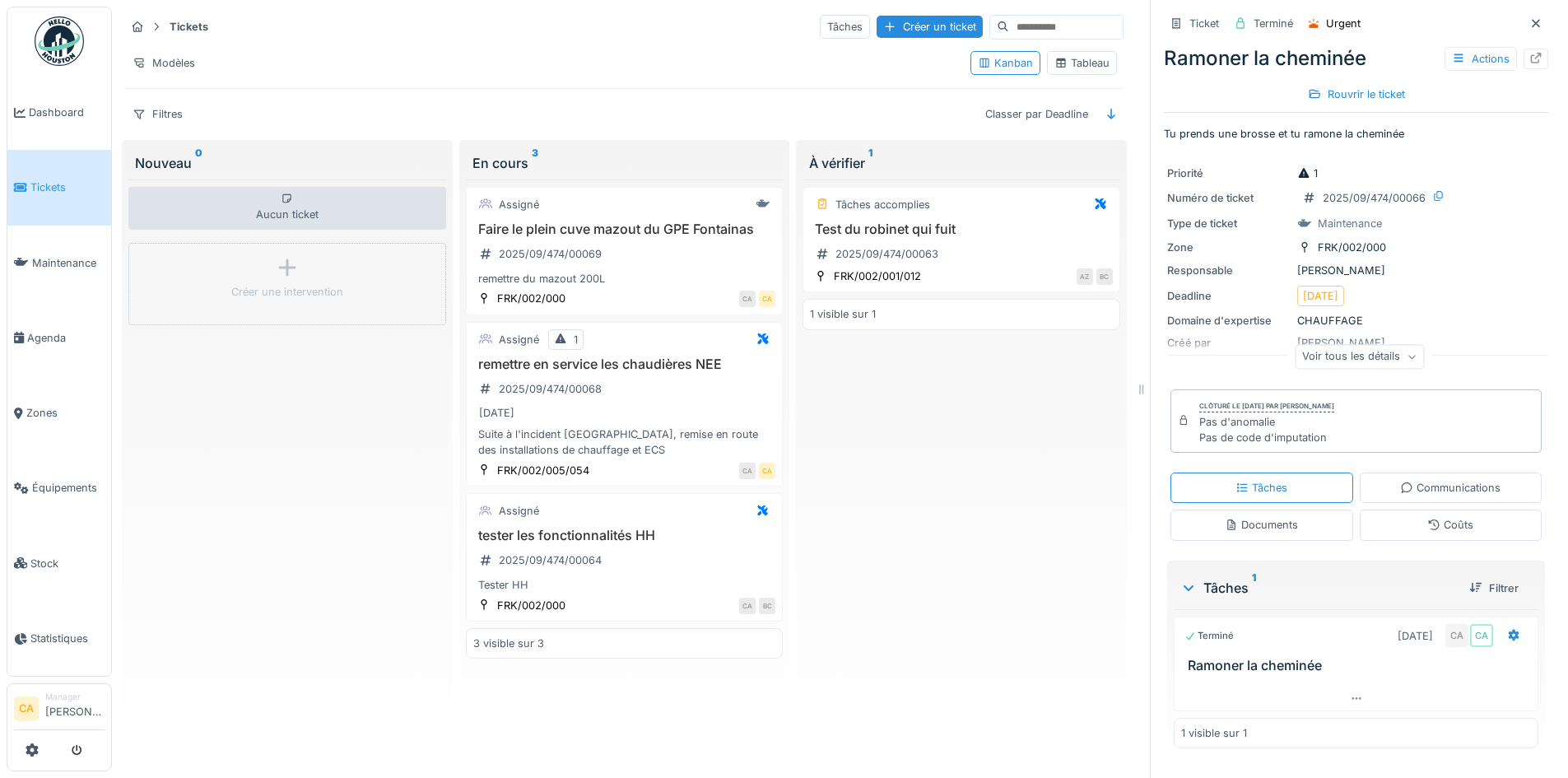
click at [524, 158] on div "En cours 3" at bounding box center [624, 163] width 304 height 20
click at [1056, 107] on div "Classer par Deadline" at bounding box center [1037, 114] width 118 height 24
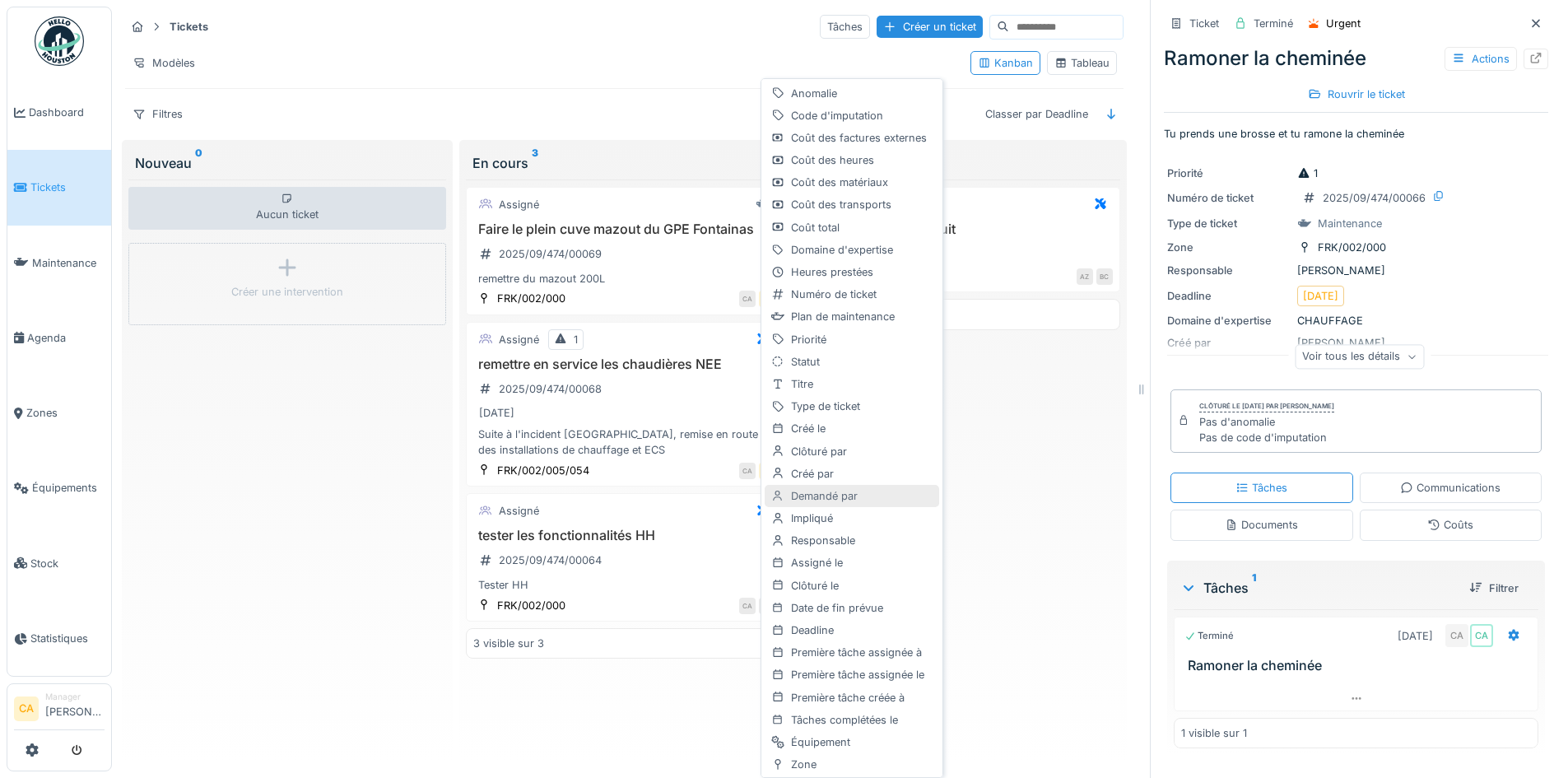
click at [857, 498] on div "Demandé par" at bounding box center [851, 496] width 175 height 22
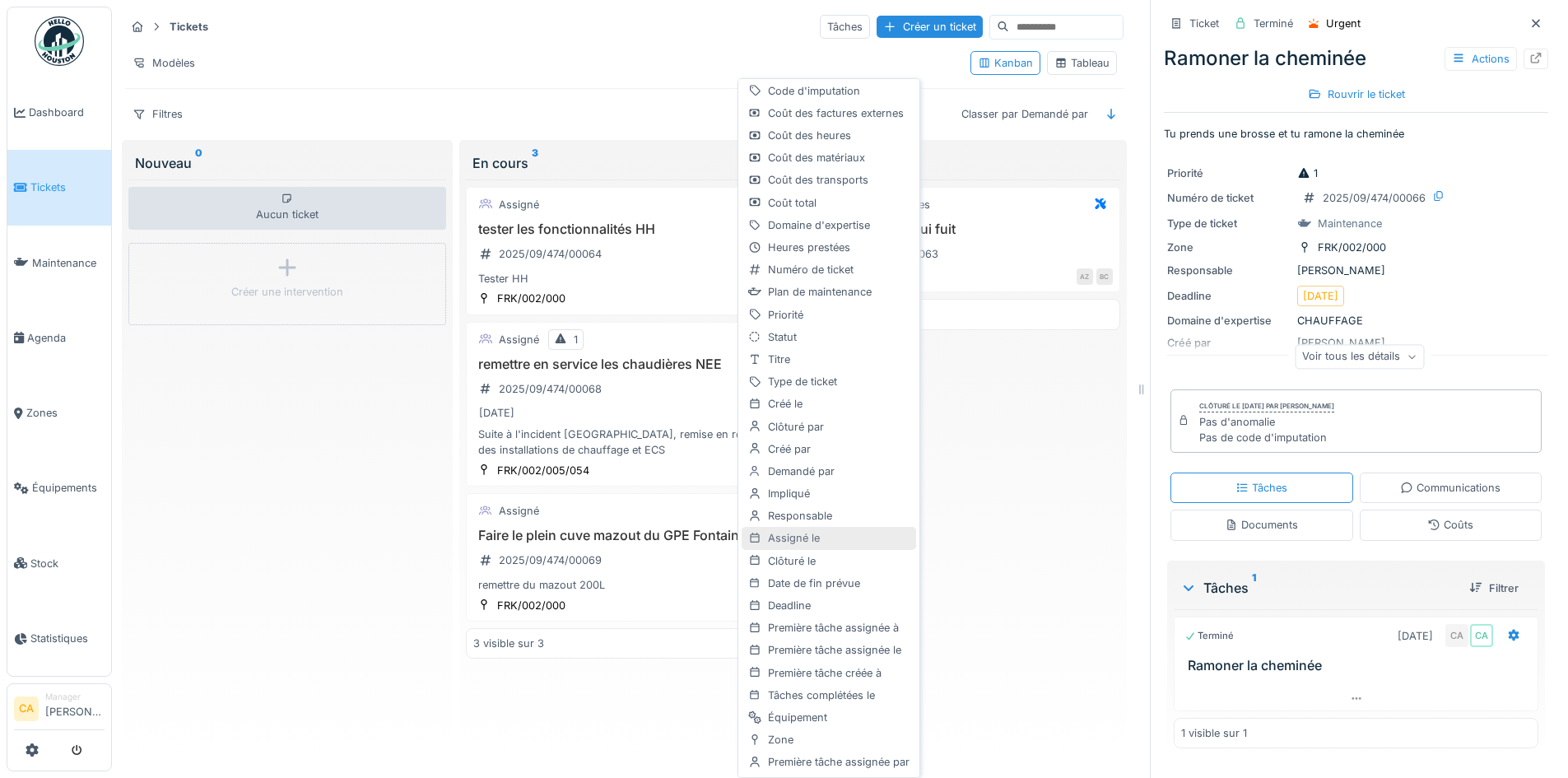
scroll to position [68, 0]
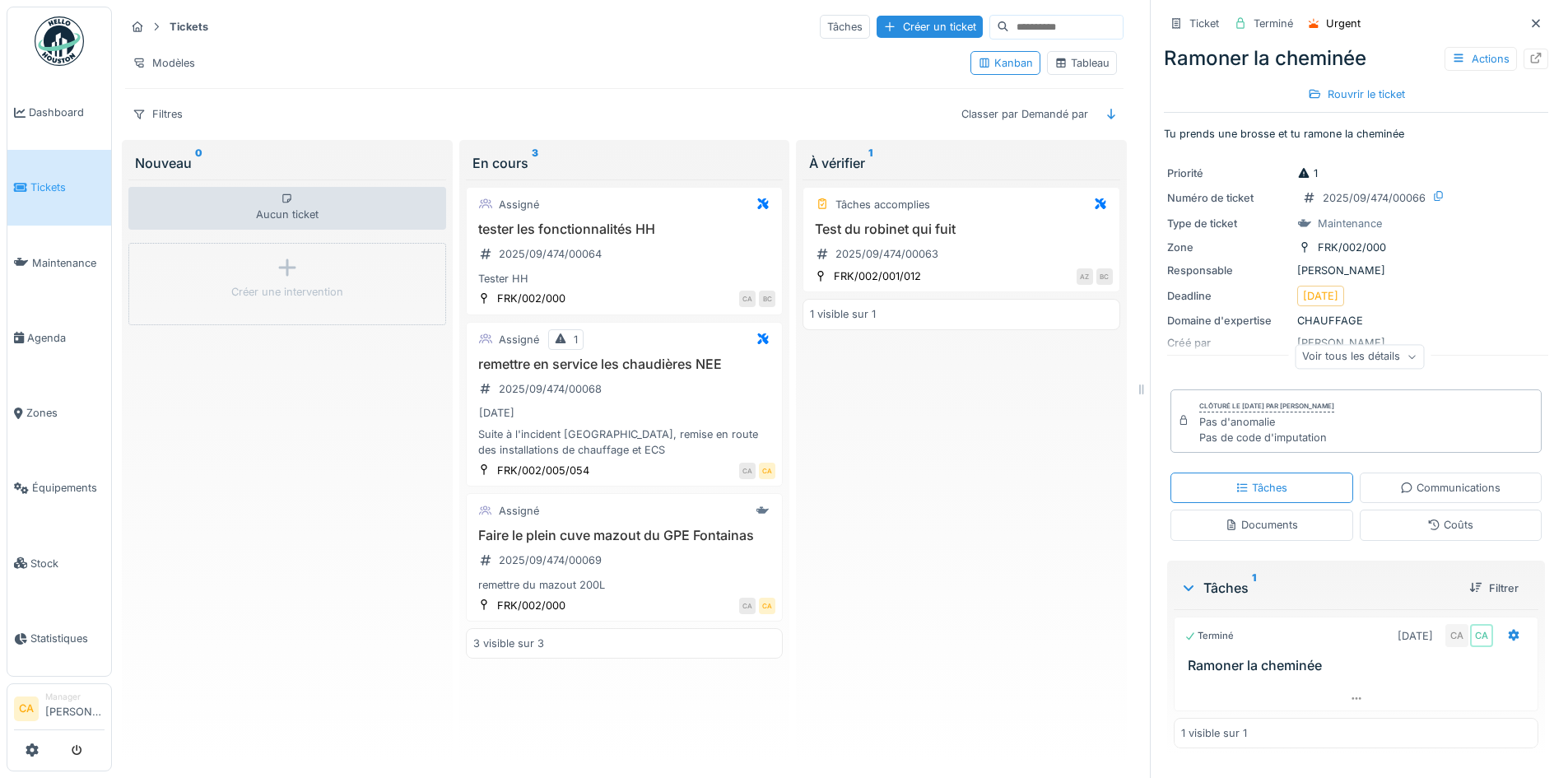
click at [1021, 542] on div "Tâches accomplies Test du robinet qui fuit 2025/09/474/00063 FRK/002/001/012 AZ…" at bounding box center [961, 468] width 317 height 577
click at [955, 209] on div "Tâches accomplies" at bounding box center [961, 205] width 302 height 21
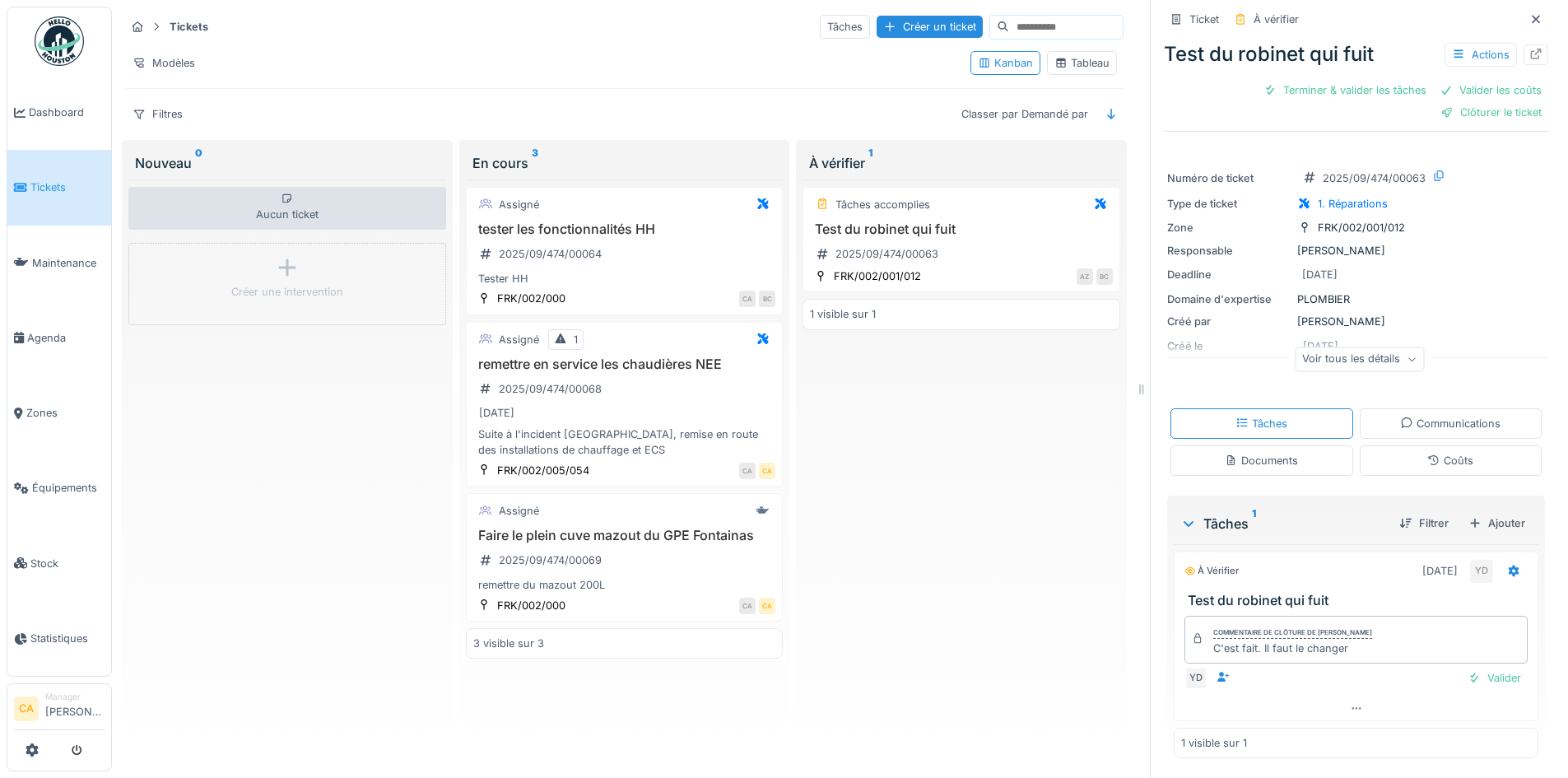
scroll to position [6, 0]
click at [1419, 655] on div "Commentaire de clôture de Yannick Delacroix C'est fait. Il faut le changer" at bounding box center [1356, 640] width 343 height 48
click at [1383, 644] on div "Commentaire de clôture de Yannick Delacroix C'est fait. Il faut le changer" at bounding box center [1356, 640] width 343 height 48
click at [1316, 649] on div "C'est fait. Il faut le changer" at bounding box center [1293, 649] width 159 height 16
click at [1467, 527] on div "Ajouter" at bounding box center [1497, 523] width 70 height 22
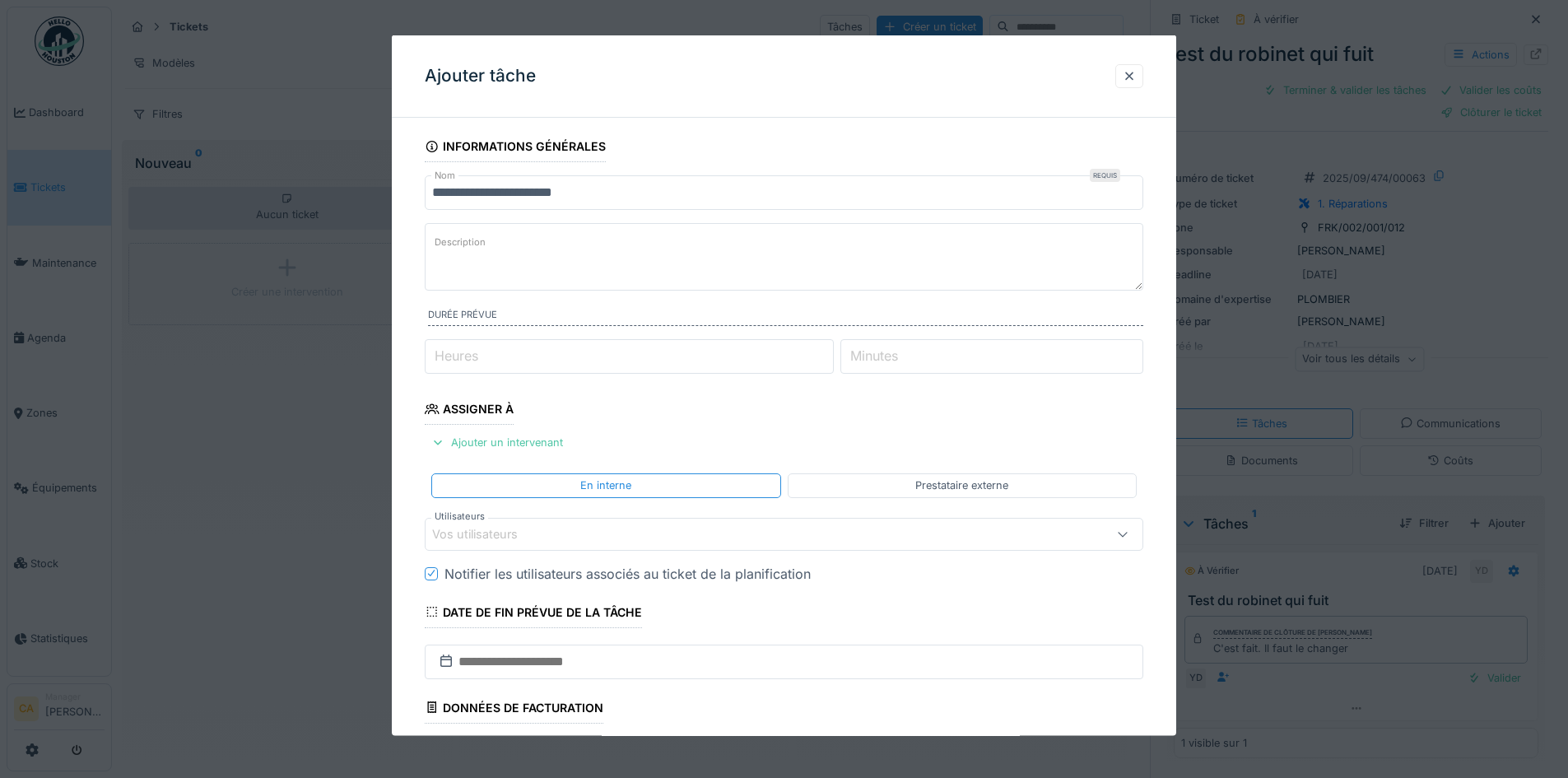
click at [512, 266] on textarea "Description" at bounding box center [784, 257] width 719 height 68
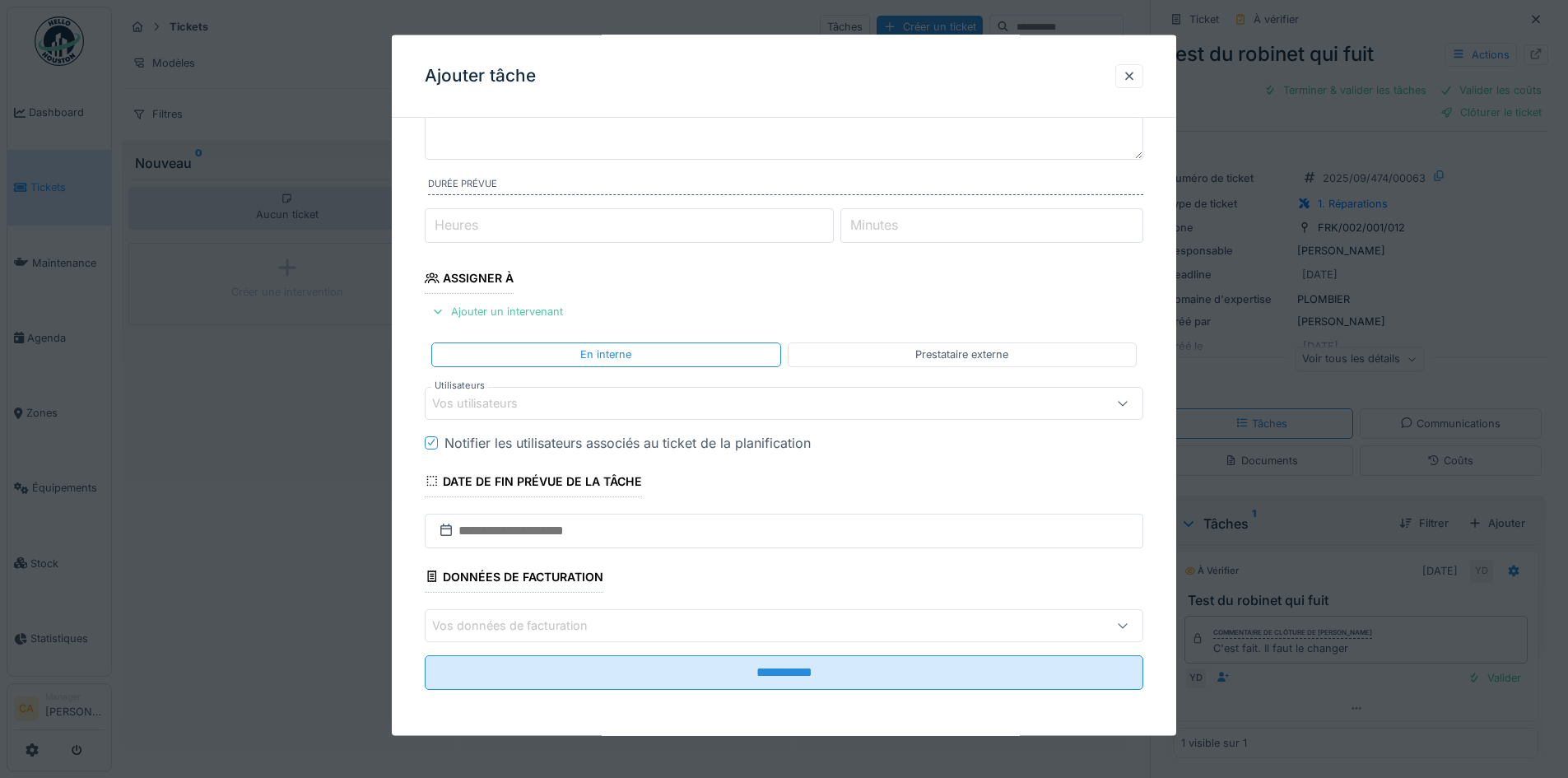
scroll to position [0, 0]
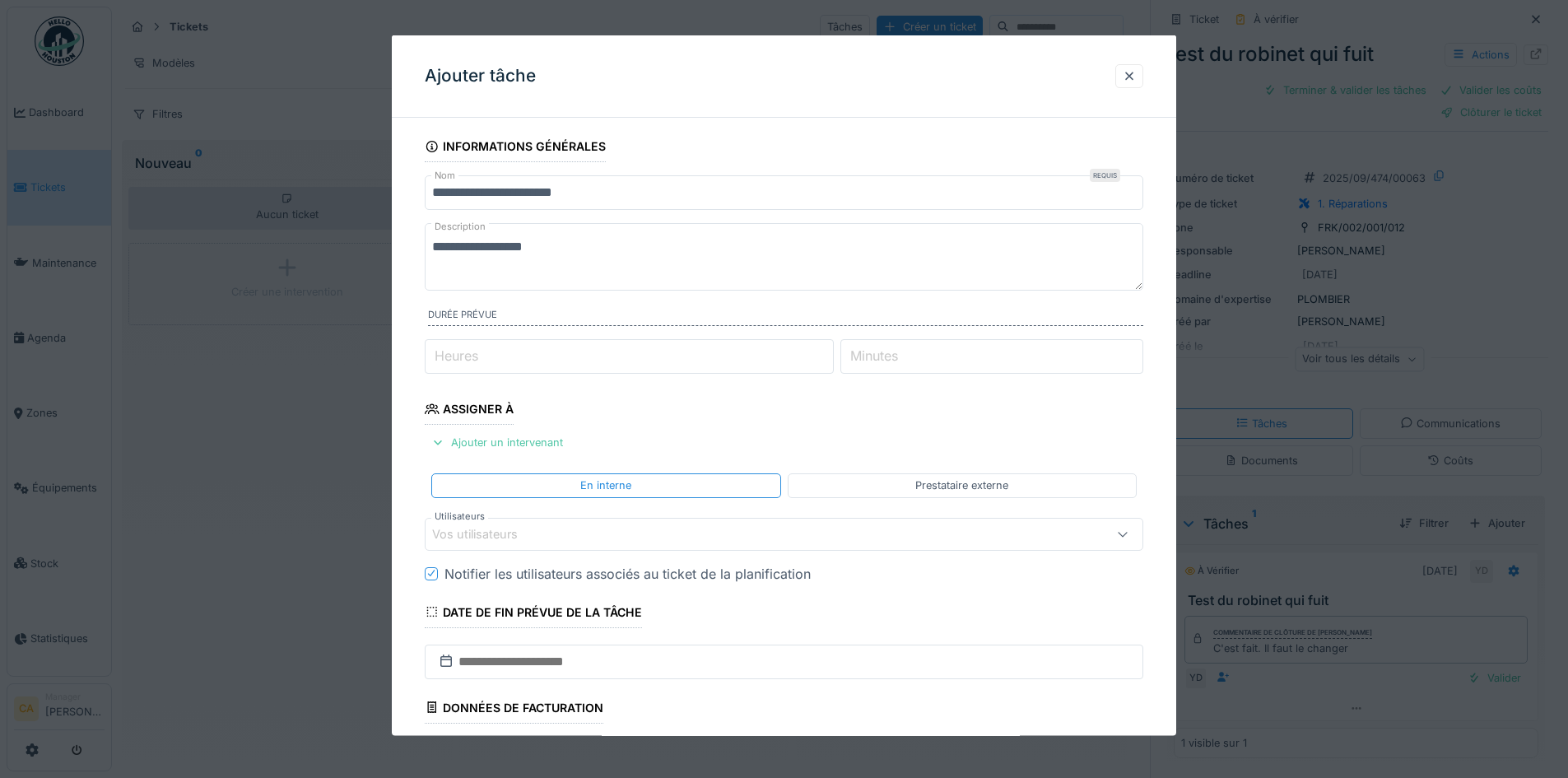
type textarea "**********"
click at [604, 346] on input "Heures" at bounding box center [630, 357] width 409 height 35
click at [510, 439] on div "Ajouter un intervenant" at bounding box center [497, 442] width 145 height 22
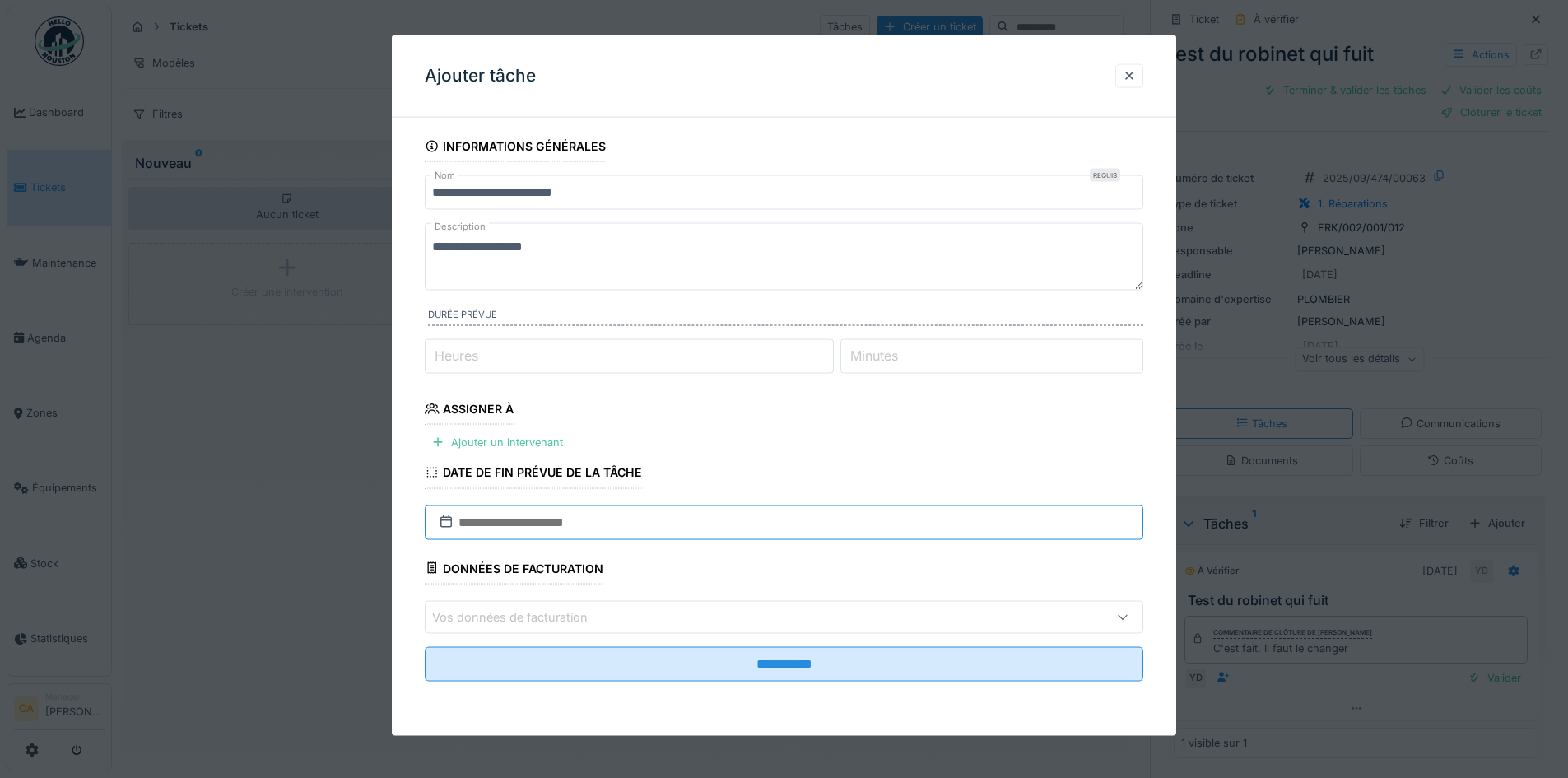
click at [541, 524] on input "text" at bounding box center [784, 522] width 719 height 35
click at [596, 412] on fieldset "**********" at bounding box center [784, 412] width 719 height 564
click at [512, 439] on div "Ajouter un intervenant" at bounding box center [497, 442] width 145 height 22
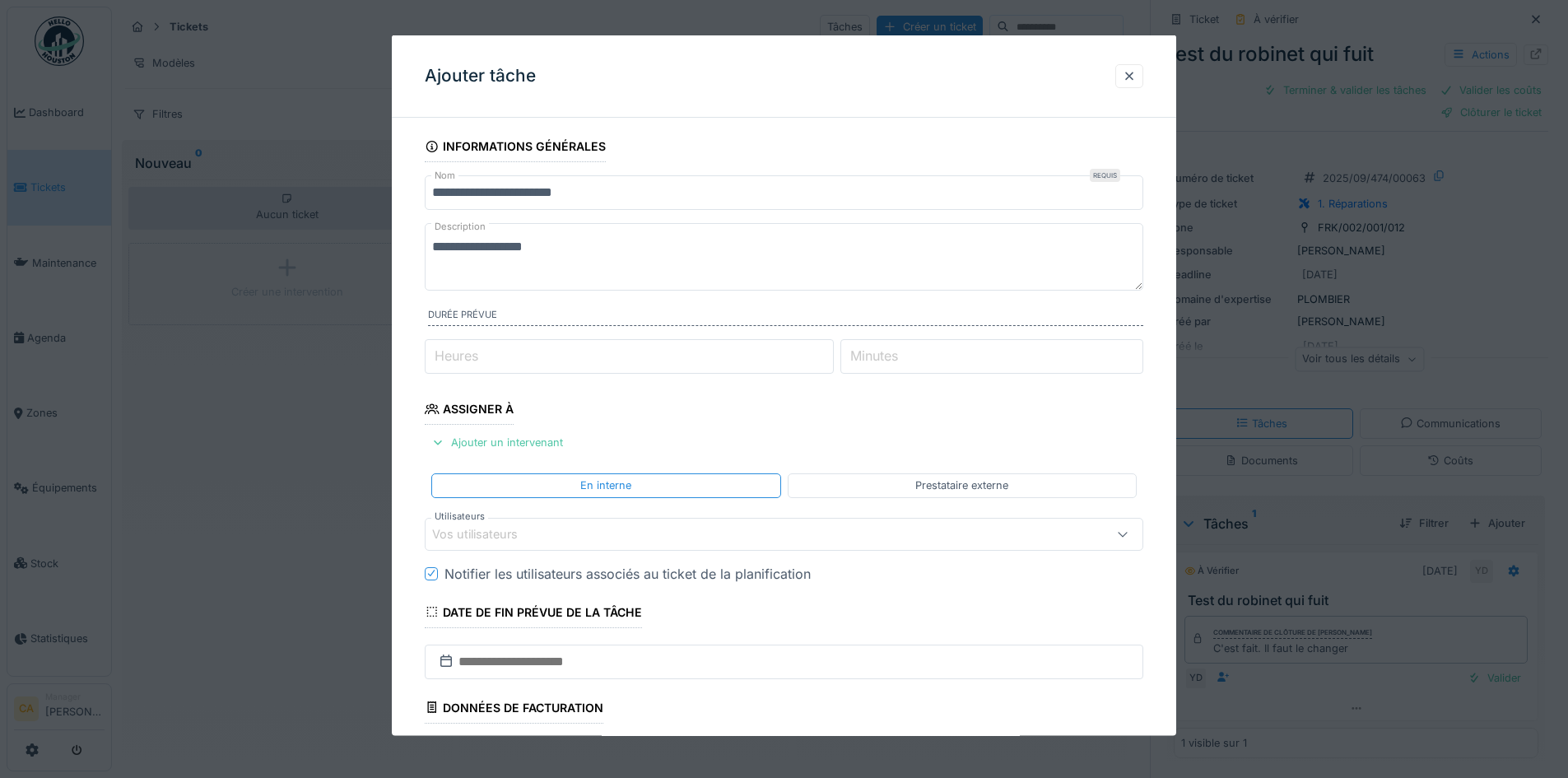
click at [530, 528] on div "Vos utilisateurs" at bounding box center [486, 533] width 109 height 18
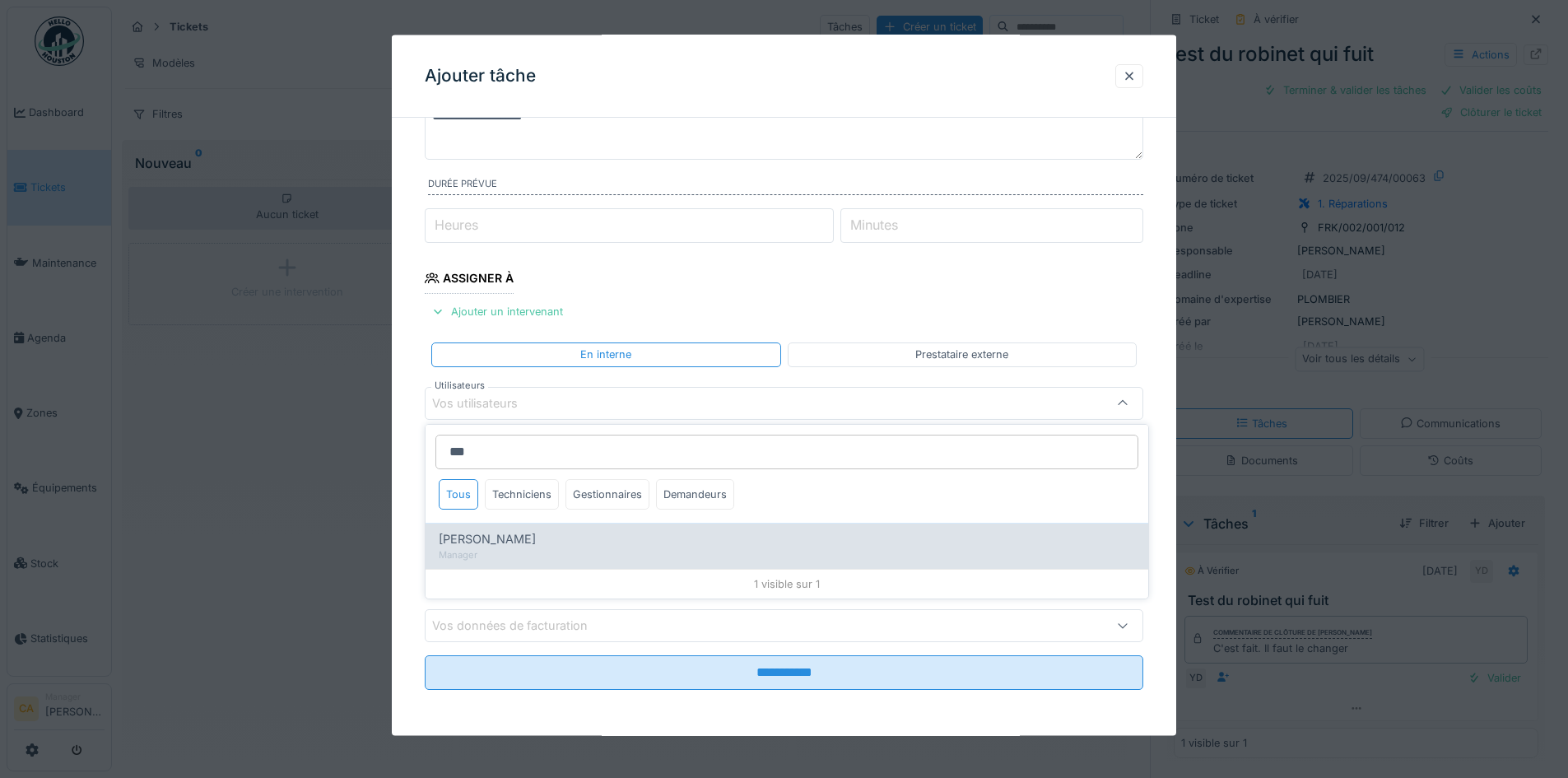
type input "***"
click at [664, 537] on div "Yannick Delacroix" at bounding box center [787, 539] width 697 height 18
type input "*****"
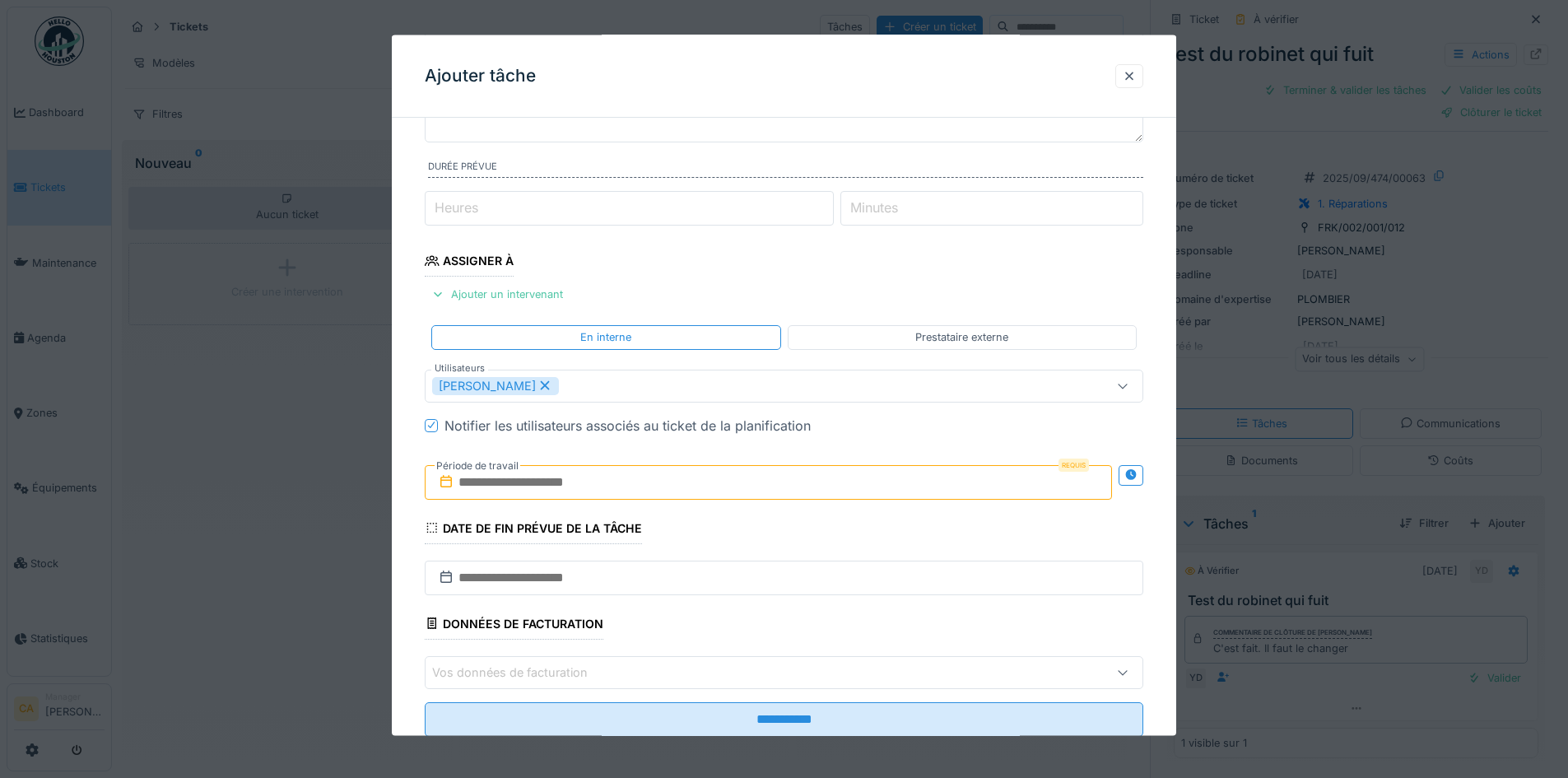
click at [820, 275] on fieldset "**********" at bounding box center [784, 367] width 719 height 768
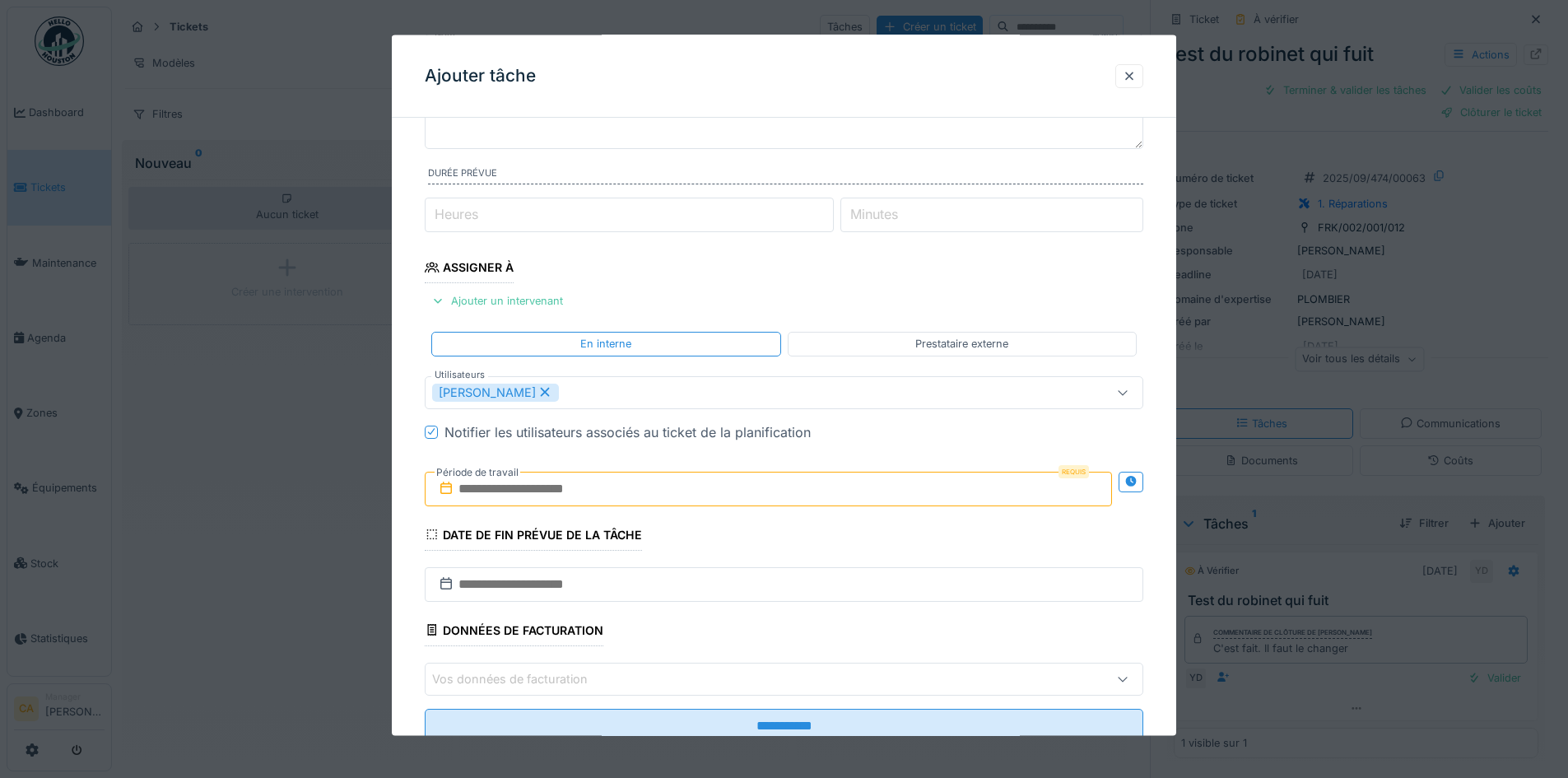
scroll to position [113, 0]
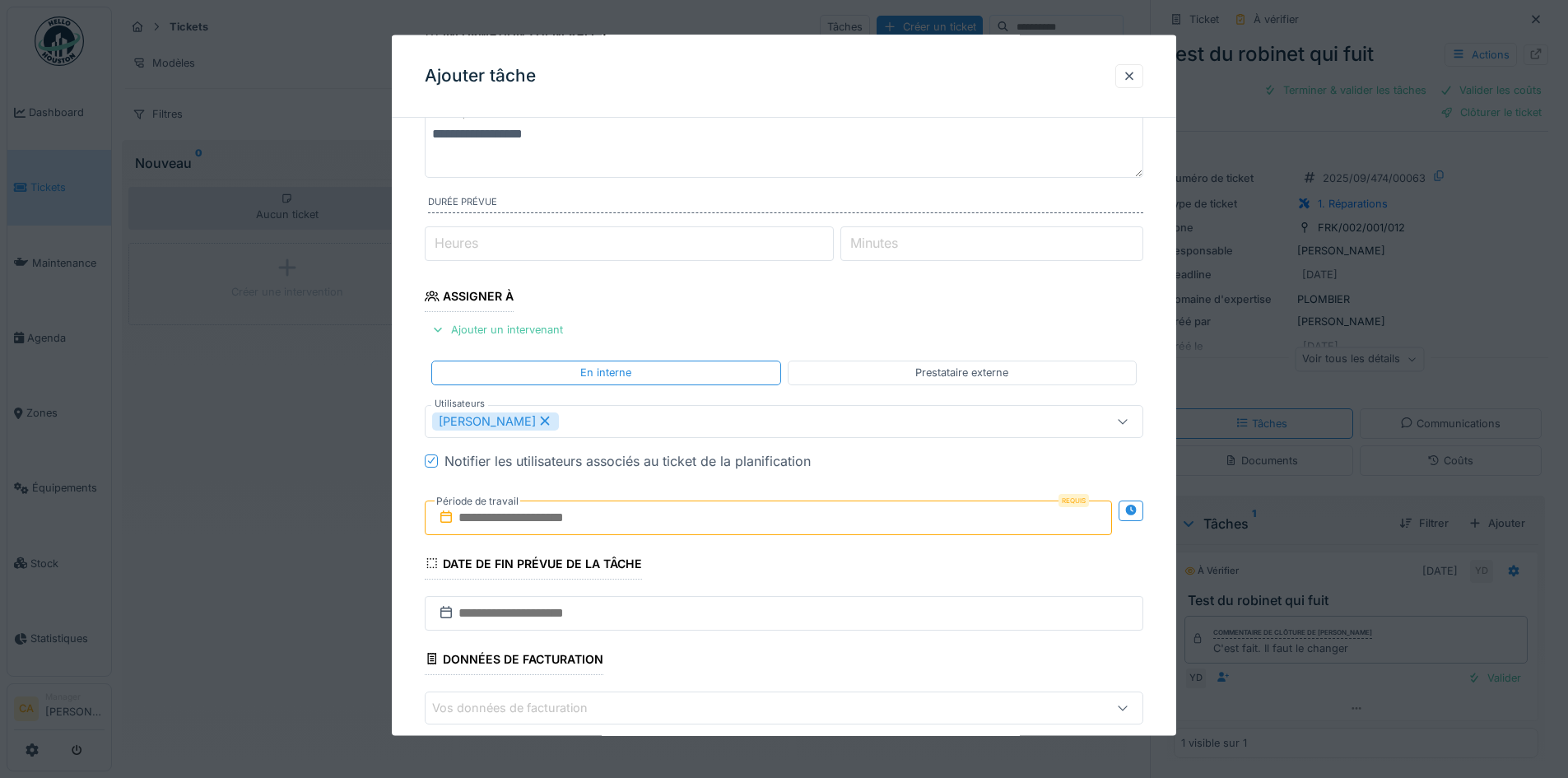
click at [601, 521] on input "text" at bounding box center [769, 517] width 688 height 35
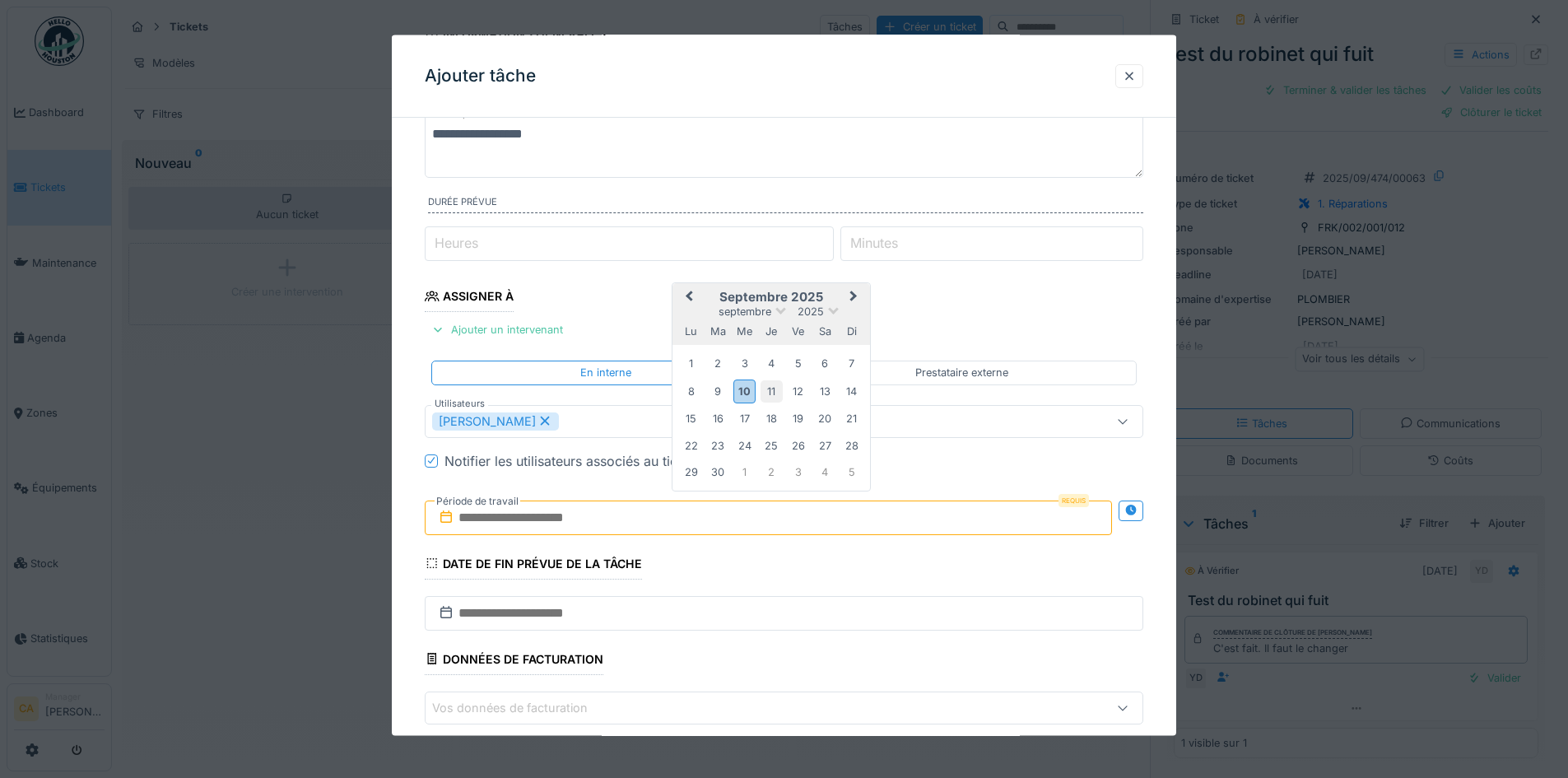
click at [772, 393] on div "11" at bounding box center [772, 390] width 22 height 22
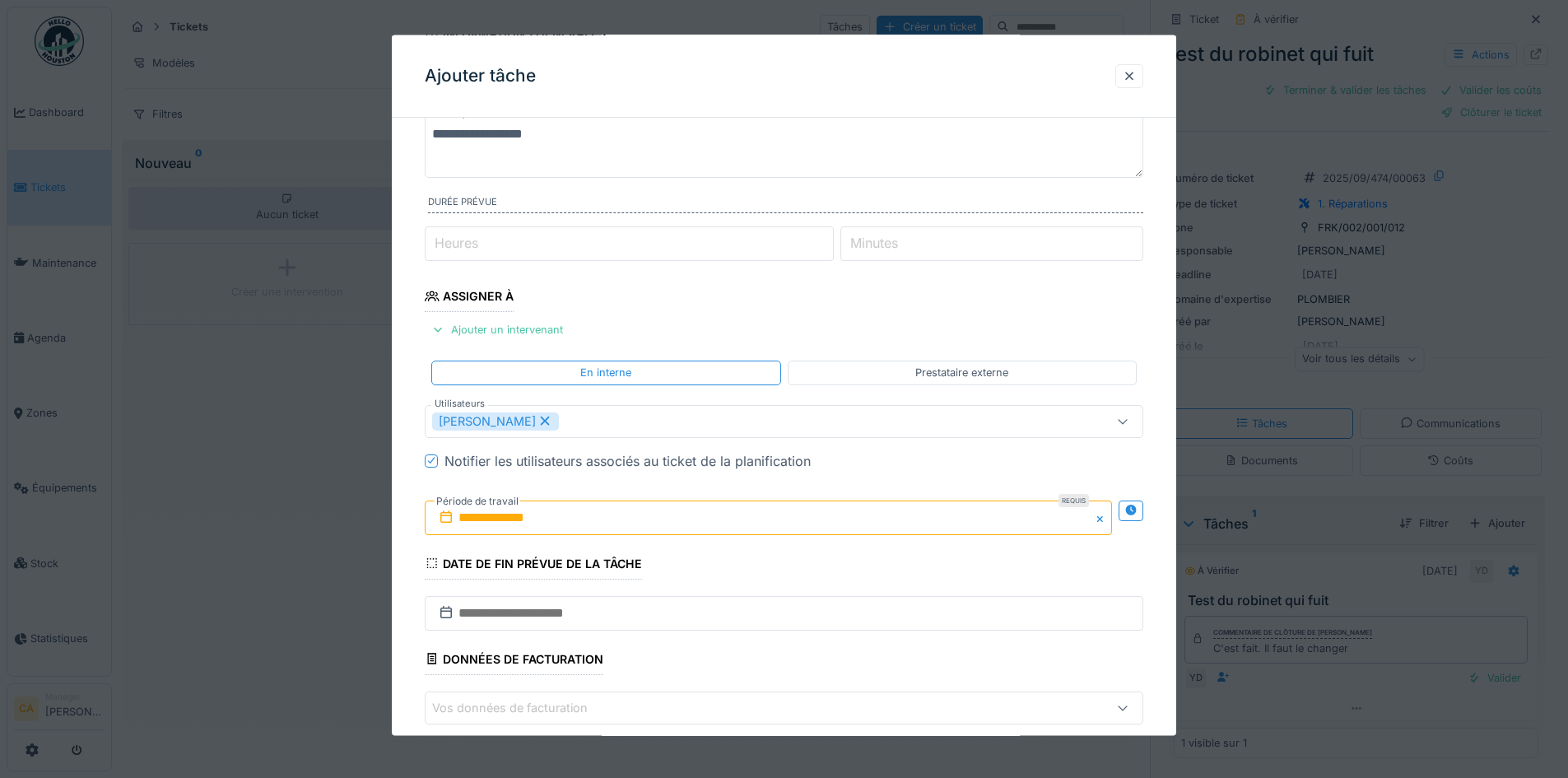
drag, startPoint x: 1018, startPoint y: 559, endPoint x: 1006, endPoint y: 561, distance: 12.2
click at [1016, 559] on fieldset "**********" at bounding box center [784, 401] width 719 height 768
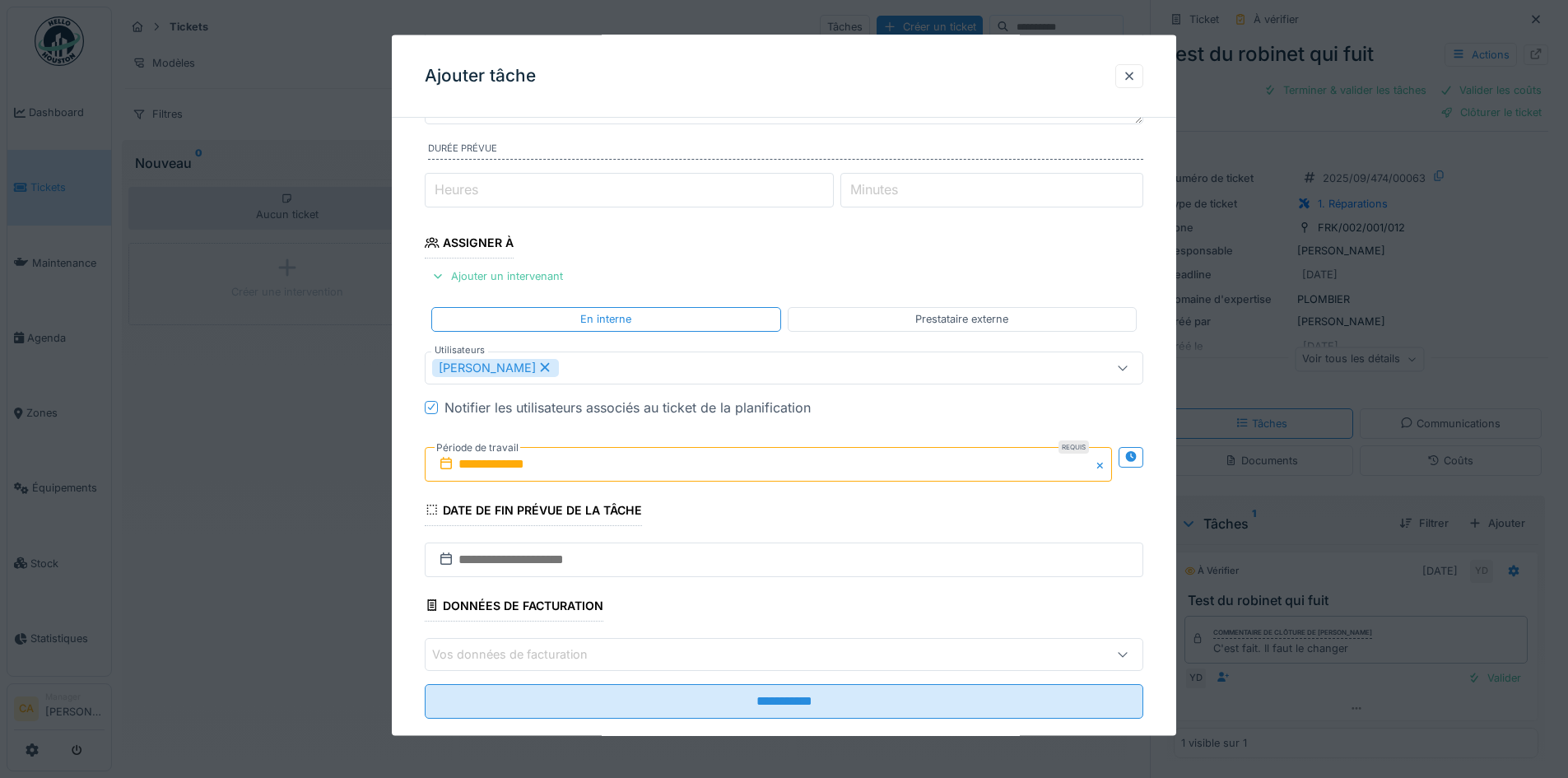
scroll to position [195, 0]
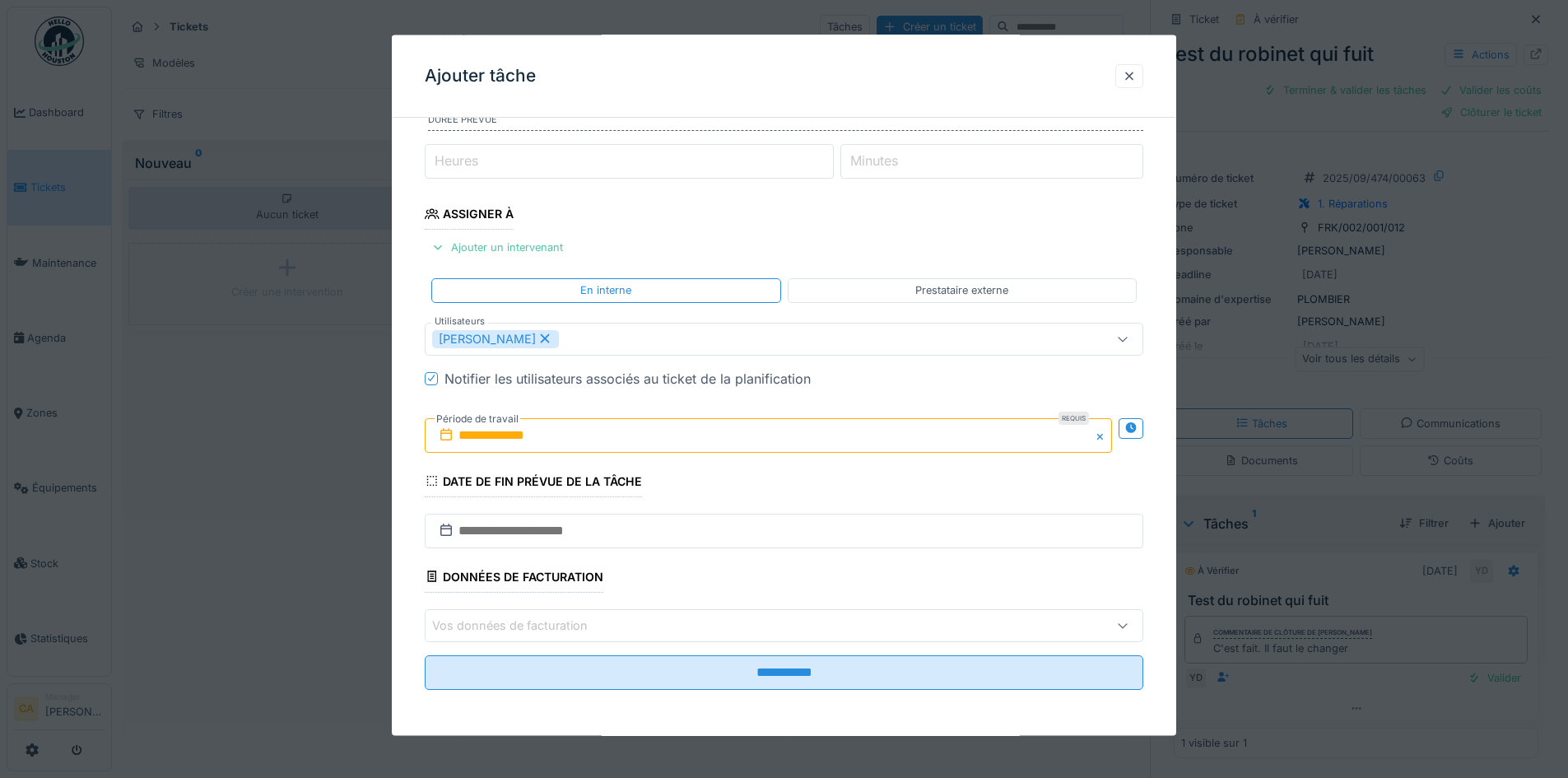
drag, startPoint x: 481, startPoint y: 479, endPoint x: 717, endPoint y: 494, distance: 236.5
click at [717, 494] on fieldset "**********" at bounding box center [784, 320] width 719 height 768
click at [674, 536] on input "text" at bounding box center [784, 530] width 719 height 35
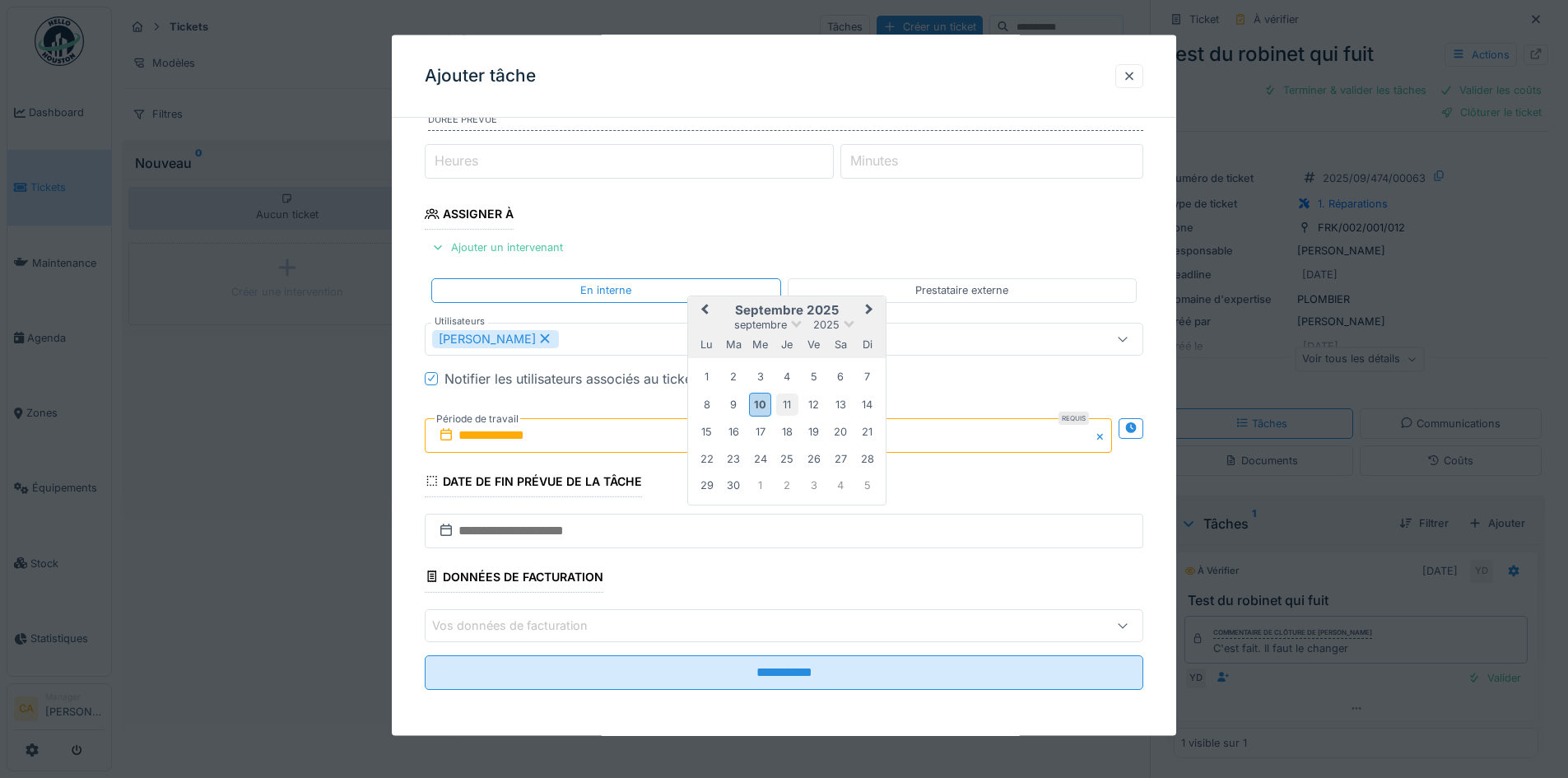
click at [791, 398] on div "11" at bounding box center [787, 403] width 22 height 22
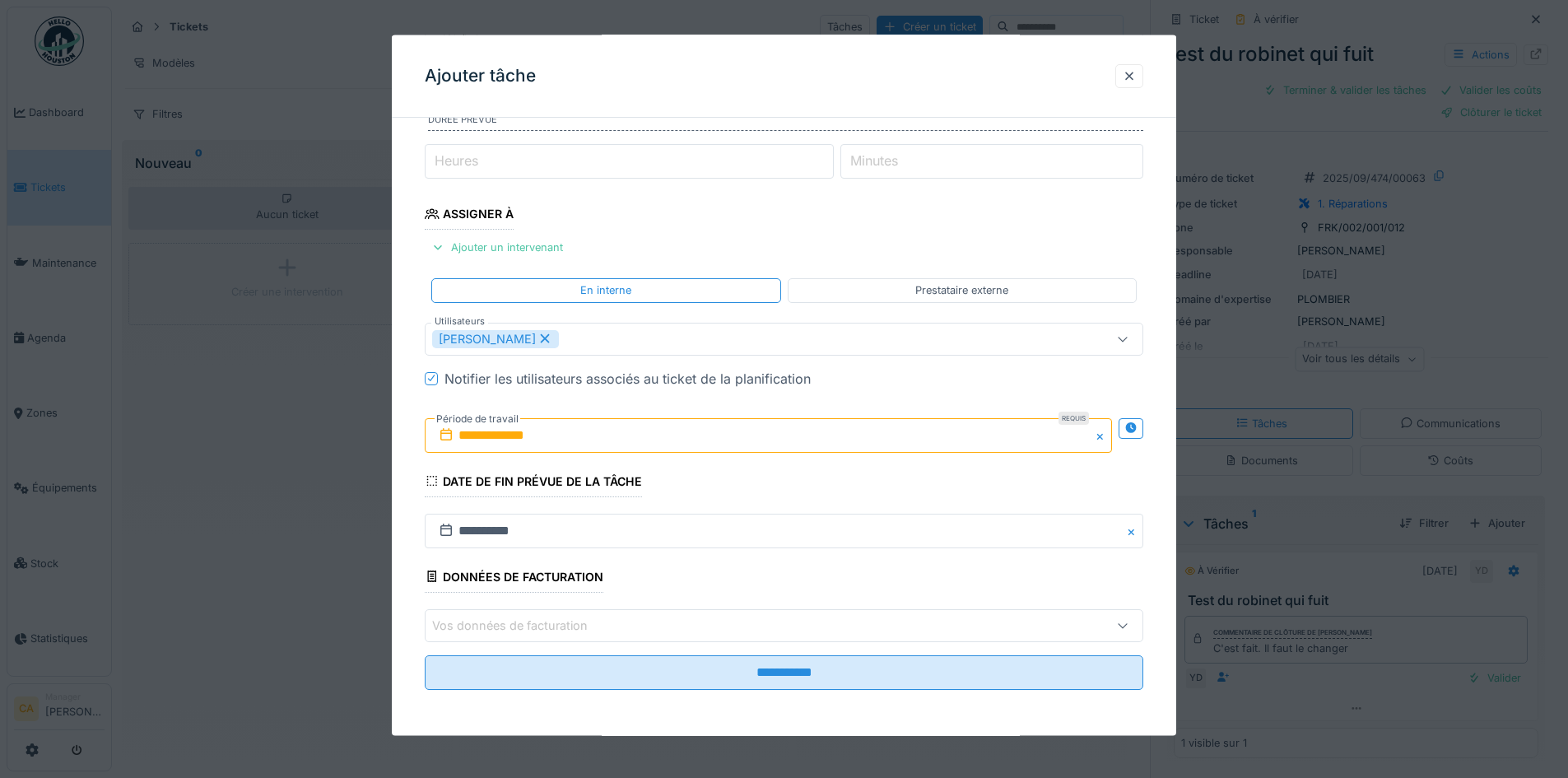
click at [671, 604] on fieldset "**********" at bounding box center [784, 320] width 719 height 768
click at [695, 635] on div "Vos données de facturation" at bounding box center [784, 624] width 719 height 33
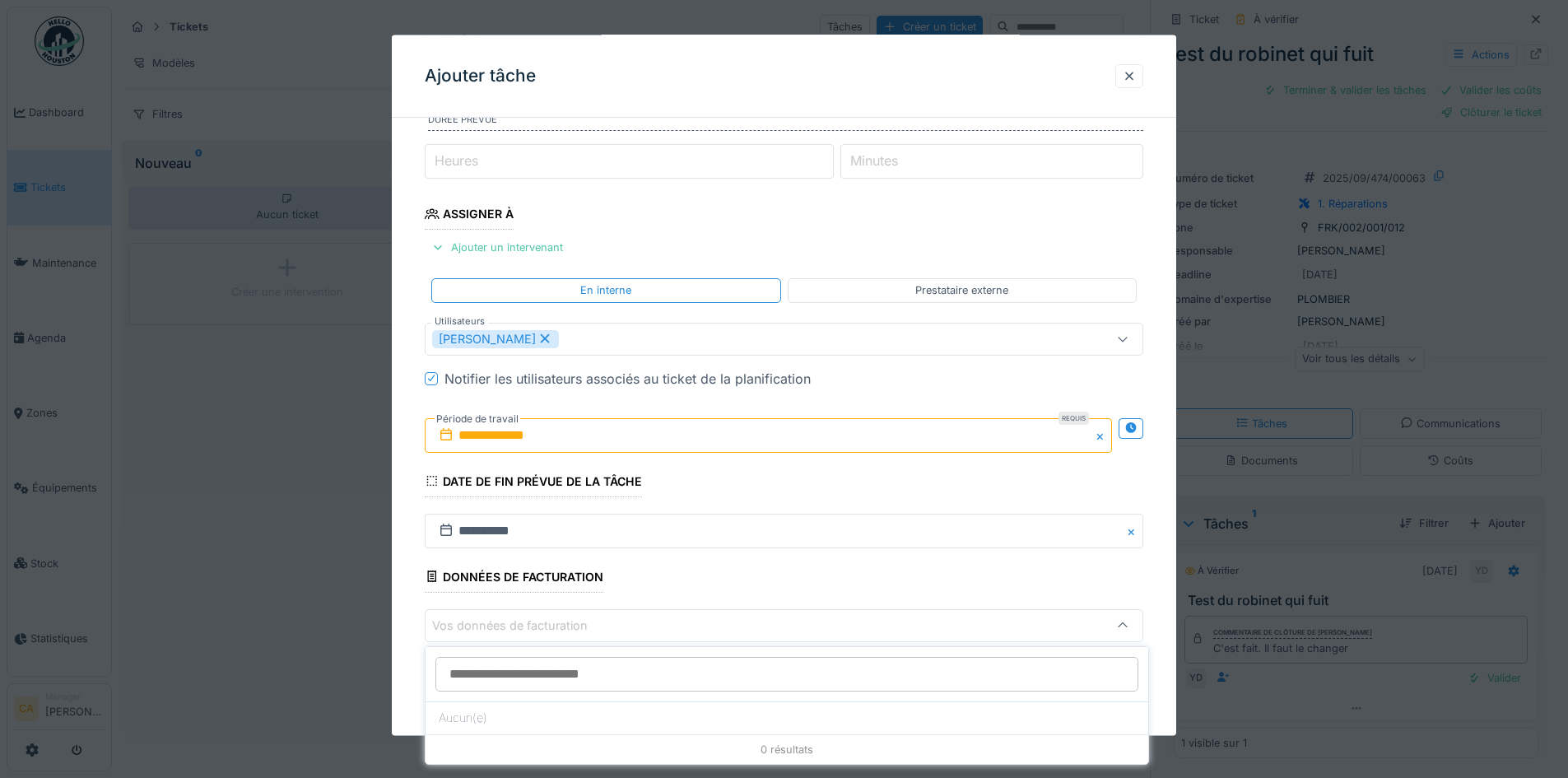
scroll to position [12, 0]
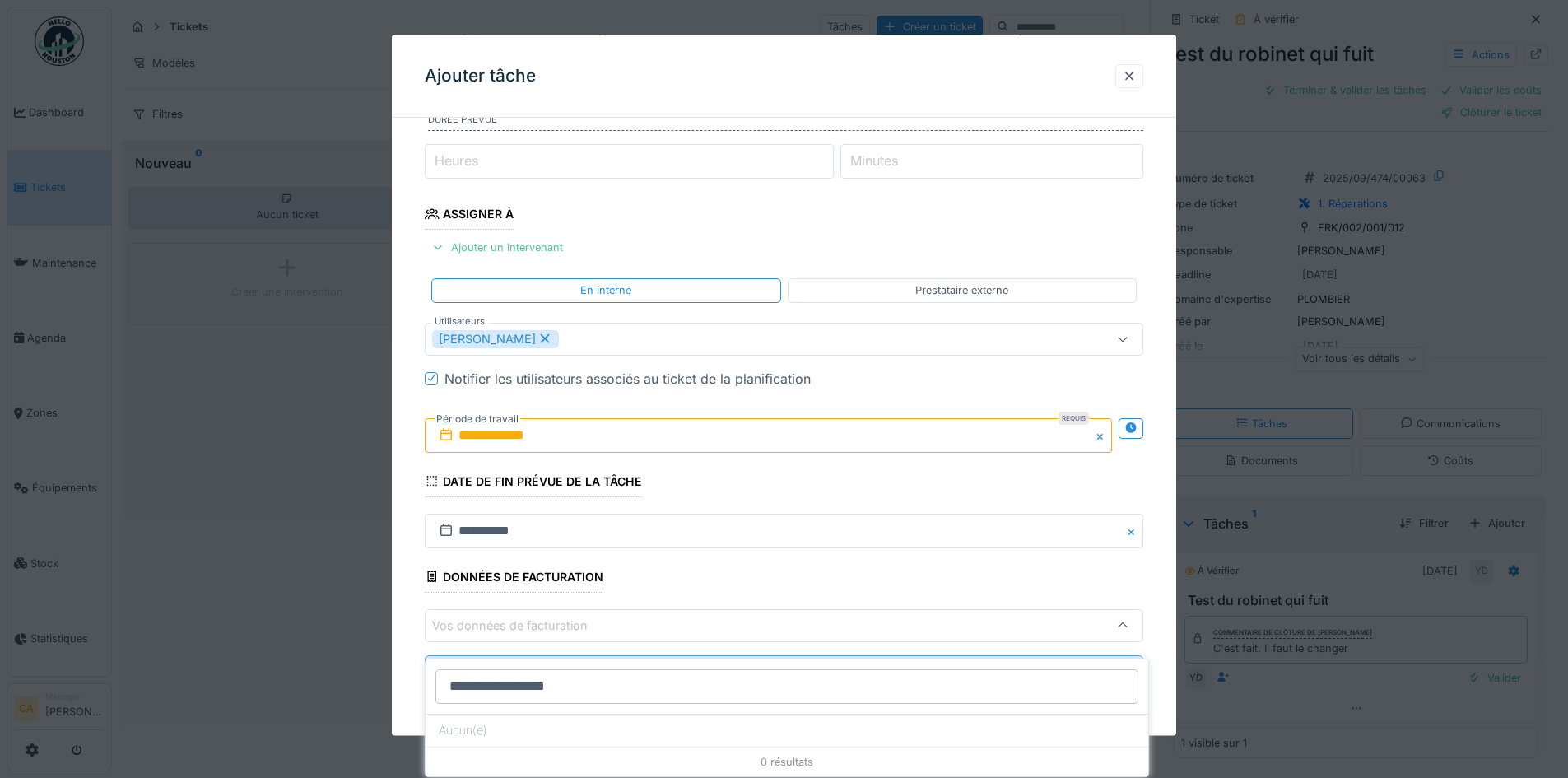
type input "**********"
click at [684, 568] on fieldset "**********" at bounding box center [784, 320] width 719 height 768
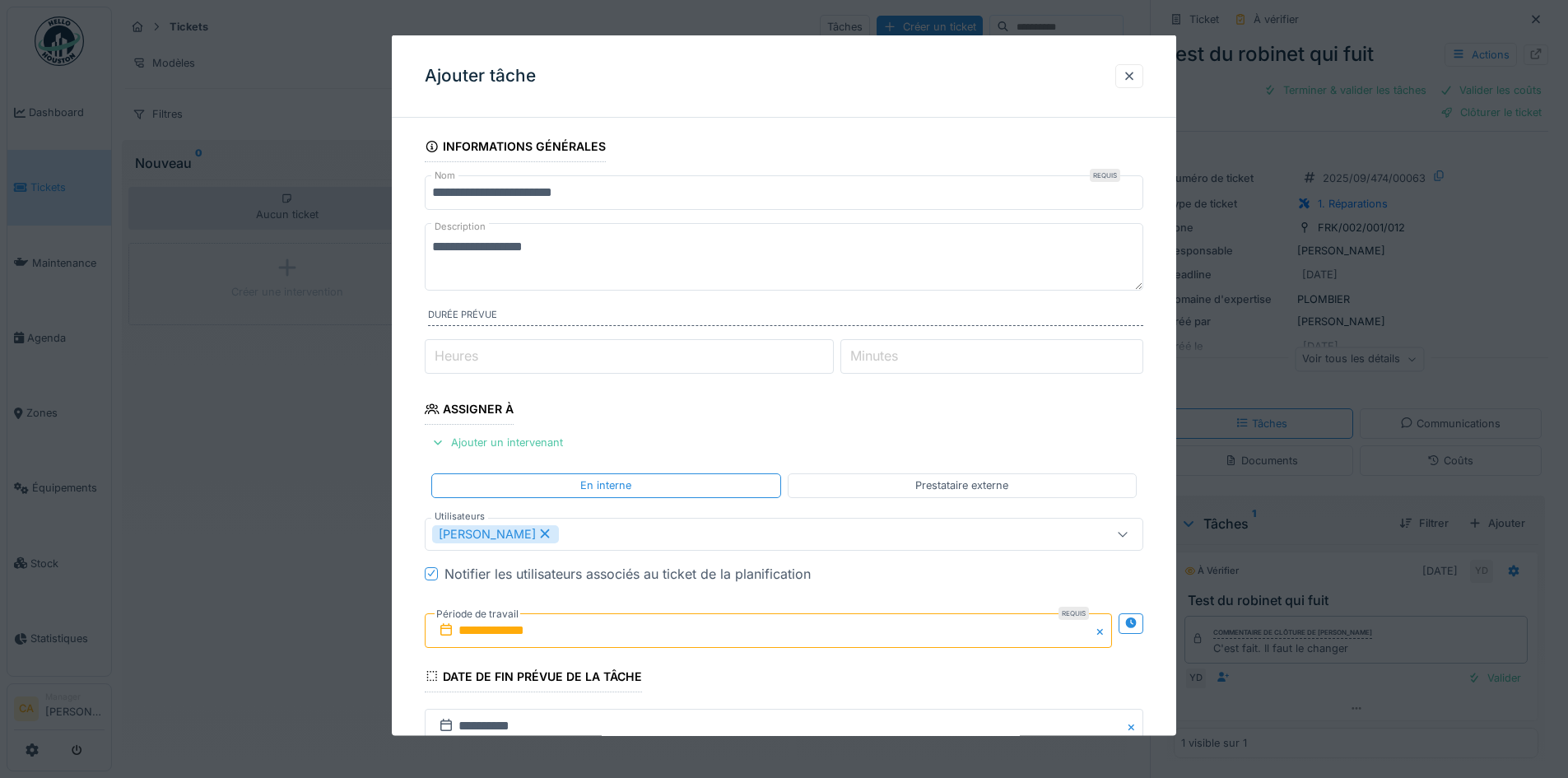
scroll to position [0, 0]
click at [621, 361] on input "Heures" at bounding box center [630, 357] width 409 height 35
type input "*"
click at [833, 356] on input "*" at bounding box center [630, 357] width 409 height 35
click at [844, 414] on fieldset "**********" at bounding box center [784, 514] width 719 height 768
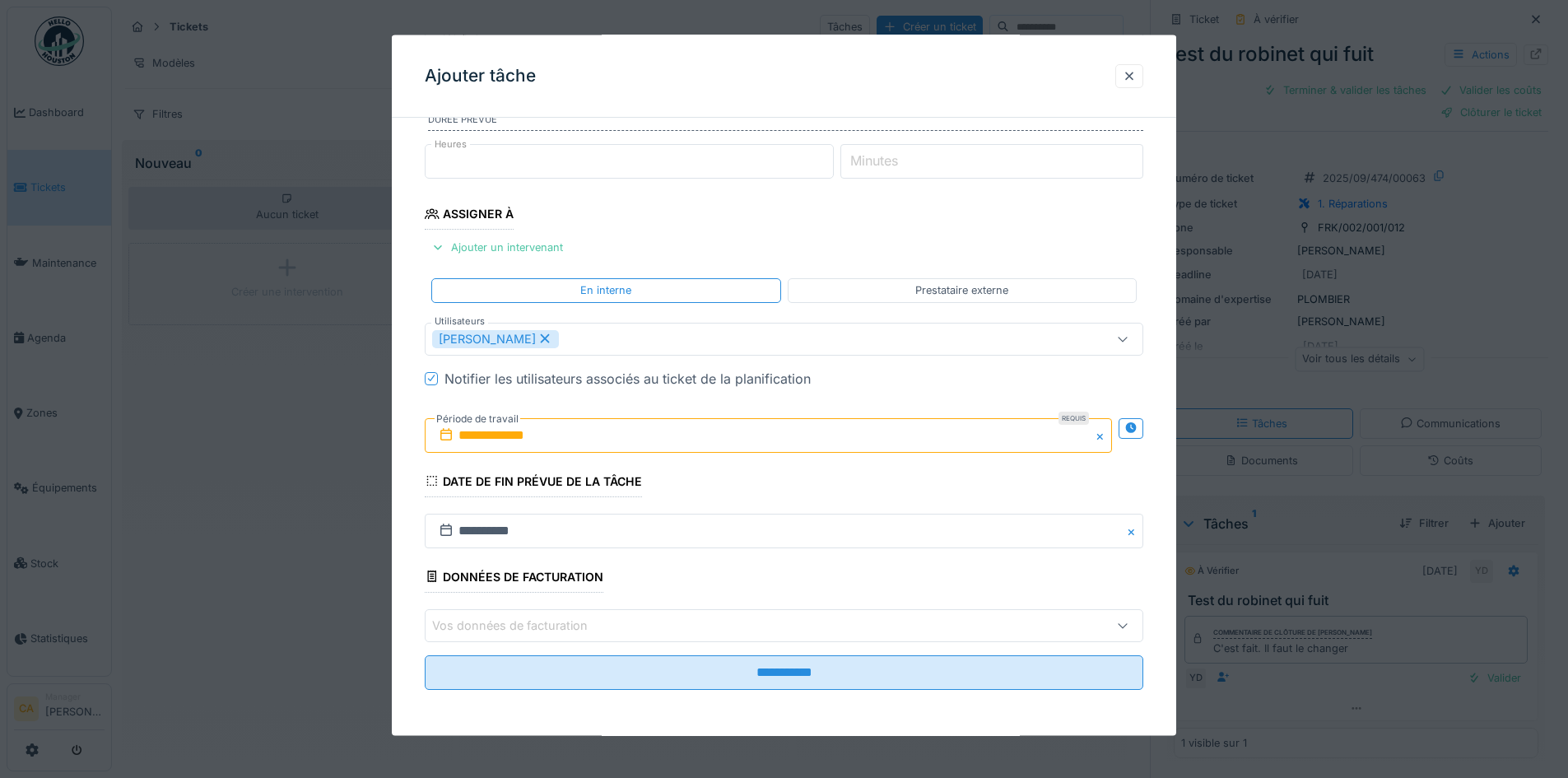
scroll to position [12, 0]
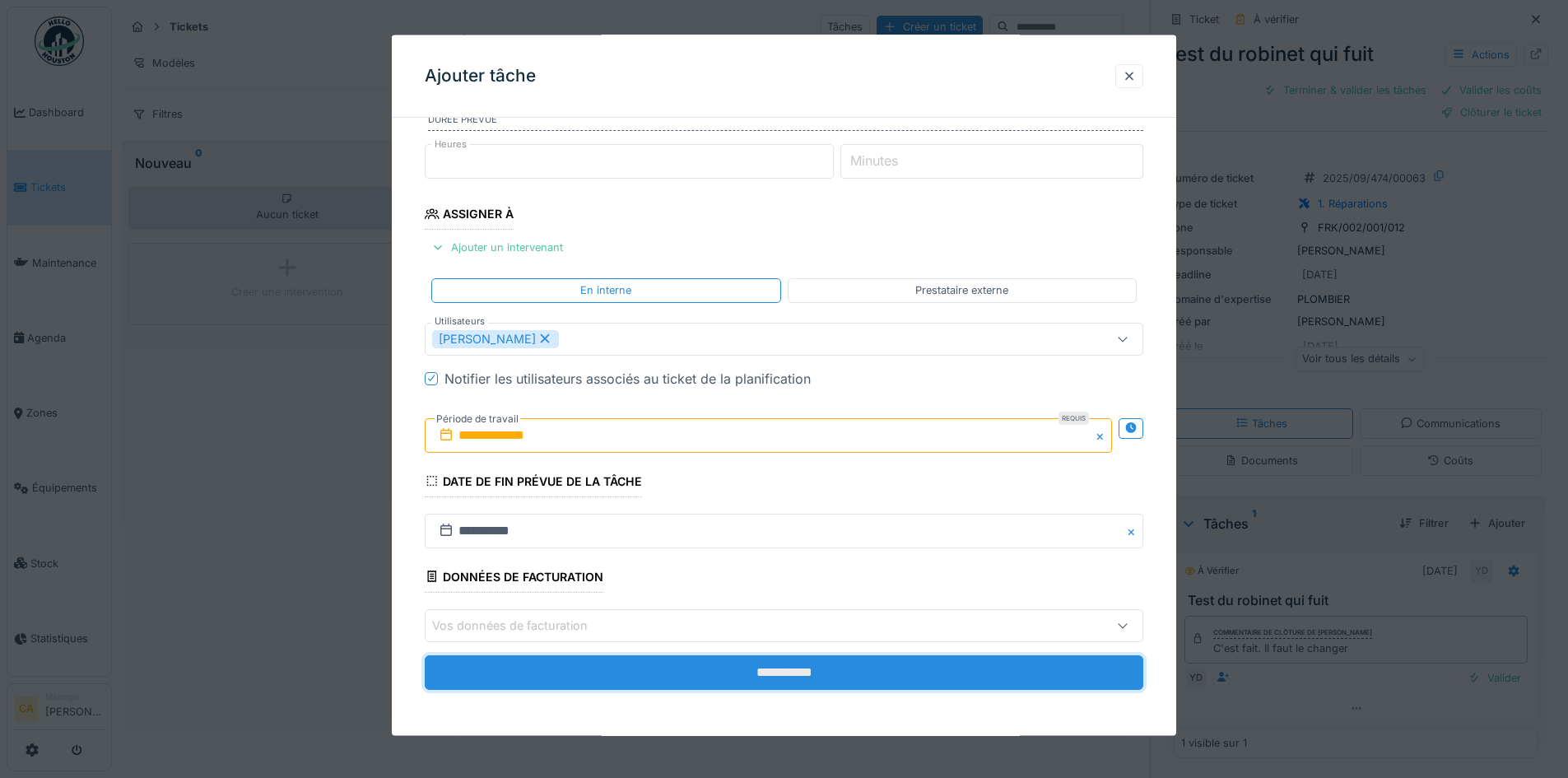
click at [812, 670] on input "**********" at bounding box center [784, 672] width 719 height 35
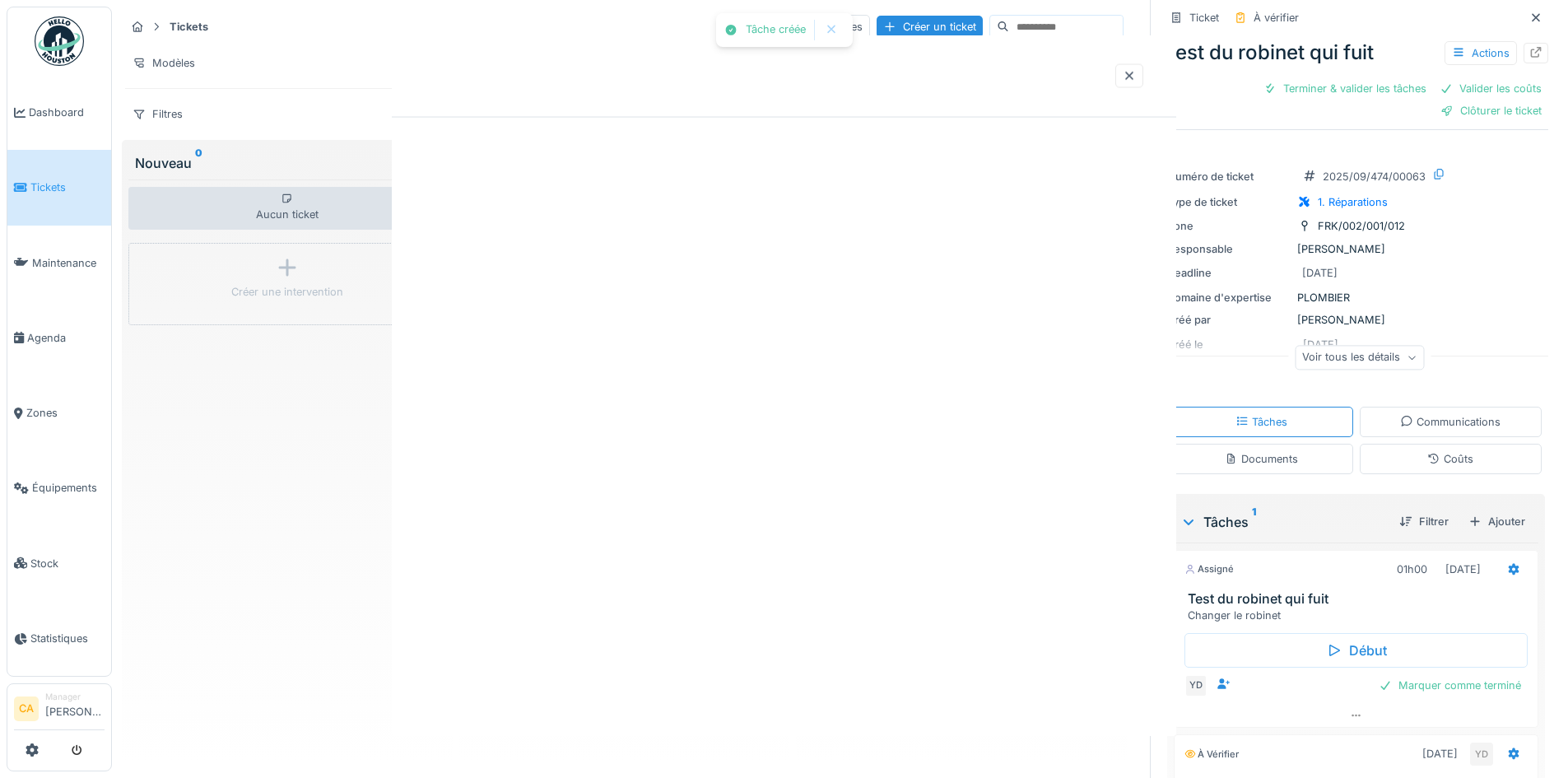
scroll to position [0, 0]
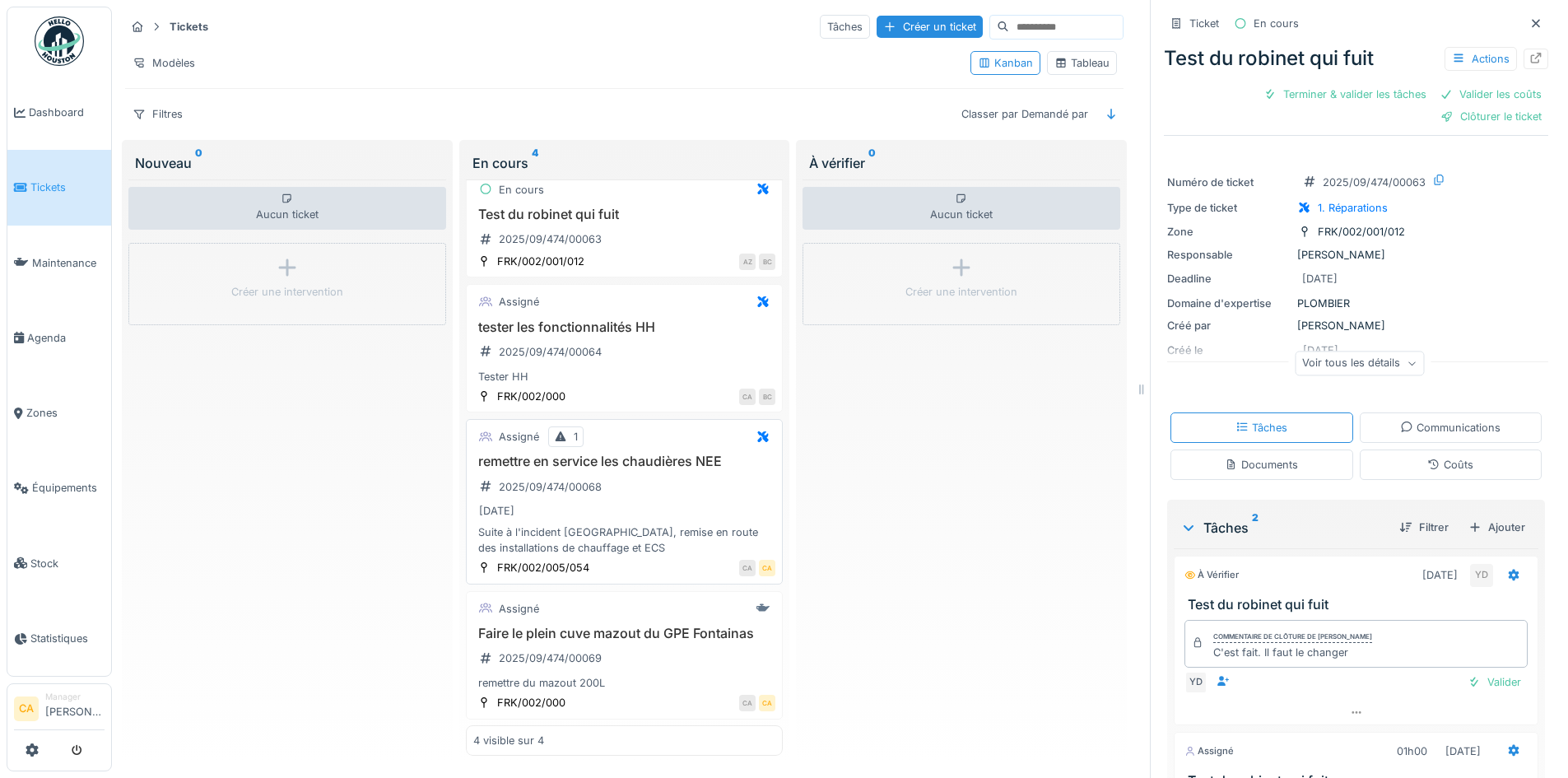
scroll to position [31, 0]
click at [272, 453] on div "Aucun ticket Créer une intervention" at bounding box center [287, 468] width 317 height 577
